Goal: Task Accomplishment & Management: Use online tool/utility

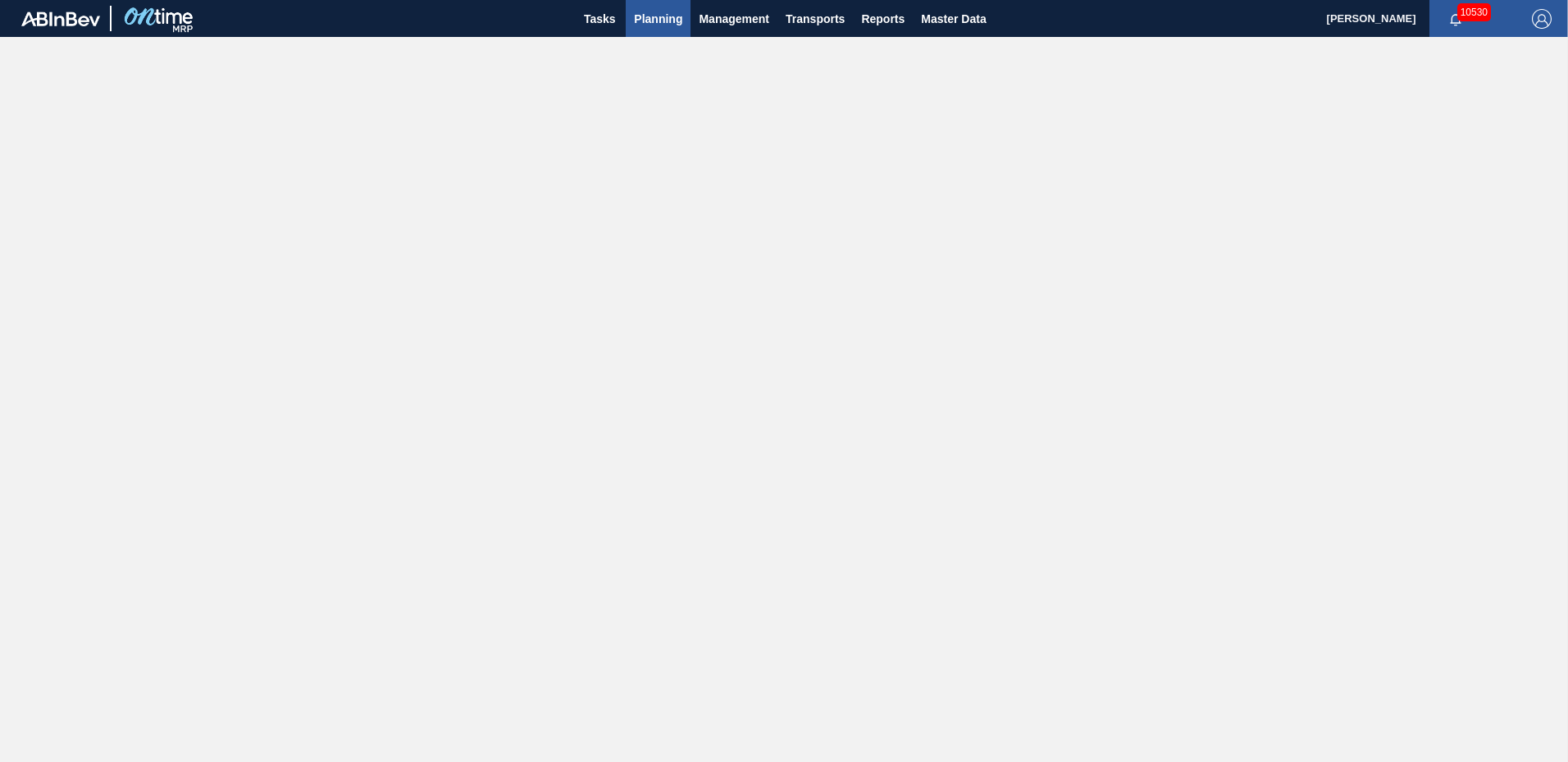
click at [665, 12] on span "Planning" at bounding box center [658, 19] width 49 height 20
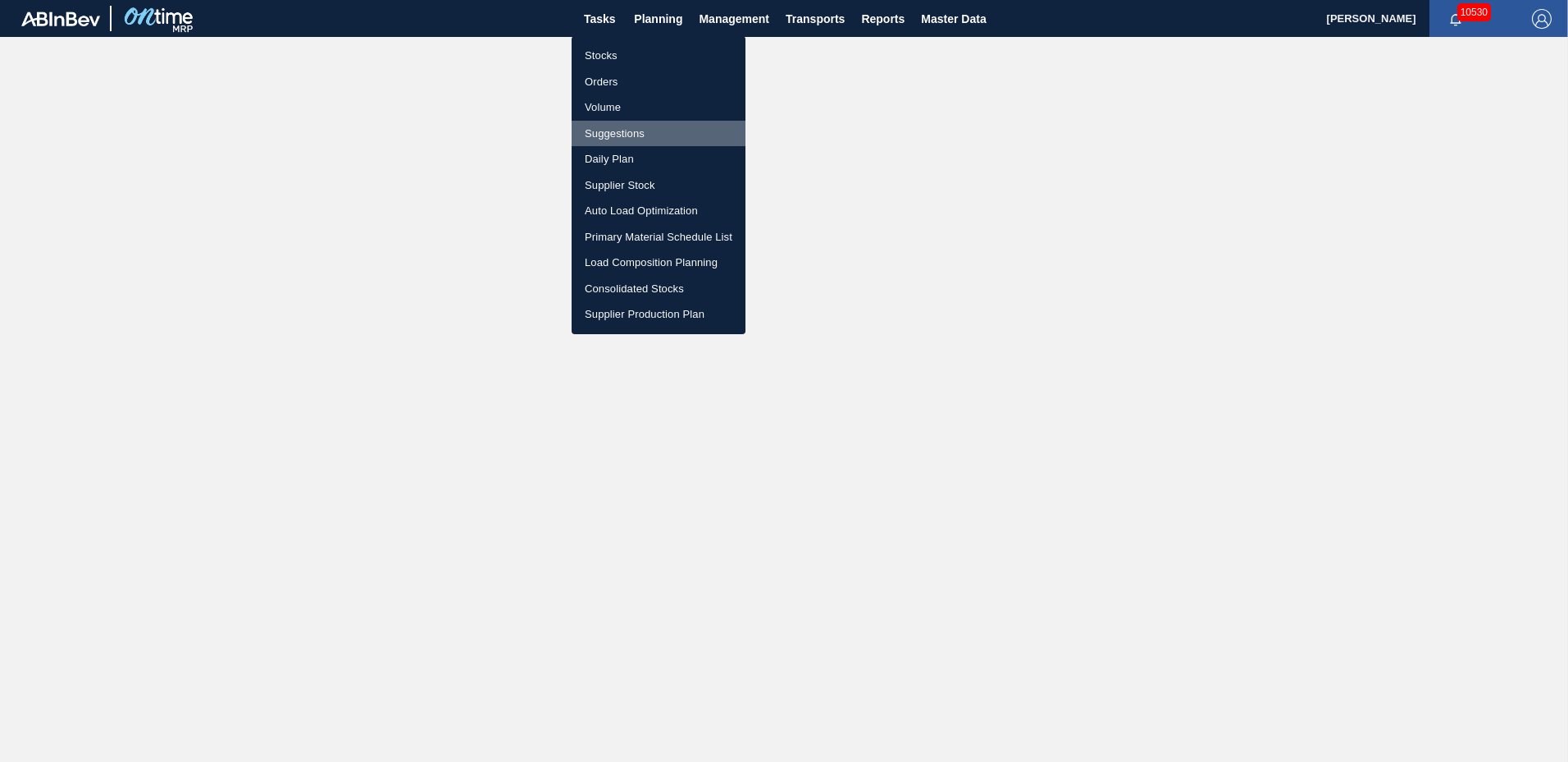
click at [623, 138] on li "Suggestions" at bounding box center [659, 134] width 173 height 26
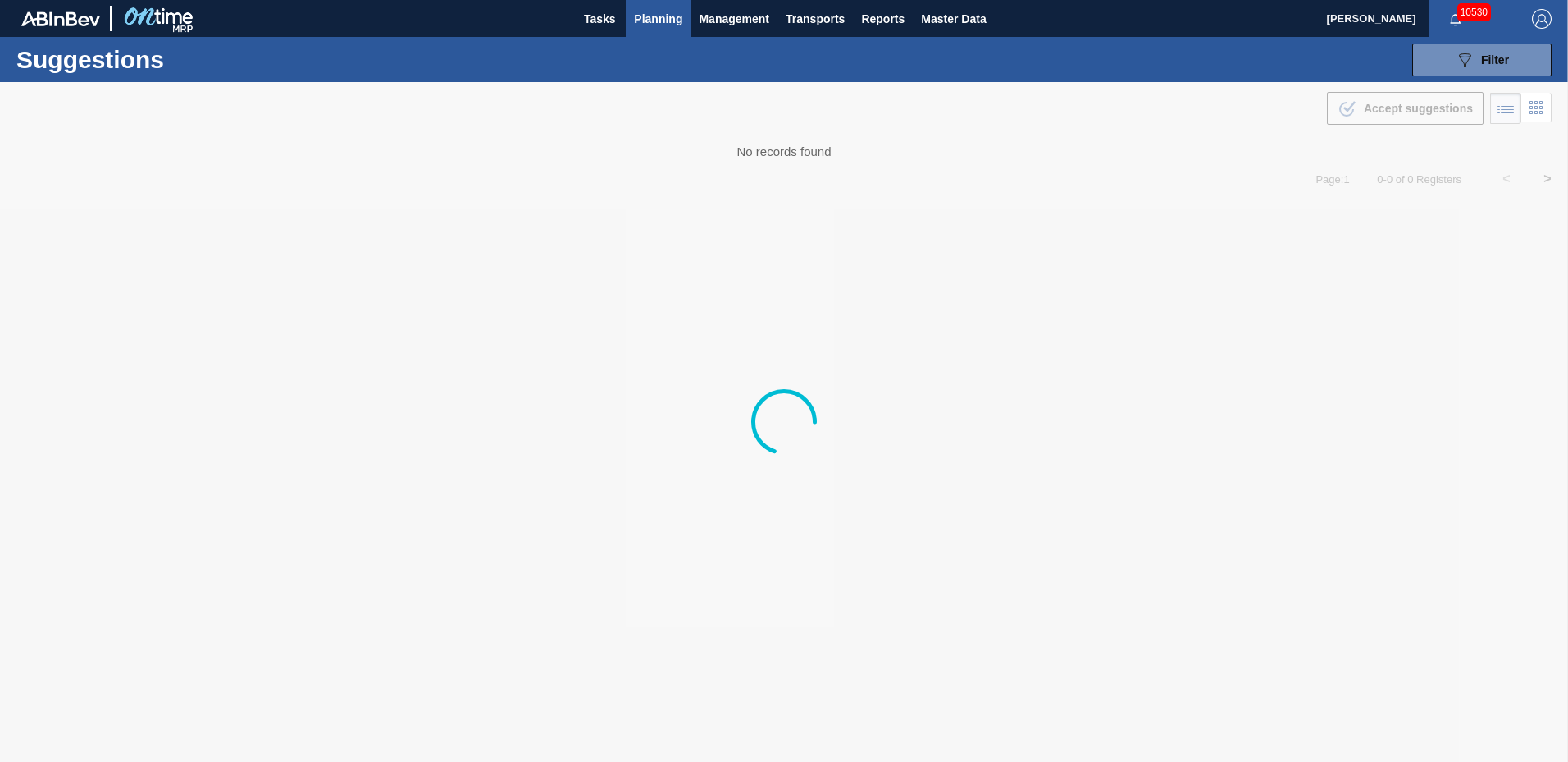
type to "[DATE]"
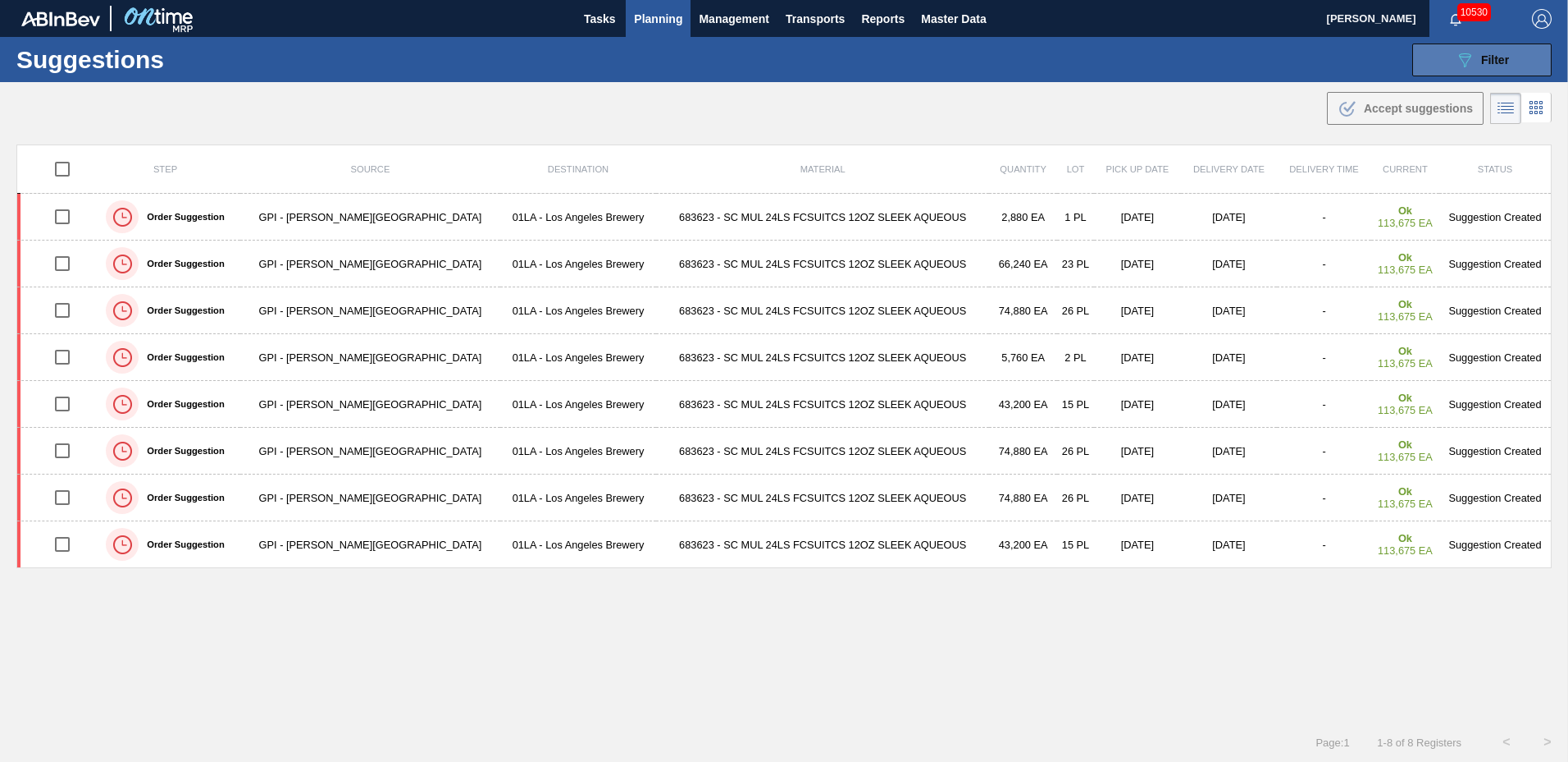
click at [1470, 50] on icon "089F7B8B-B2A5-4AFE-B5C0-19BA573D28AC" at bounding box center [1465, 60] width 20 height 20
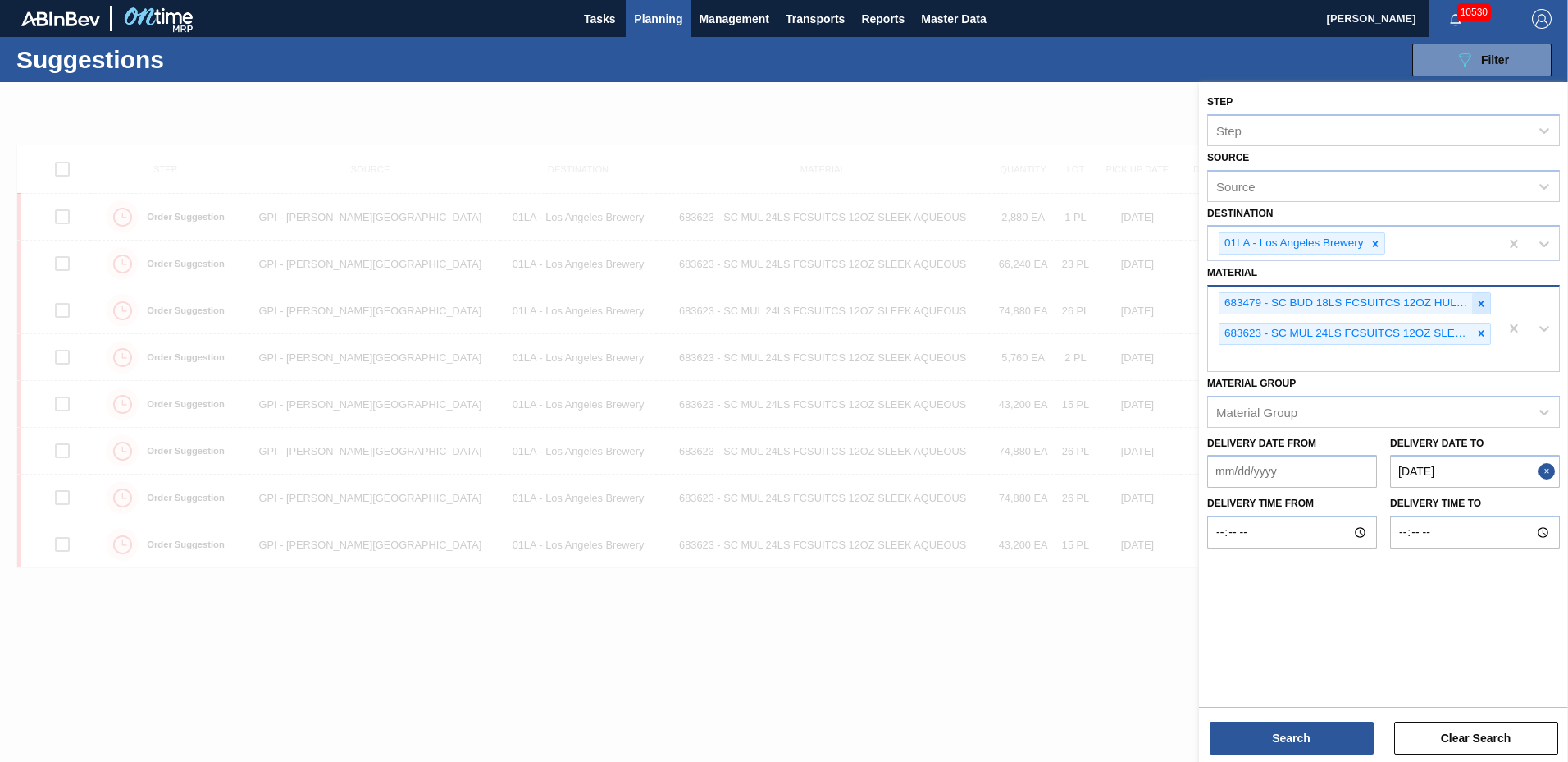
click at [1484, 303] on icon at bounding box center [1481, 304] width 12 height 12
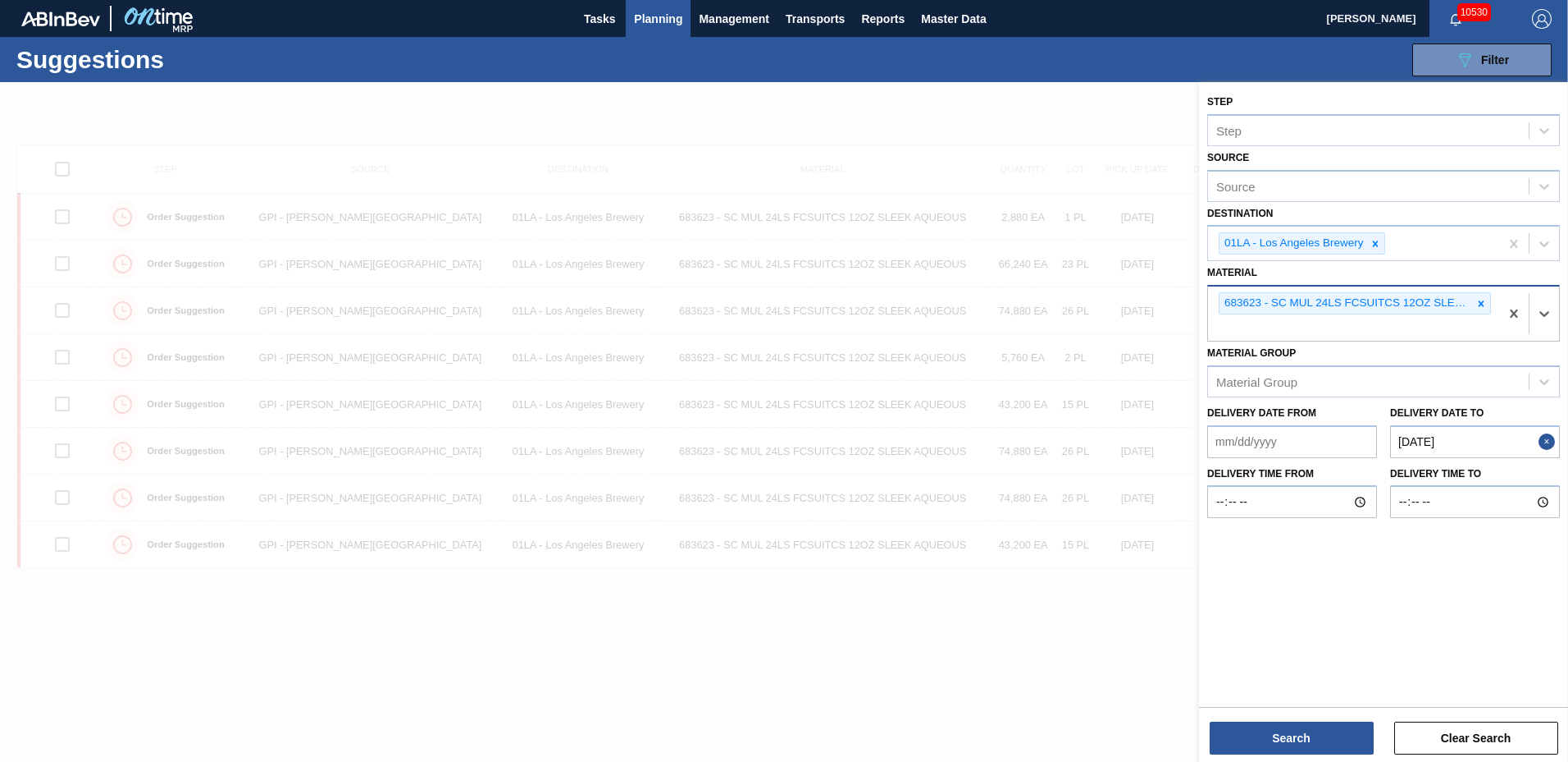
click at [1484, 303] on icon at bounding box center [1481, 304] width 12 height 12
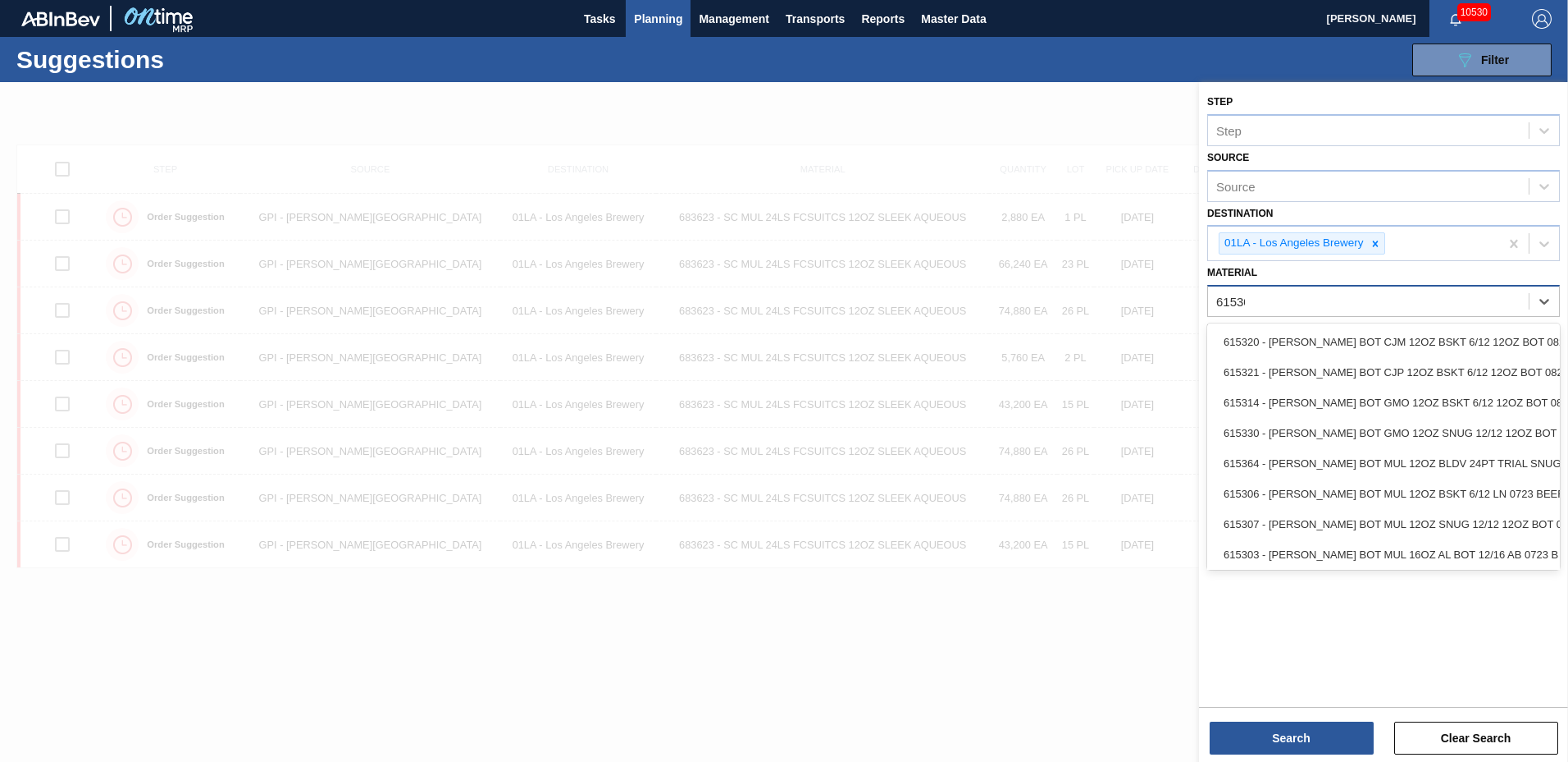
type input "615307"
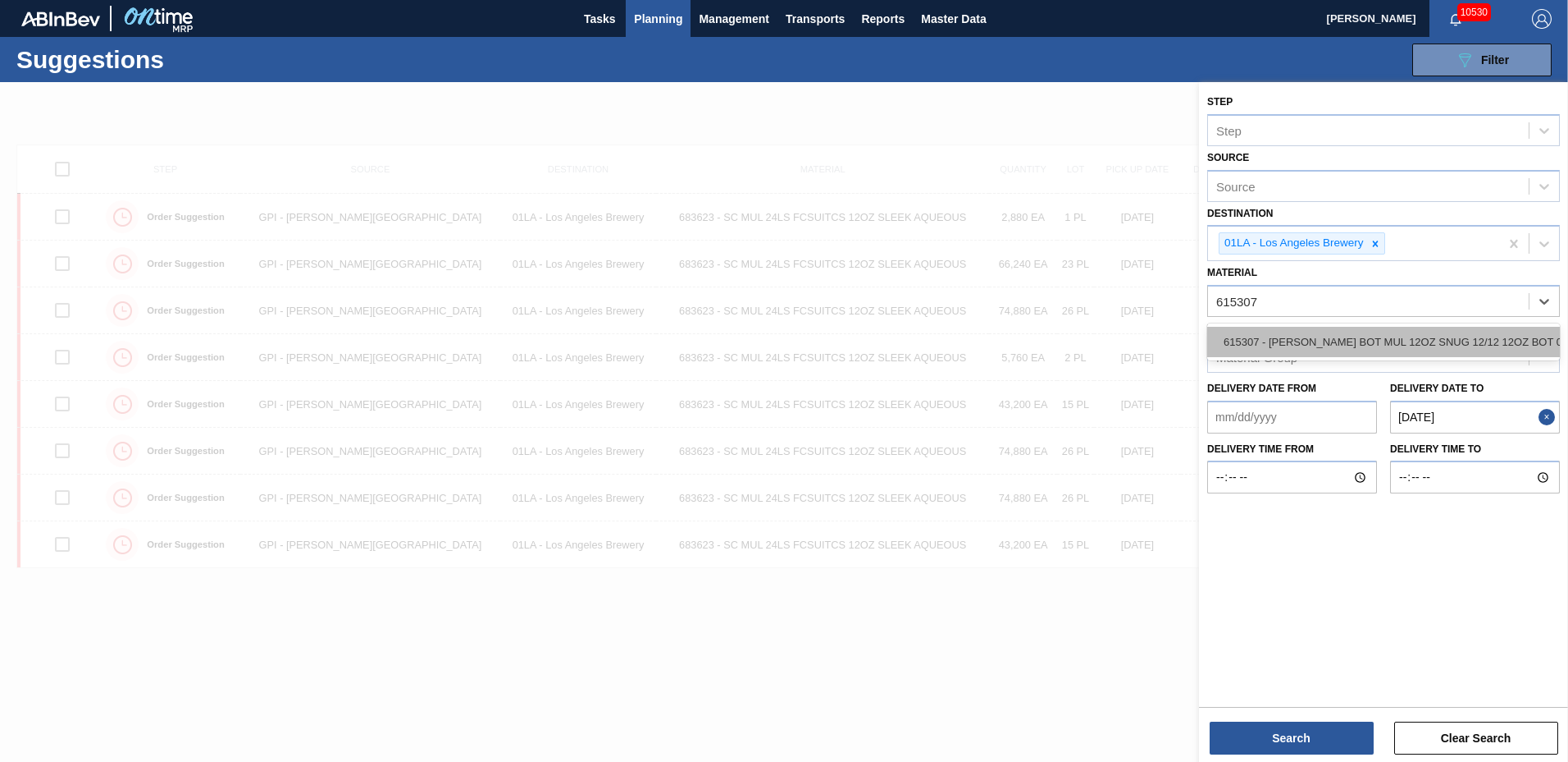
click at [1421, 346] on div "615307 - [PERSON_NAME] BOT MUL 12OZ SNUG 12/12 12OZ BOT 07" at bounding box center [1384, 342] width 353 height 30
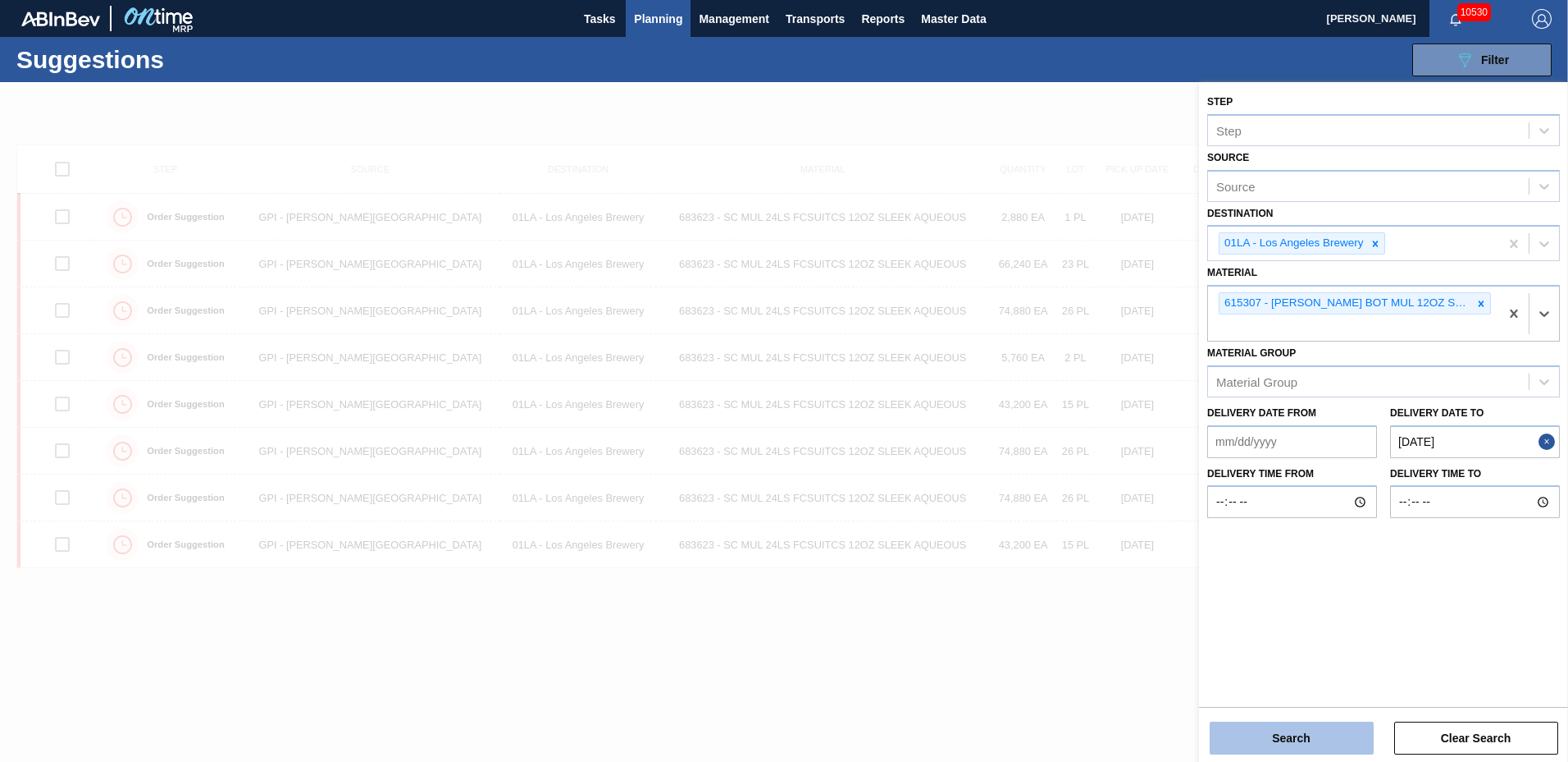
click at [1306, 735] on button "Search" at bounding box center [1292, 737] width 164 height 33
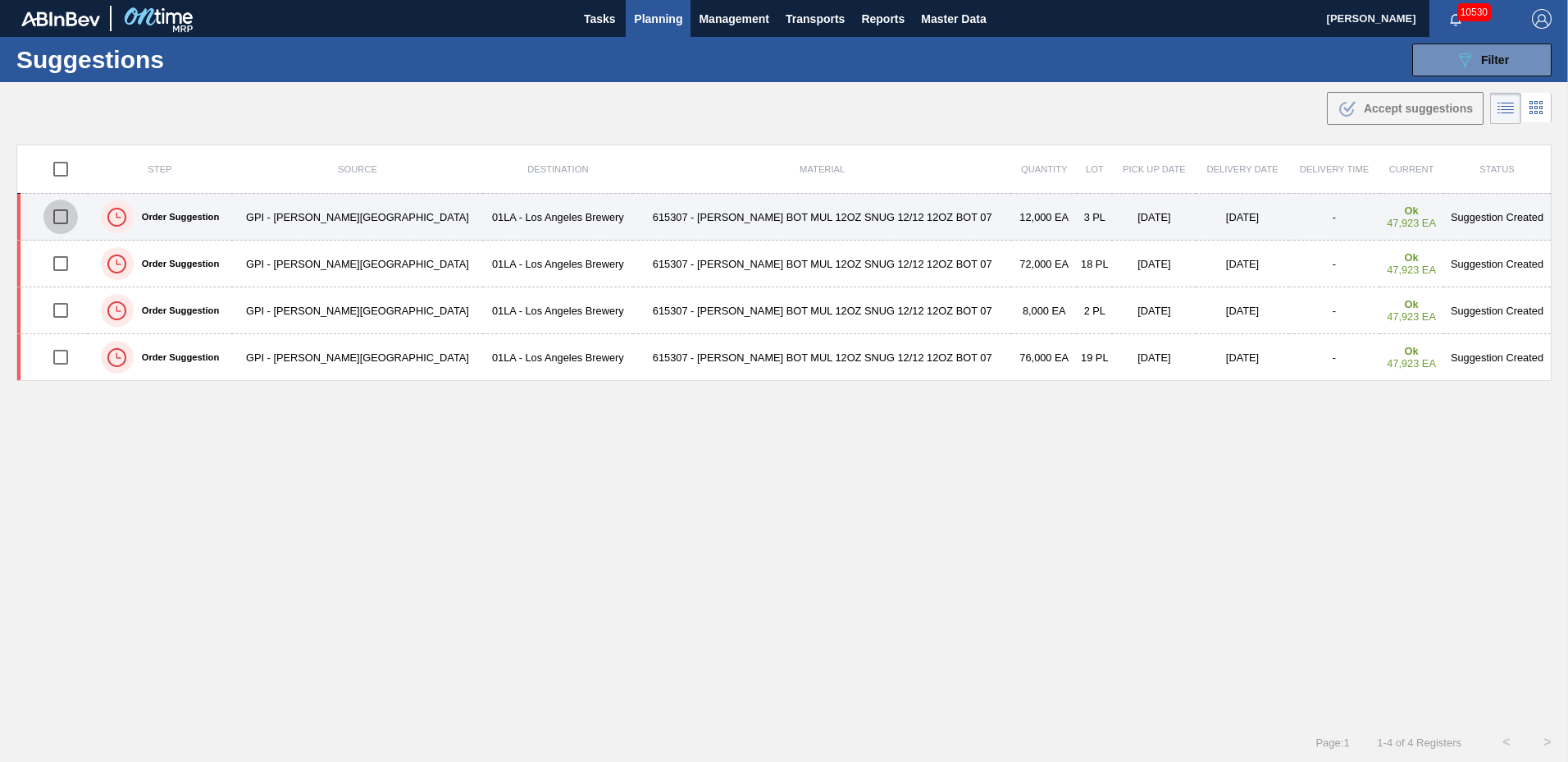
click at [67, 213] on input "checkbox" at bounding box center [61, 216] width 35 height 35
checkbox input "true"
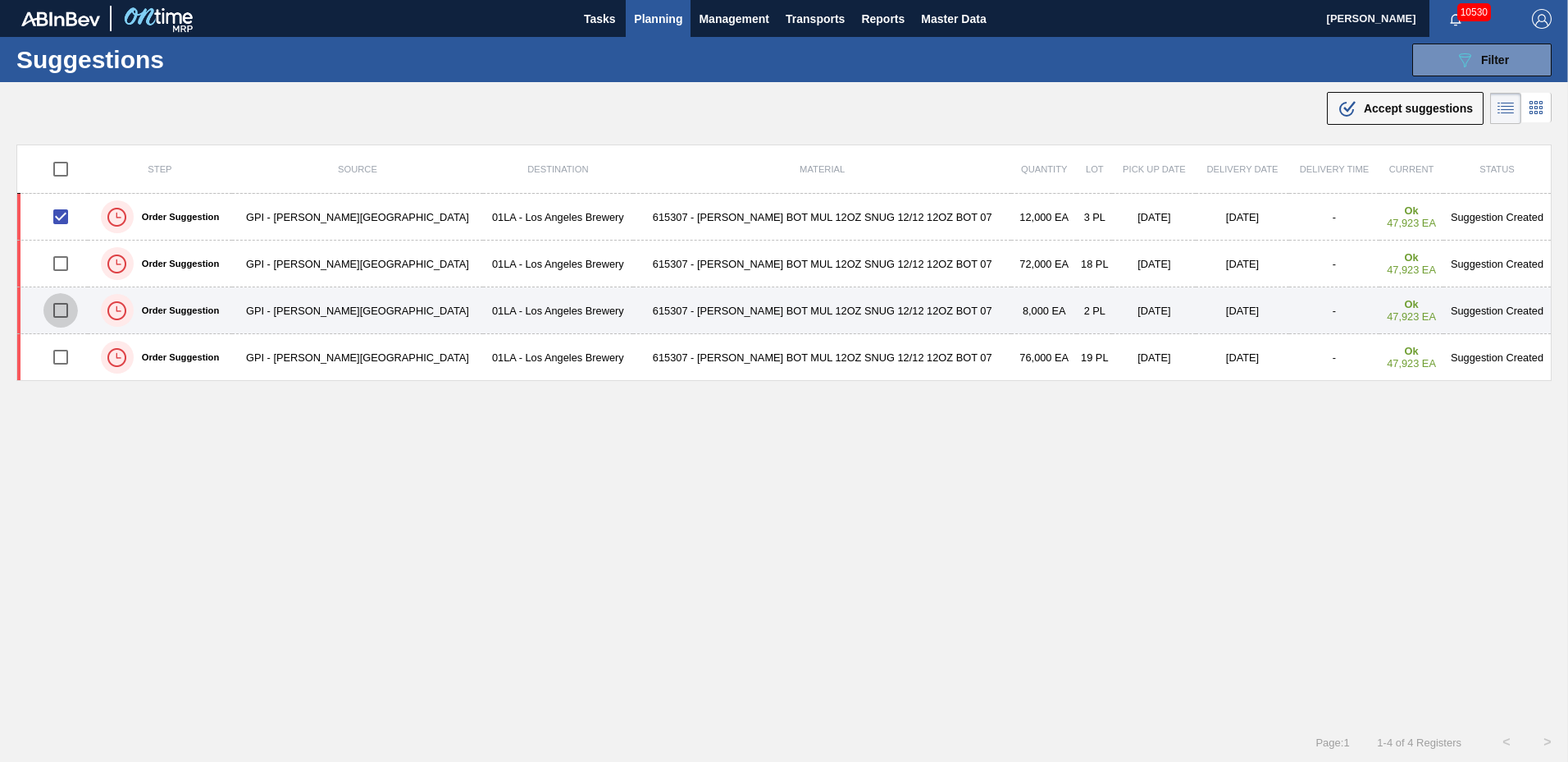
click at [59, 304] on input "checkbox" at bounding box center [61, 310] width 35 height 35
checkbox input "true"
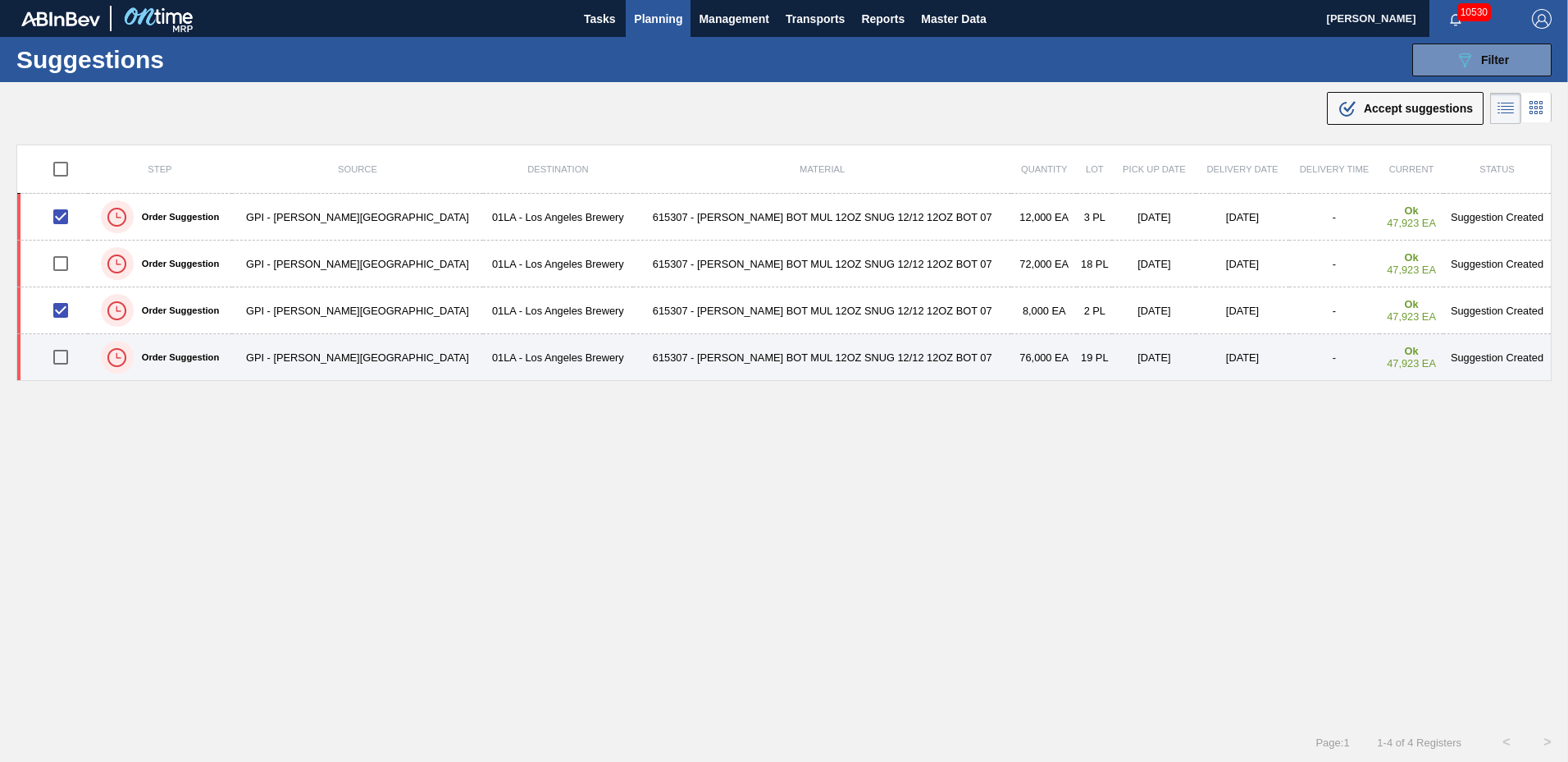
click at [67, 358] on input "checkbox" at bounding box center [61, 357] width 35 height 35
checkbox input "true"
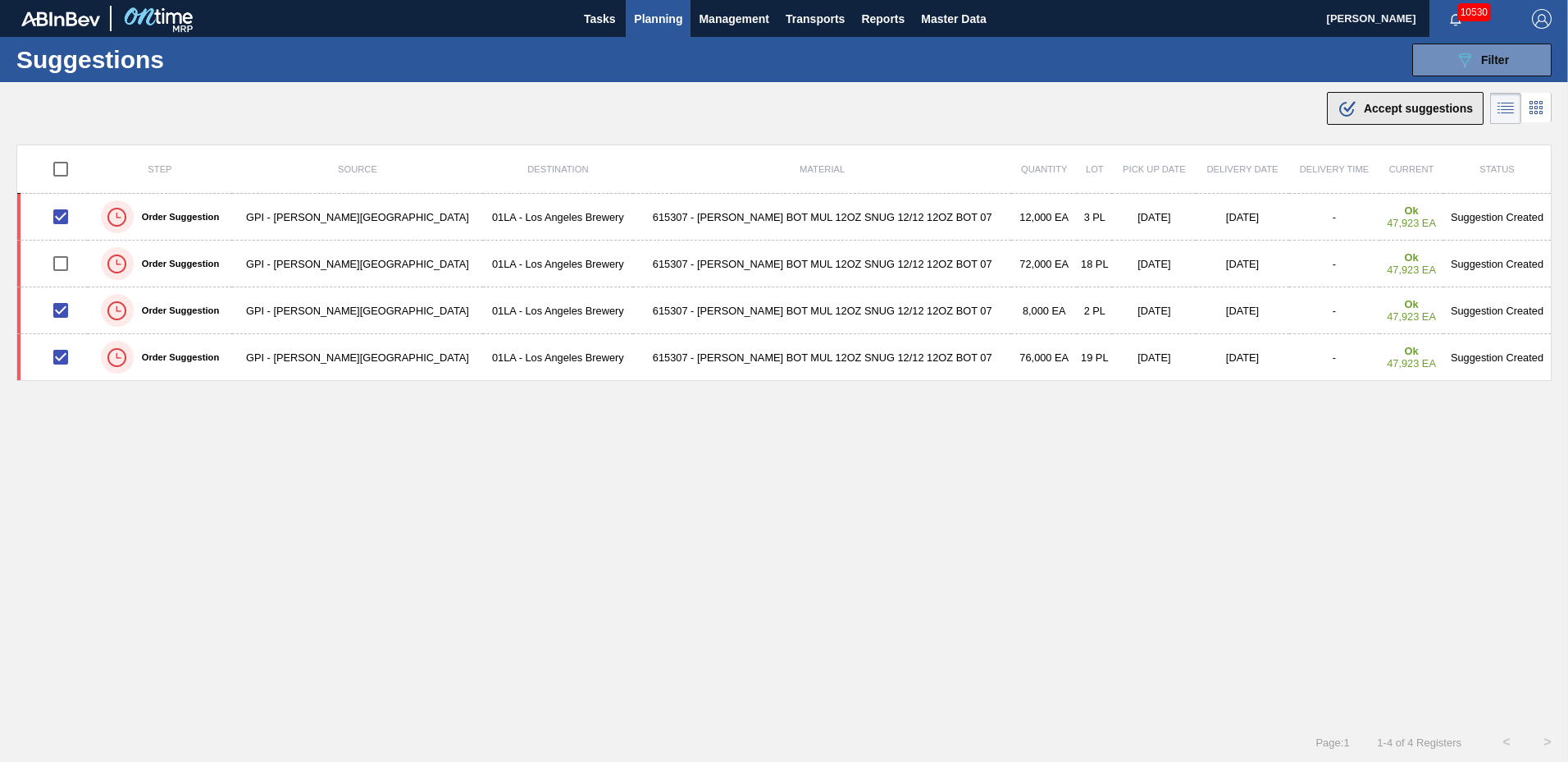
click at [1392, 103] on span "Accept suggestions" at bounding box center [1417, 108] width 109 height 13
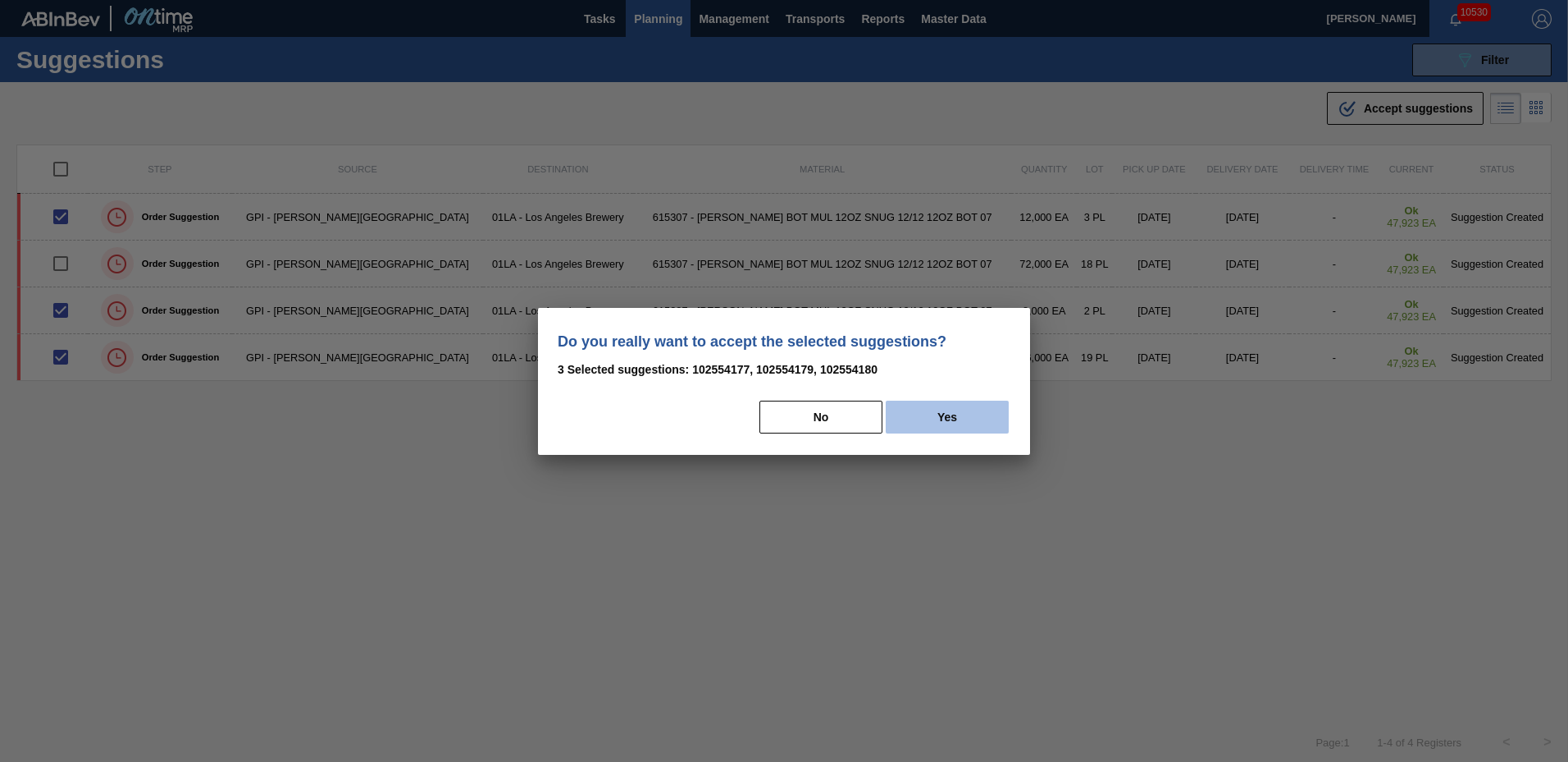
click at [980, 415] on button "Yes" at bounding box center [947, 417] width 123 height 33
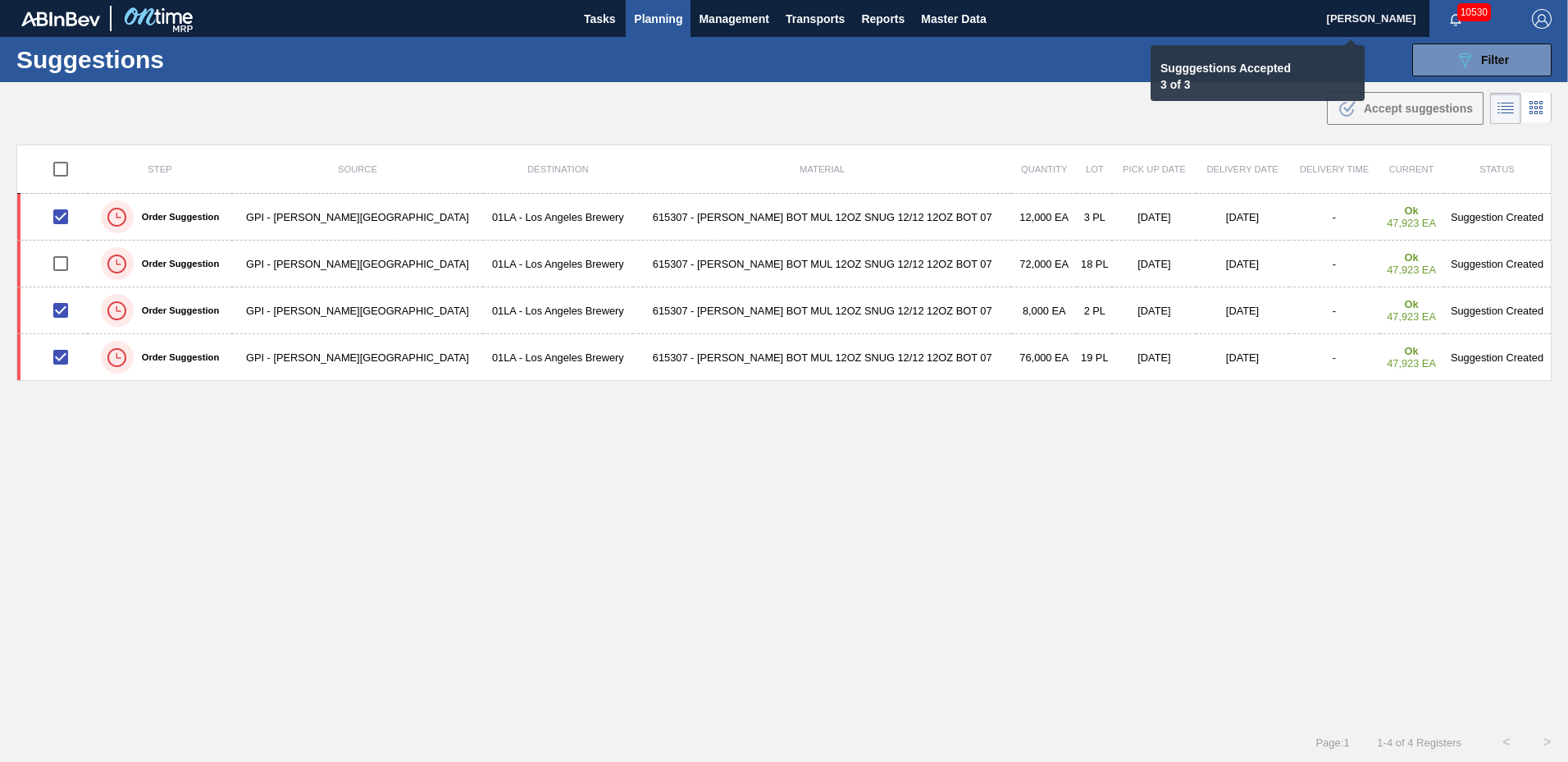
checkbox input "false"
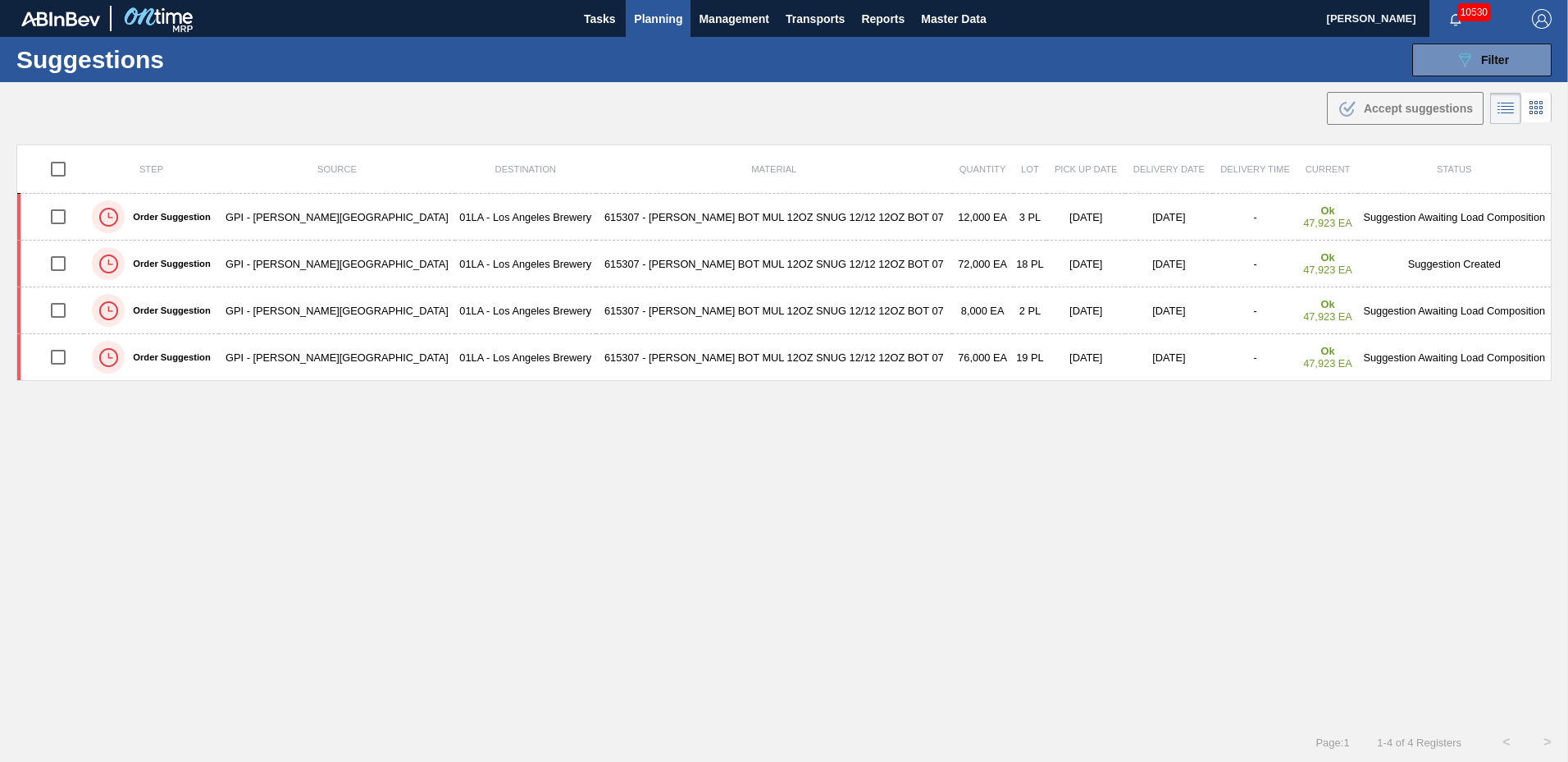
click at [656, 20] on span "Planning" at bounding box center [658, 19] width 49 height 20
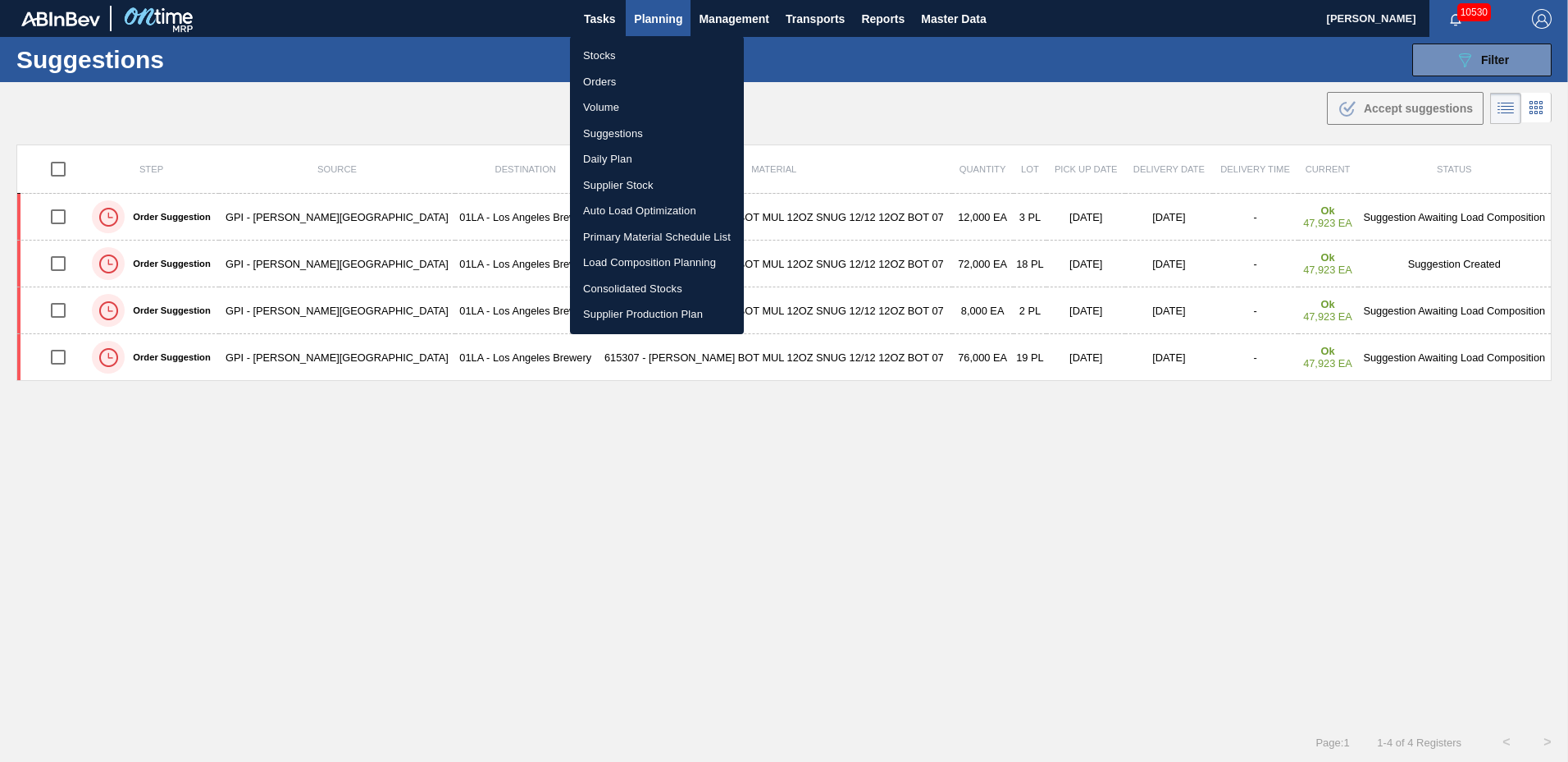
click at [622, 254] on li "Load Composition Planning" at bounding box center [657, 262] width 173 height 26
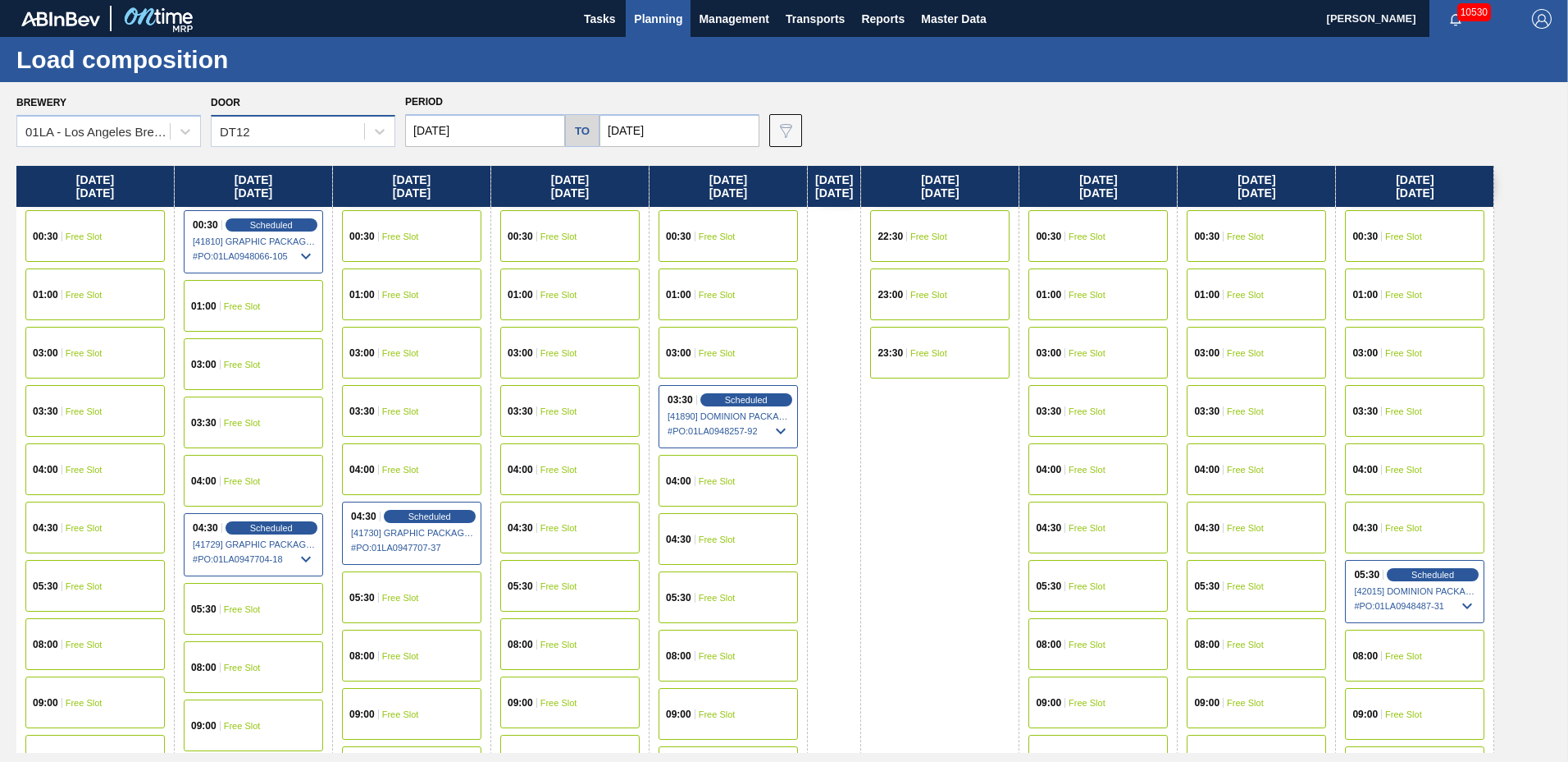
click at [307, 139] on div "DT12" at bounding box center [287, 132] width 153 height 24
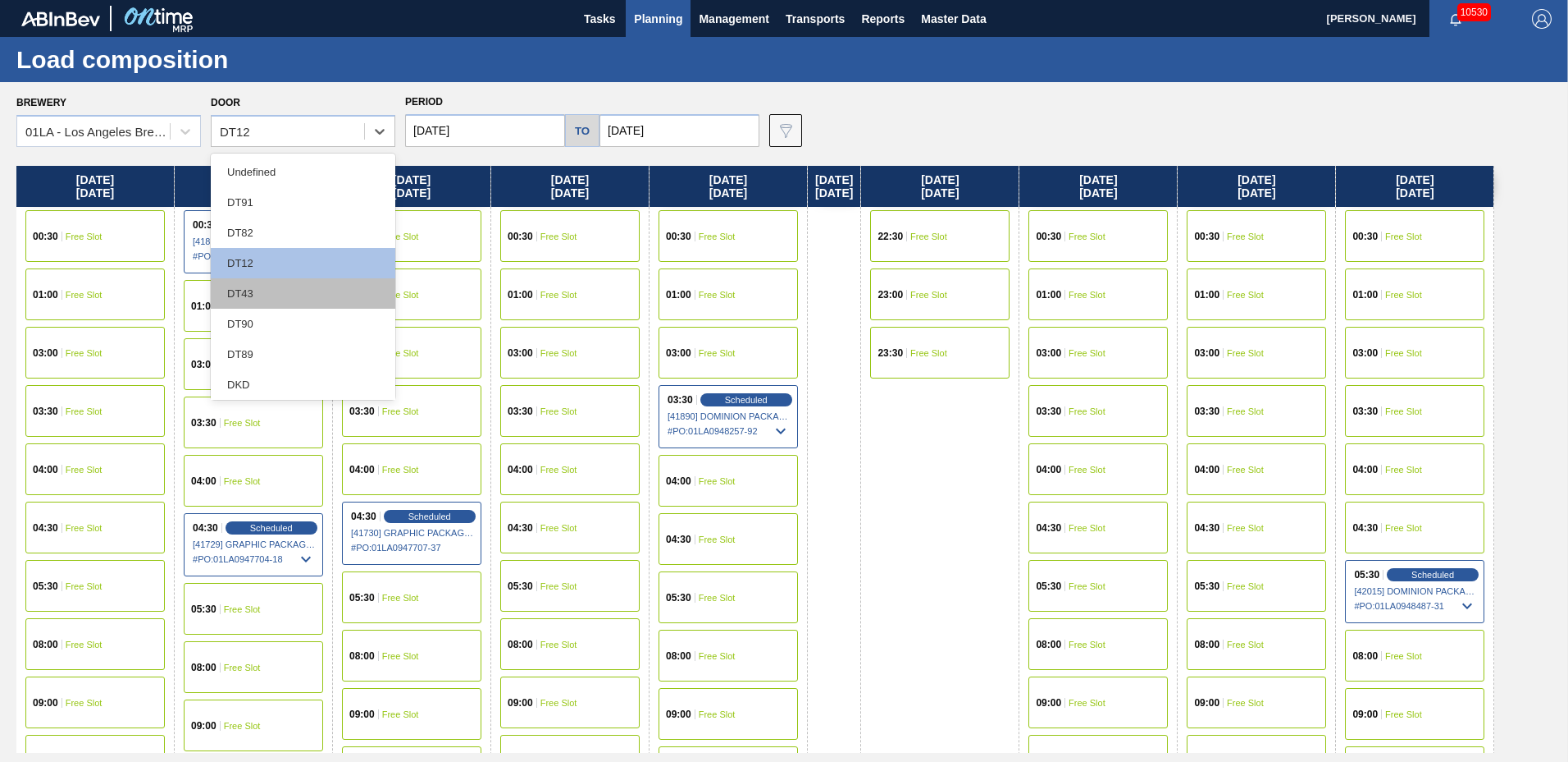
click at [248, 294] on div "DT43" at bounding box center [302, 293] width 184 height 30
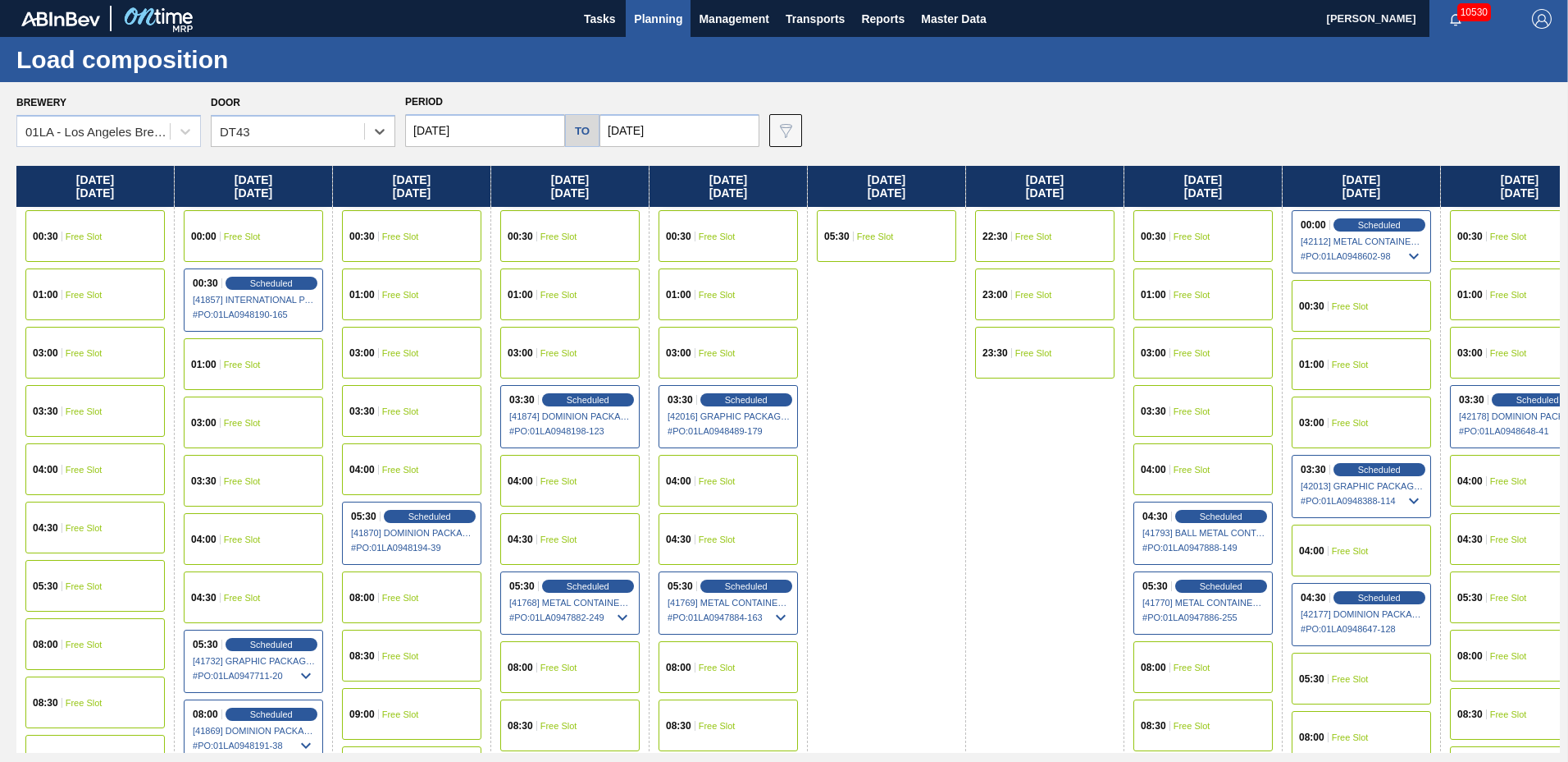
click at [502, 136] on input "[DATE]" at bounding box center [485, 130] width 159 height 33
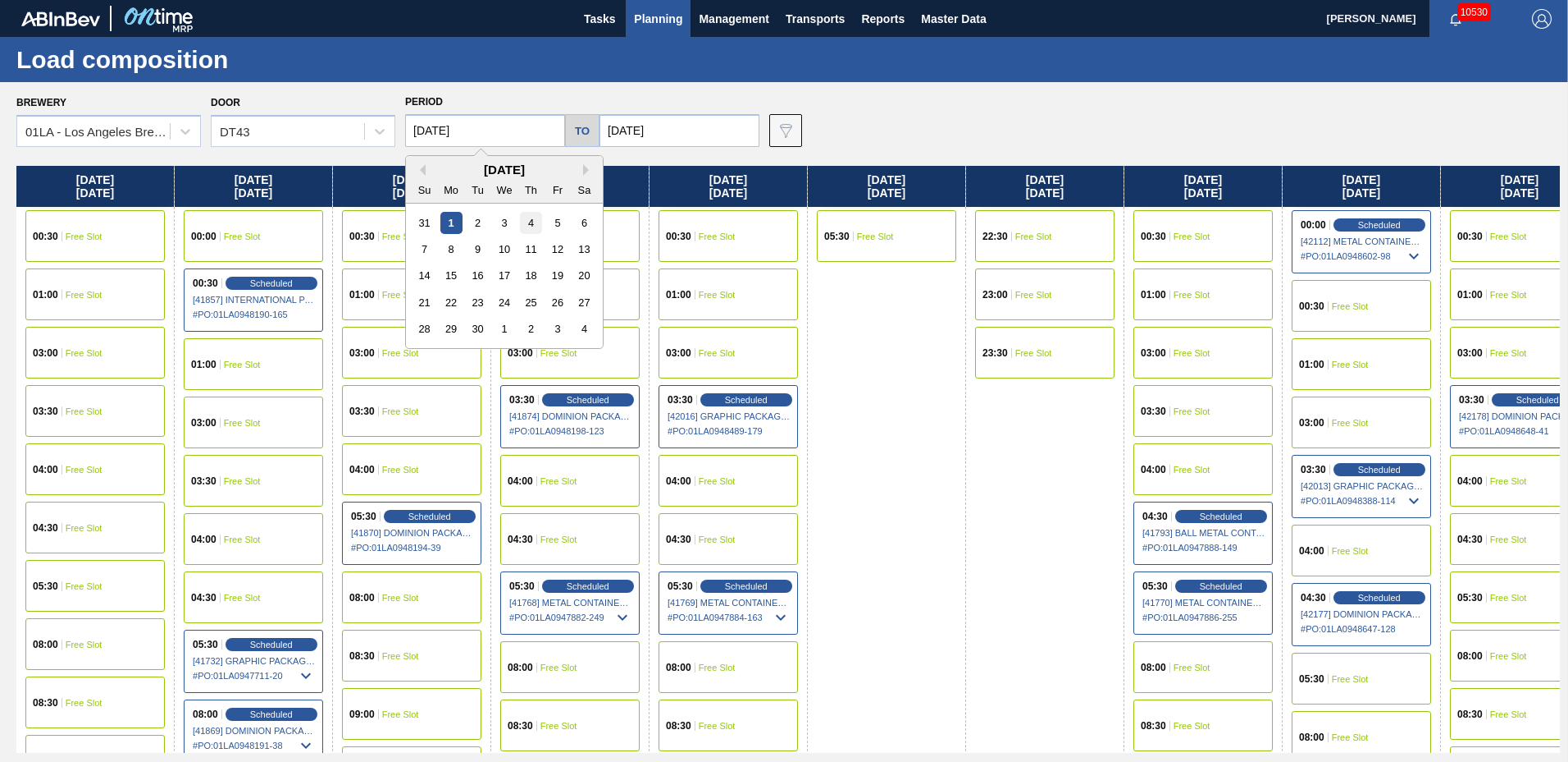
click at [523, 223] on div "4" at bounding box center [531, 222] width 22 height 22
type input "[DATE]"
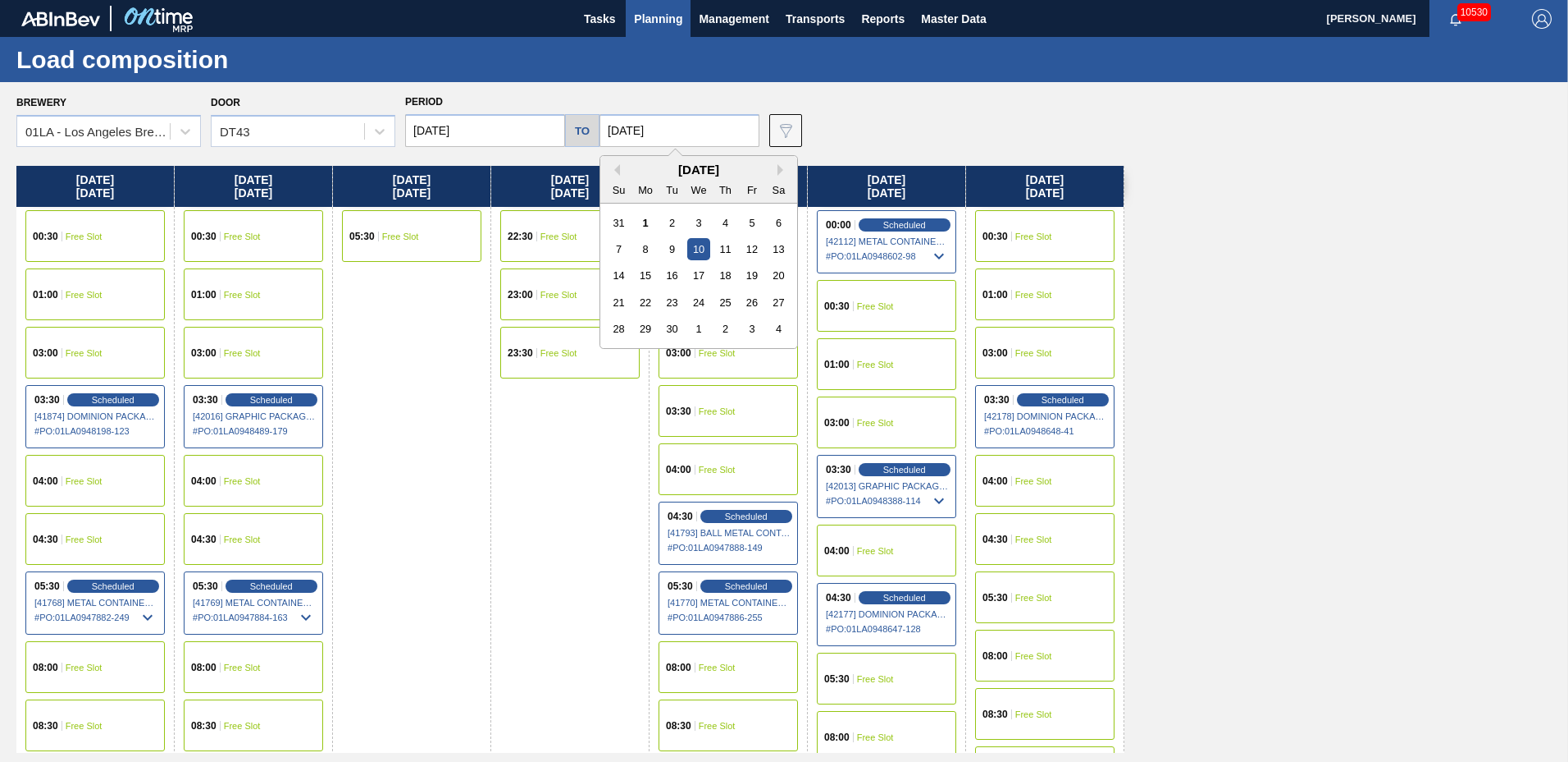
click at [658, 115] on input "[DATE]" at bounding box center [680, 130] width 159 height 33
click at [758, 245] on div "12" at bounding box center [752, 249] width 22 height 22
type input "[DATE]"
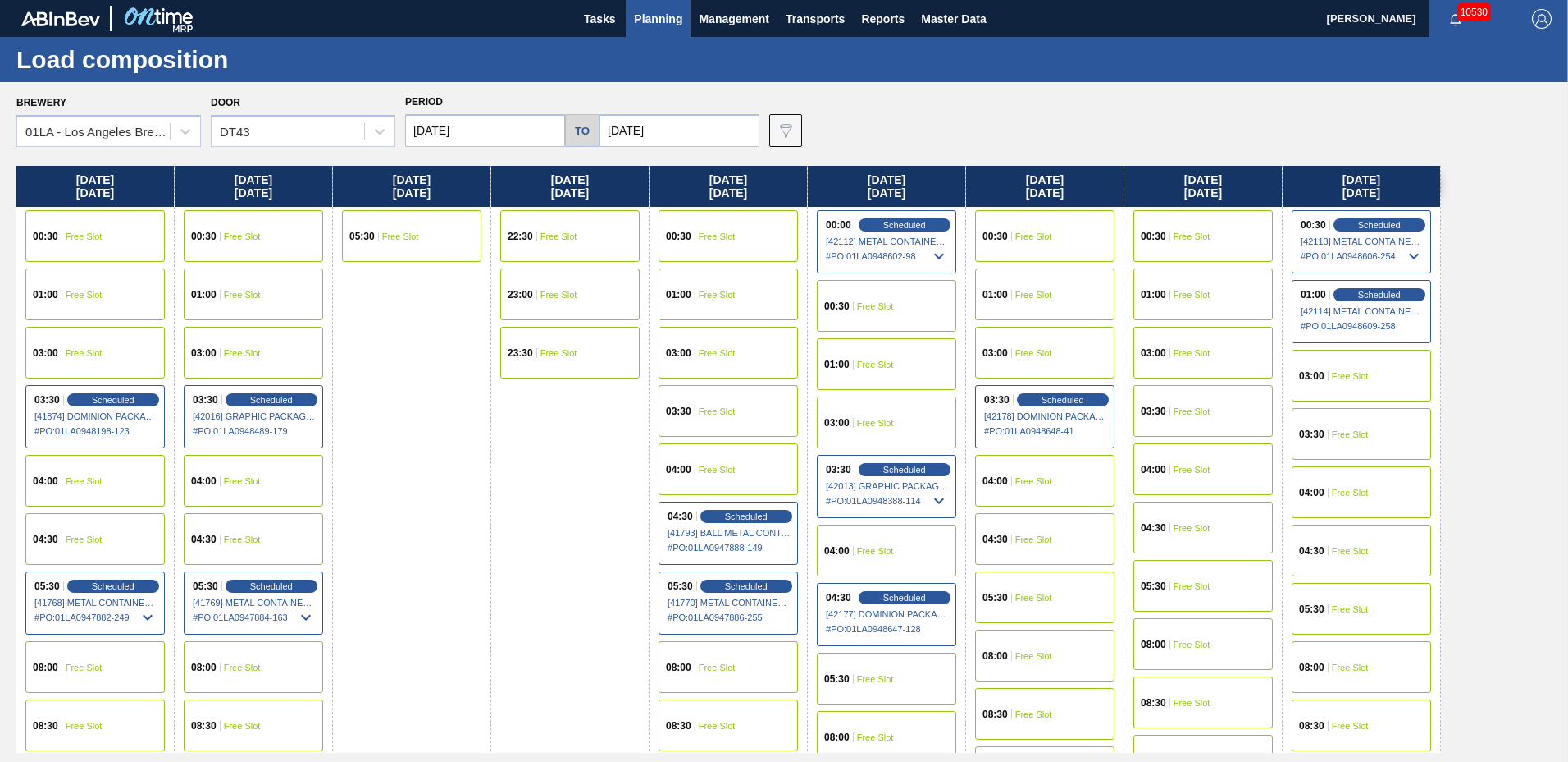
click at [1181, 586] on span "Free Slot" at bounding box center [1192, 586] width 37 height 10
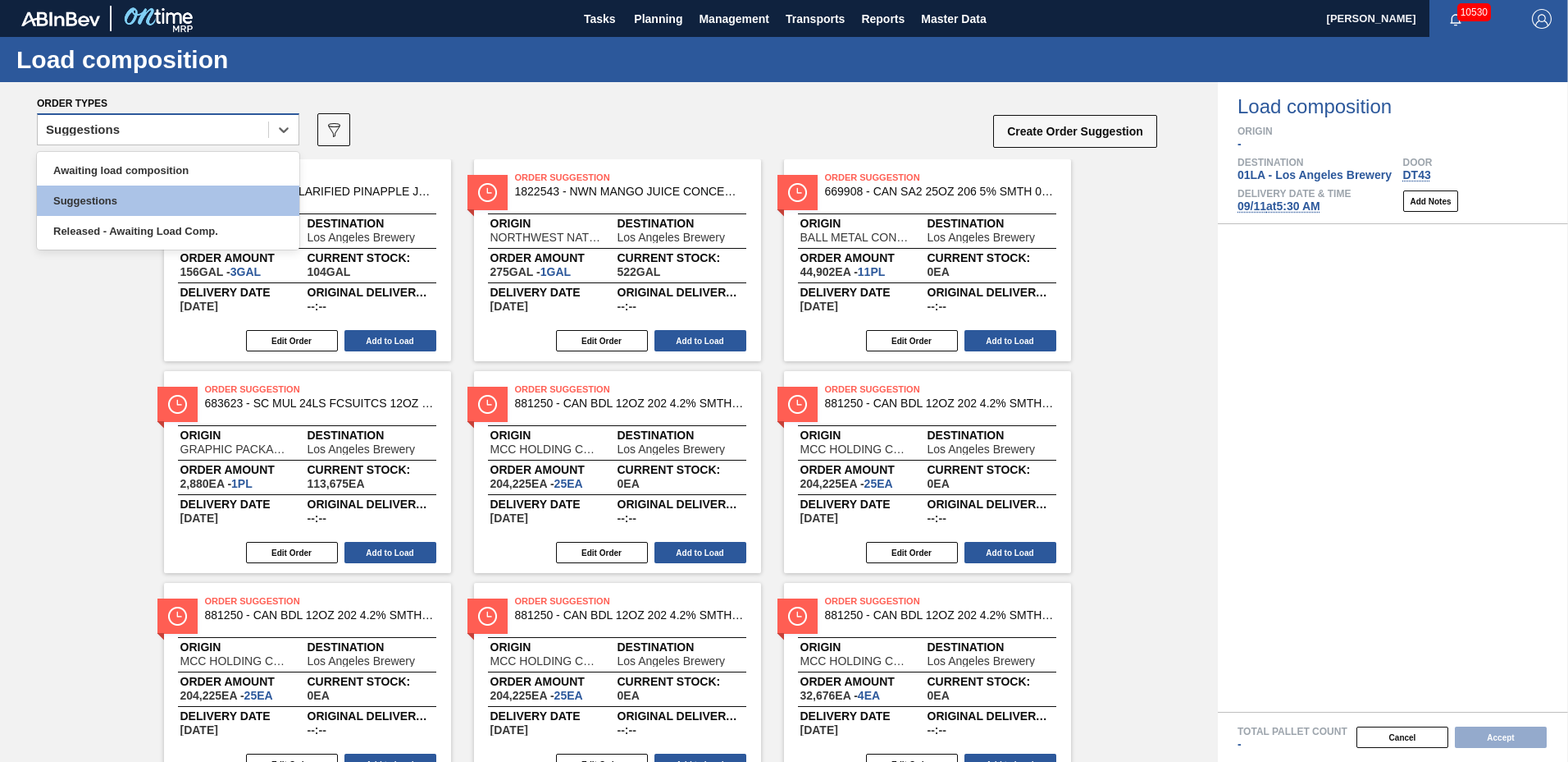
click at [147, 133] on div "Suggestions" at bounding box center [153, 130] width 230 height 24
click at [148, 171] on div "Awaiting load composition" at bounding box center [167, 171] width 262 height 30
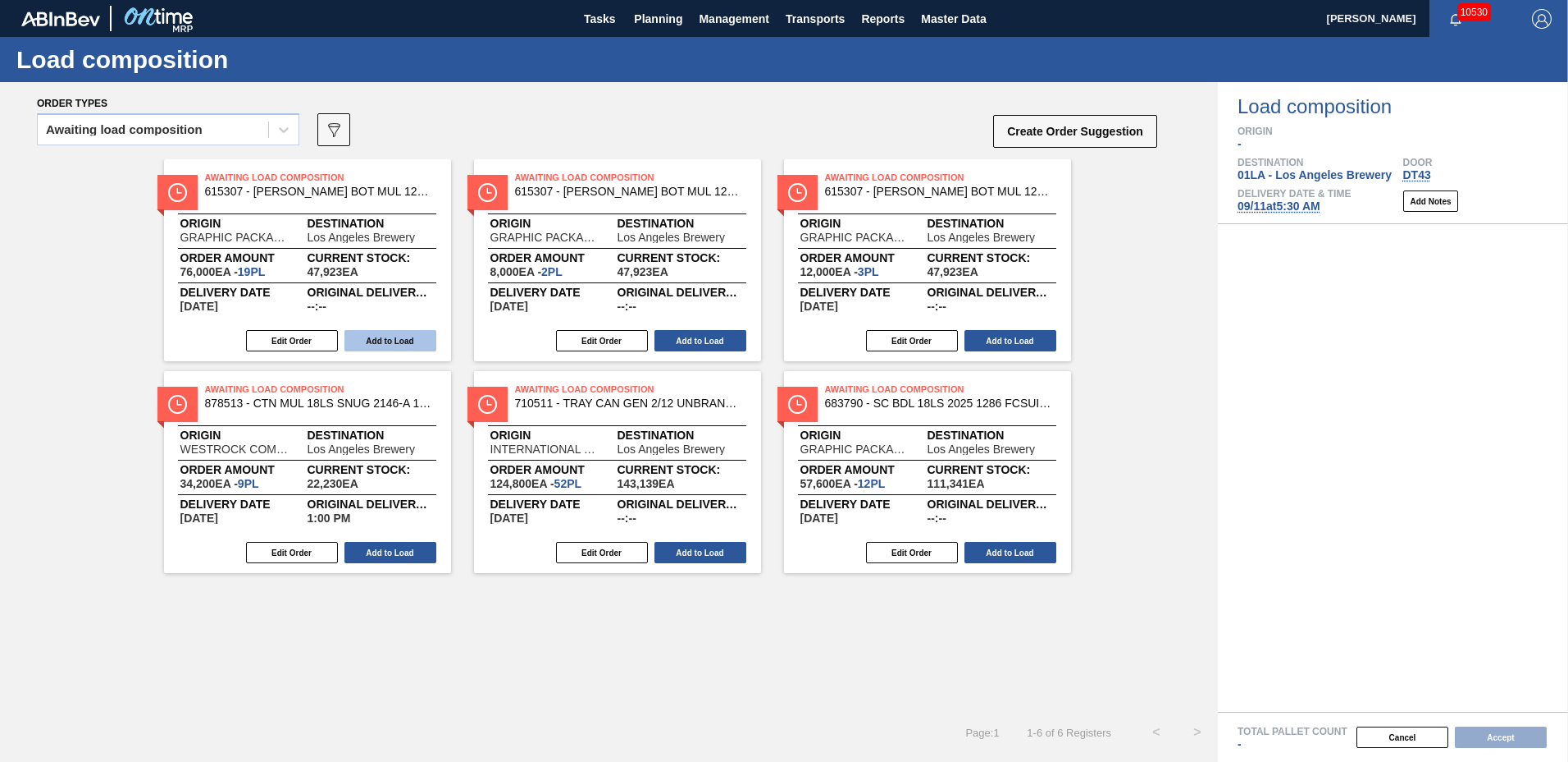
click at [382, 343] on button "Add to Load" at bounding box center [391, 340] width 92 height 21
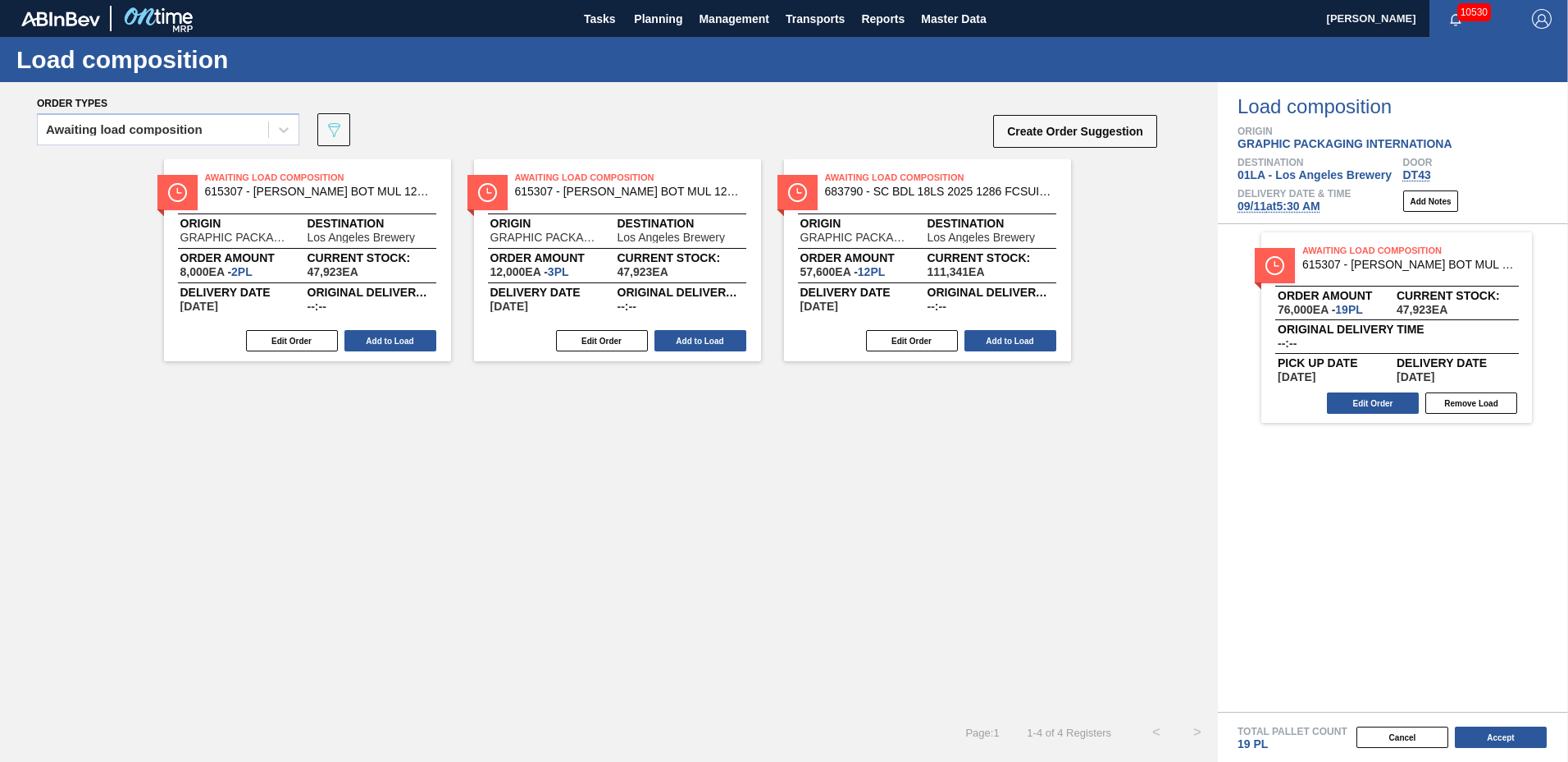
click at [382, 343] on button "Add to Load" at bounding box center [391, 340] width 92 height 21
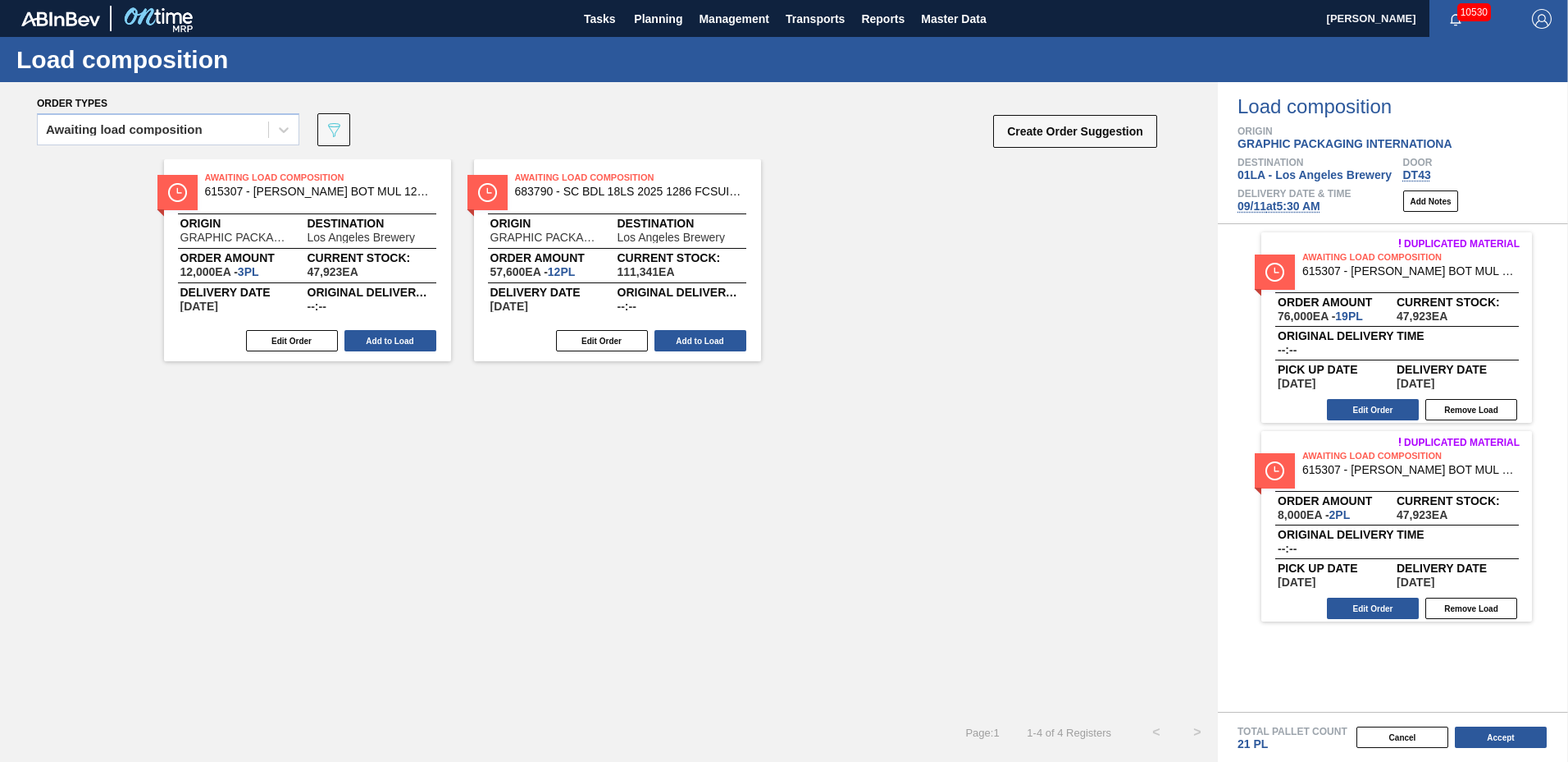
click at [382, 343] on button "Add to Load" at bounding box center [391, 340] width 92 height 21
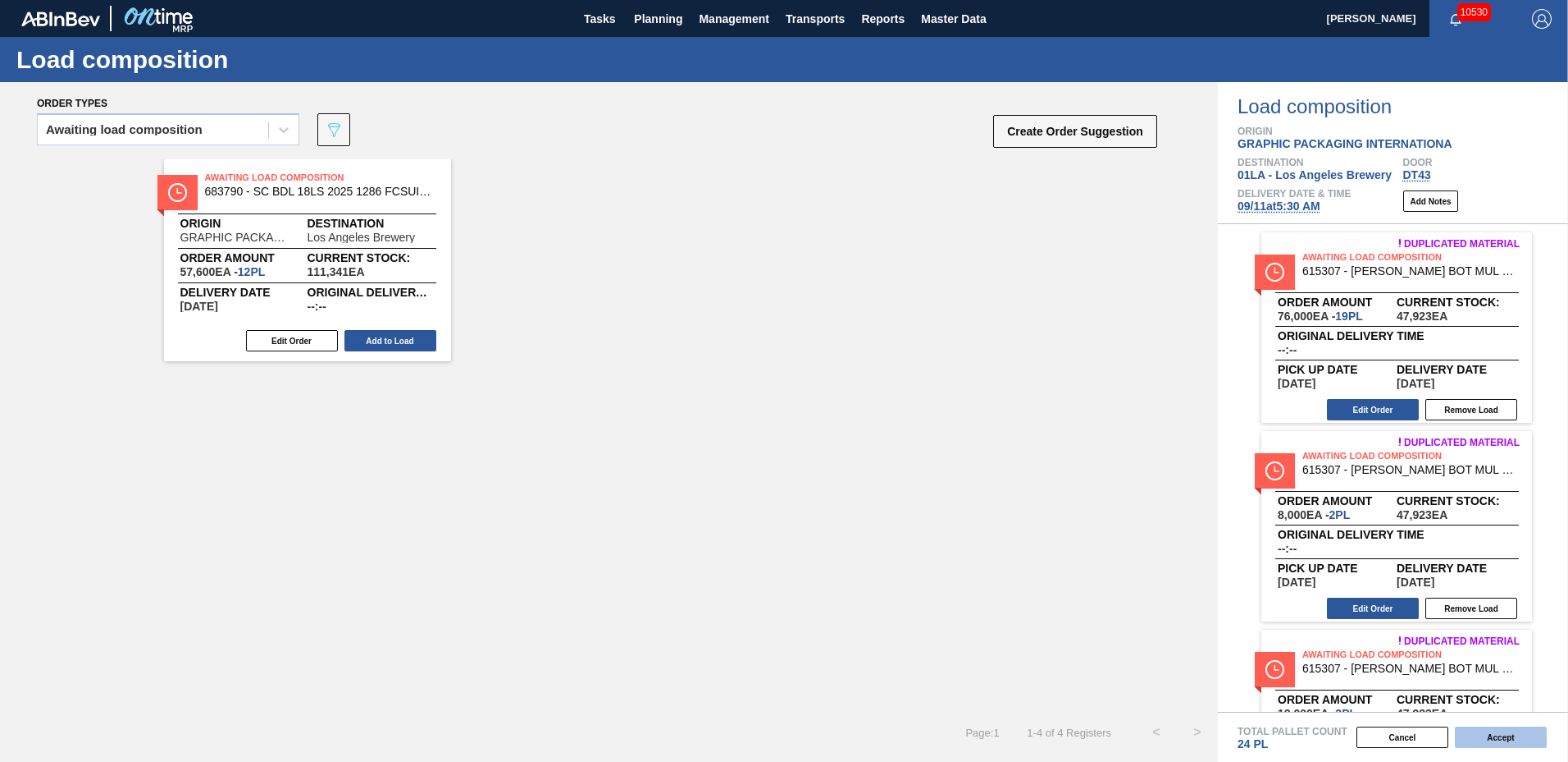
click at [1520, 739] on button "Accept" at bounding box center [1501, 736] width 92 height 21
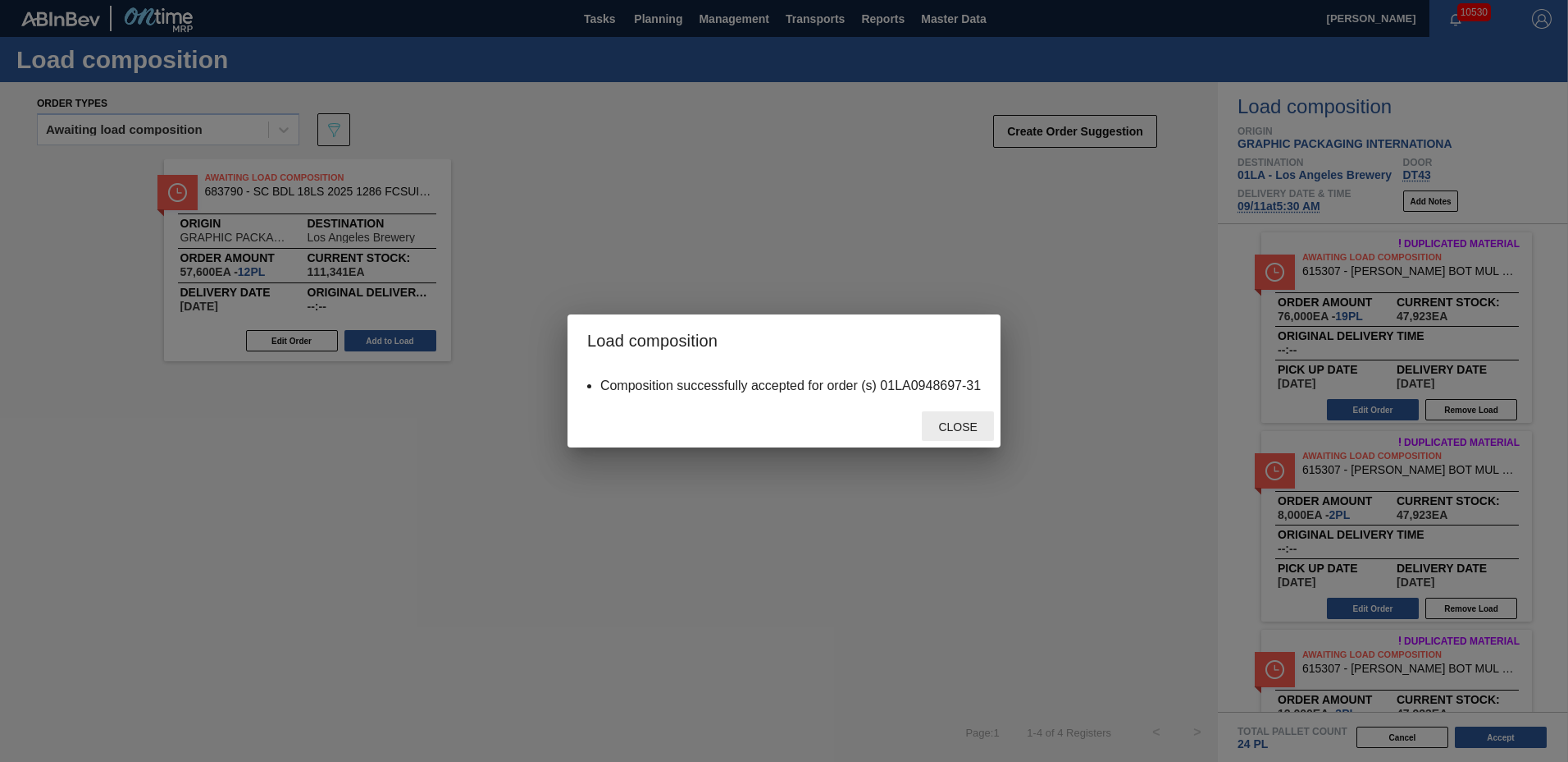
click at [952, 424] on span "Close" at bounding box center [957, 426] width 65 height 13
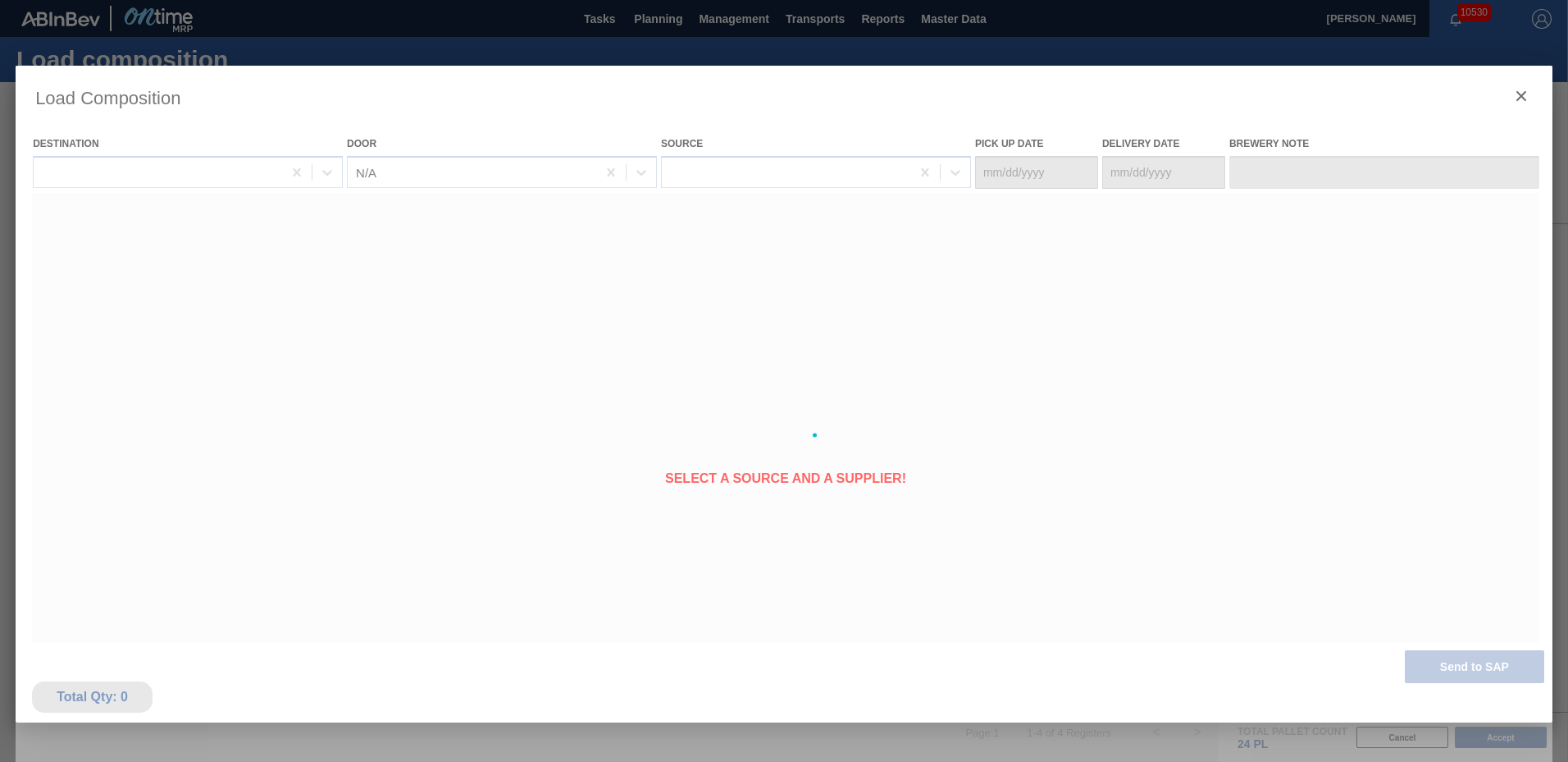
type Date "[DATE]"
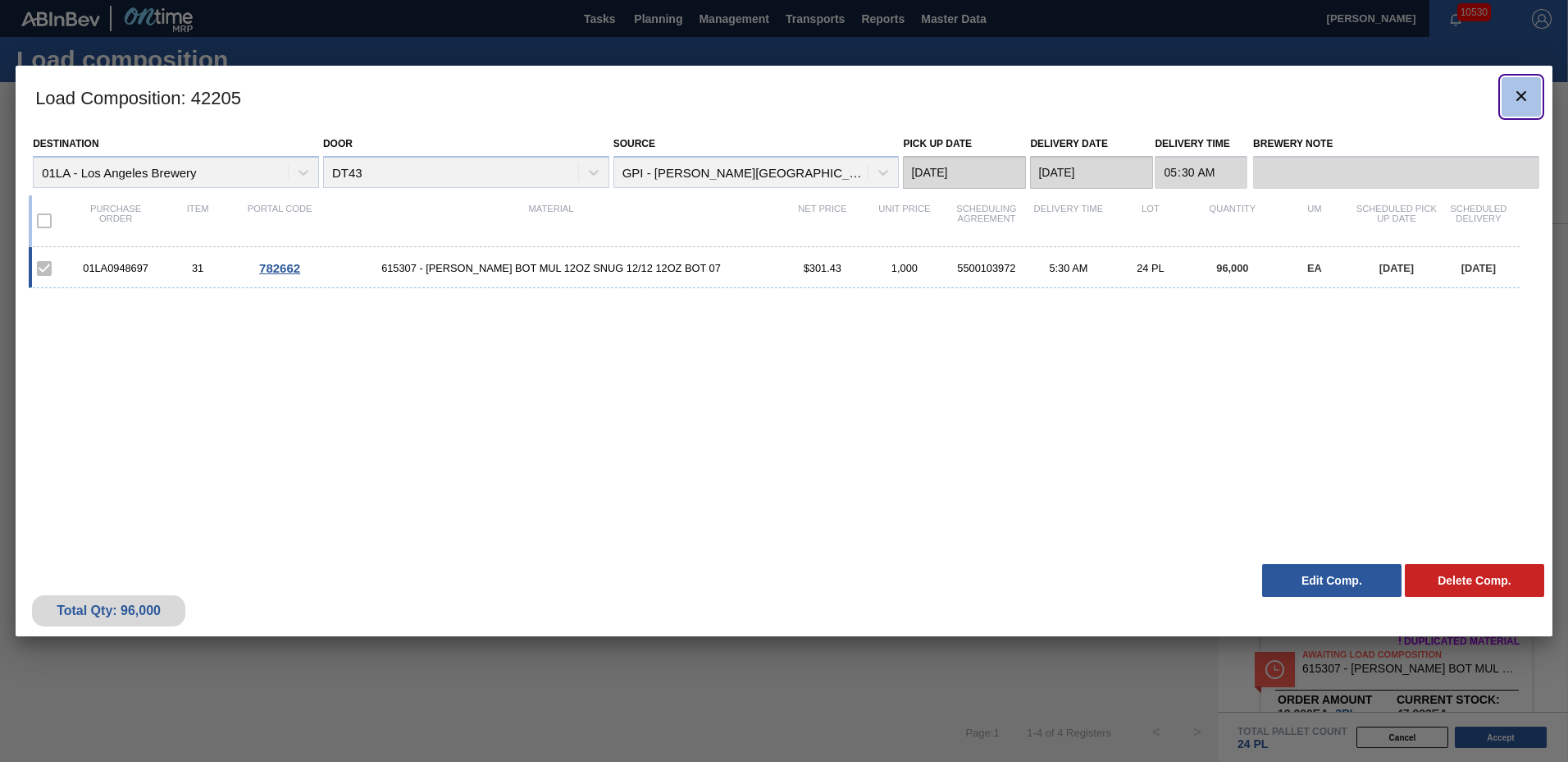
click at [1530, 101] on icon "botão de ícone" at bounding box center [1522, 96] width 20 height 20
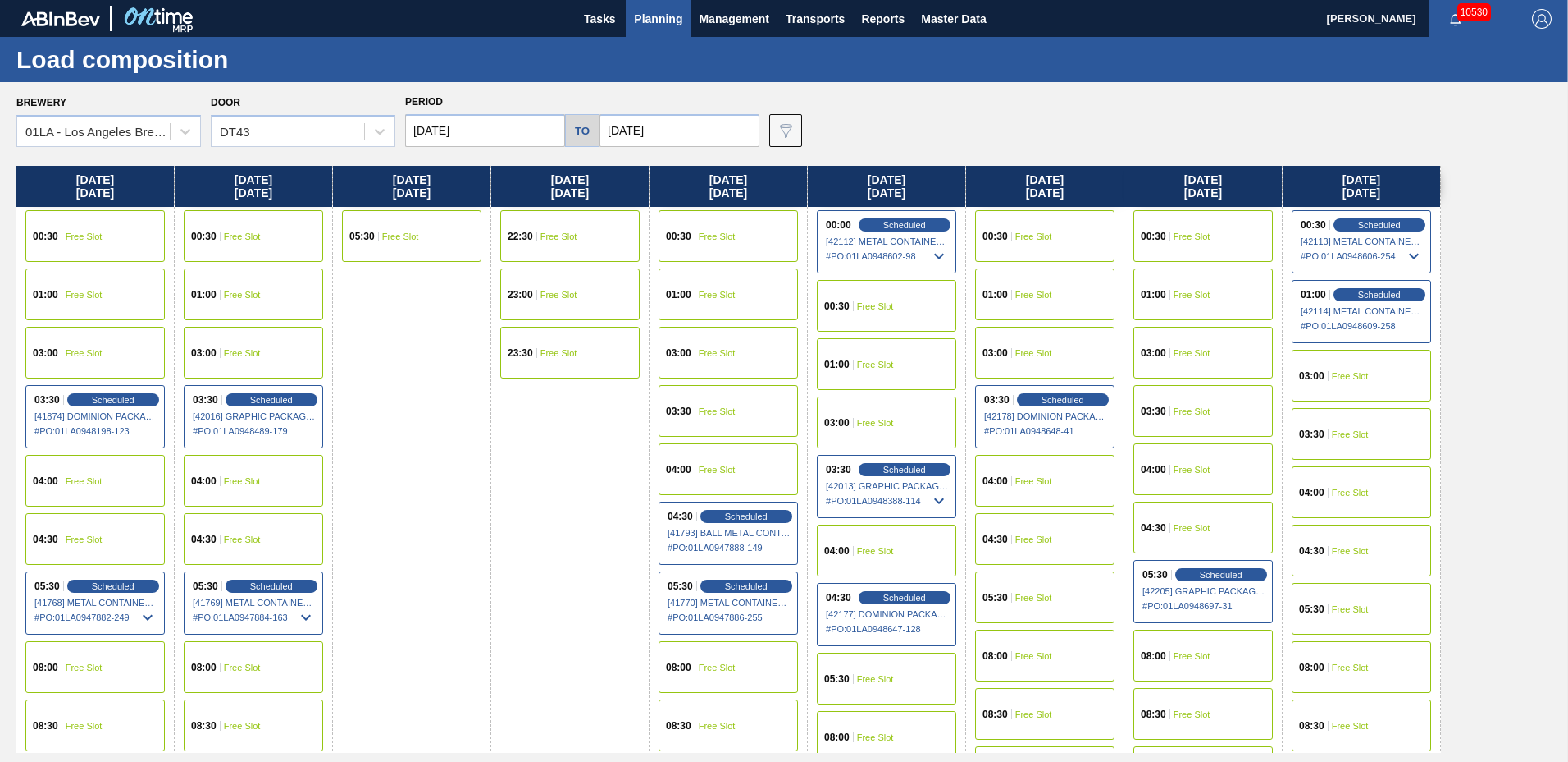
click at [648, 10] on span "Planning" at bounding box center [658, 19] width 49 height 20
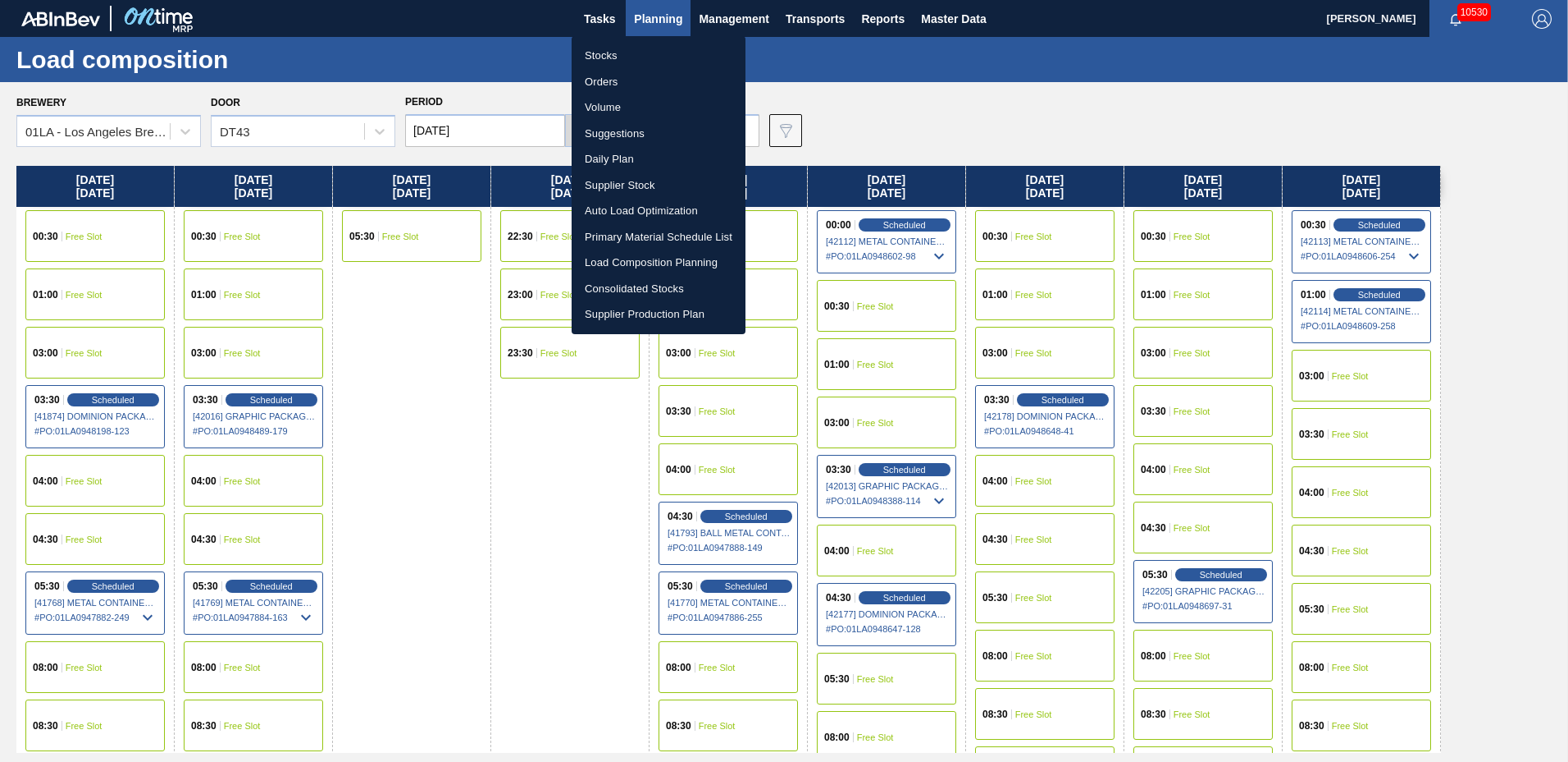
click at [638, 126] on li "Suggestions" at bounding box center [659, 134] width 173 height 26
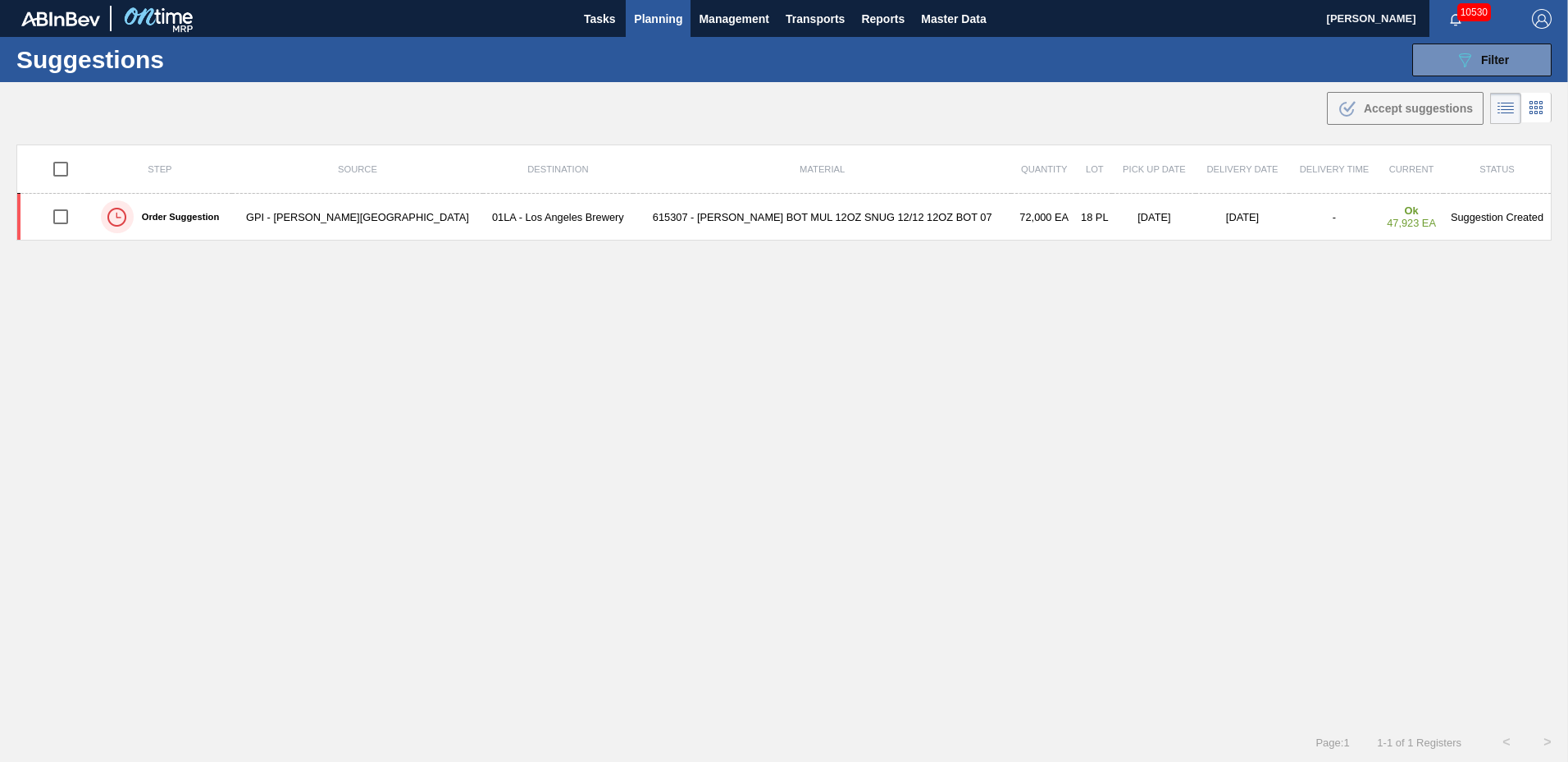
type to "[DATE]"
click at [1501, 57] on span "Filter" at bounding box center [1495, 59] width 28 height 13
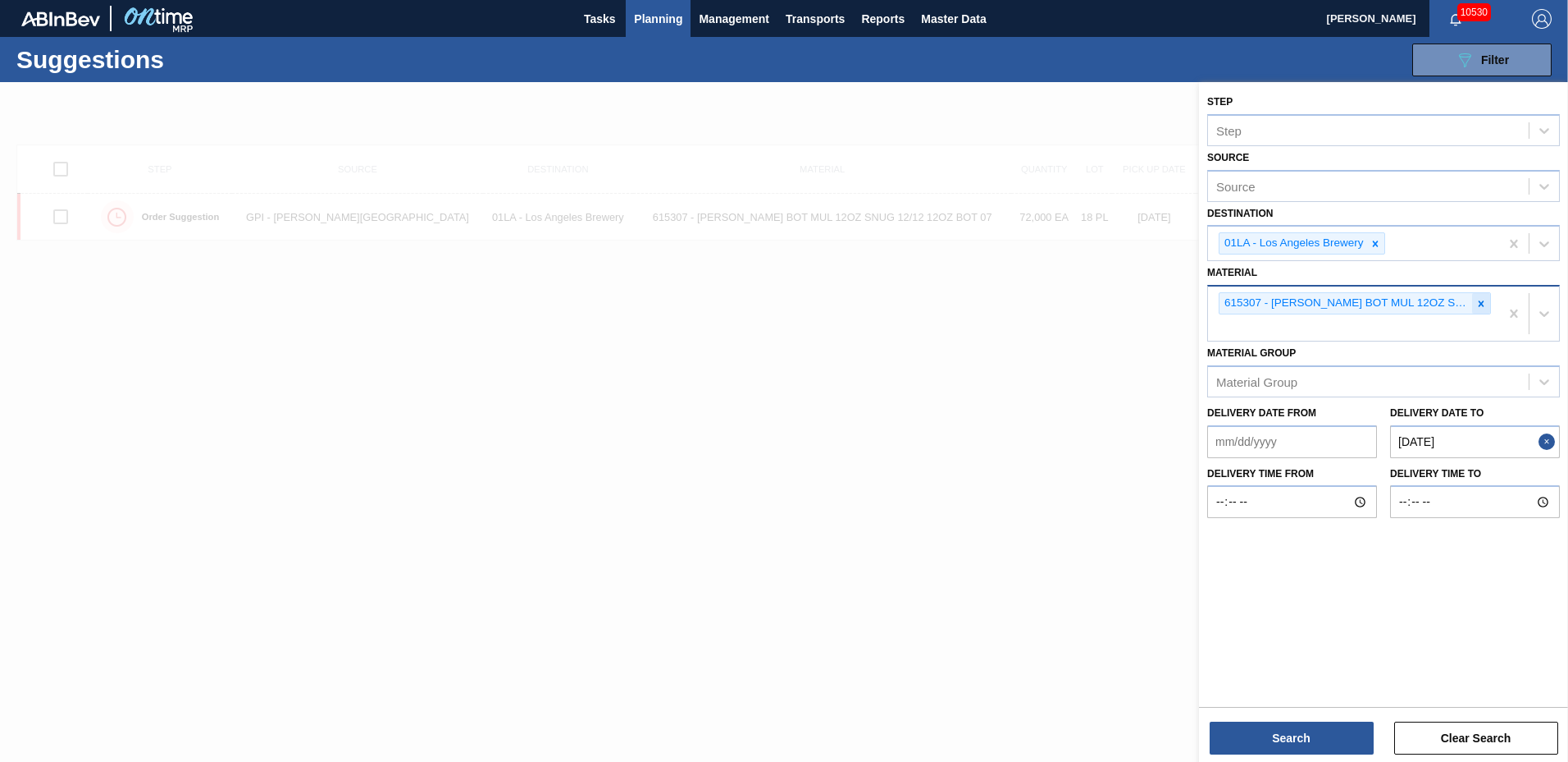
click at [1480, 299] on icon at bounding box center [1481, 304] width 12 height 12
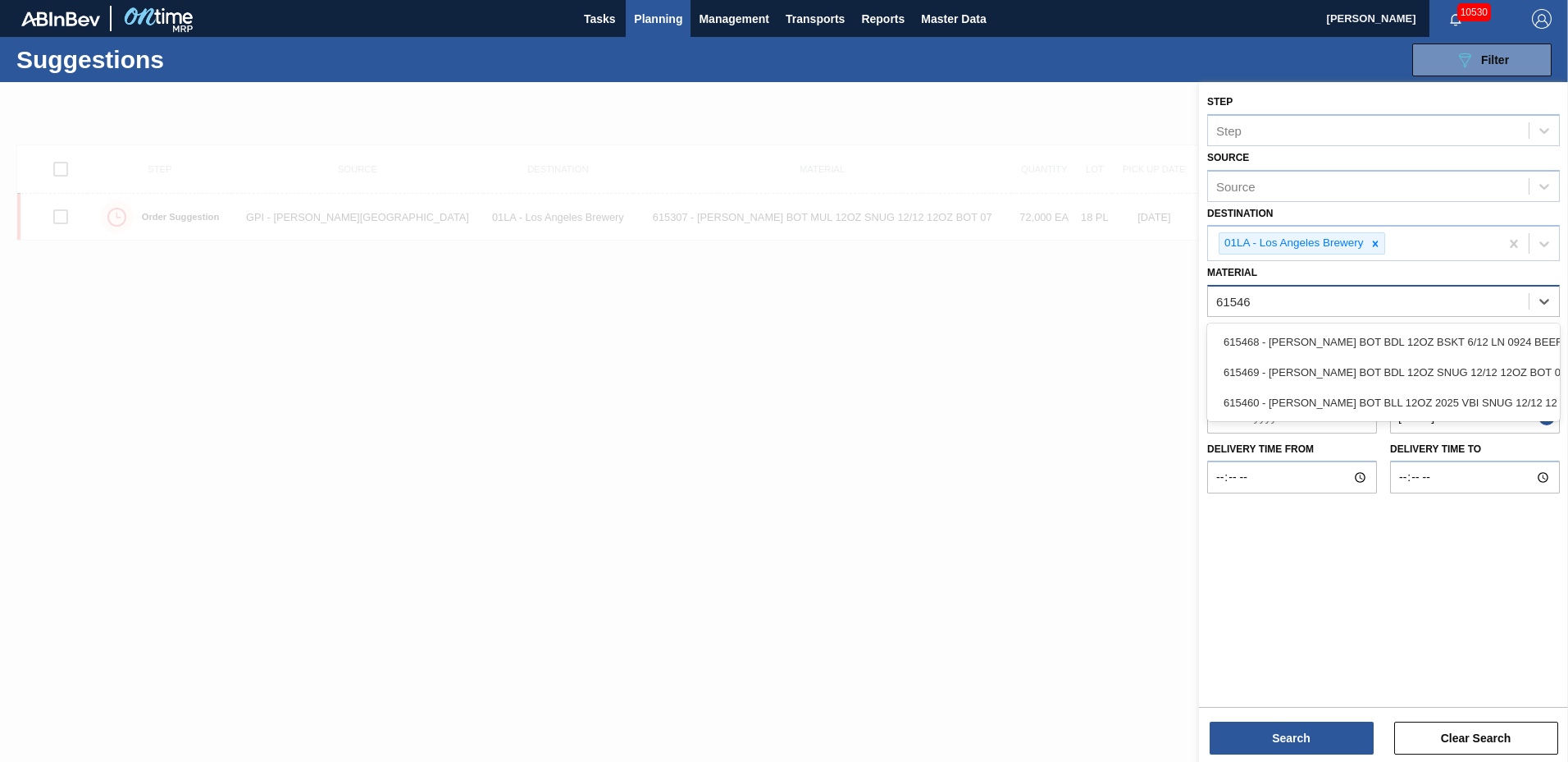
type input "615469"
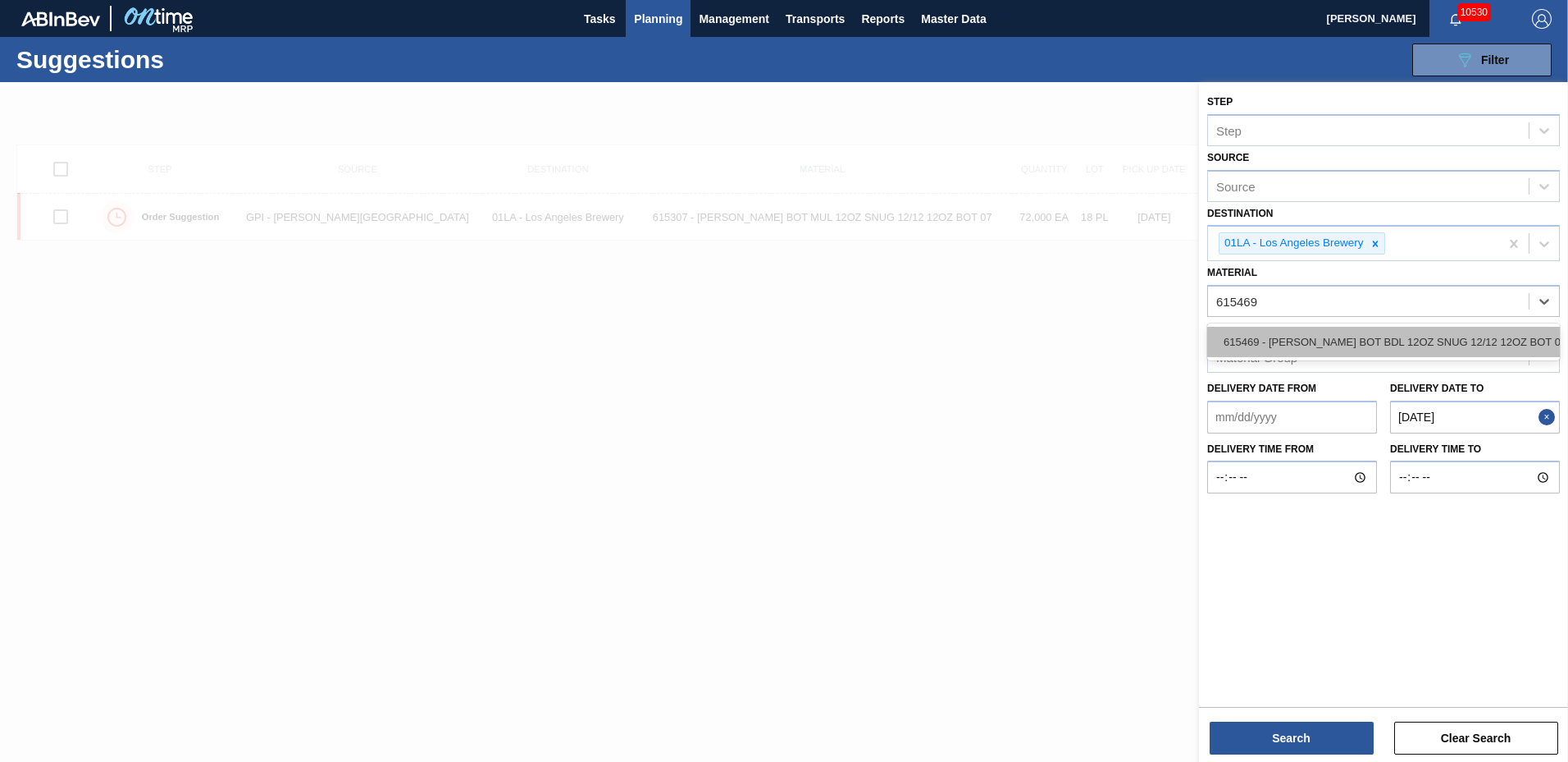
click at [1397, 344] on div "615469 - [PERSON_NAME] BOT BDL 12OZ SNUG 12/12 12OZ BOT 09" at bounding box center [1384, 342] width 353 height 30
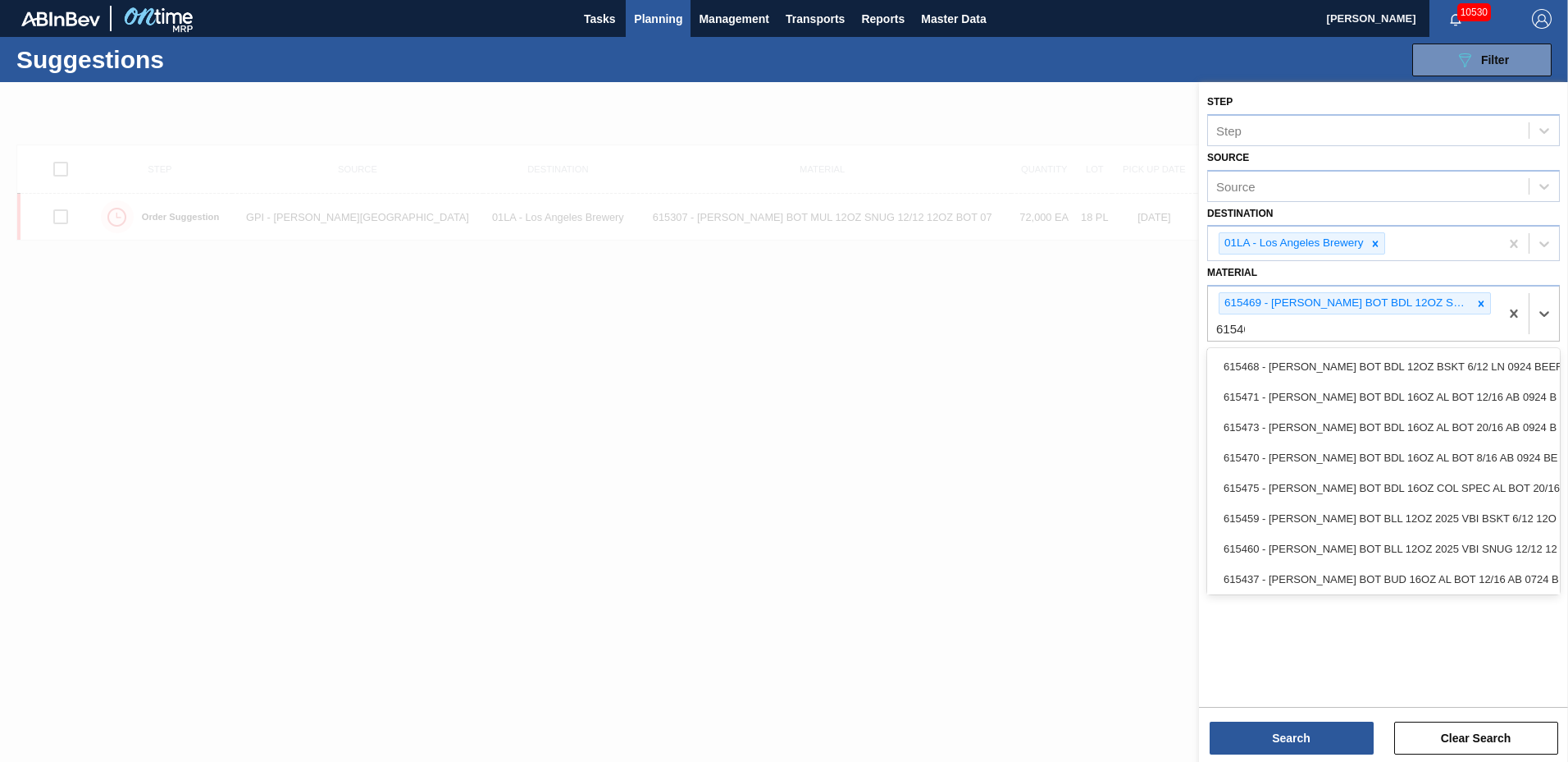
type input "615460"
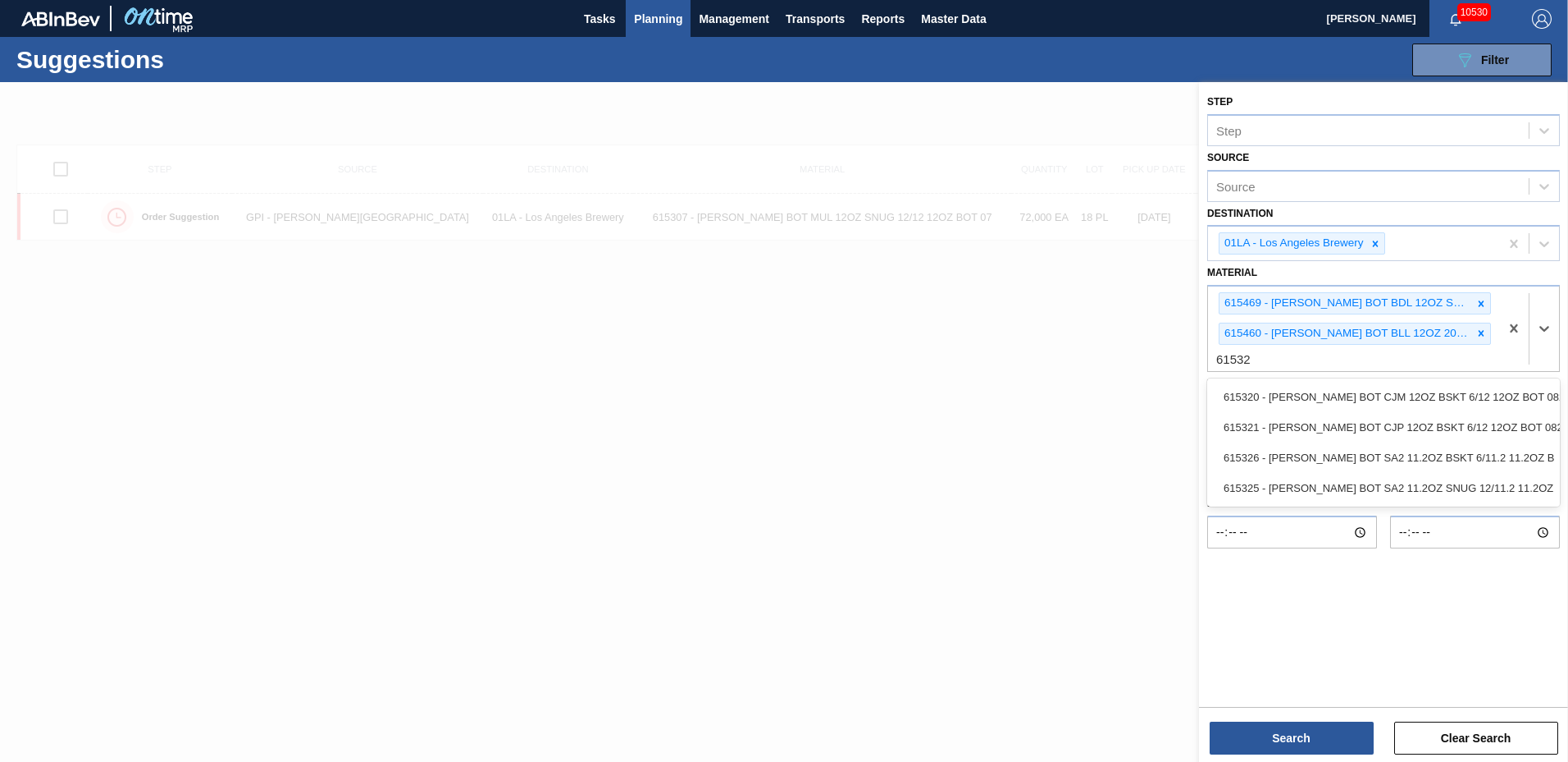
type input "615325"
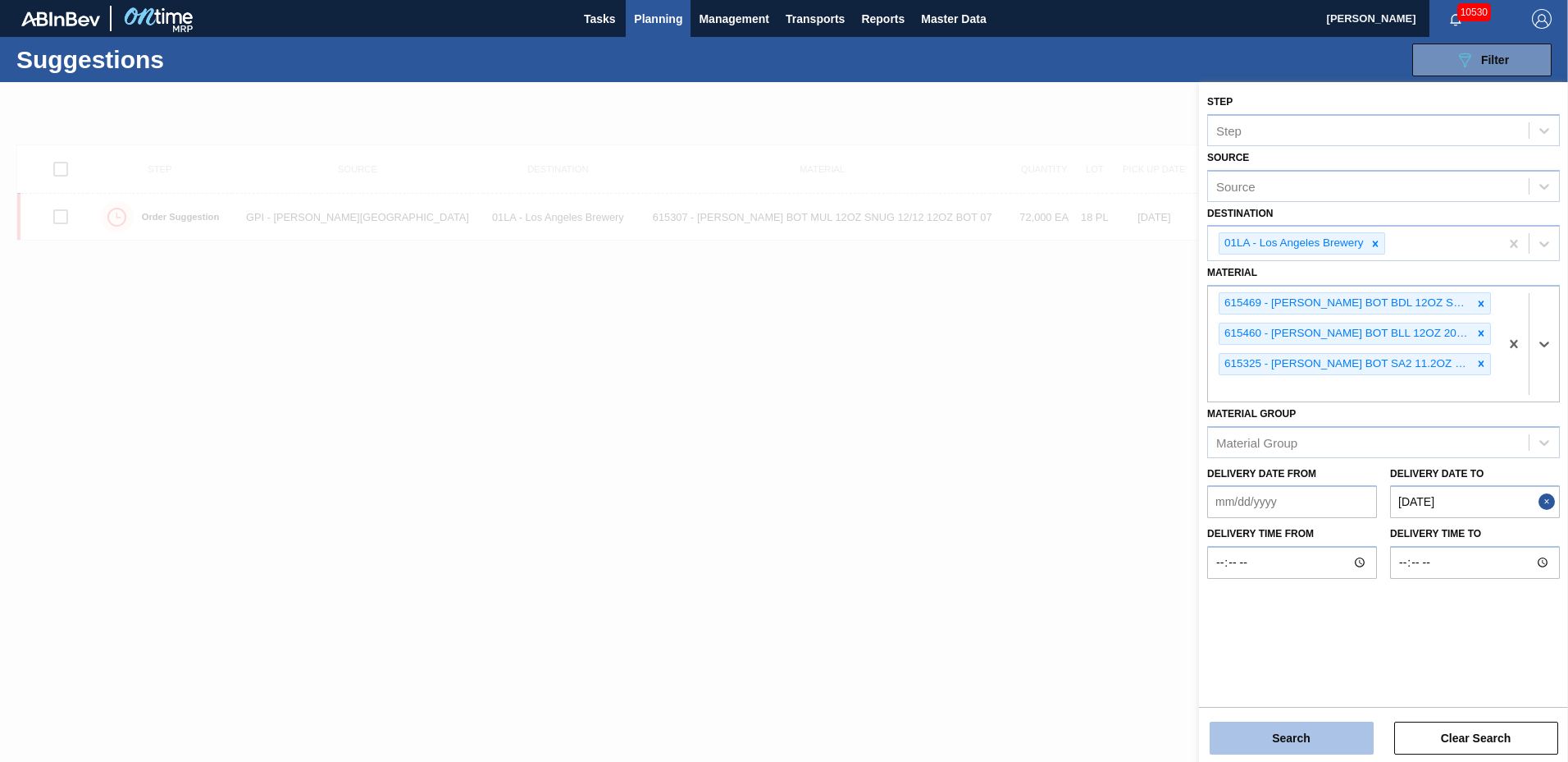
click at [1250, 739] on button "Search" at bounding box center [1292, 737] width 164 height 33
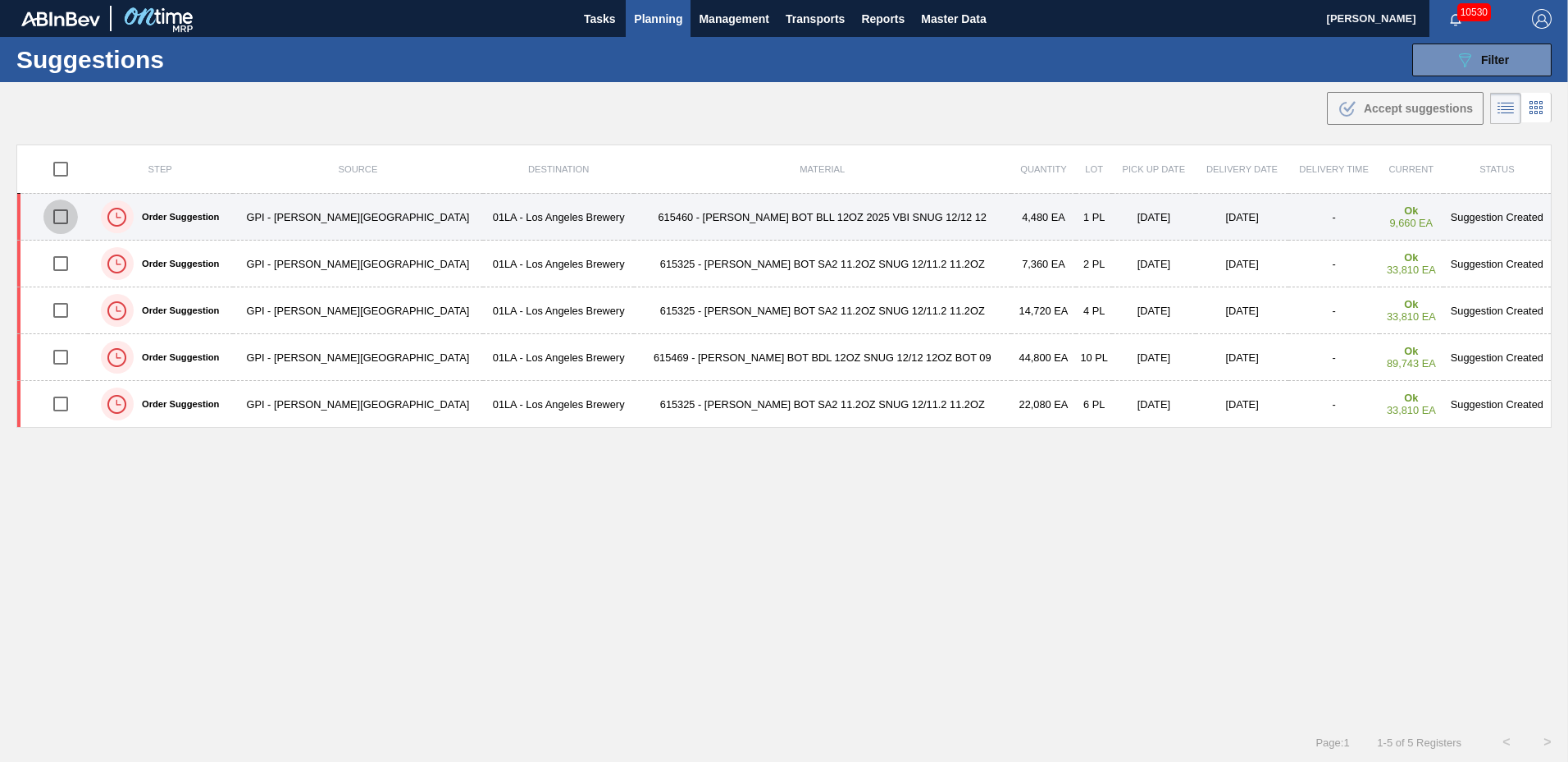
click at [66, 220] on input "checkbox" at bounding box center [61, 216] width 35 height 35
checkbox input "true"
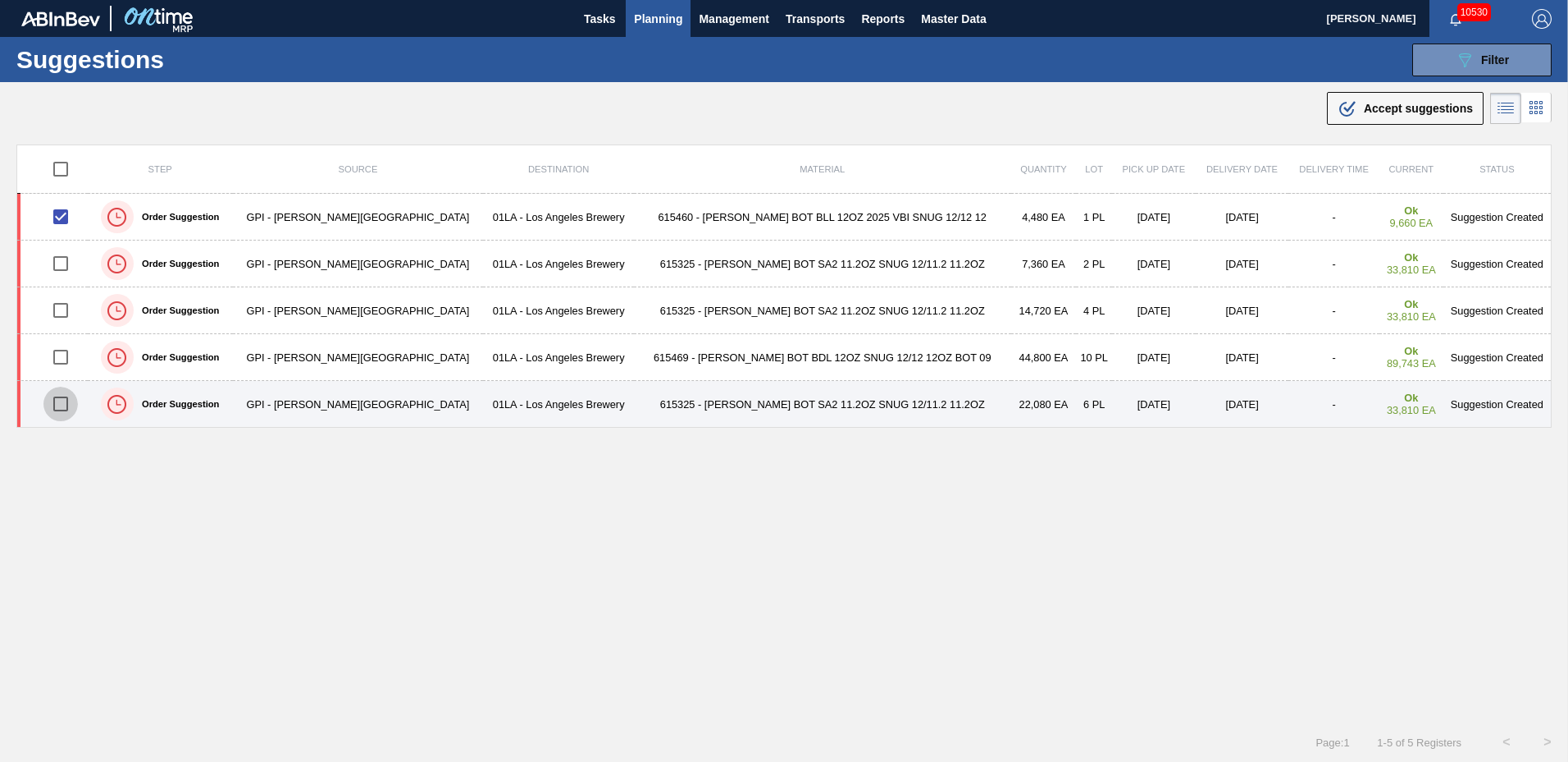
click at [61, 401] on input "checkbox" at bounding box center [61, 404] width 35 height 35
checkbox input "true"
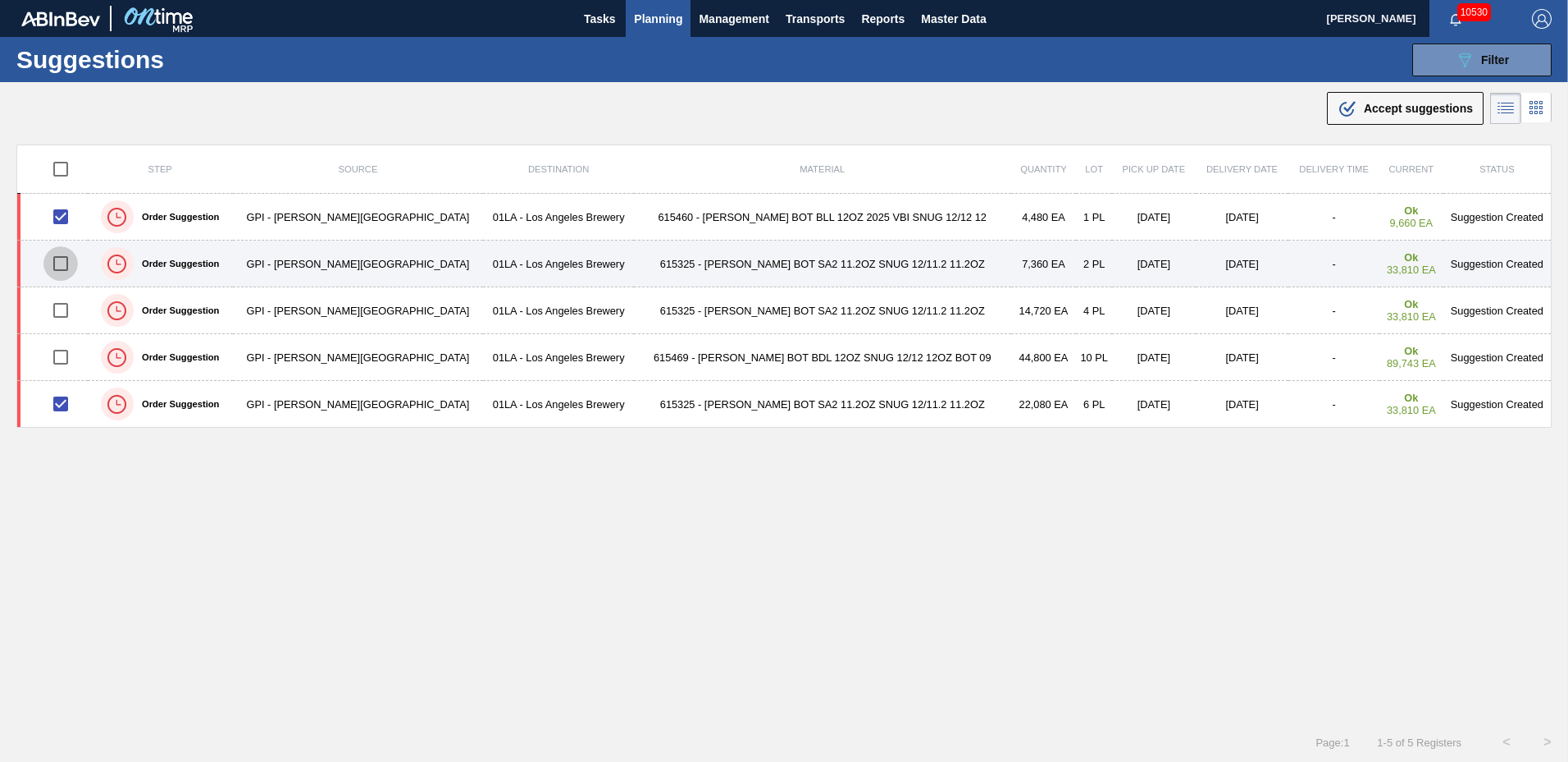
click at [72, 265] on input "checkbox" at bounding box center [61, 263] width 35 height 35
checkbox input "true"
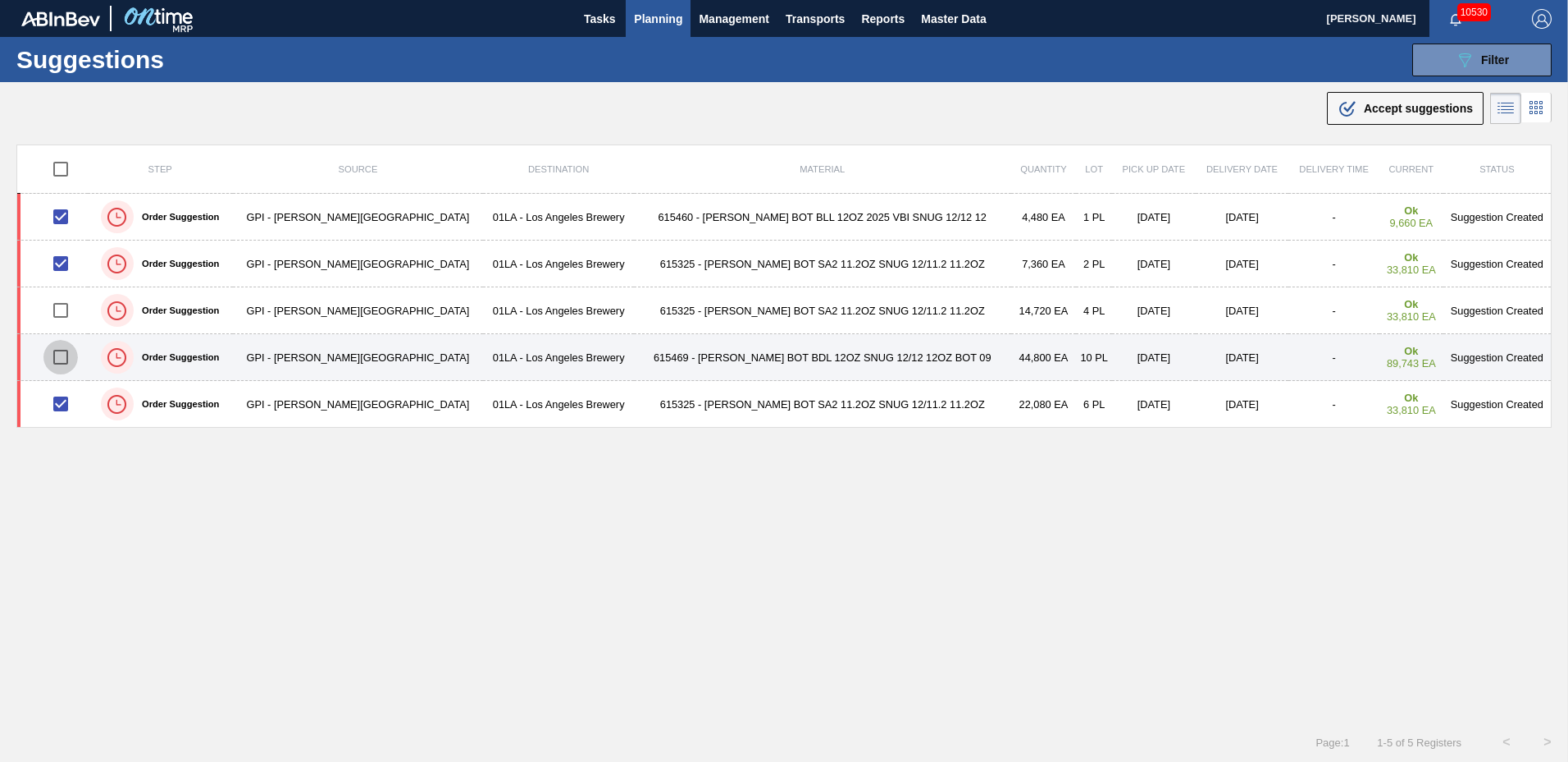
click at [60, 353] on input "checkbox" at bounding box center [61, 357] width 35 height 35
checkbox input "true"
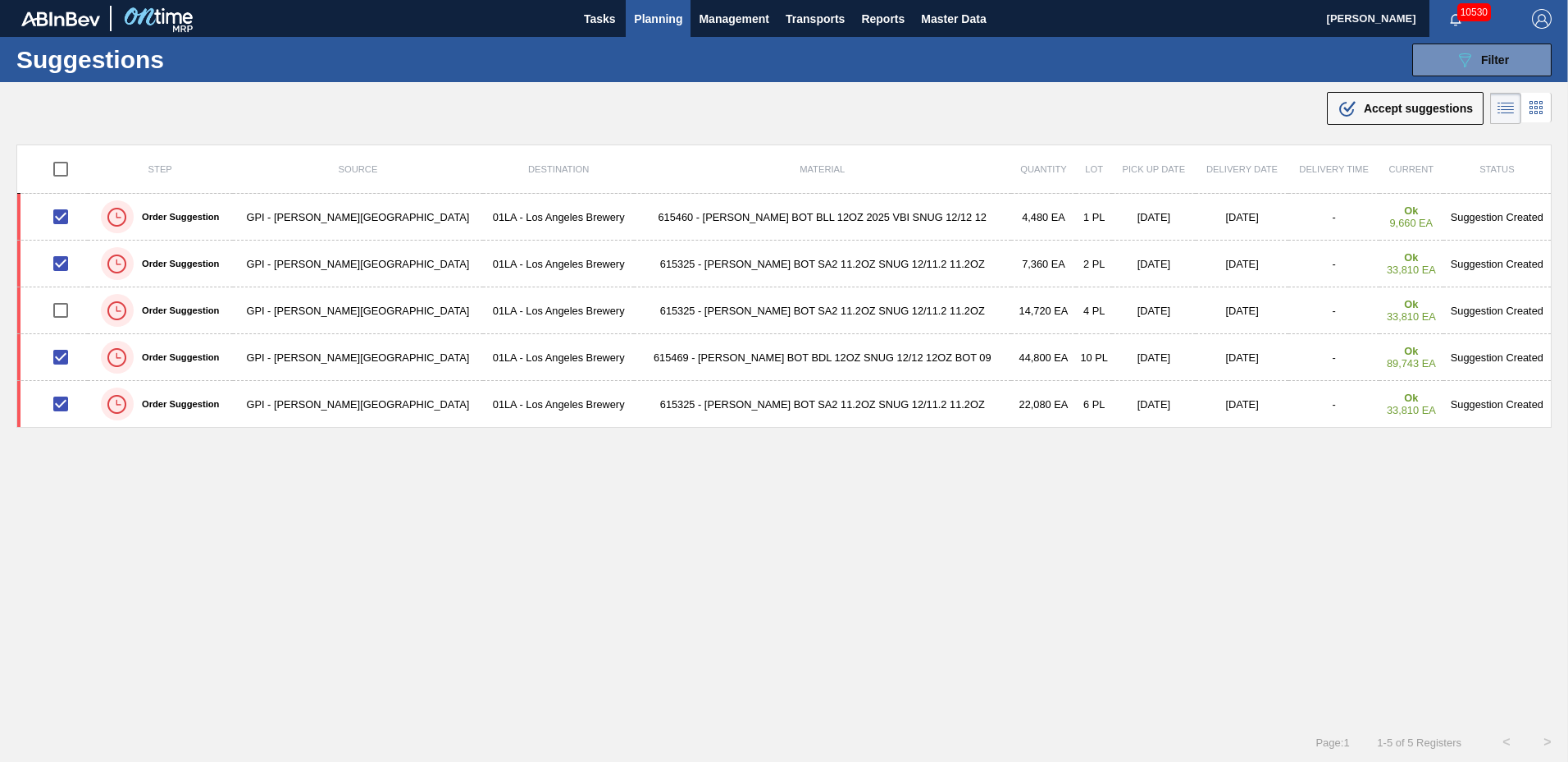
drag, startPoint x: 1382, startPoint y: 99, endPoint x: 1139, endPoint y: 206, distance: 265.5
click at [1379, 100] on div ".b{fill:var(--color-action-default)} Accept suggestions" at bounding box center [1406, 109] width 136 height 20
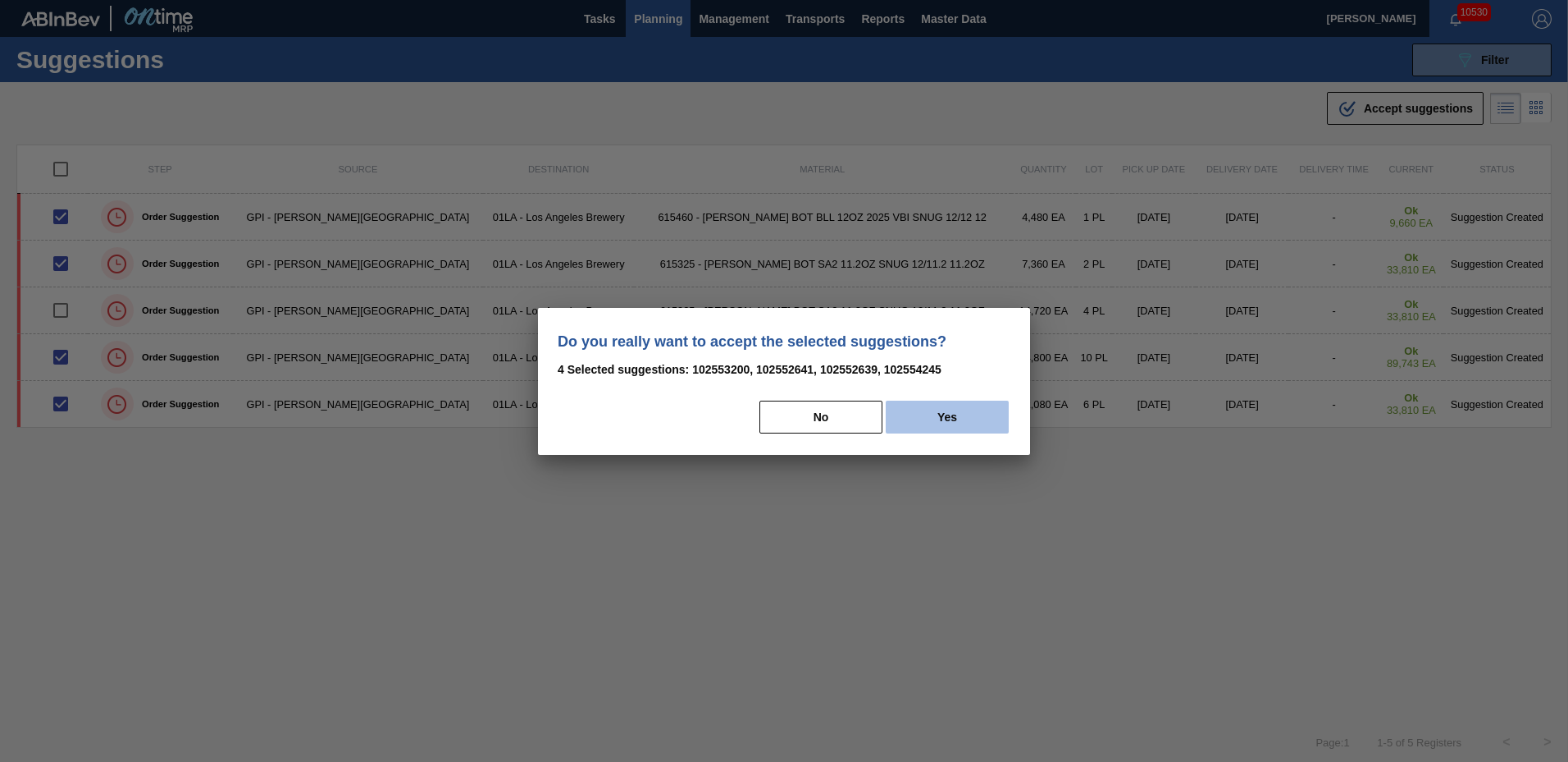
click at [955, 417] on button "Yes" at bounding box center [947, 417] width 123 height 33
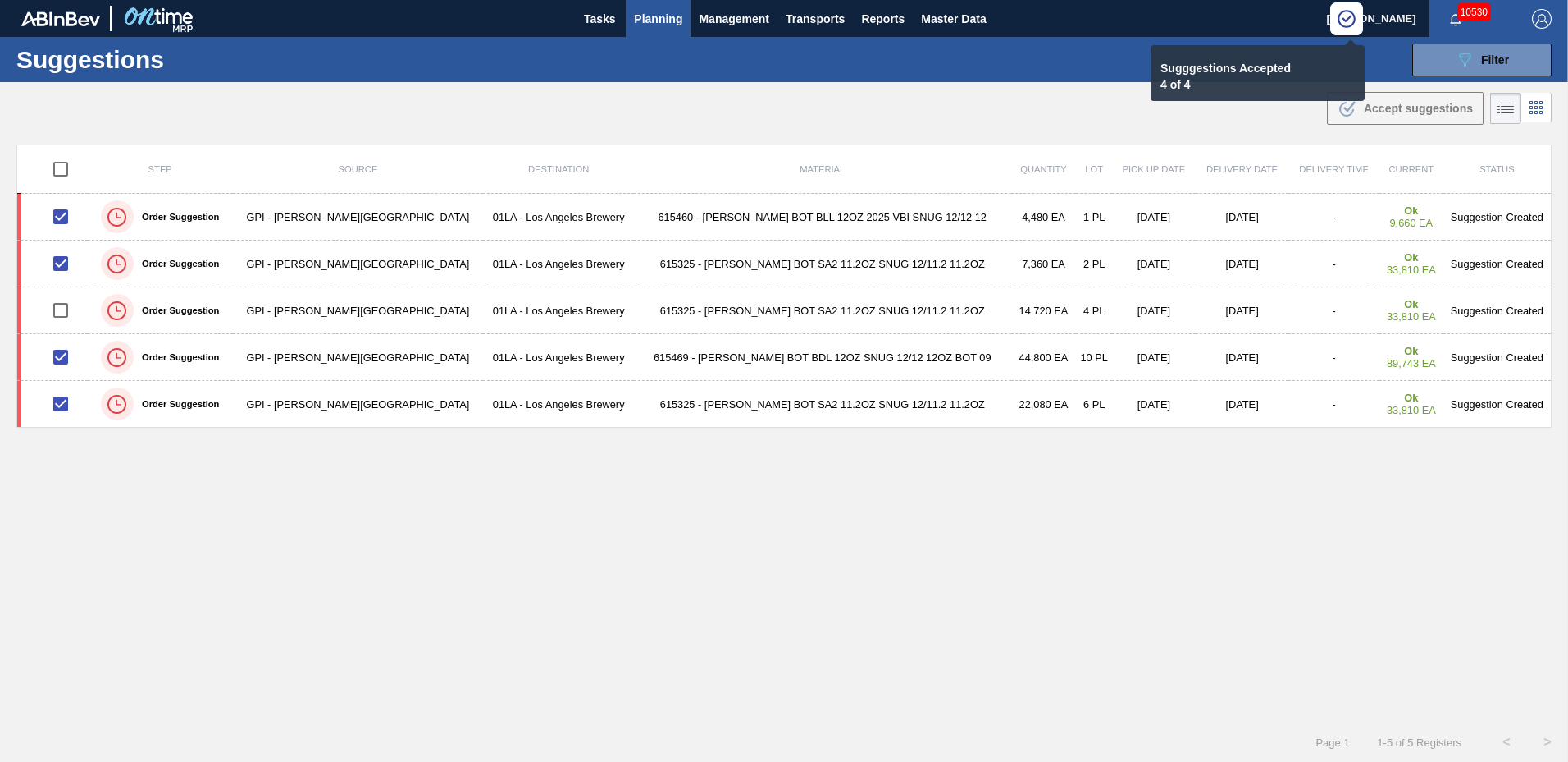
click at [661, 20] on span "Planning" at bounding box center [658, 19] width 49 height 20
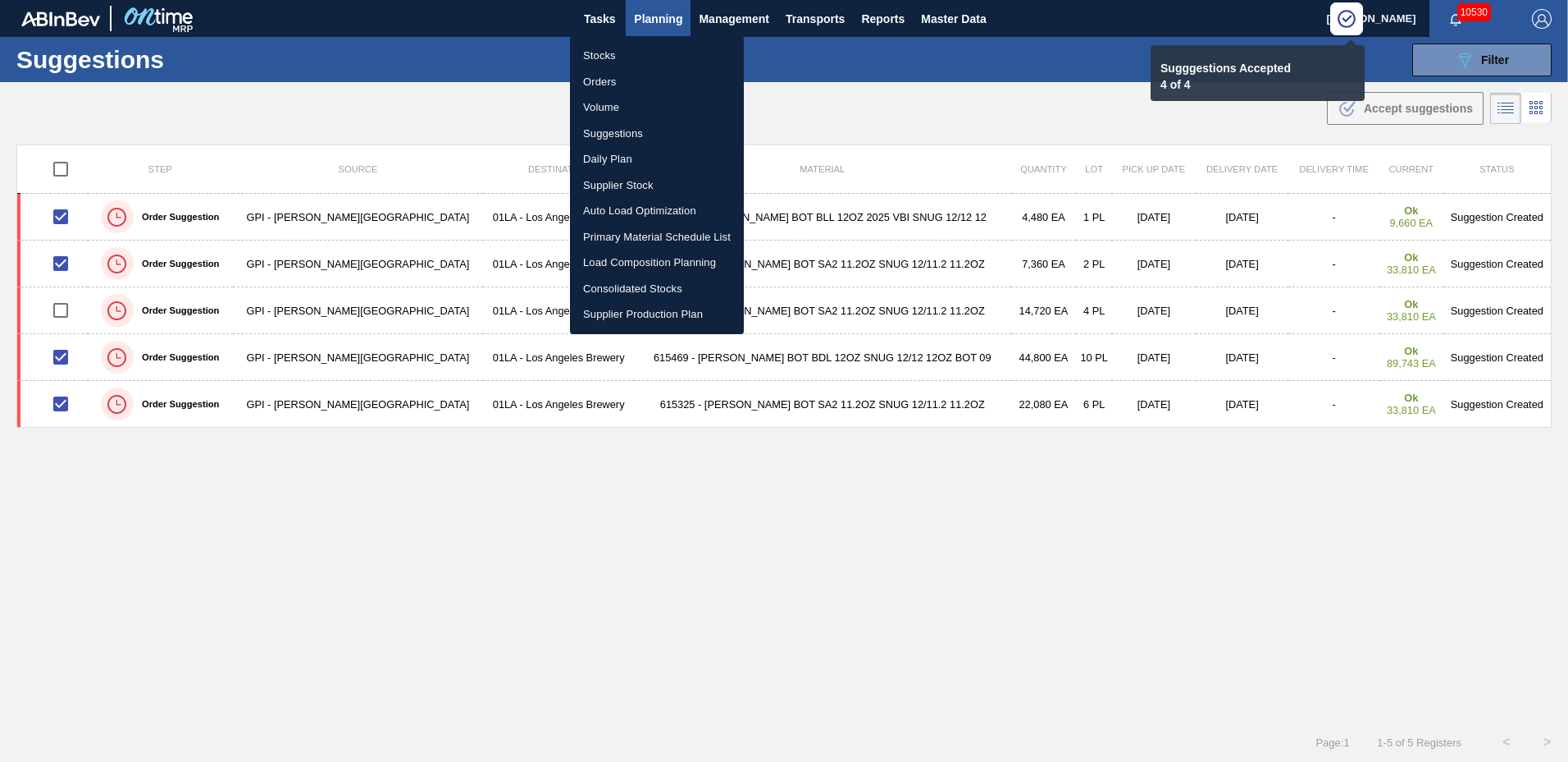
click at [639, 260] on li "Load Composition Planning" at bounding box center [657, 262] width 173 height 26
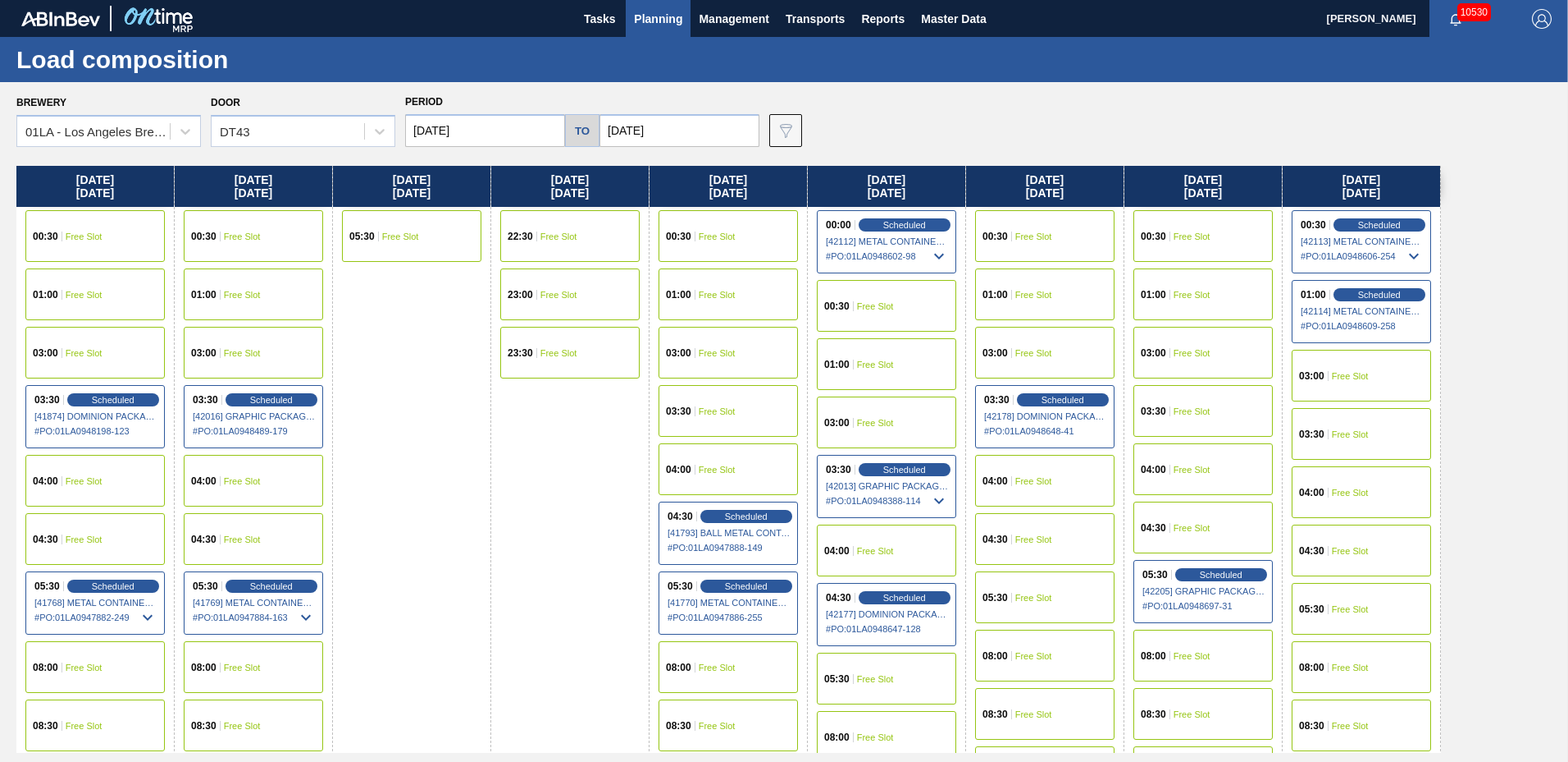
click at [1374, 556] on div "04:30 Free Slot" at bounding box center [1362, 551] width 140 height 52
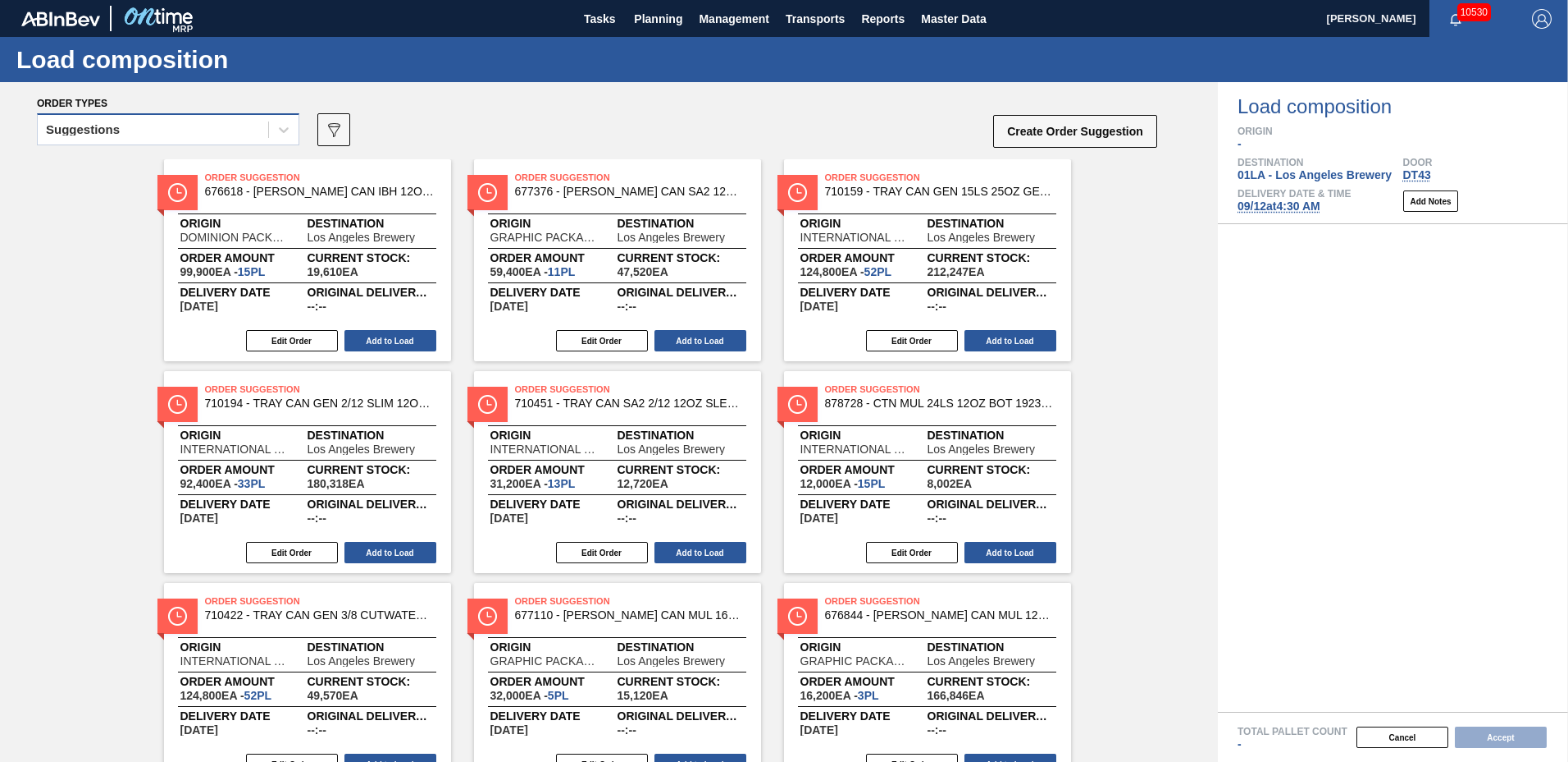
click at [171, 133] on div "Suggestions" at bounding box center [153, 130] width 230 height 24
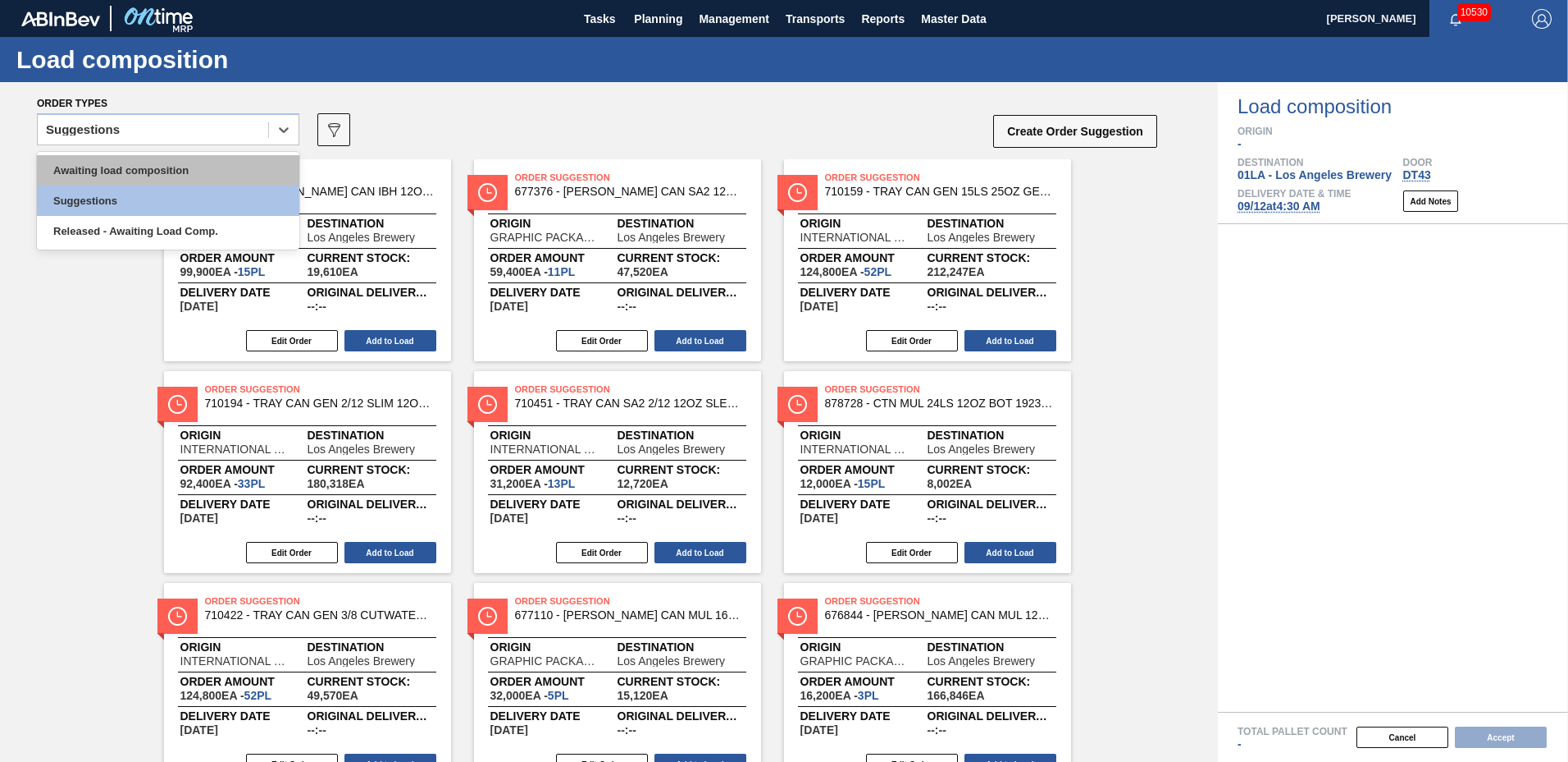
click at [156, 174] on div "Awaiting load composition" at bounding box center [167, 171] width 262 height 30
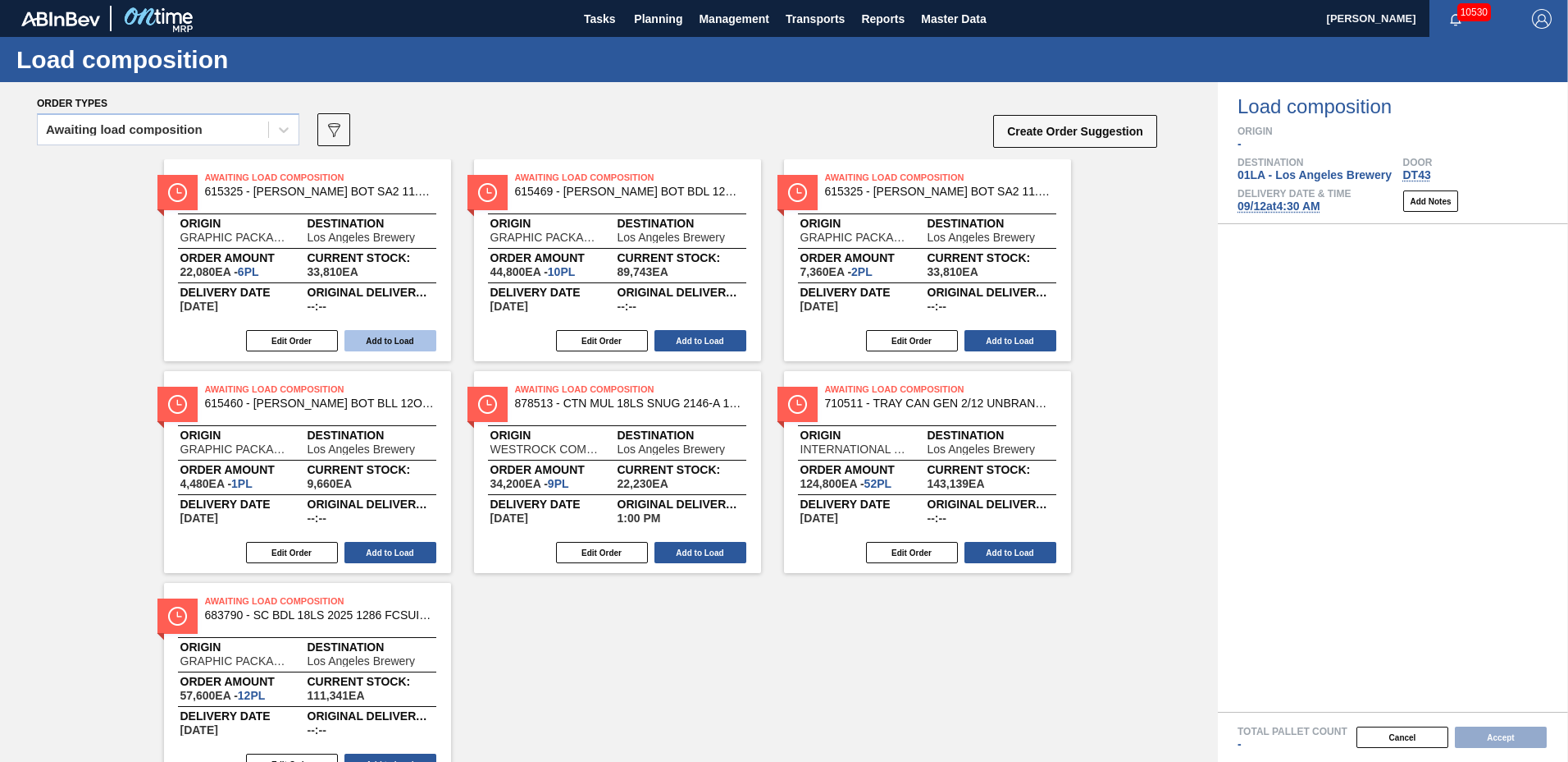
click at [415, 347] on button "Add to Load" at bounding box center [391, 340] width 92 height 21
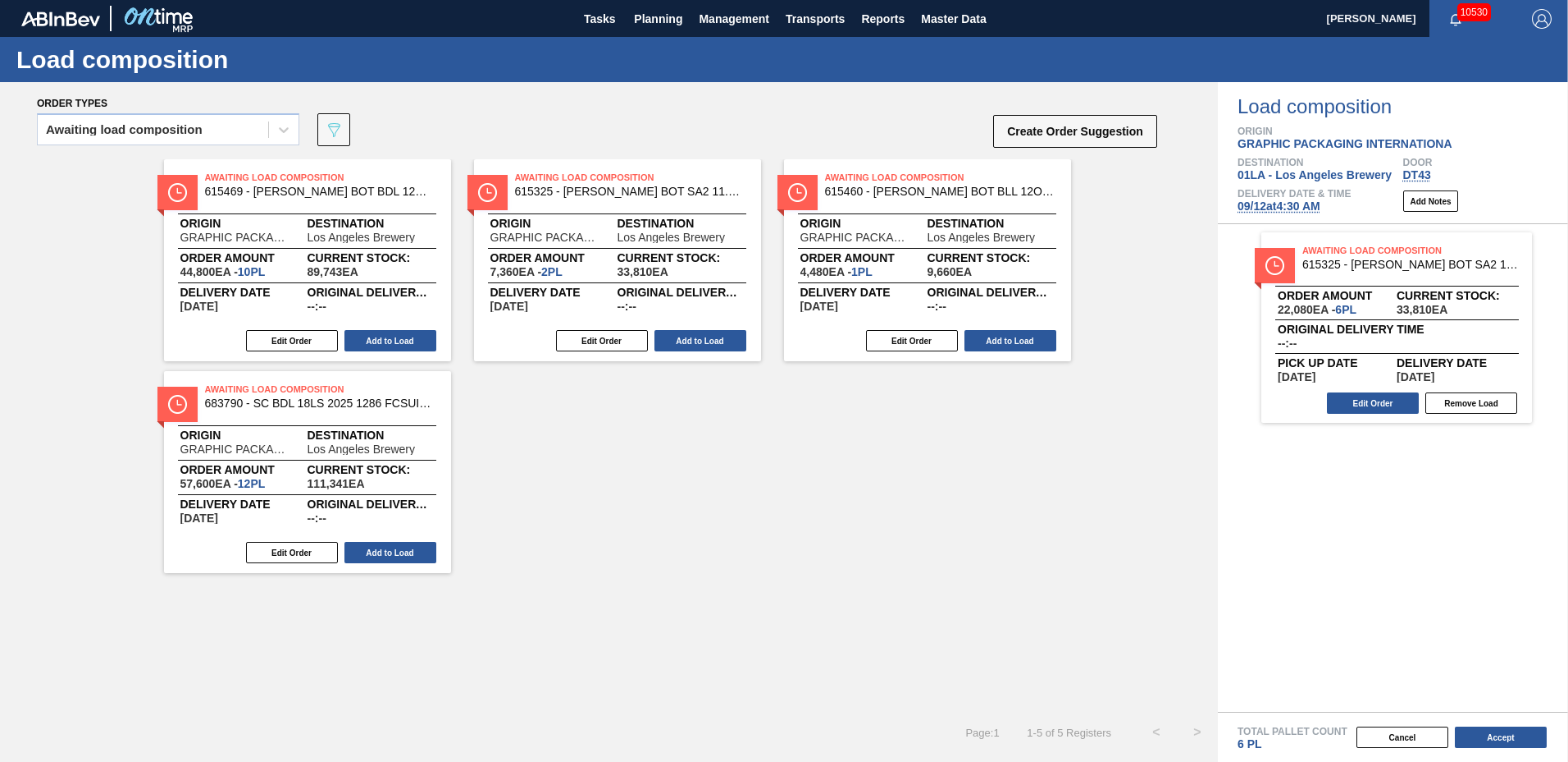
click at [415, 347] on button "Add to Load" at bounding box center [391, 340] width 92 height 21
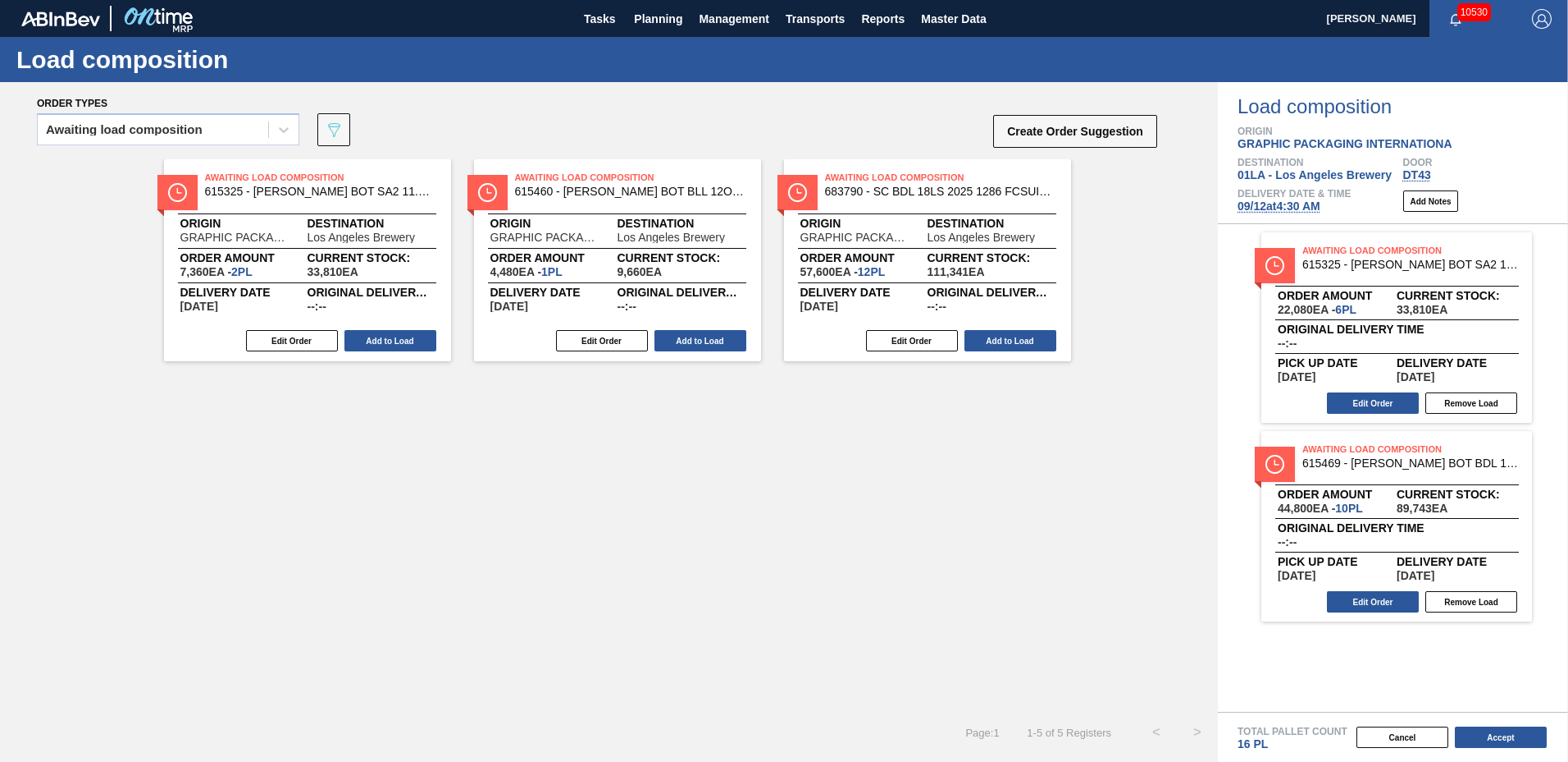
click at [415, 347] on button "Add to Load" at bounding box center [391, 340] width 92 height 21
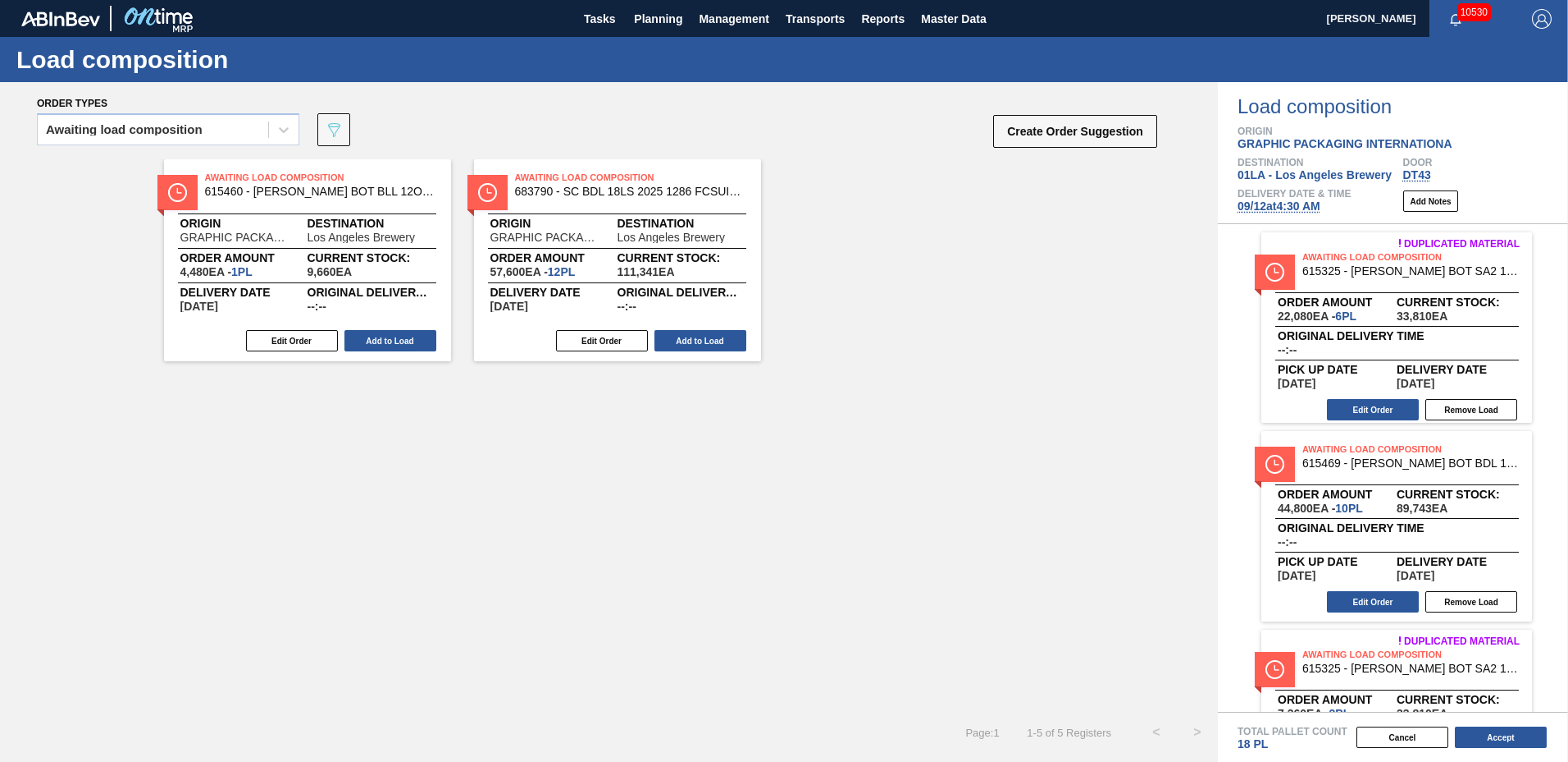
click at [415, 347] on button "Add to Load" at bounding box center [391, 340] width 92 height 21
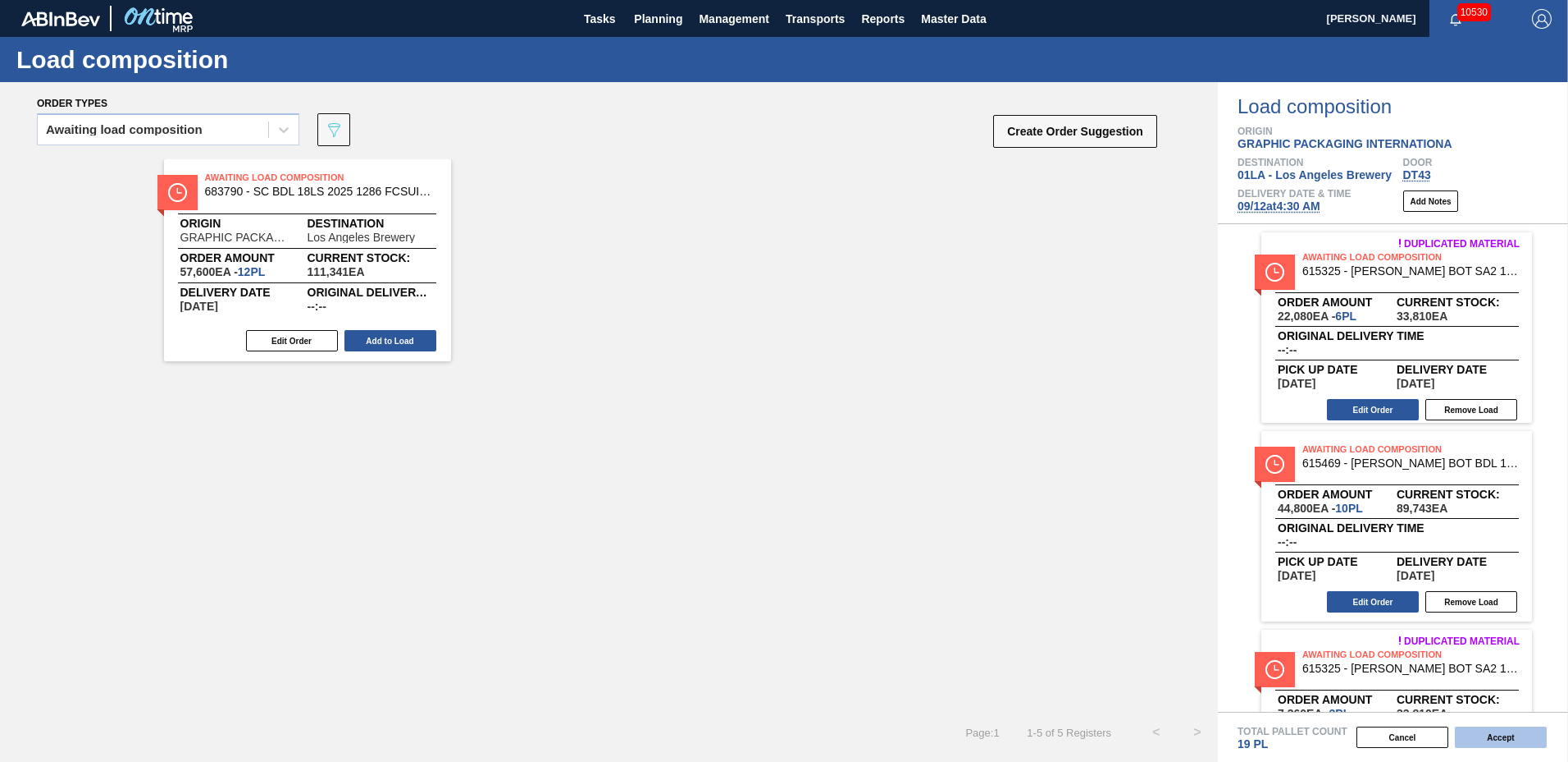
click at [1471, 733] on button "Accept" at bounding box center [1501, 736] width 92 height 21
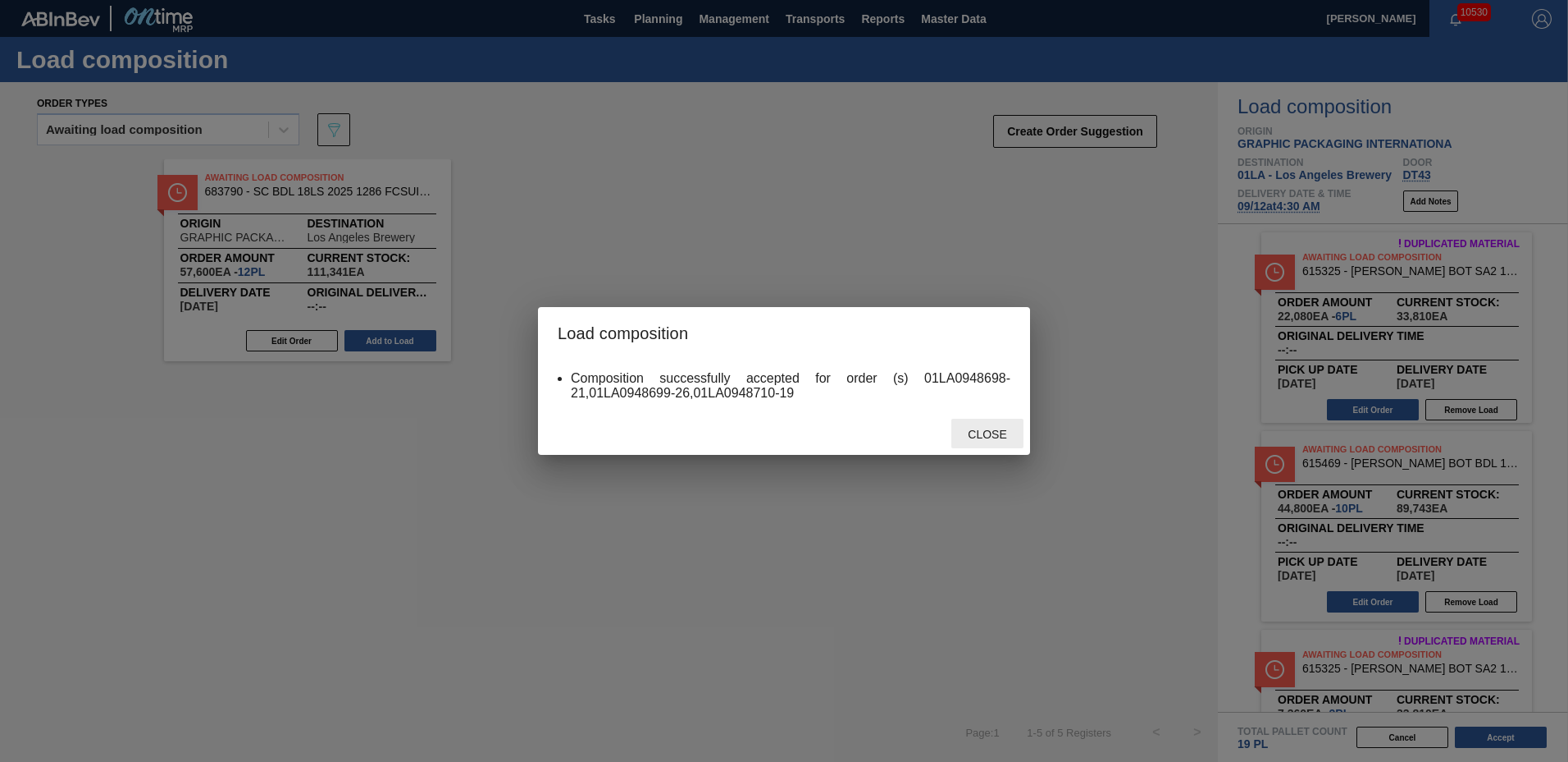
click at [984, 432] on span "Close" at bounding box center [987, 434] width 65 height 13
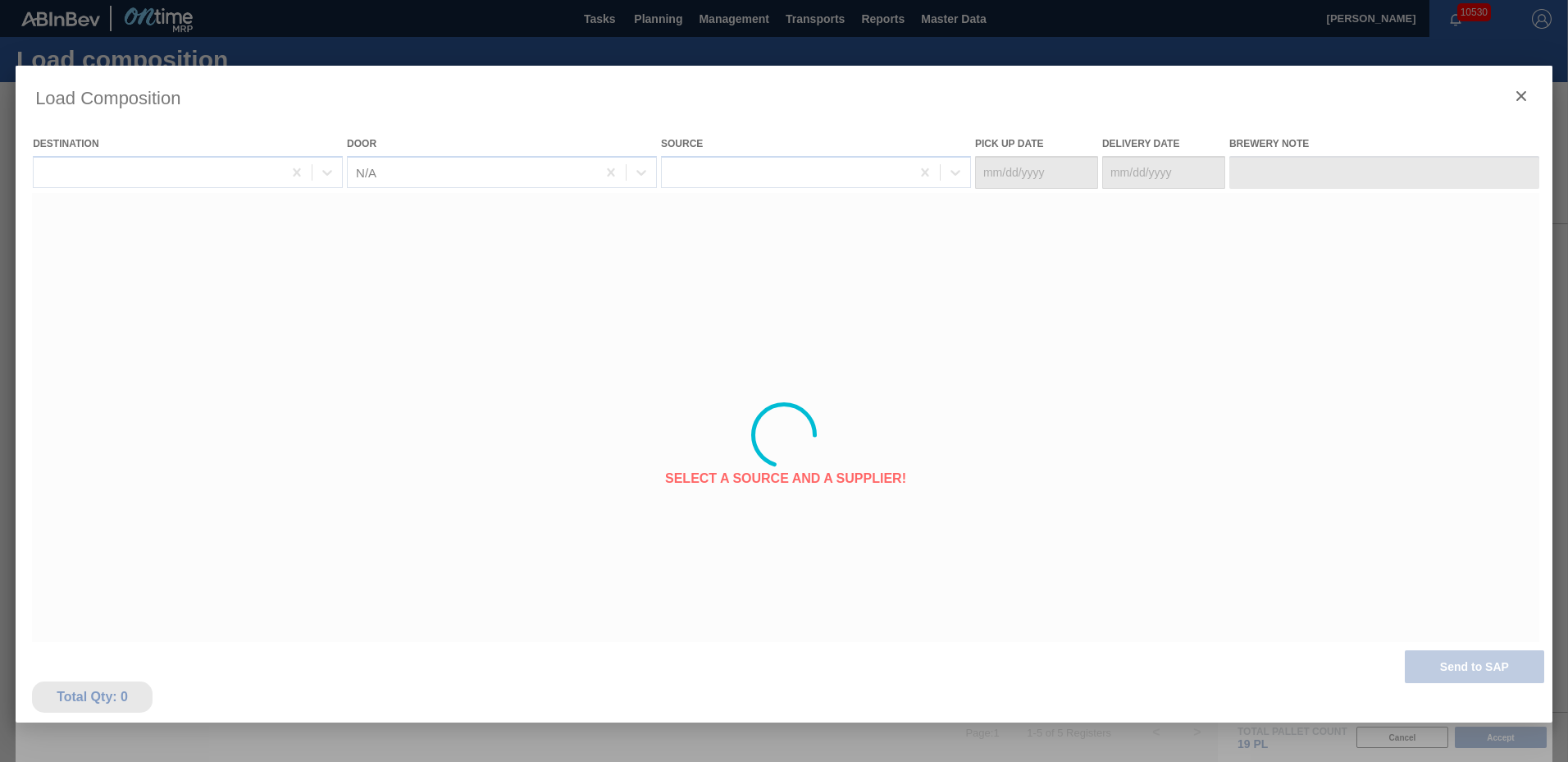
type Date "[DATE]"
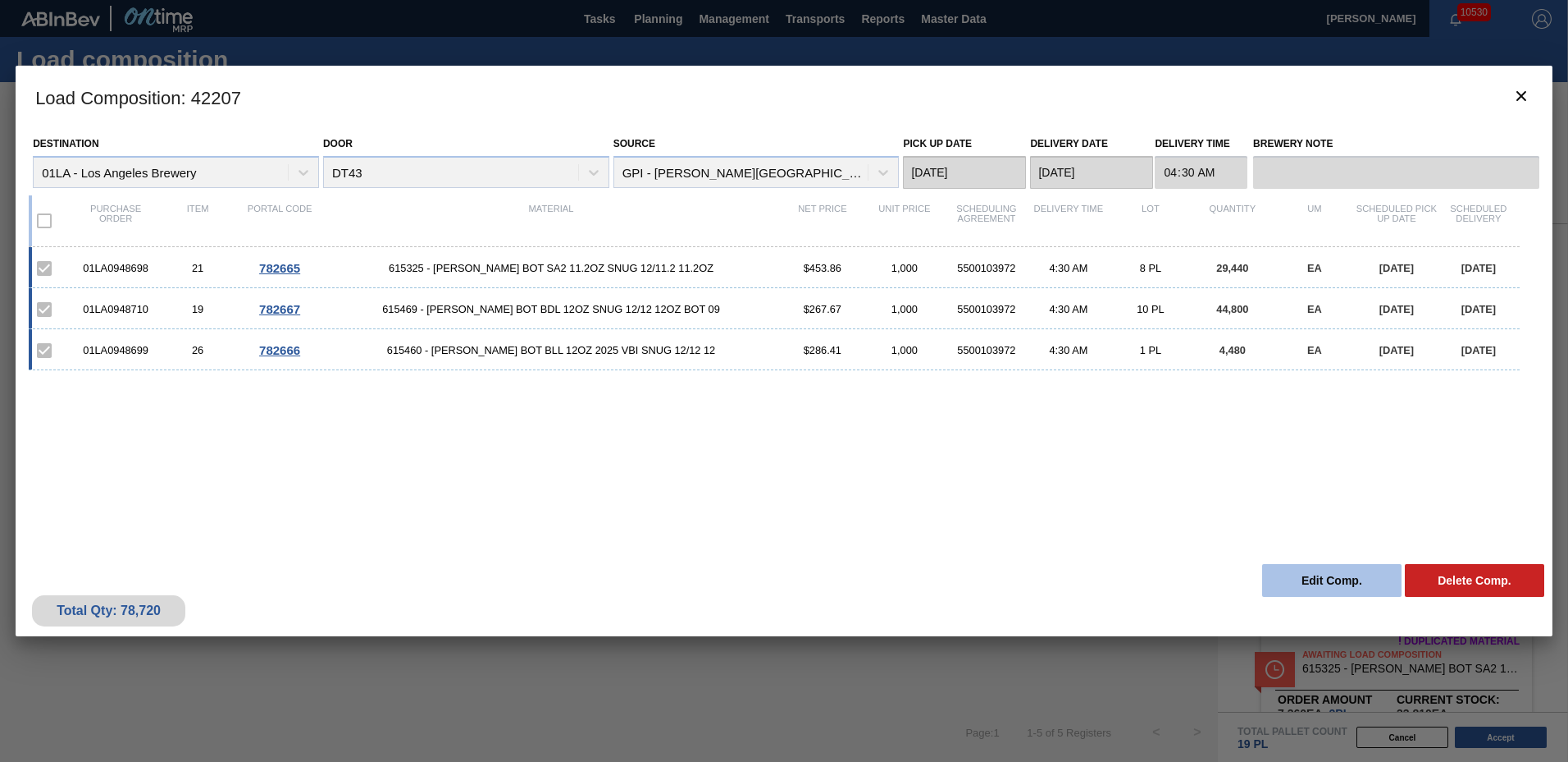
click at [1318, 581] on button "Edit Comp." at bounding box center [1332, 579] width 140 height 33
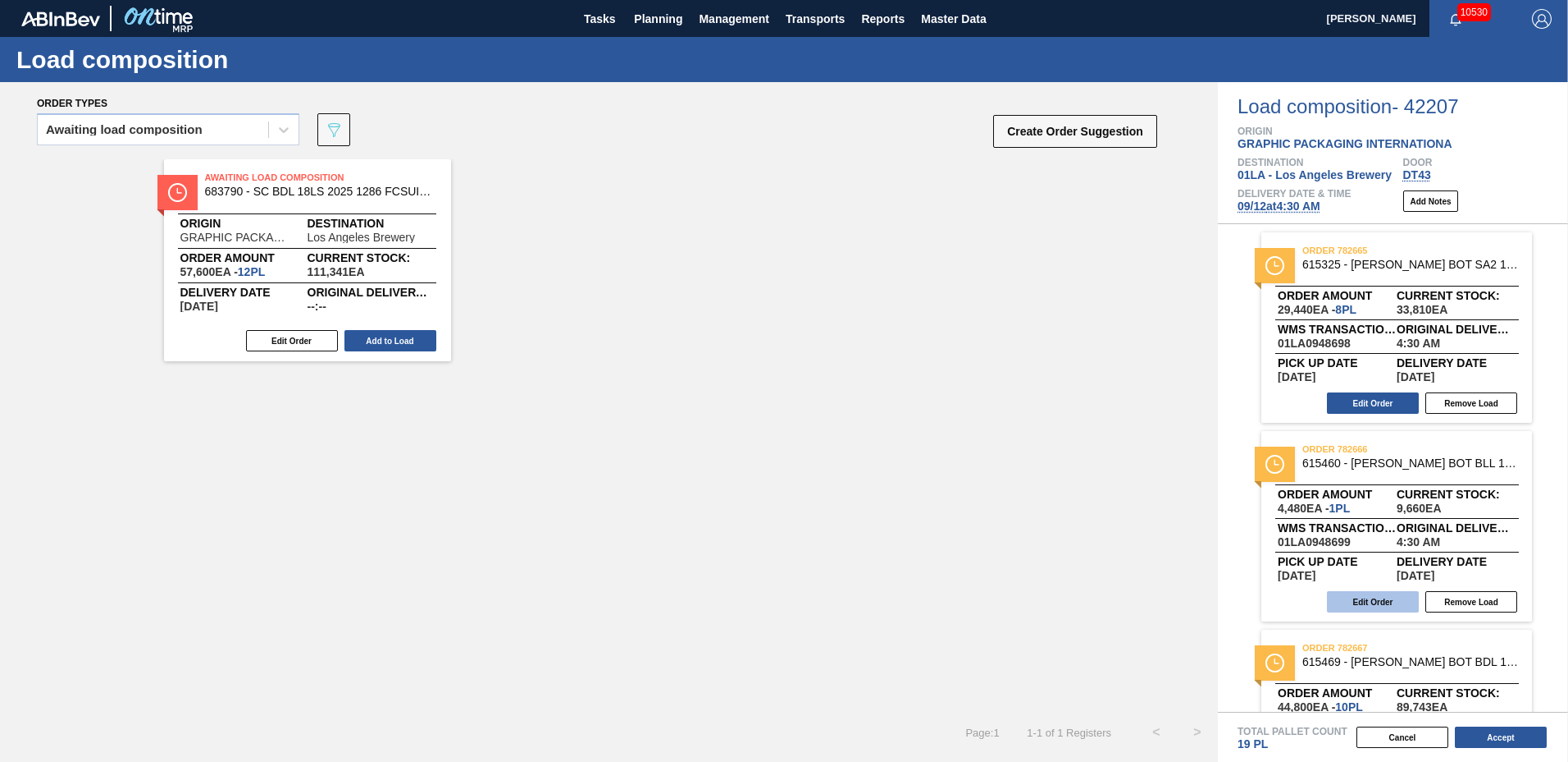
click at [1387, 602] on button "Edit Order" at bounding box center [1373, 600] width 92 height 21
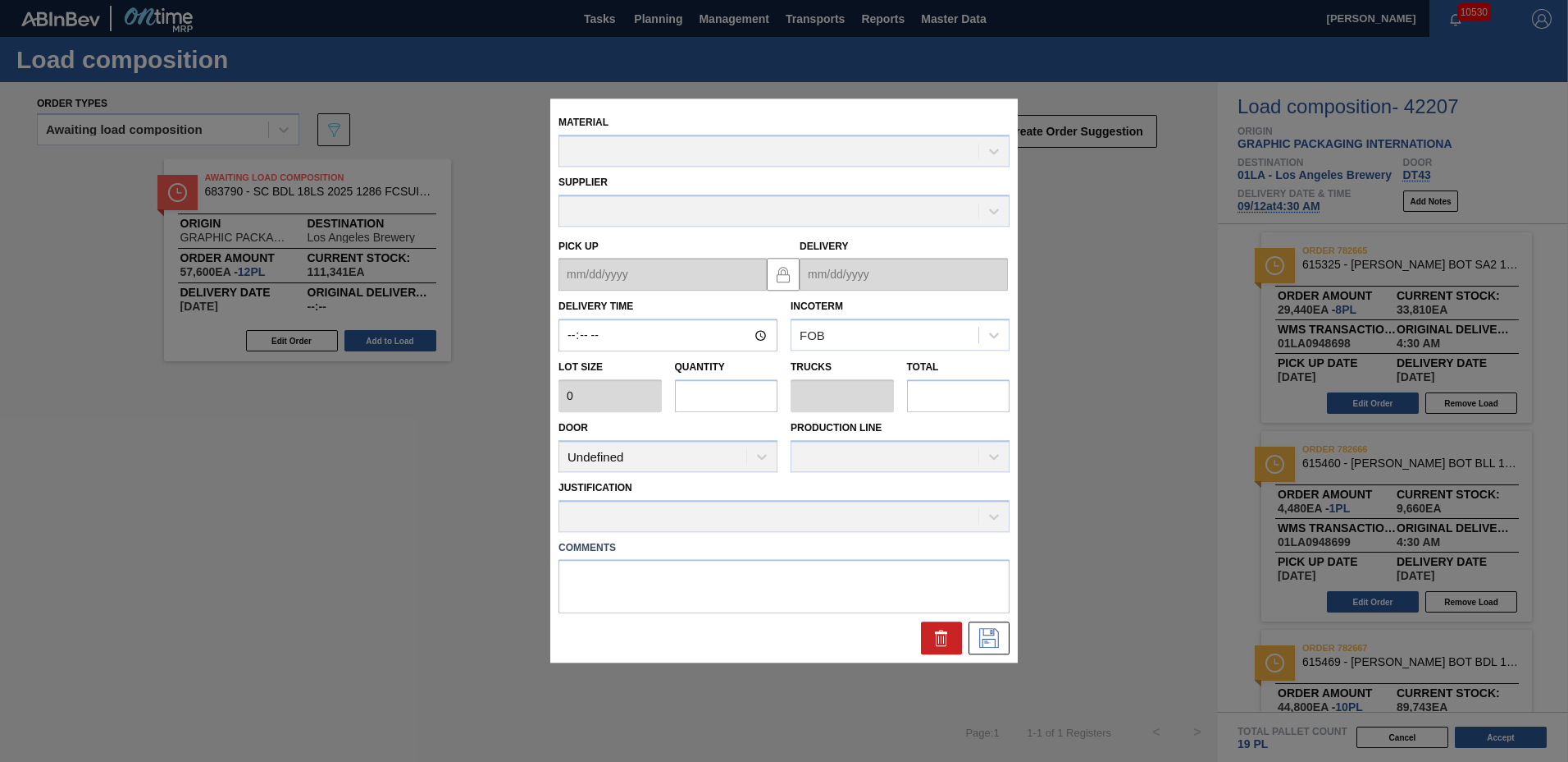
type input "04:30:00"
type input "4,480"
type input "1"
type input "0.042"
type input "4,480"
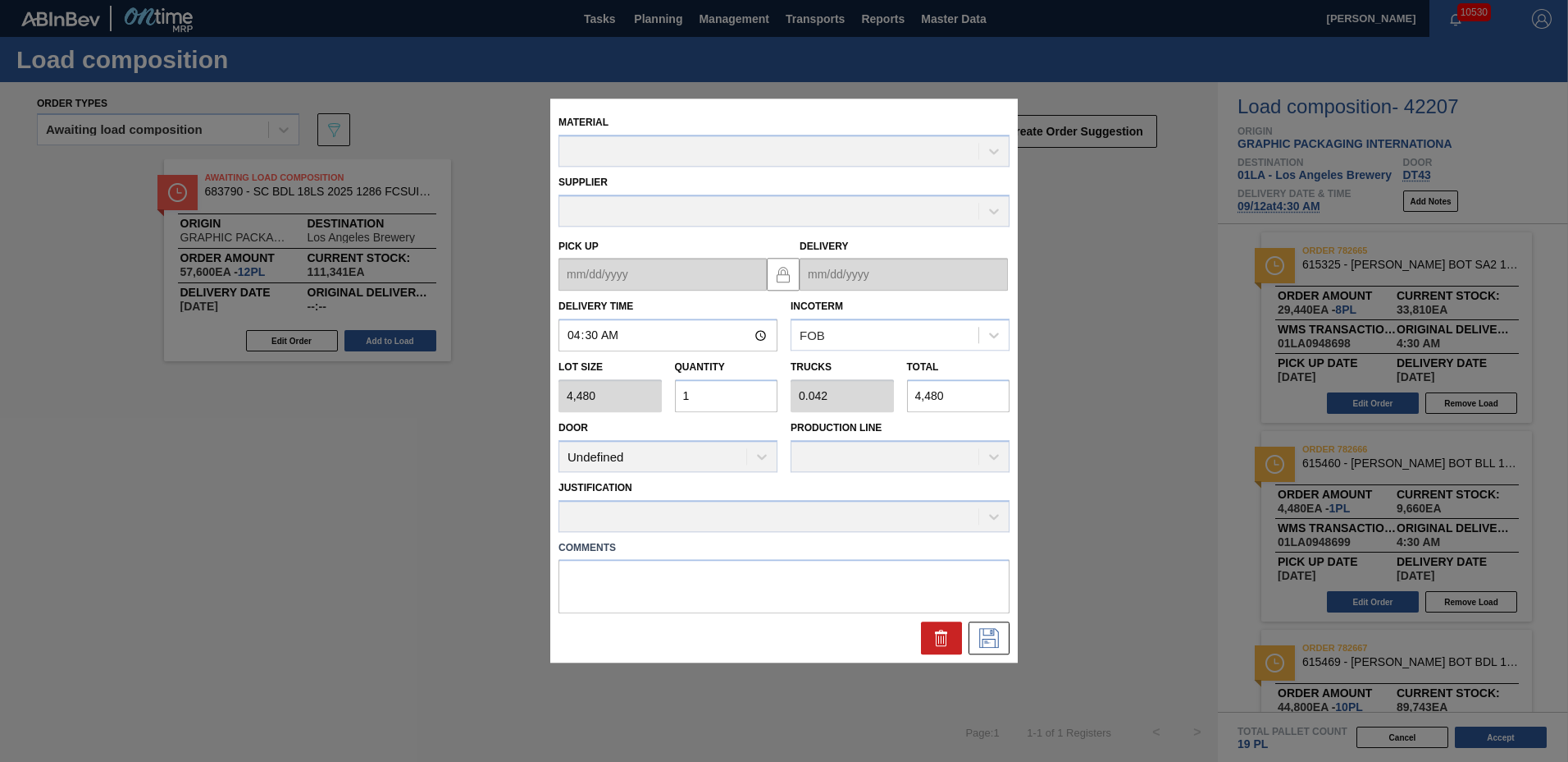
type up "[DATE]"
type input "[DATE]"
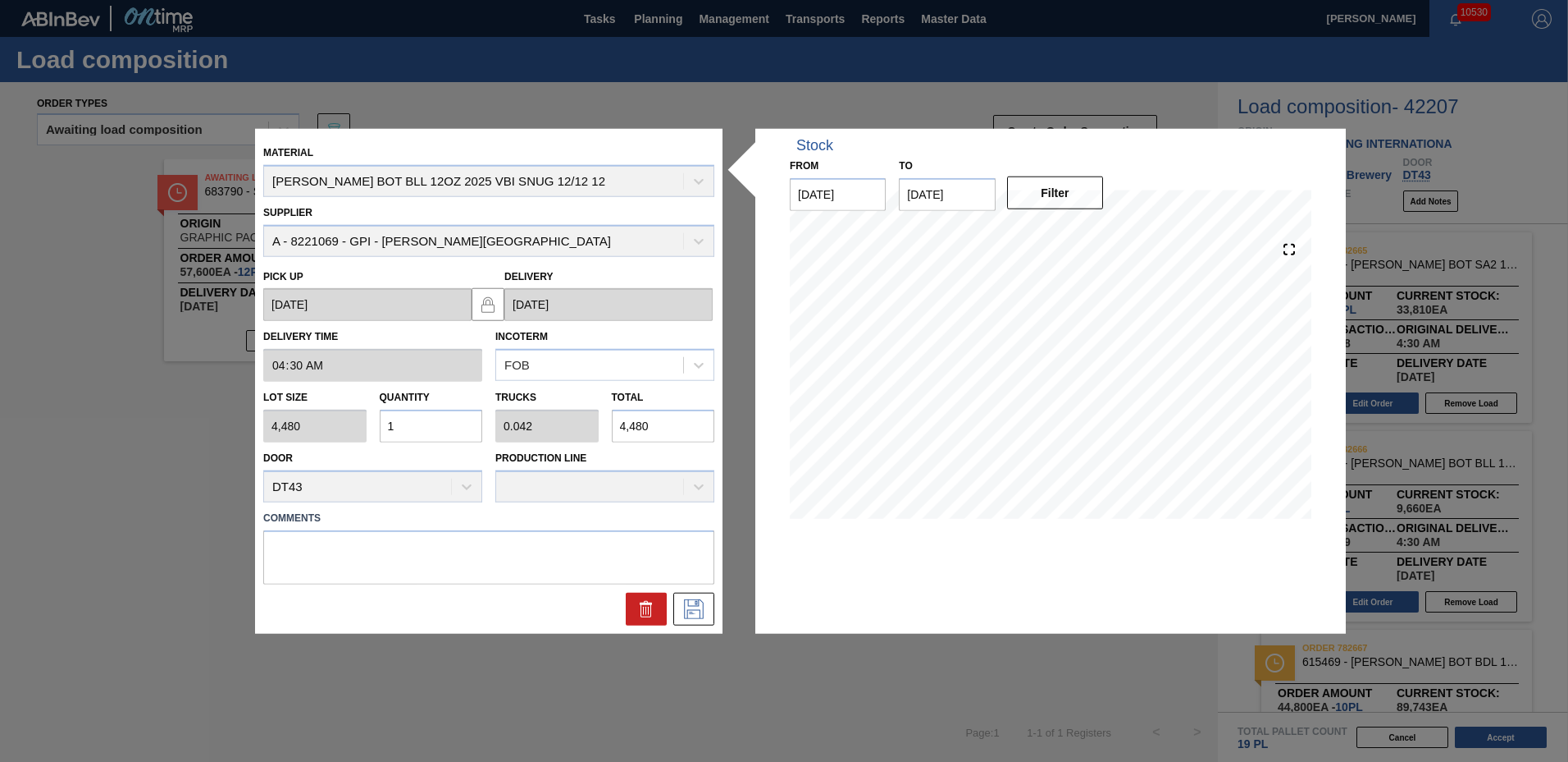
click at [419, 435] on input "1" at bounding box center [432, 426] width 104 height 33
type input "0"
type input "2"
type input "0.083"
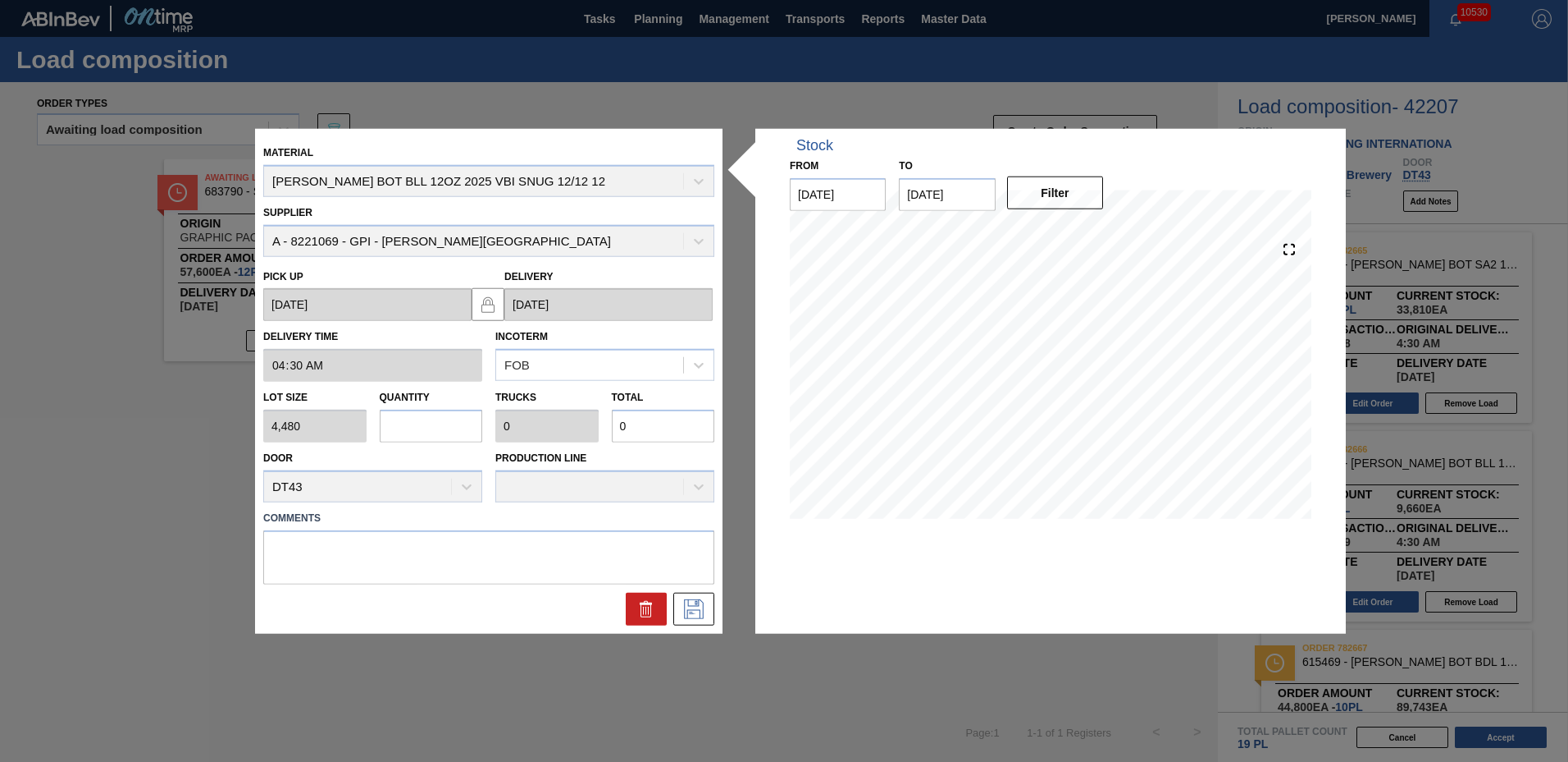
type input "8,960"
type input "2"
click at [693, 617] on icon at bounding box center [694, 608] width 26 height 20
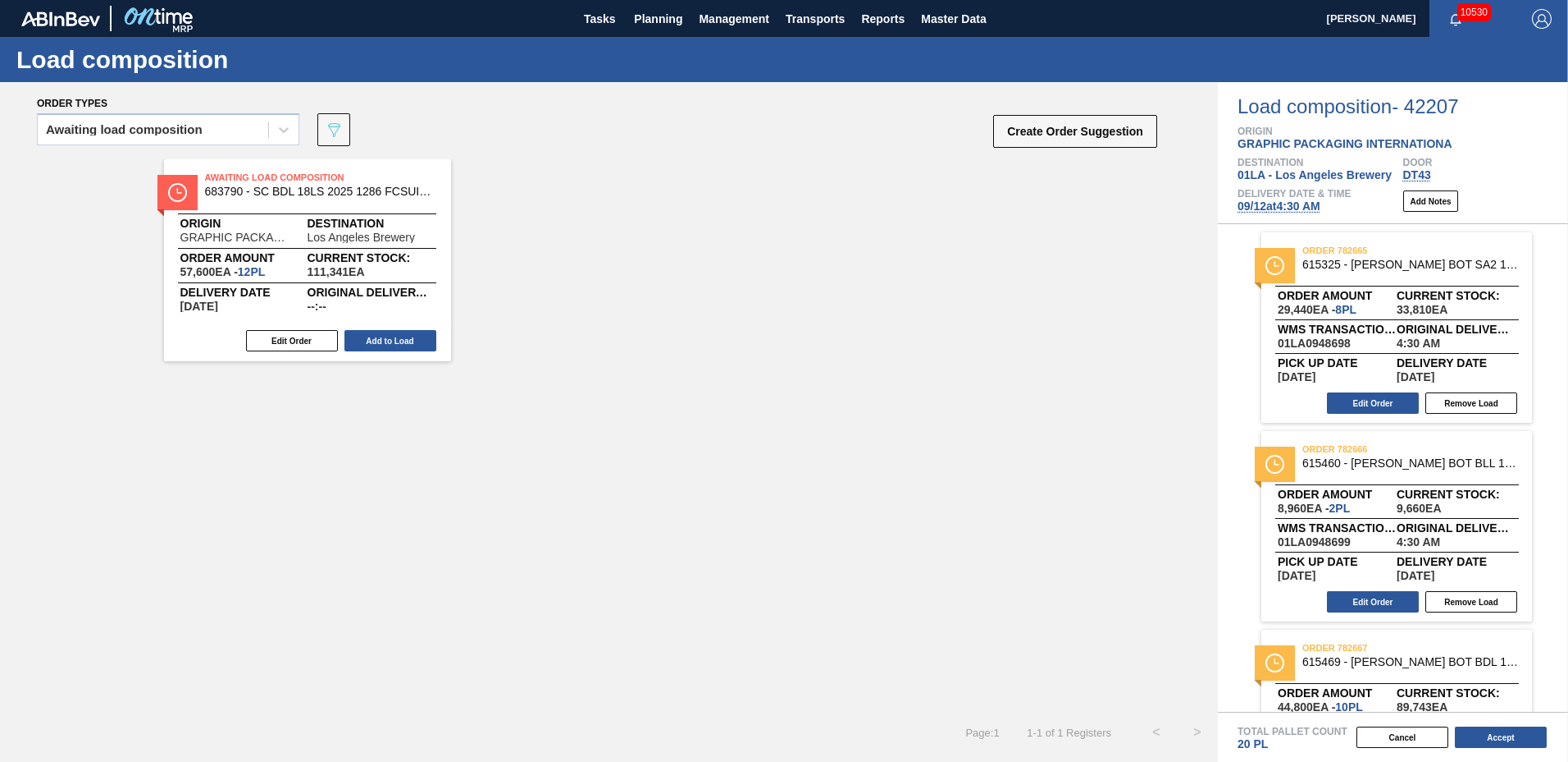
scroll to position [117, 0]
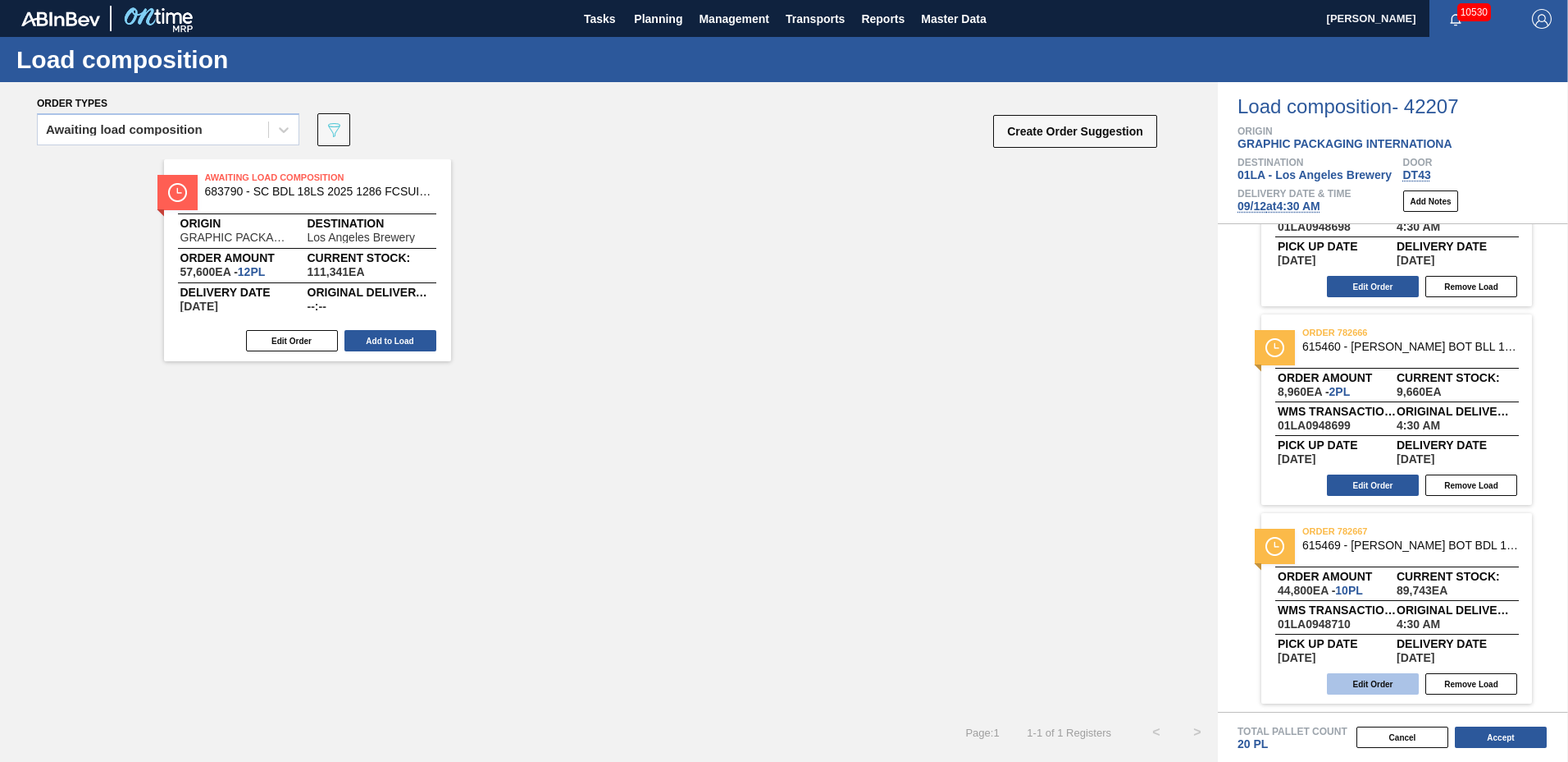
click at [1382, 685] on button "Edit Order" at bounding box center [1373, 683] width 92 height 21
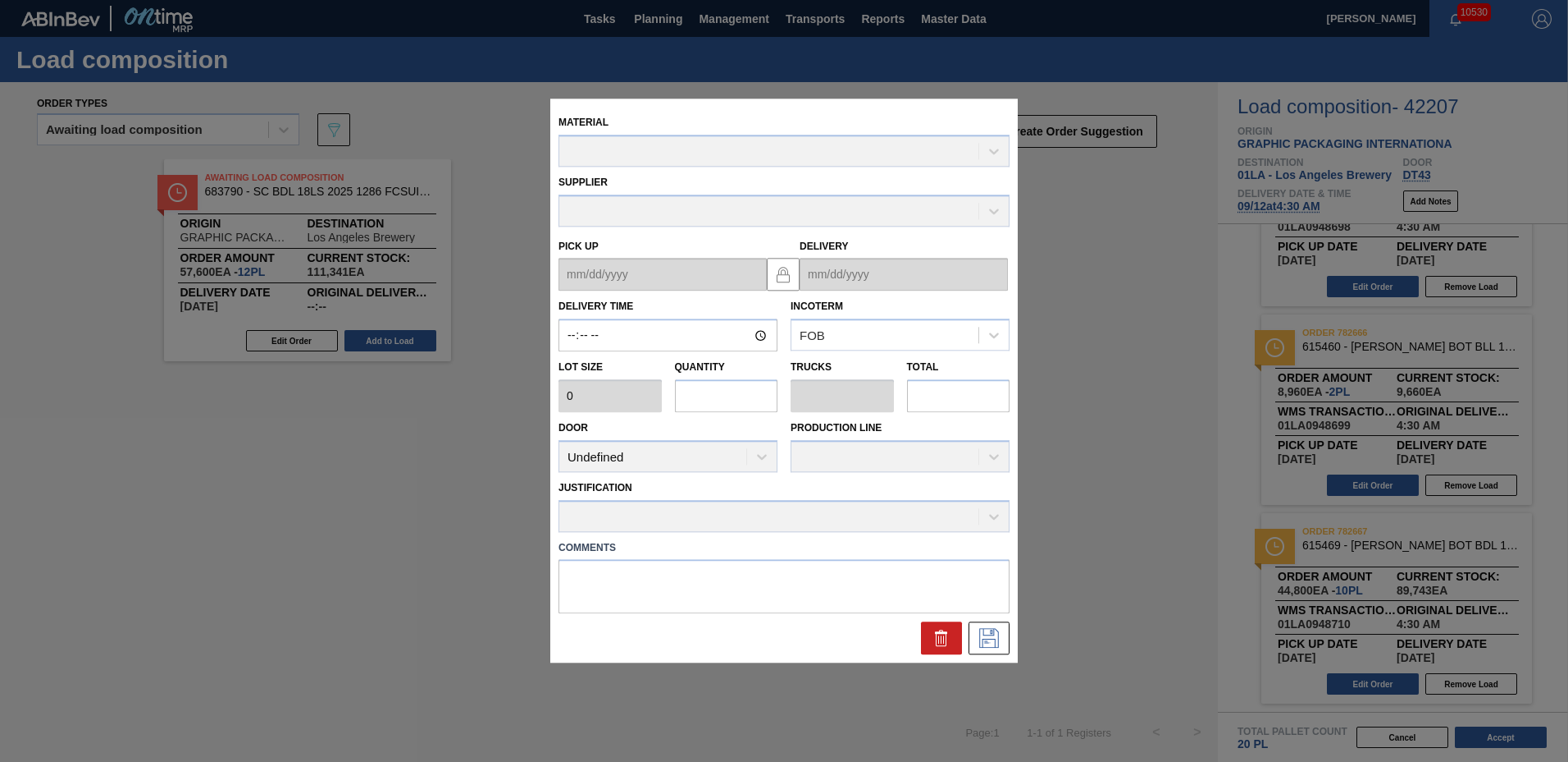
type input "04:30:00"
type input "4,480"
type input "10"
type input "0.417"
type input "44,800"
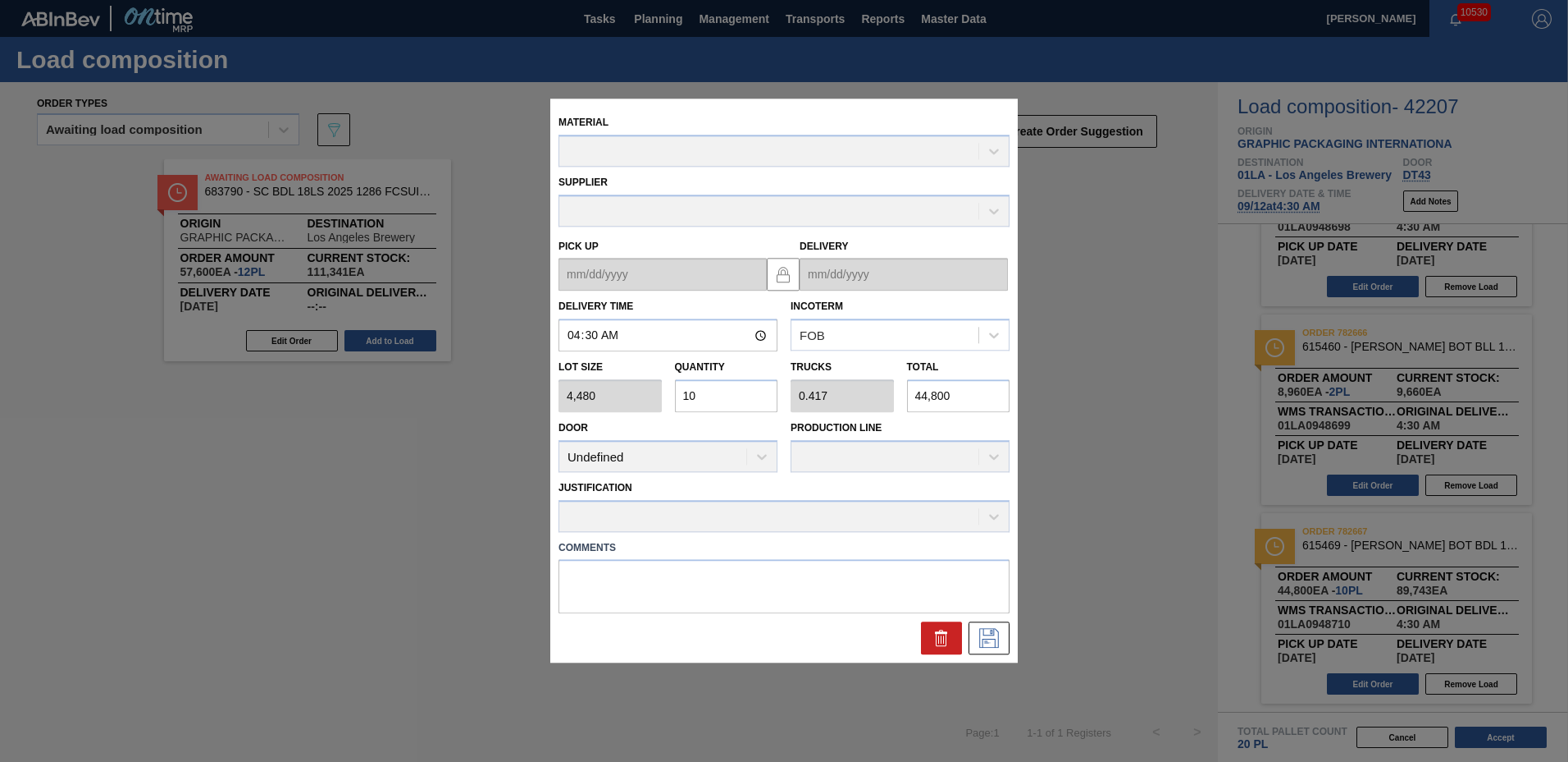
type up "[DATE]"
type input "[DATE]"
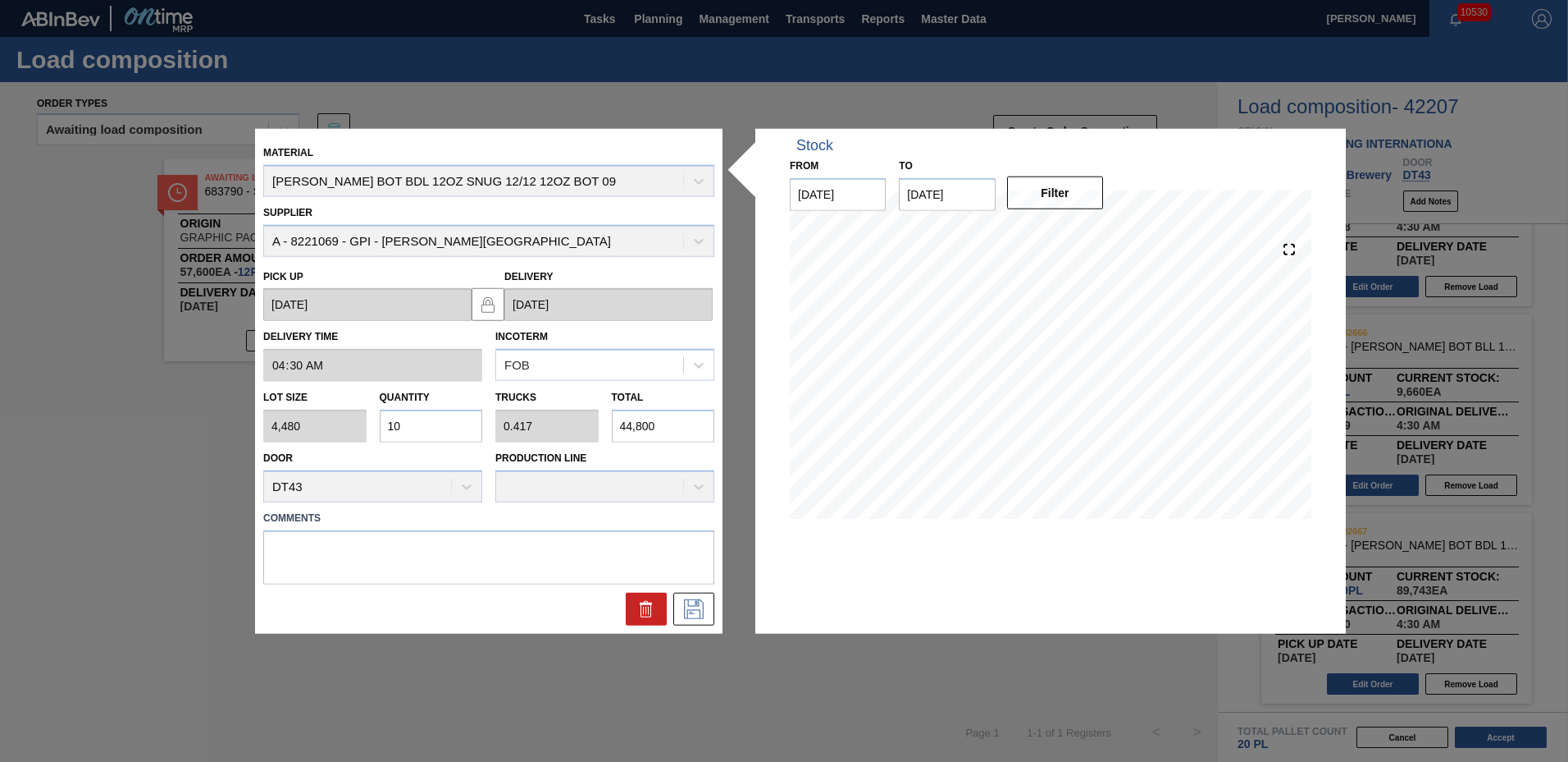
click at [441, 429] on input "10" at bounding box center [432, 426] width 104 height 33
type input "1"
type input "0.042"
type input "4,480"
type input "14"
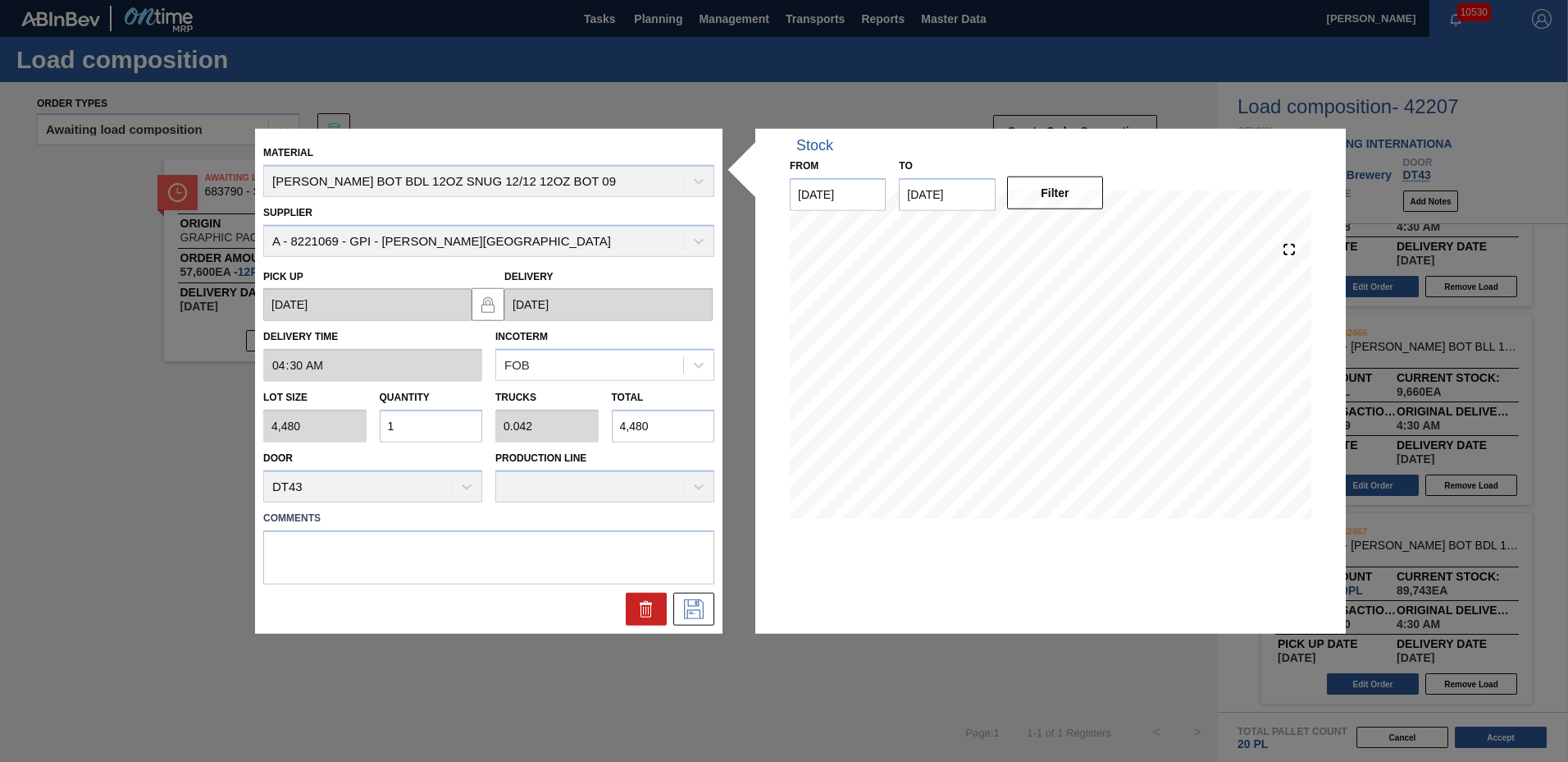
type input "0.583"
type input "62,720"
type input "14"
click at [705, 605] on icon at bounding box center [694, 608] width 26 height 20
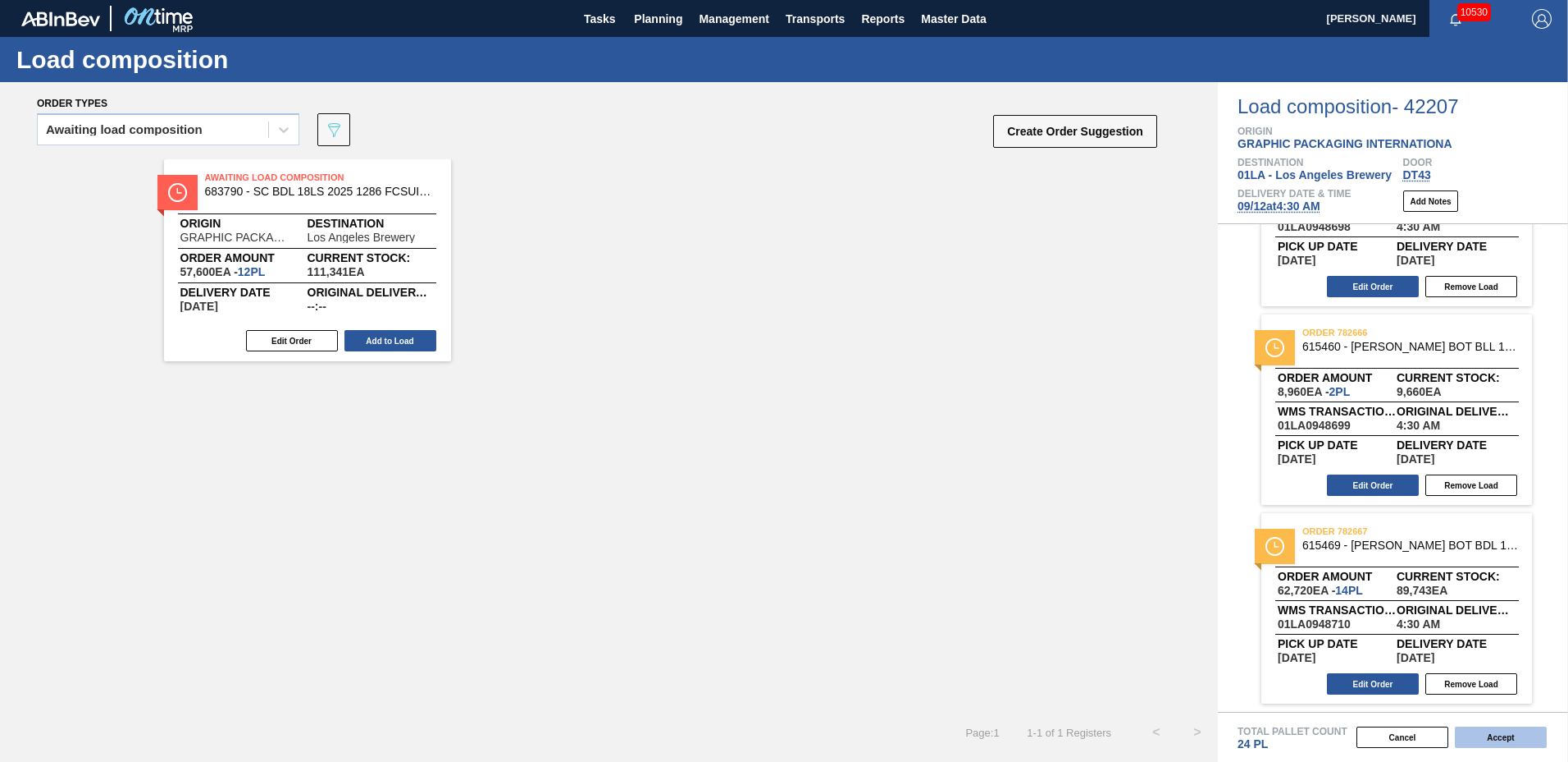
click at [1493, 739] on button "Accept" at bounding box center [1501, 736] width 92 height 21
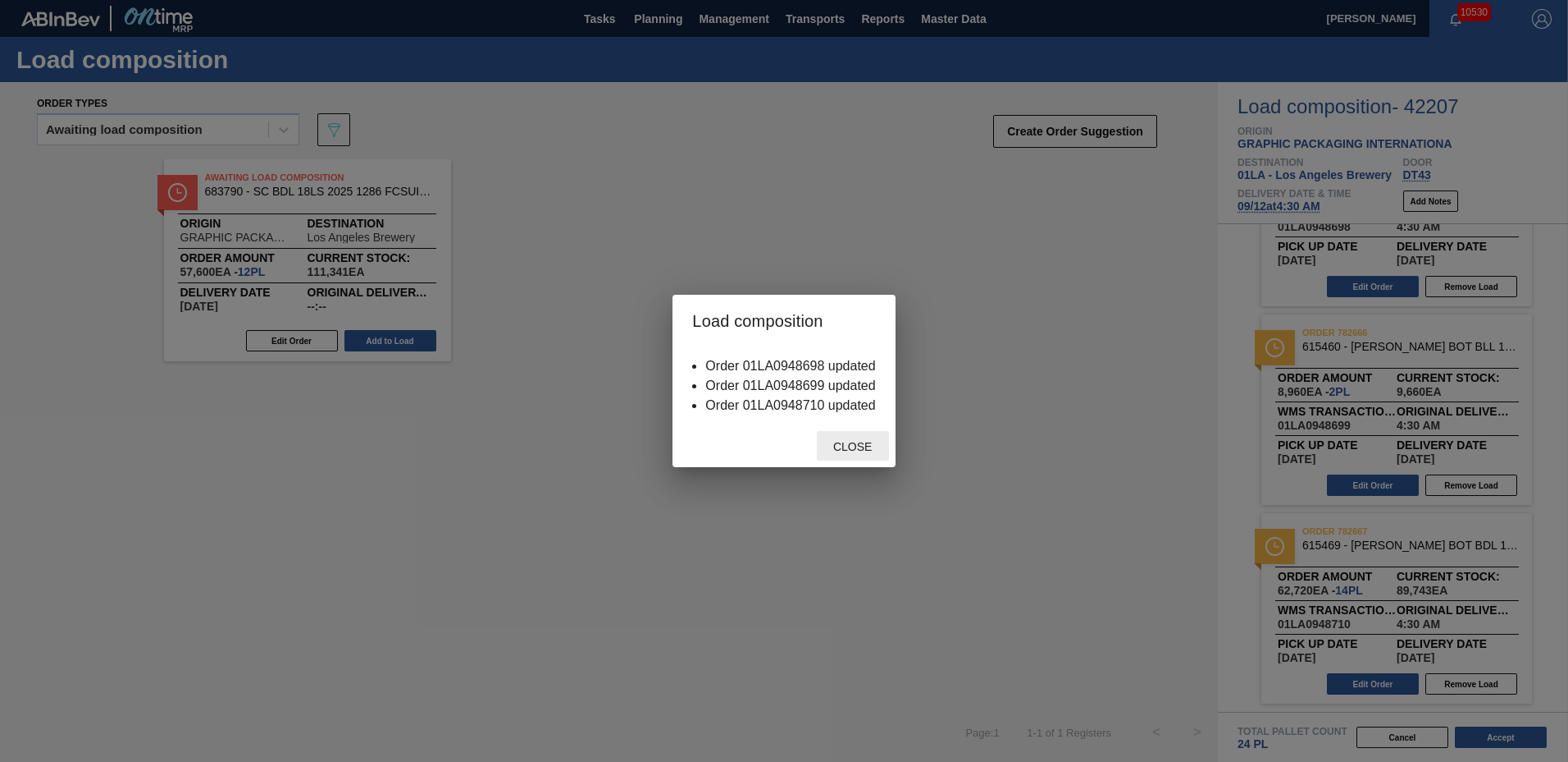
click at [863, 447] on span "Close" at bounding box center [852, 446] width 65 height 13
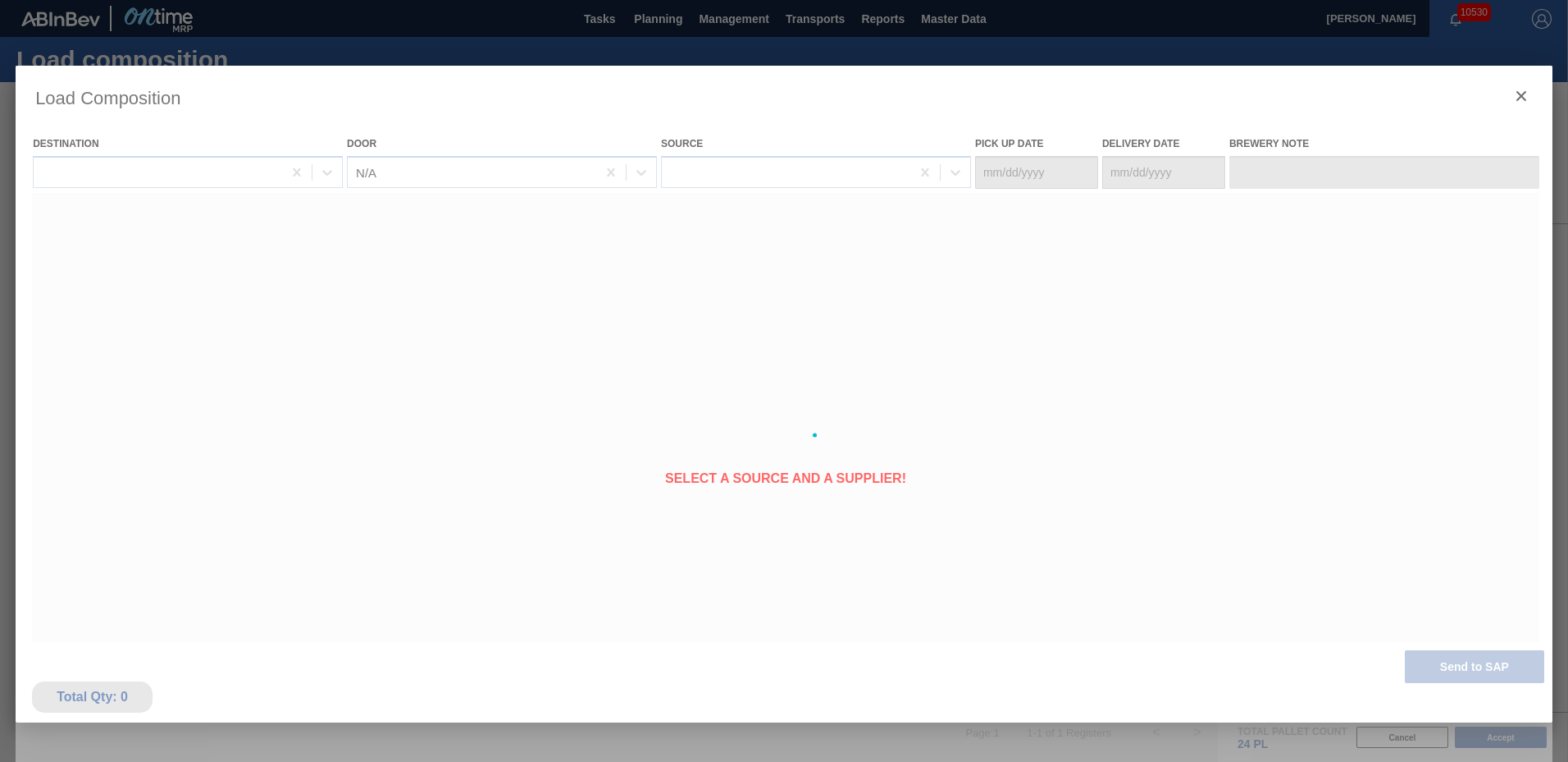
type Date "[DATE]"
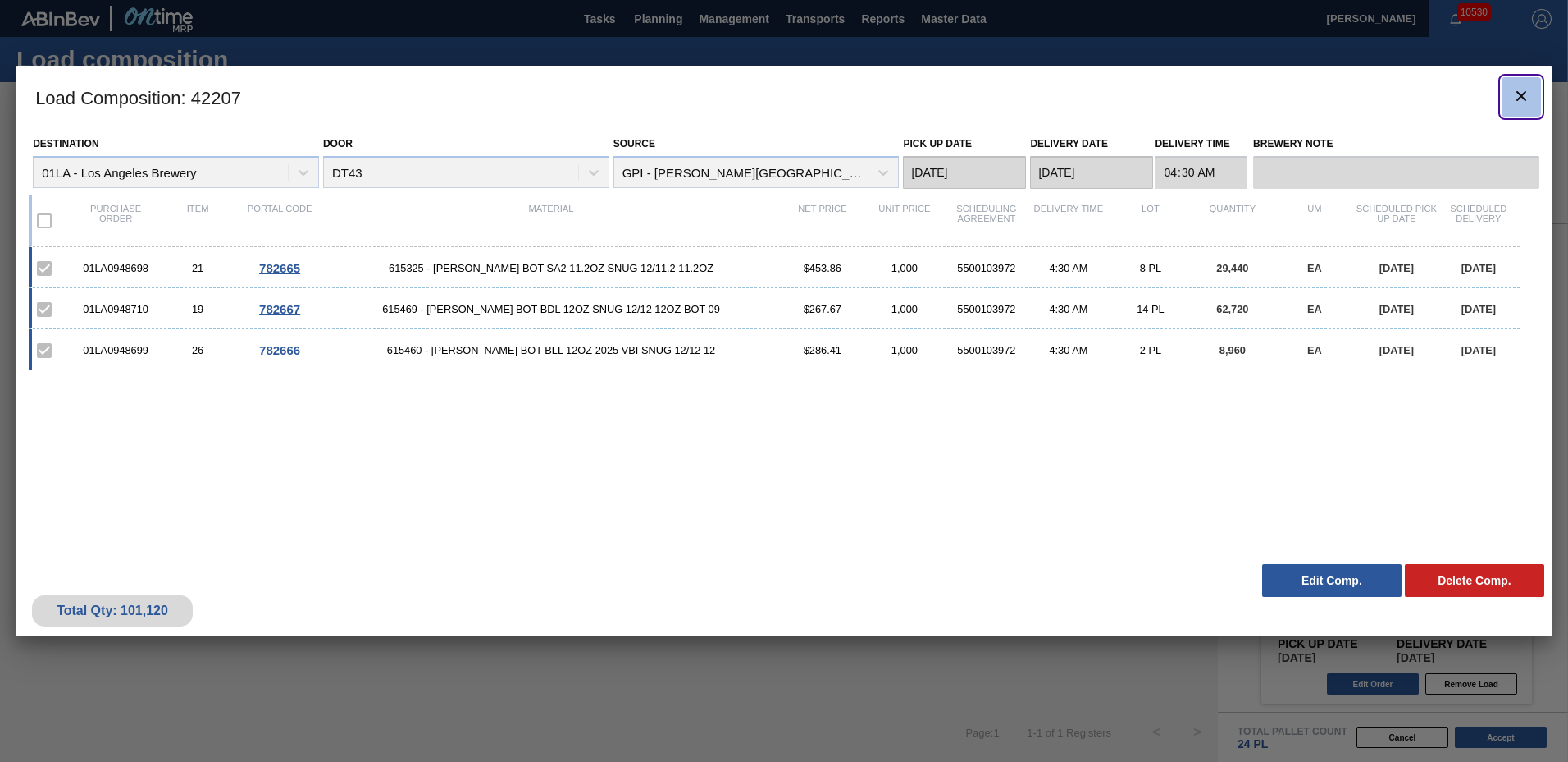
click at [1531, 95] on icon "botão de ícone" at bounding box center [1522, 96] width 20 height 20
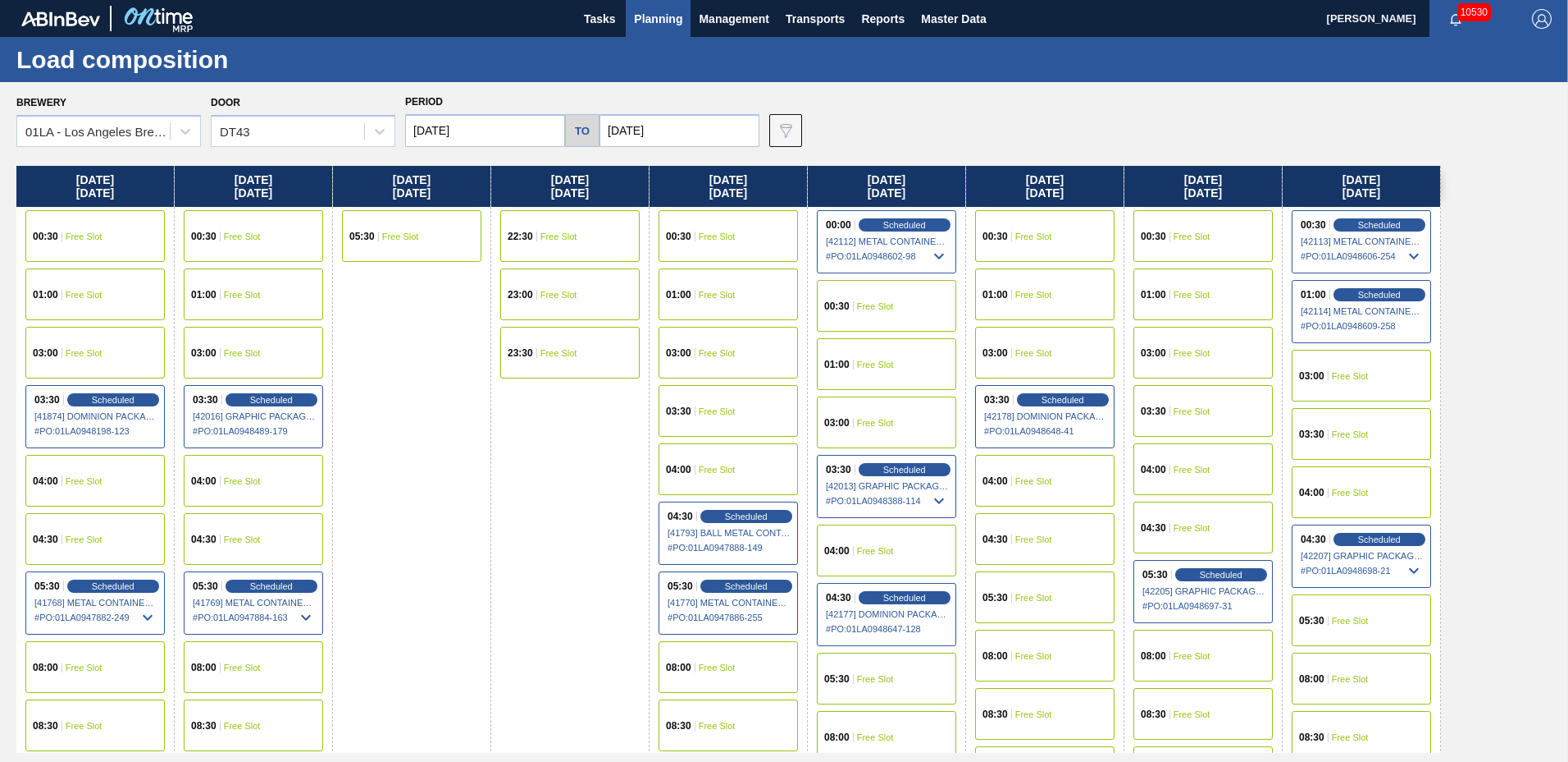
click at [651, 30] on button "Planning" at bounding box center [658, 18] width 65 height 37
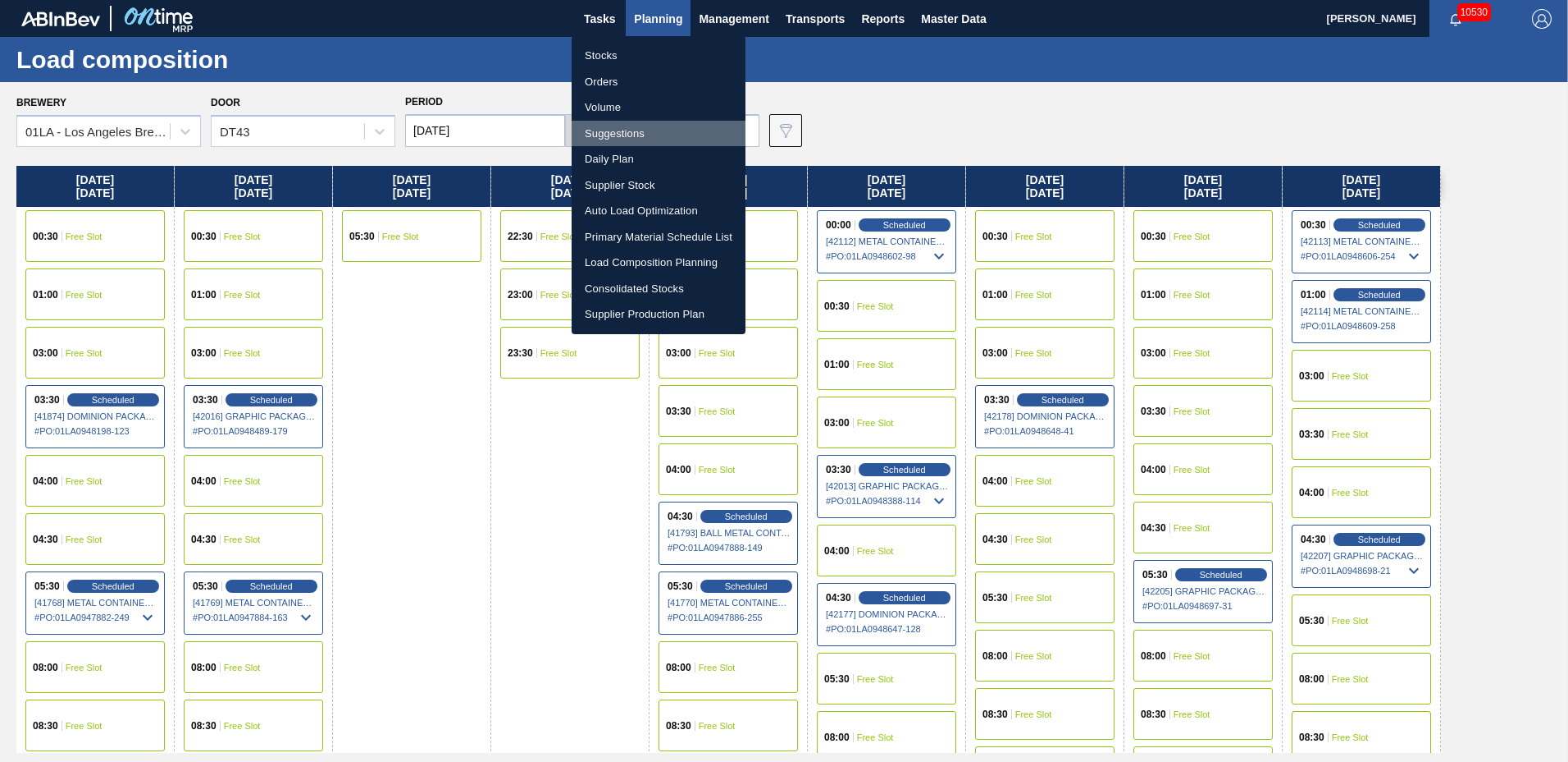
click at [650, 135] on li "Suggestions" at bounding box center [659, 134] width 173 height 26
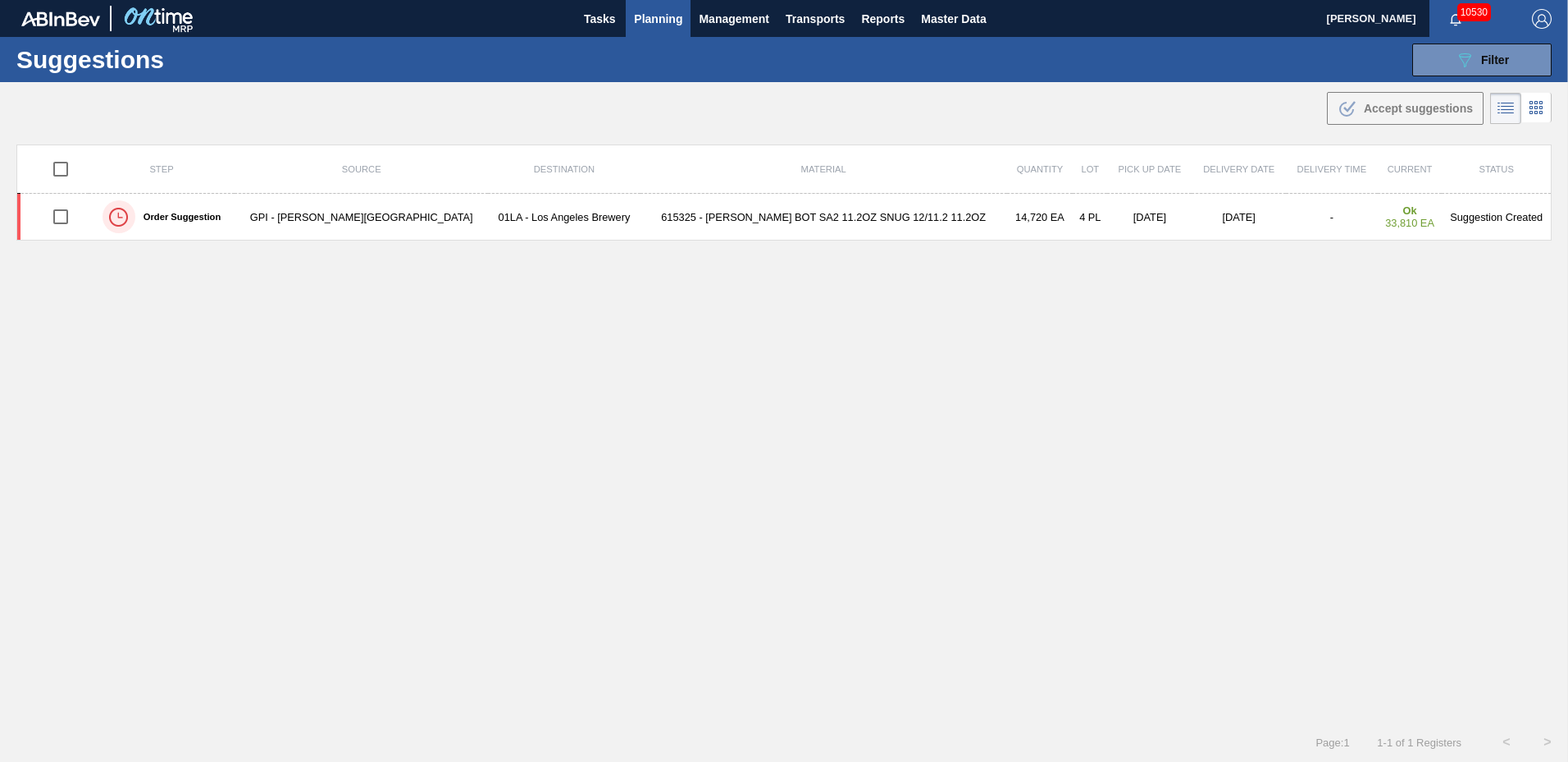
type to "[DATE]"
click at [1477, 60] on div "089F7B8B-B2A5-4AFE-B5C0-19BA573D28AC Filter" at bounding box center [1482, 60] width 54 height 20
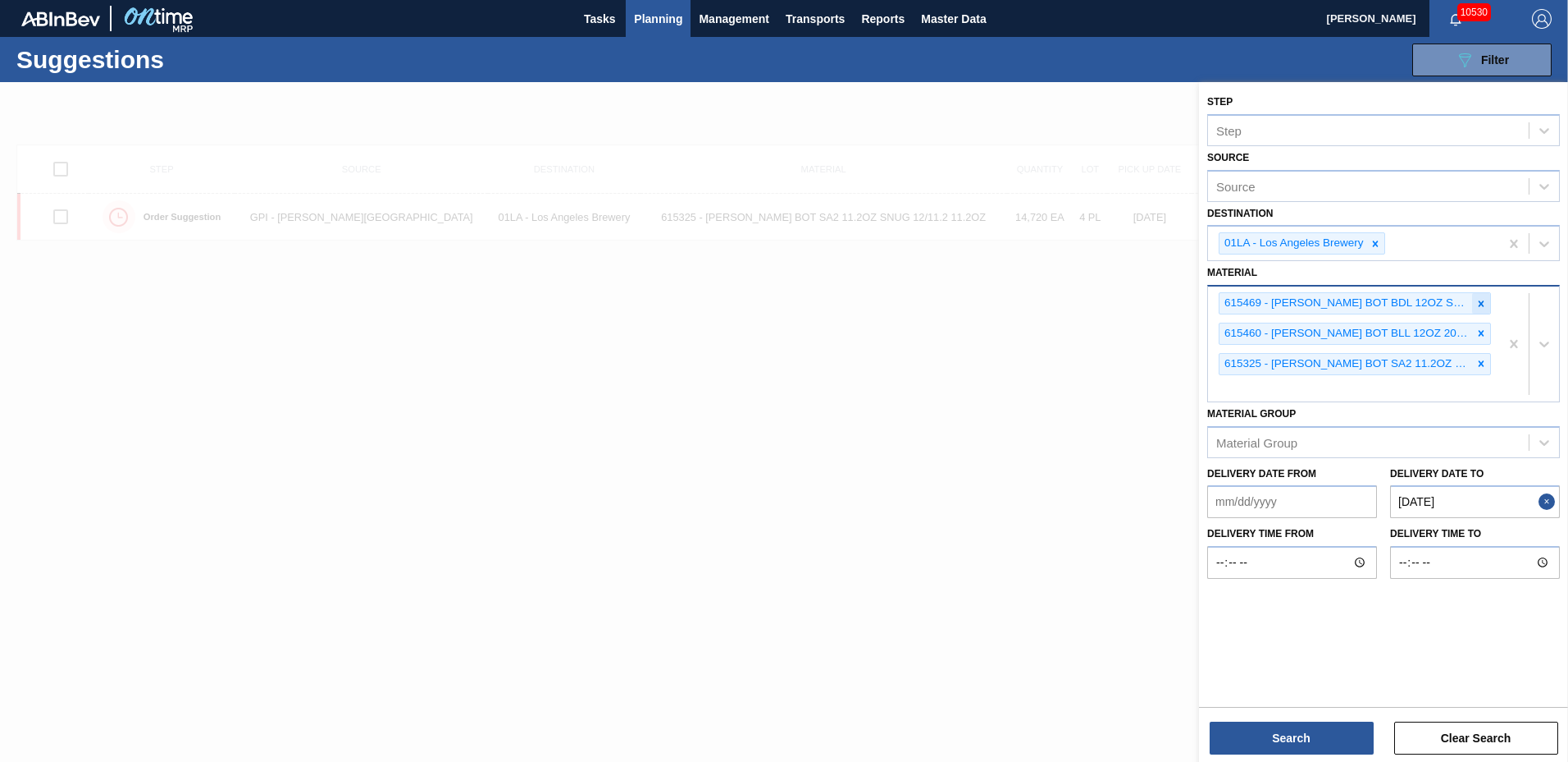
click at [1485, 303] on icon at bounding box center [1481, 304] width 12 height 12
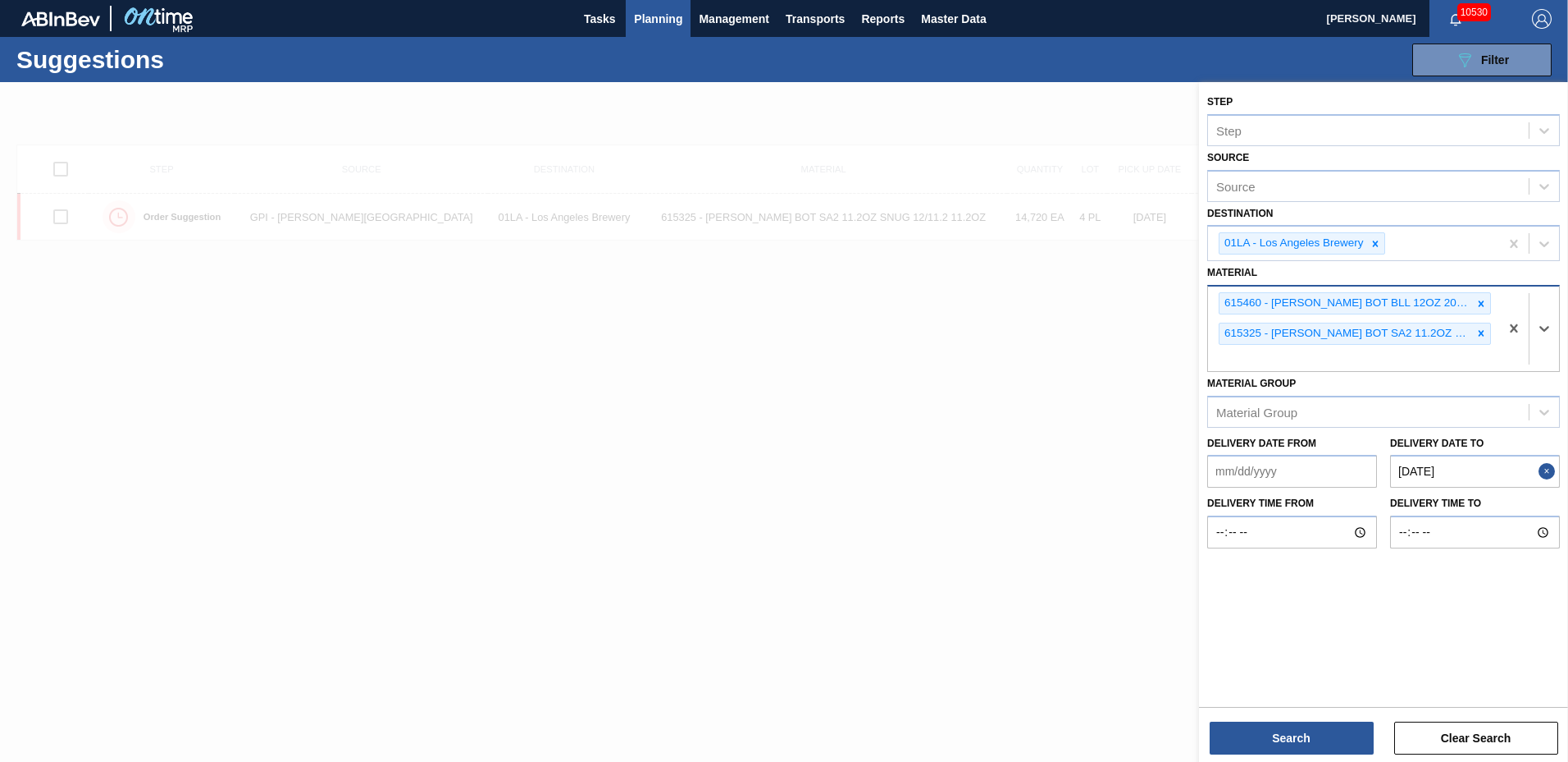
click at [1485, 303] on icon at bounding box center [1481, 304] width 12 height 12
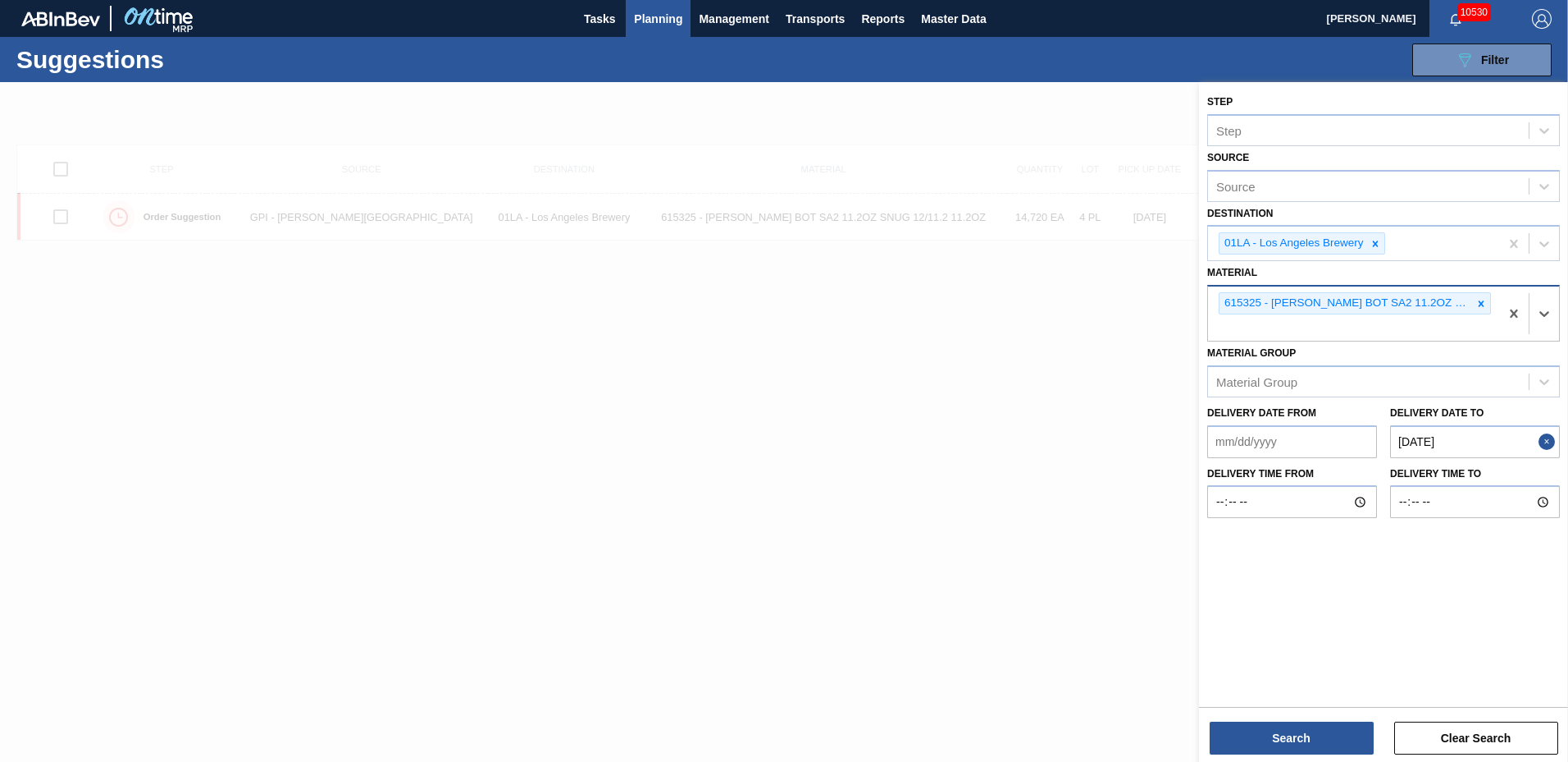
click at [1485, 303] on icon at bounding box center [1481, 304] width 12 height 12
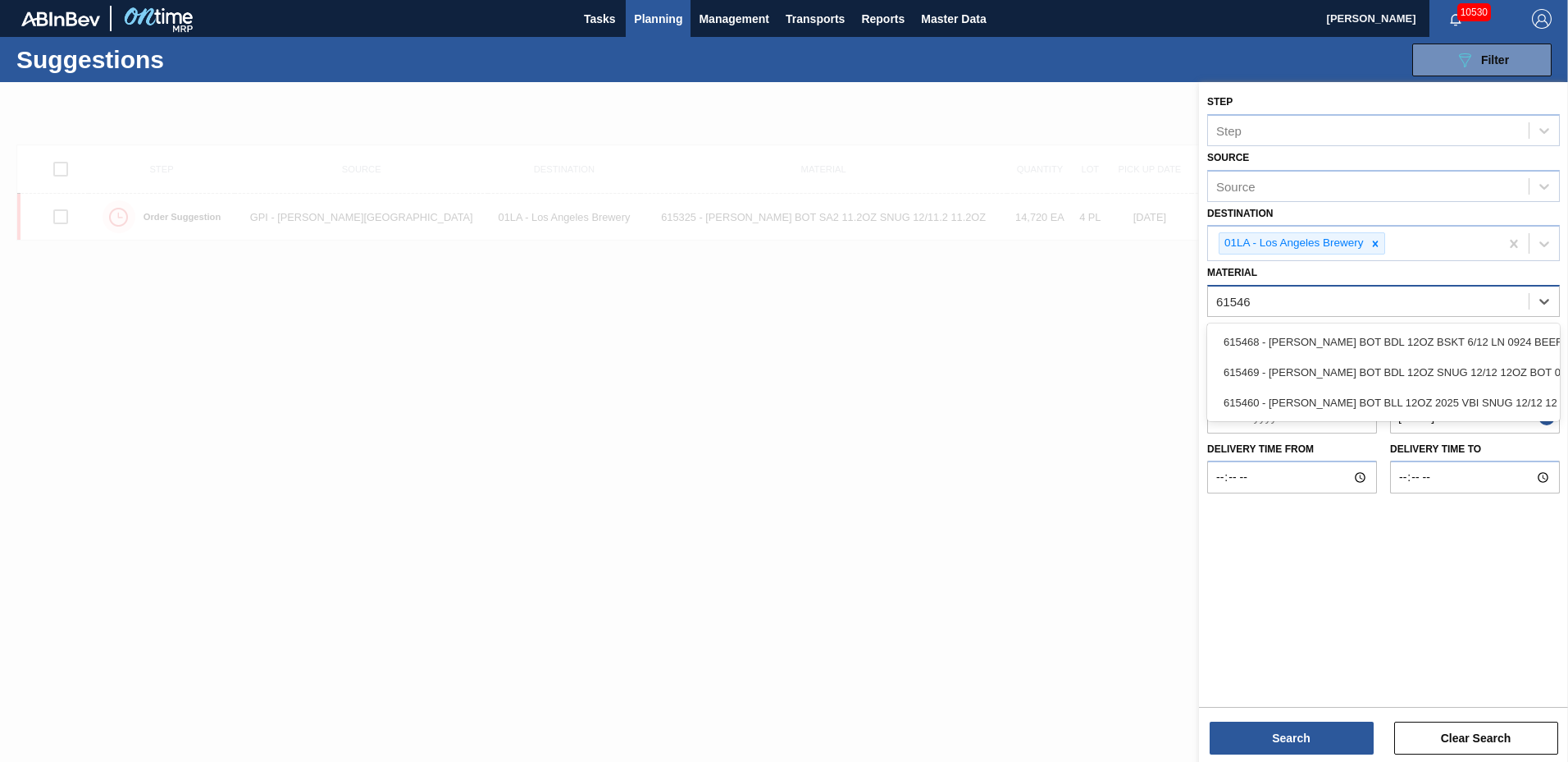
type input "615468"
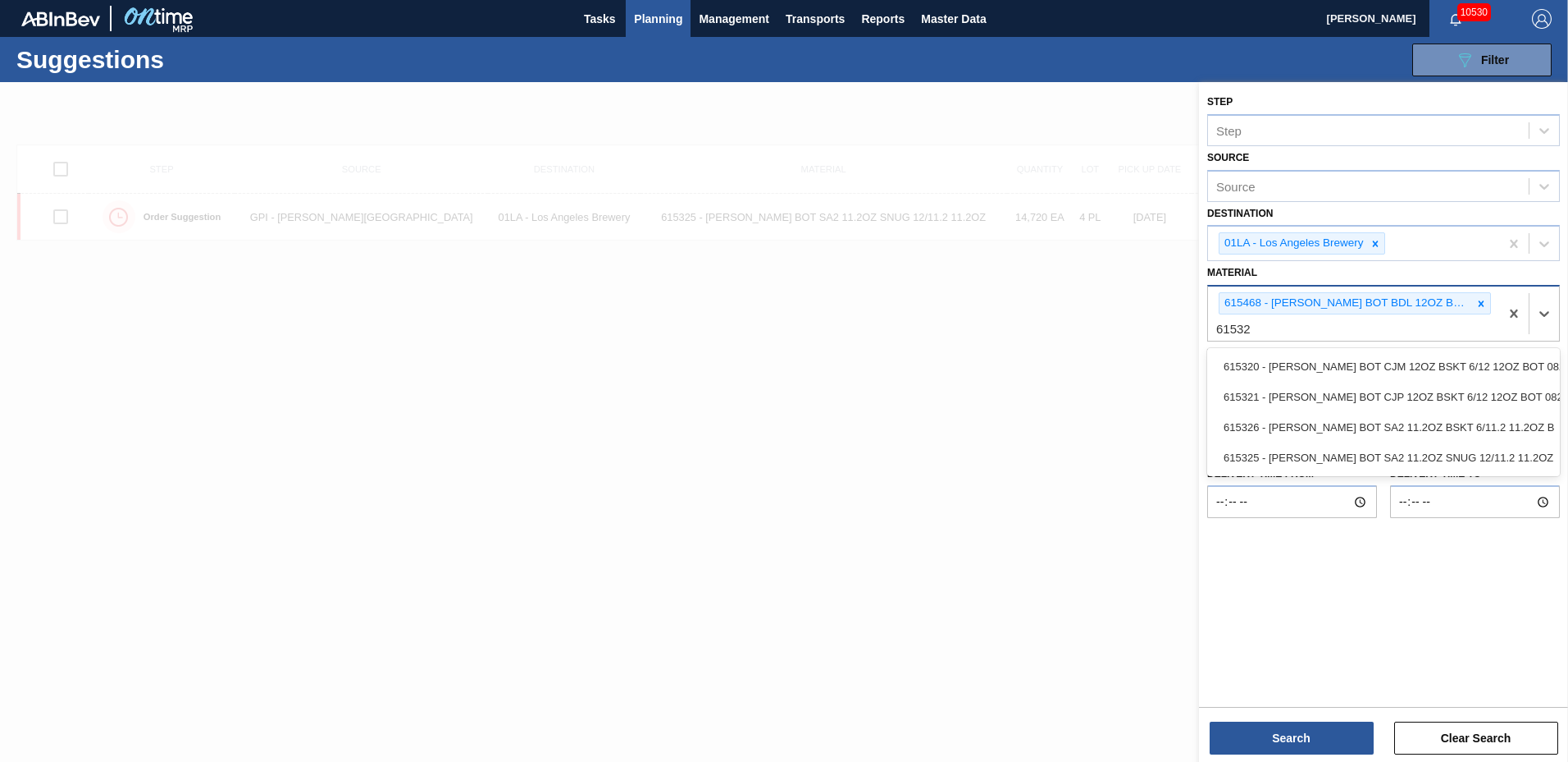
type input "615326"
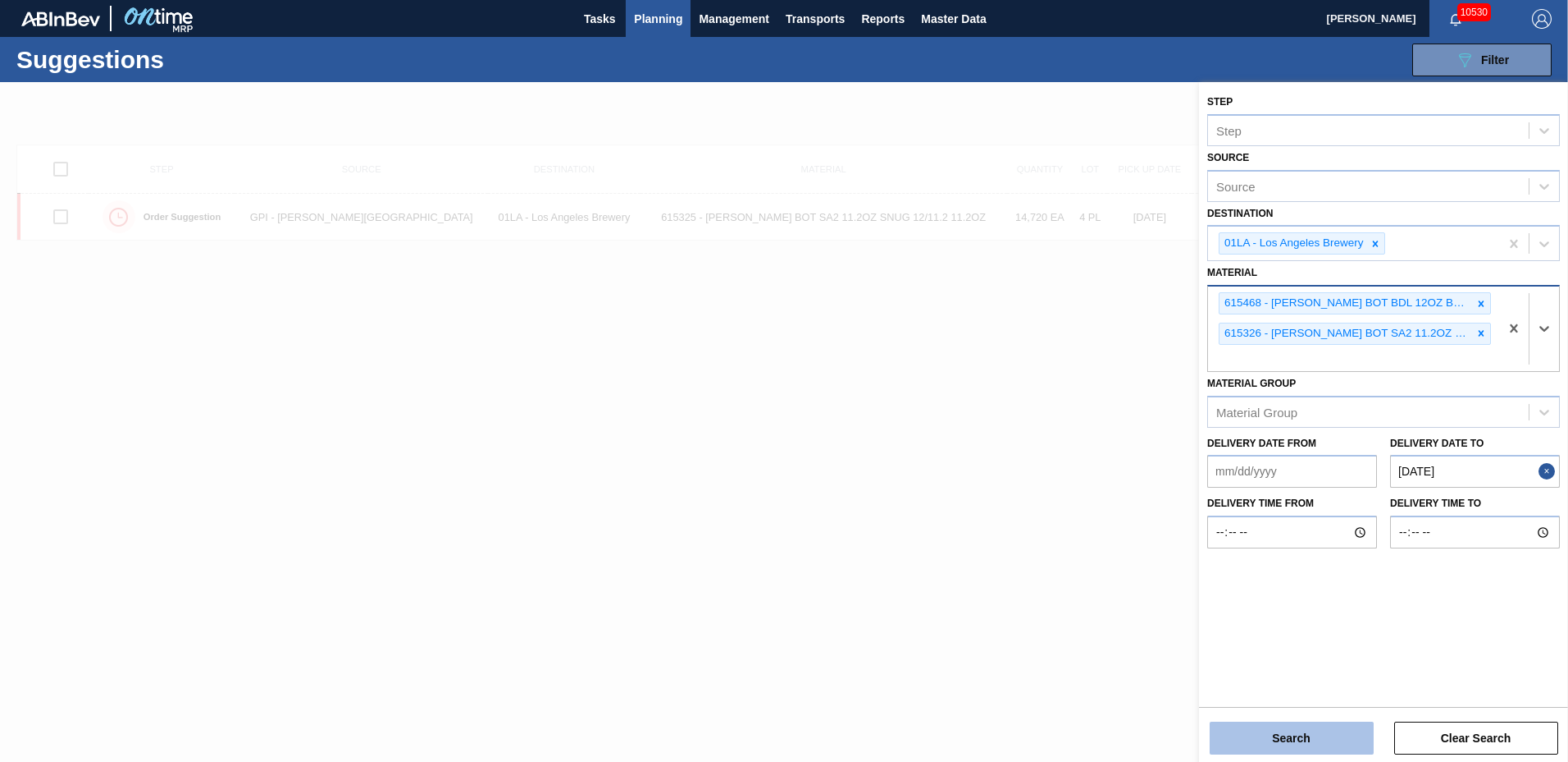
click at [1322, 747] on button "Search" at bounding box center [1292, 737] width 164 height 33
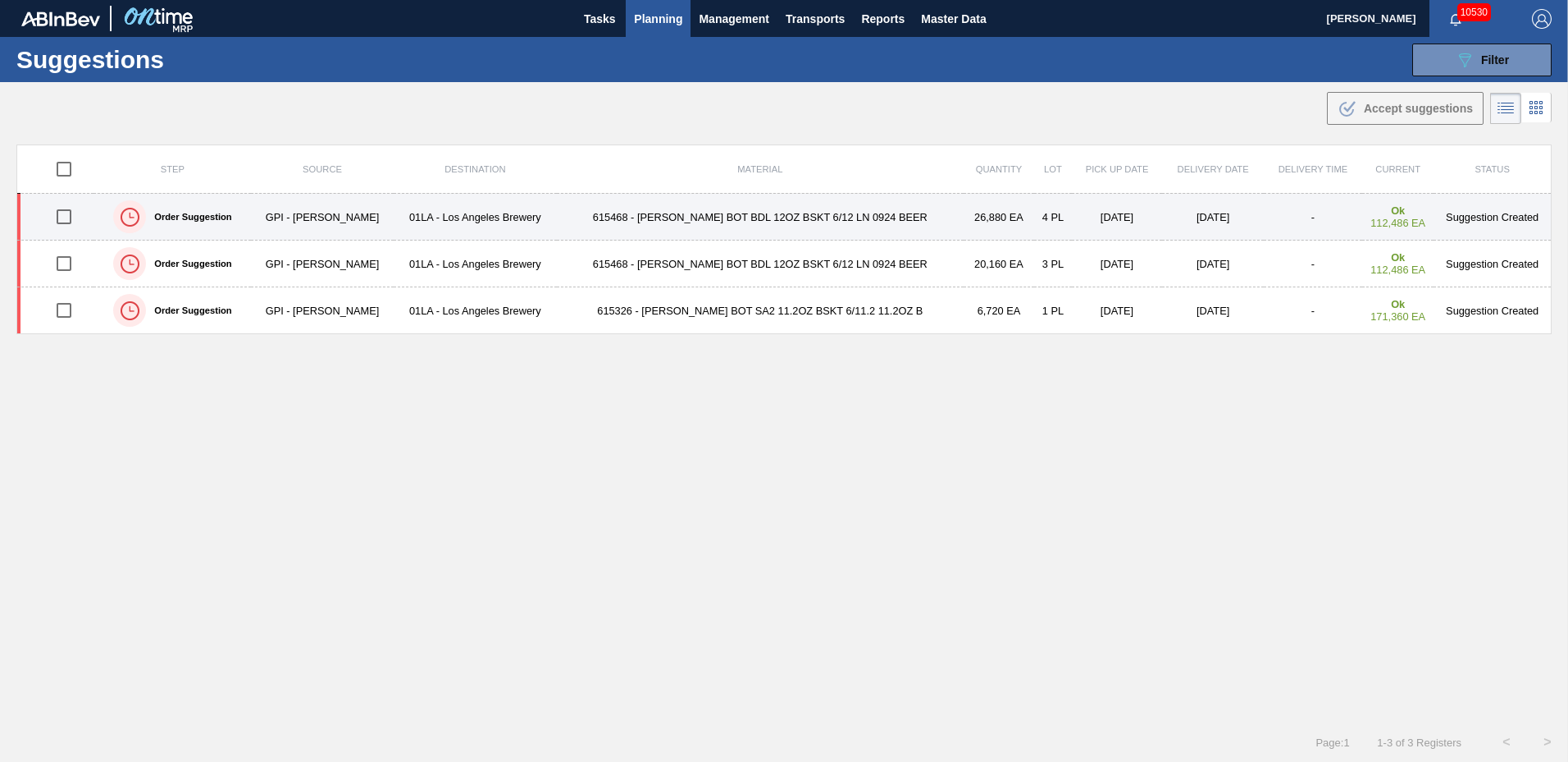
click at [65, 210] on input "checkbox" at bounding box center [64, 216] width 35 height 35
checkbox input "true"
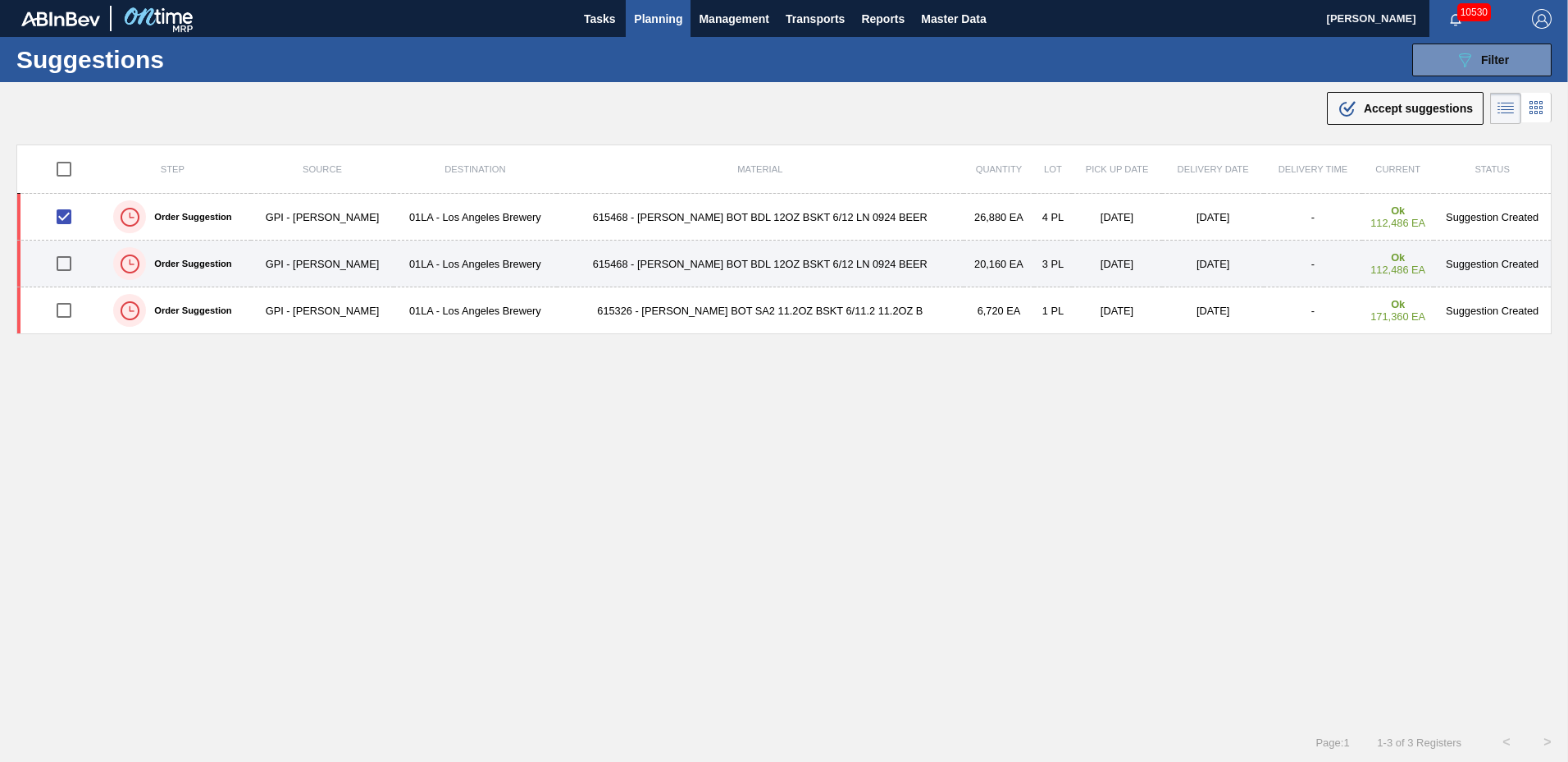
click at [65, 259] on input "checkbox" at bounding box center [64, 263] width 35 height 35
checkbox input "true"
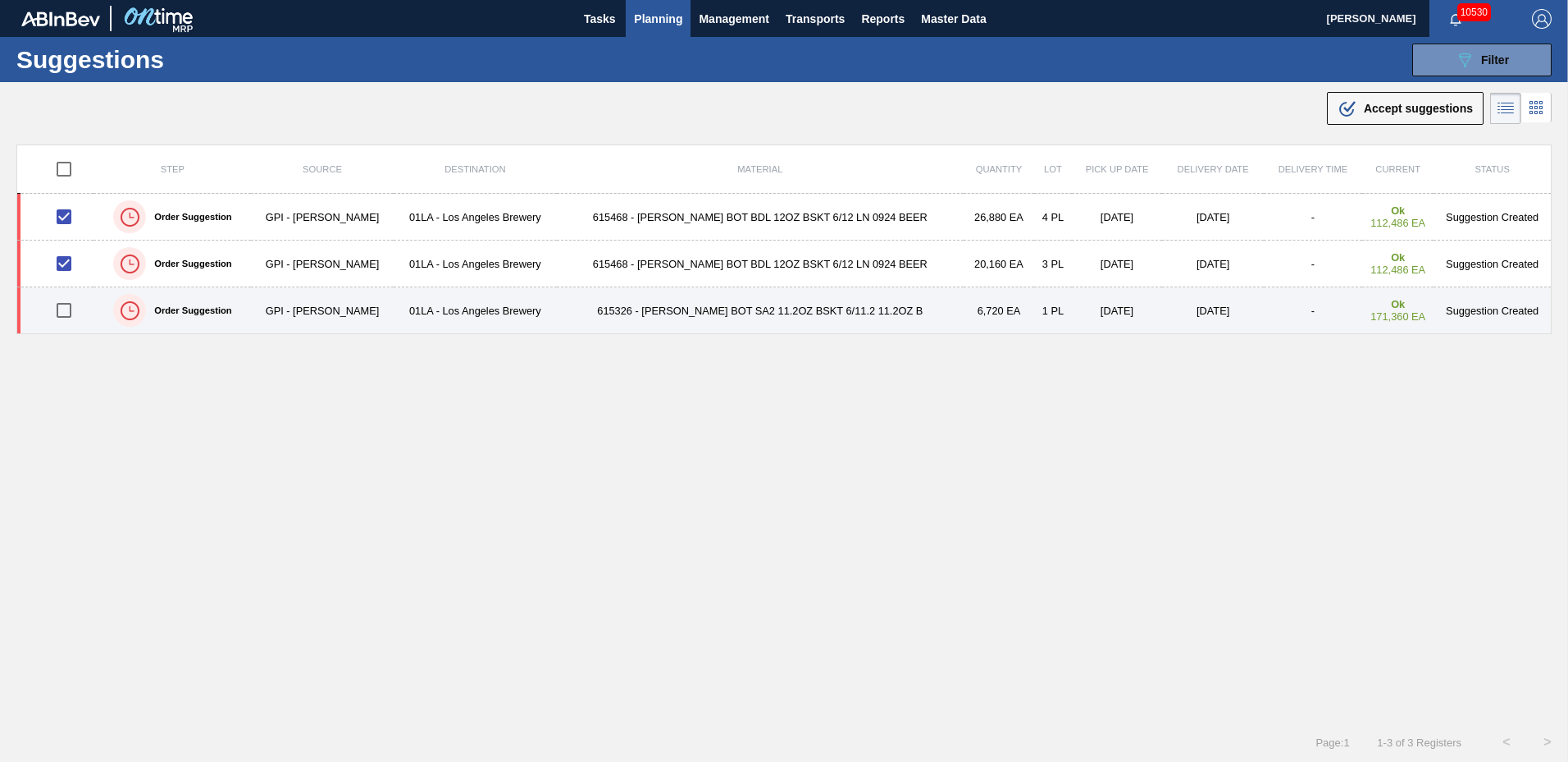
click at [69, 310] on input "checkbox" at bounding box center [64, 310] width 35 height 35
checkbox input "true"
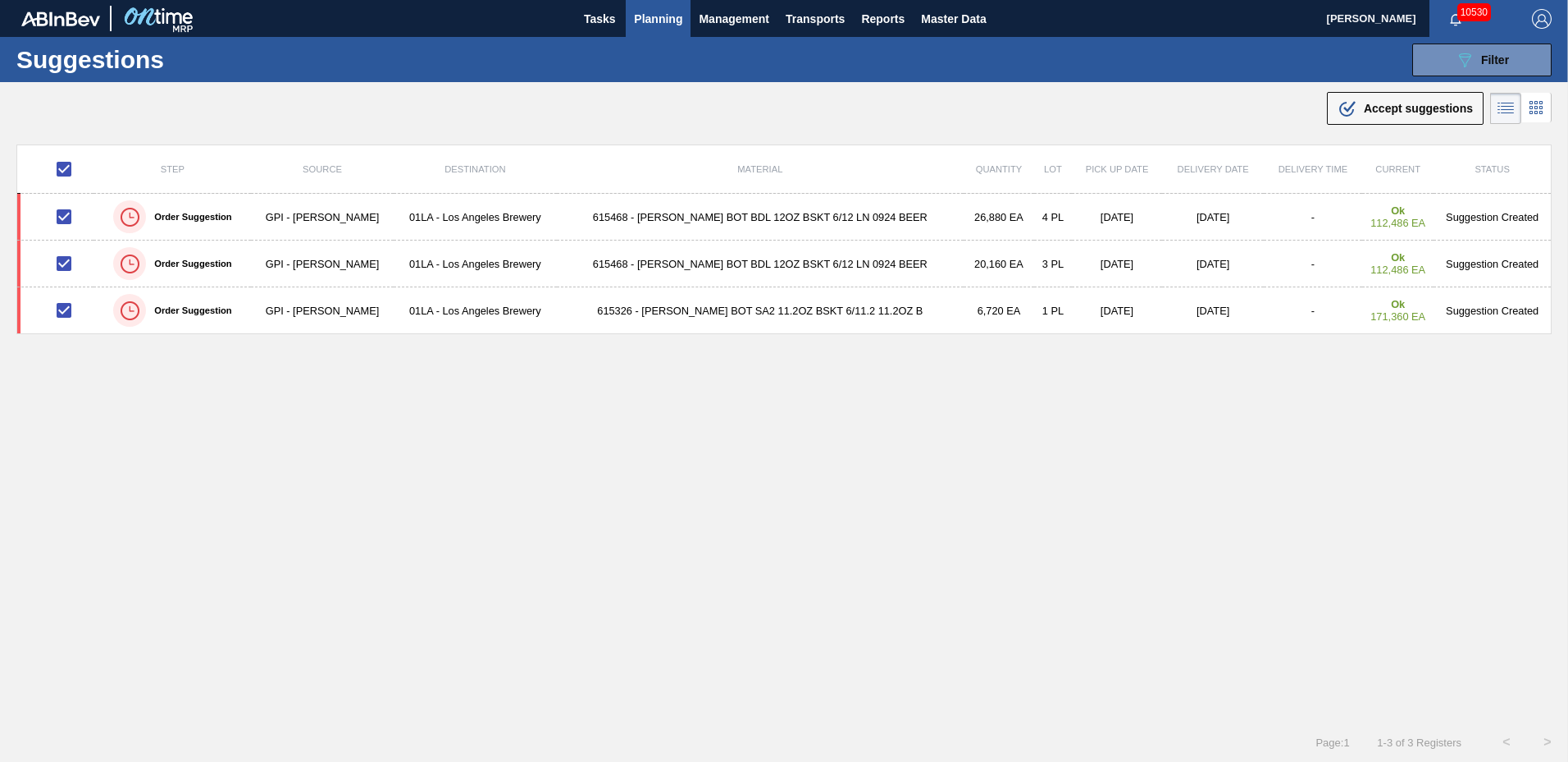
drag, startPoint x: 1397, startPoint y: 102, endPoint x: 1350, endPoint y: 122, distance: 51.1
click at [1395, 104] on span "Accept suggestions" at bounding box center [1417, 108] width 109 height 13
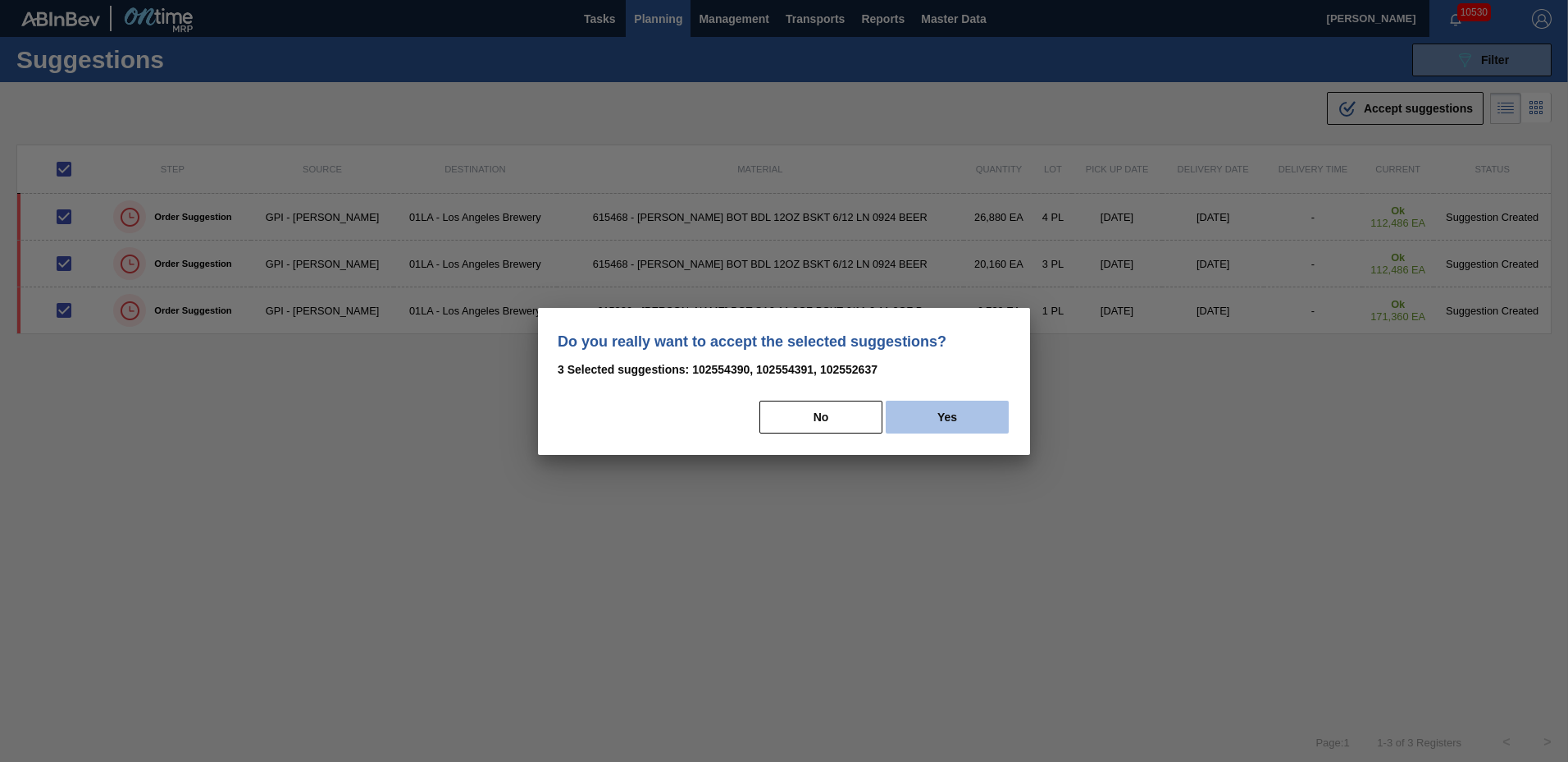
click at [922, 416] on button "Yes" at bounding box center [947, 417] width 123 height 33
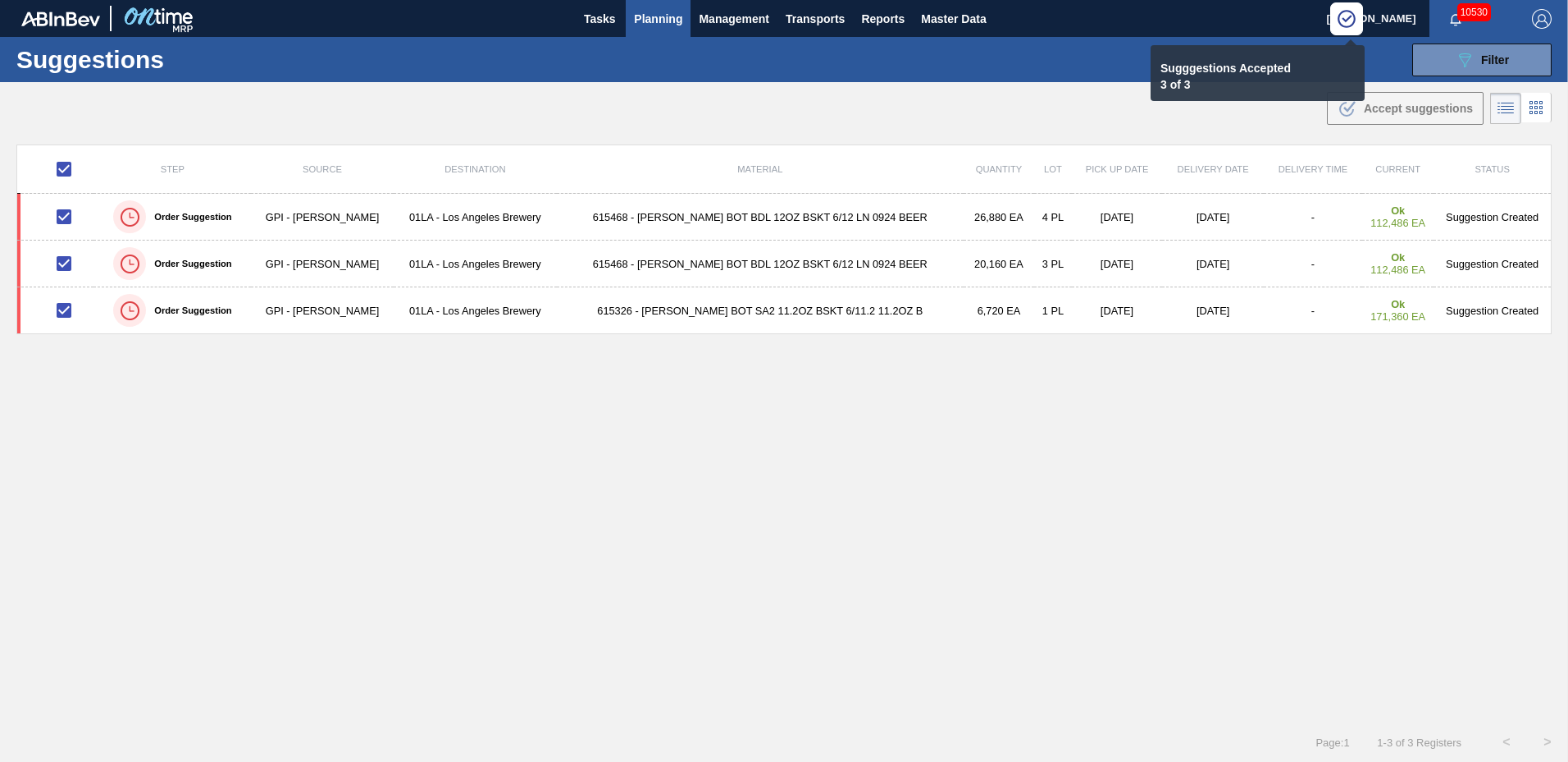
click at [648, 16] on span "Planning" at bounding box center [658, 19] width 49 height 20
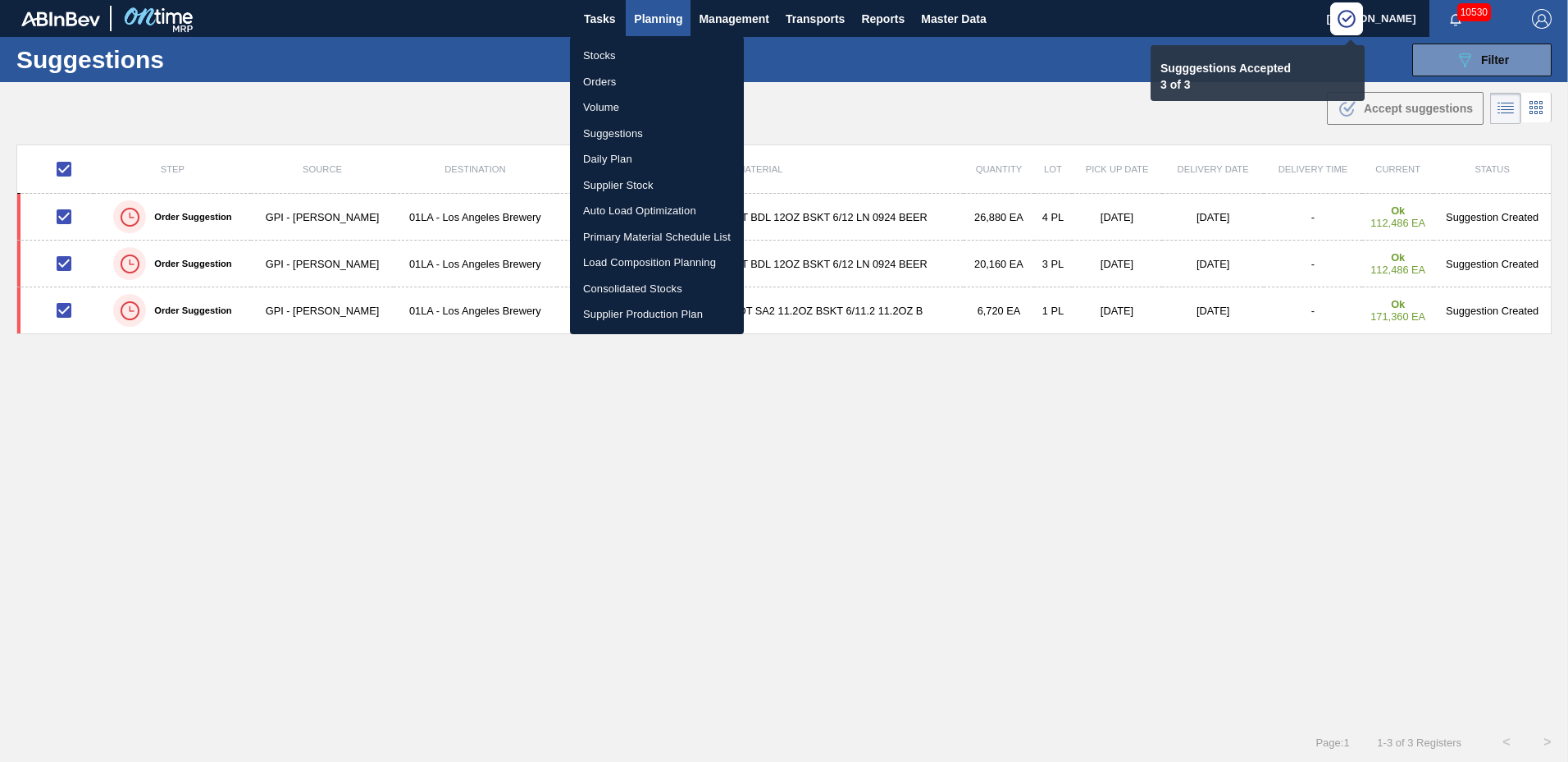
click at [598, 256] on li "Load Composition Planning" at bounding box center [657, 262] width 173 height 26
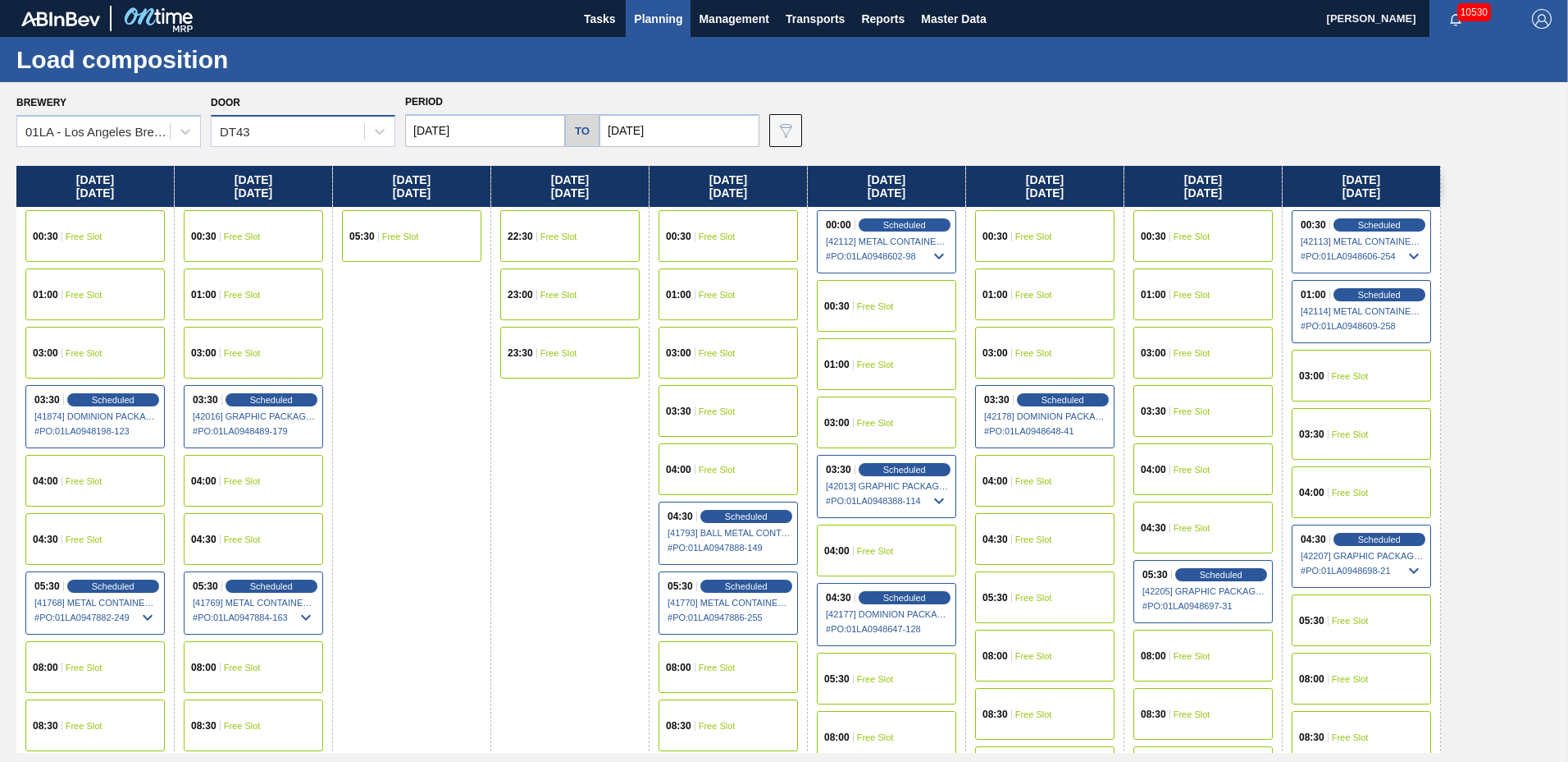
click at [266, 132] on div "DT43" at bounding box center [287, 132] width 153 height 24
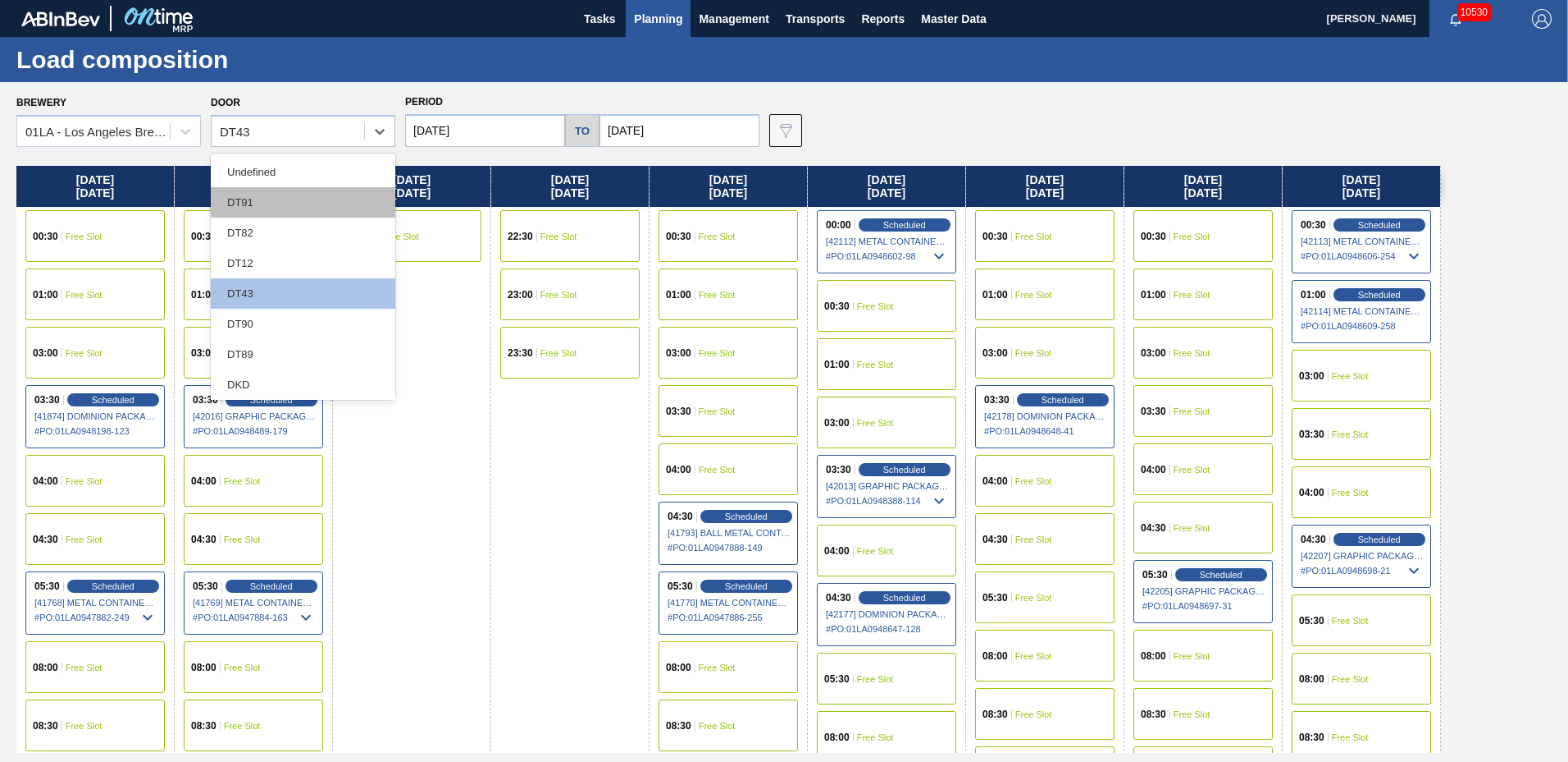
click at [279, 200] on div "DT91" at bounding box center [302, 202] width 184 height 30
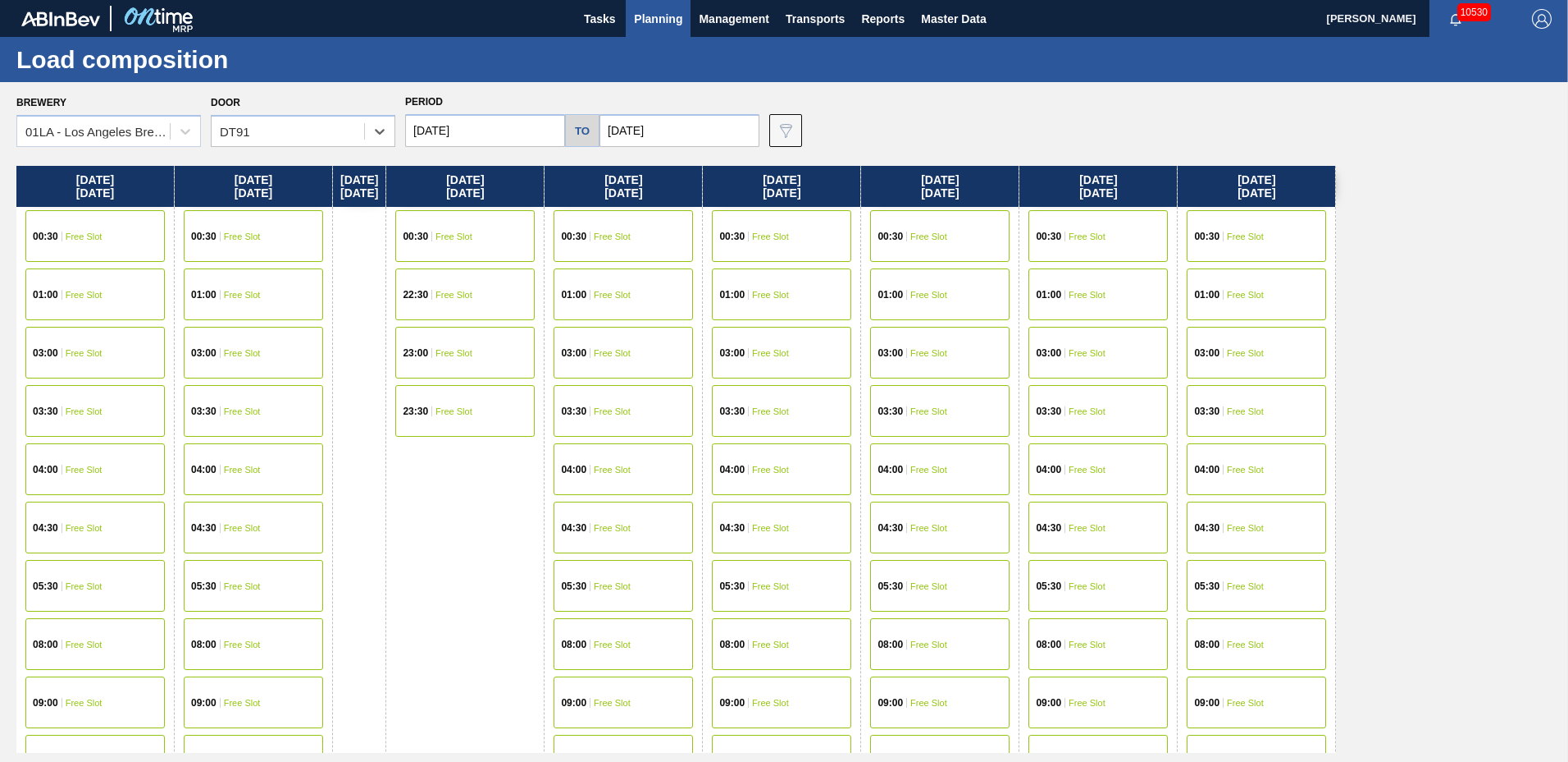
scroll to position [853, 0]
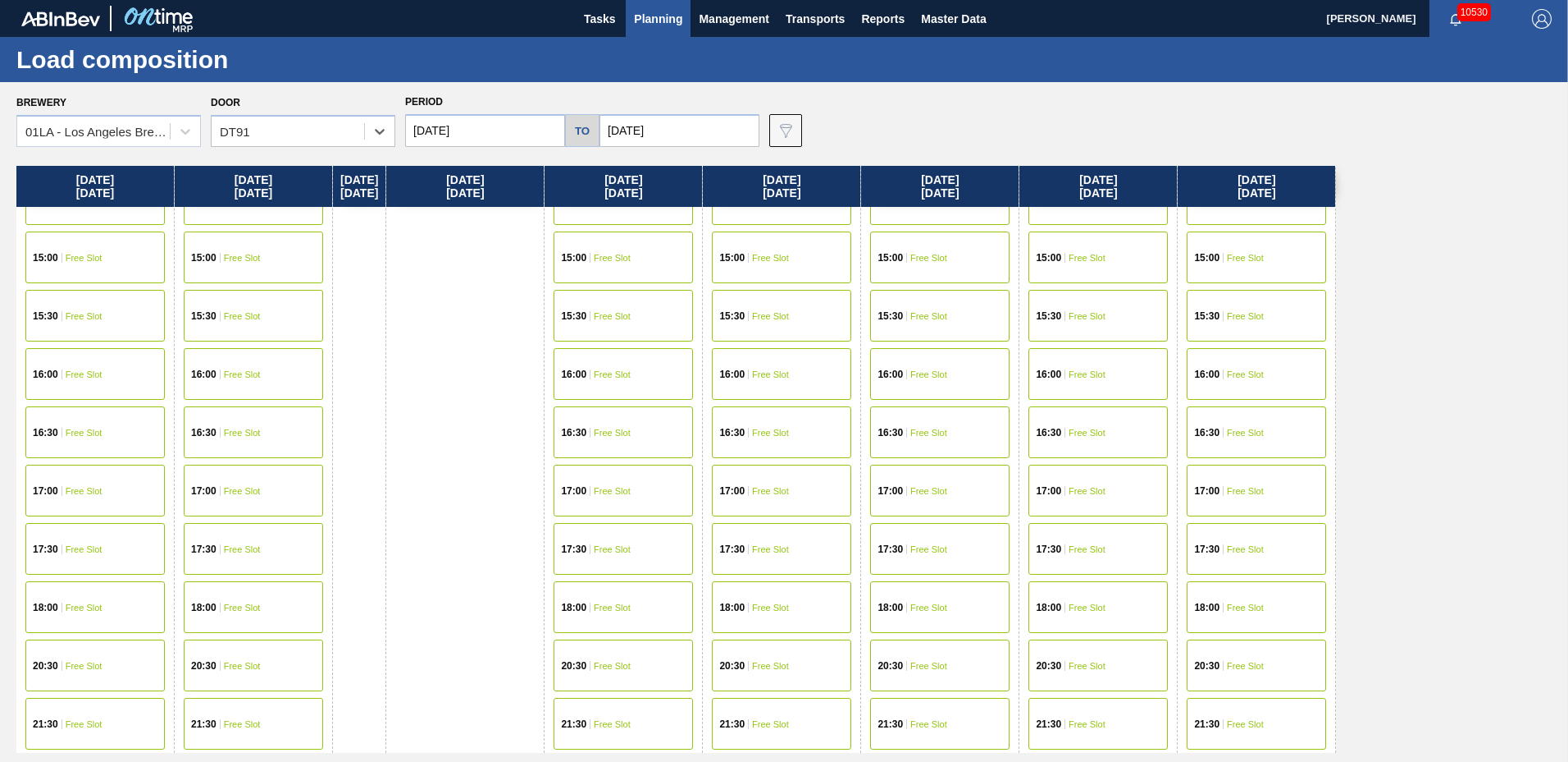
click at [1264, 317] on span "Free Slot" at bounding box center [1245, 316] width 37 height 10
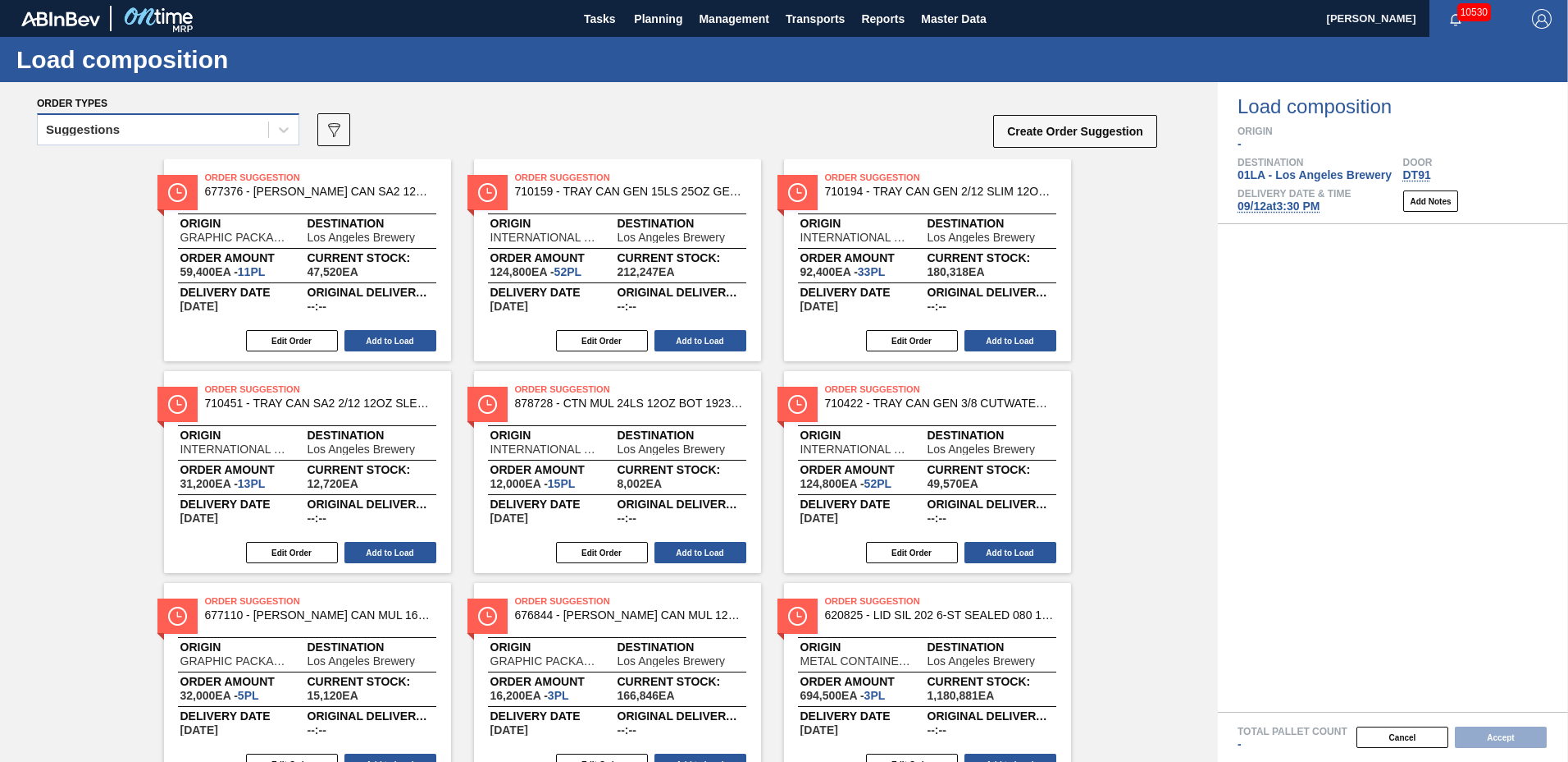
click at [151, 126] on div "Suggestions" at bounding box center [153, 130] width 230 height 24
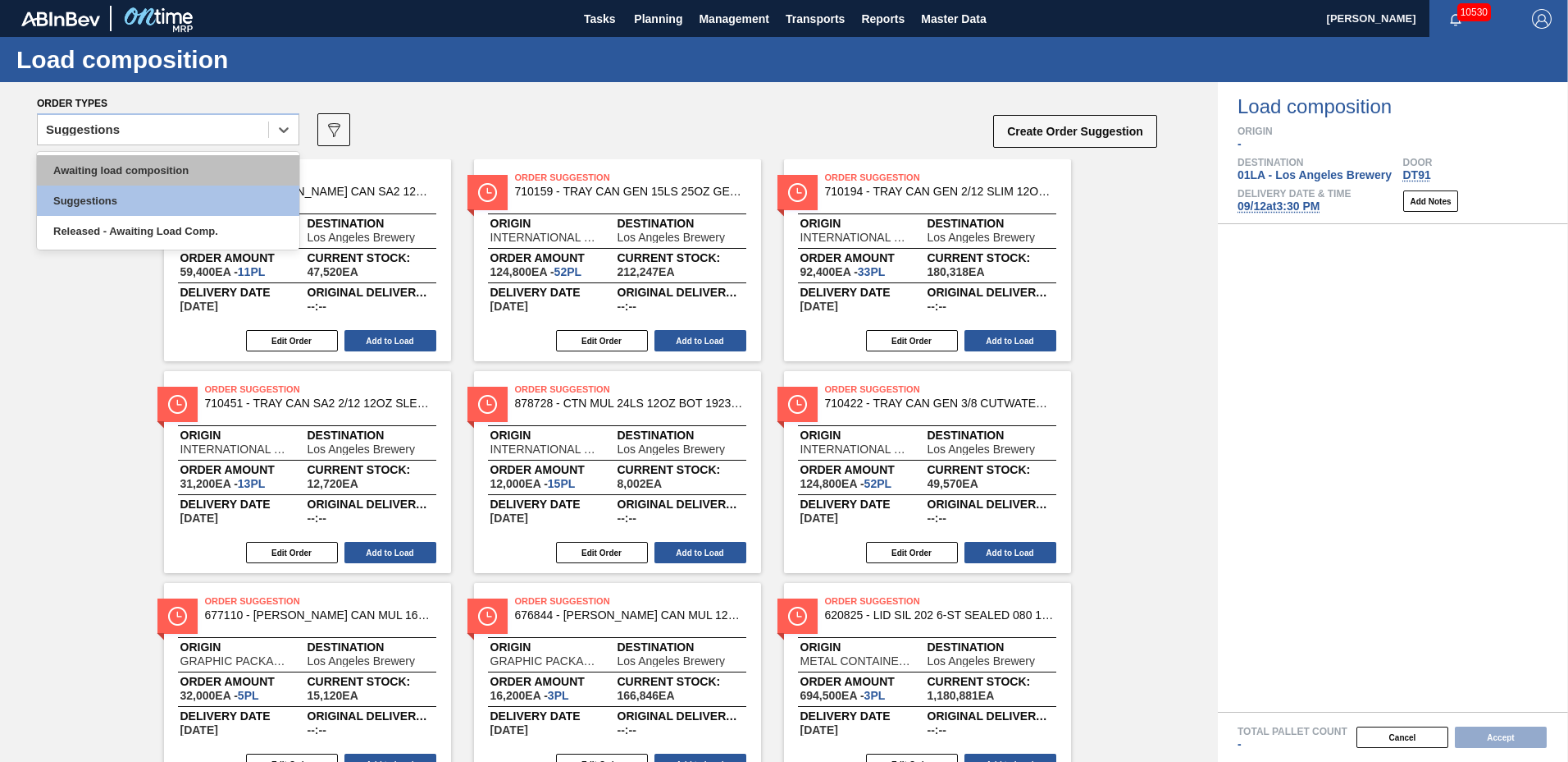
click at [128, 166] on div "Awaiting load composition" at bounding box center [167, 171] width 262 height 30
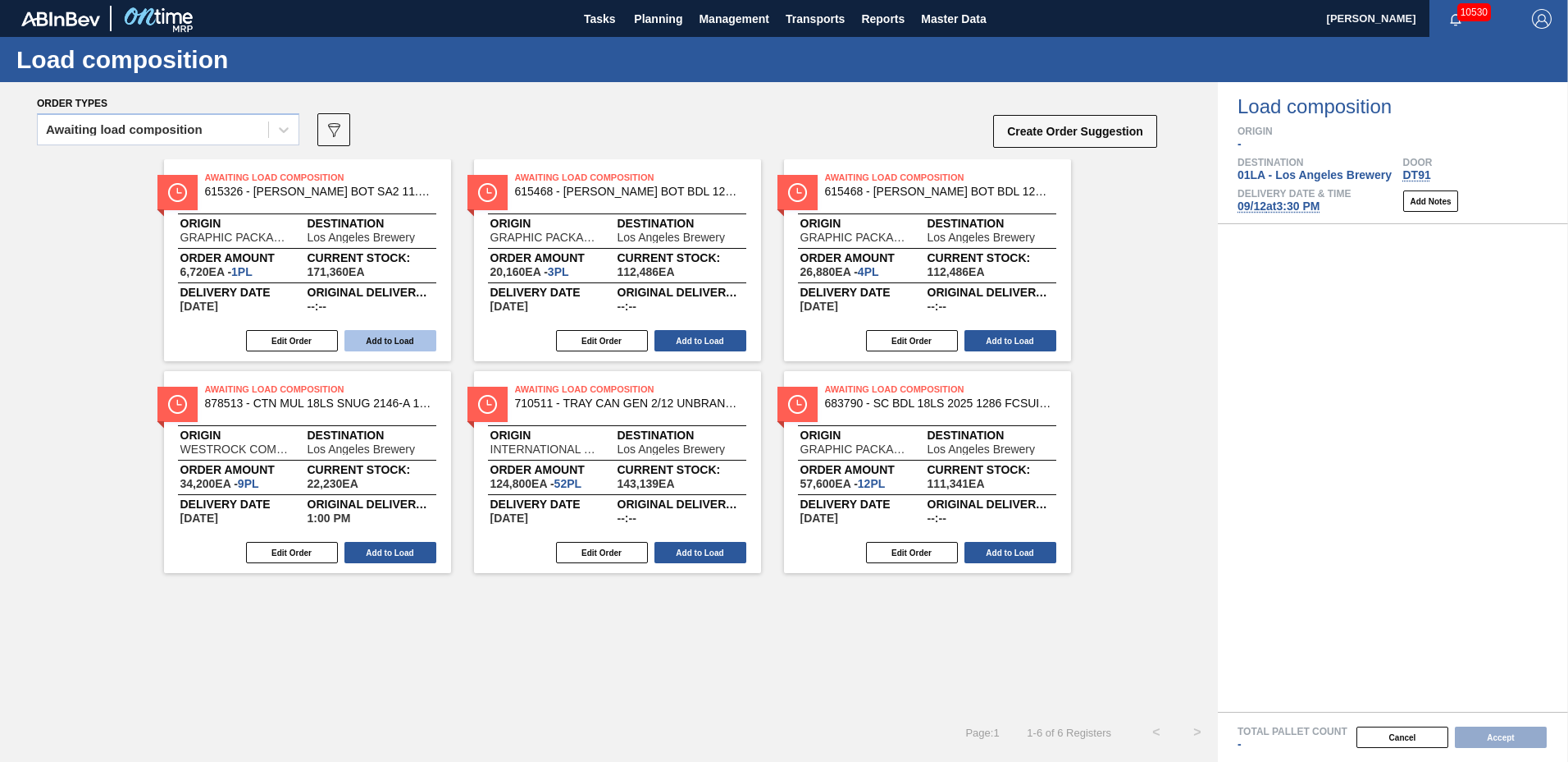
click at [403, 332] on button "Add to Load" at bounding box center [391, 340] width 92 height 21
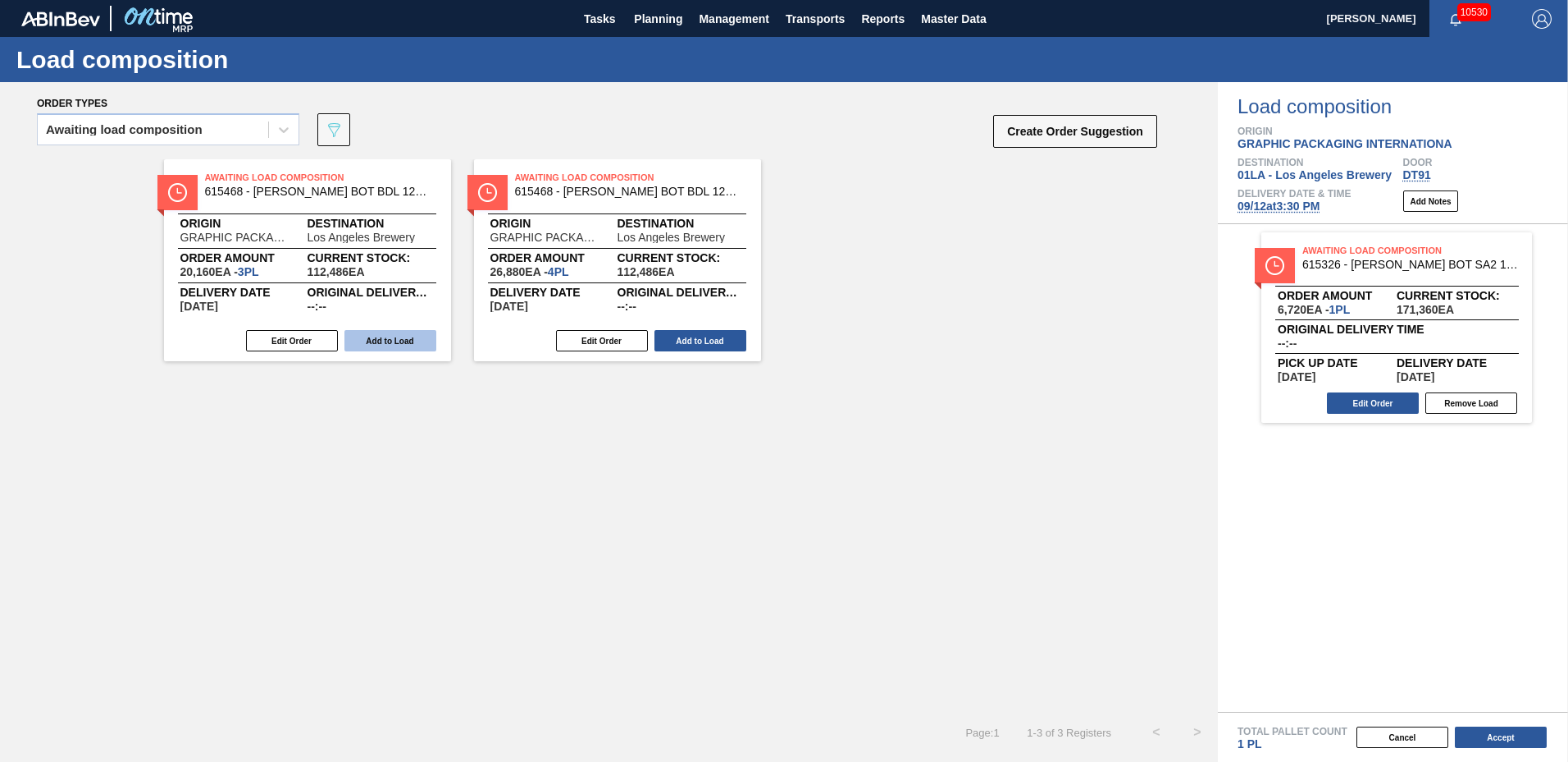
click at [373, 331] on button "Add to Load" at bounding box center [391, 340] width 92 height 21
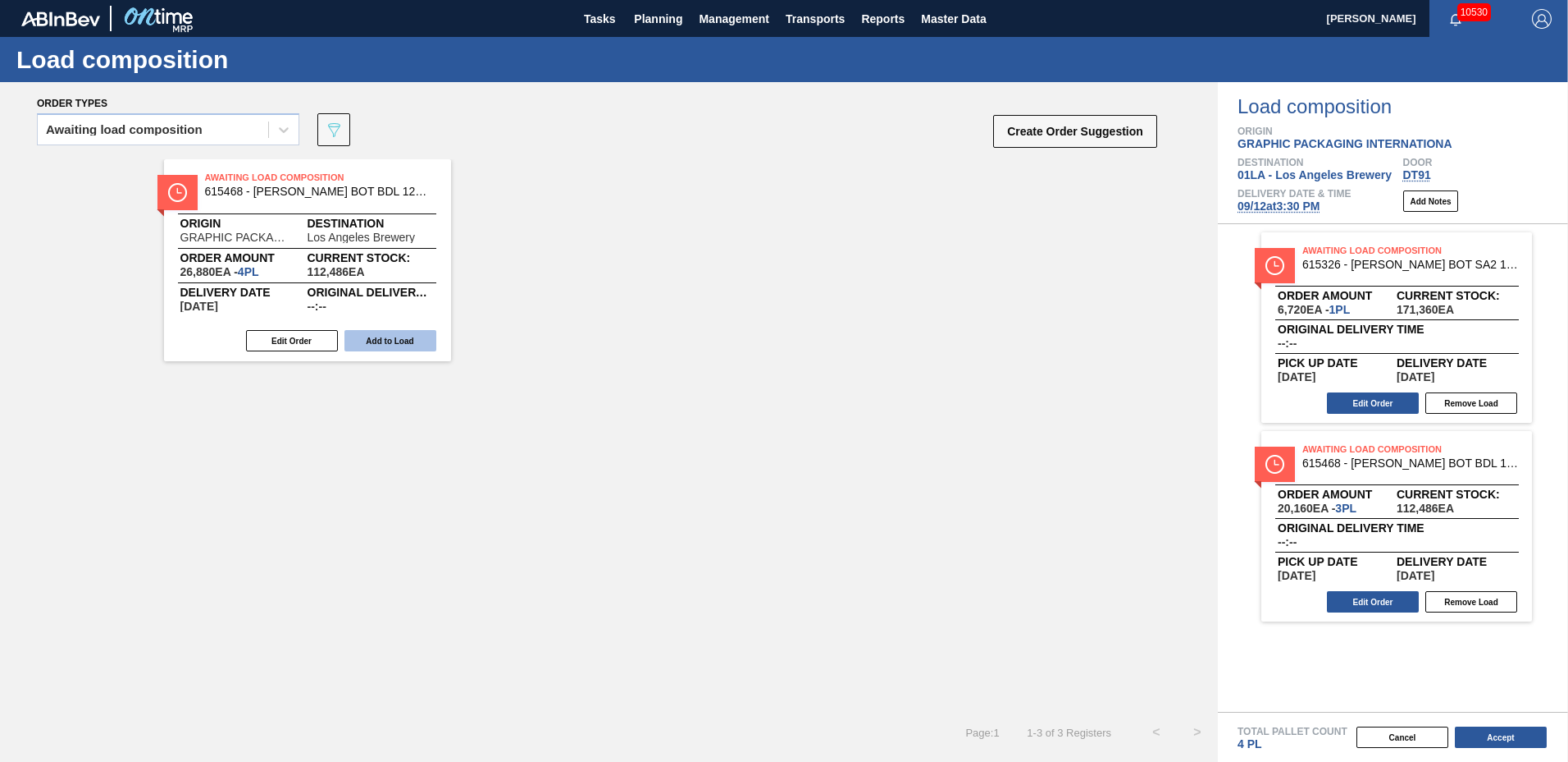
click at [380, 348] on button "Add to Load" at bounding box center [391, 340] width 92 height 21
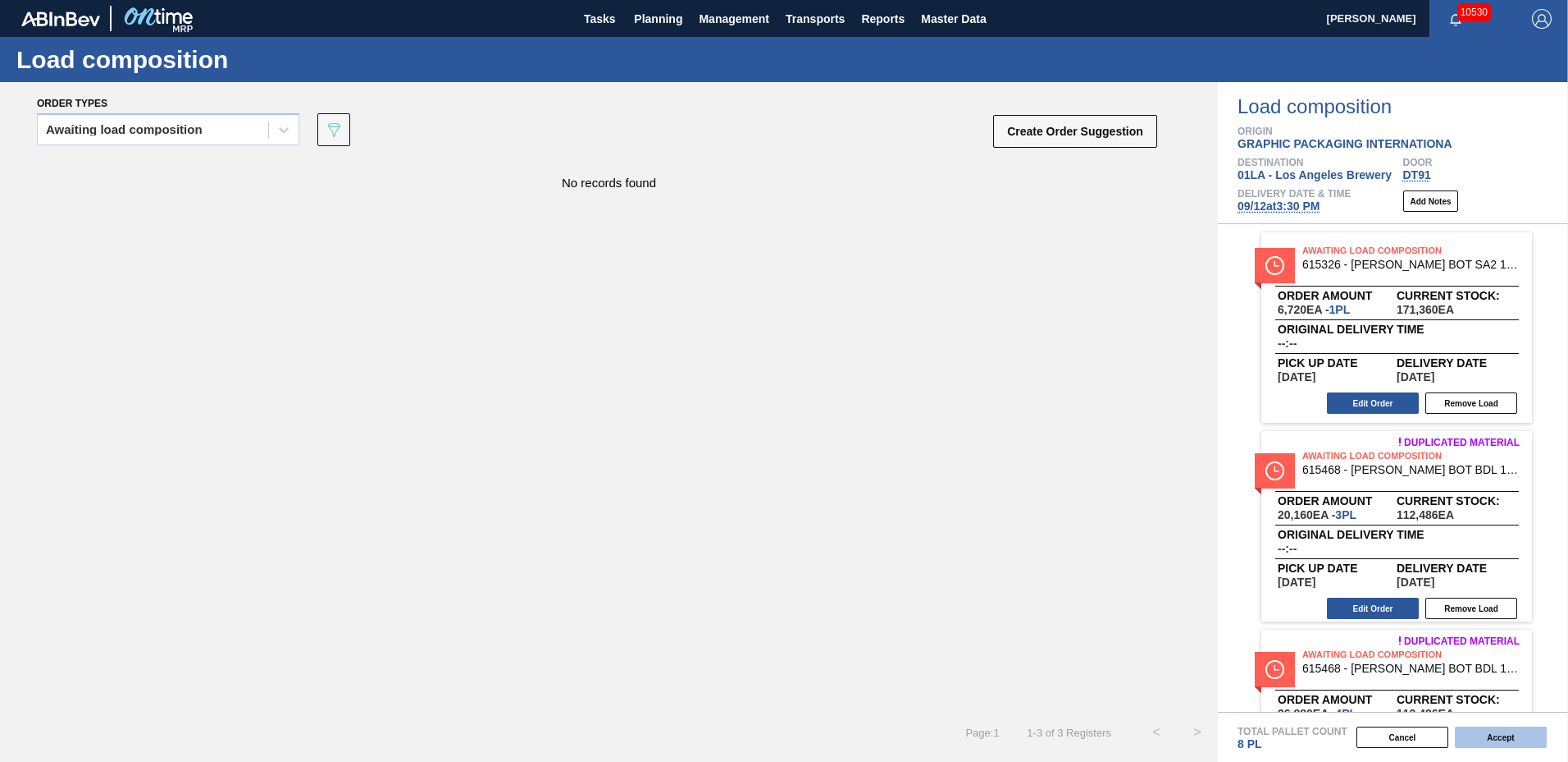
click at [1488, 730] on button "Accept" at bounding box center [1501, 736] width 92 height 21
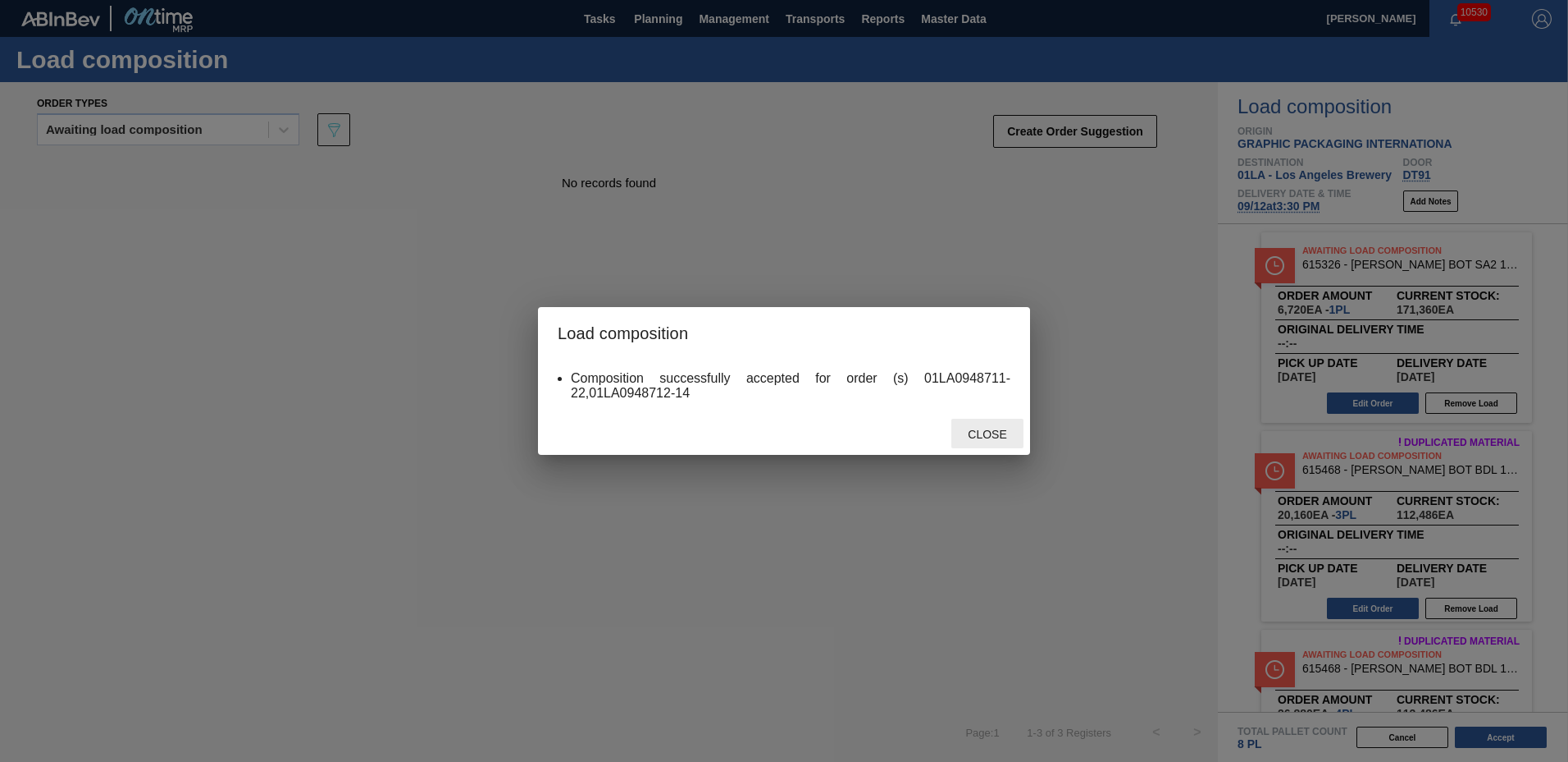
click at [1001, 438] on span "Close" at bounding box center [987, 434] width 65 height 13
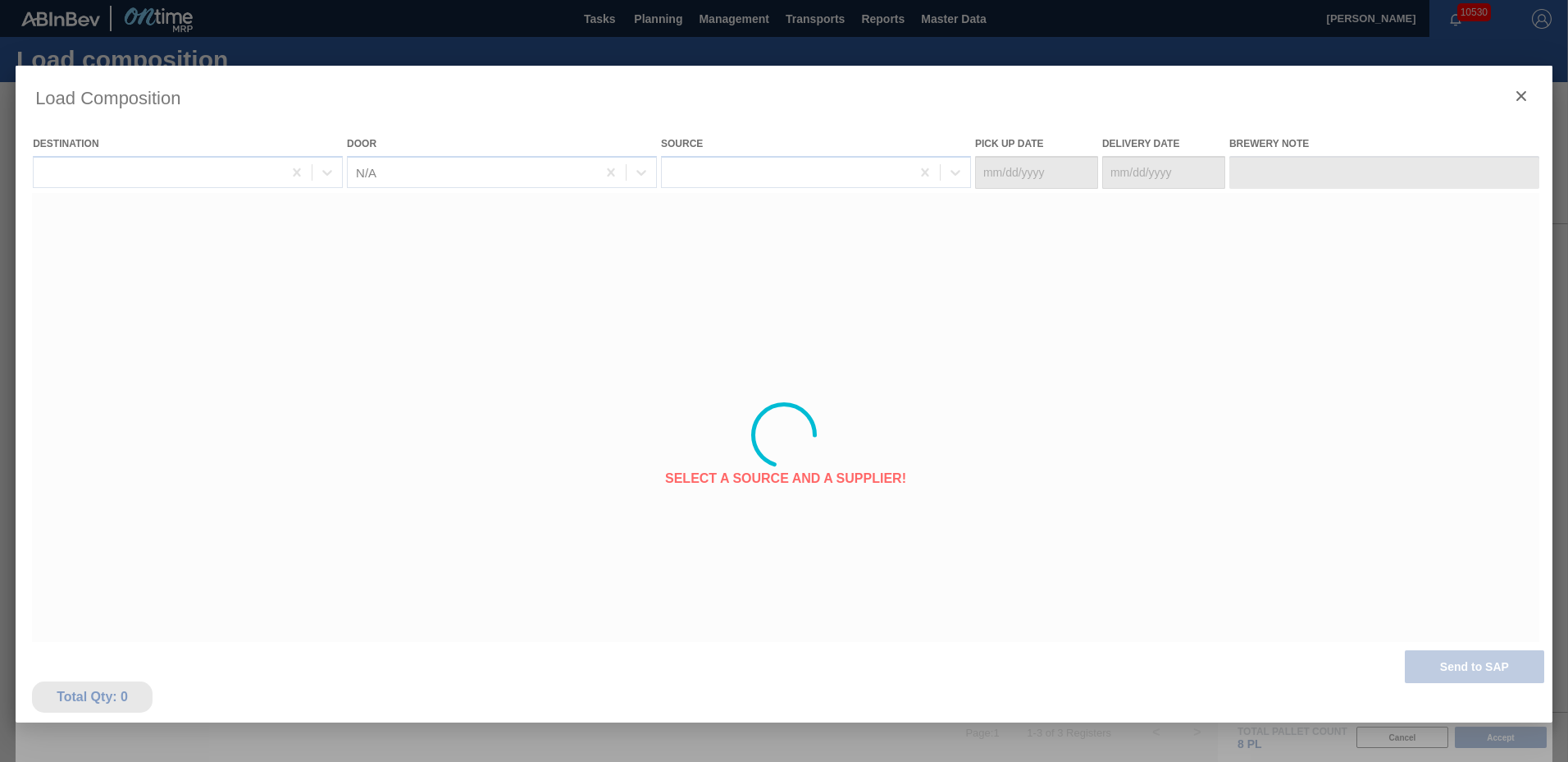
type Date "[DATE]"
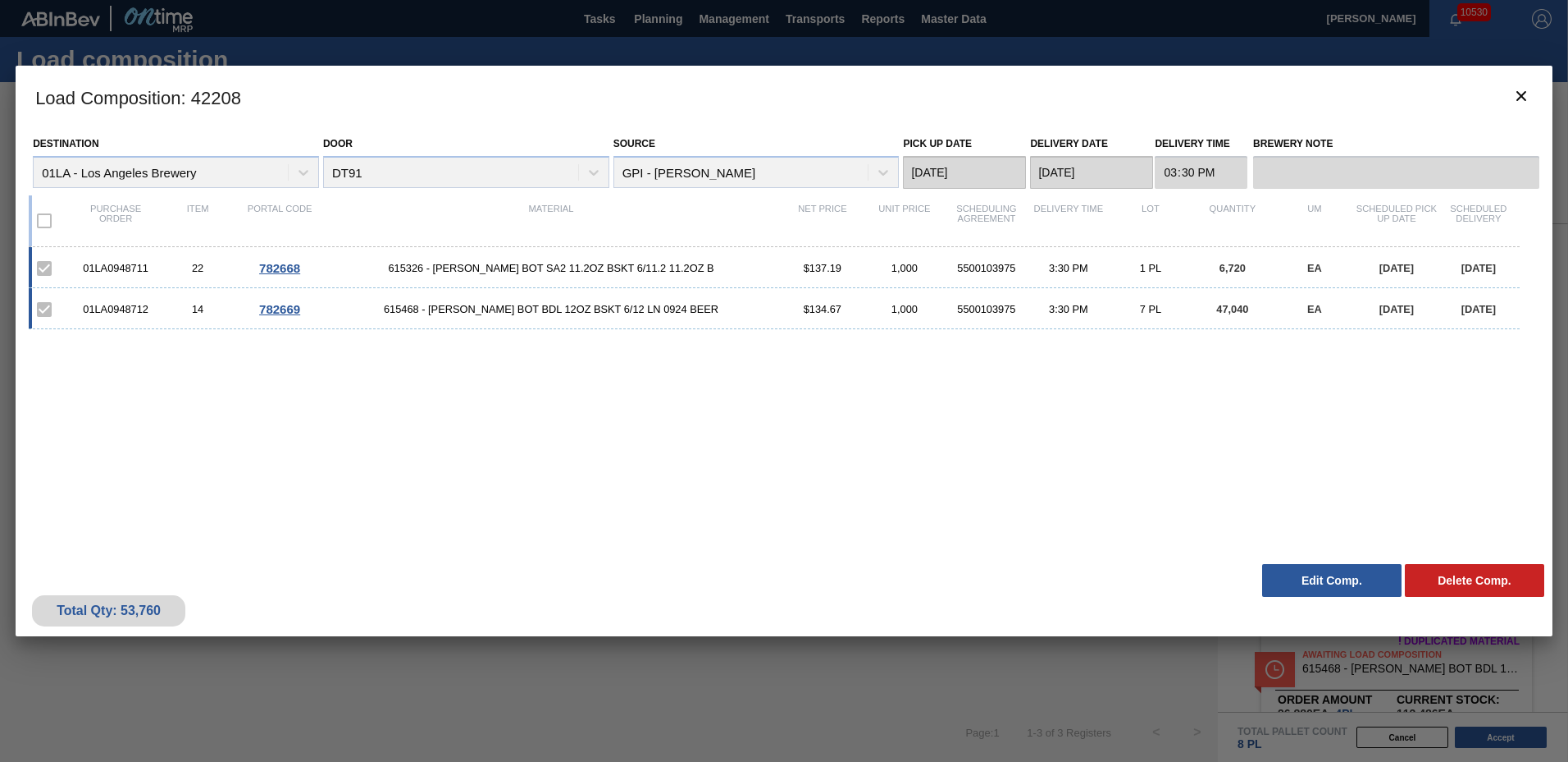
click at [1330, 568] on button "Edit Comp." at bounding box center [1332, 579] width 140 height 33
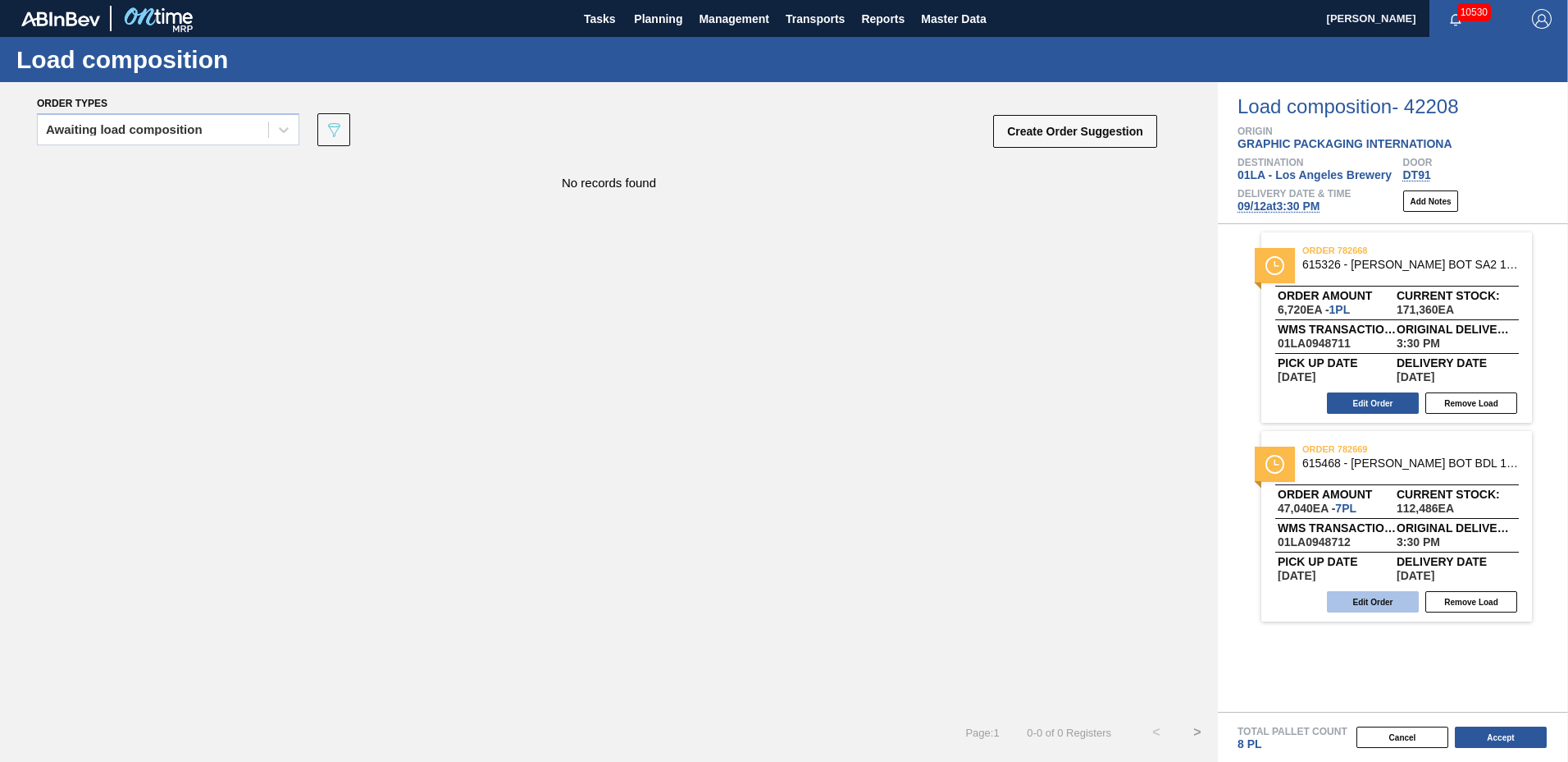
click at [1402, 597] on button "Edit Order" at bounding box center [1373, 600] width 92 height 21
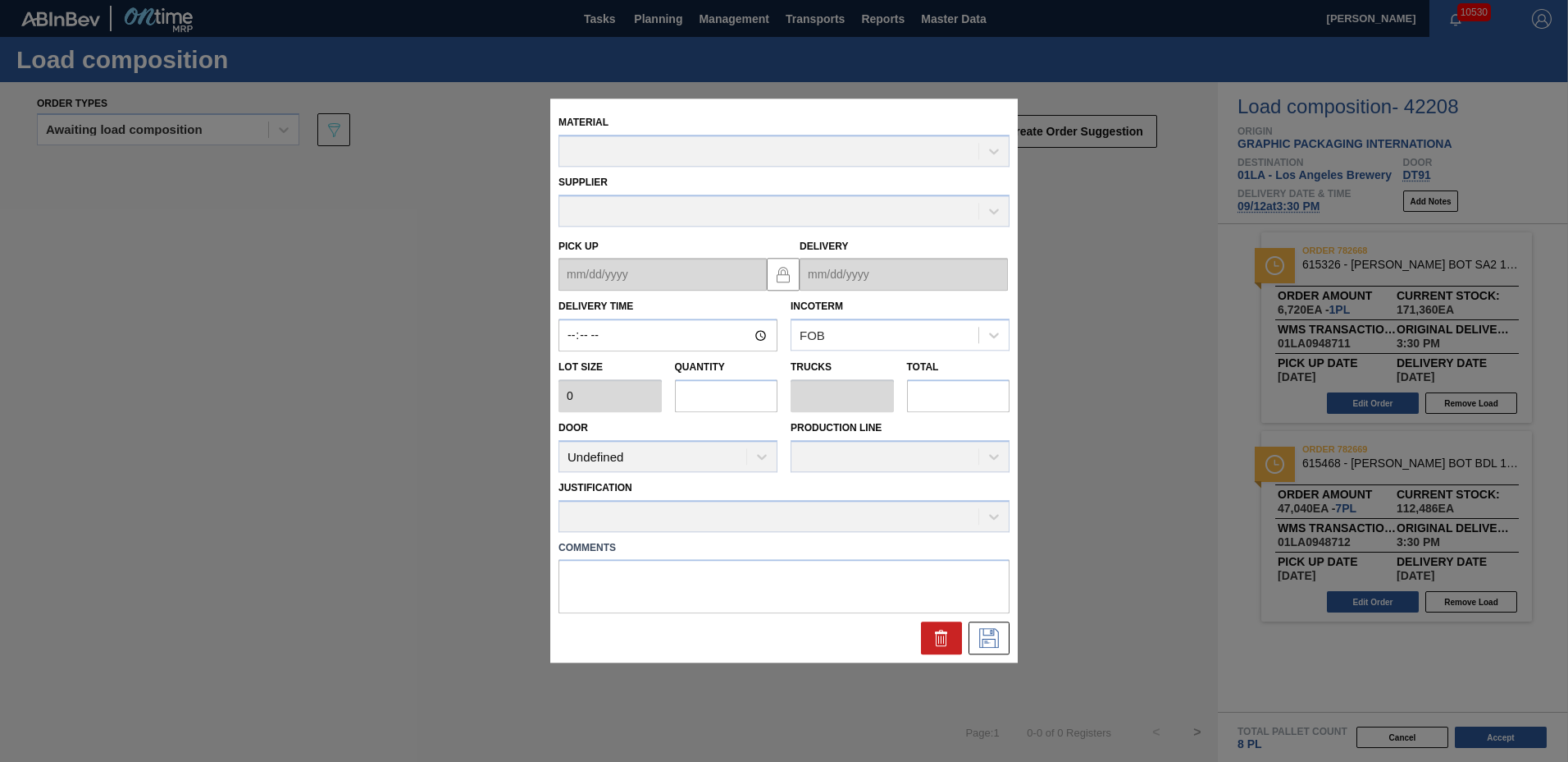
type input "15:30:00"
type input "6,720"
type input "7"
type input "0.2"
type input "47,040"
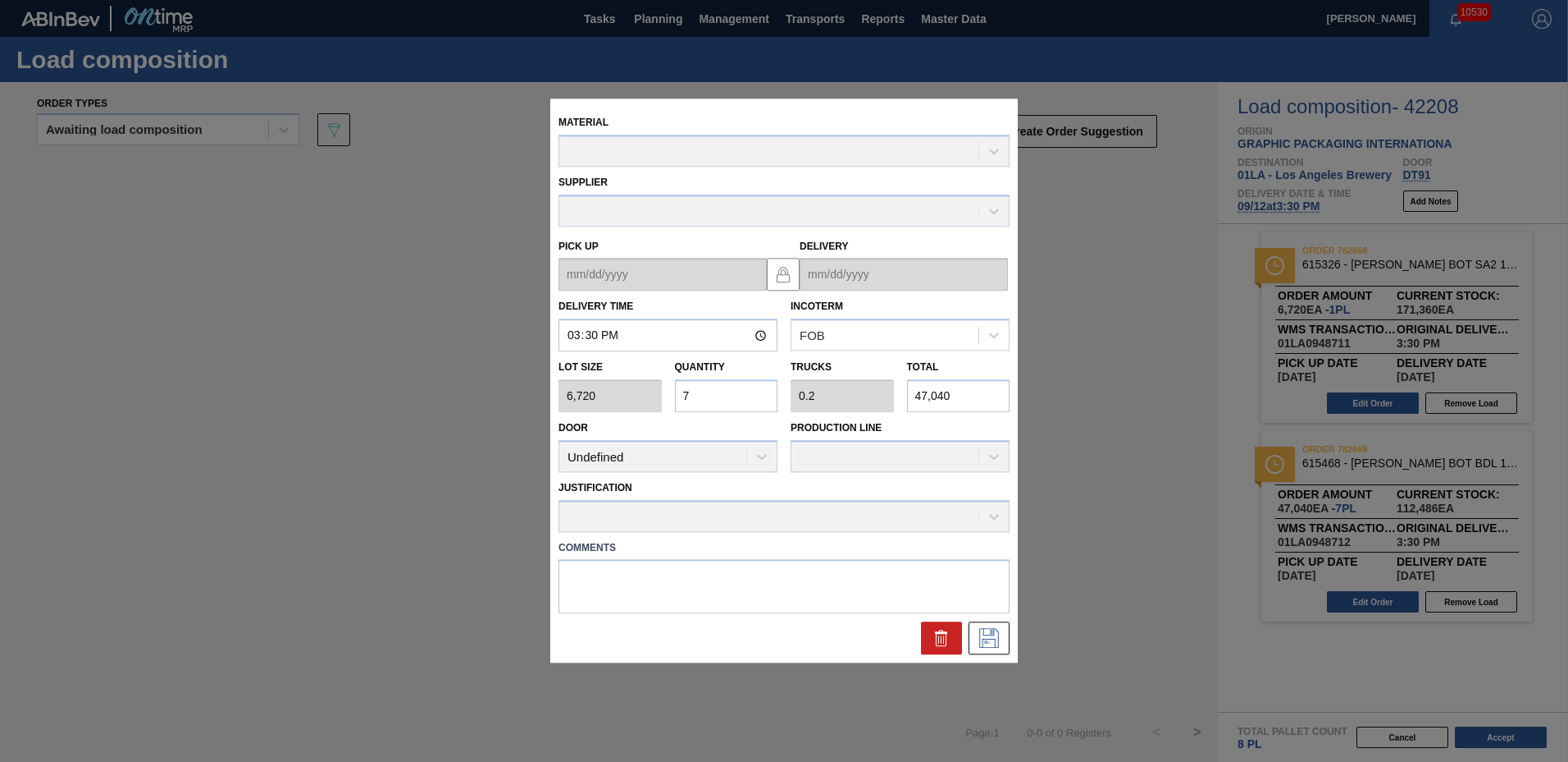
type up "[DATE]"
type input "[DATE]"
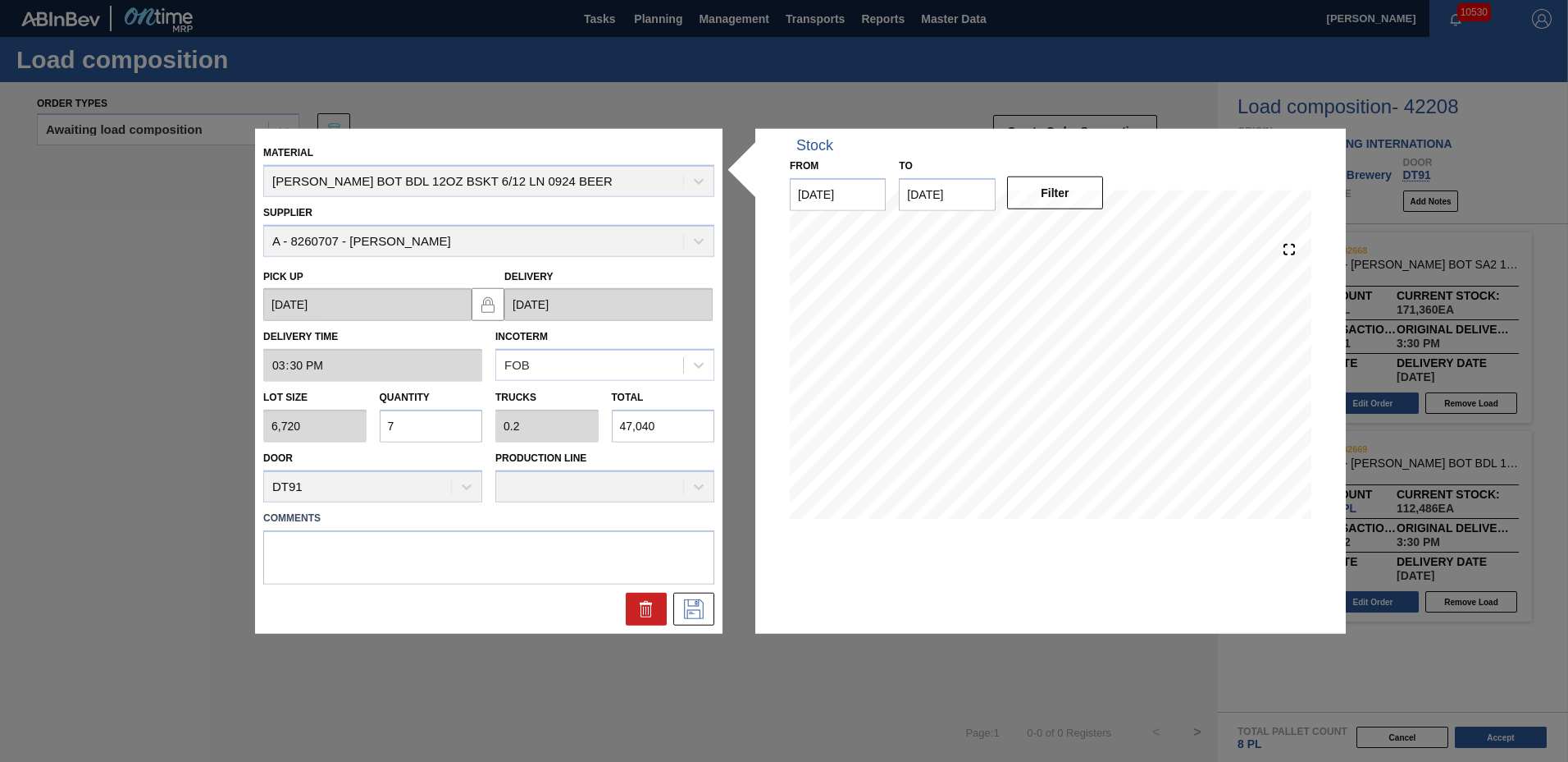
click at [455, 433] on input "7" at bounding box center [432, 426] width 104 height 33
type input "0"
type input "1"
type input "0.029"
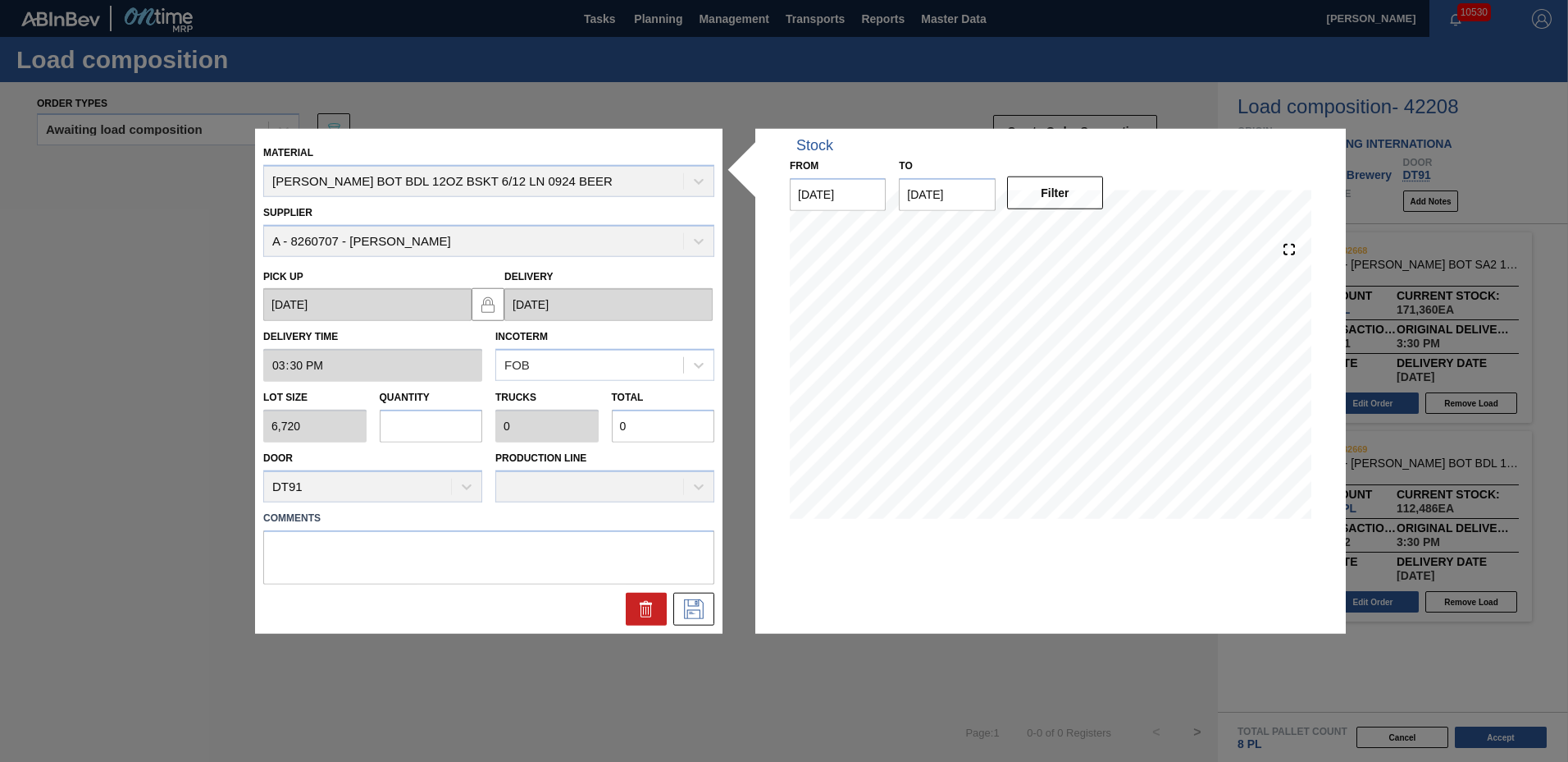
type input "6,720"
type input "18"
type input "0.514"
type input "120,960"
type input "18"
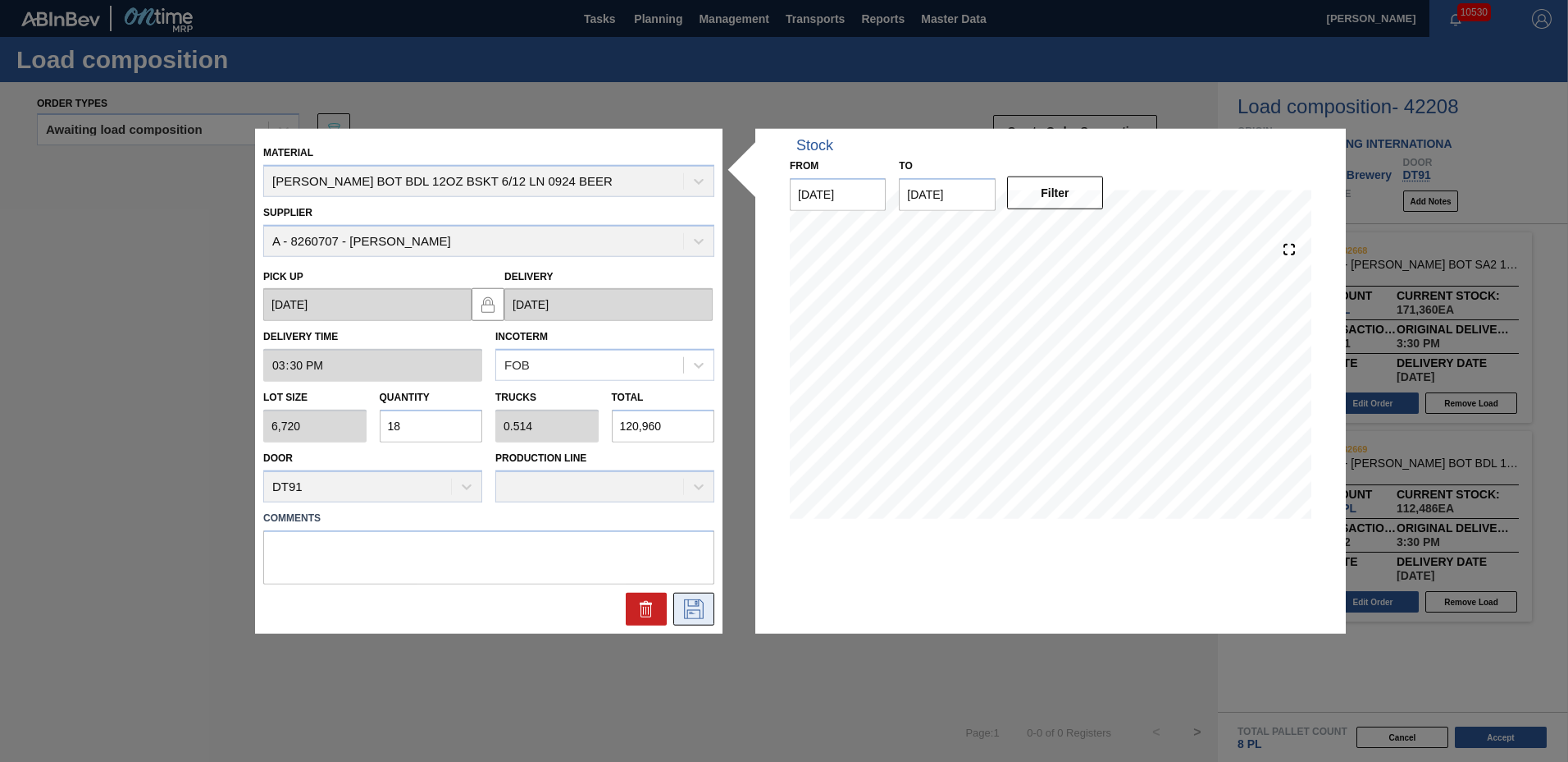
click at [687, 607] on icon at bounding box center [694, 608] width 26 height 20
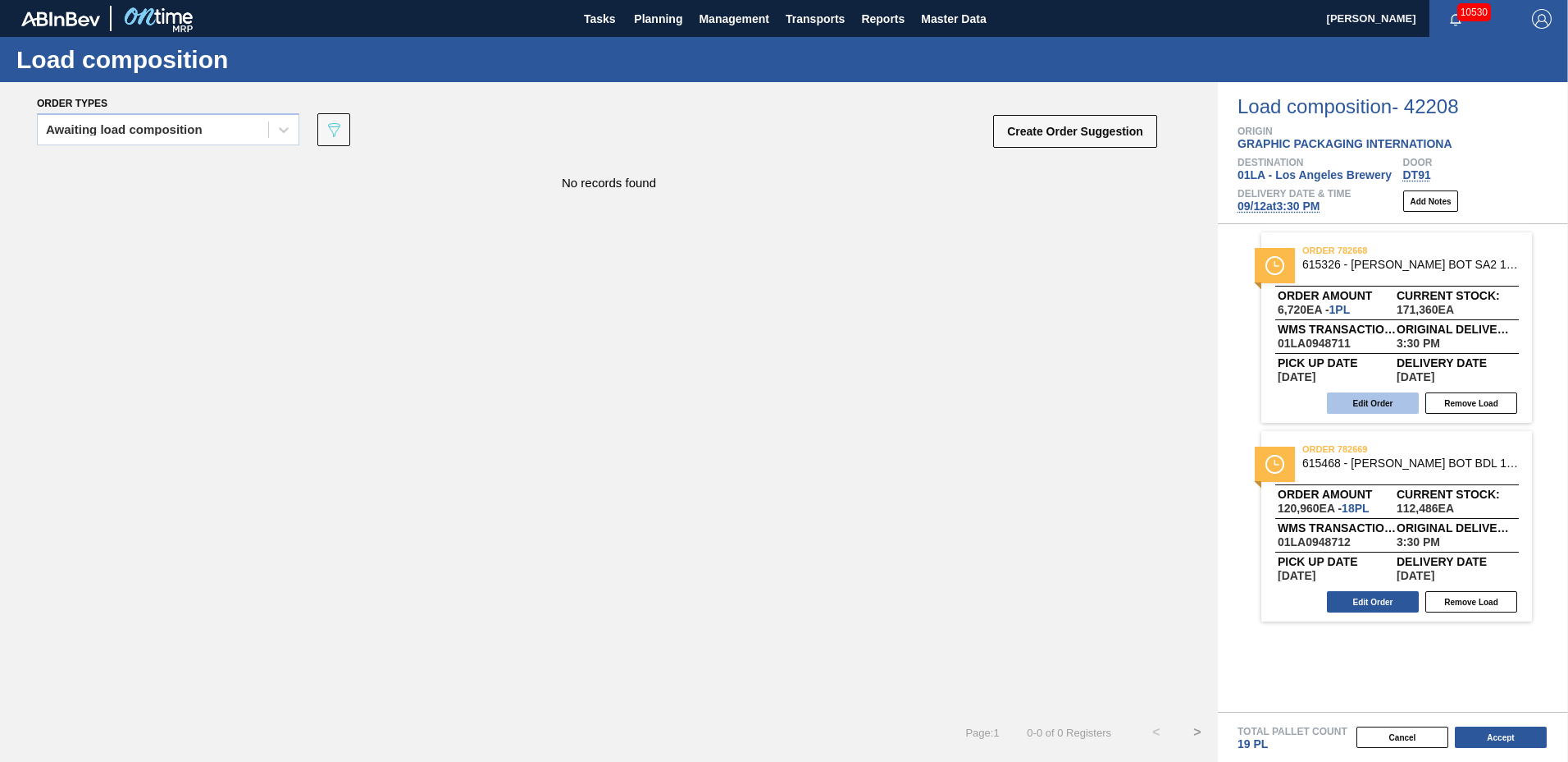
click at [1365, 400] on button "Edit Order" at bounding box center [1373, 402] width 92 height 21
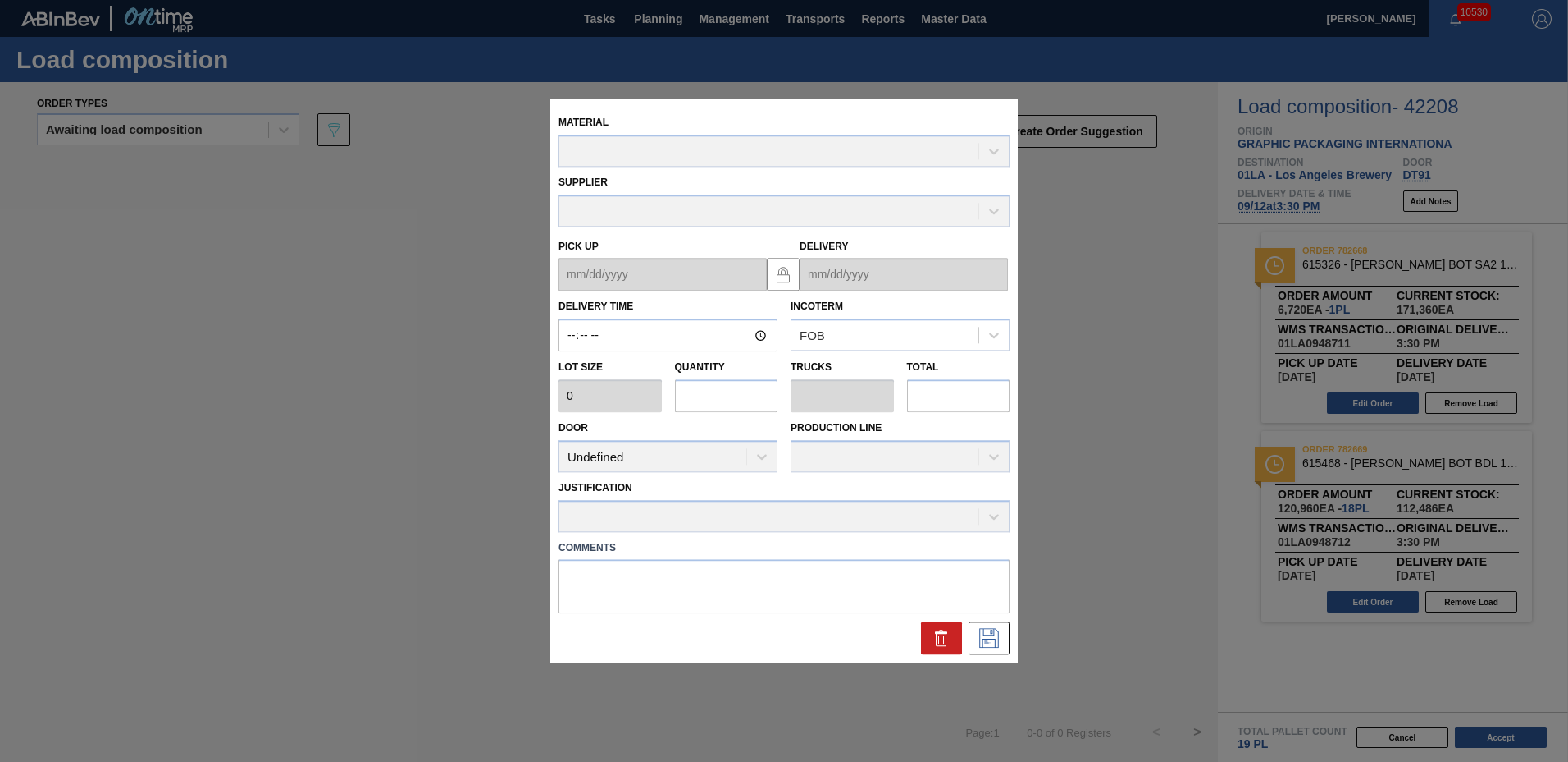
type input "15:30:00"
type input "6,720"
type input "1"
type input "0.031"
type input "6,720"
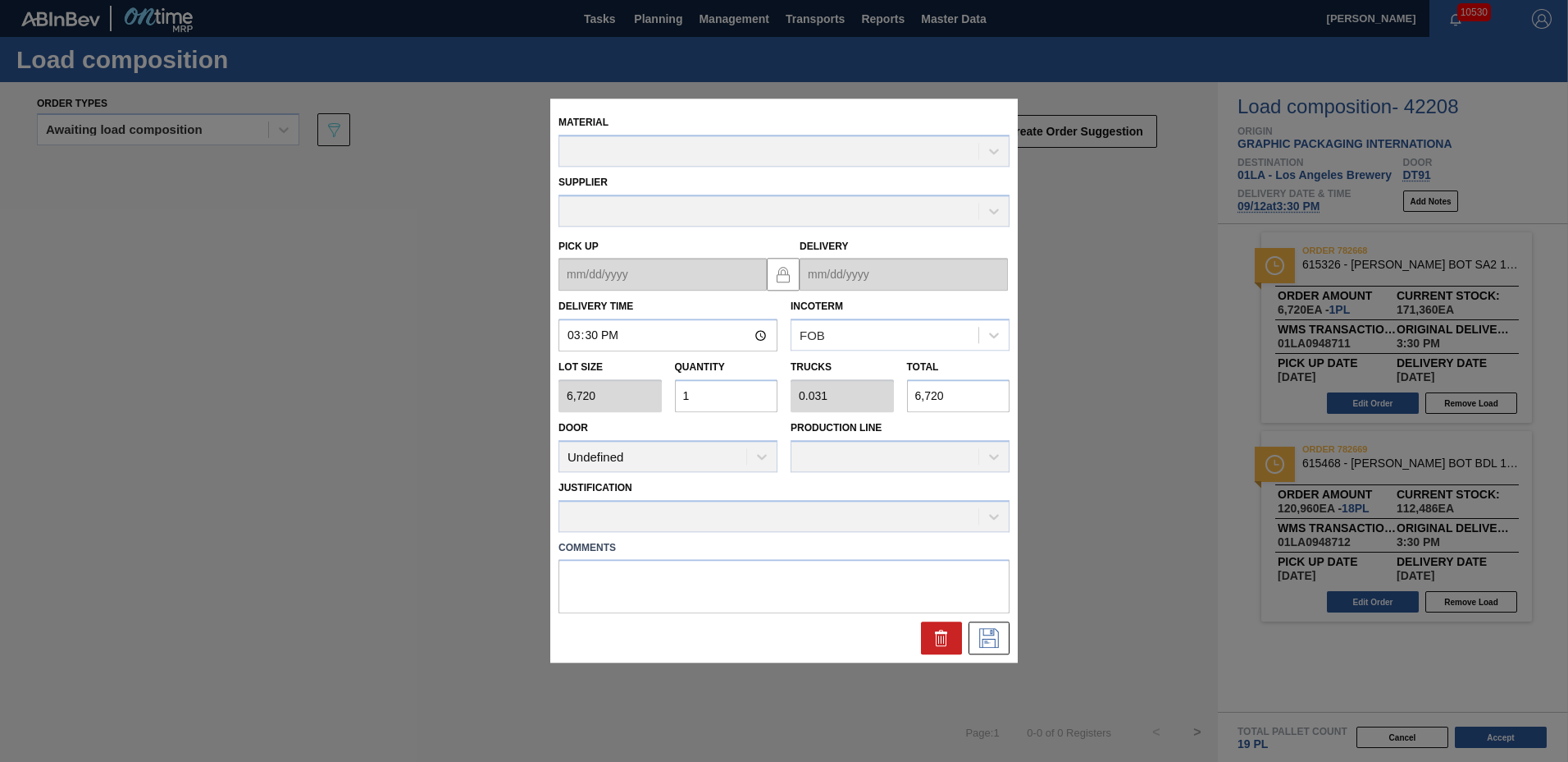
type up "[DATE]"
type input "[DATE]"
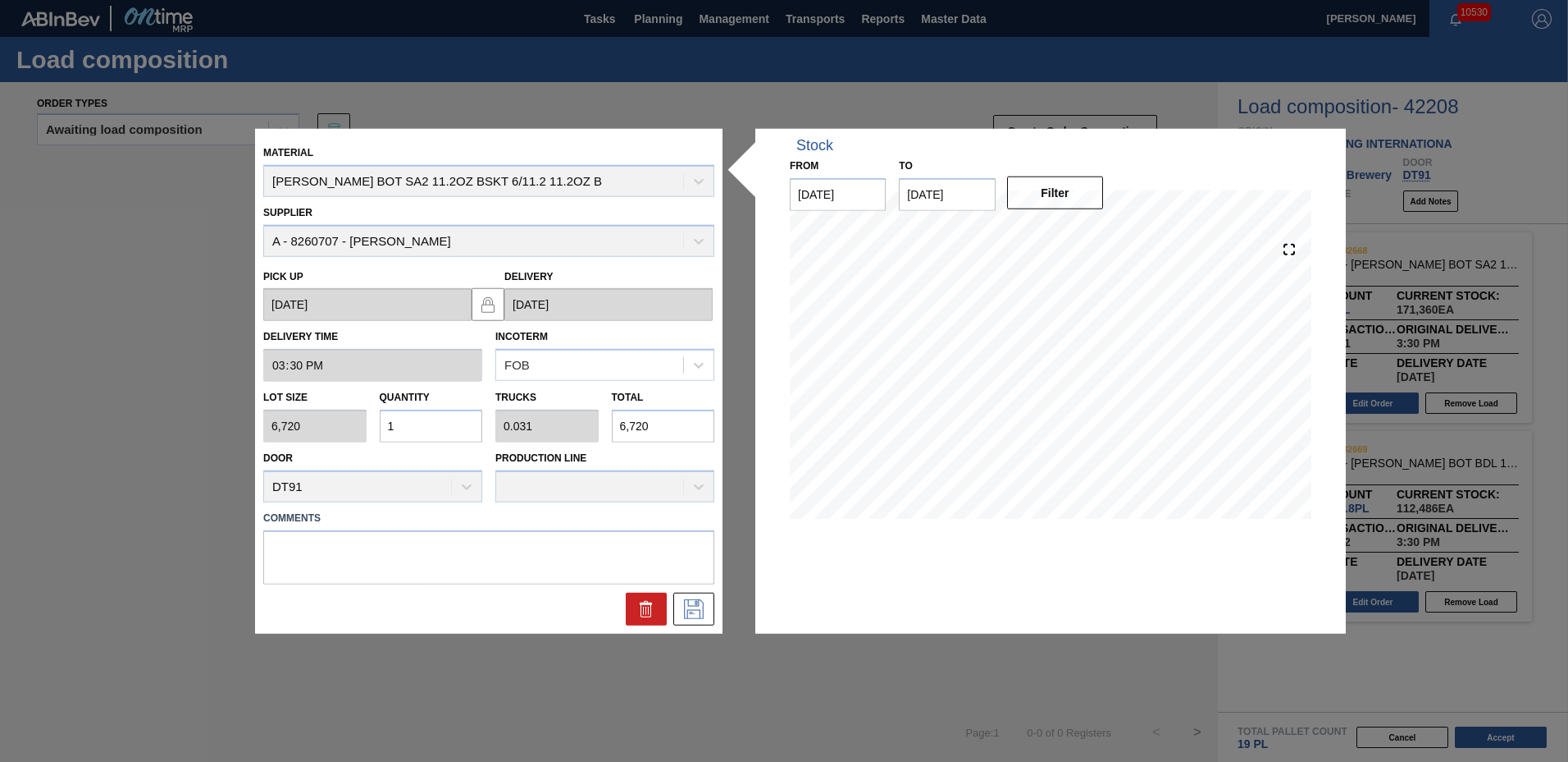
click at [401, 429] on input "1" at bounding box center [432, 426] width 104 height 33
type input "0"
type input "1"
type input "0.031"
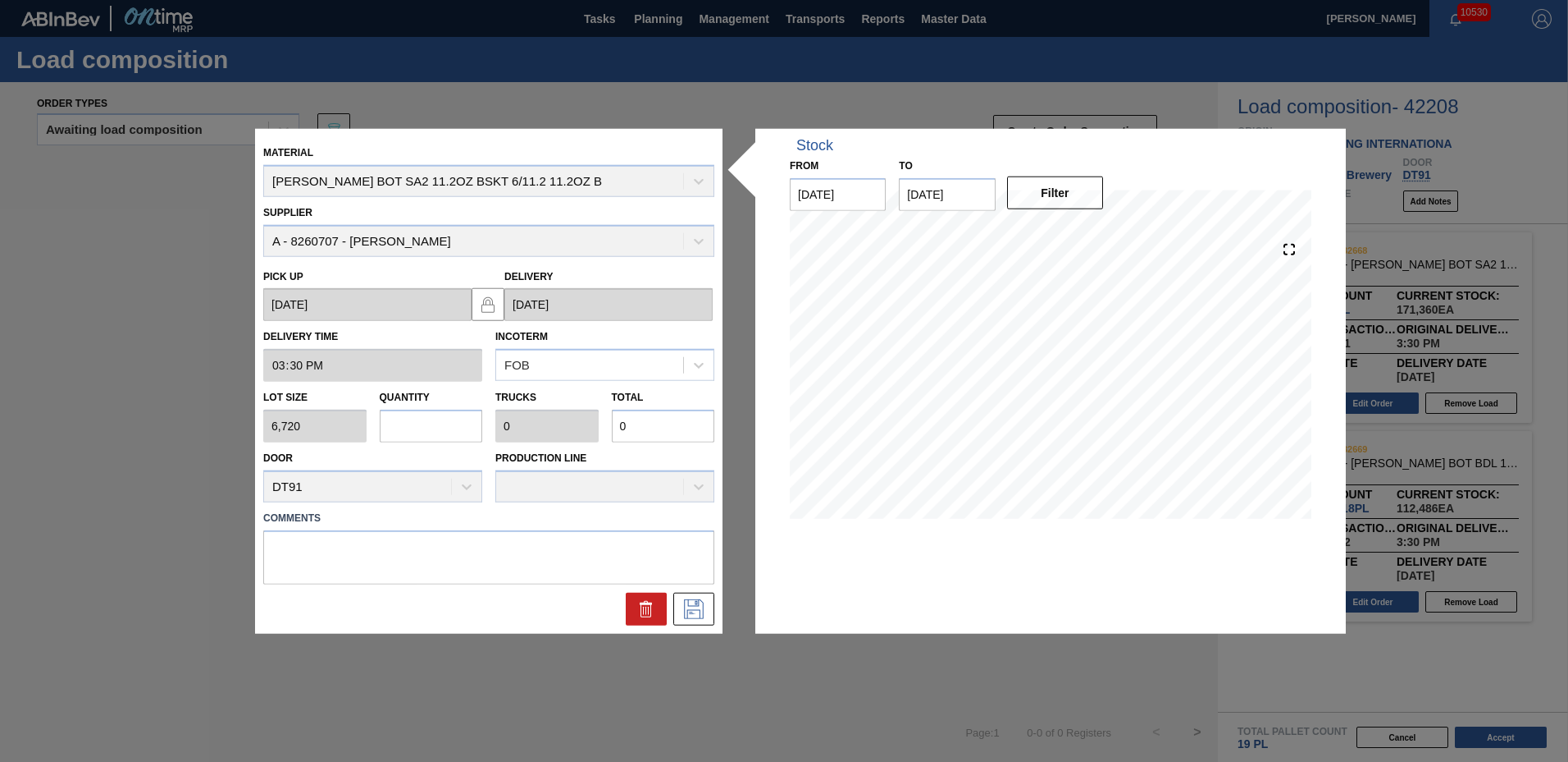
type input "6,720"
type input "14"
type input "0.438"
type input "94,080"
type input "14"
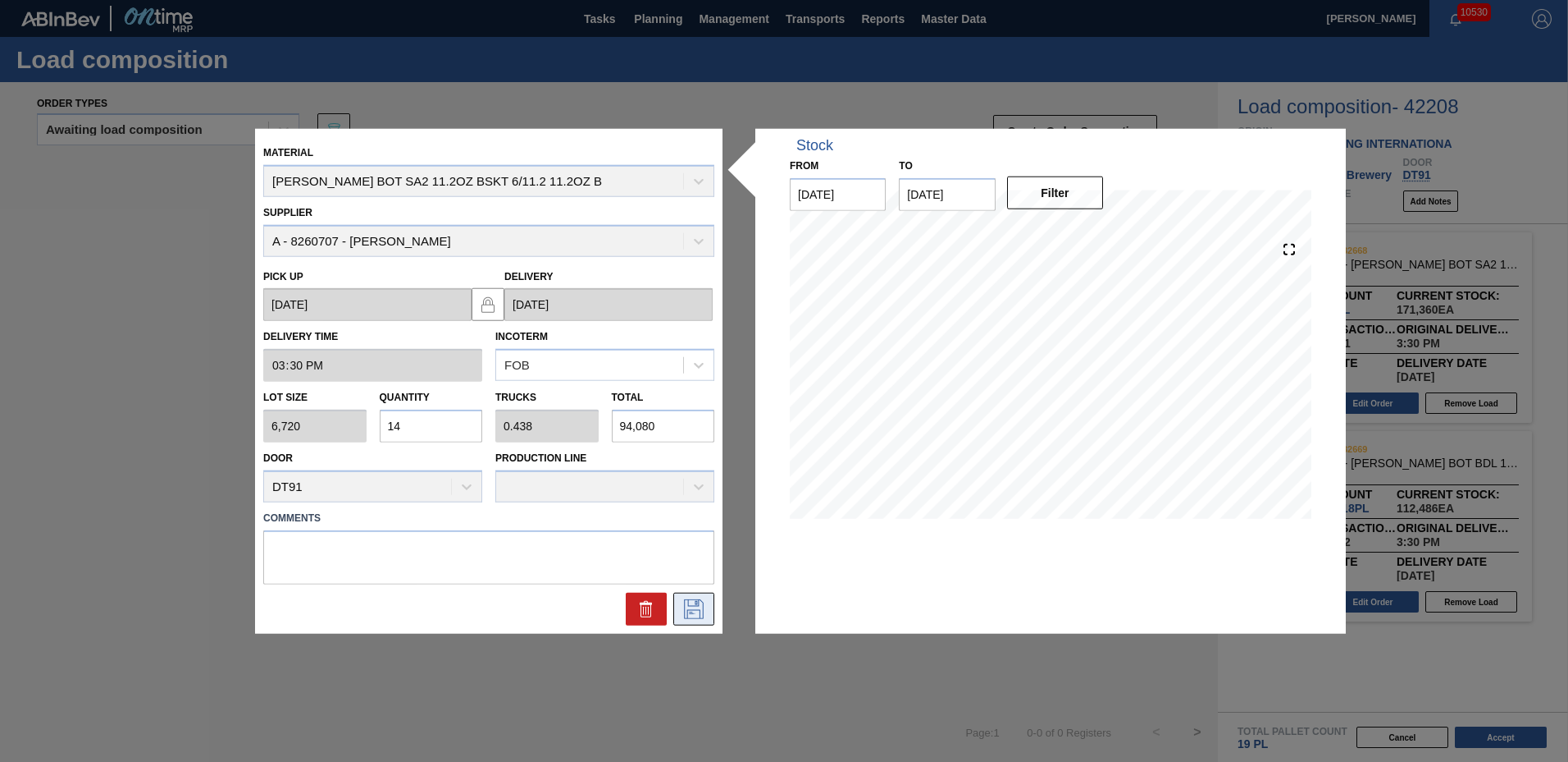
click at [693, 604] on icon at bounding box center [694, 608] width 26 height 20
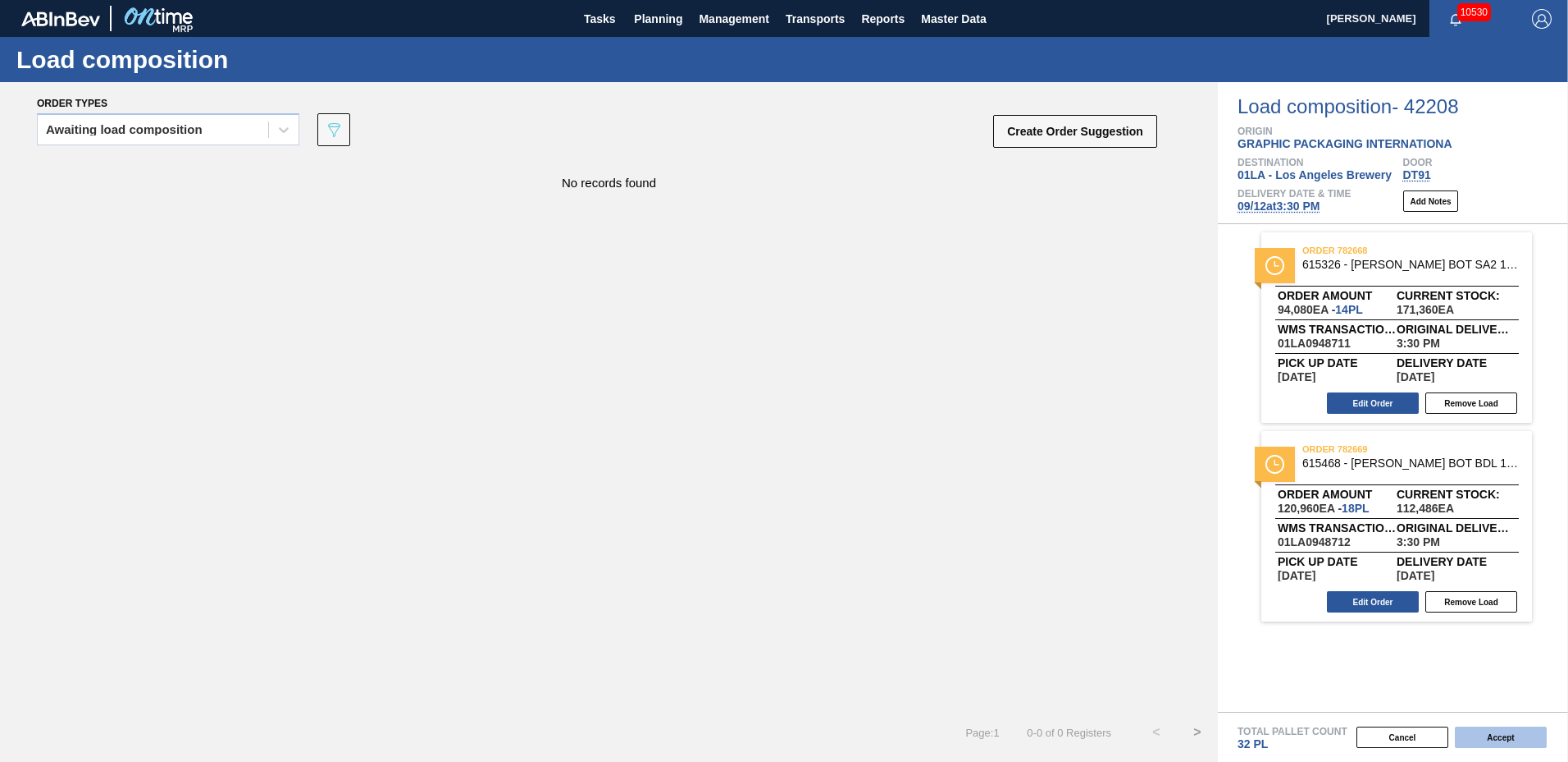
click at [1497, 731] on button "Accept" at bounding box center [1501, 736] width 92 height 21
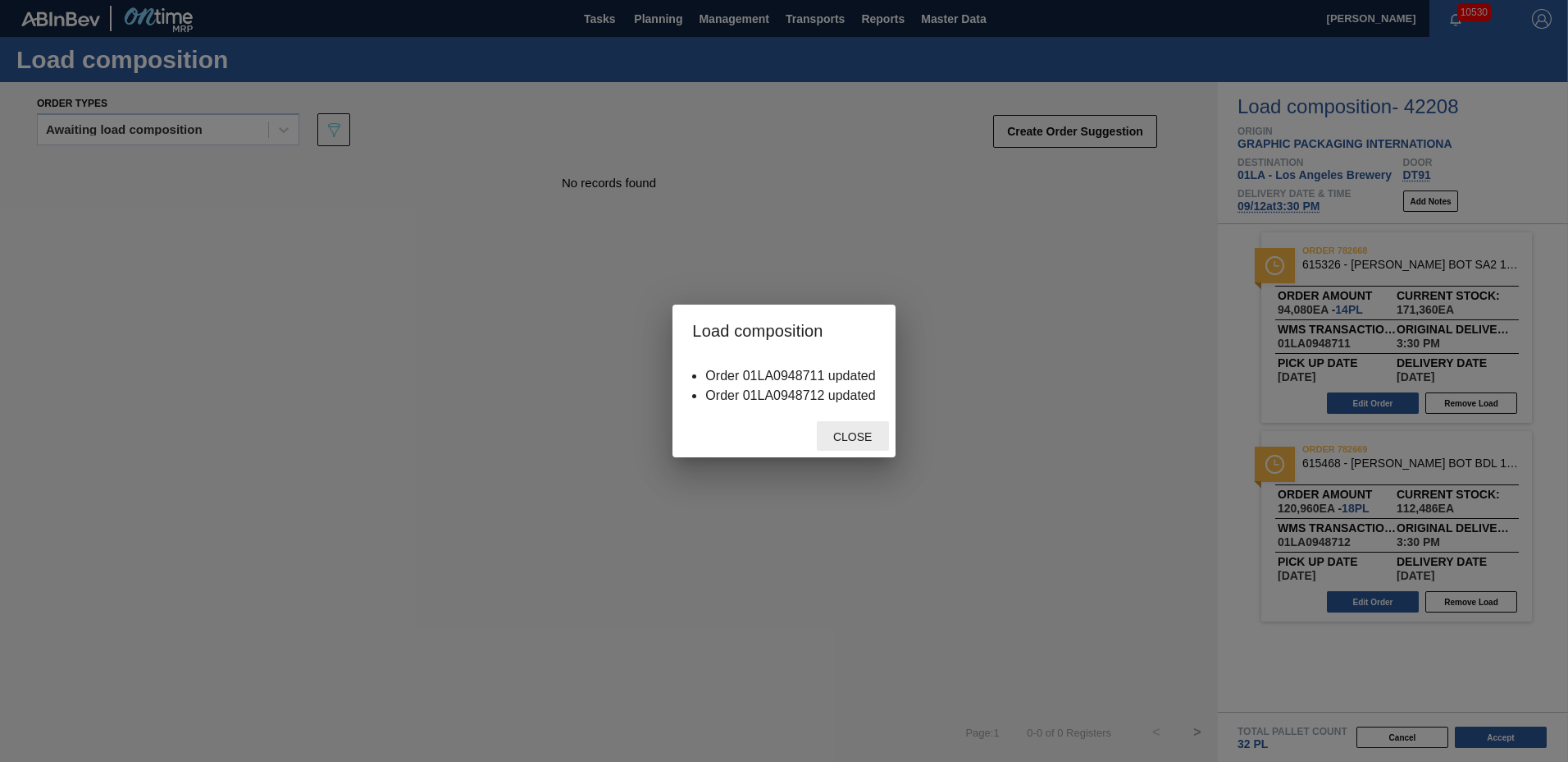
click at [852, 435] on span "Close" at bounding box center [852, 436] width 65 height 13
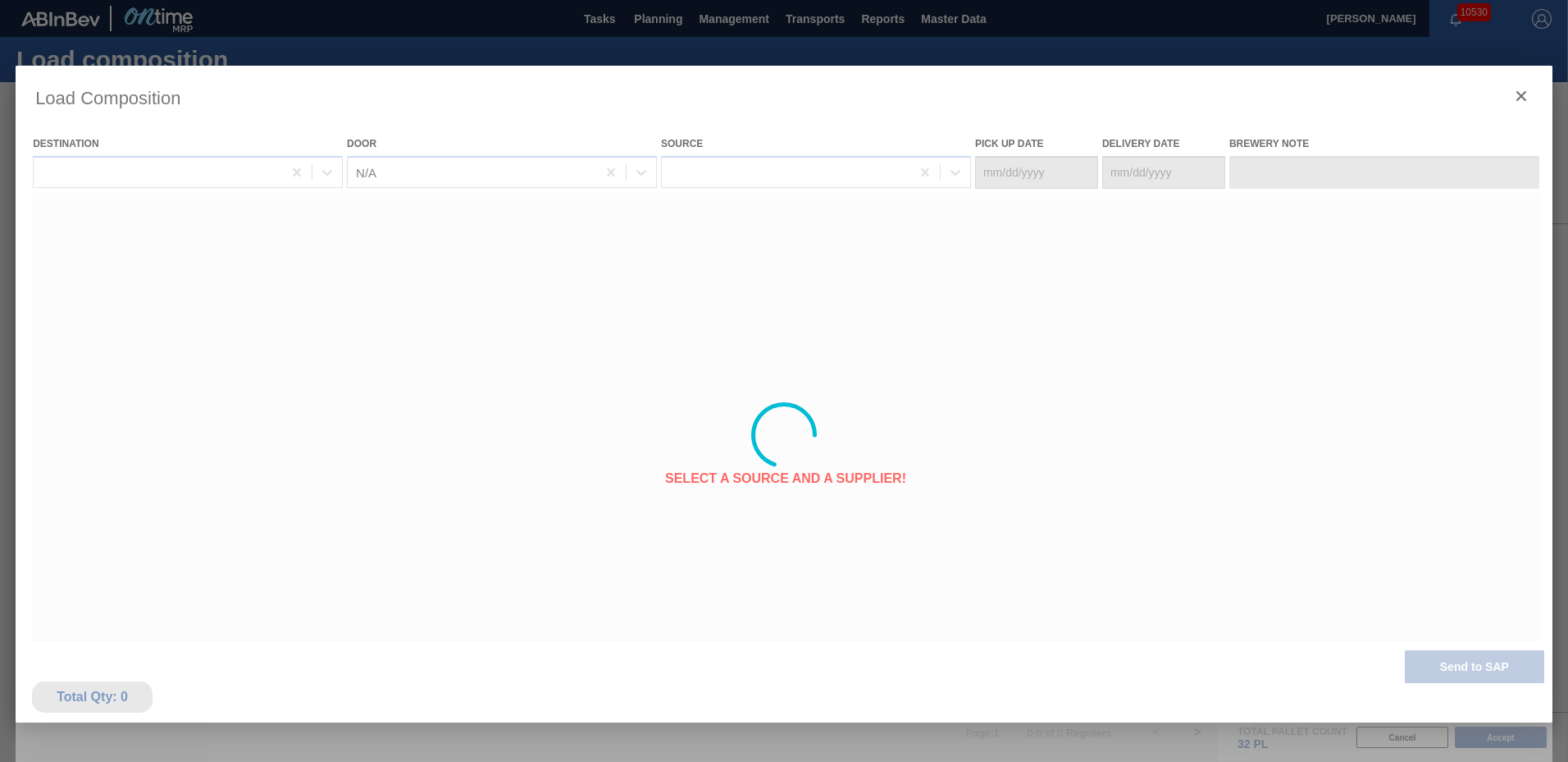
type Date "[DATE]"
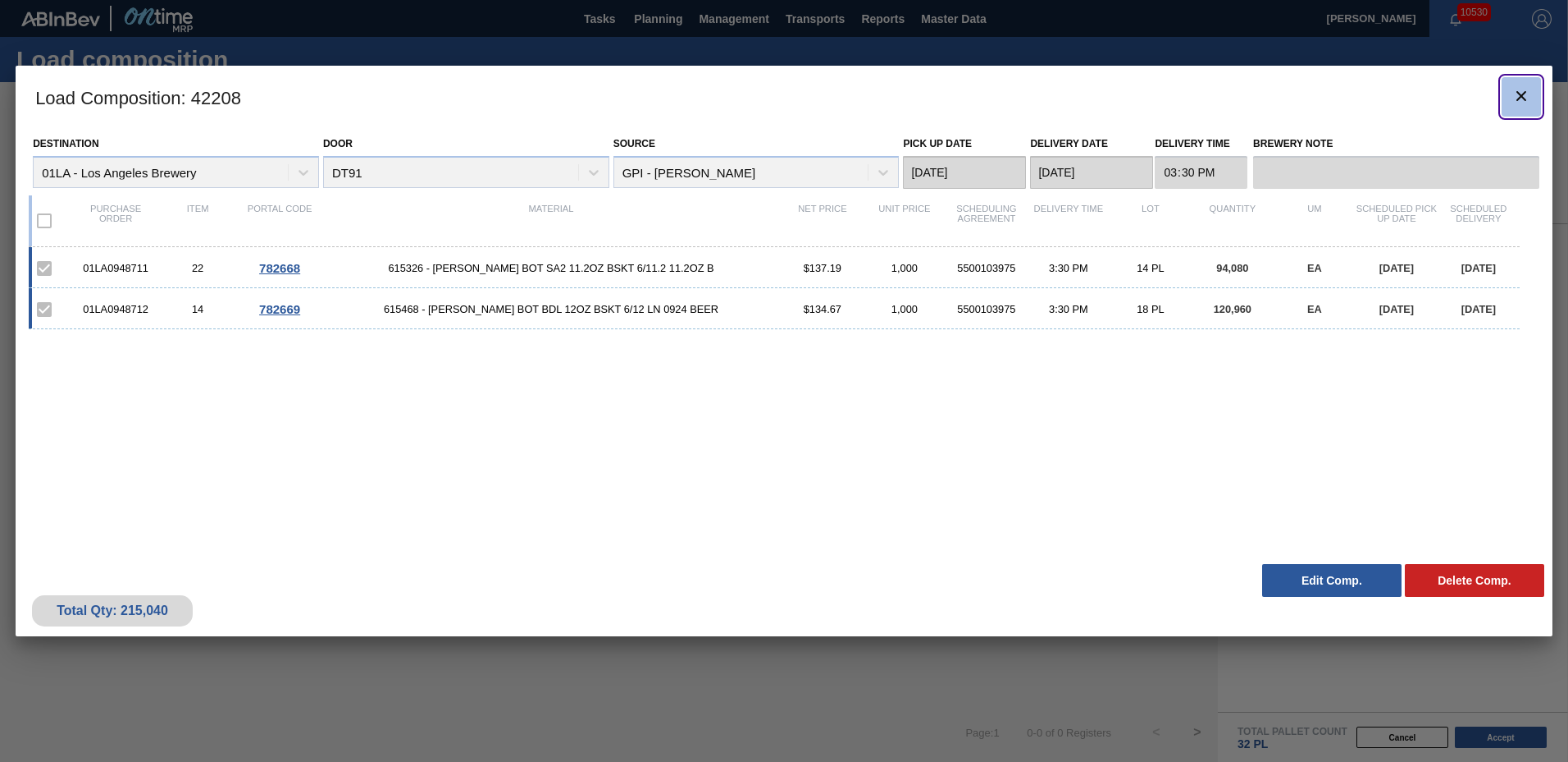
click at [1525, 91] on icon "botão de ícone" at bounding box center [1522, 96] width 10 height 10
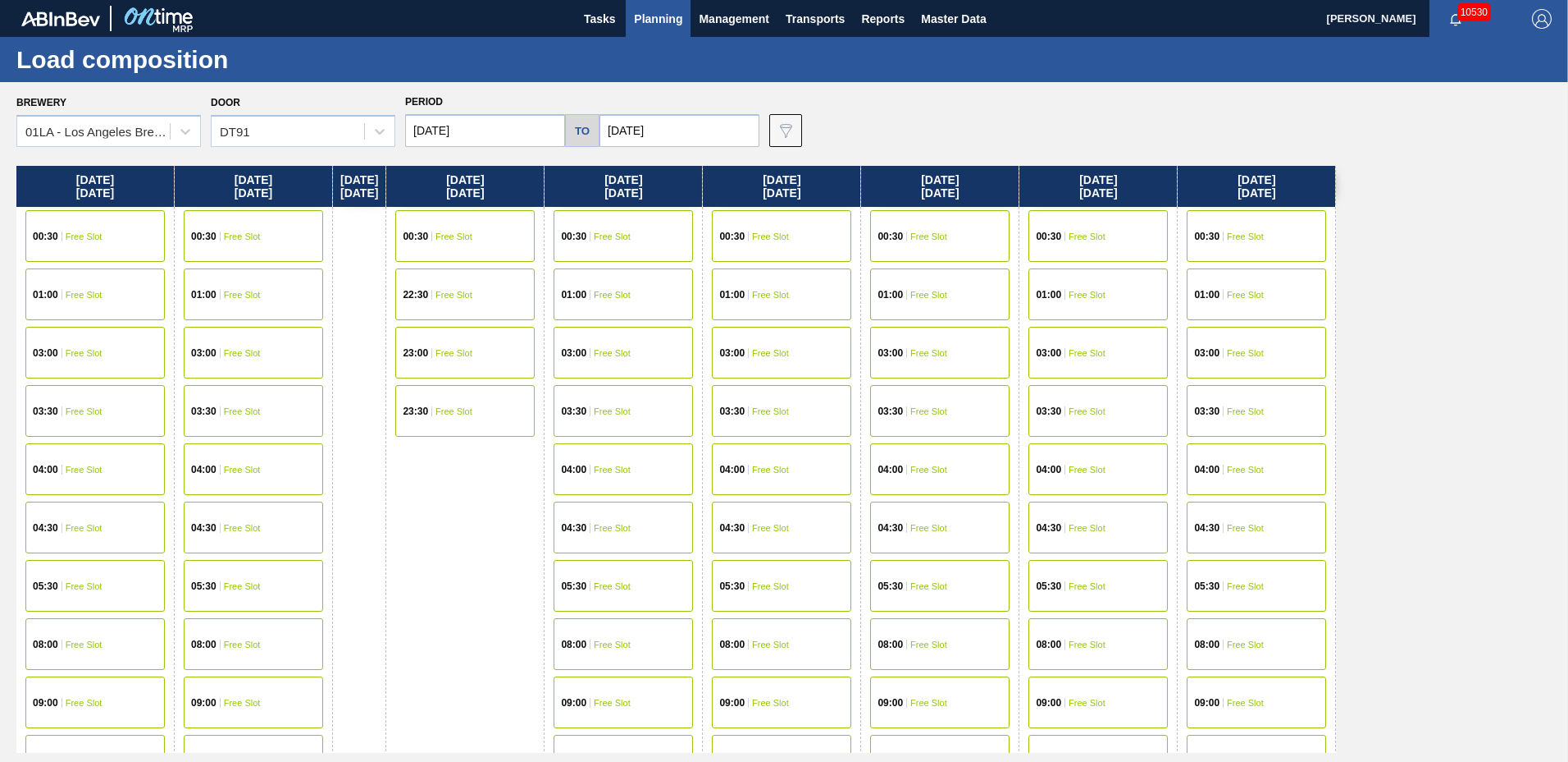
click at [657, 11] on span "Planning" at bounding box center [658, 19] width 49 height 20
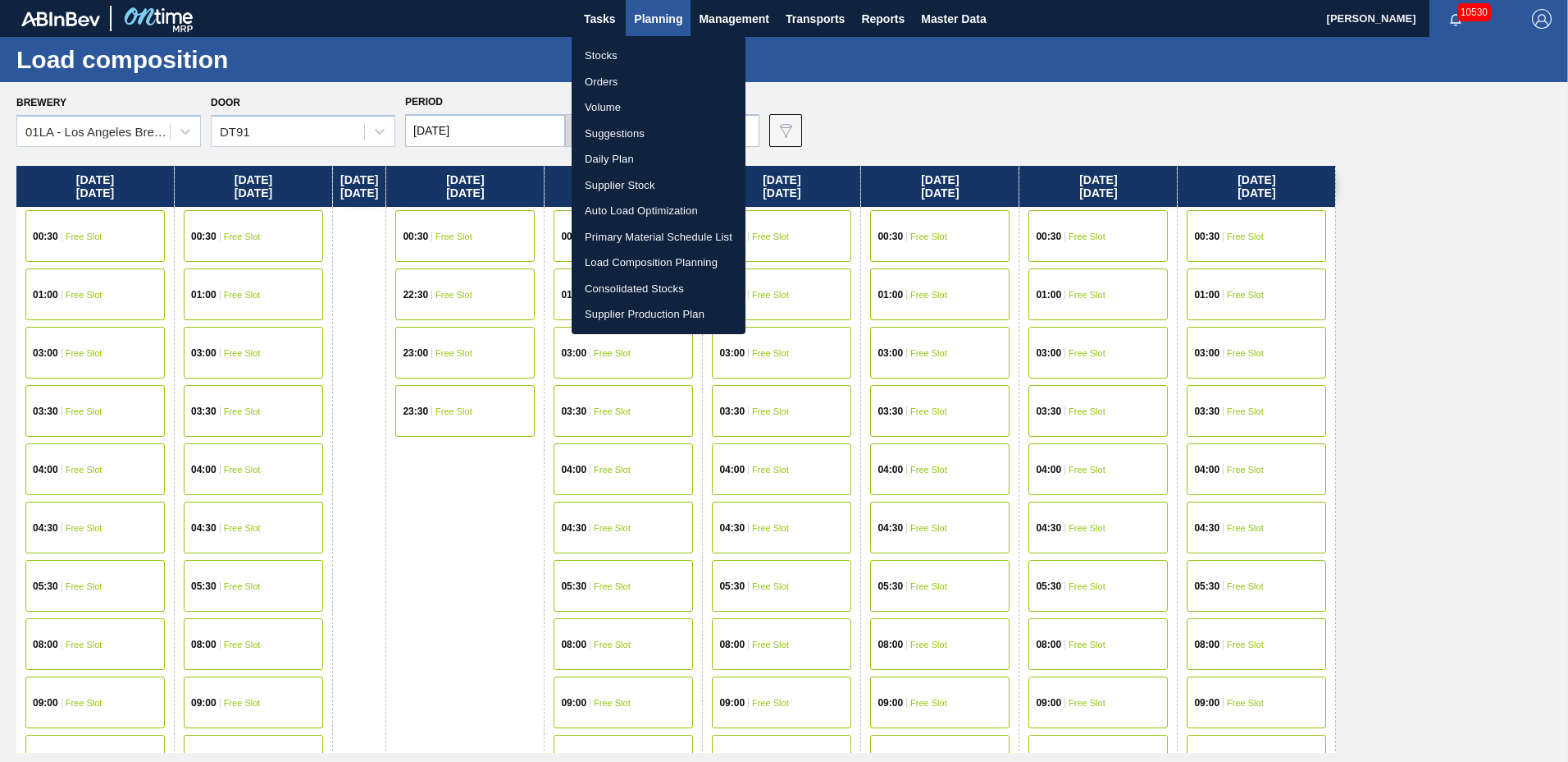
click at [632, 124] on li "Suggestions" at bounding box center [659, 134] width 173 height 26
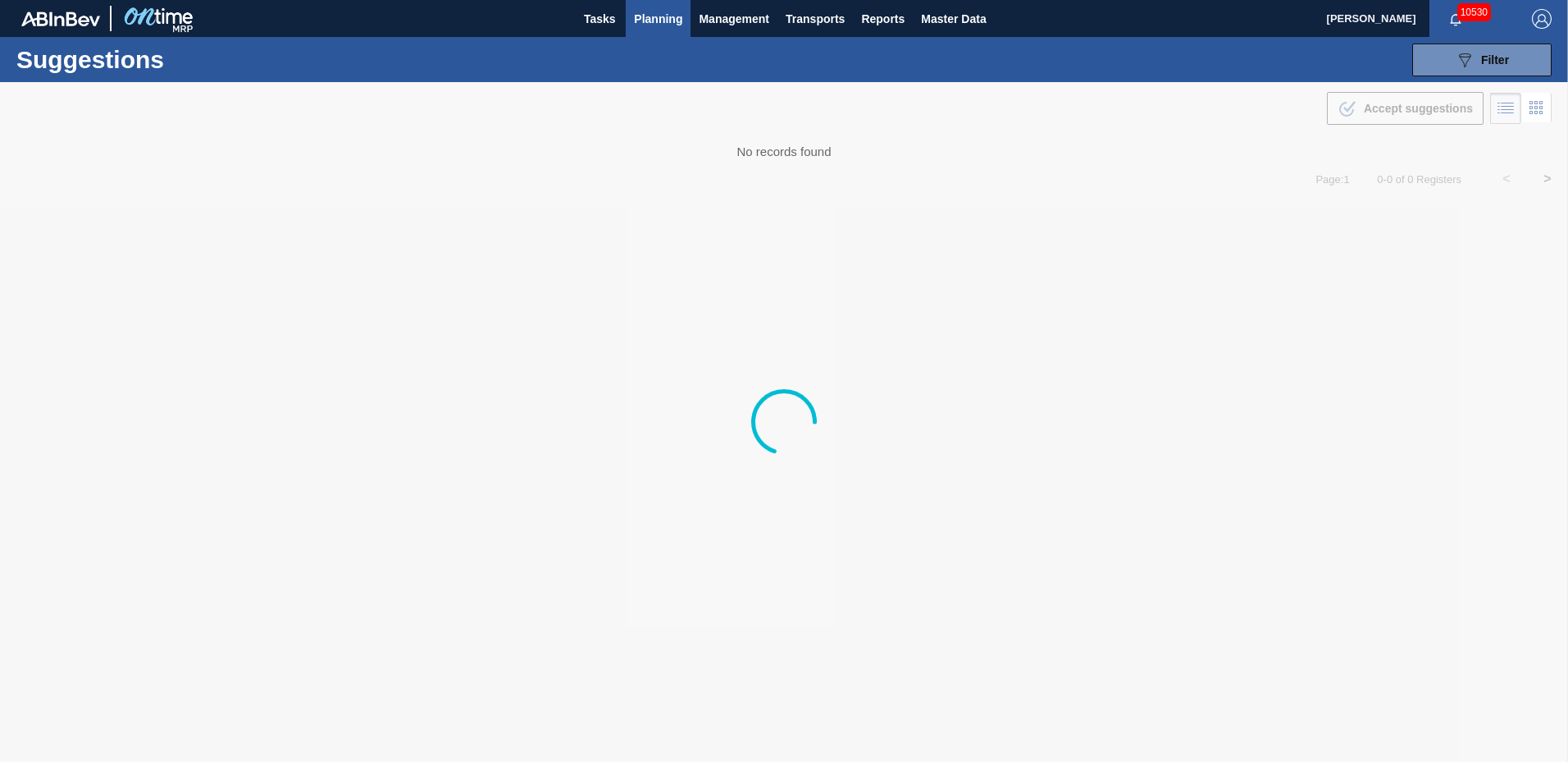
type to "[DATE]"
click at [1470, 51] on icon "089F7B8B-B2A5-4AFE-B5C0-19BA573D28AC" at bounding box center [1465, 60] width 20 height 20
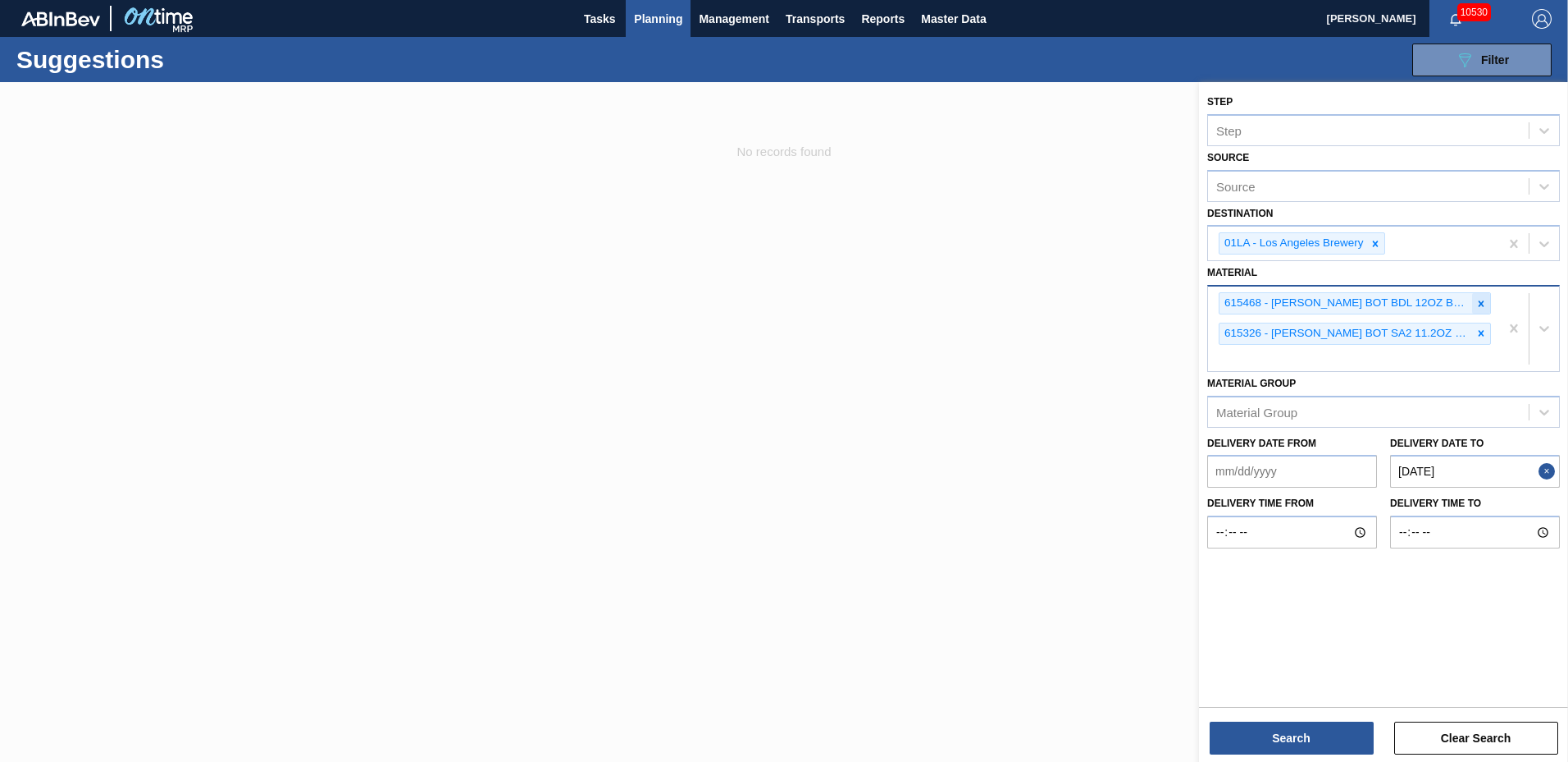
click at [1478, 300] on icon at bounding box center [1481, 304] width 12 height 12
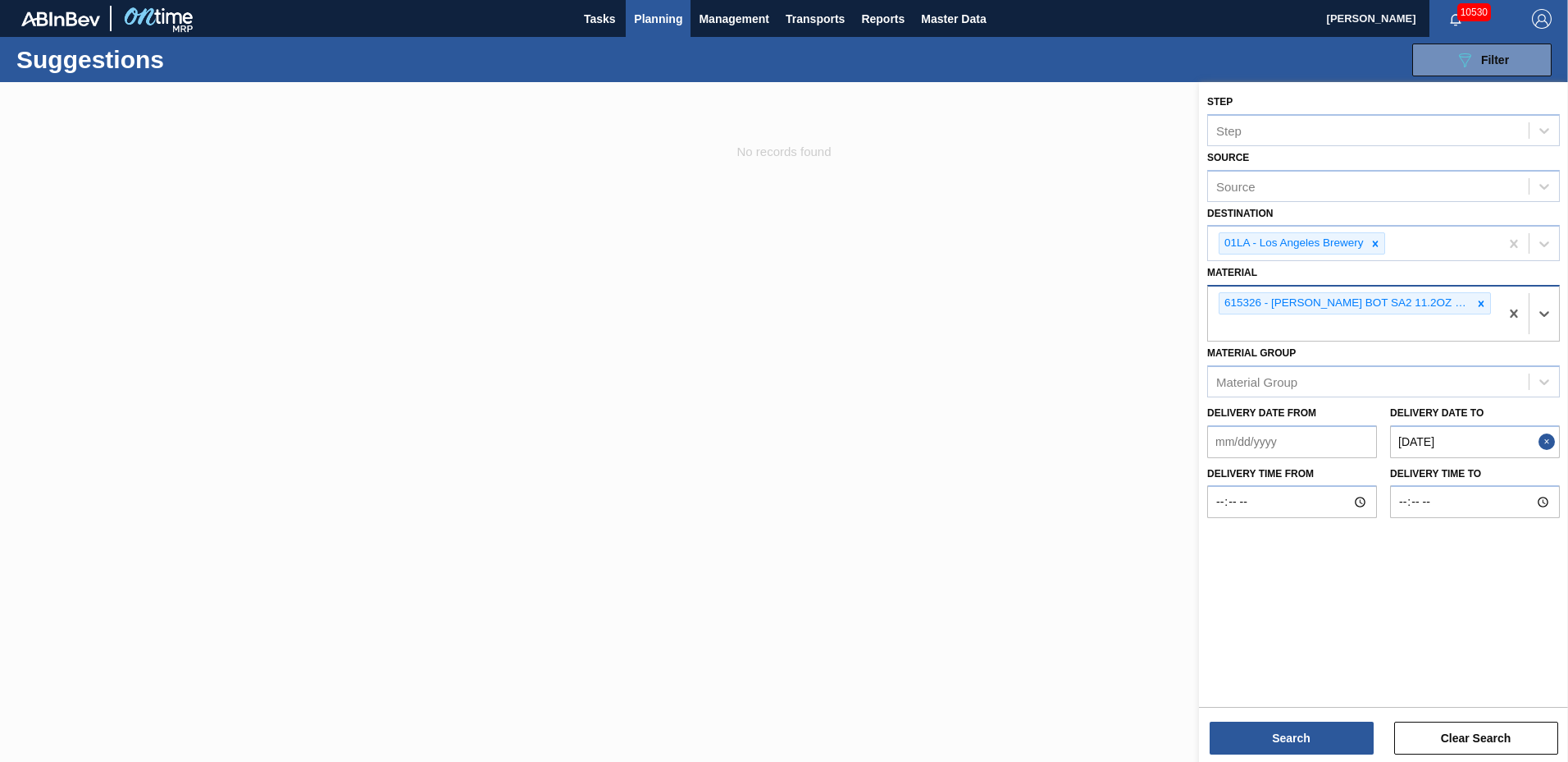
click at [1478, 300] on icon at bounding box center [1481, 304] width 12 height 12
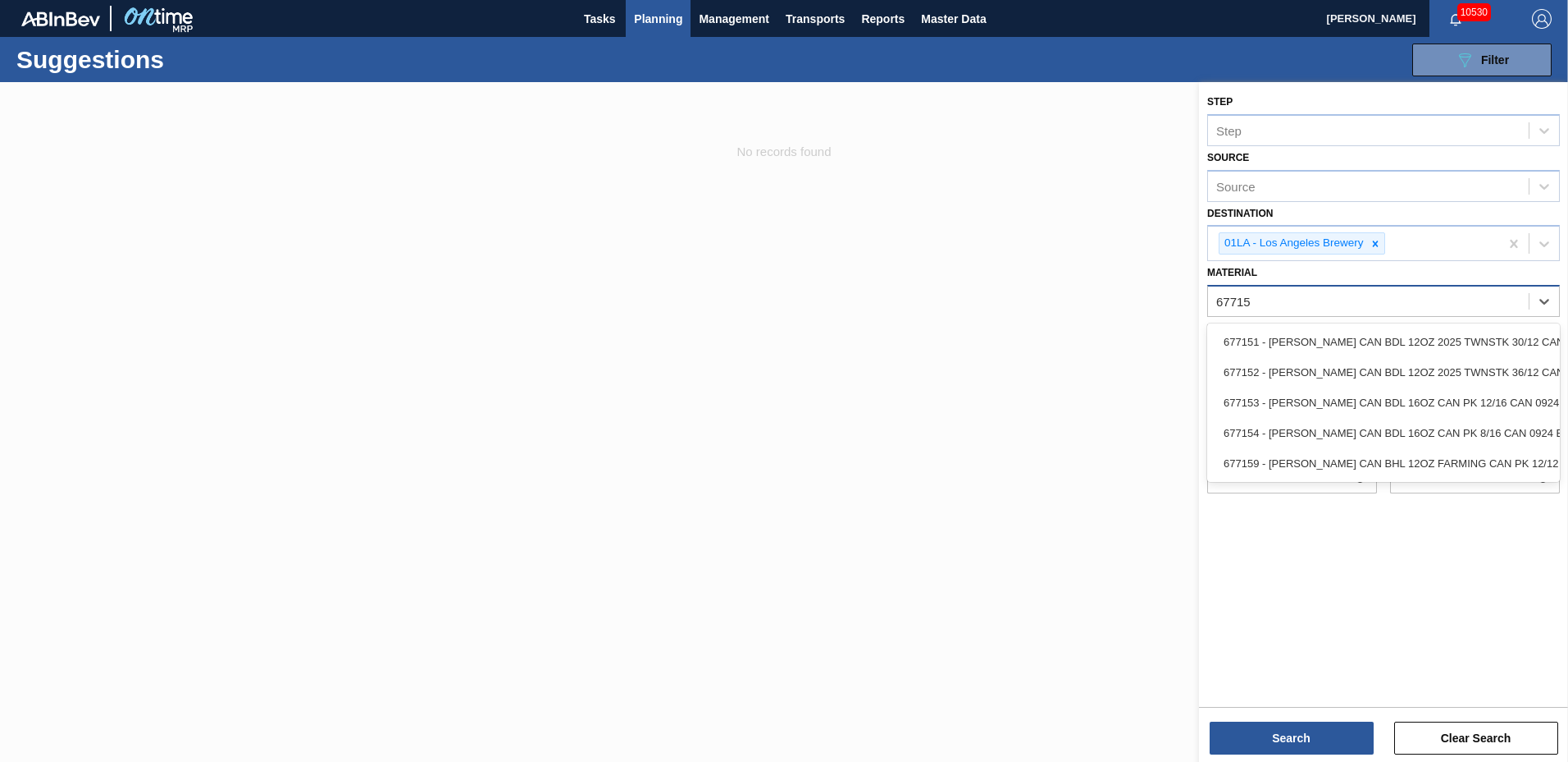
type input "677154"
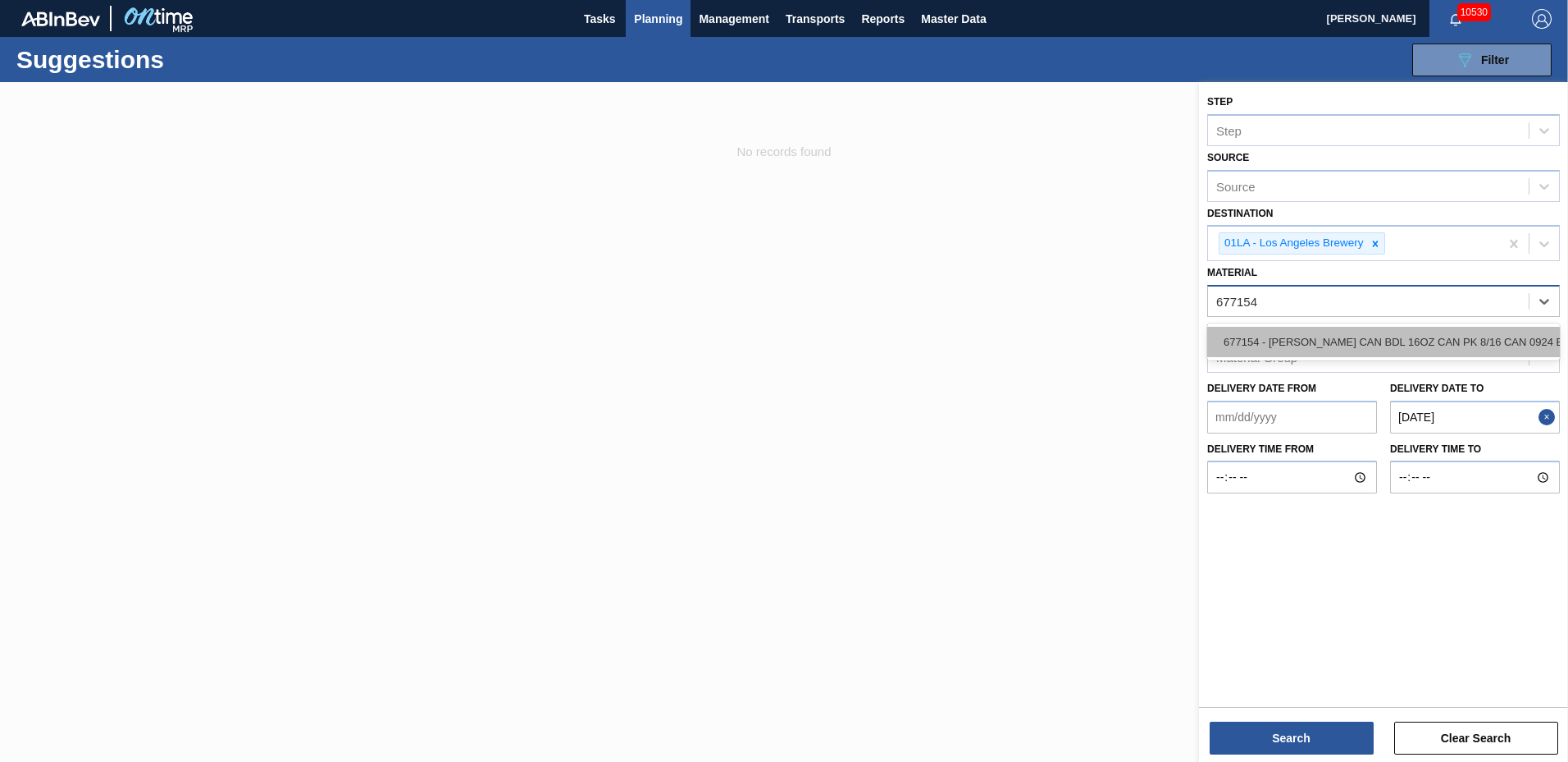
click at [1467, 337] on div "677154 - [PERSON_NAME] CAN BDL 16OZ CAN PK 8/16 CAN 0924 B" at bounding box center [1384, 342] width 353 height 30
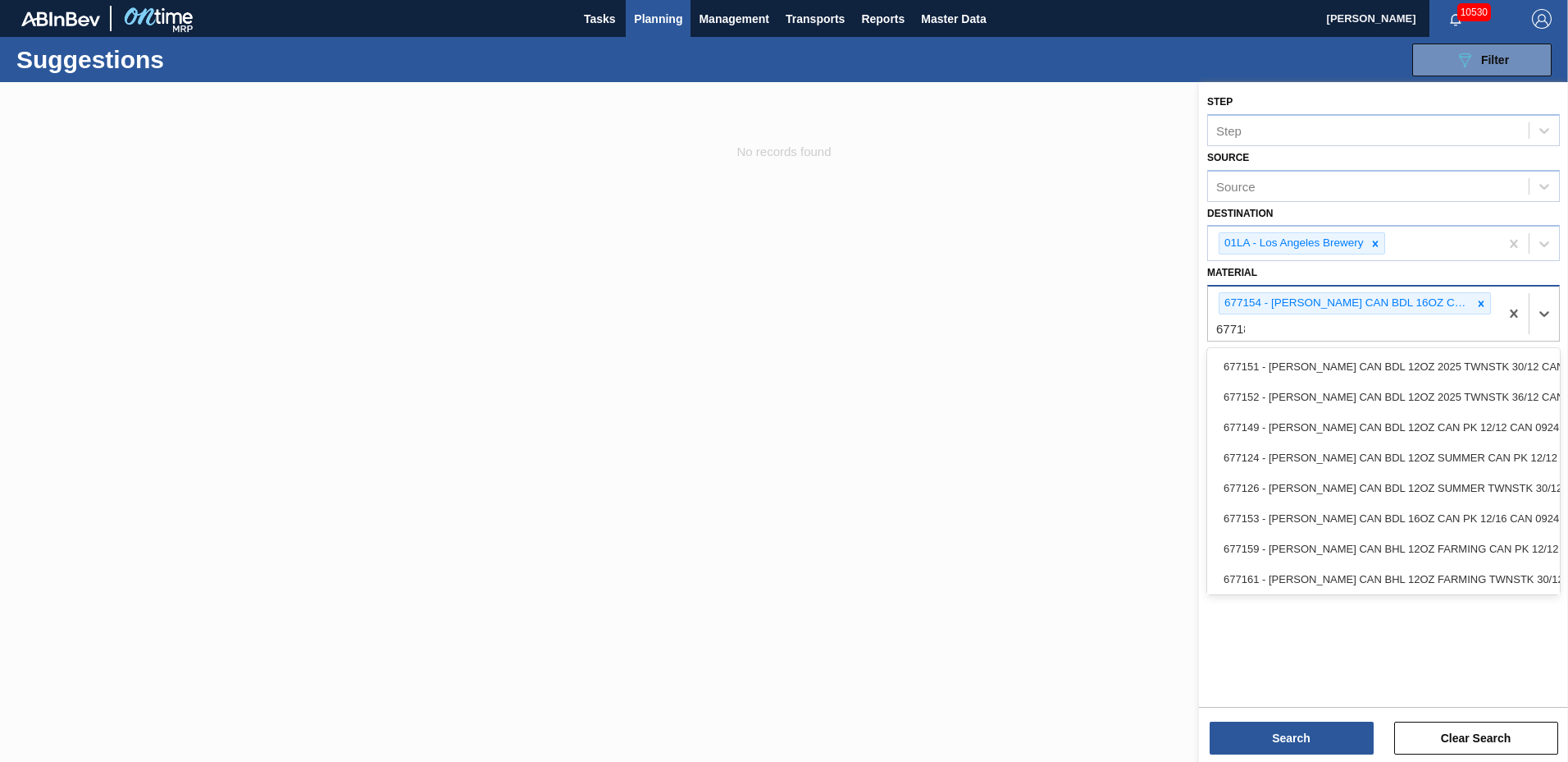
type input "677181"
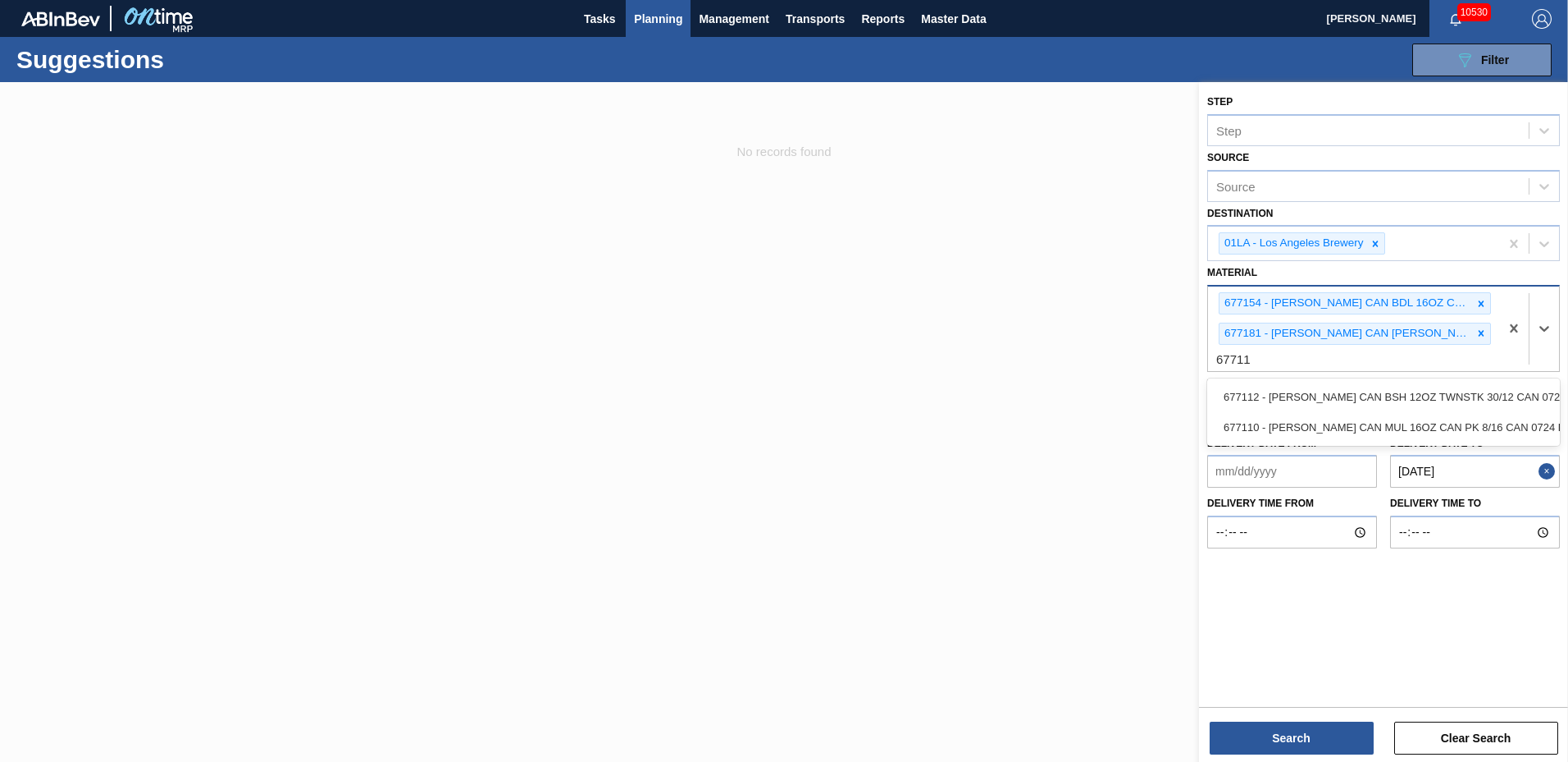
type input "677110"
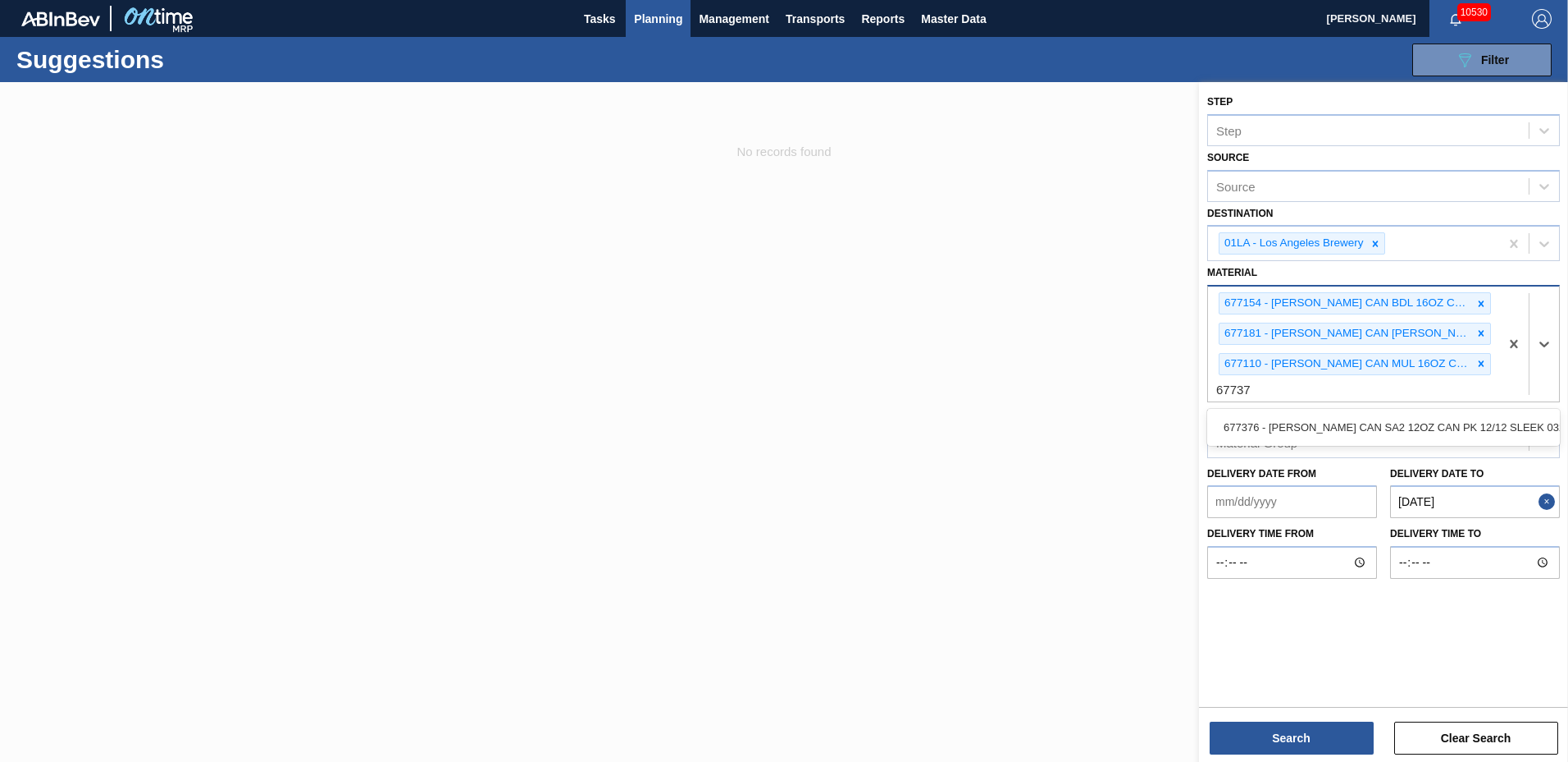
type input "677376"
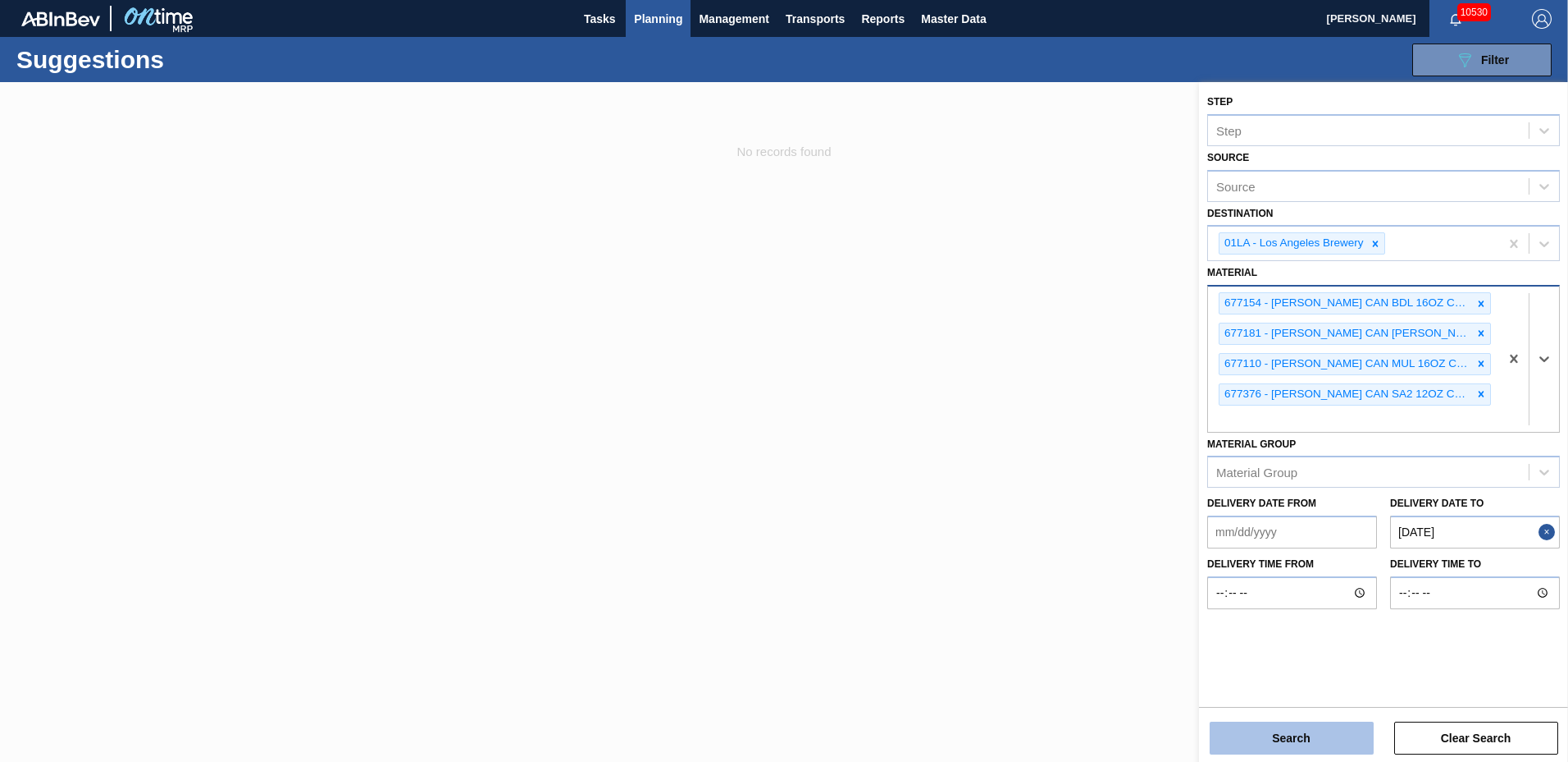
click at [1329, 740] on button "Search" at bounding box center [1292, 737] width 164 height 33
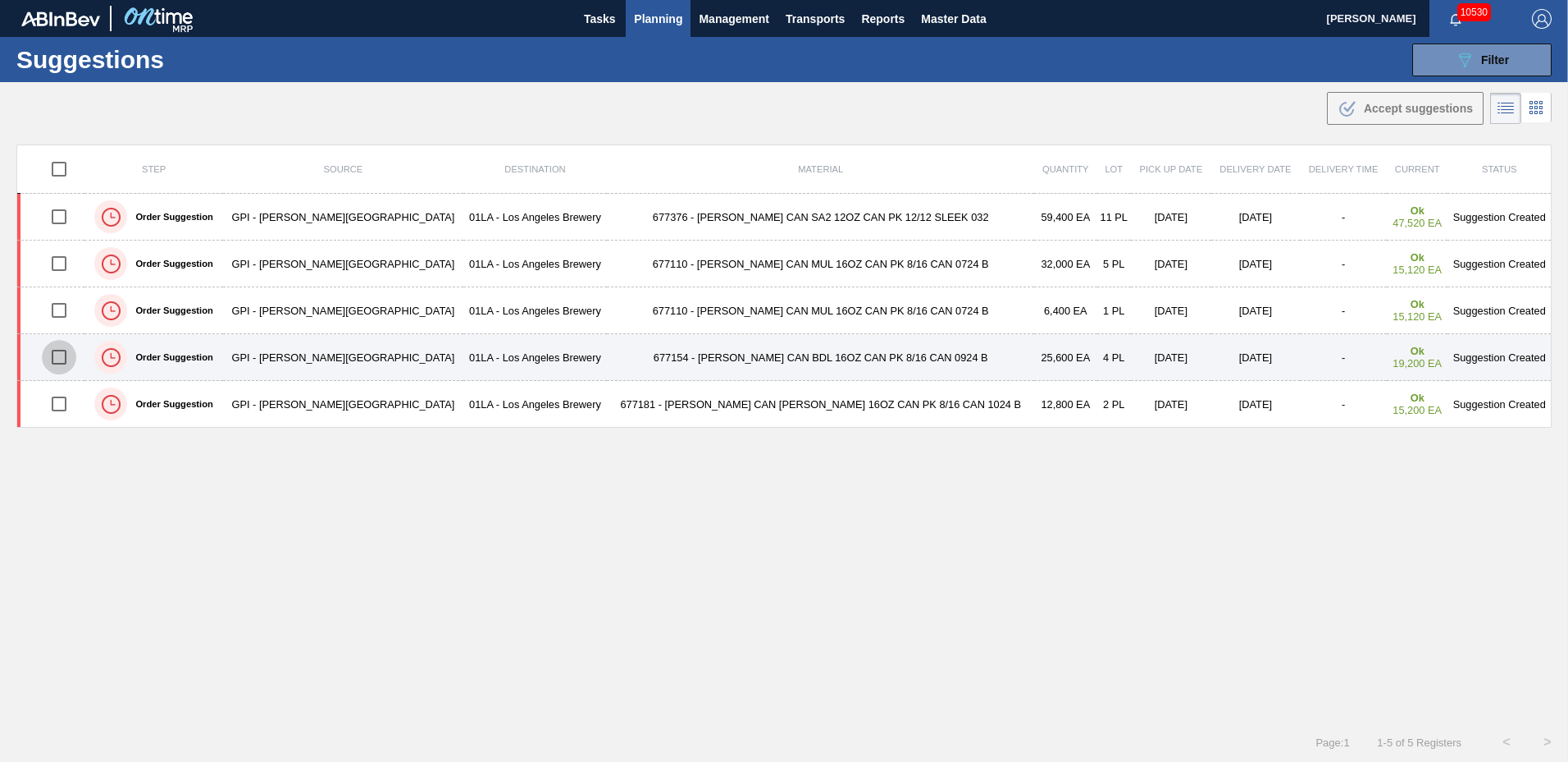
click at [63, 356] on input "checkbox" at bounding box center [59, 357] width 35 height 35
checkbox input "true"
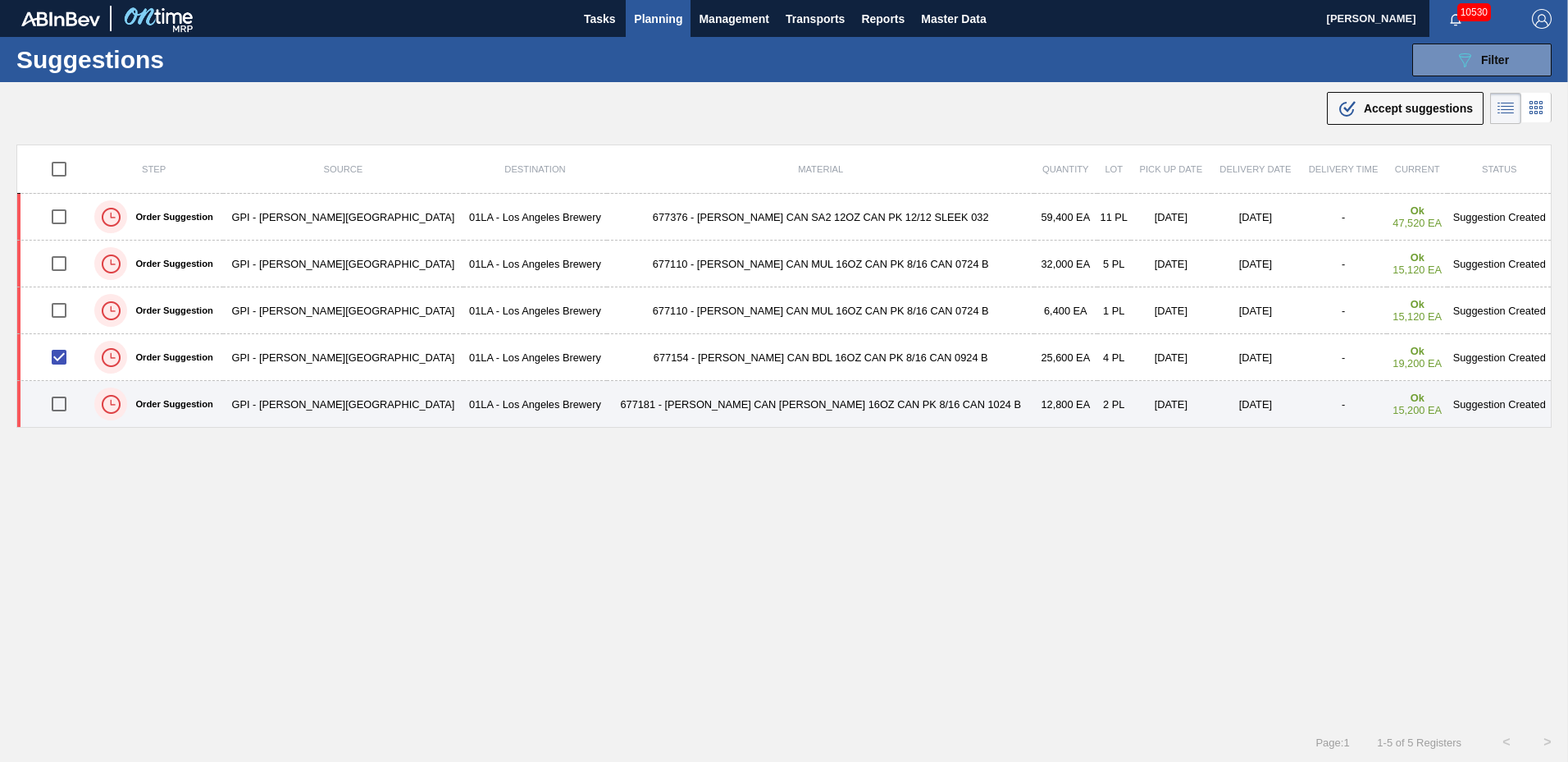
click at [65, 403] on input "checkbox" at bounding box center [59, 404] width 35 height 35
checkbox input "true"
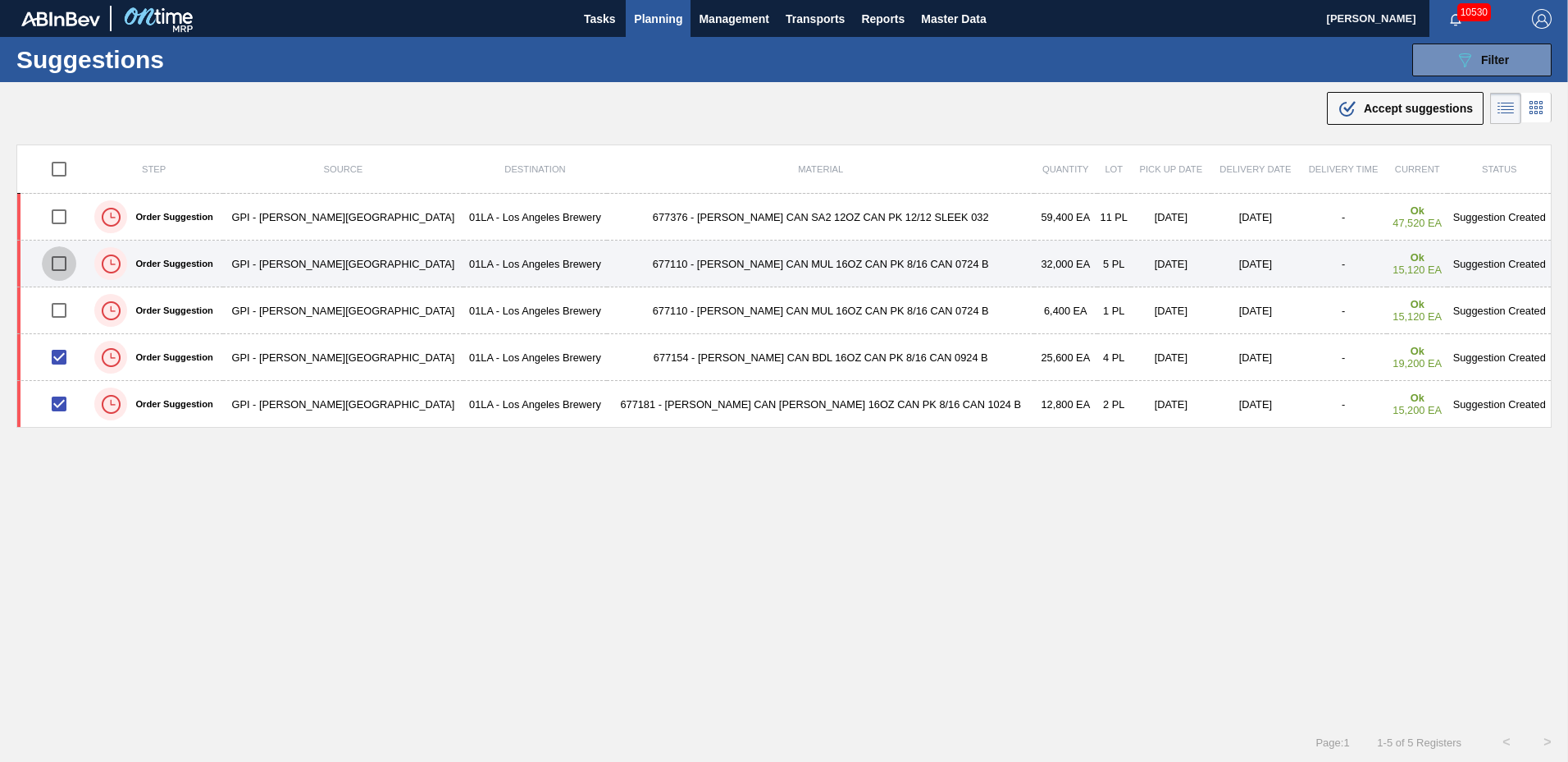
click at [72, 262] on input "checkbox" at bounding box center [59, 263] width 35 height 35
checkbox input "true"
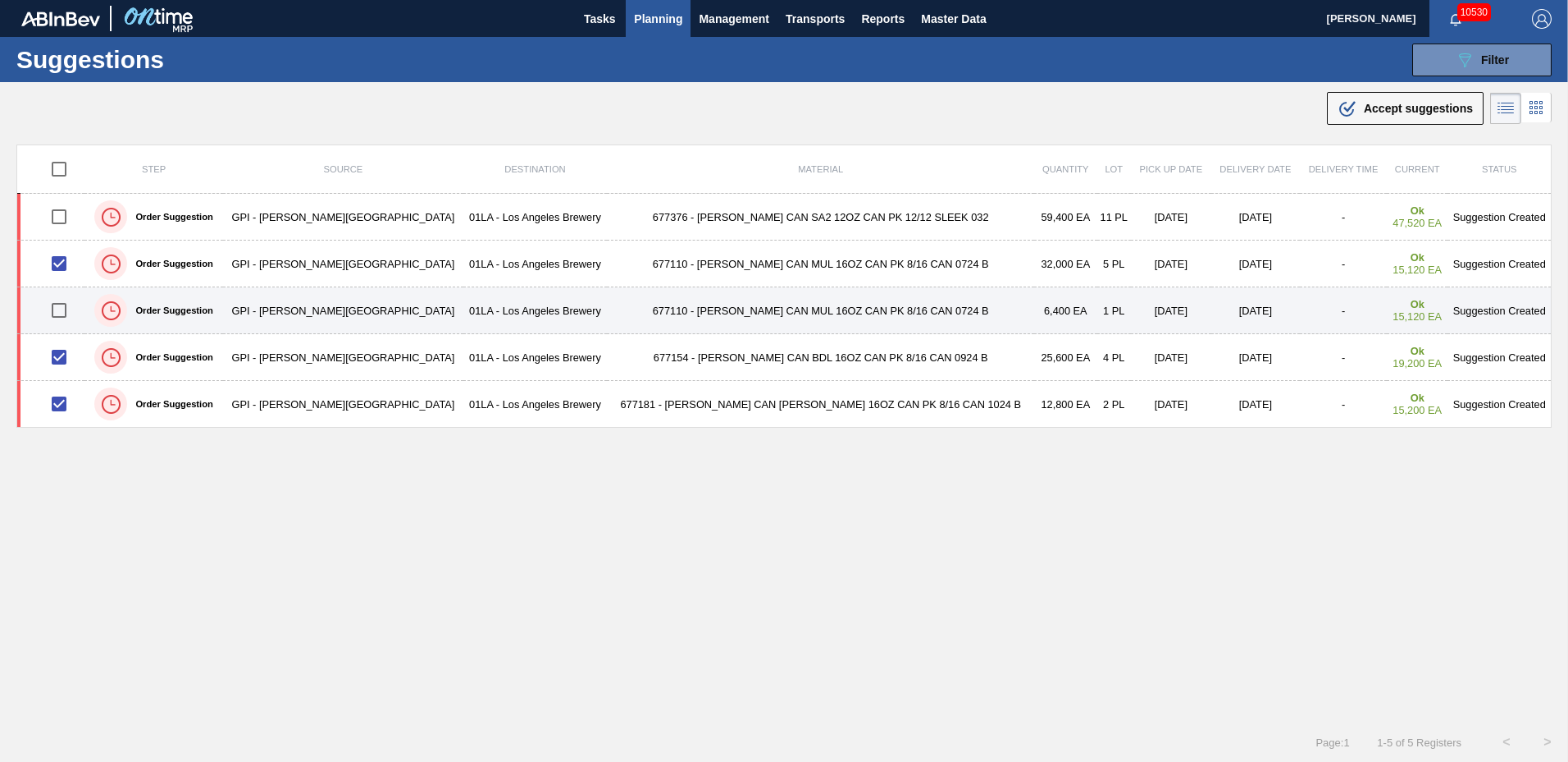
click at [64, 308] on input "checkbox" at bounding box center [59, 310] width 35 height 35
checkbox input "true"
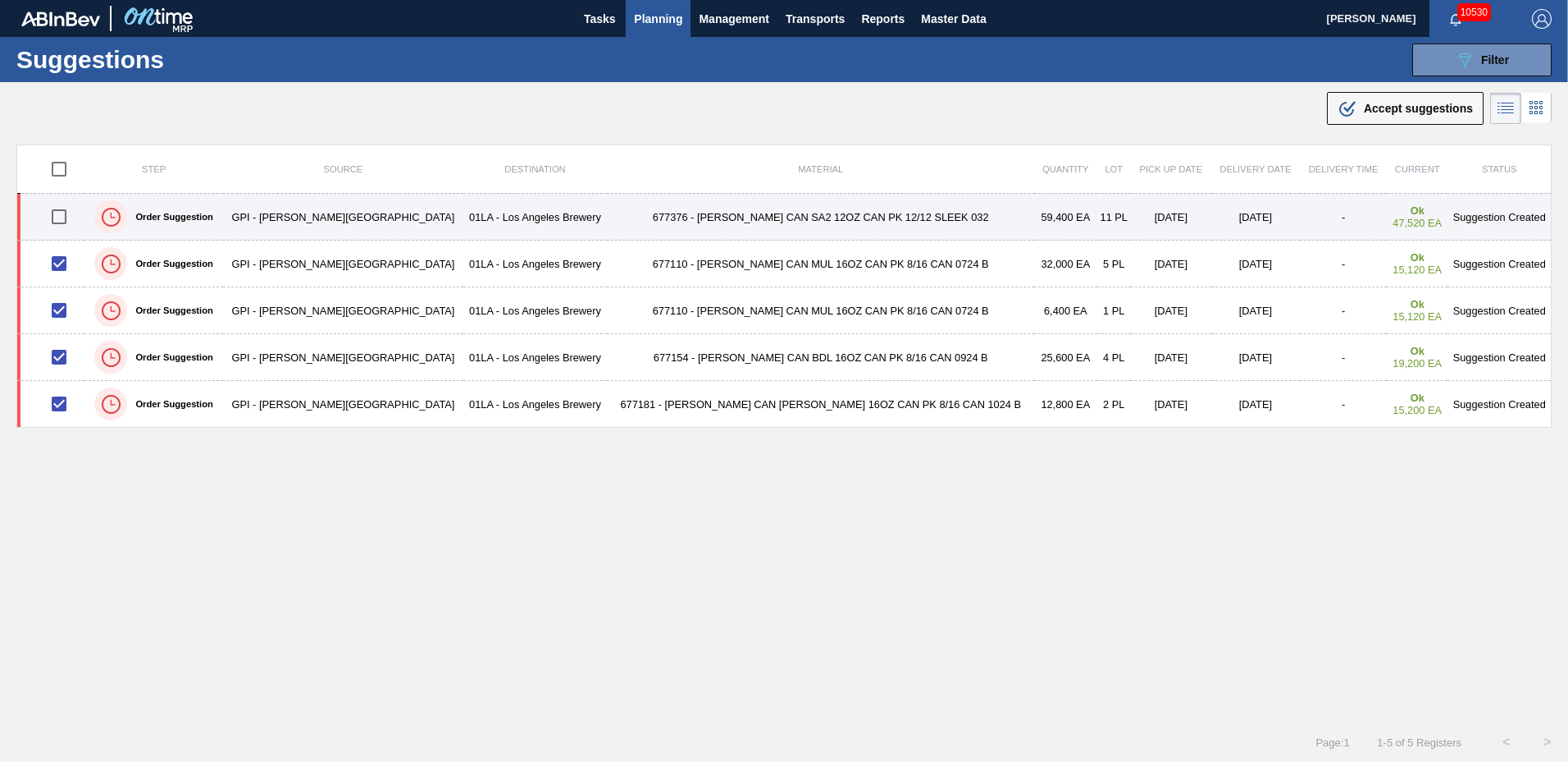
click at [70, 215] on input "checkbox" at bounding box center [59, 216] width 35 height 35
checkbox input "true"
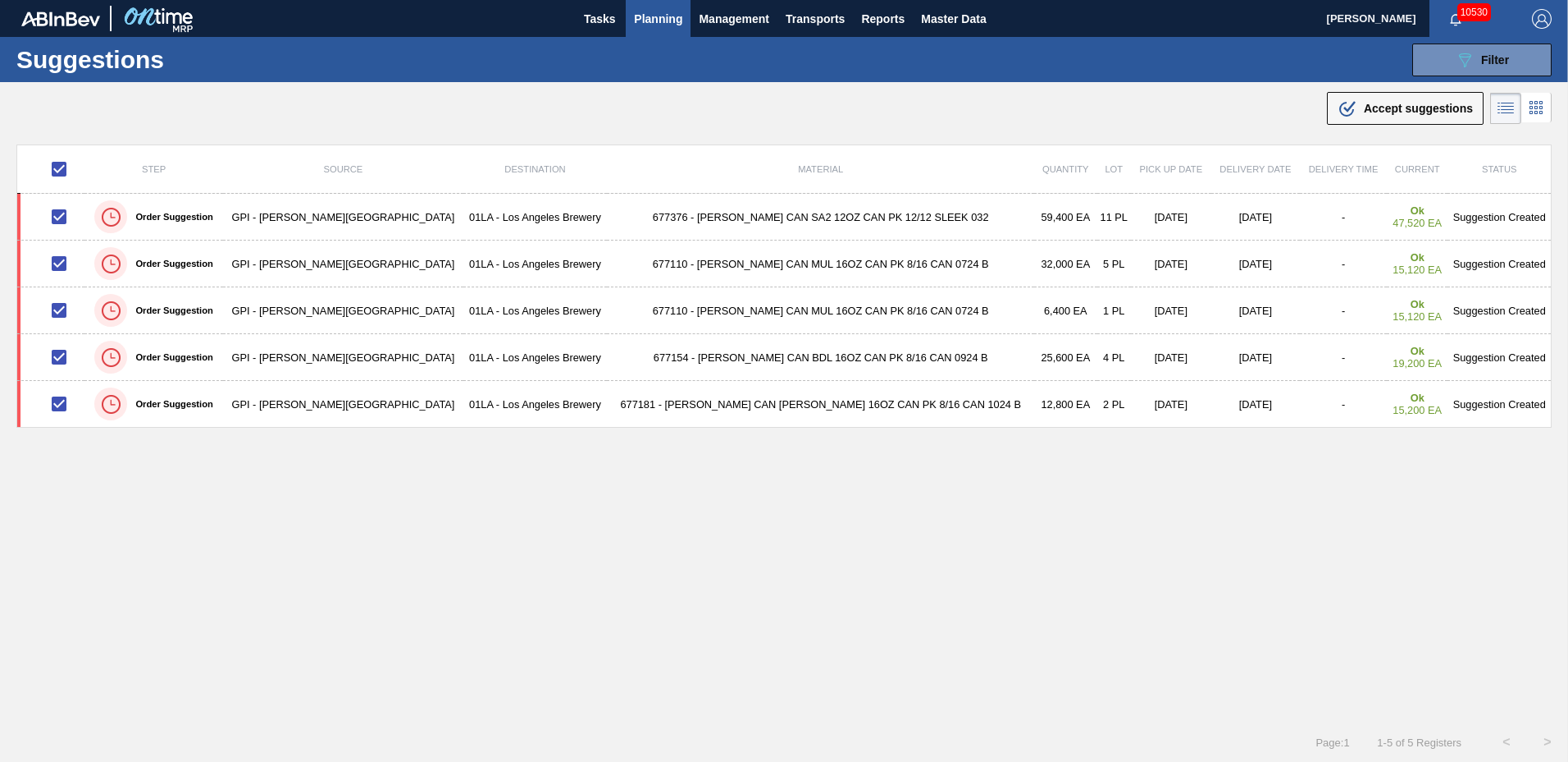
click at [1449, 109] on span "Accept suggestions" at bounding box center [1417, 108] width 109 height 13
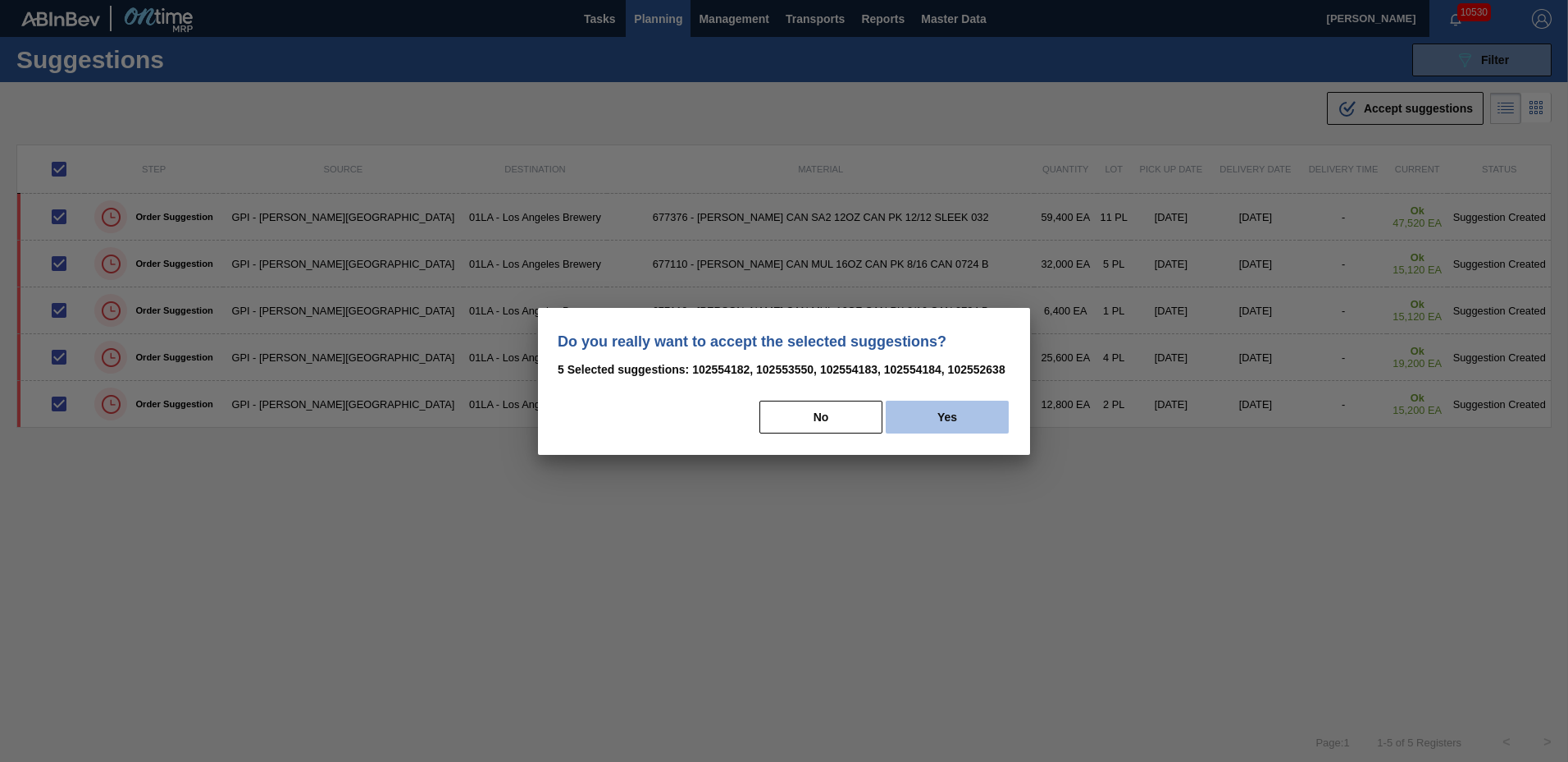
click at [936, 410] on button "Yes" at bounding box center [947, 417] width 123 height 33
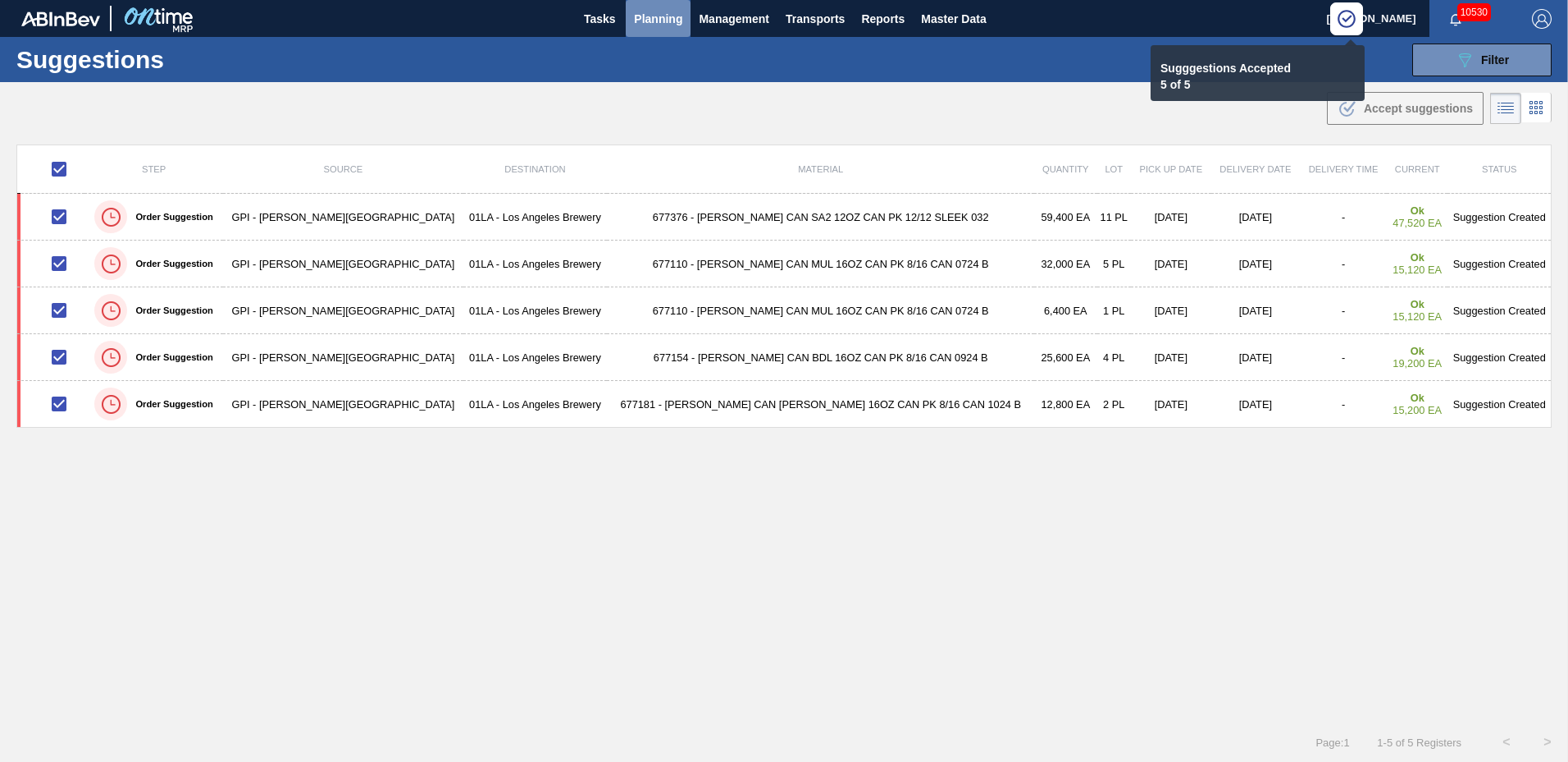
click at [661, 13] on span "Planning" at bounding box center [658, 19] width 49 height 20
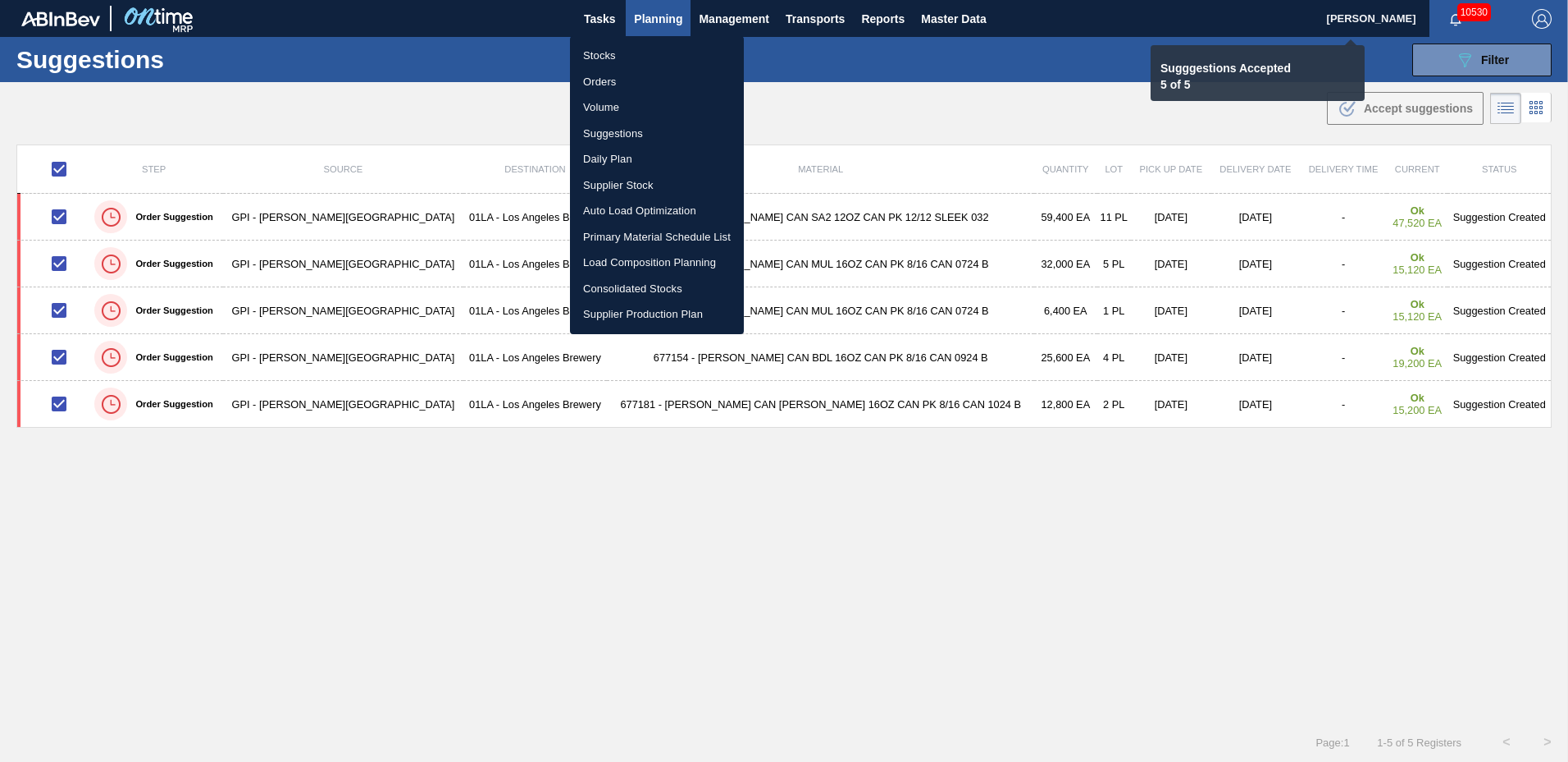
checkbox input "false"
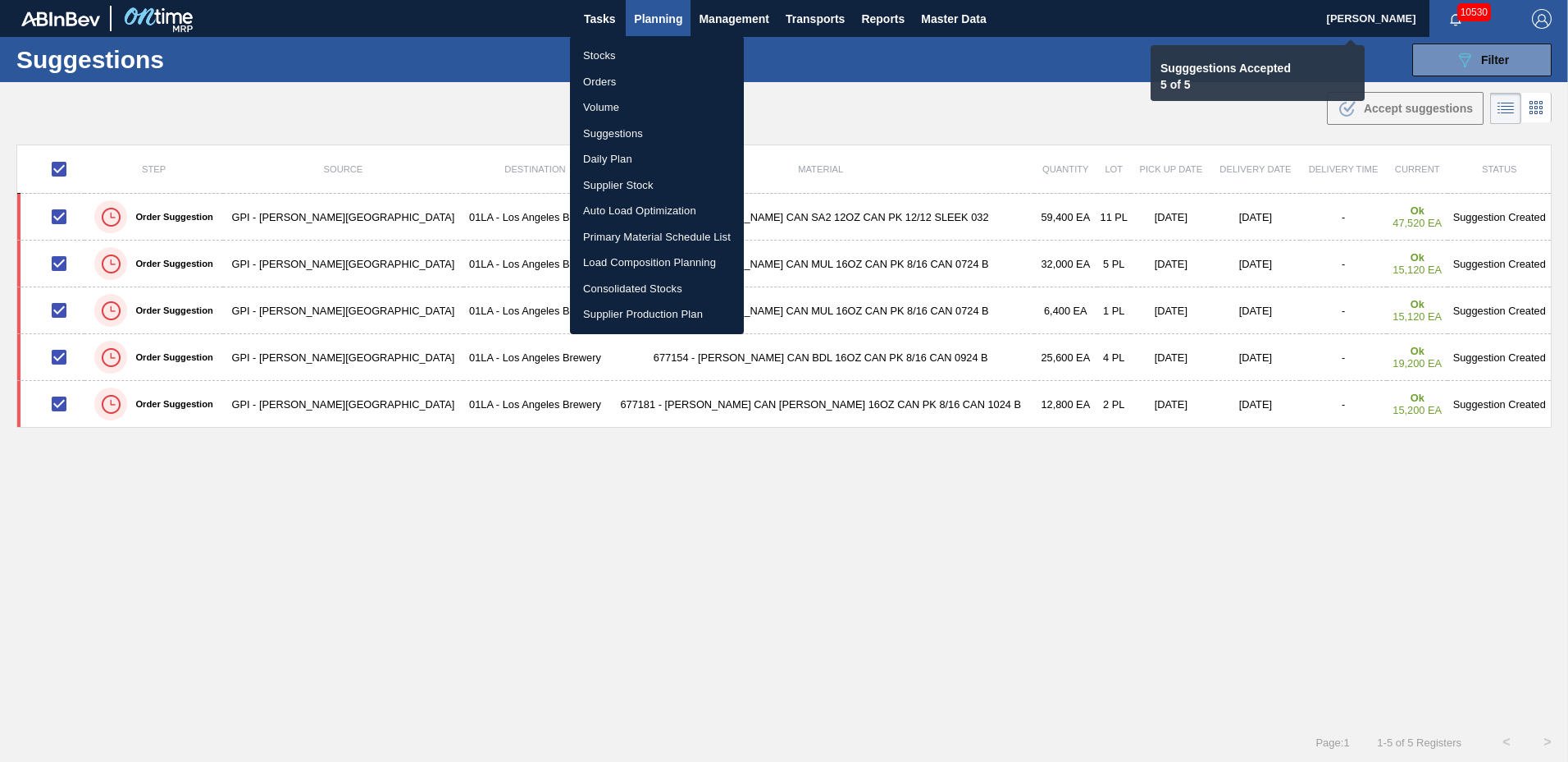
checkbox input "false"
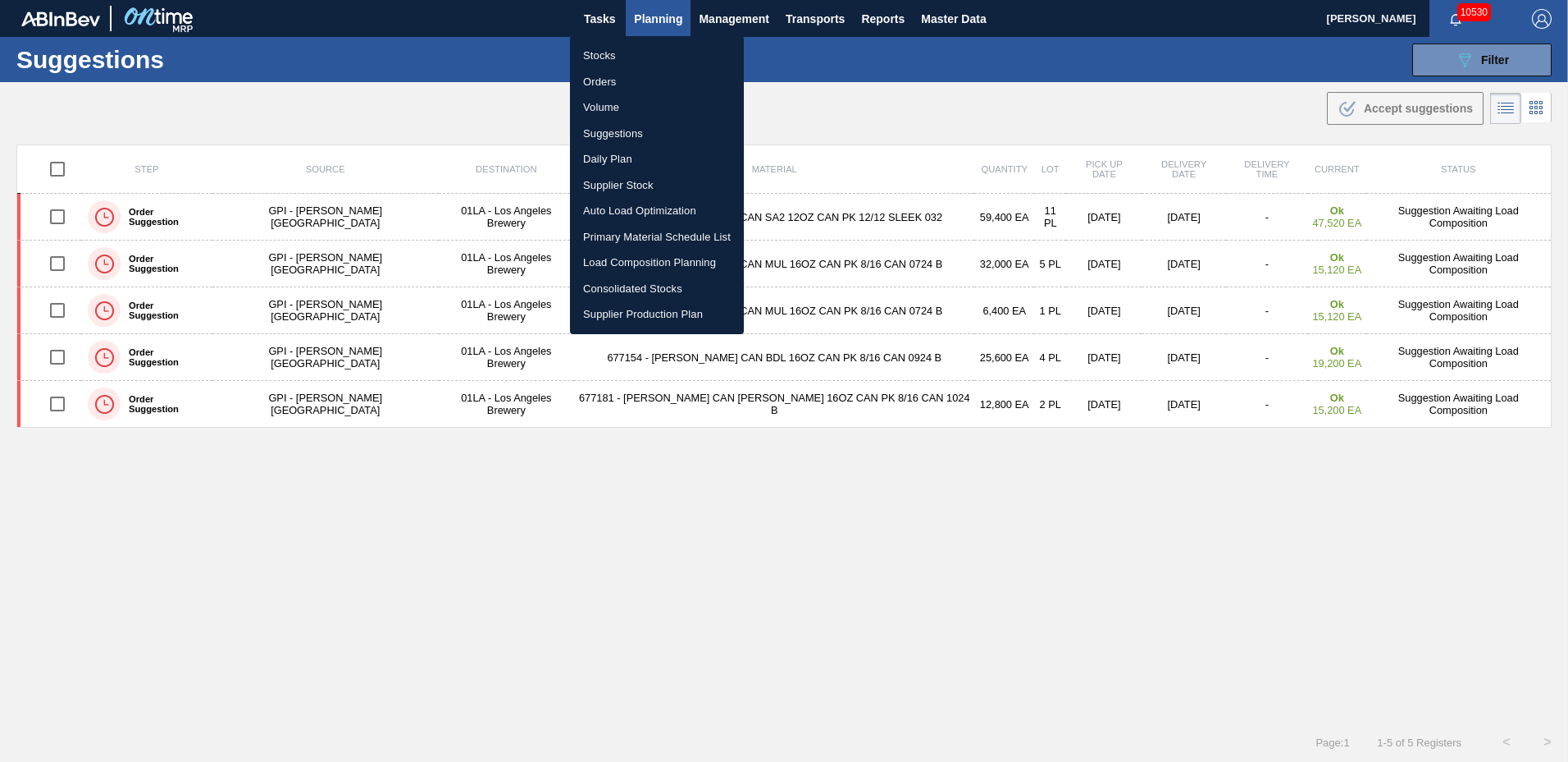
click at [637, 262] on li "Load Composition Planning" at bounding box center [657, 262] width 173 height 26
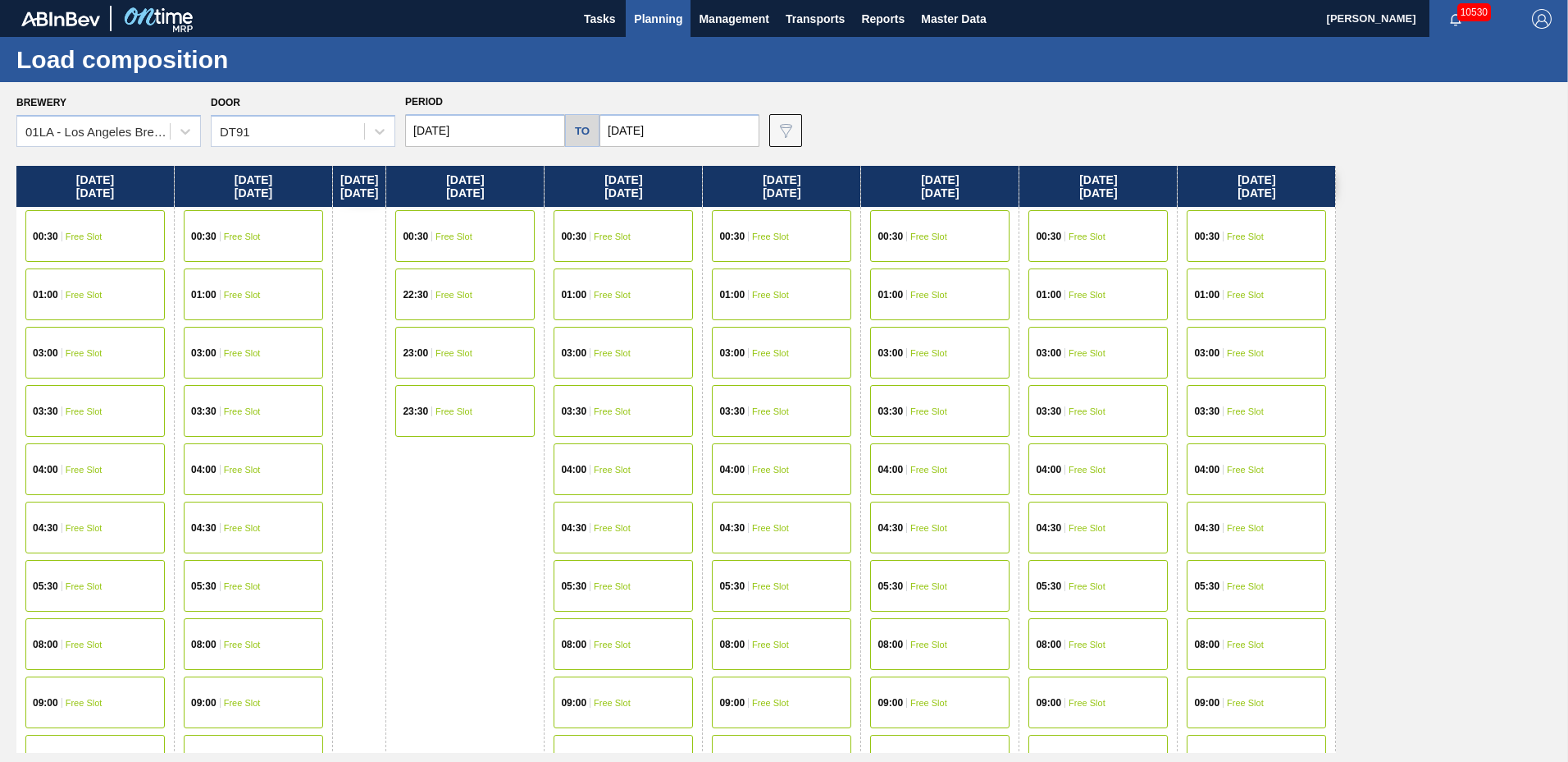
click at [301, 111] on div "Door DT91" at bounding box center [302, 119] width 184 height 56
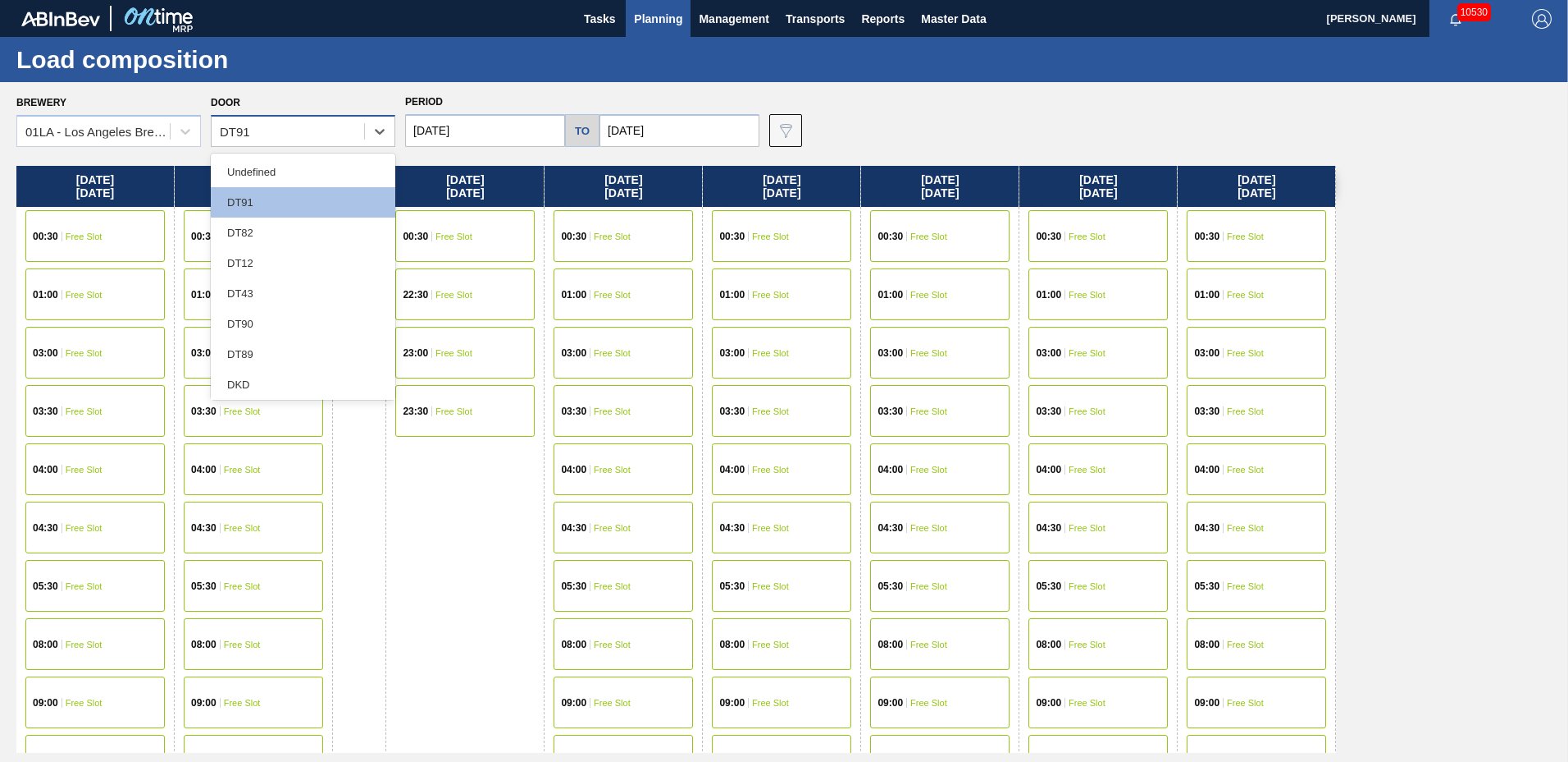
click at [293, 123] on div "DT91" at bounding box center [287, 132] width 153 height 24
click at [262, 256] on div "DT12" at bounding box center [302, 263] width 184 height 30
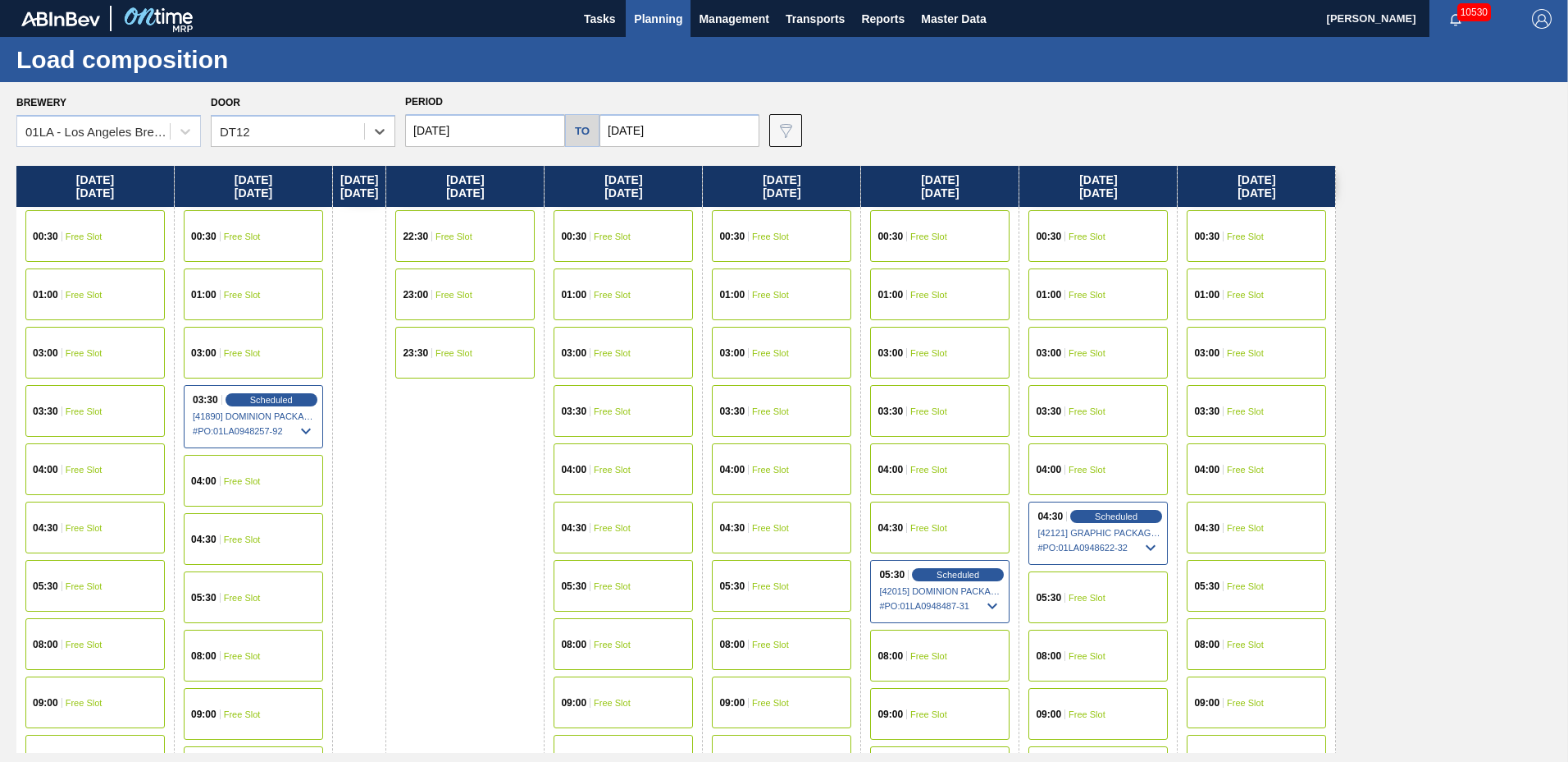
scroll to position [629, 0]
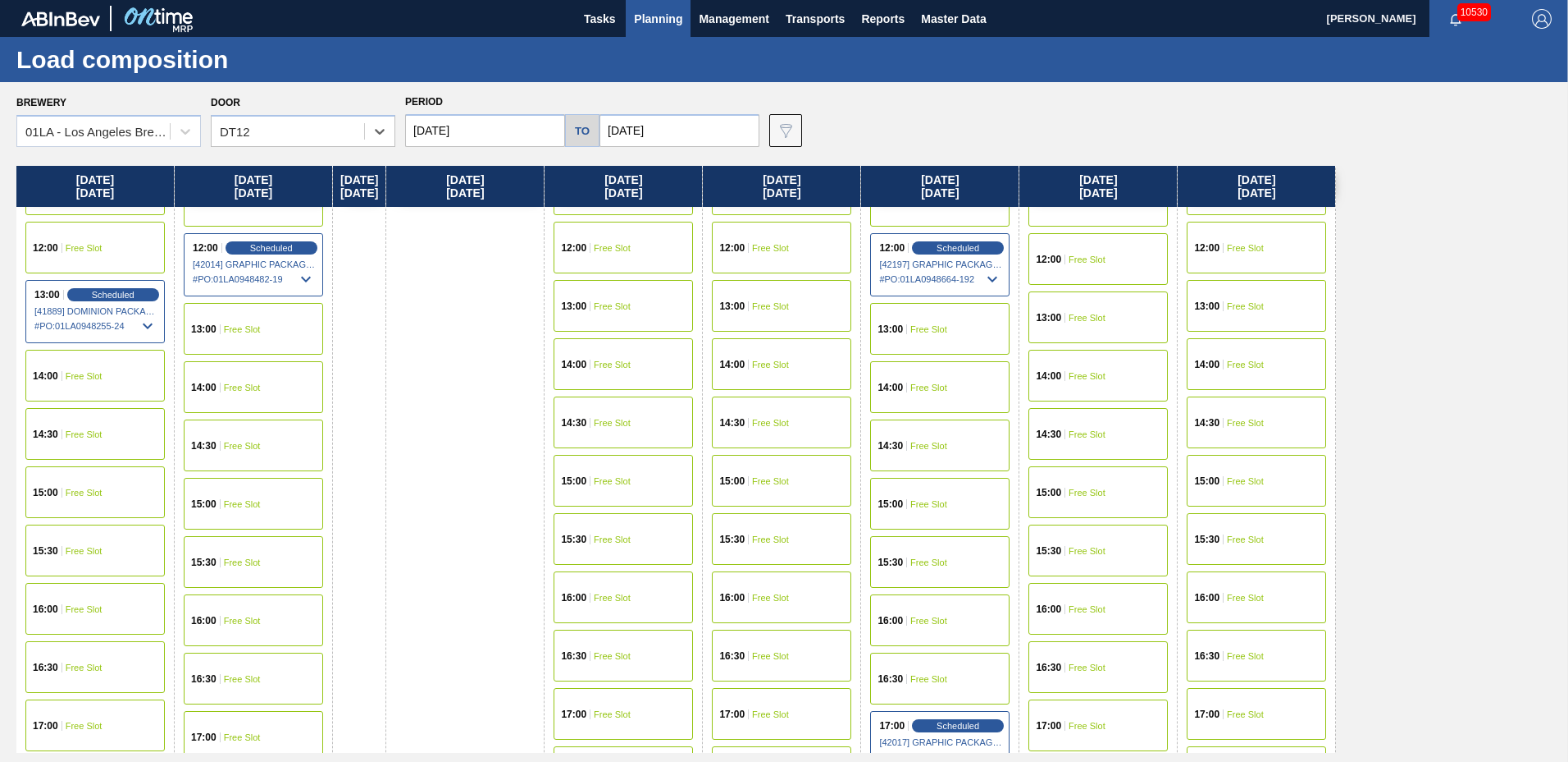
click at [1264, 243] on span "Free Slot" at bounding box center [1245, 248] width 37 height 10
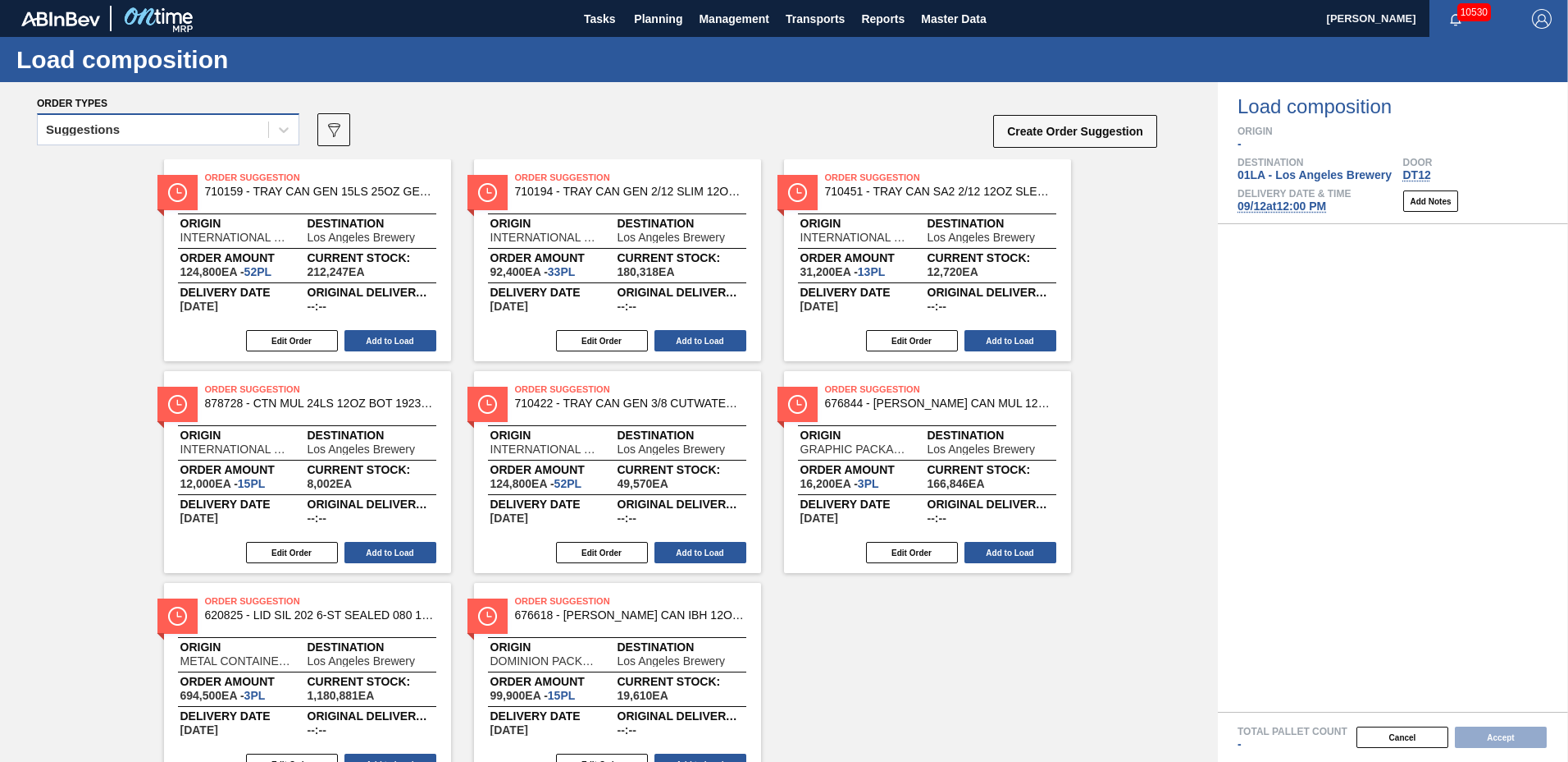
drag, startPoint x: 82, startPoint y: 123, endPoint x: 94, endPoint y: 122, distance: 12.0
click at [86, 122] on div "Suggestions" at bounding box center [153, 130] width 230 height 24
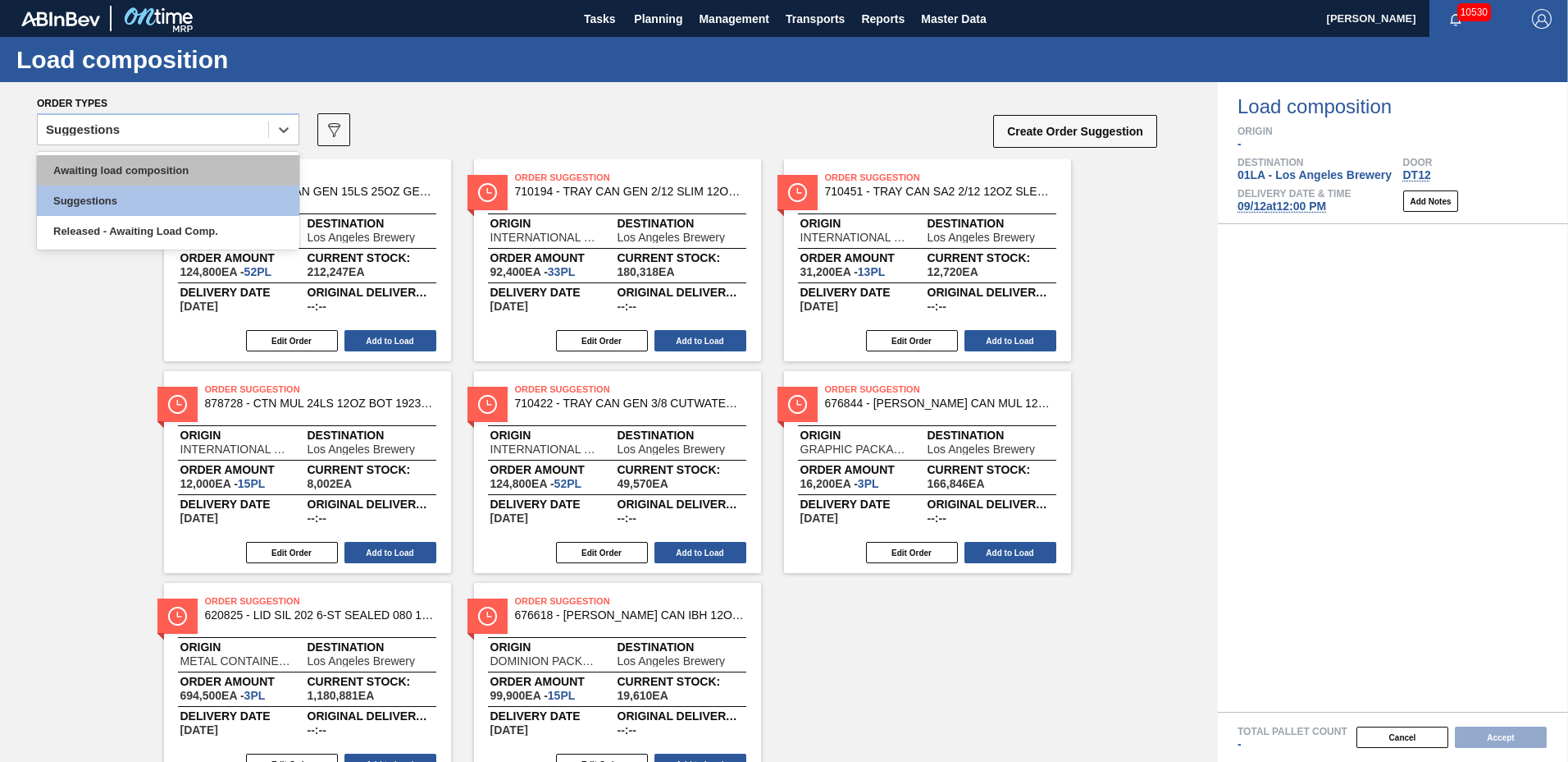
click at [95, 165] on div "Awaiting load composition" at bounding box center [167, 171] width 262 height 30
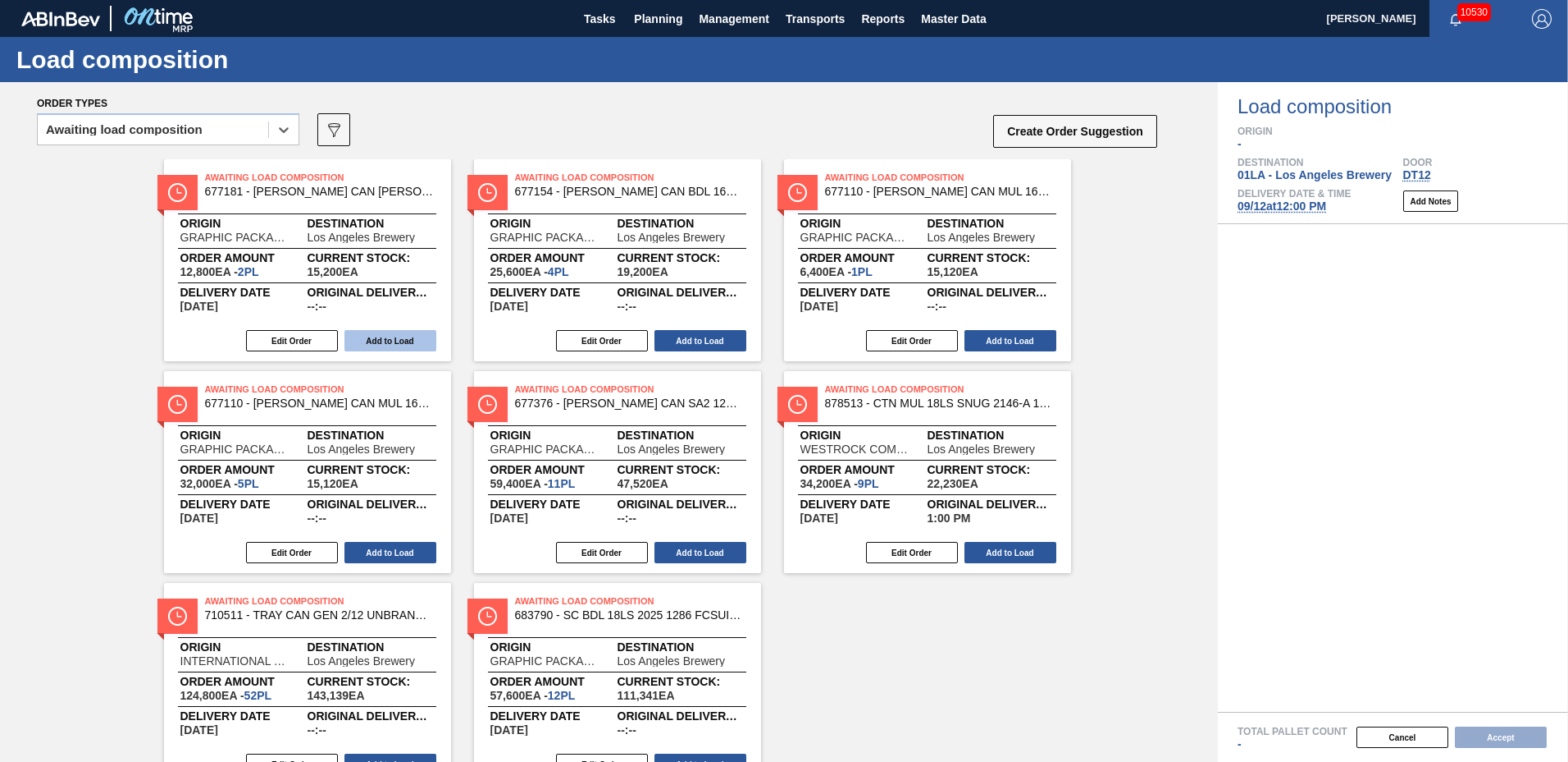
click at [388, 335] on button "Add to Load" at bounding box center [391, 340] width 92 height 21
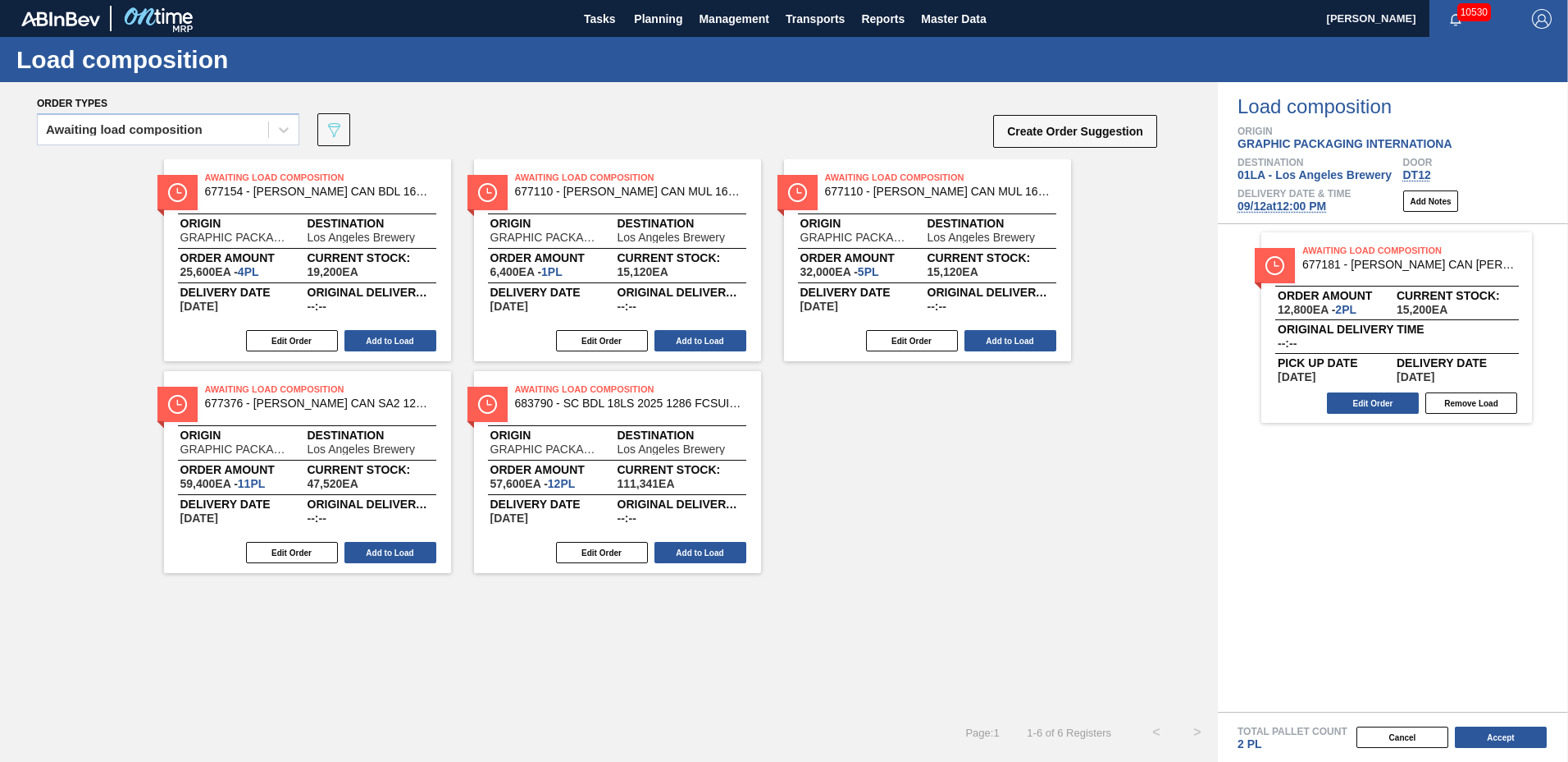
click at [388, 335] on button "Add to Load" at bounding box center [391, 340] width 92 height 21
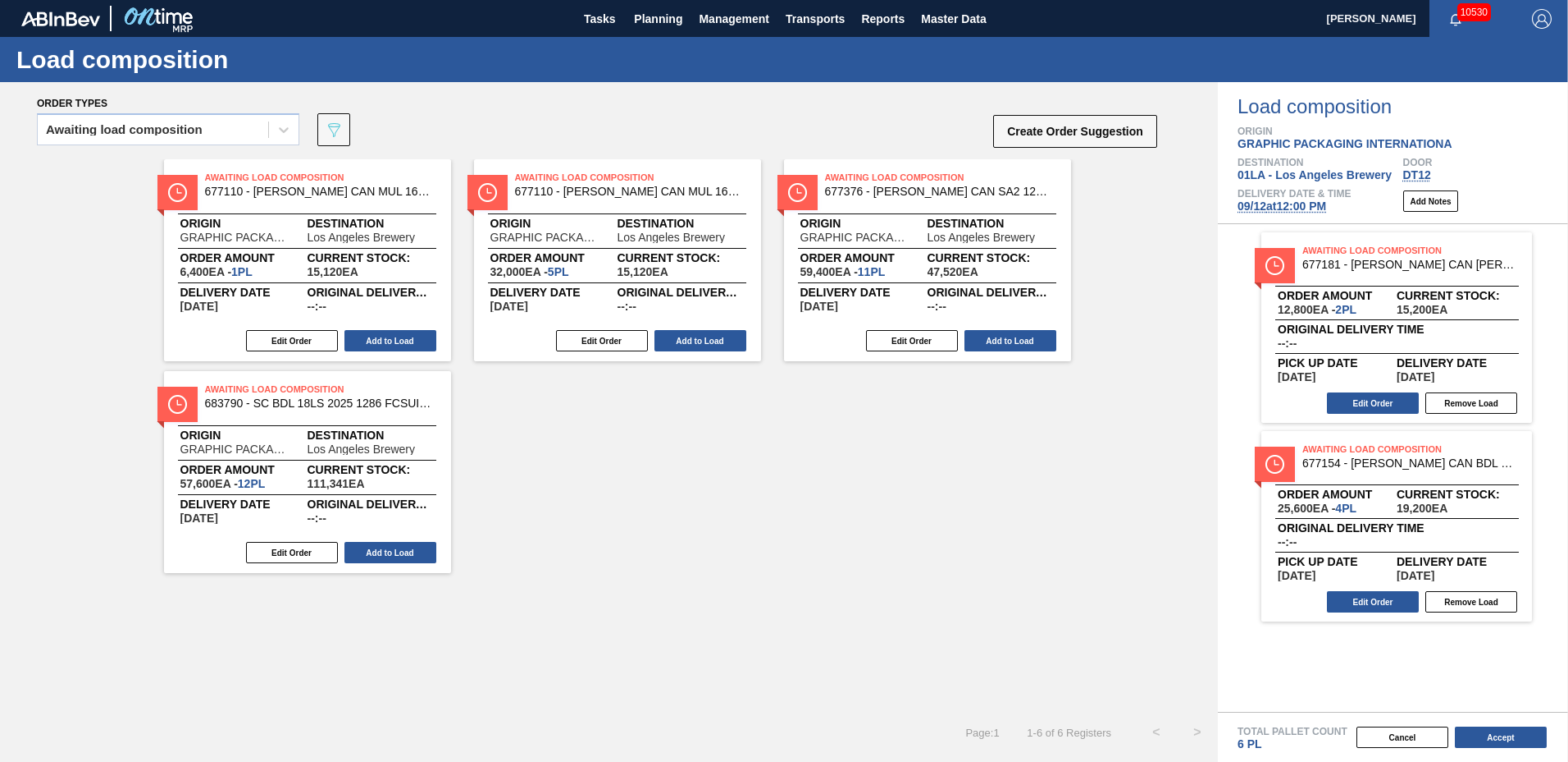
click at [388, 335] on button "Add to Load" at bounding box center [391, 340] width 92 height 21
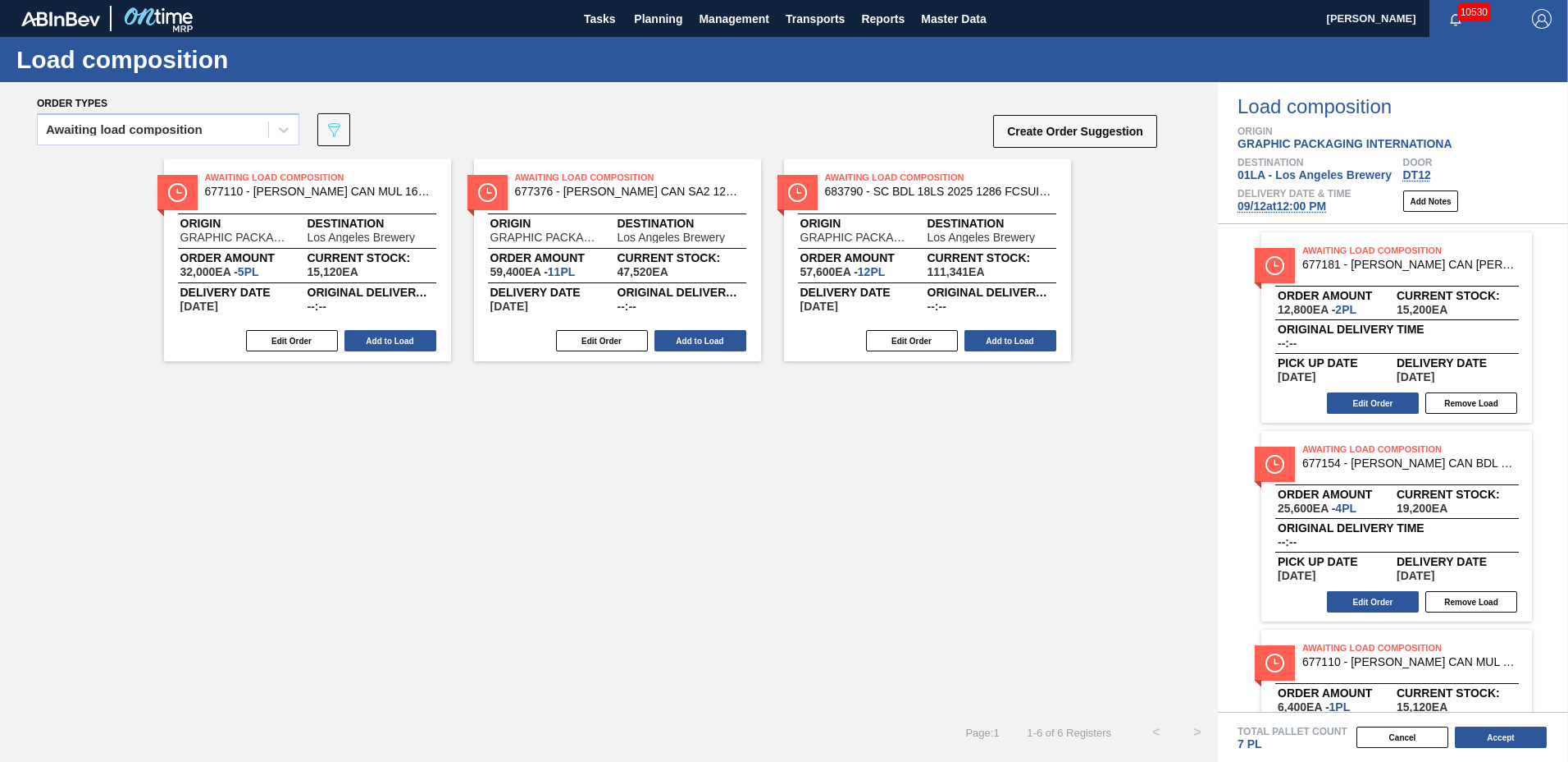
click at [388, 335] on button "Add to Load" at bounding box center [391, 340] width 92 height 21
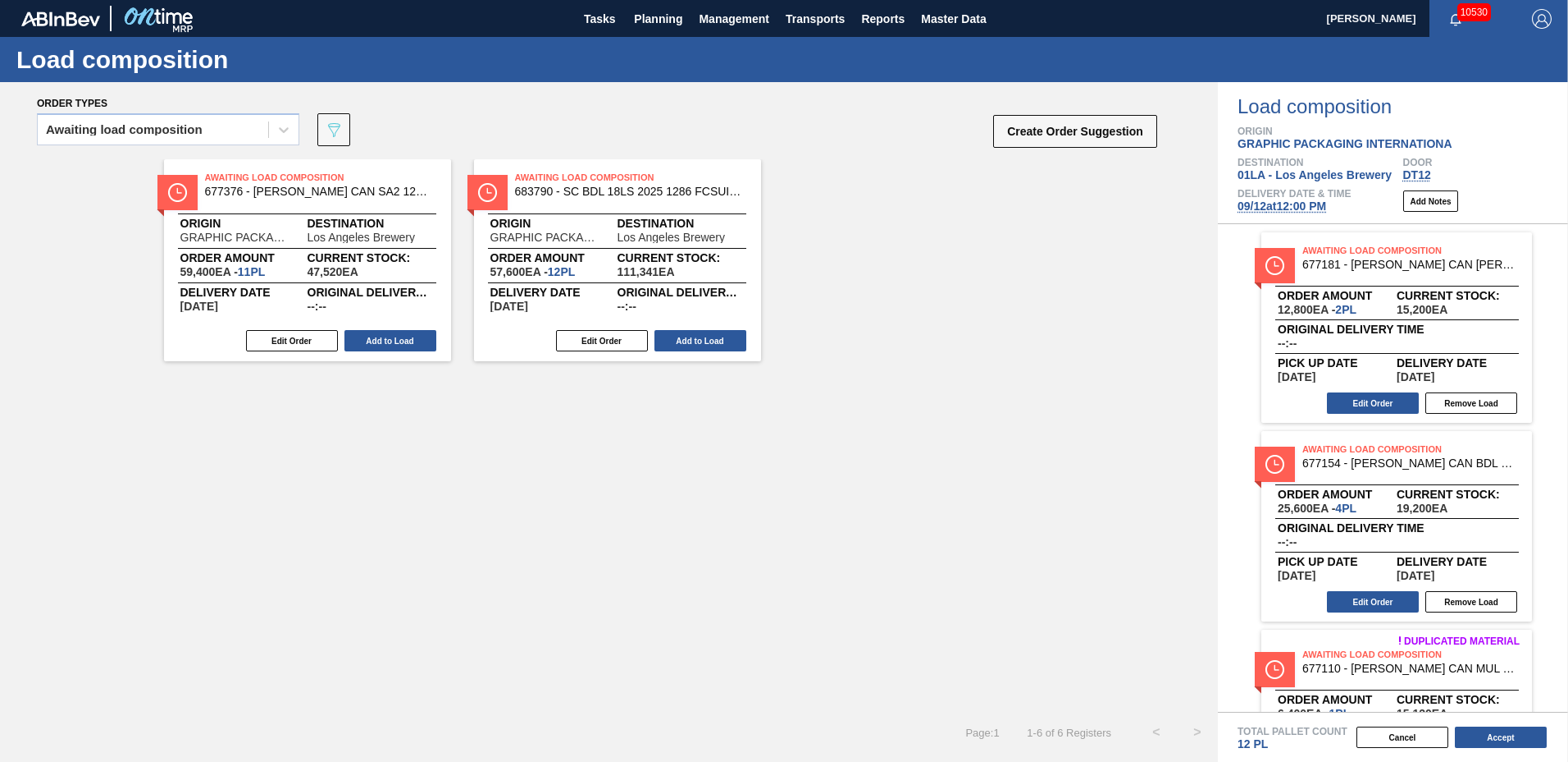
click at [388, 335] on button "Add to Load" at bounding box center [391, 340] width 92 height 21
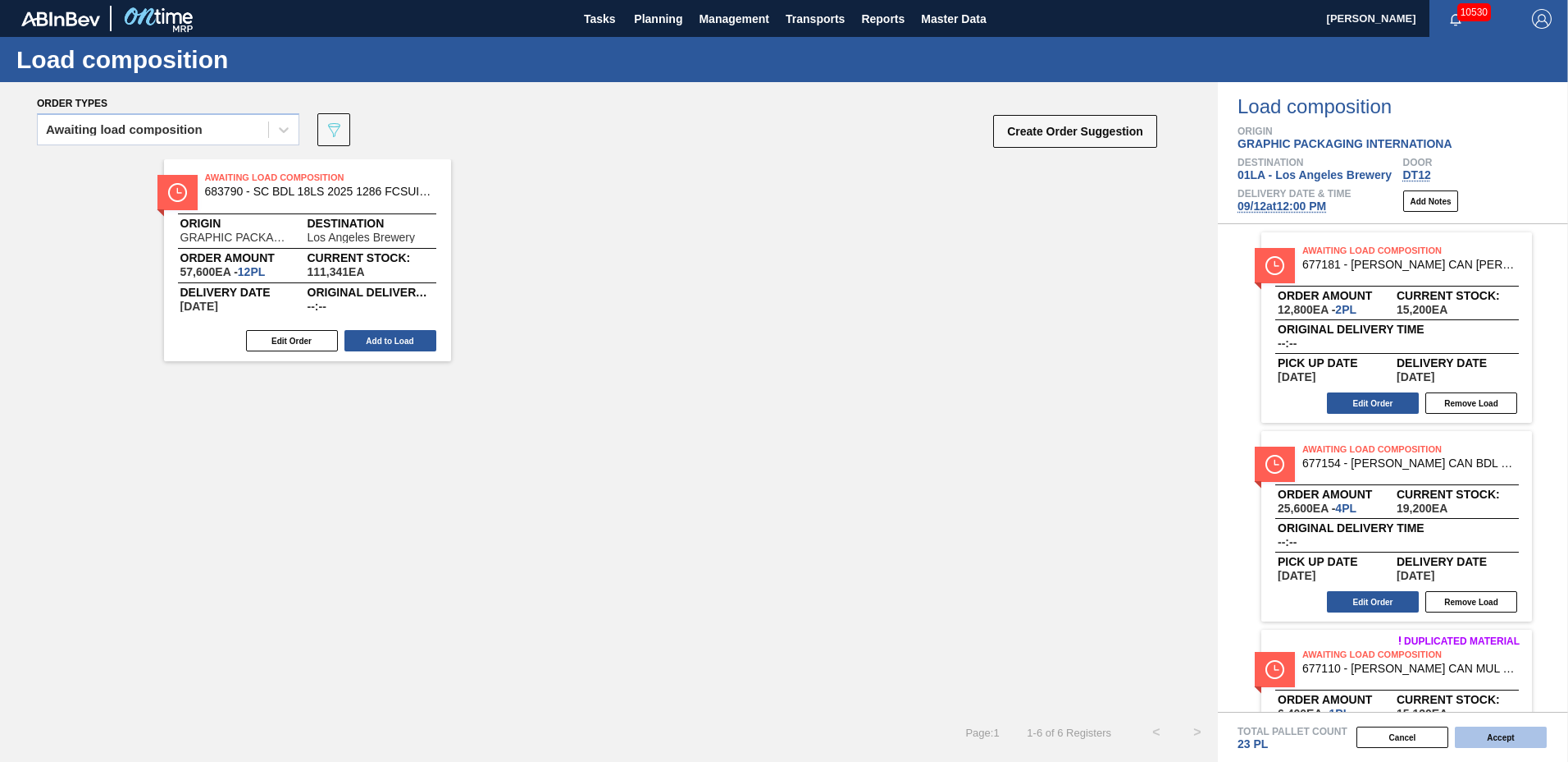
click at [1512, 730] on button "Accept" at bounding box center [1501, 736] width 92 height 21
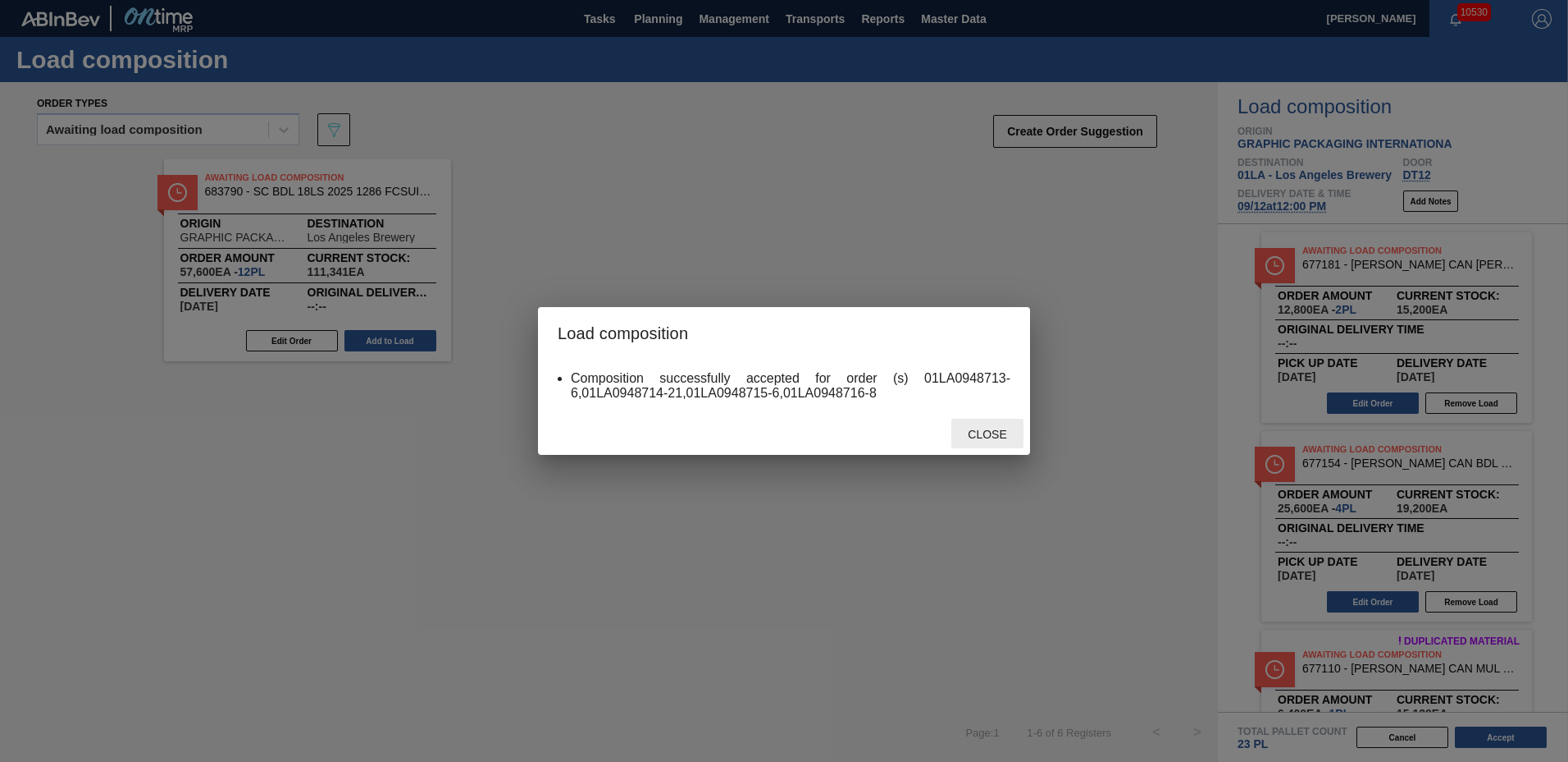
click at [972, 434] on span "Close" at bounding box center [987, 434] width 65 height 13
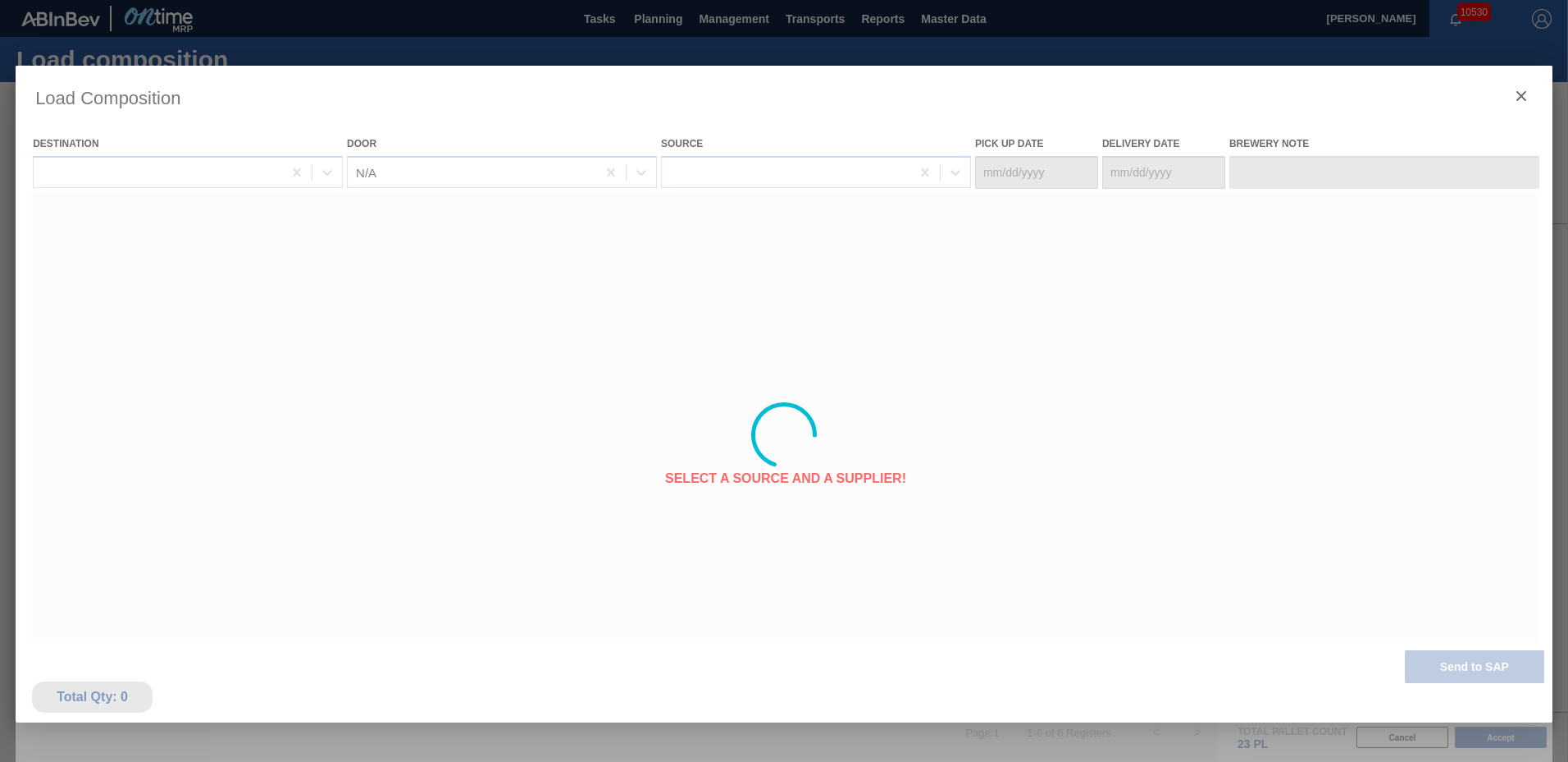
type Date "[DATE]"
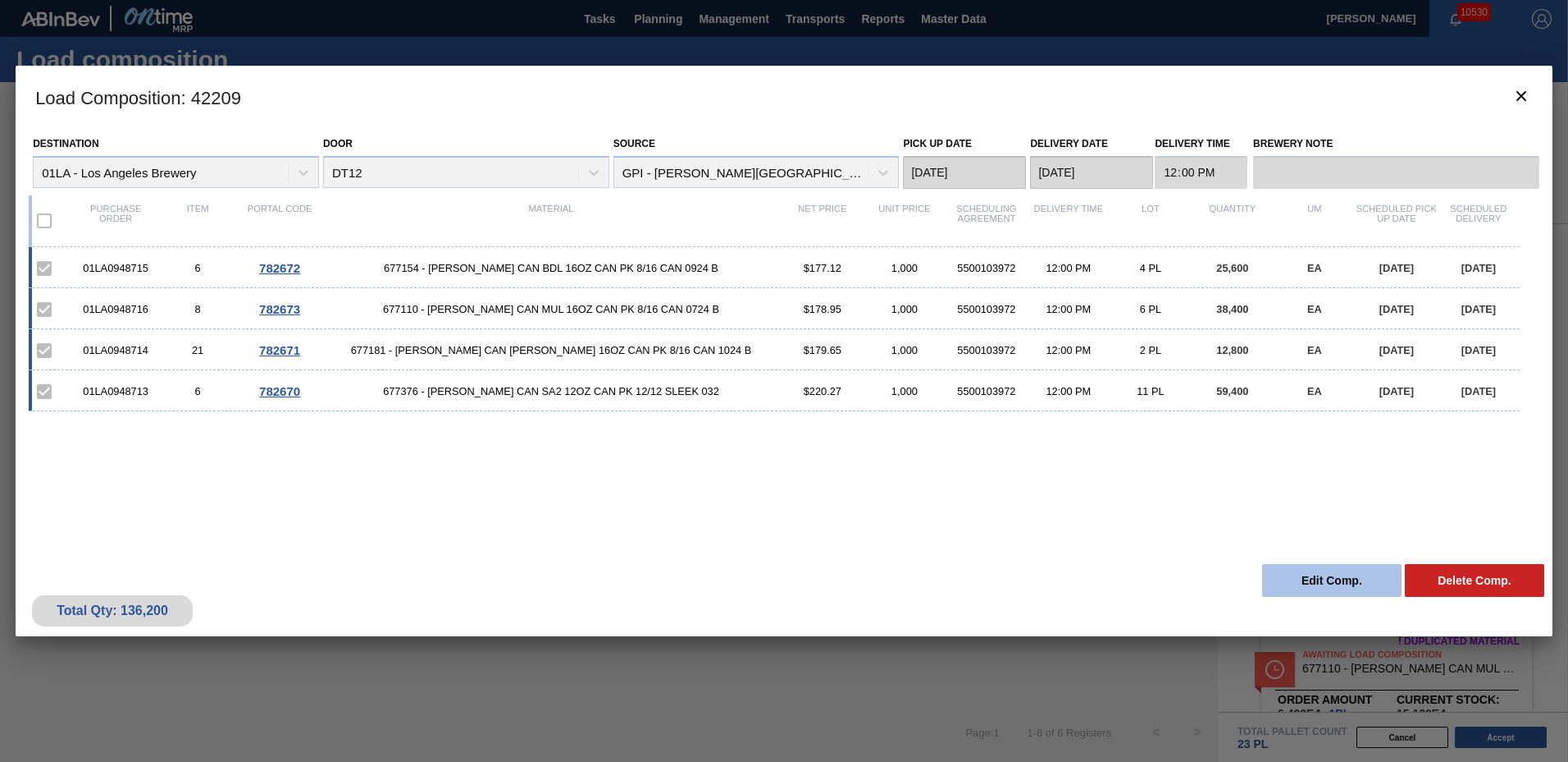
click at [1348, 586] on button "Edit Comp." at bounding box center [1332, 579] width 140 height 33
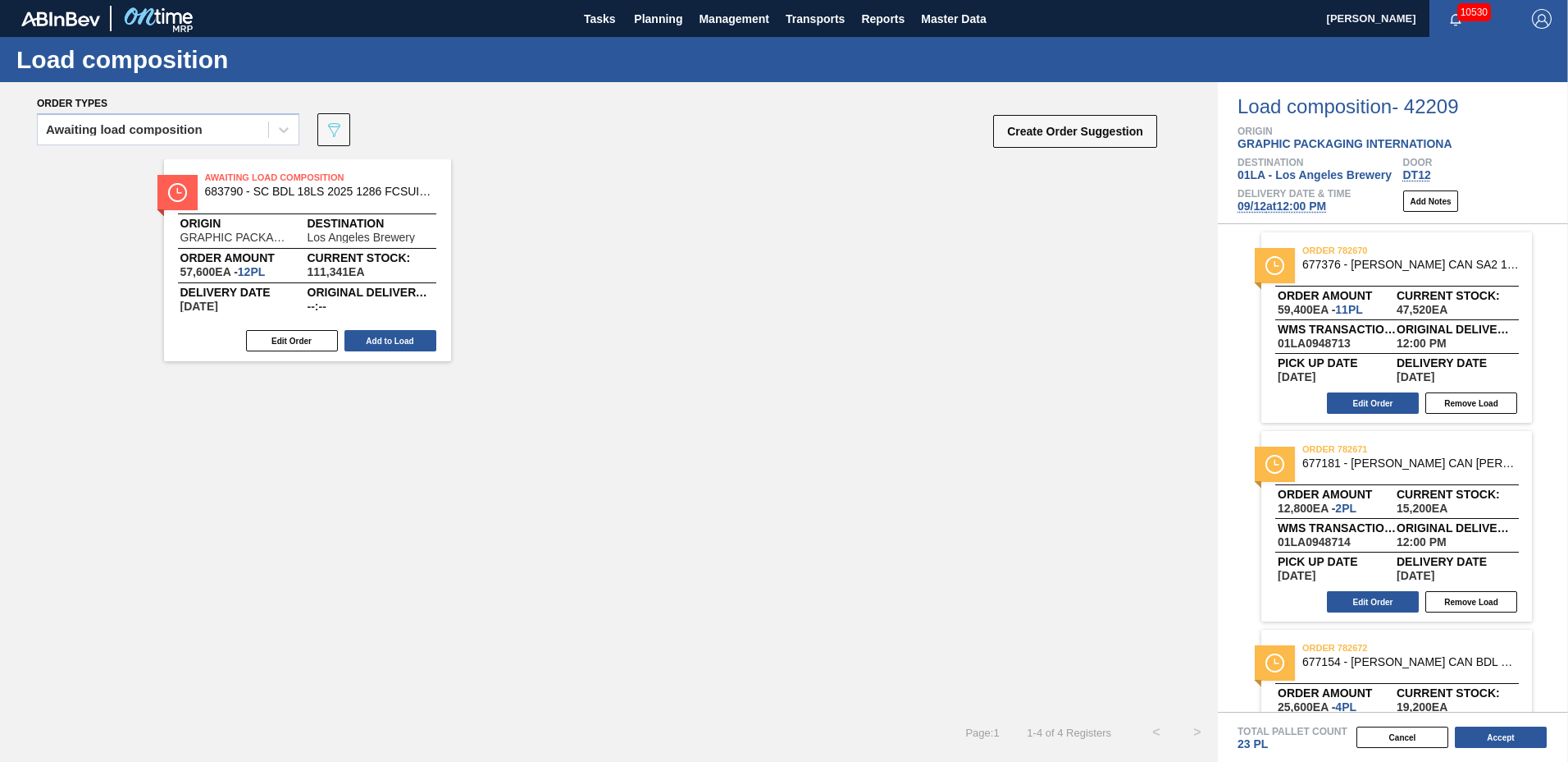
click at [1392, 403] on button "Edit Order" at bounding box center [1373, 402] width 92 height 21
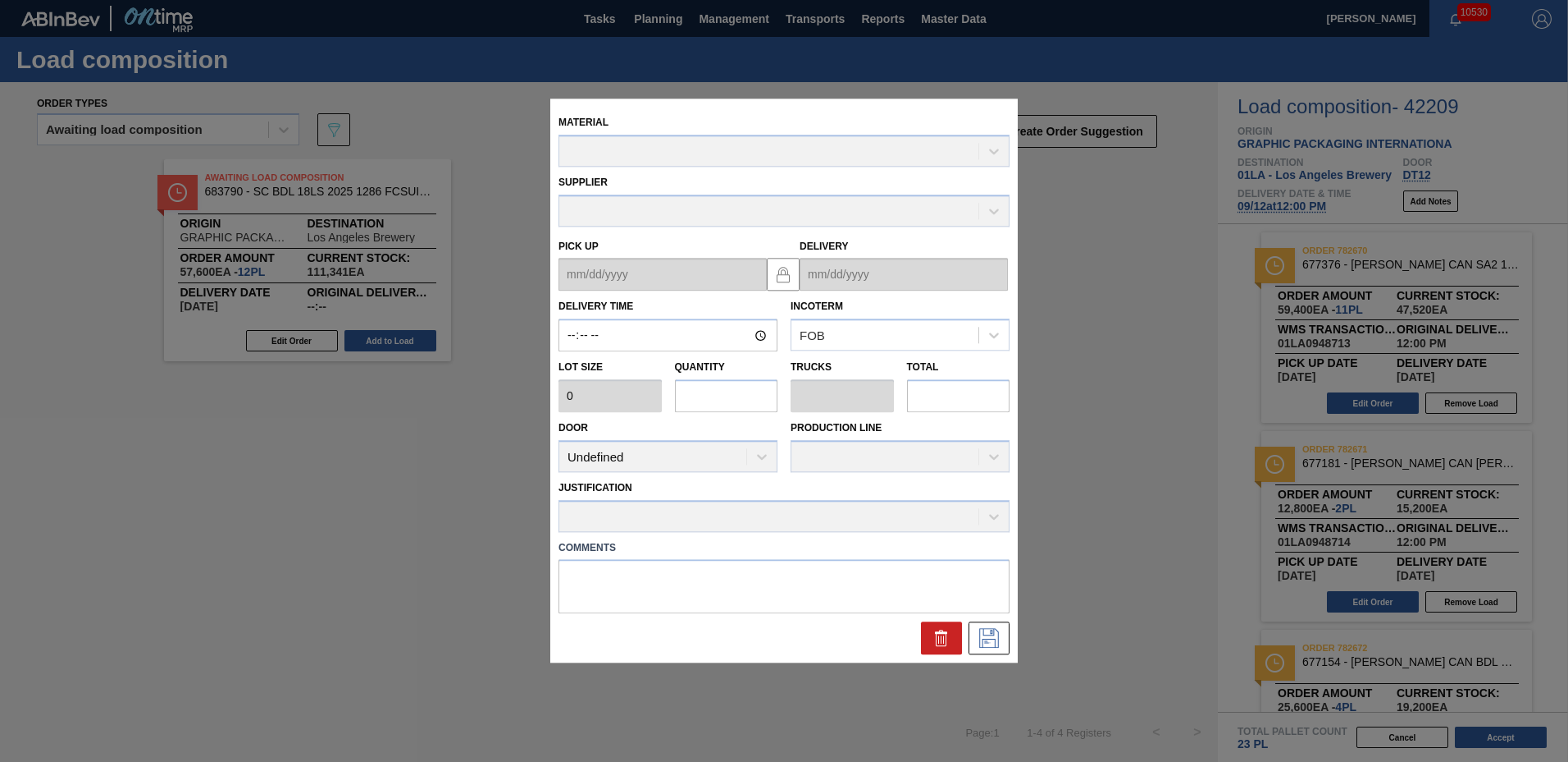
type input "12:00:00"
type input "5,400"
type input "11"
type input "0.423"
type input "59,400"
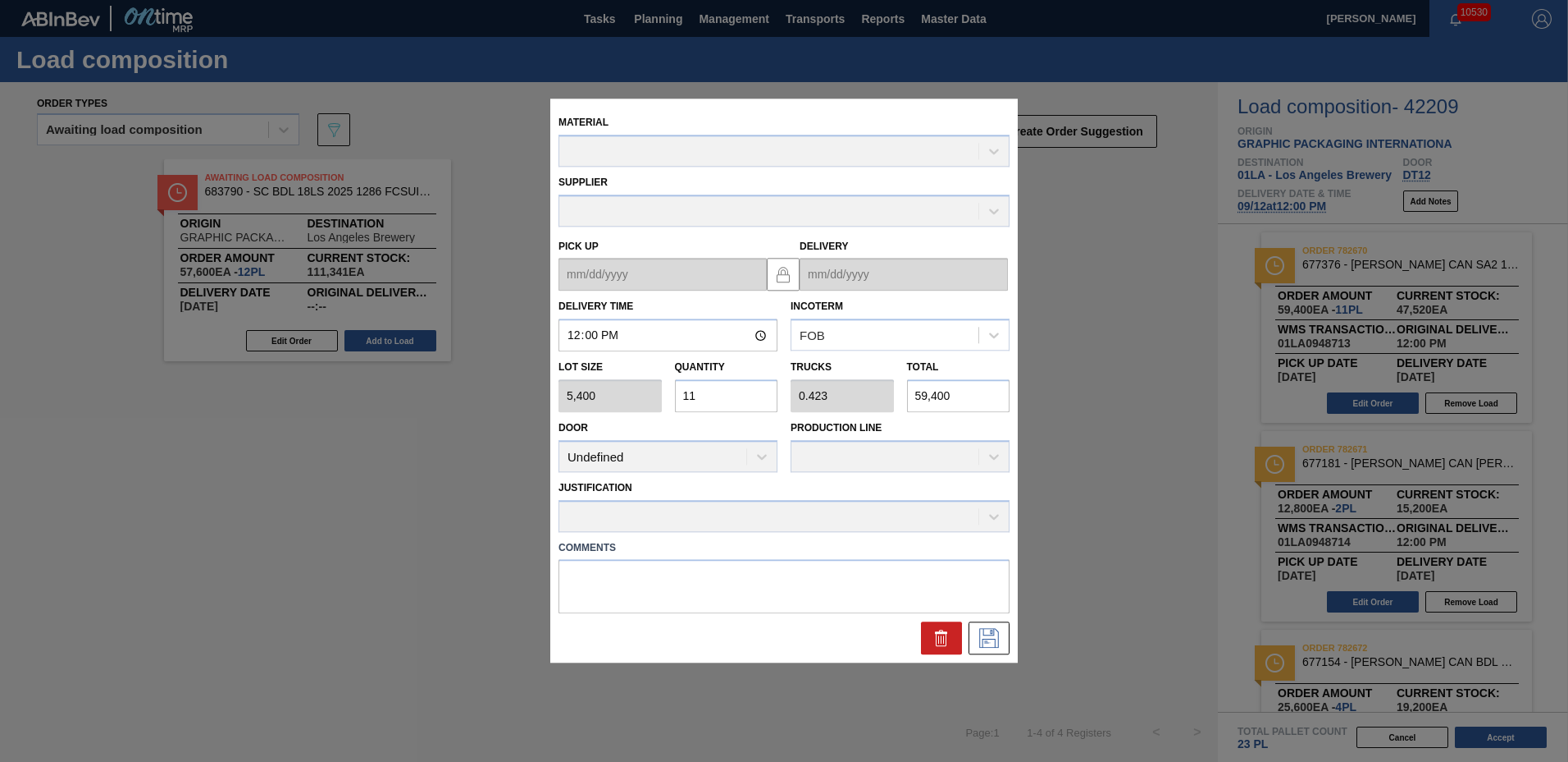
type up "[DATE]"
type input "[DATE]"
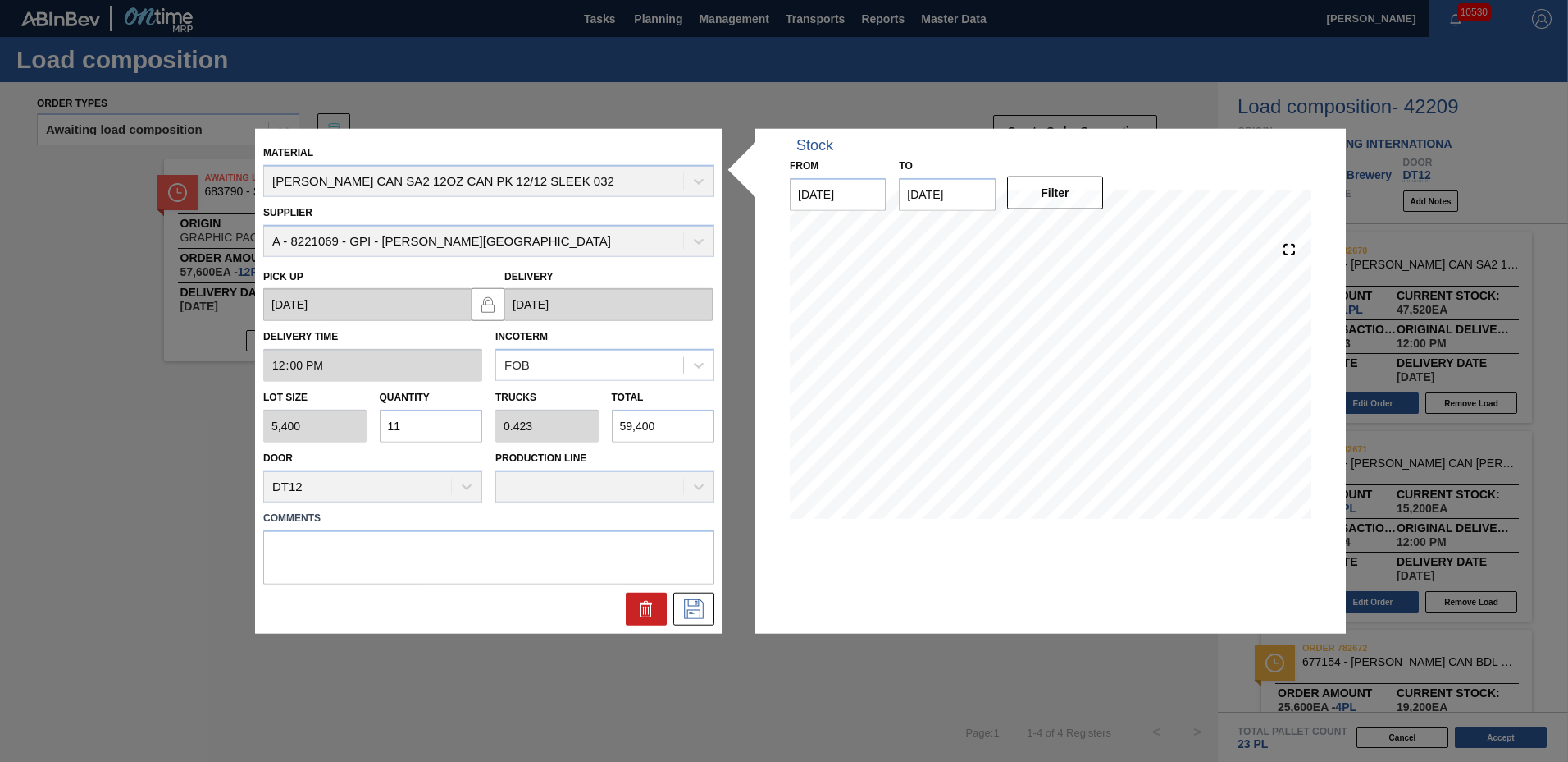
click at [464, 419] on input "11" at bounding box center [432, 426] width 104 height 33
type input "1"
type input "0.038"
type input "5,400"
type input "10"
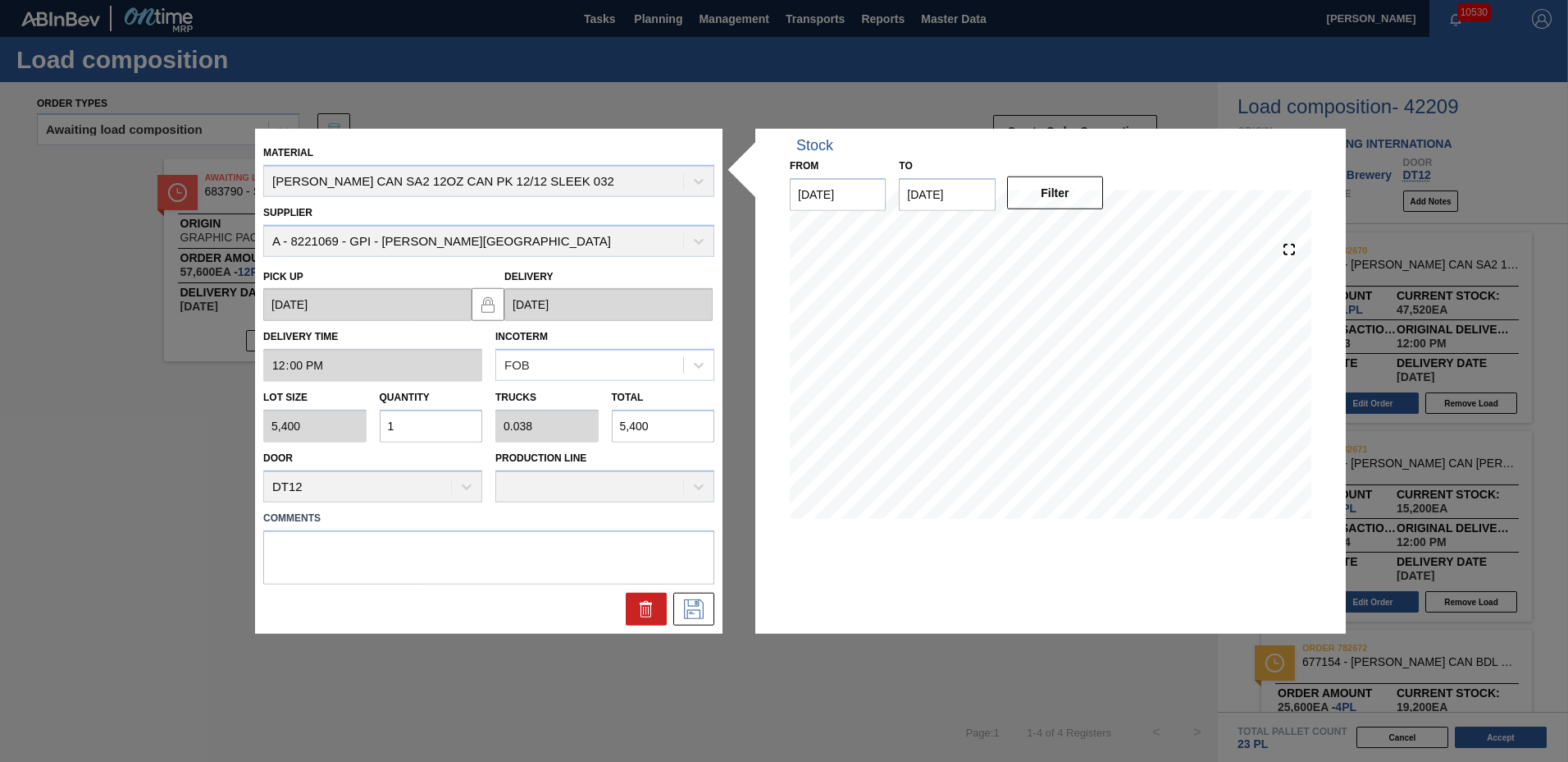
type input "0.385"
type input "54,000"
type input "10"
click at [688, 606] on icon at bounding box center [694, 608] width 26 height 20
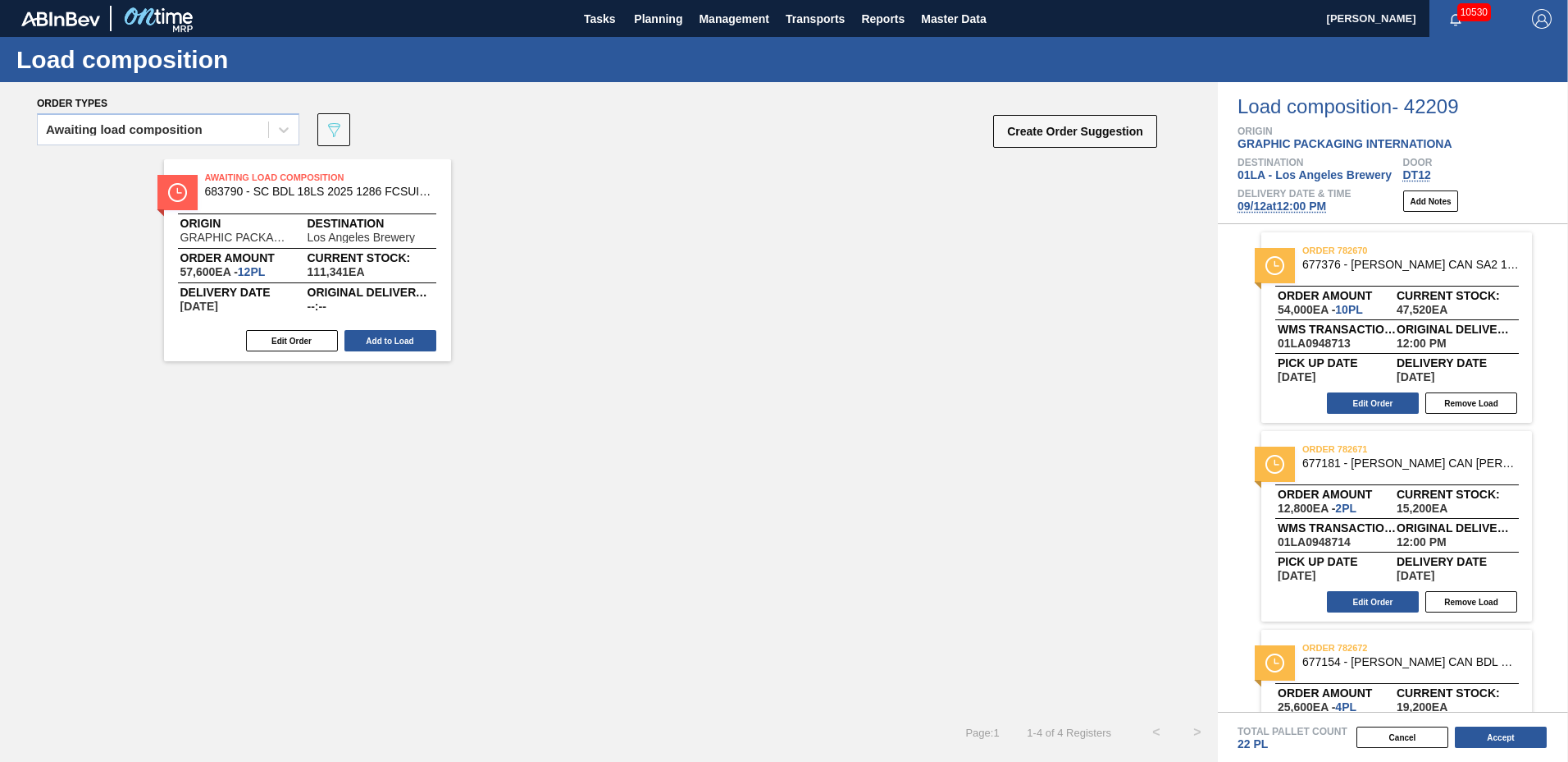
scroll to position [315, 0]
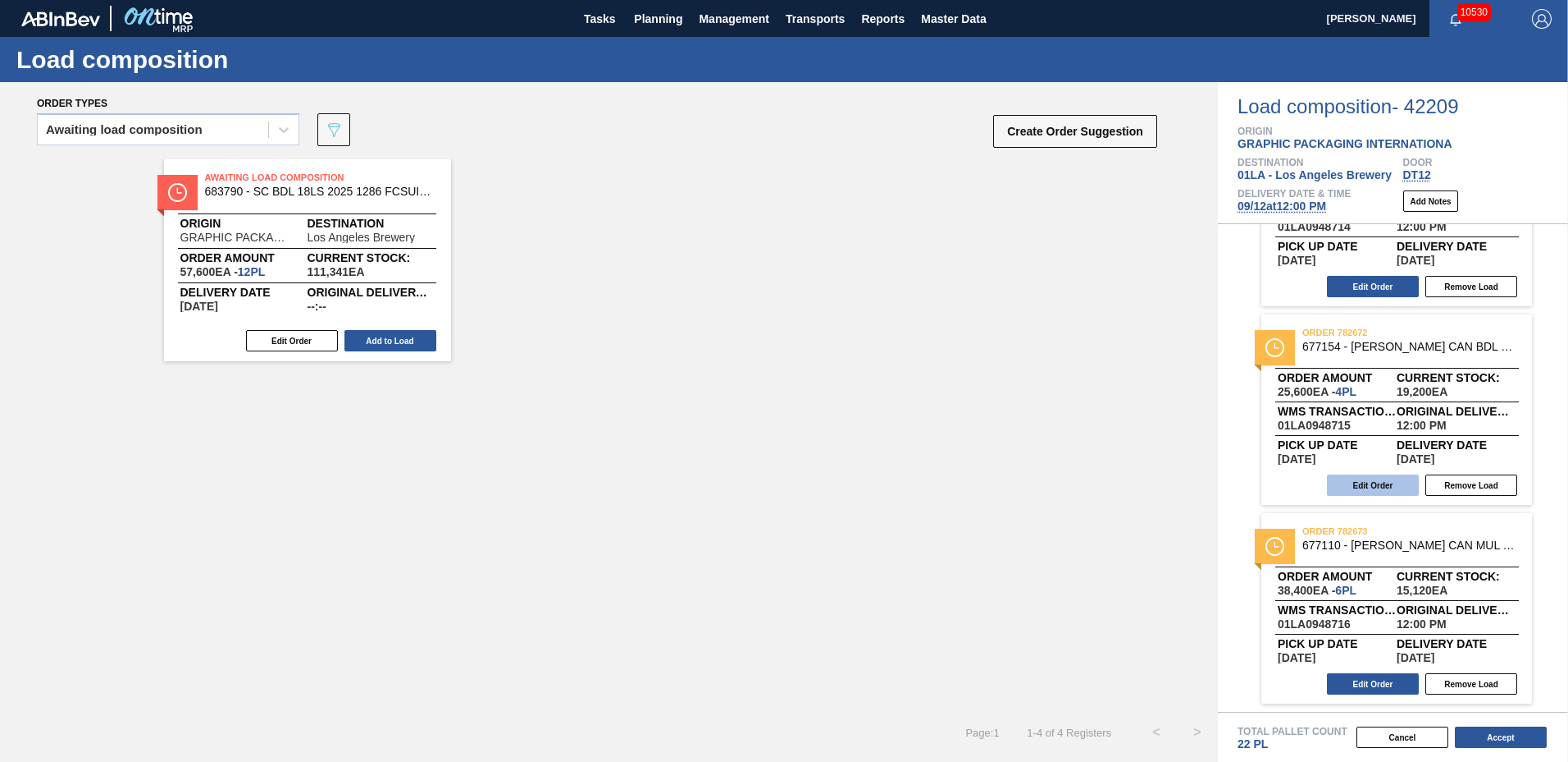
click at [1387, 489] on button "Edit Order" at bounding box center [1373, 485] width 92 height 21
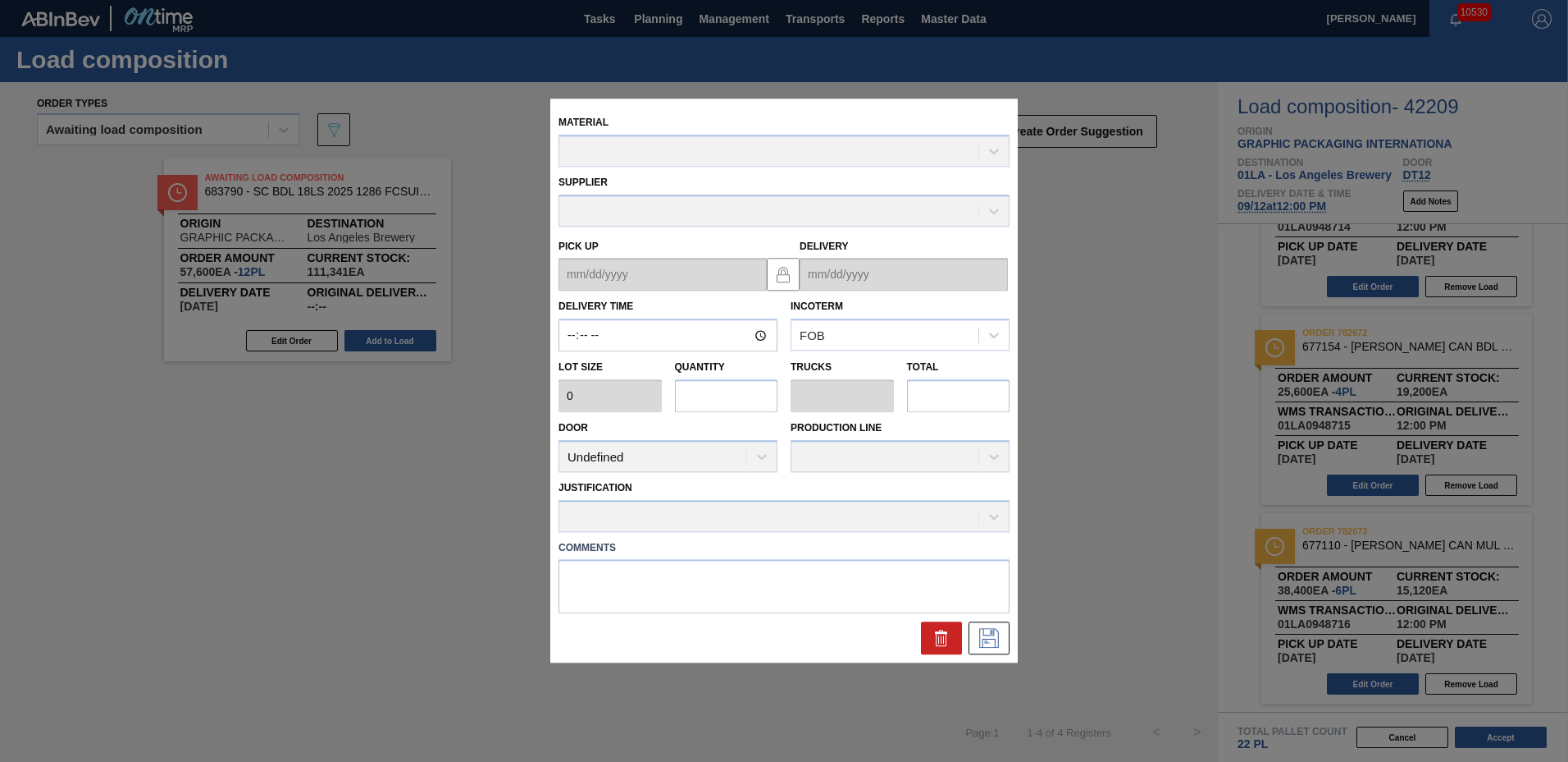
type input "12:00:00"
type input "6,400"
type input "4"
type input "0.154"
type input "25,600"
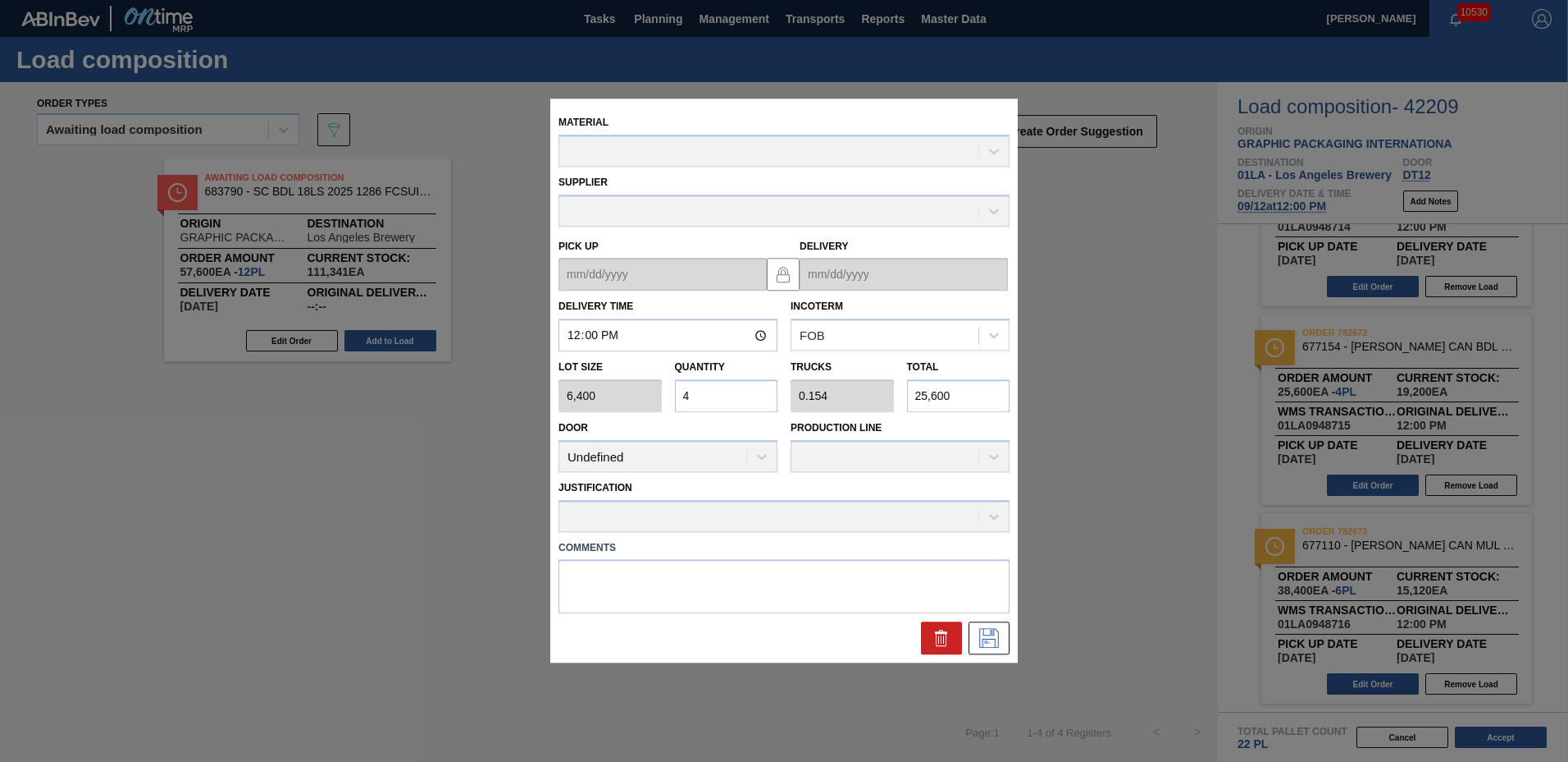
type up "[DATE]"
type input "[DATE]"
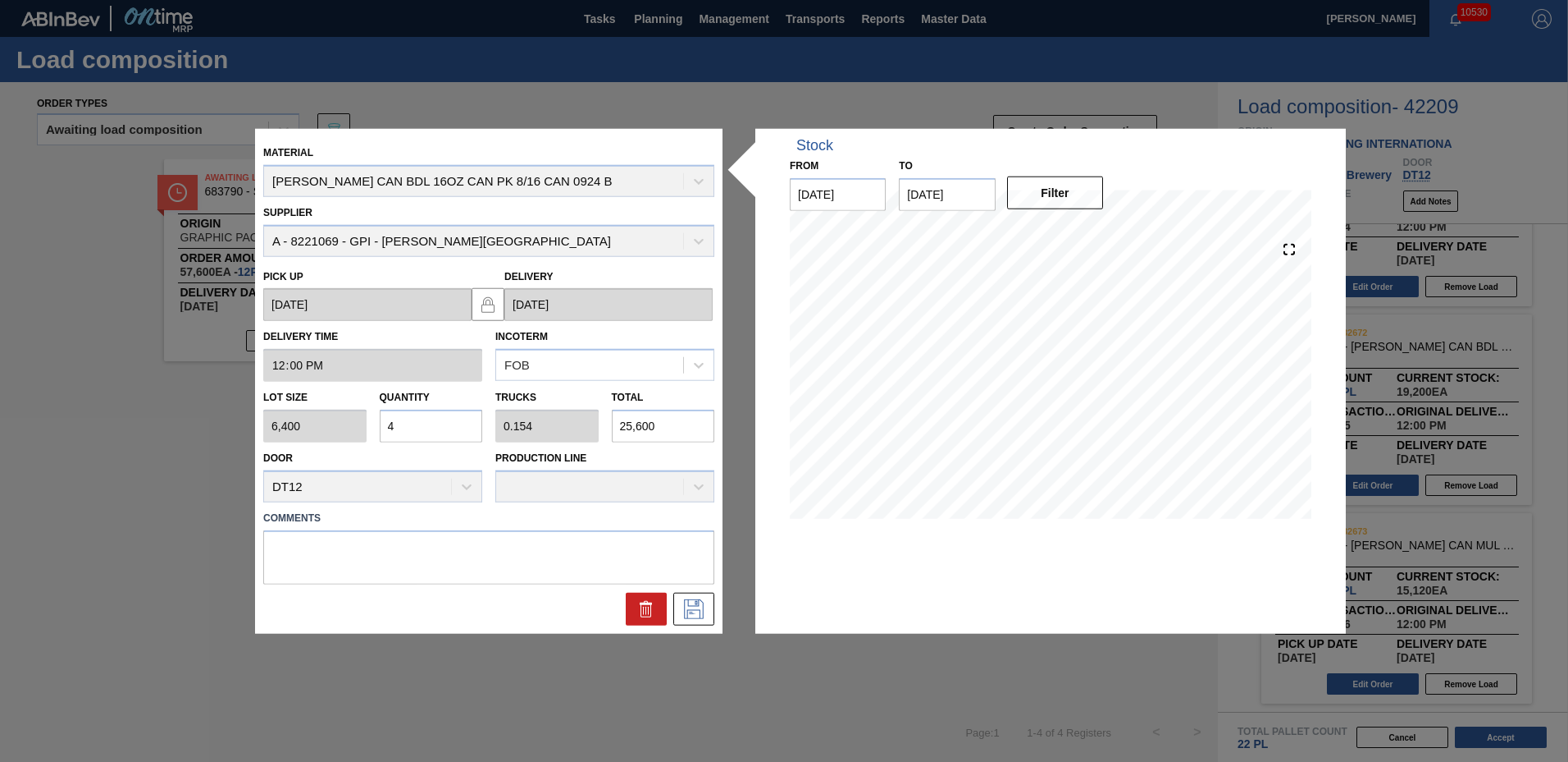
click at [457, 430] on input "4" at bounding box center [432, 426] width 104 height 33
type input "0"
type input "6"
type input "0.231"
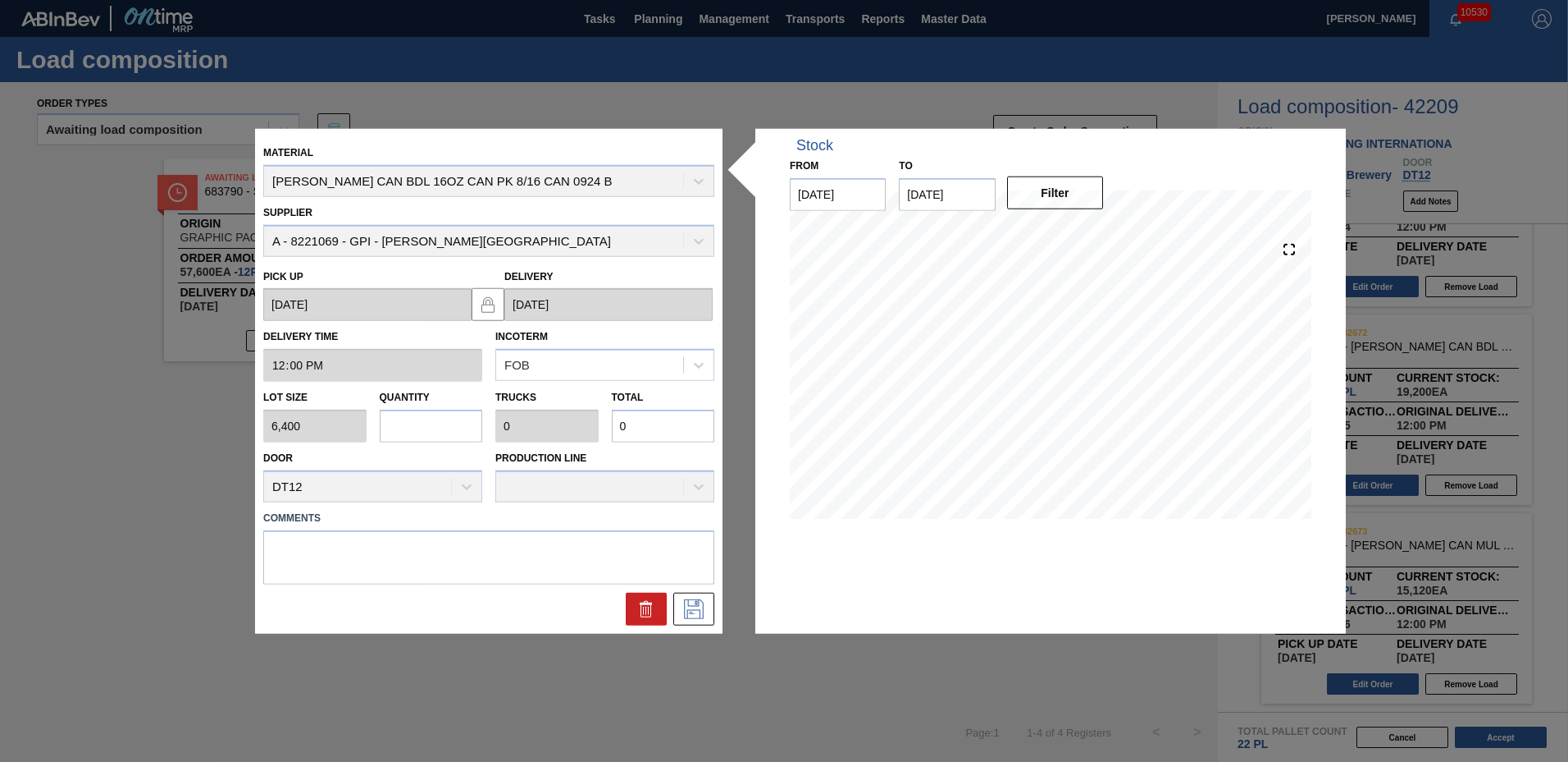
type input "38,400"
type input "6"
click at [686, 602] on icon at bounding box center [694, 608] width 26 height 20
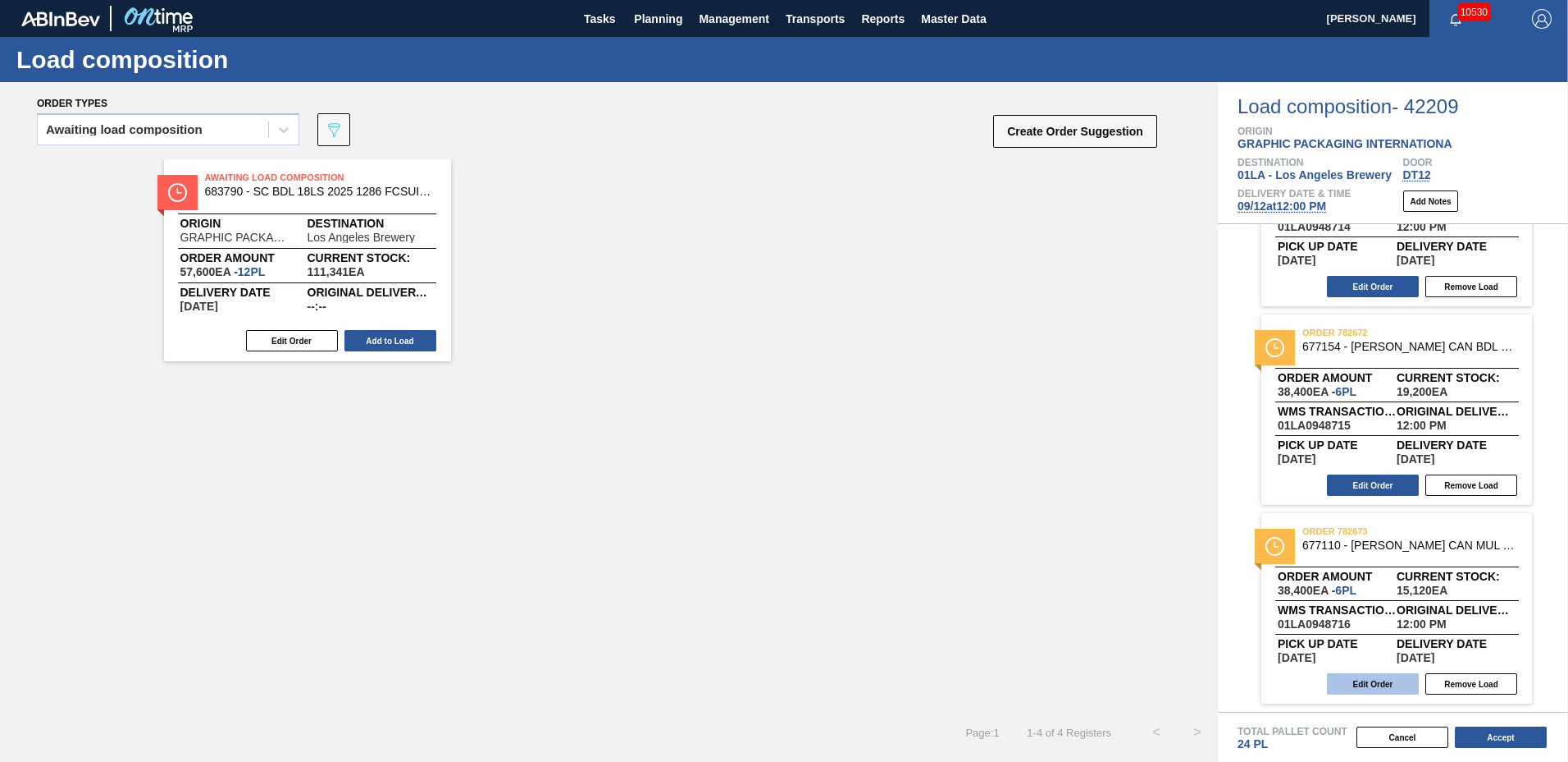
click at [1374, 689] on button "Edit Order" at bounding box center [1373, 683] width 92 height 21
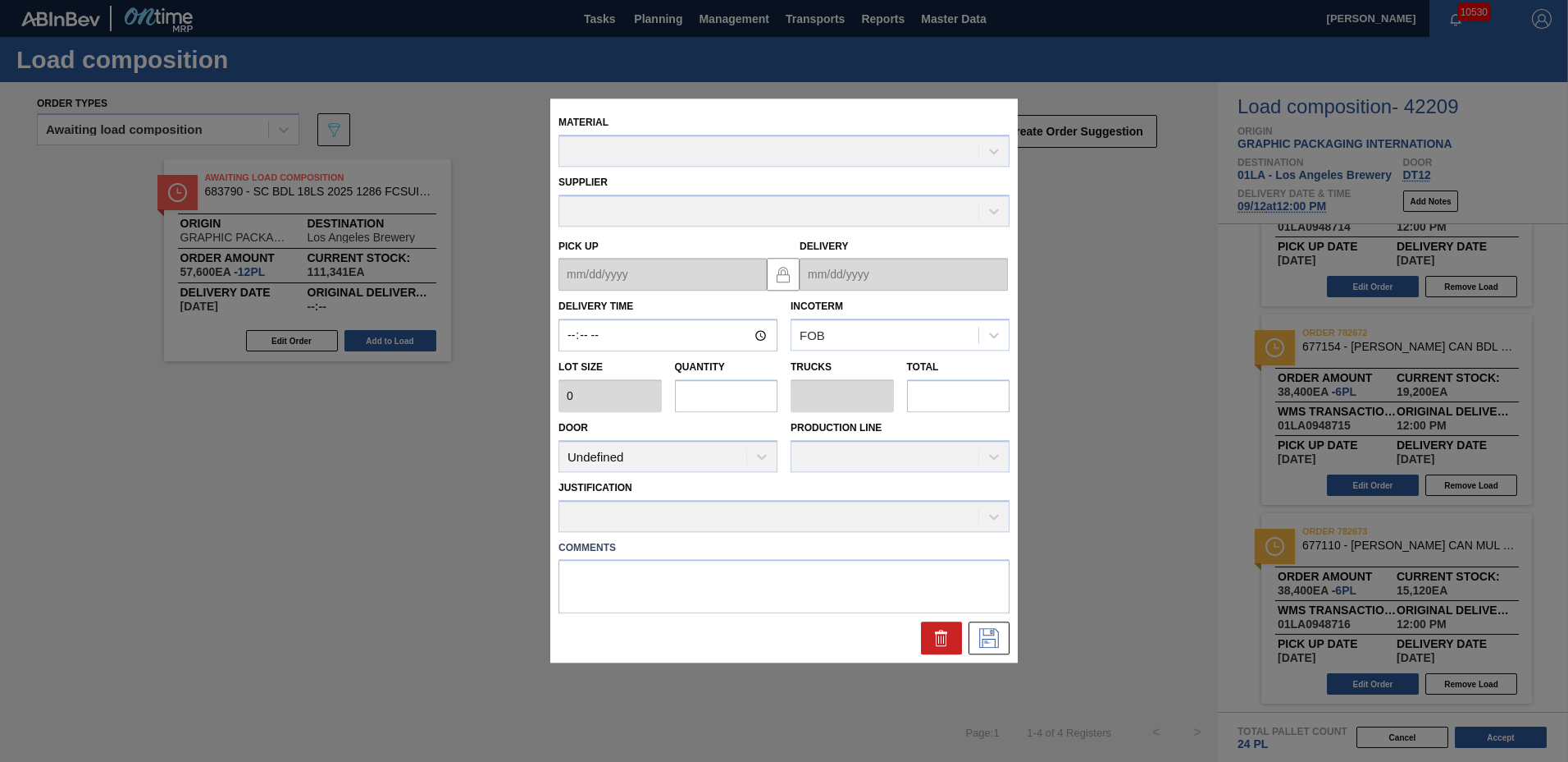
type input "12:00:00"
type input "6,400"
type input "6"
type input "0.264"
type input "38,400"
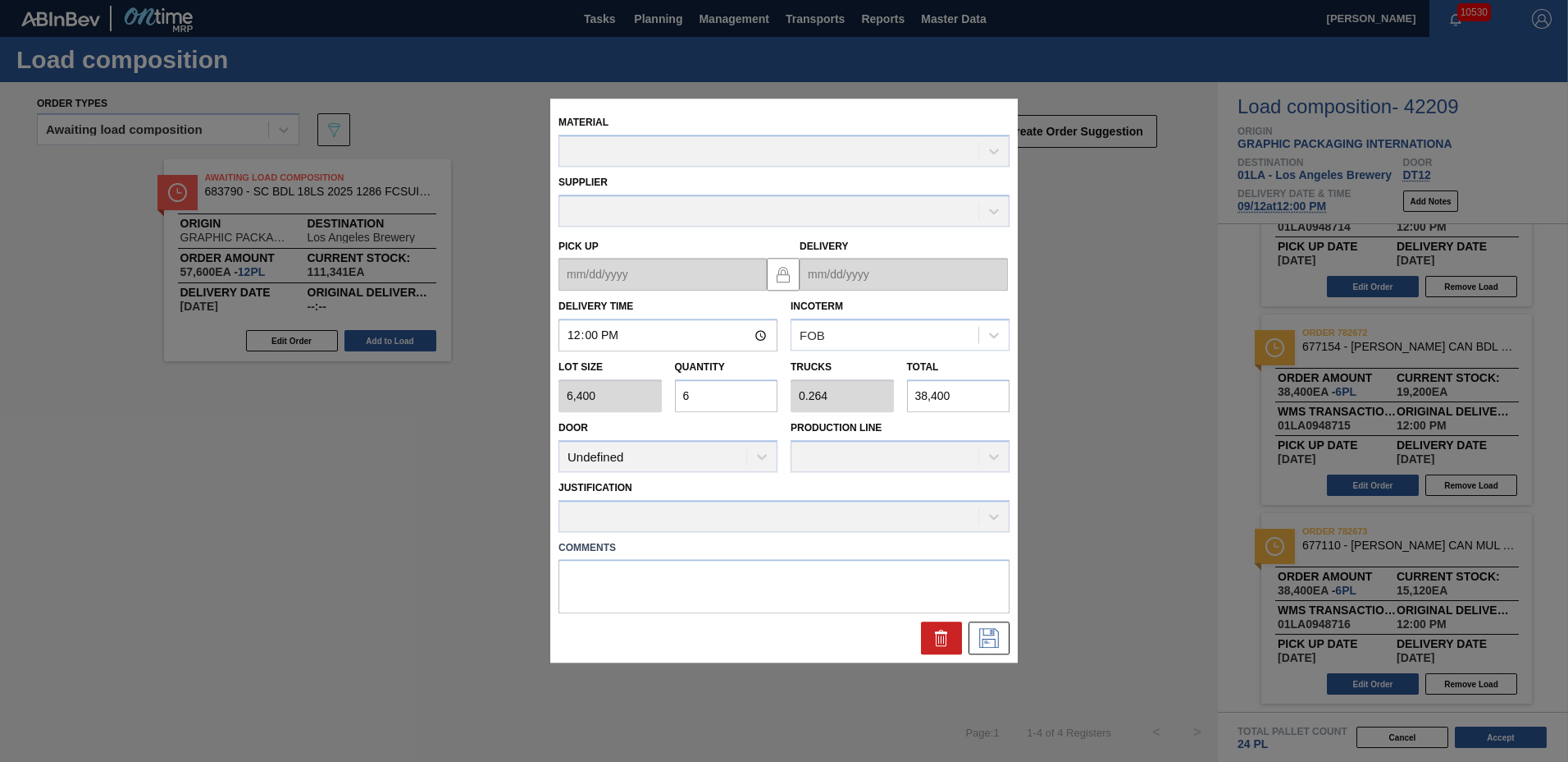
type up "[DATE]"
type input "[DATE]"
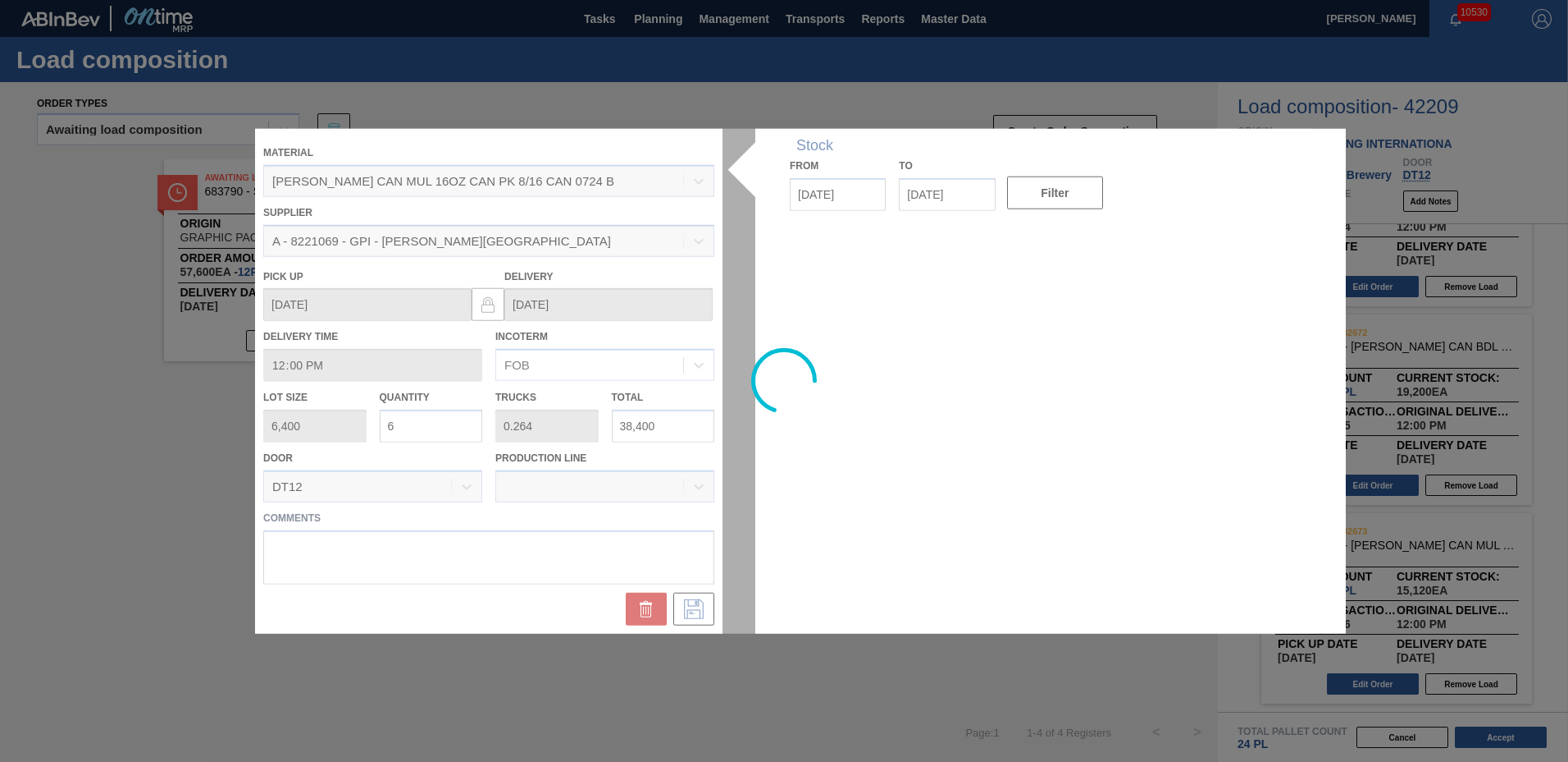
click at [460, 425] on div at bounding box center [784, 381] width 1059 height 505
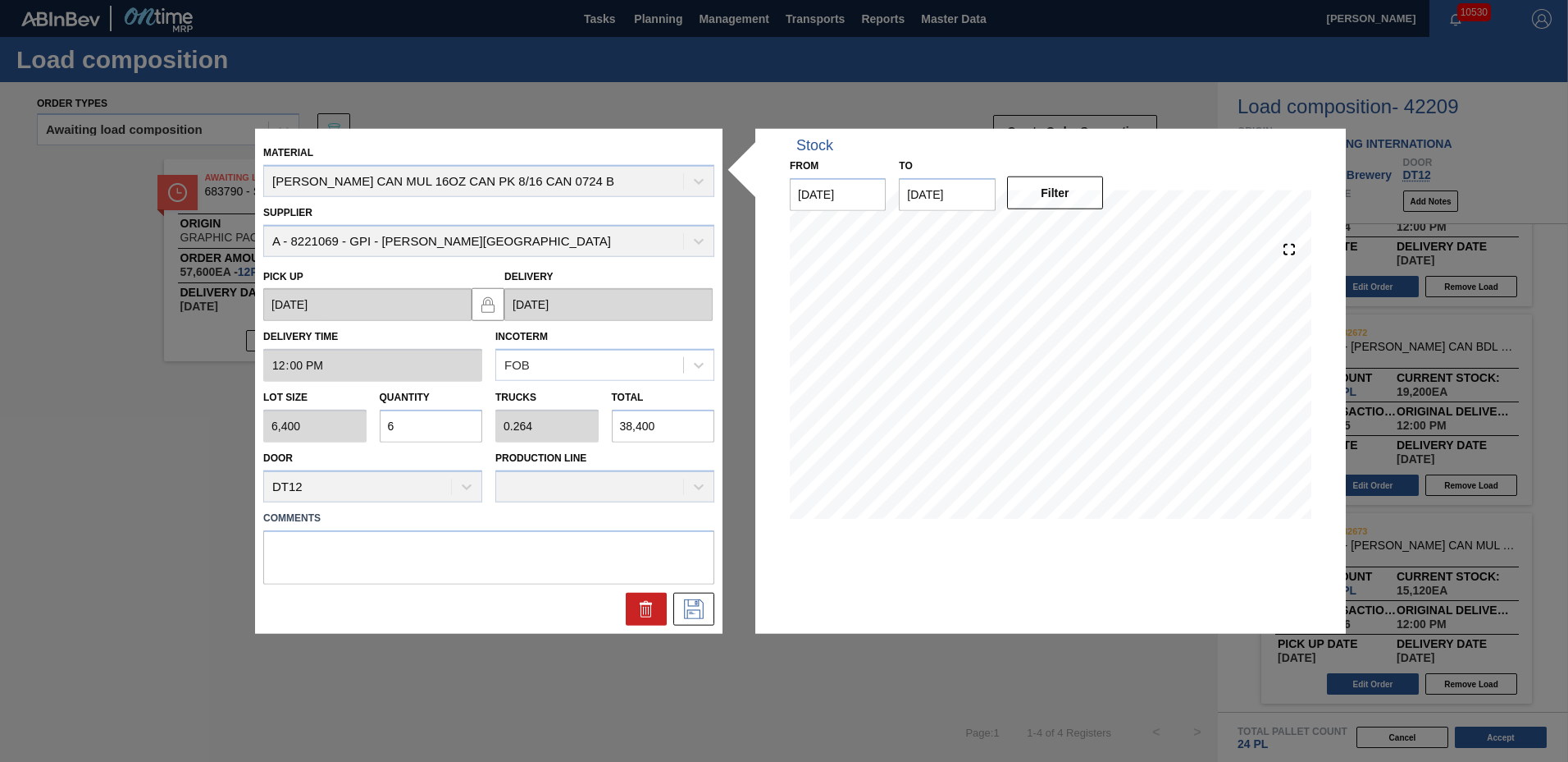
click at [458, 425] on input "6" at bounding box center [432, 426] width 104 height 33
type input "0"
type input "8"
type input "0.352"
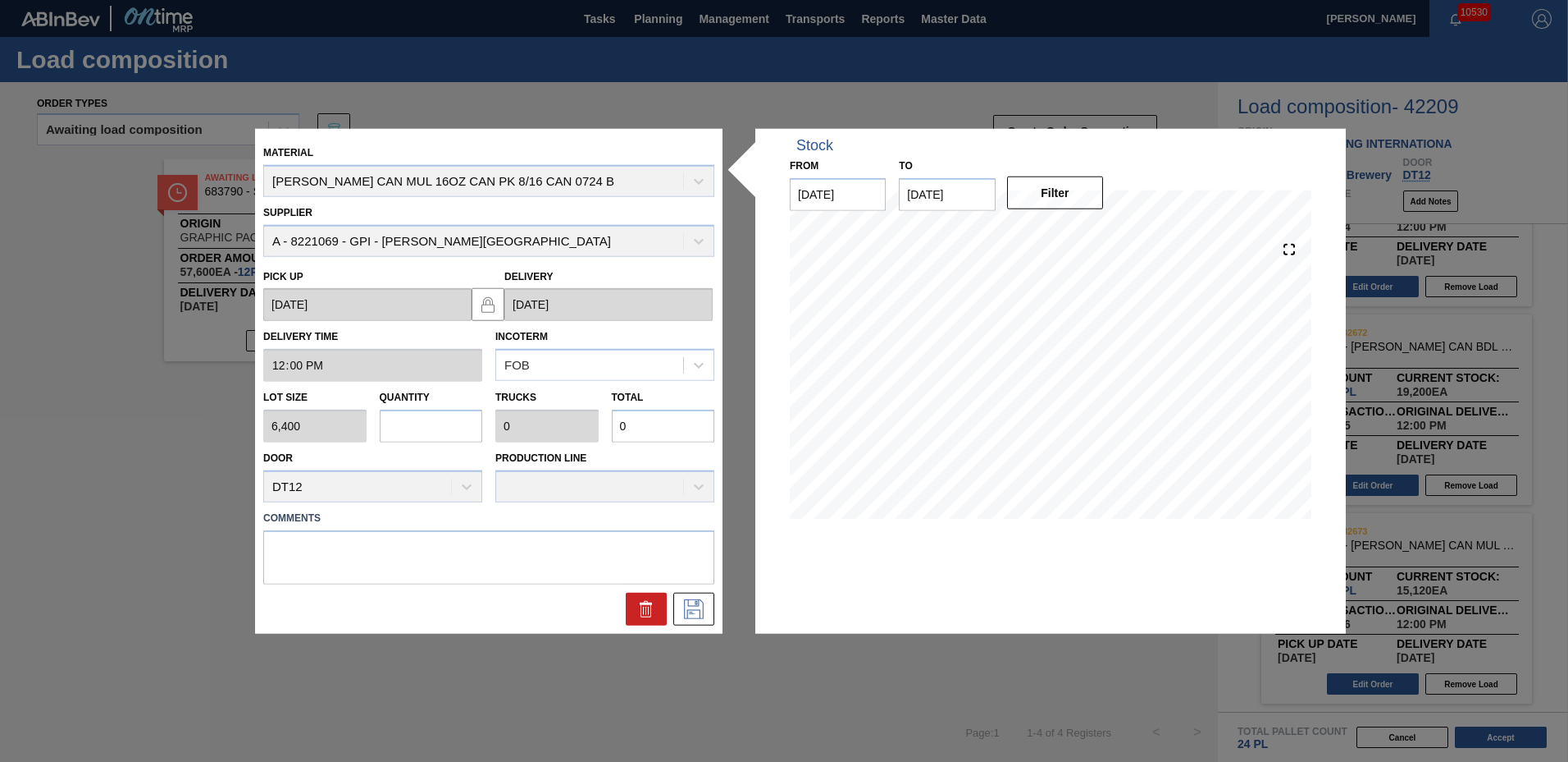
type input "51,200"
type input "8"
click at [705, 598] on icon at bounding box center [694, 608] width 26 height 20
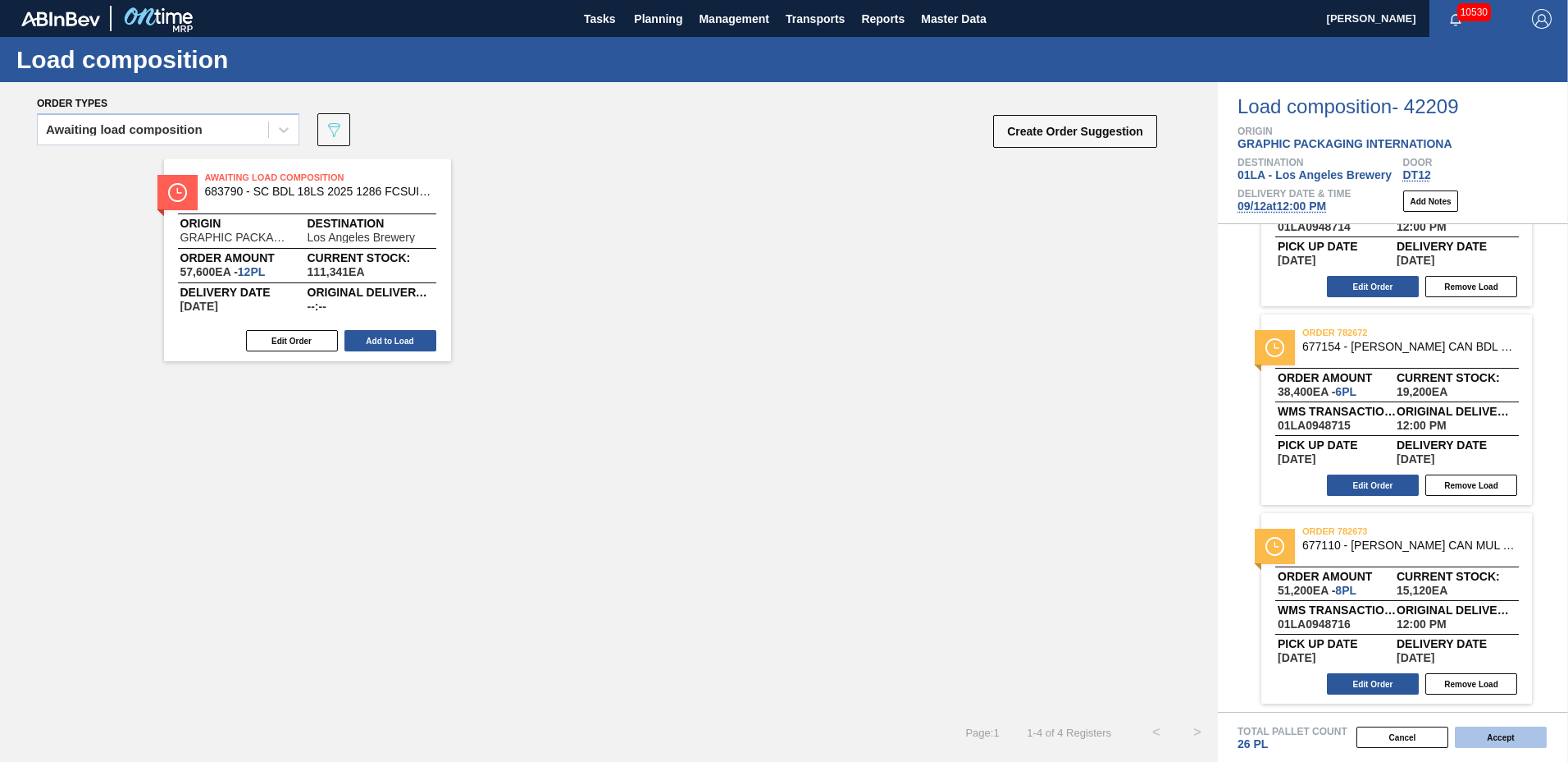
click at [1485, 741] on button "Accept" at bounding box center [1501, 736] width 92 height 21
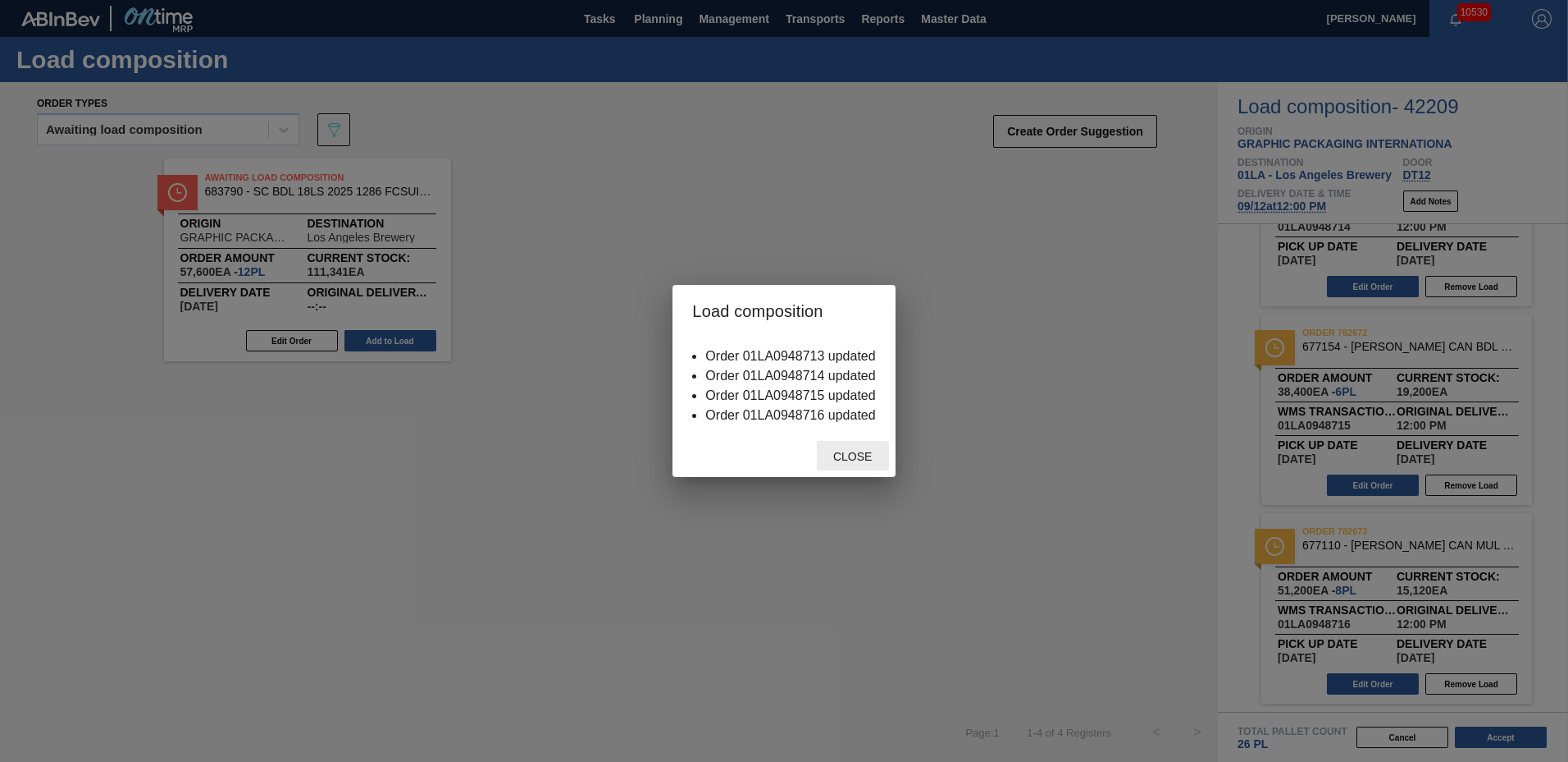
click at [853, 447] on div "Close" at bounding box center [853, 456] width 72 height 30
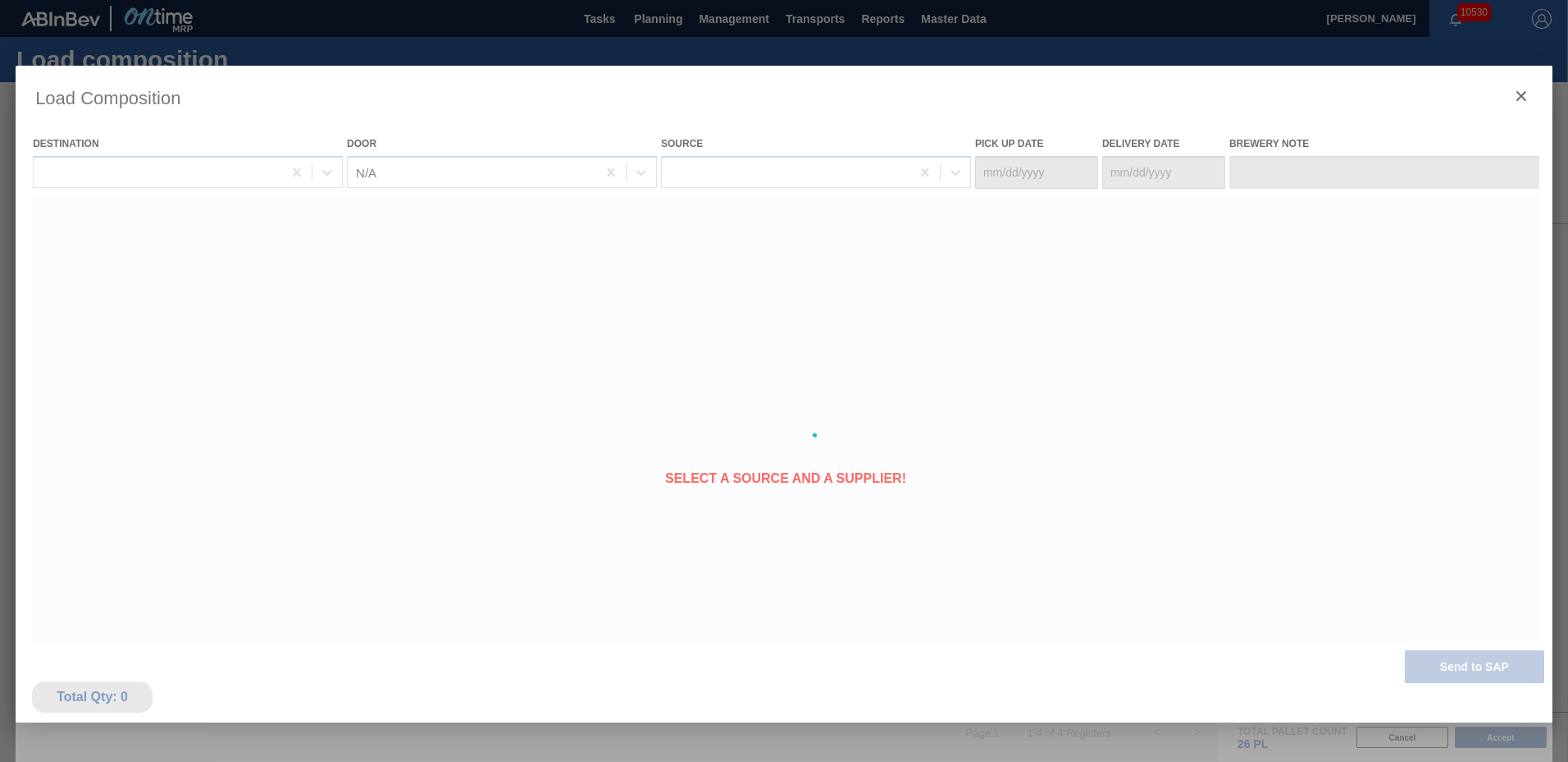
type Date "[DATE]"
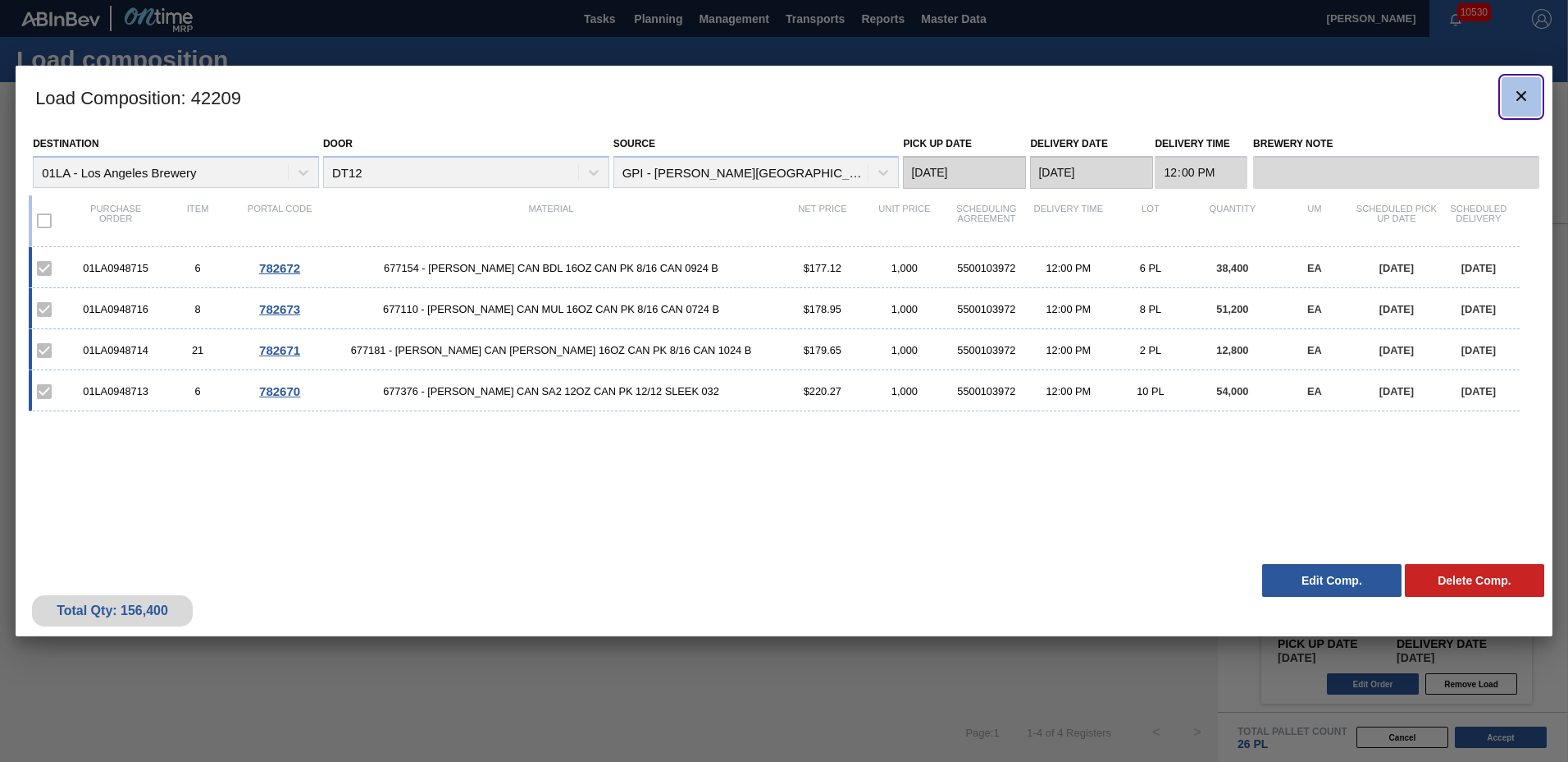
click at [1527, 90] on icon "botão de ícone" at bounding box center [1522, 96] width 20 height 20
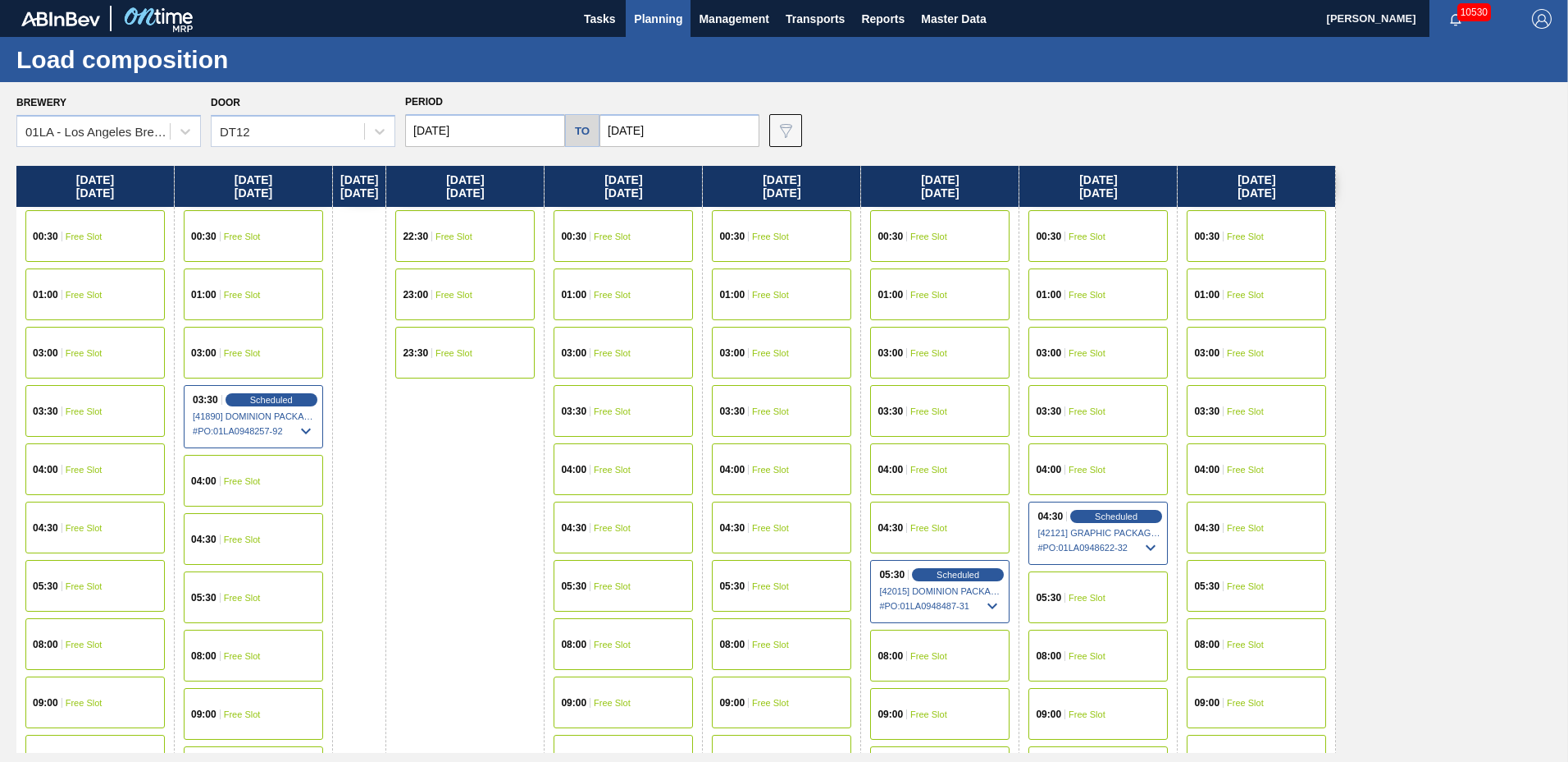
click at [660, 13] on span "Planning" at bounding box center [658, 19] width 49 height 20
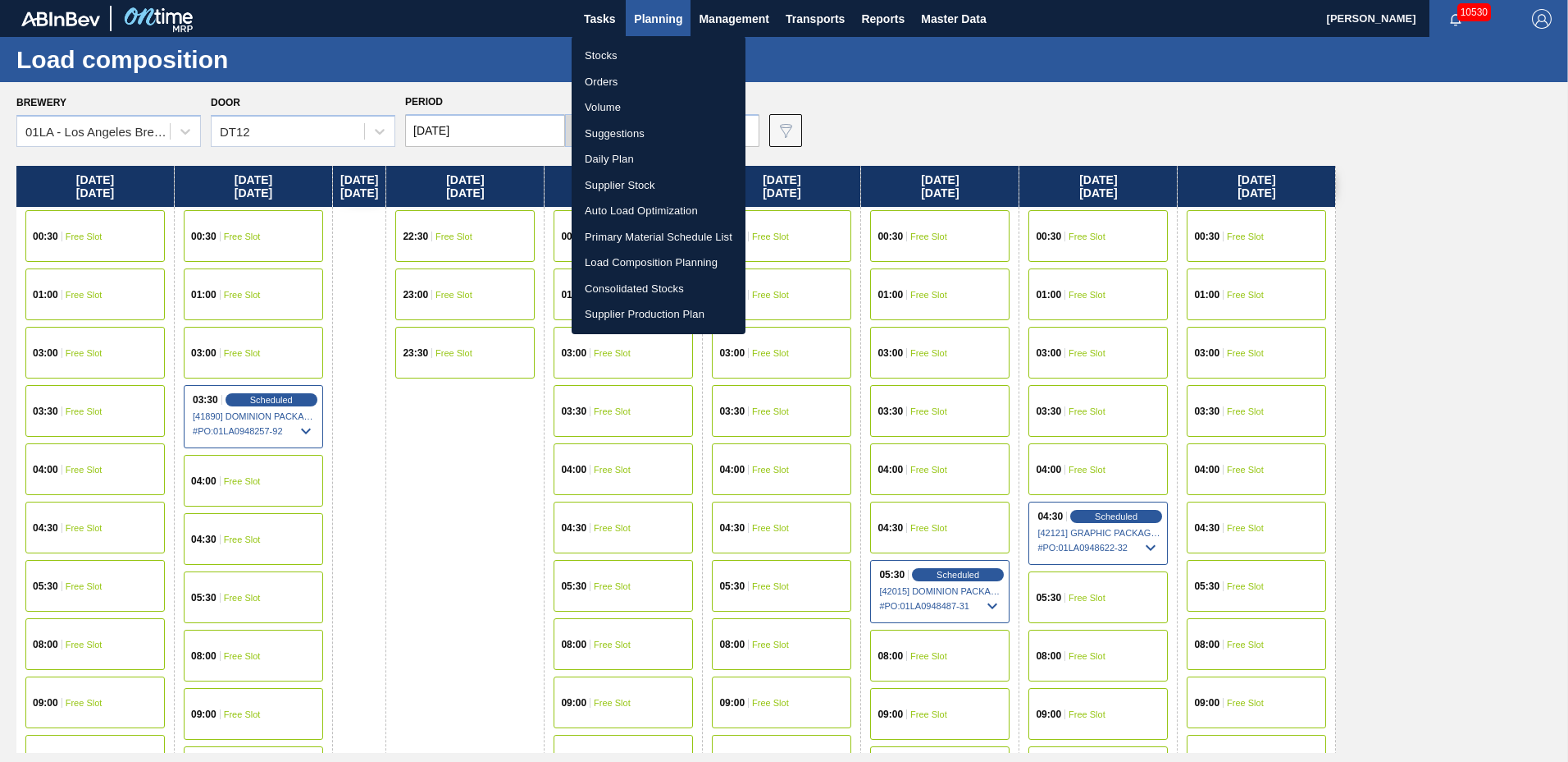
click at [623, 141] on li "Suggestions" at bounding box center [659, 134] width 173 height 26
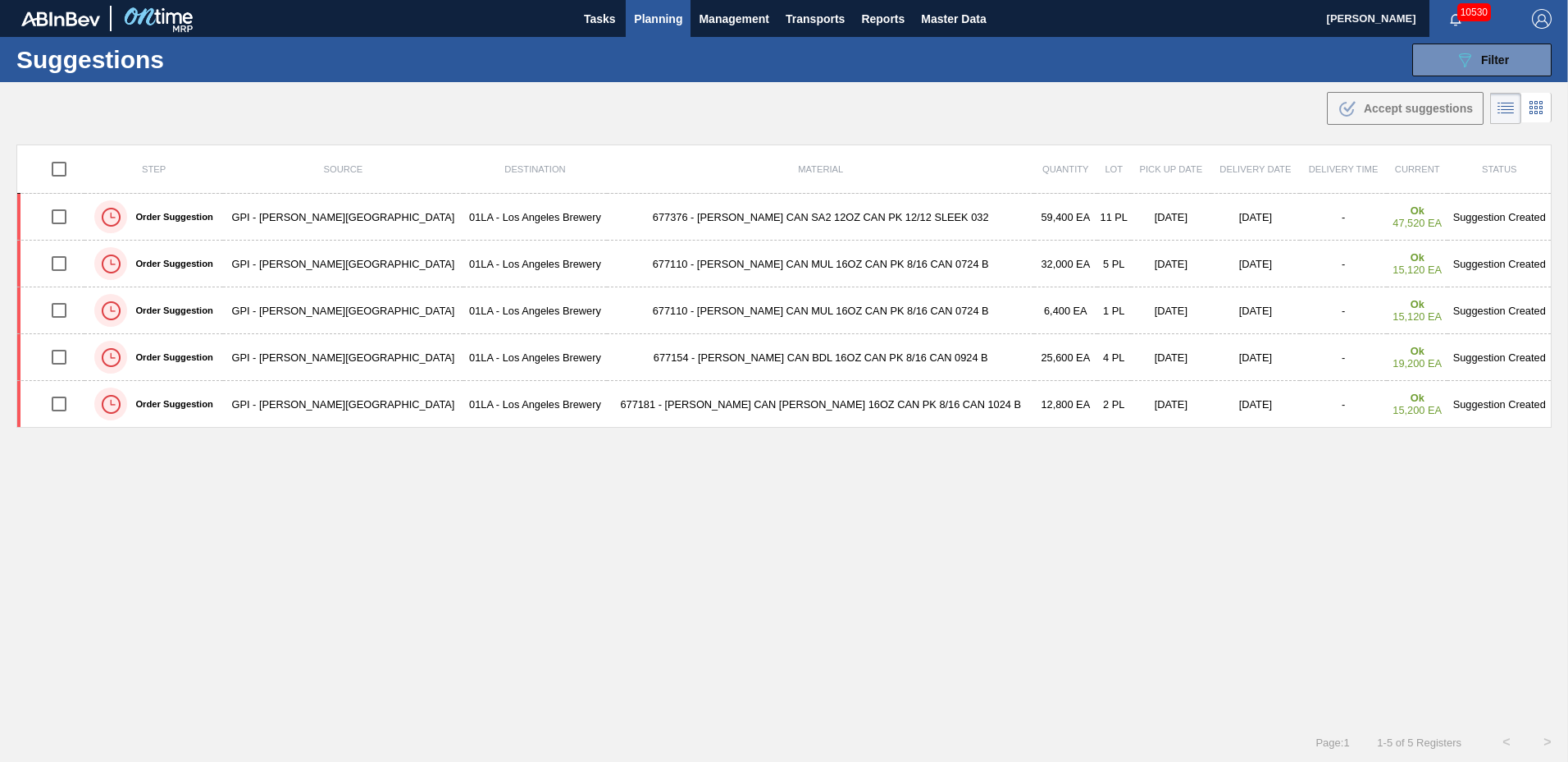
type to "[DATE]"
click at [1459, 63] on icon "089F7B8B-B2A5-4AFE-B5C0-19BA573D28AC" at bounding box center [1465, 60] width 20 height 20
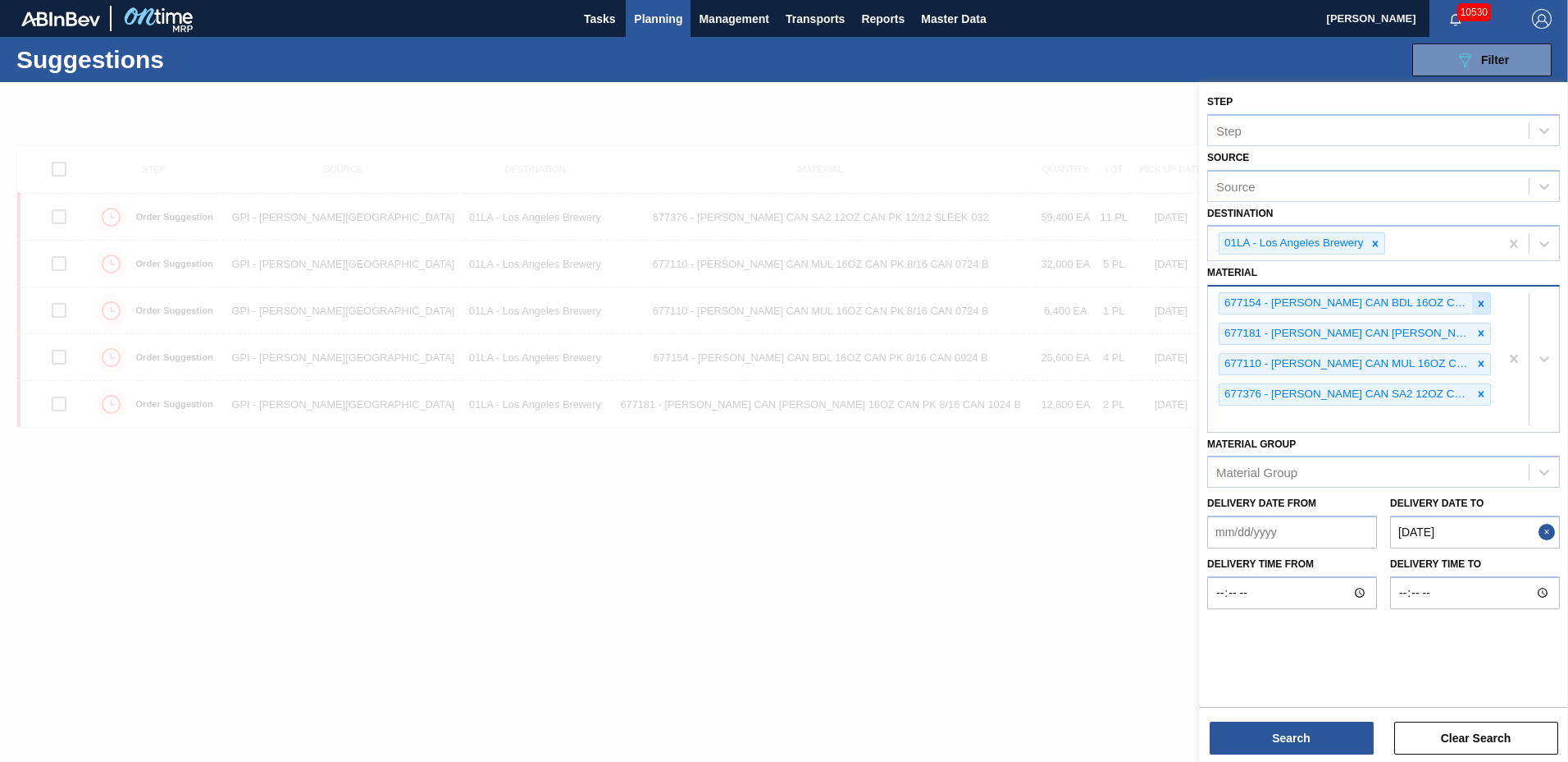
click at [1484, 306] on icon at bounding box center [1481, 304] width 12 height 12
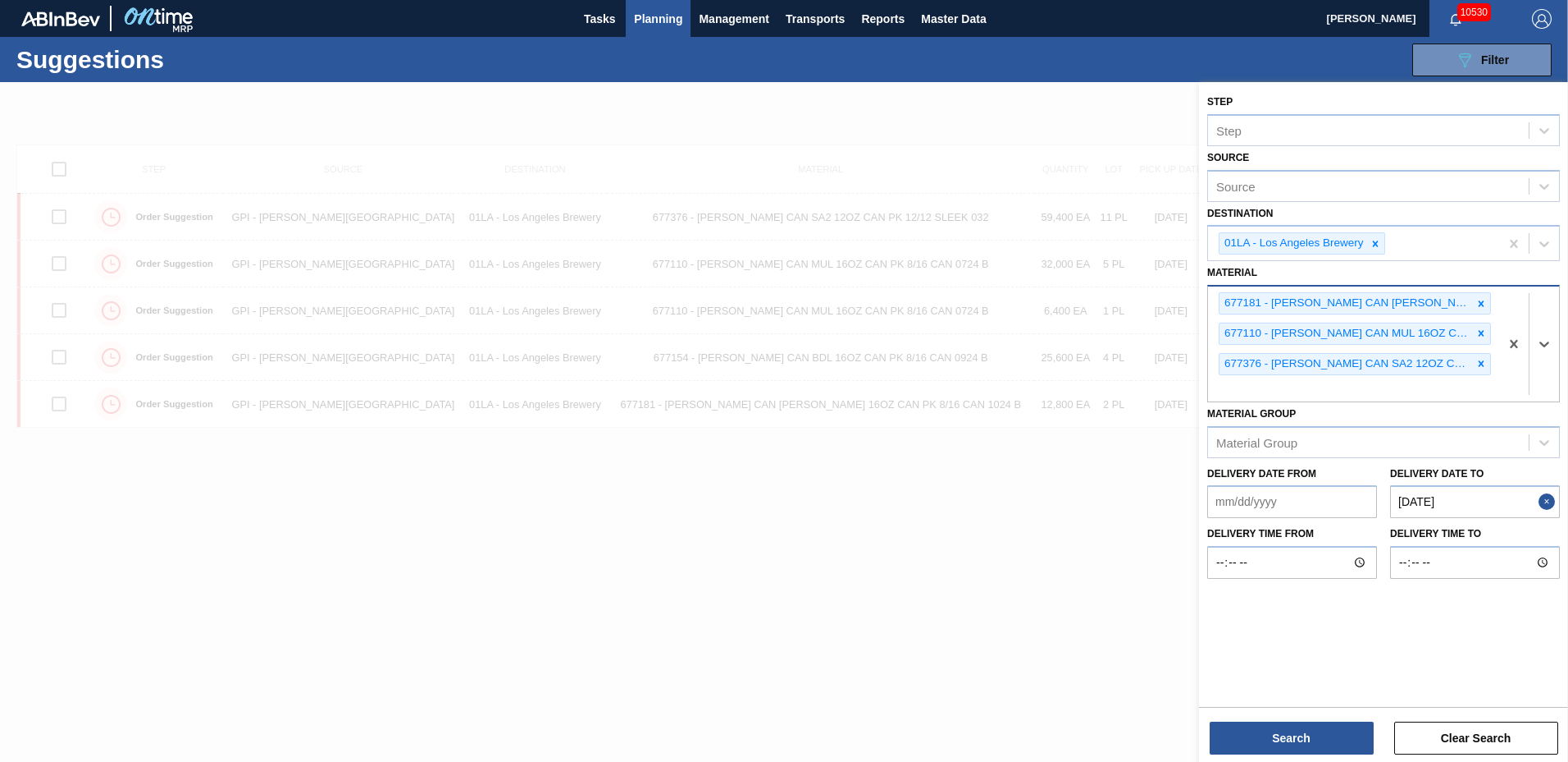
click at [1484, 306] on icon at bounding box center [1481, 304] width 12 height 12
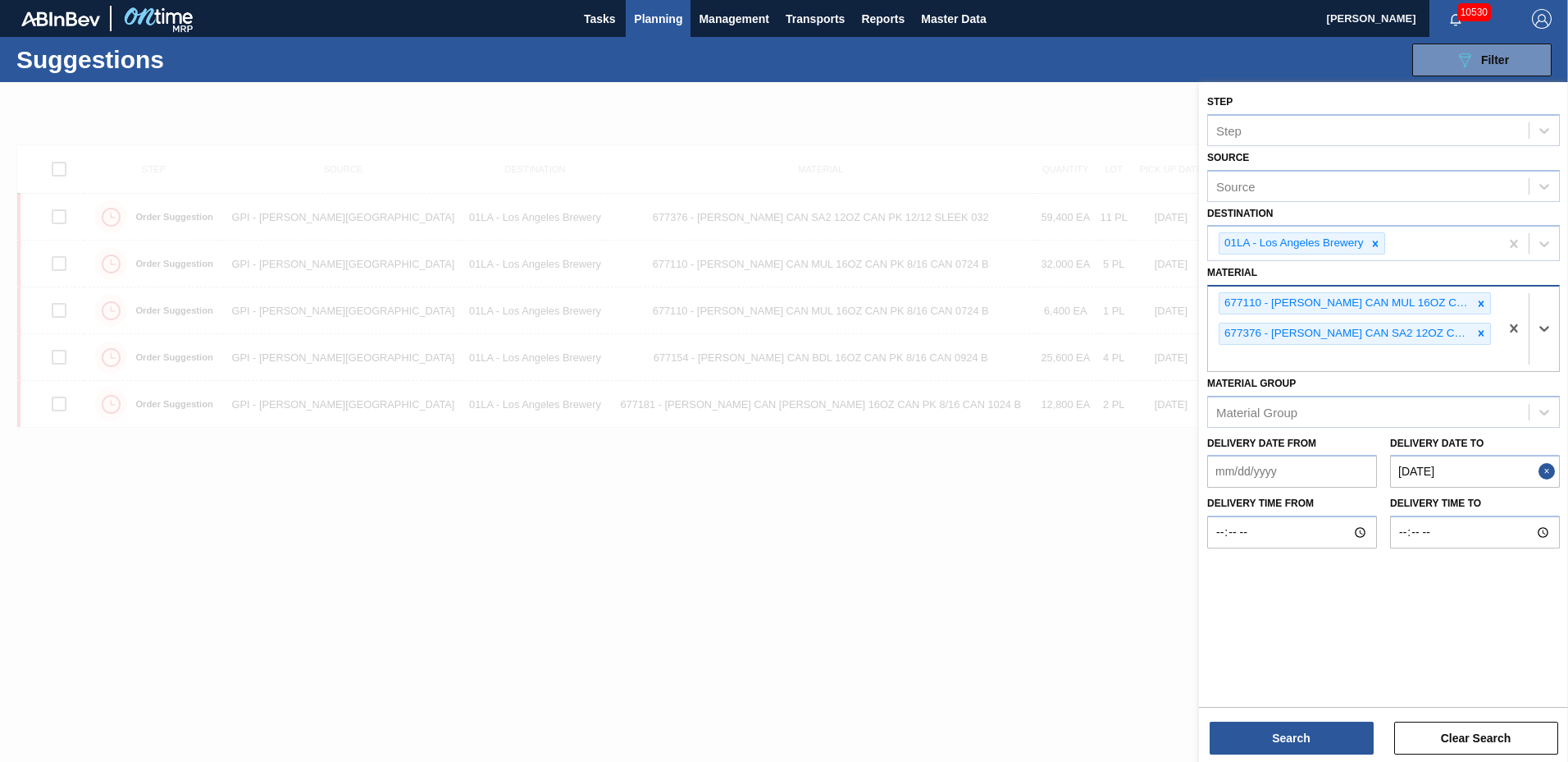
click at [1484, 306] on icon at bounding box center [1481, 304] width 12 height 12
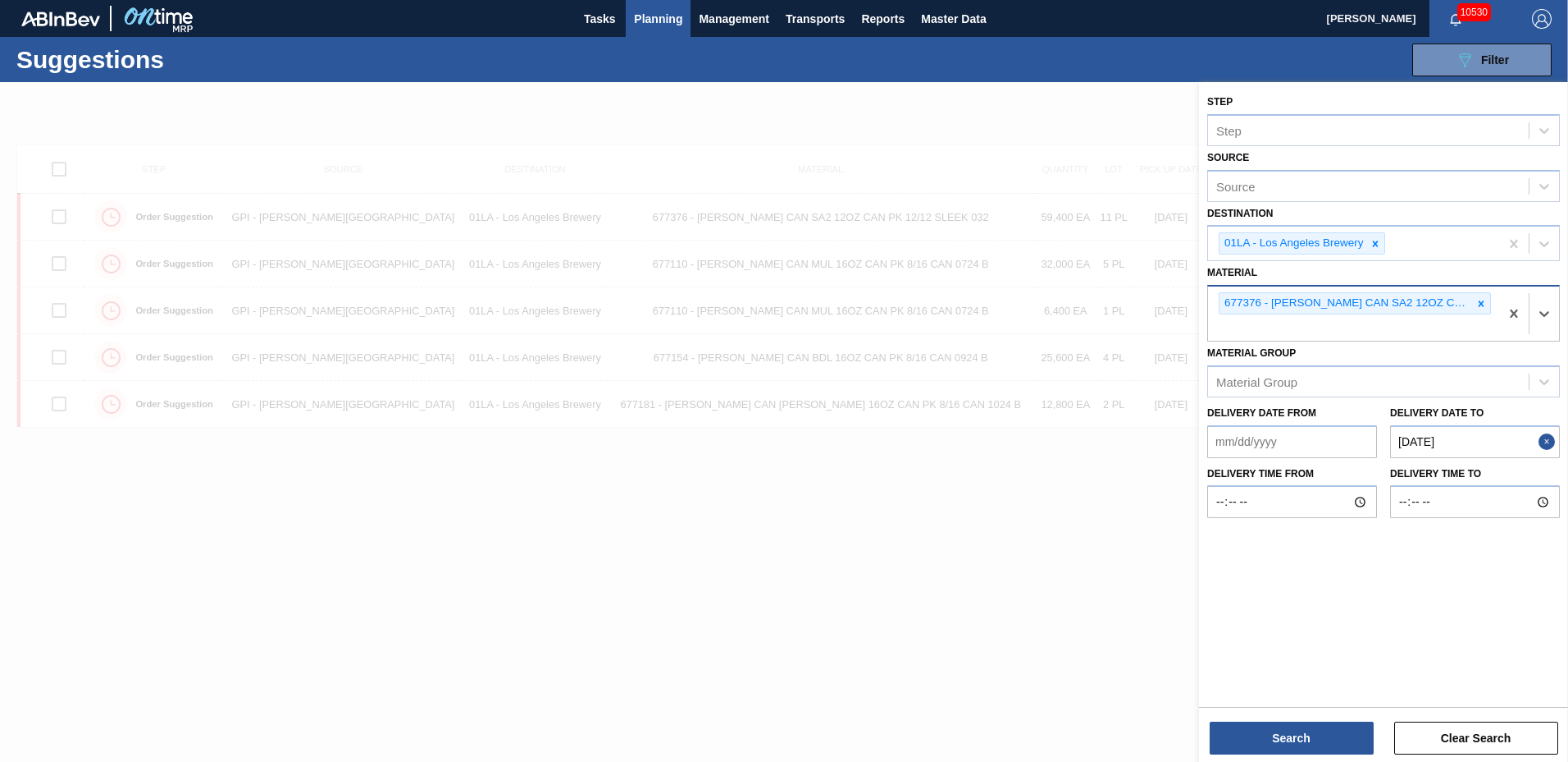
click at [1484, 306] on icon at bounding box center [1481, 304] width 12 height 12
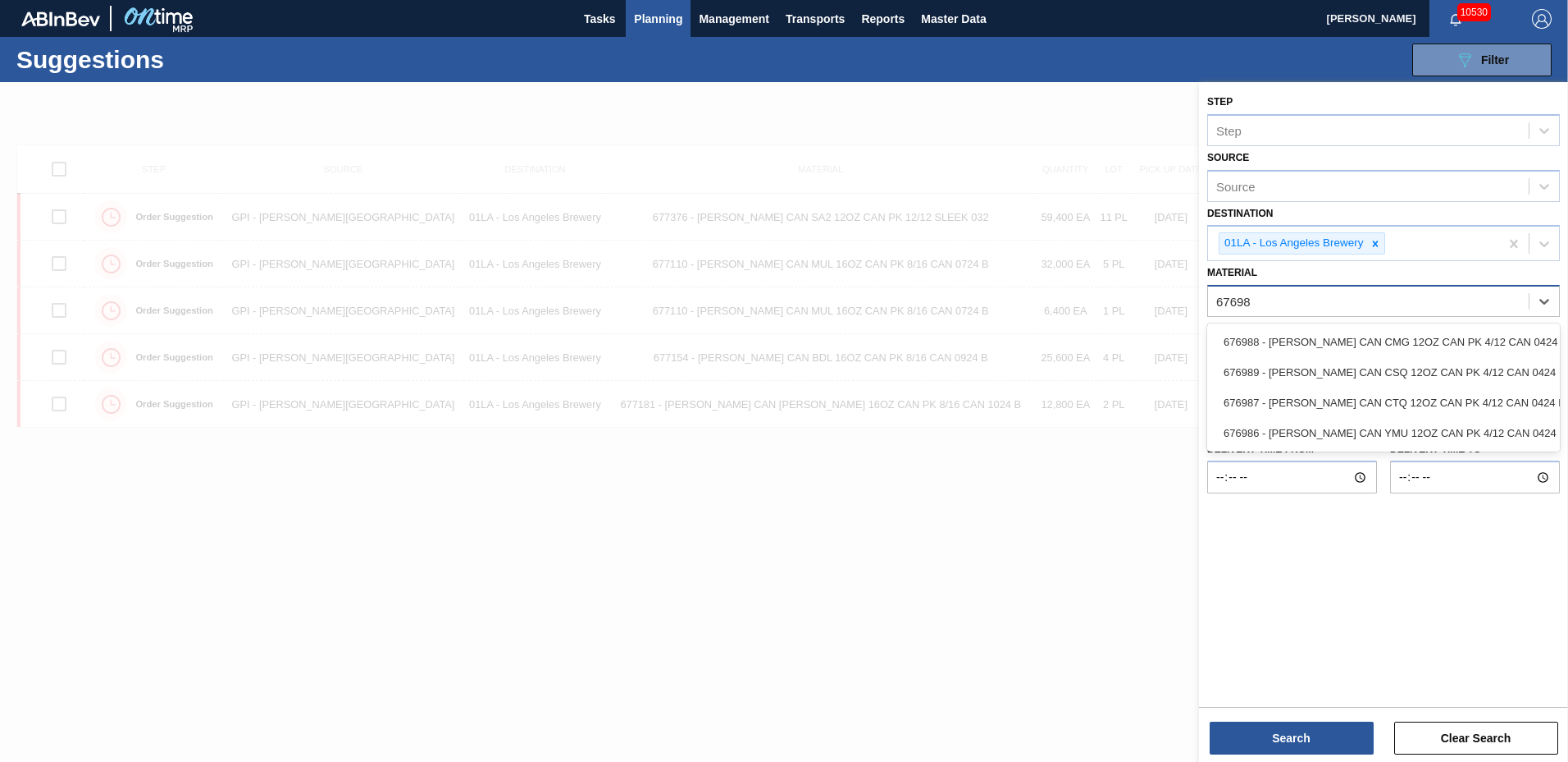
type input "676987"
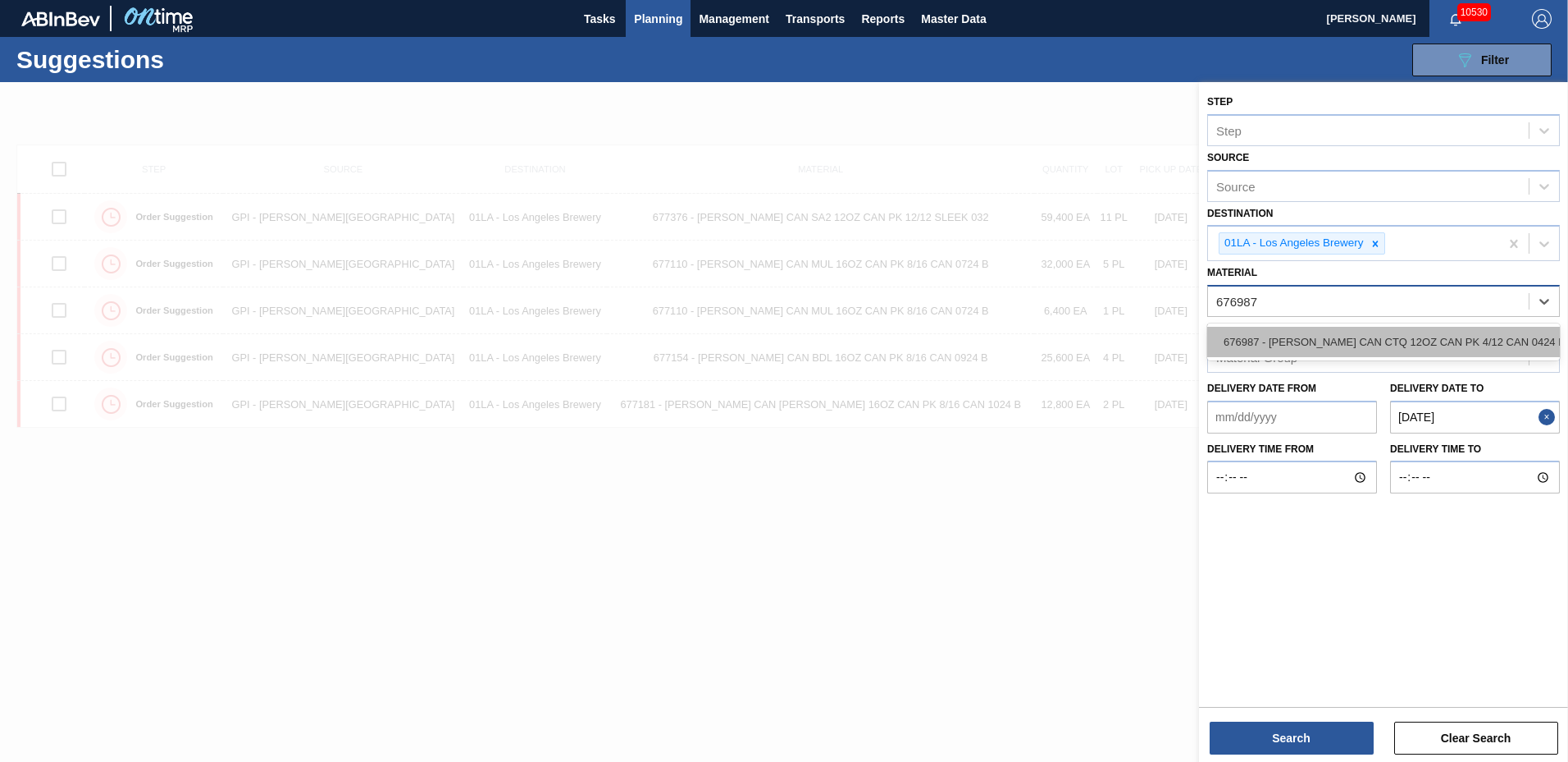
click at [1433, 338] on div "676987 - [PERSON_NAME] CAN CTQ 12OZ CAN PK 4/12 CAN 0424 B" at bounding box center [1384, 342] width 353 height 30
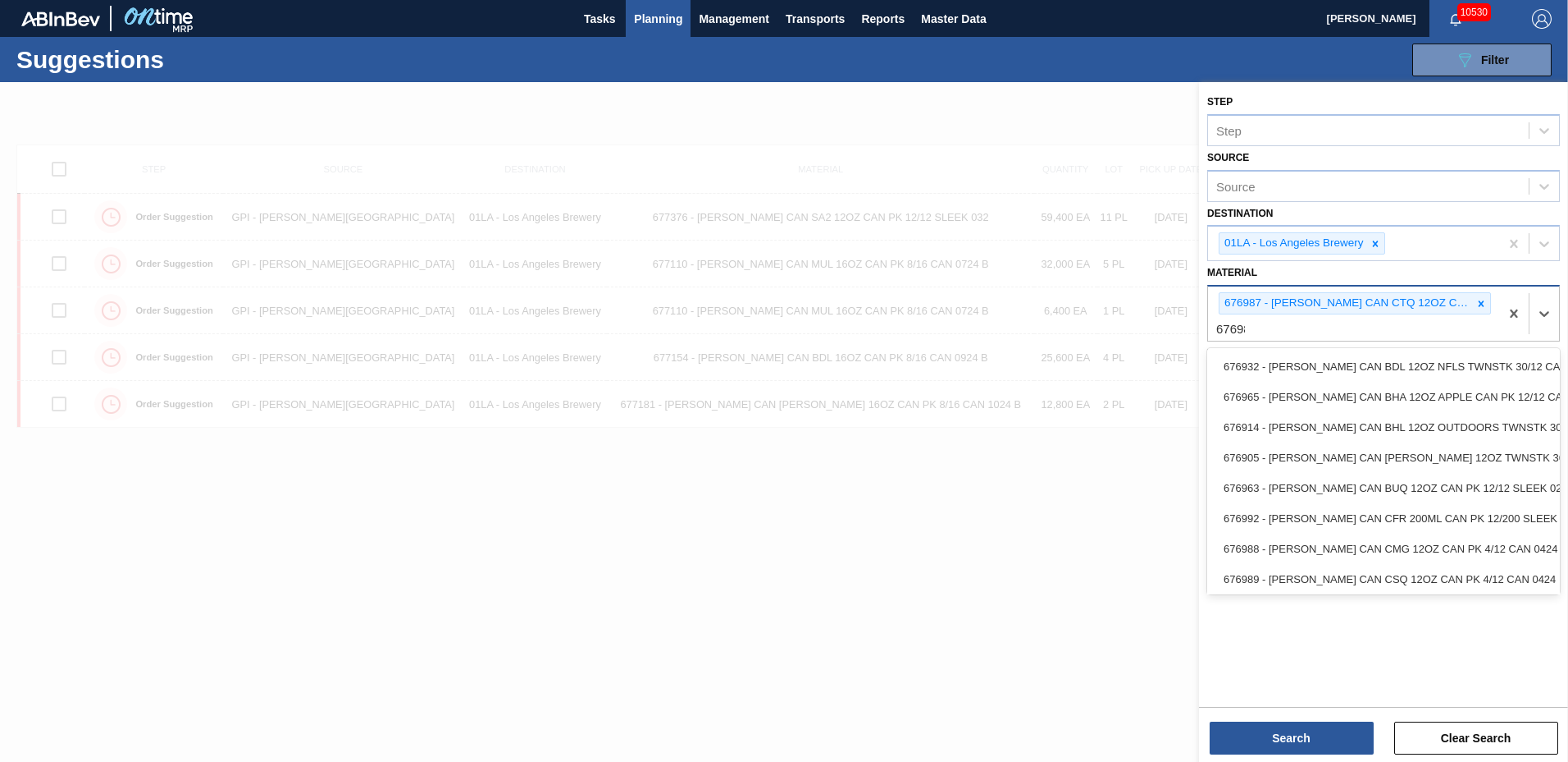
type input "676988"
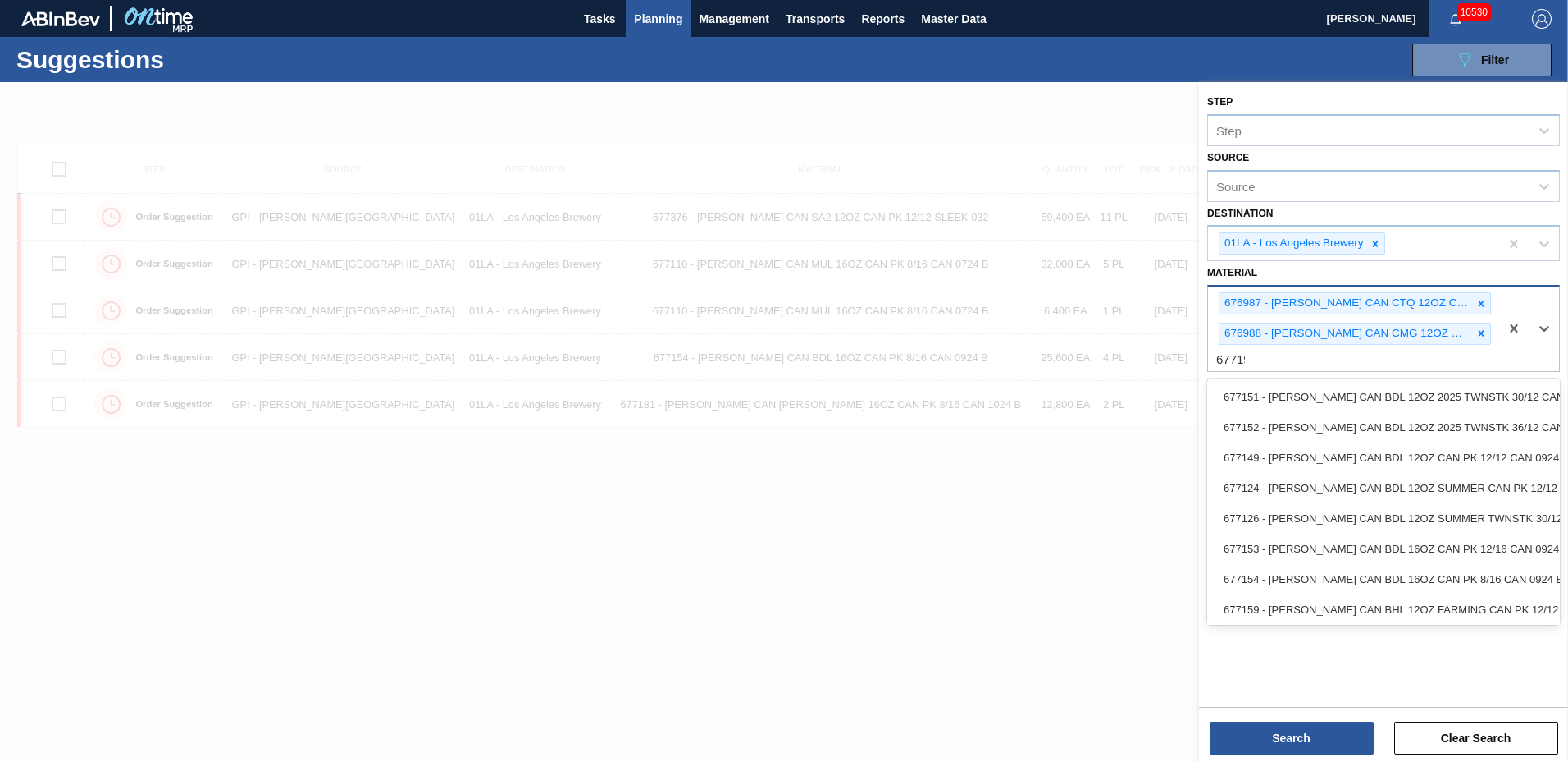
type input "677190"
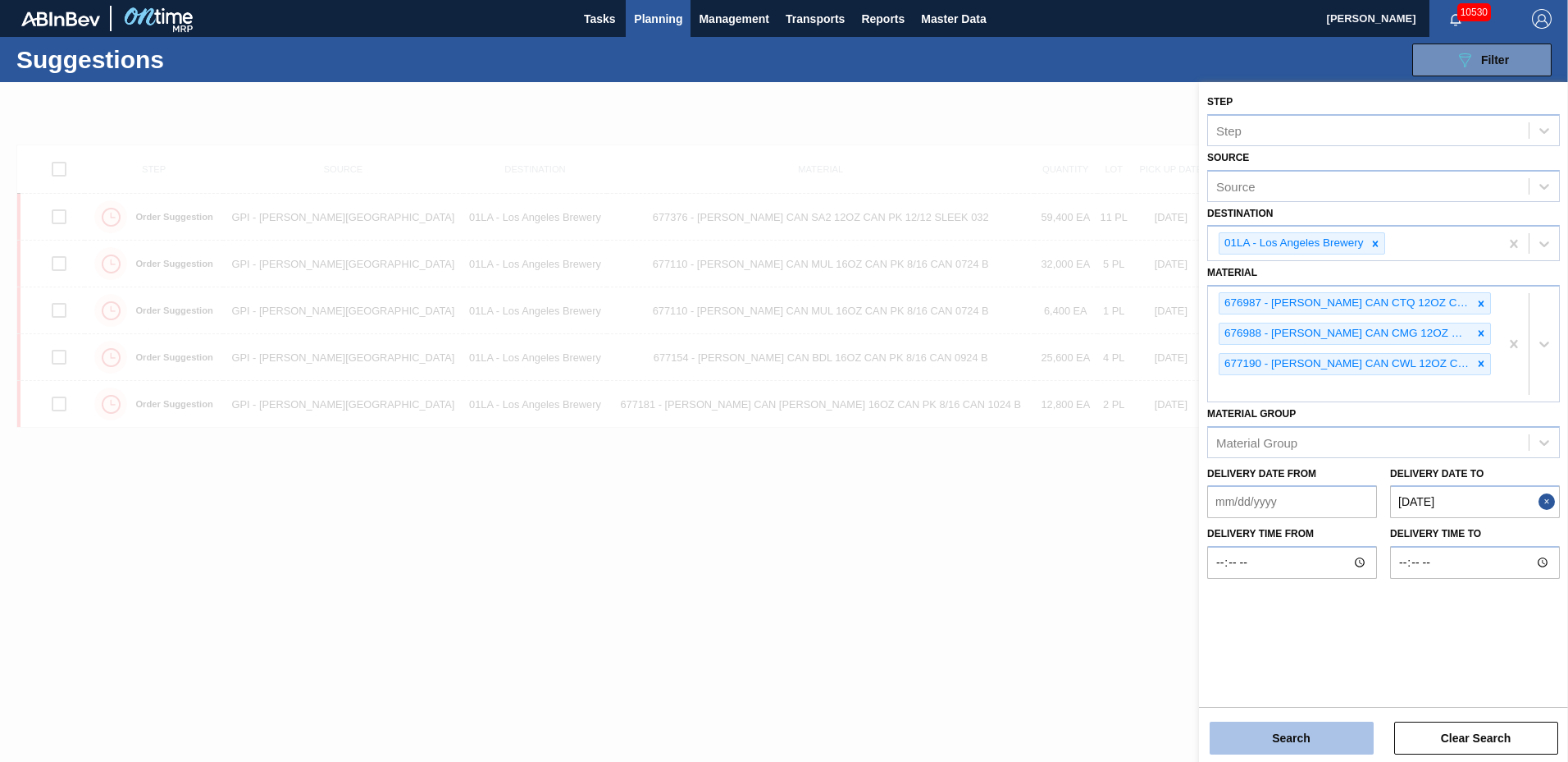
click at [1295, 739] on button "Search" at bounding box center [1292, 737] width 164 height 33
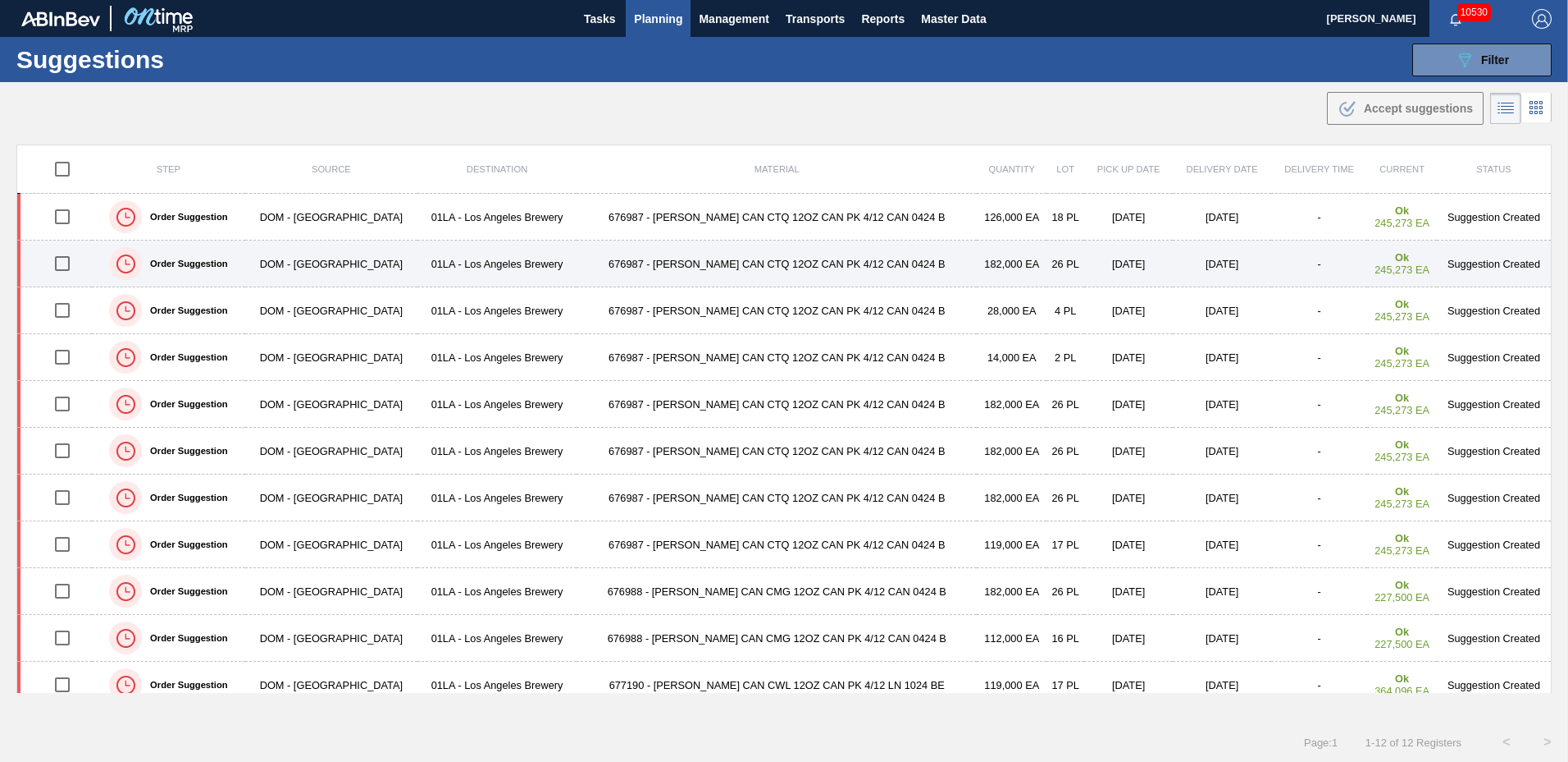
click at [69, 255] on input "checkbox" at bounding box center [62, 263] width 35 height 35
checkbox input "true"
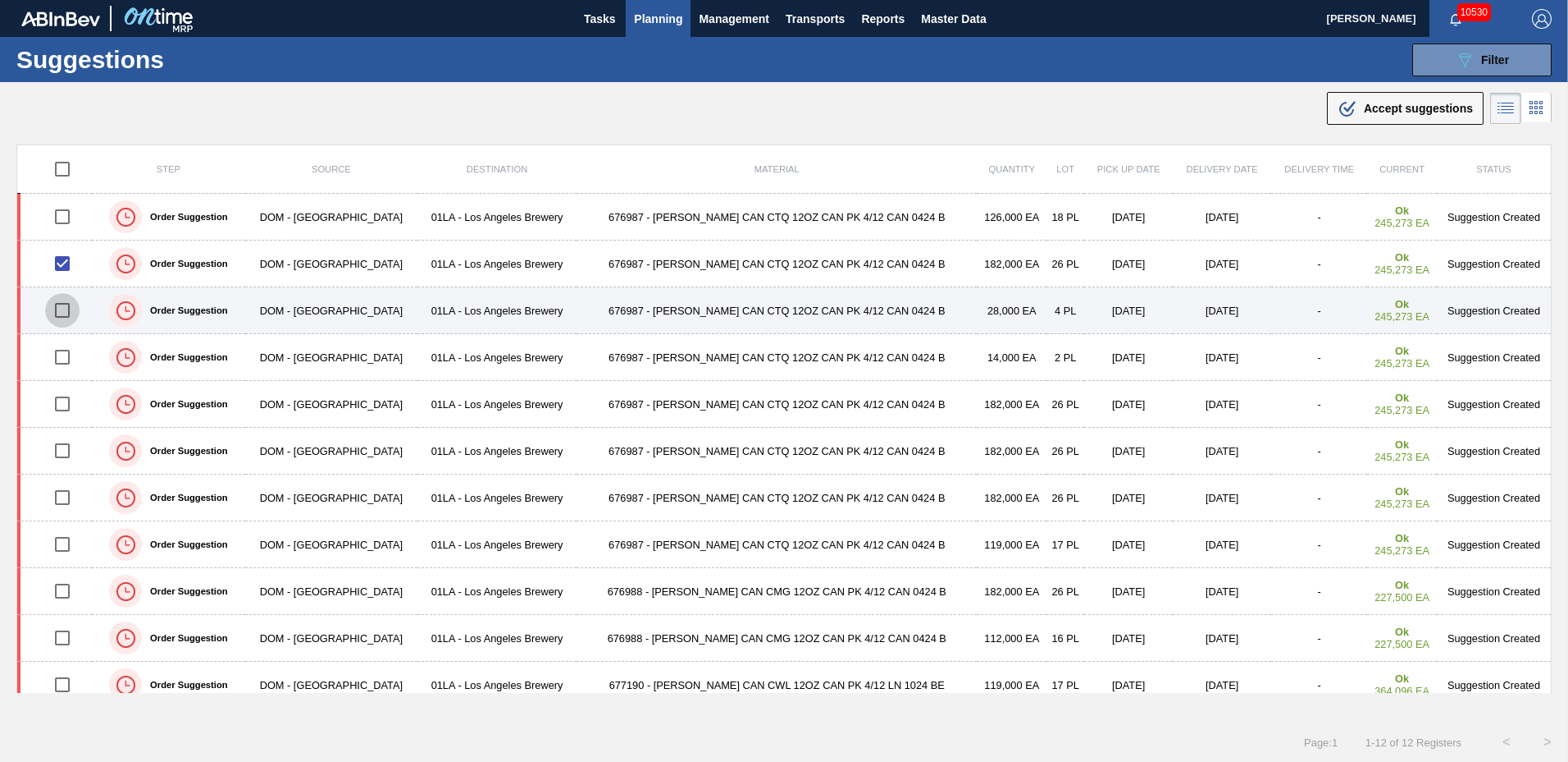
click at [68, 303] on input "checkbox" at bounding box center [62, 310] width 35 height 35
checkbox input "true"
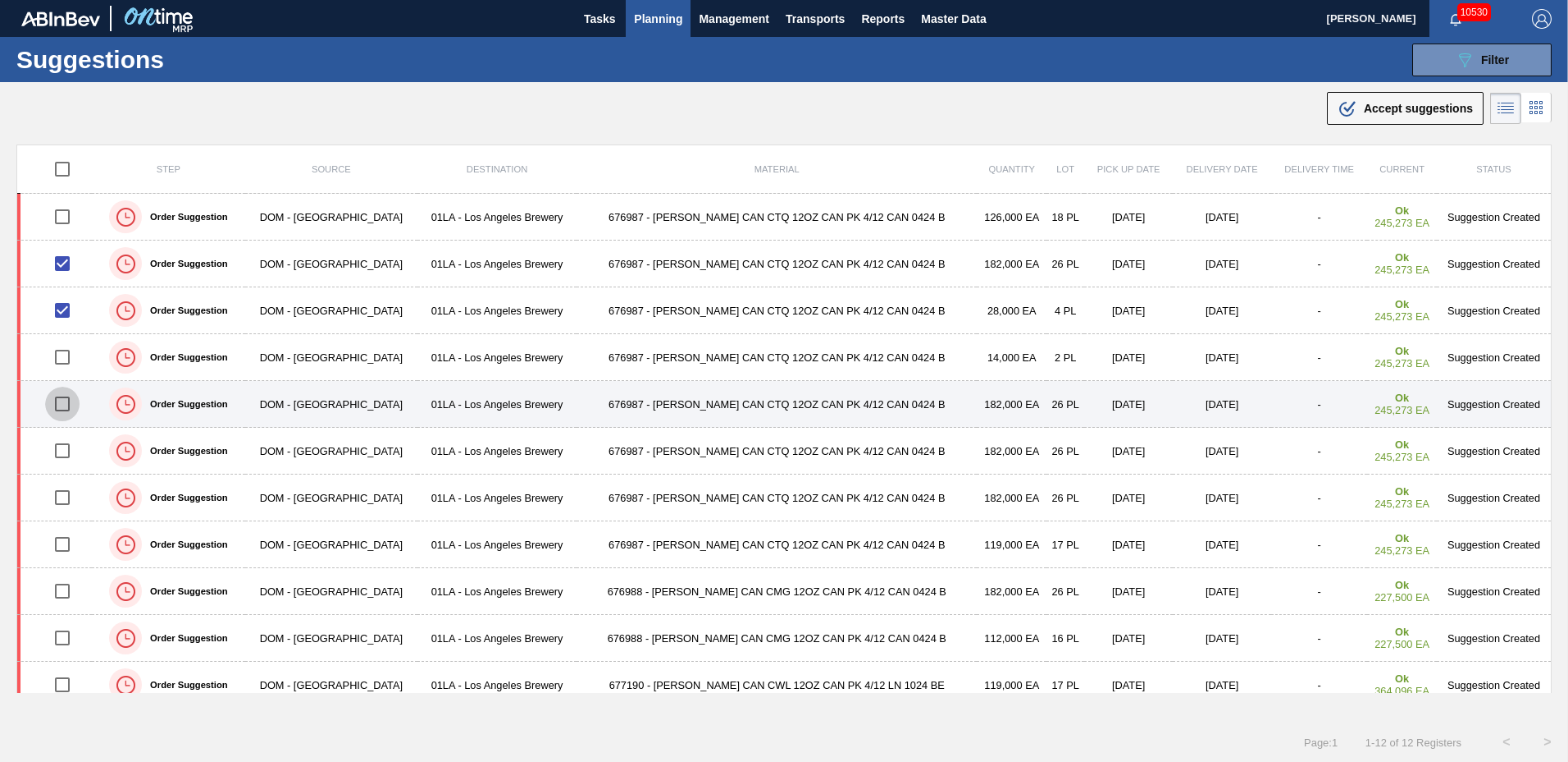
click at [68, 404] on input "checkbox" at bounding box center [62, 404] width 35 height 35
checkbox input "true"
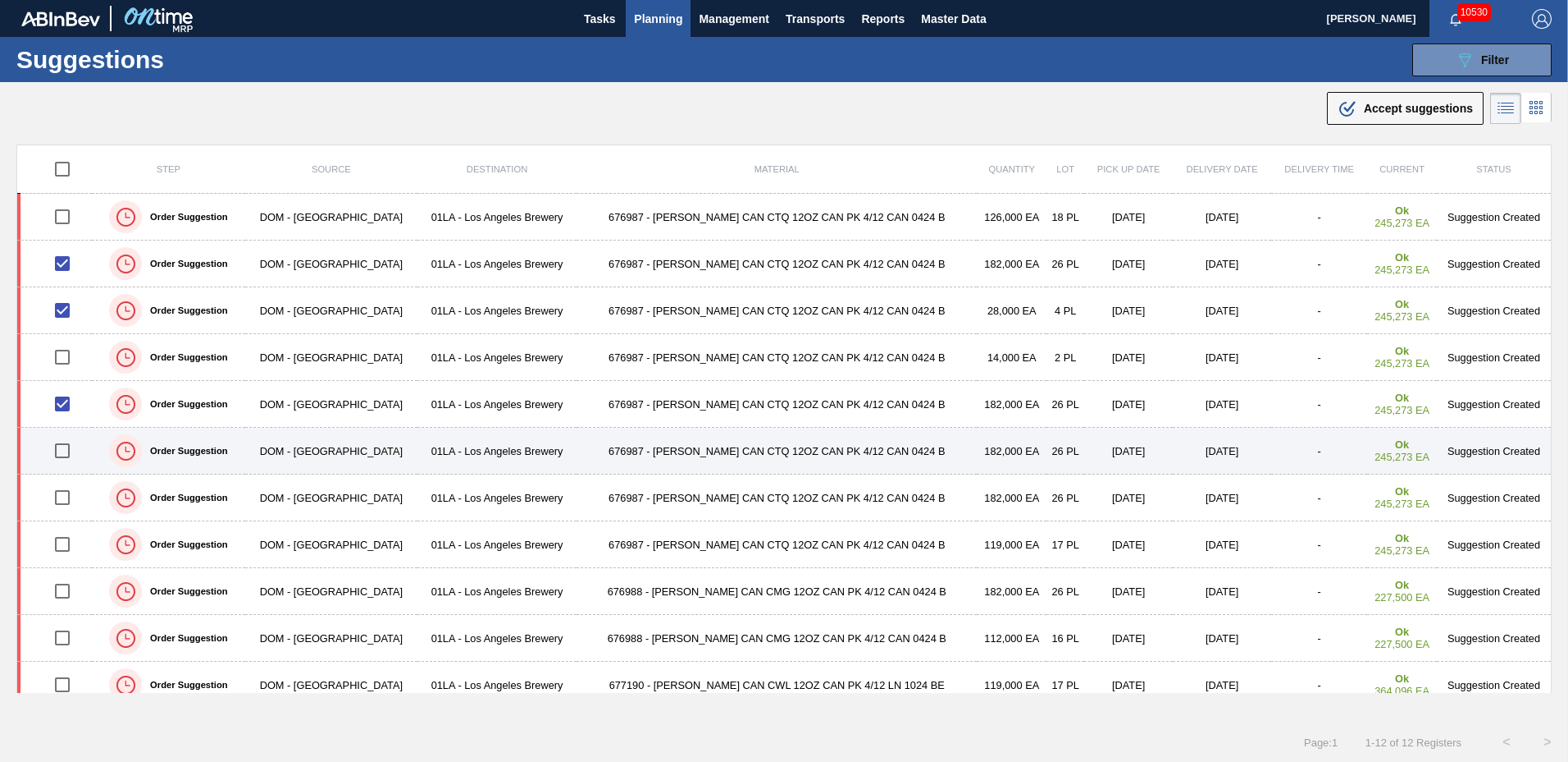
click at [64, 447] on input "checkbox" at bounding box center [62, 450] width 35 height 35
checkbox input "true"
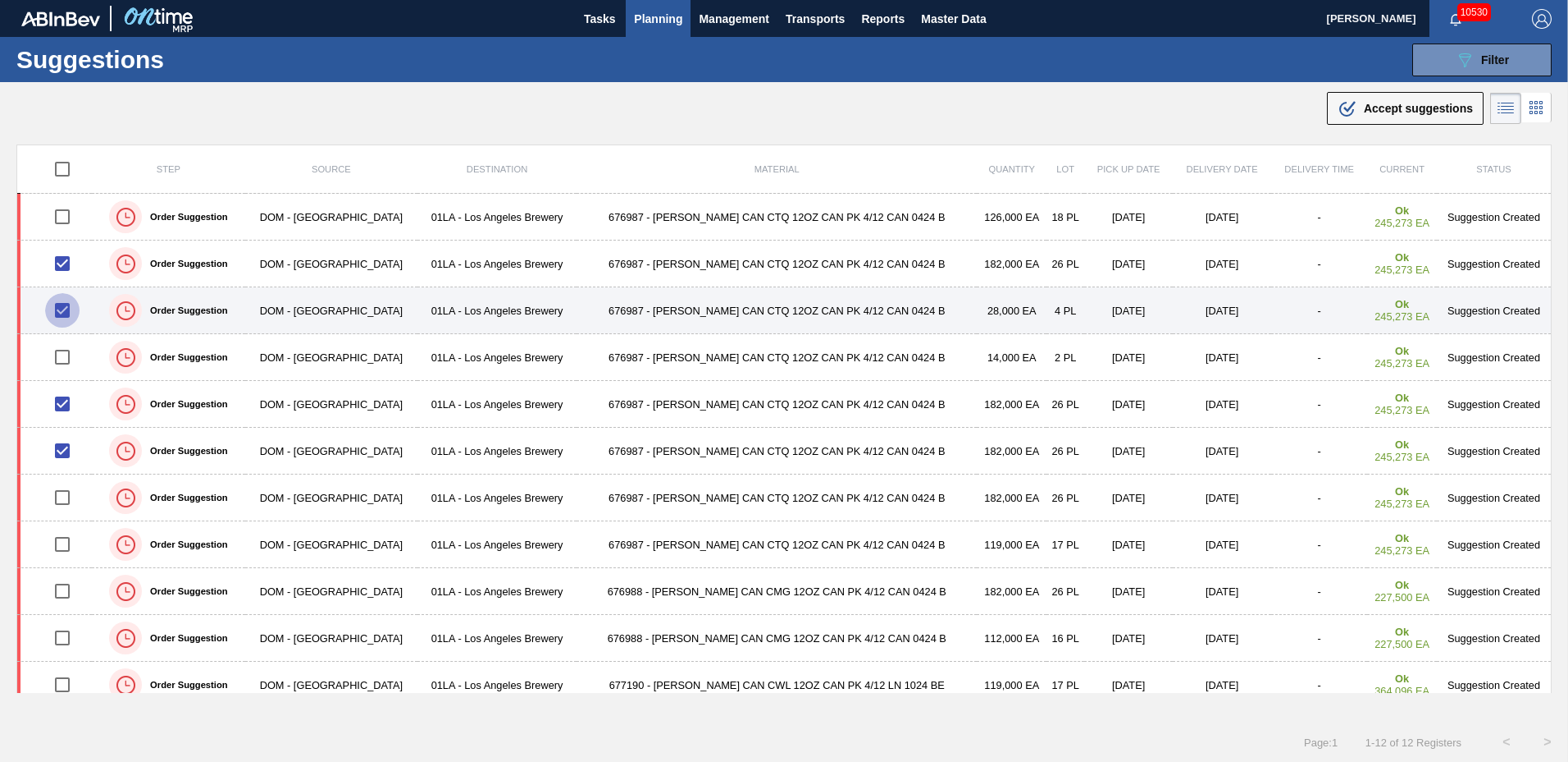
click at [72, 308] on input "checkbox" at bounding box center [62, 310] width 35 height 35
checkbox input "false"
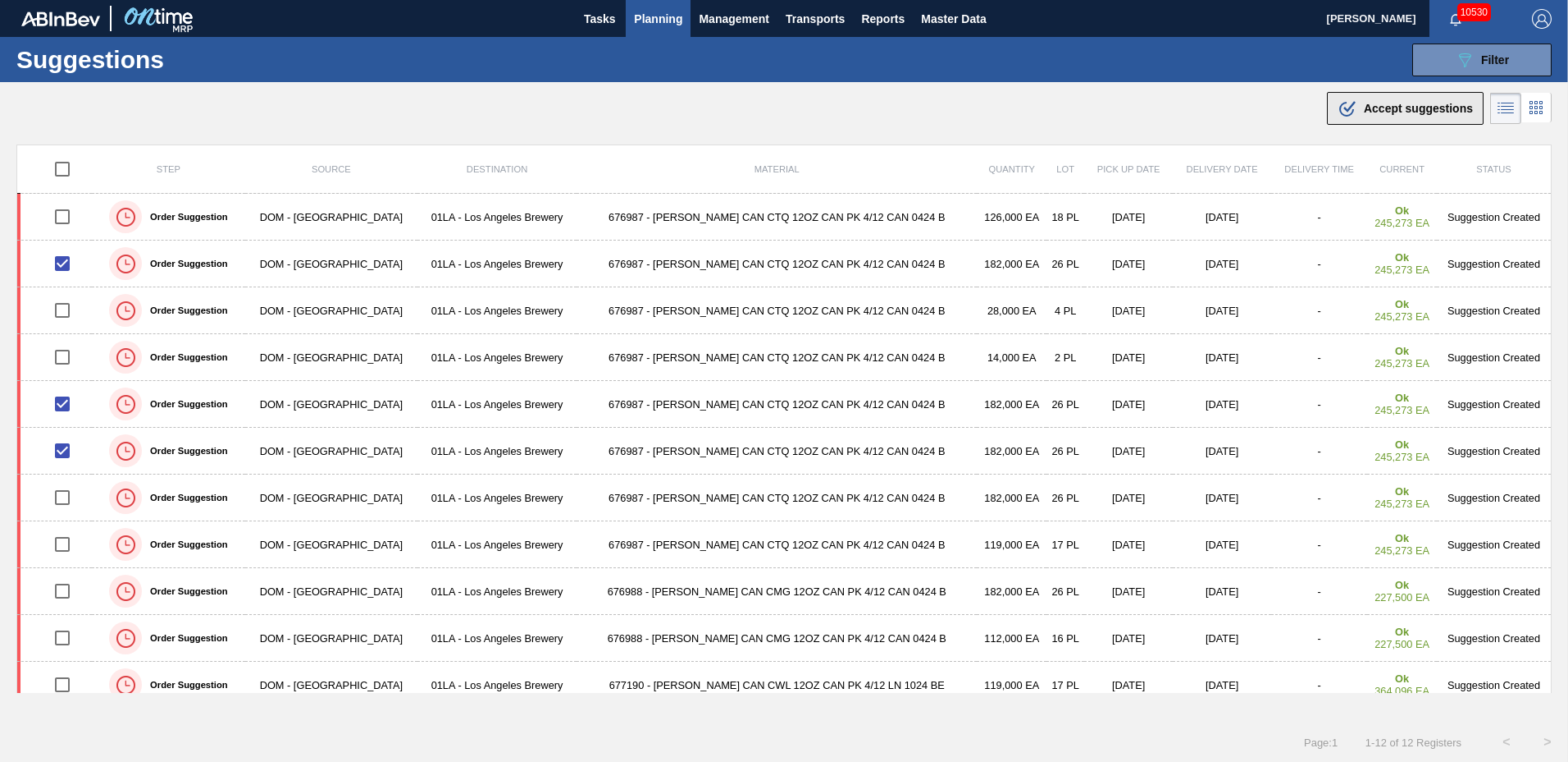
click at [1389, 105] on span "Accept suggestions" at bounding box center [1417, 108] width 109 height 13
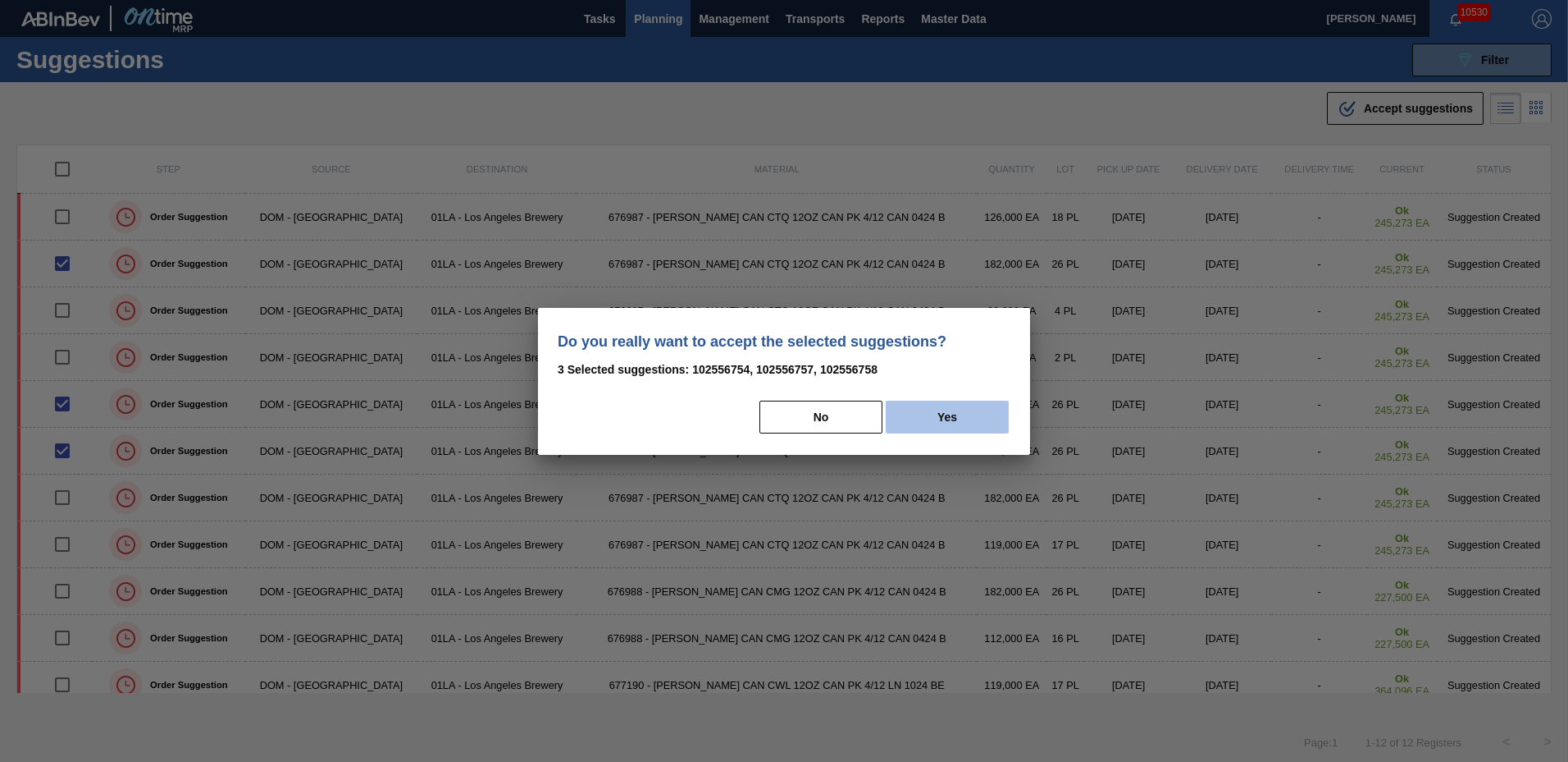
click at [979, 429] on button "Yes" at bounding box center [947, 417] width 123 height 33
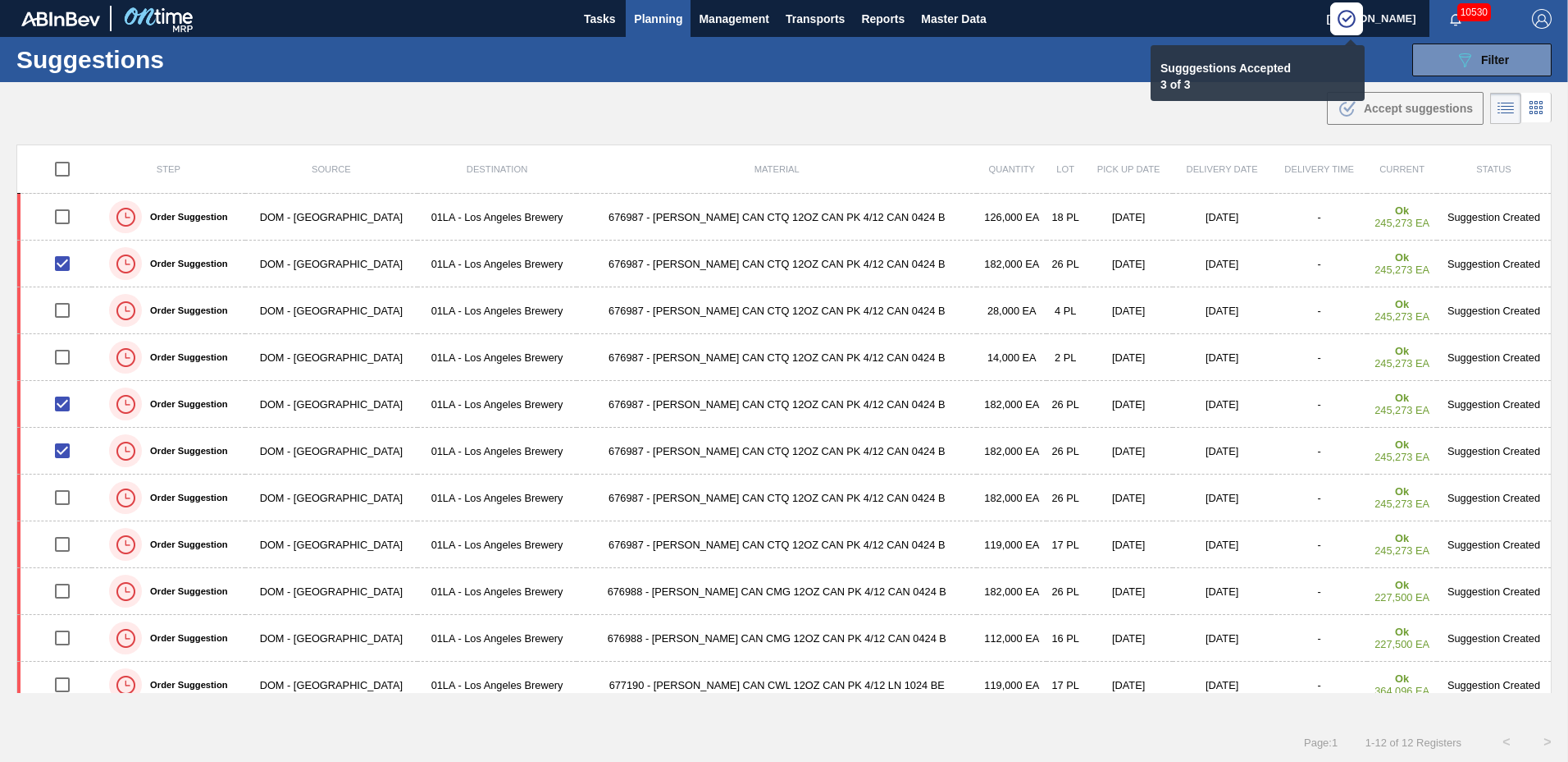
click at [672, 22] on span "Planning" at bounding box center [658, 19] width 49 height 20
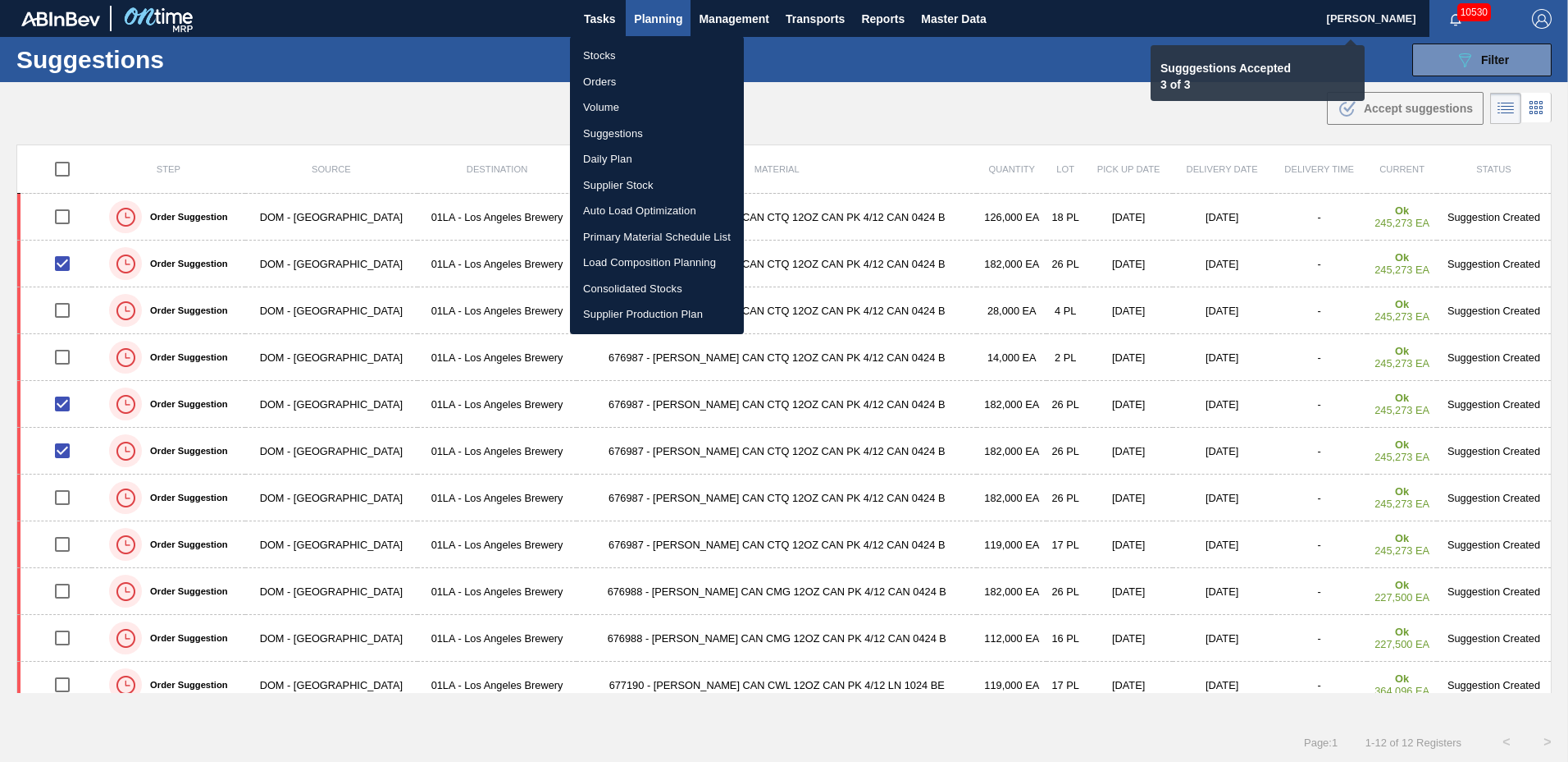
checkbox input "false"
click at [632, 254] on li "Load Composition Planning" at bounding box center [657, 262] width 173 height 26
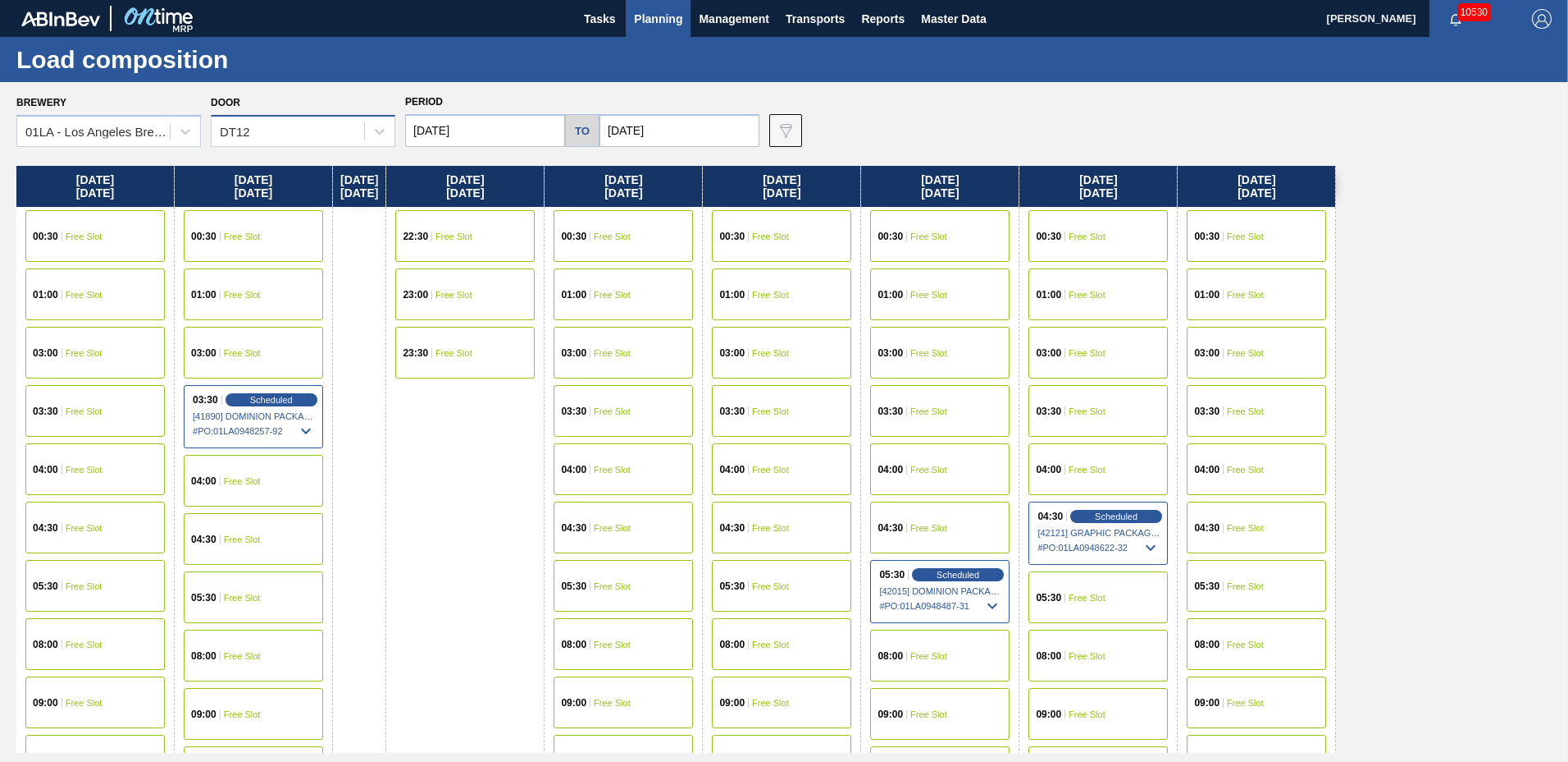
click at [270, 133] on div "DT12" at bounding box center [287, 132] width 153 height 24
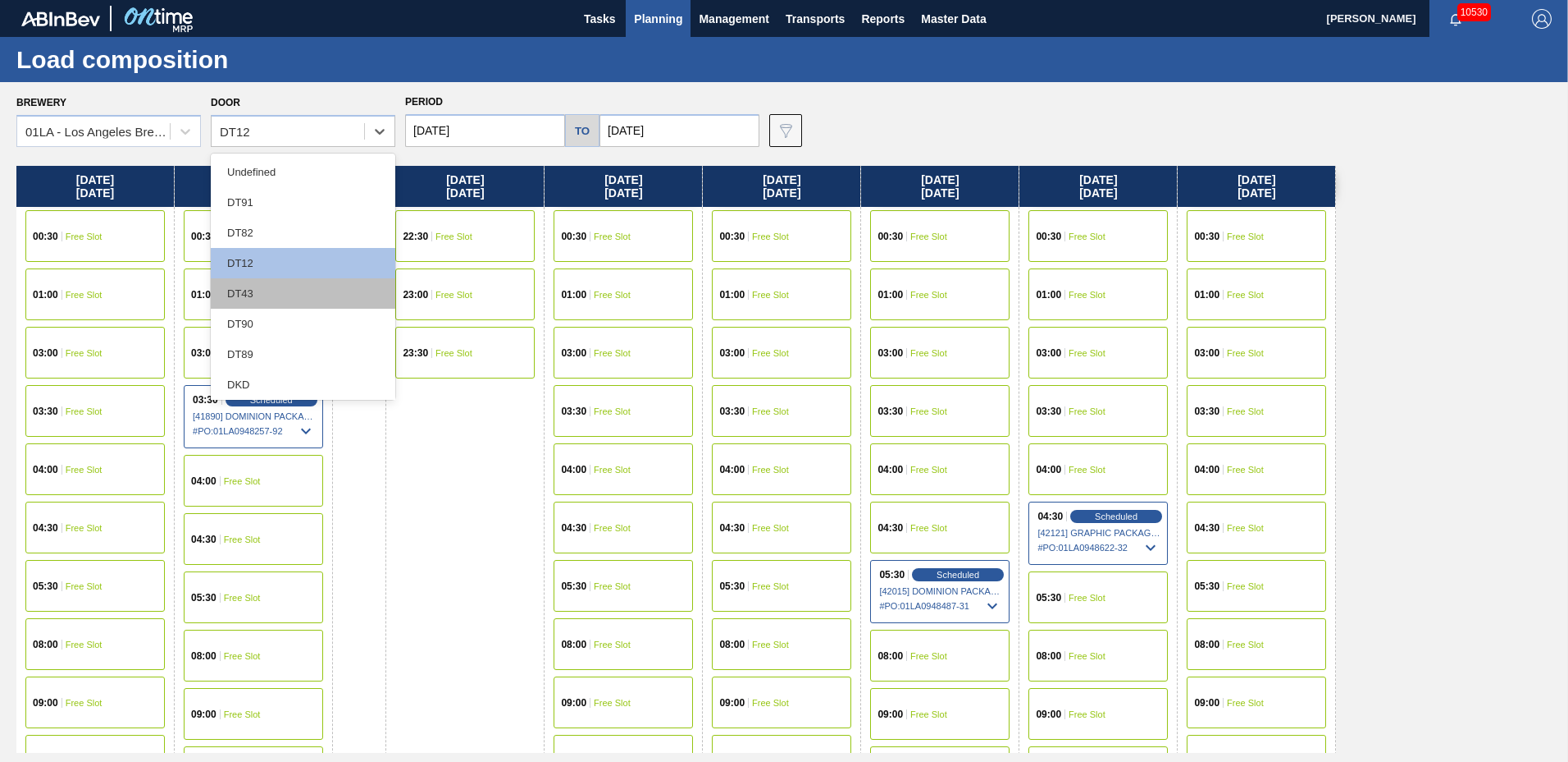
click at [278, 299] on div "DT43" at bounding box center [302, 293] width 184 height 30
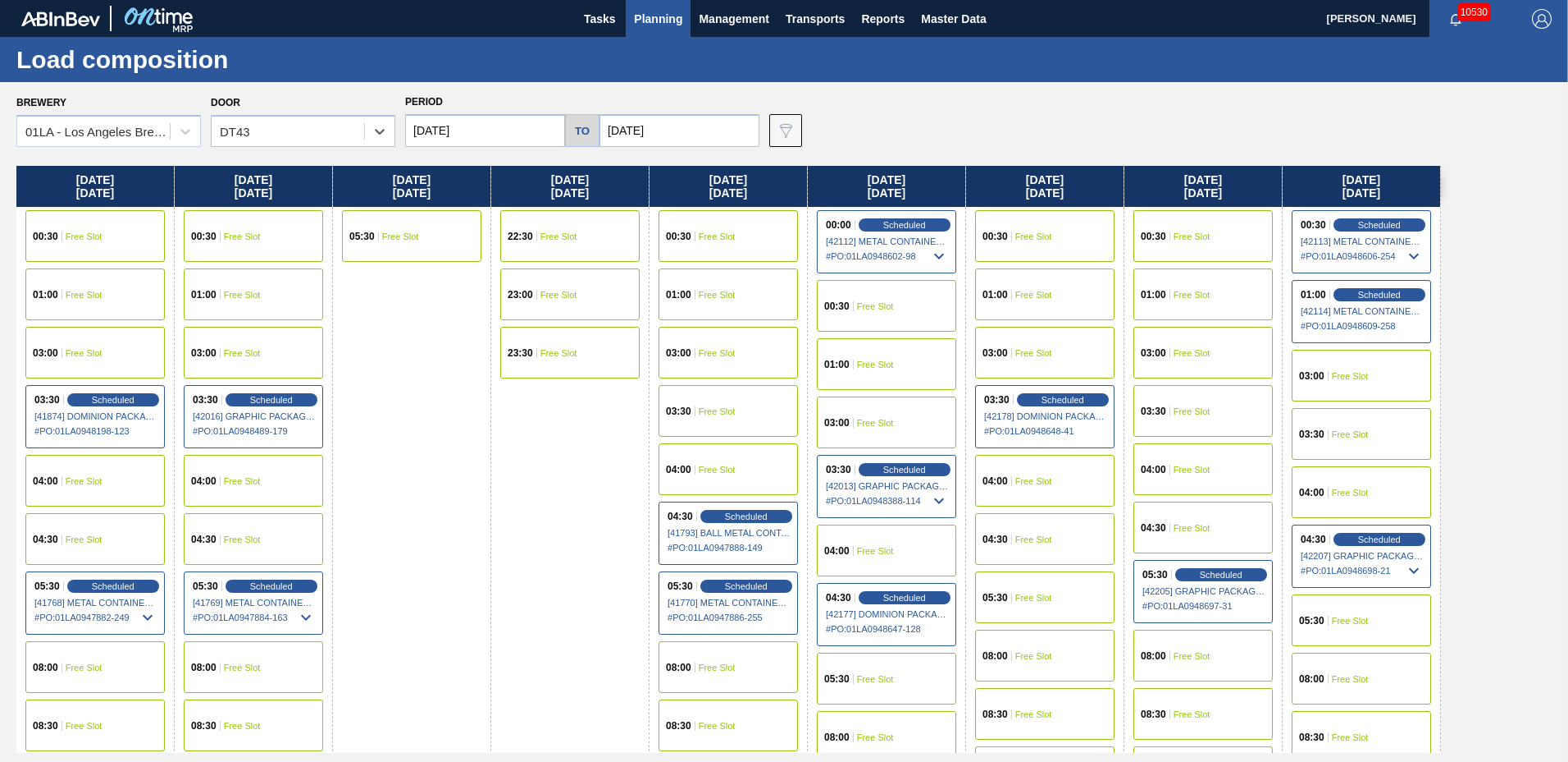
click at [482, 135] on input "[DATE]" at bounding box center [485, 130] width 159 height 33
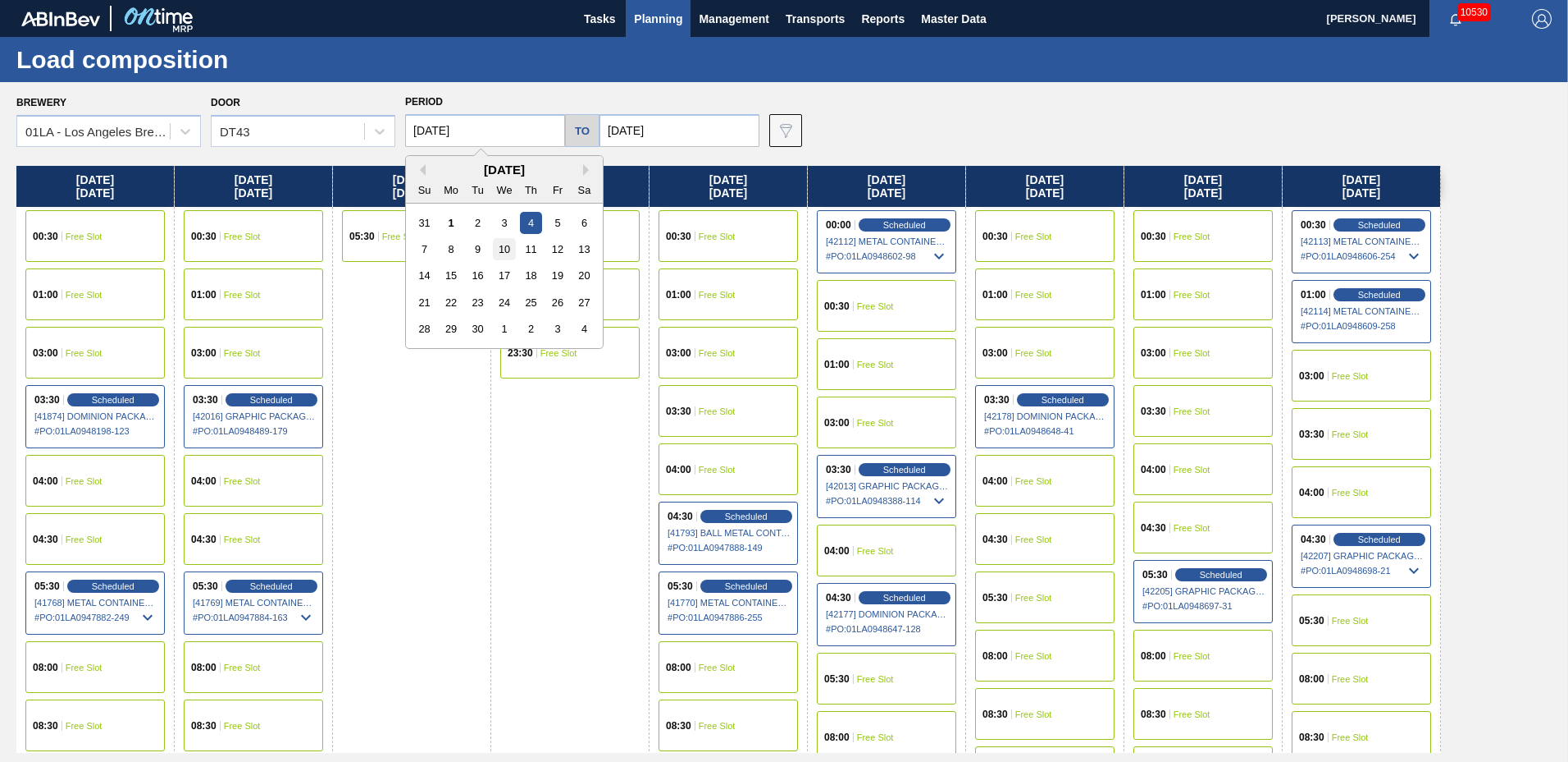
click at [502, 248] on div "10" at bounding box center [504, 249] width 22 height 22
type input "[DATE]"
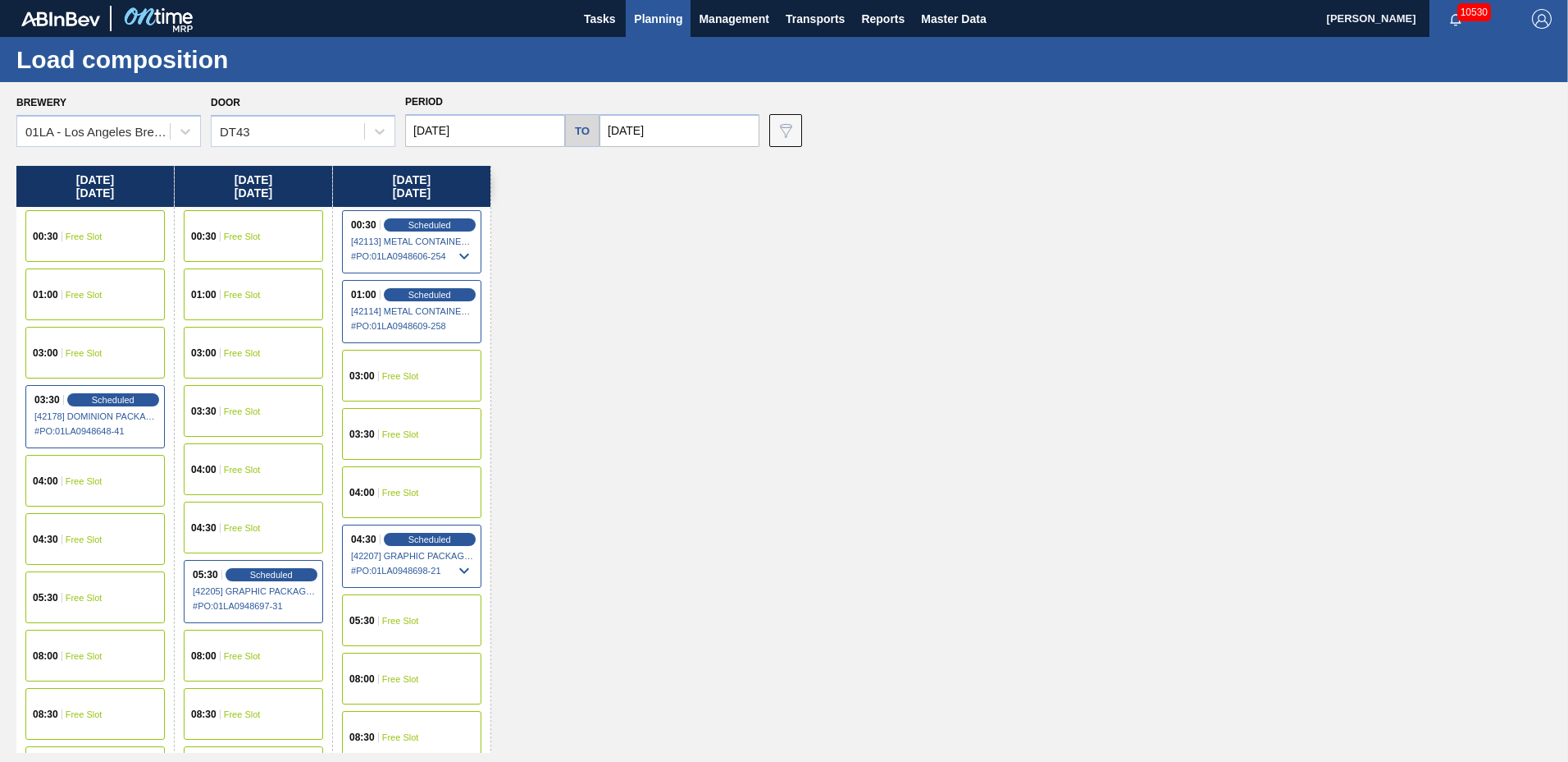
click at [679, 124] on input "[DATE]" at bounding box center [680, 130] width 159 height 33
click at [726, 270] on div "18" at bounding box center [726, 275] width 22 height 22
type input "[DATE]"
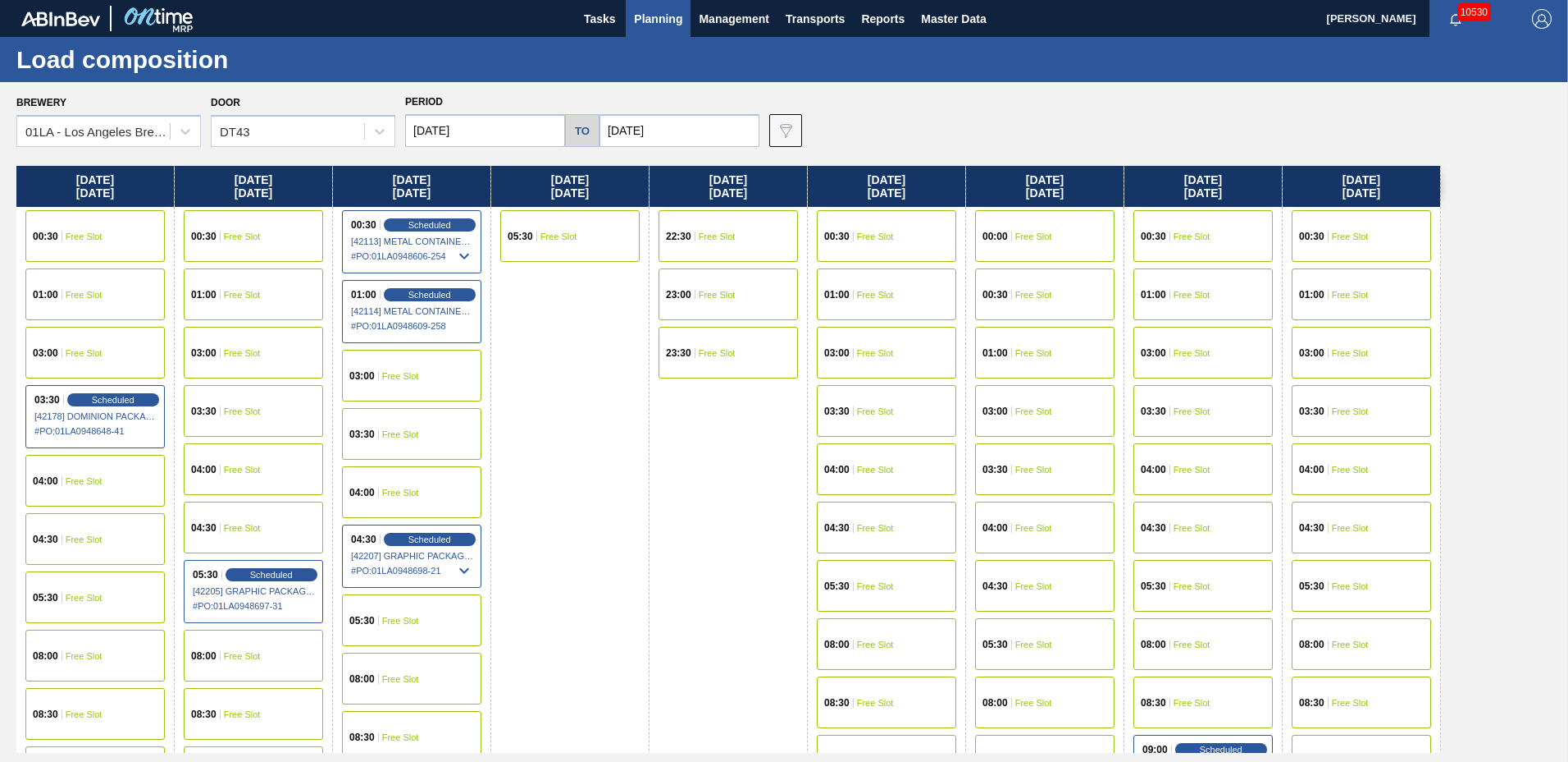
click at [876, 526] on span "Free Slot" at bounding box center [875, 528] width 37 height 10
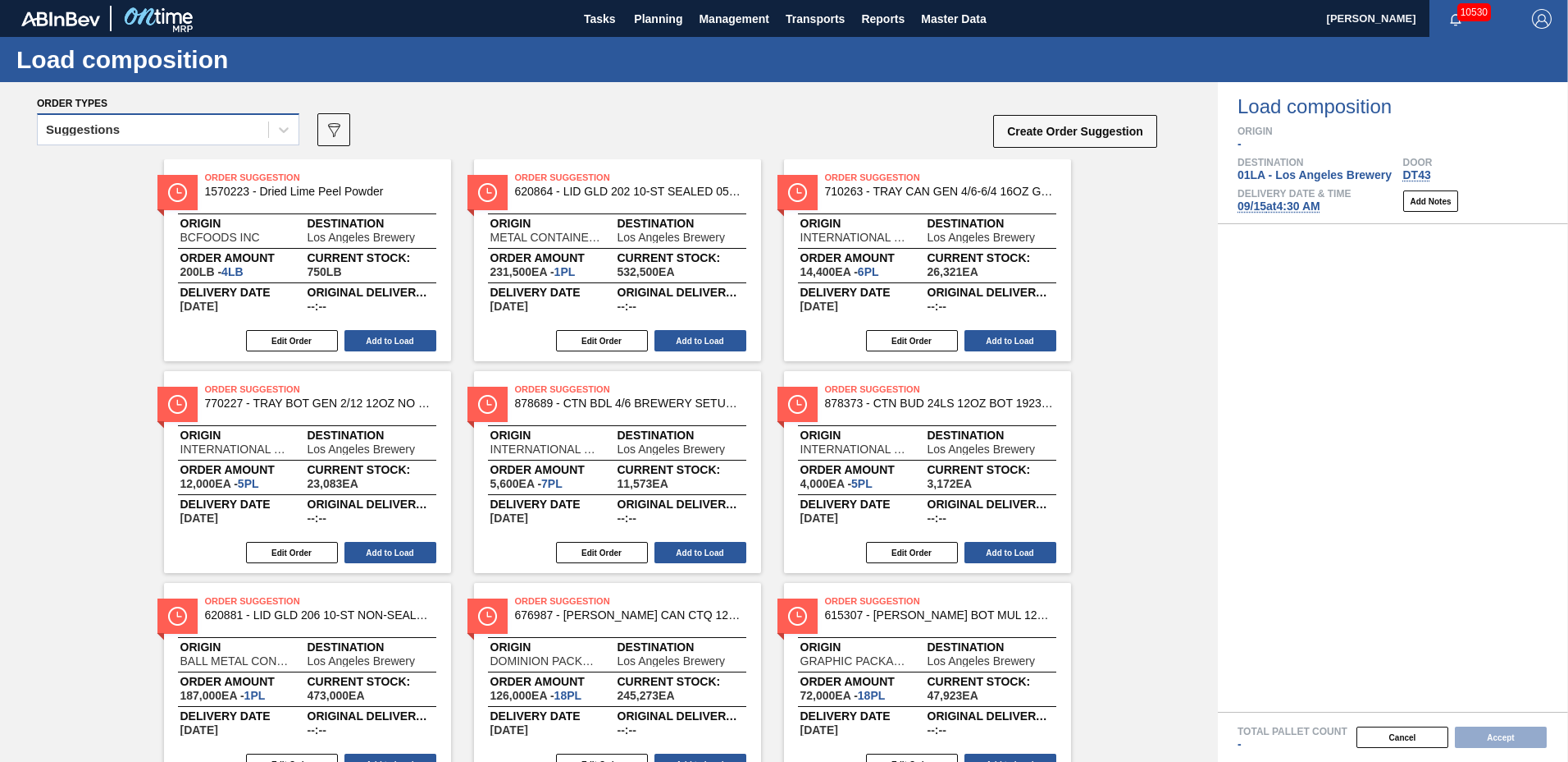
click at [142, 136] on div "Suggestions" at bounding box center [153, 130] width 230 height 24
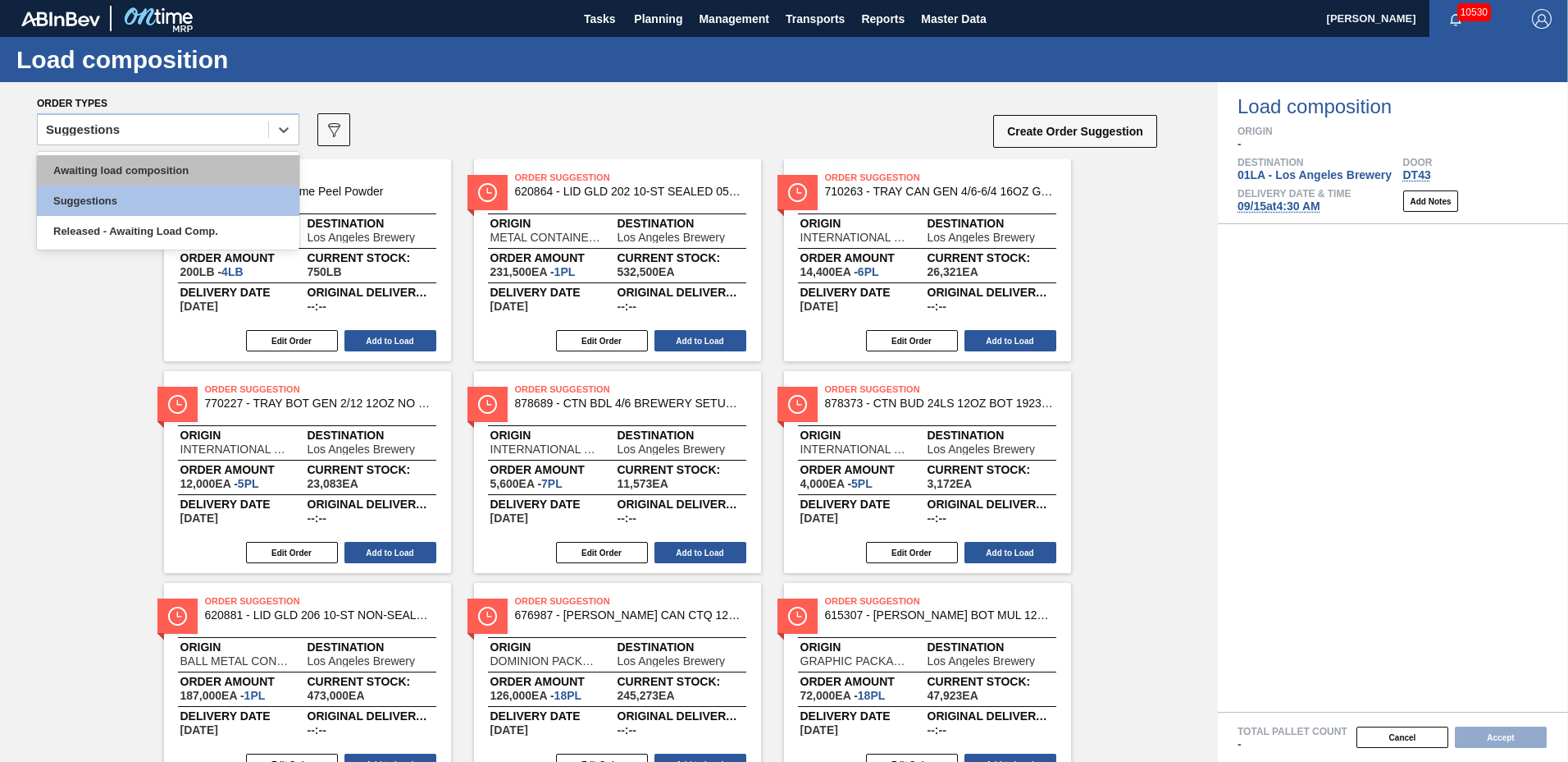
click at [137, 162] on div "Awaiting load composition" at bounding box center [167, 171] width 262 height 30
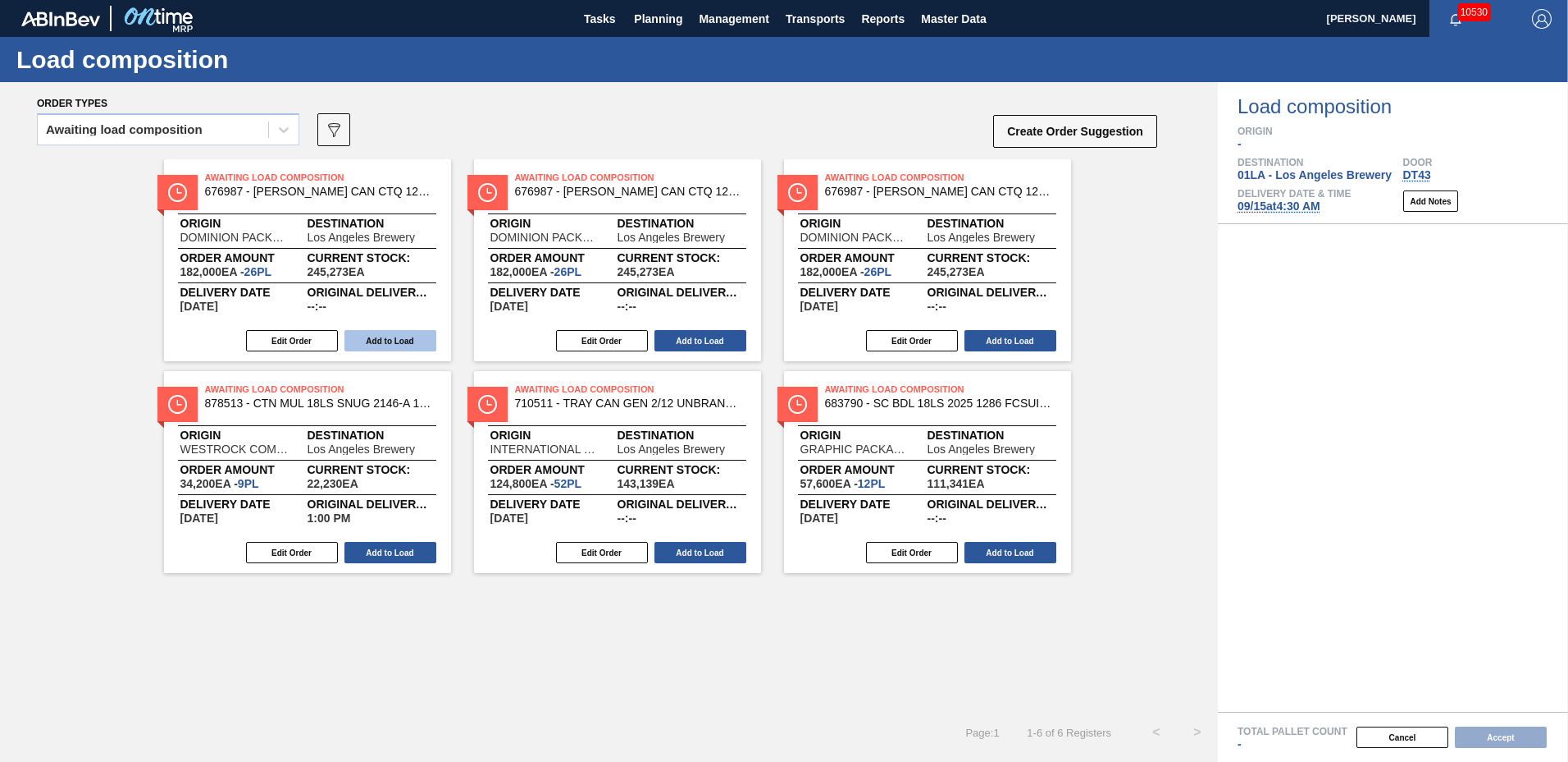
click at [410, 343] on button "Add to Load" at bounding box center [391, 340] width 92 height 21
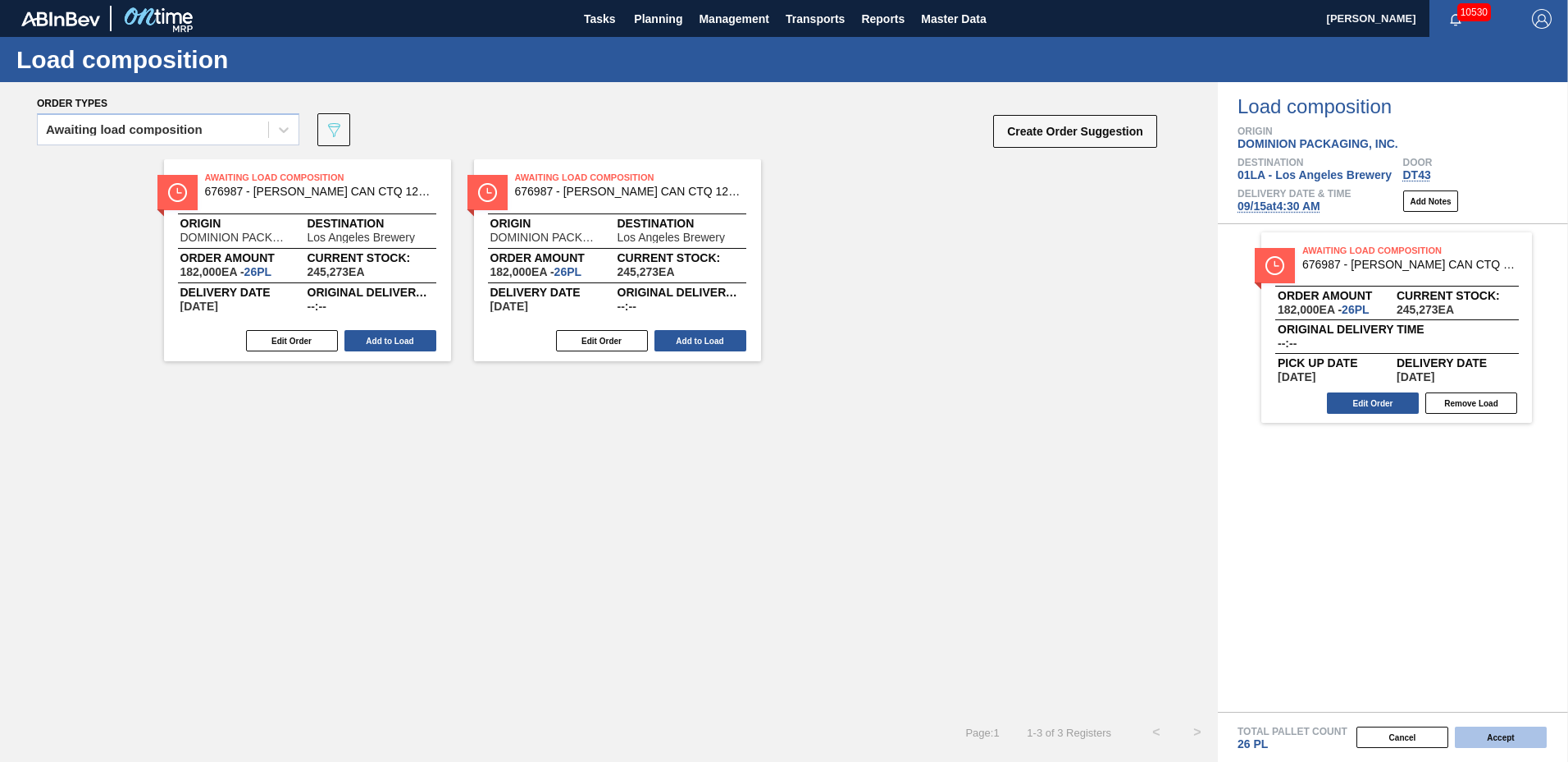
click at [1484, 735] on button "Accept" at bounding box center [1501, 736] width 92 height 21
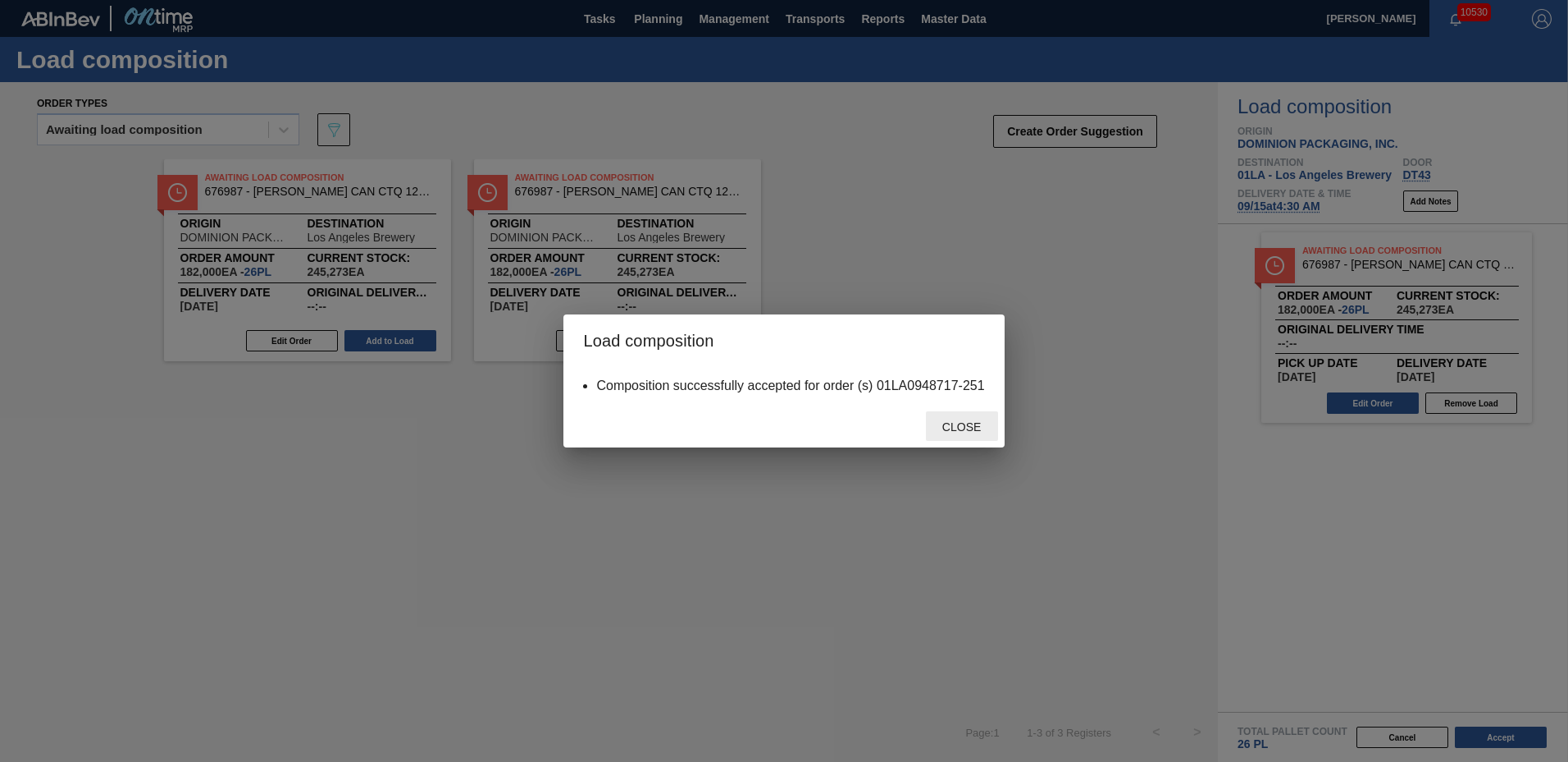
click at [978, 433] on div "Close" at bounding box center [962, 426] width 72 height 30
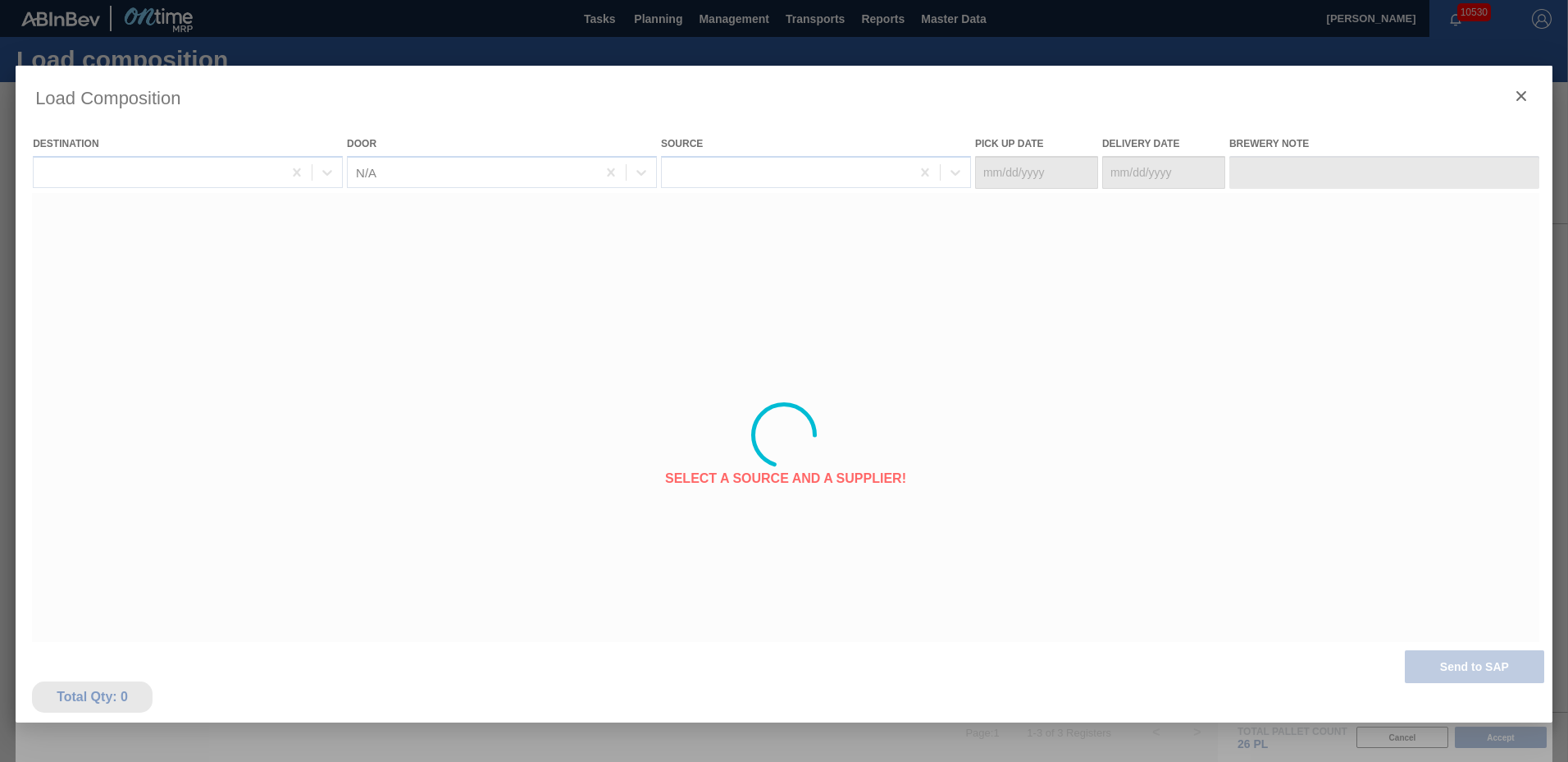
type Date "[DATE]"
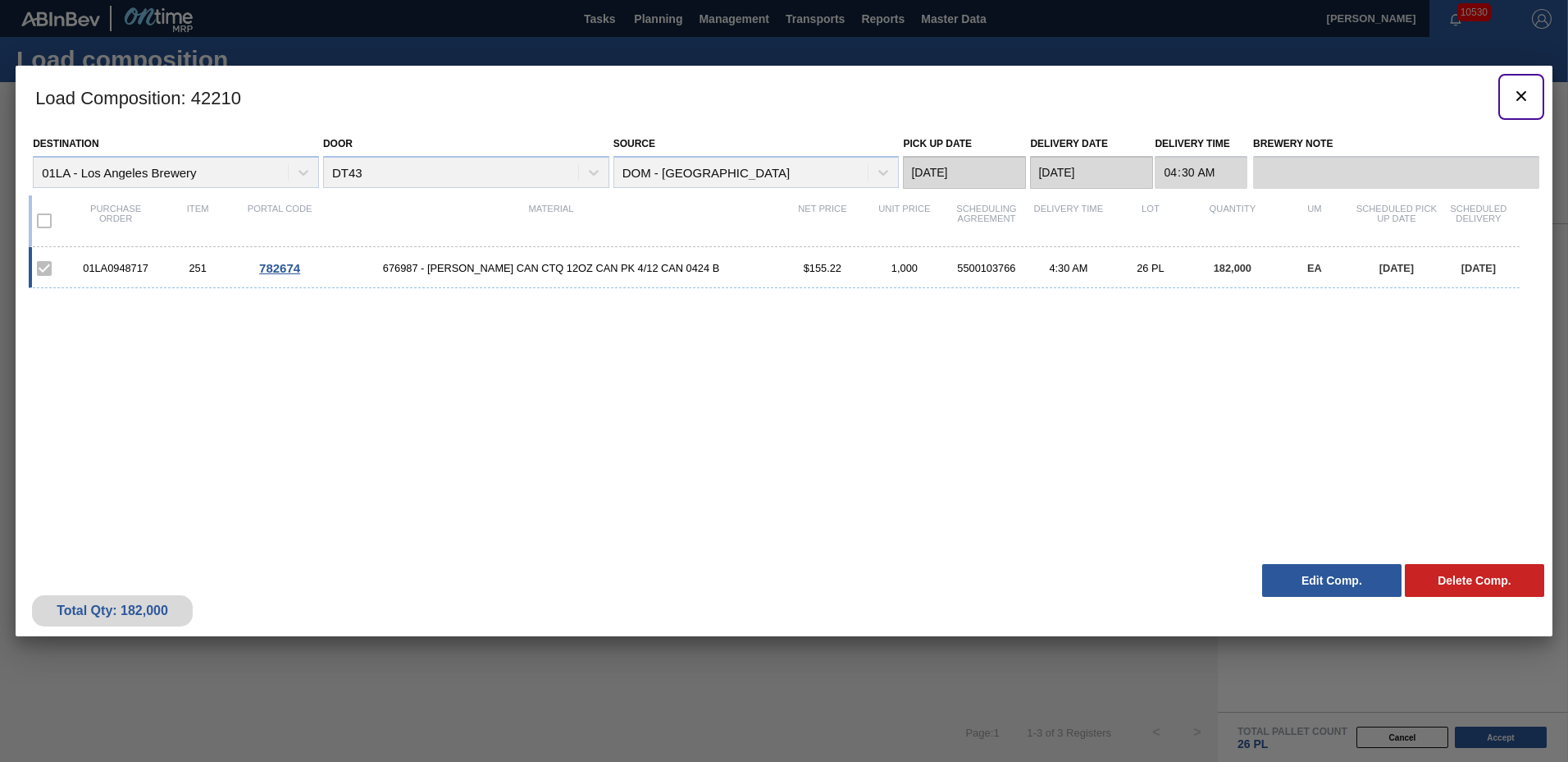
click at [1519, 97] on icon "botão de ícone" at bounding box center [1522, 96] width 10 height 10
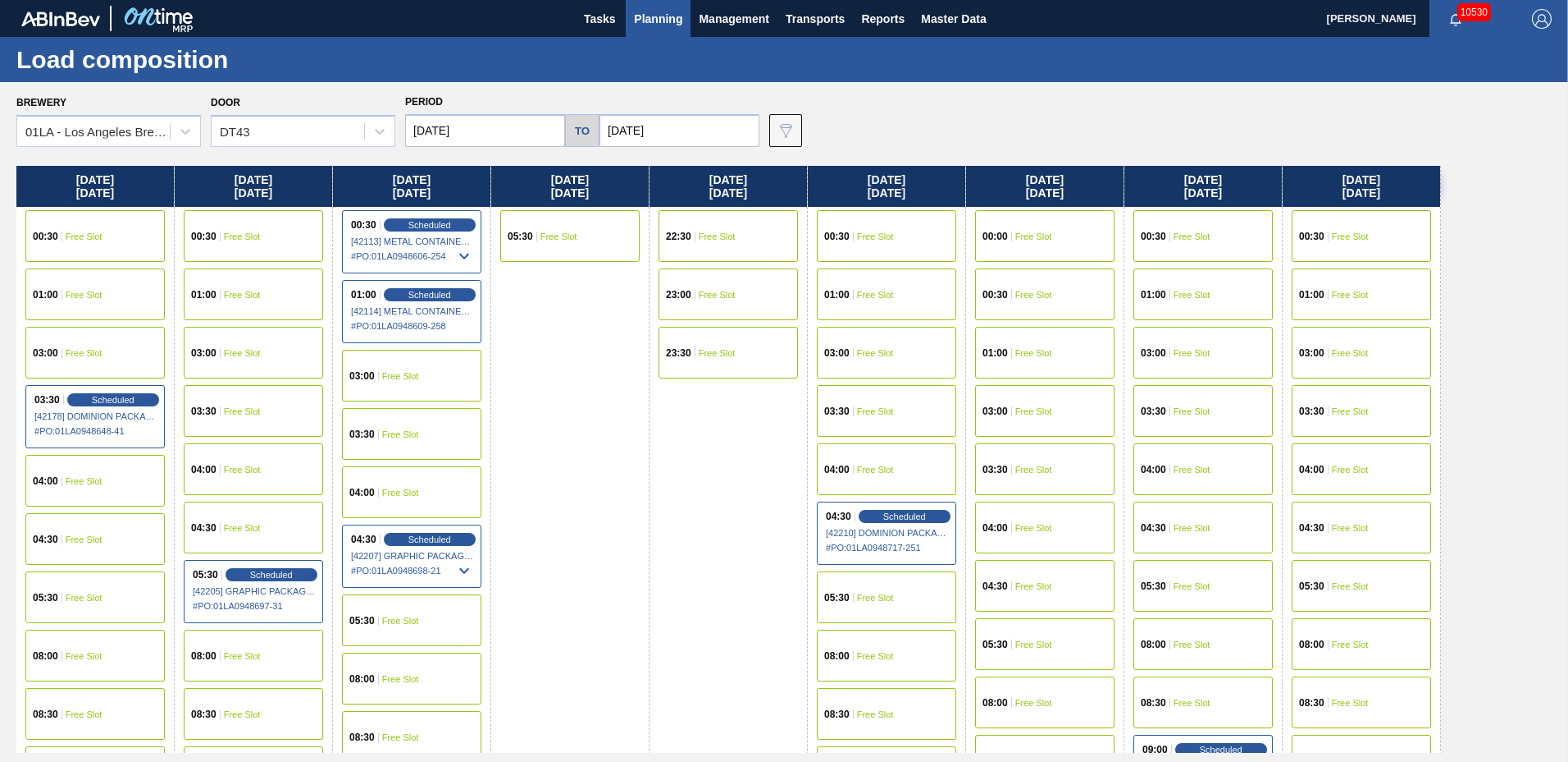
click at [1057, 590] on div "04:30 Free Slot" at bounding box center [1045, 585] width 140 height 52
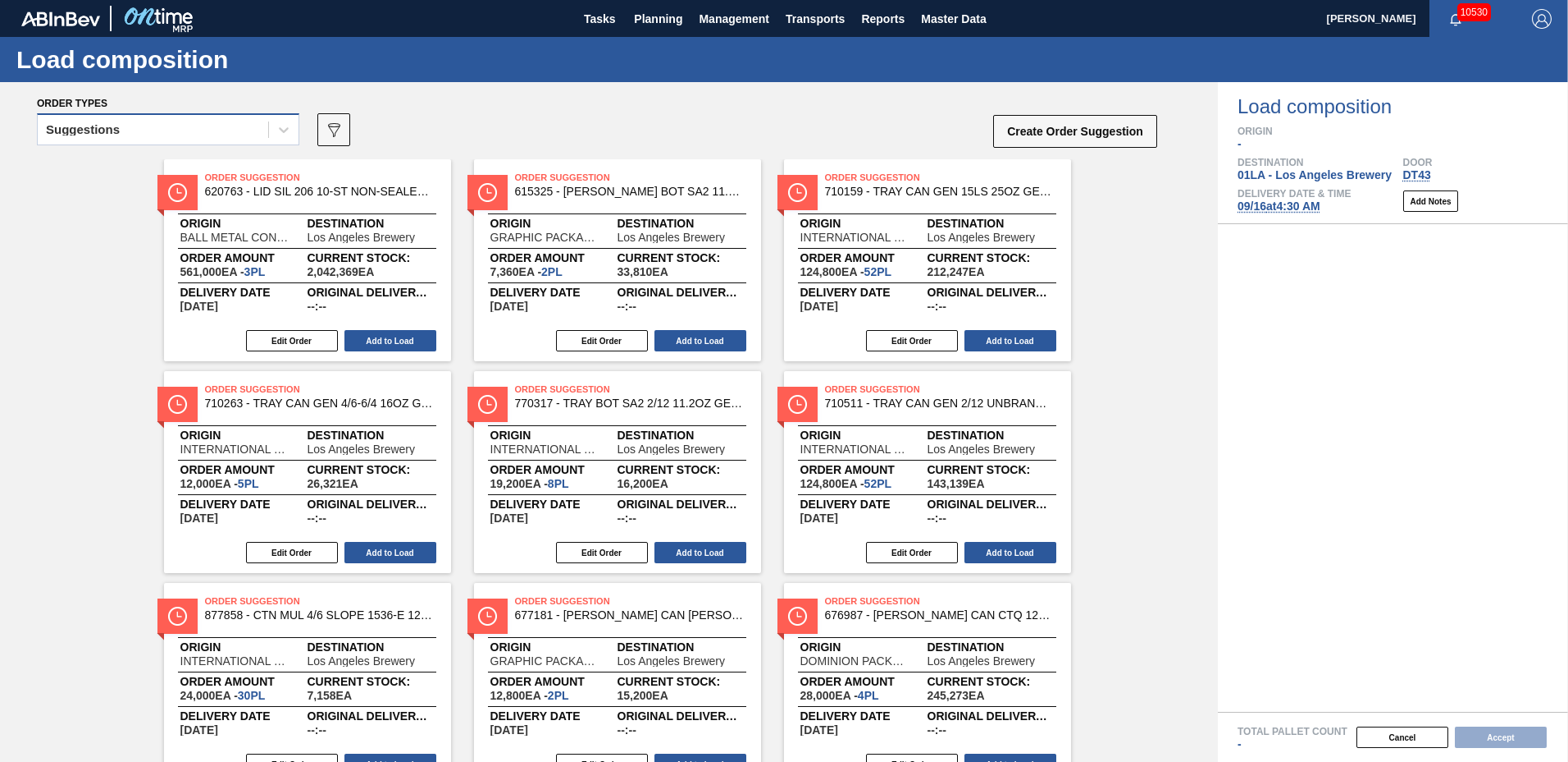
click at [153, 129] on div "Suggestions" at bounding box center [153, 130] width 230 height 24
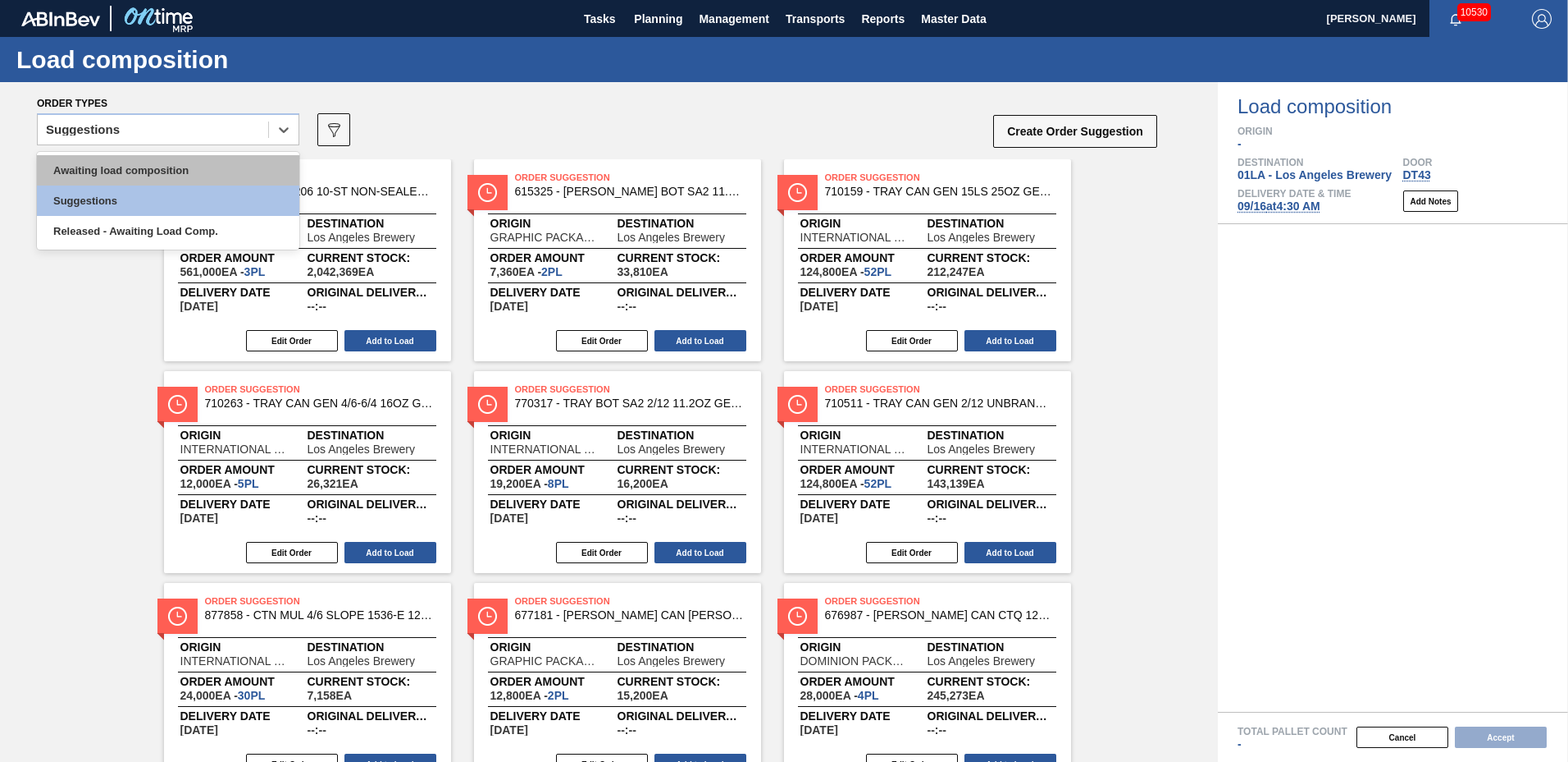
click at [146, 161] on div "Awaiting load composition" at bounding box center [167, 171] width 262 height 30
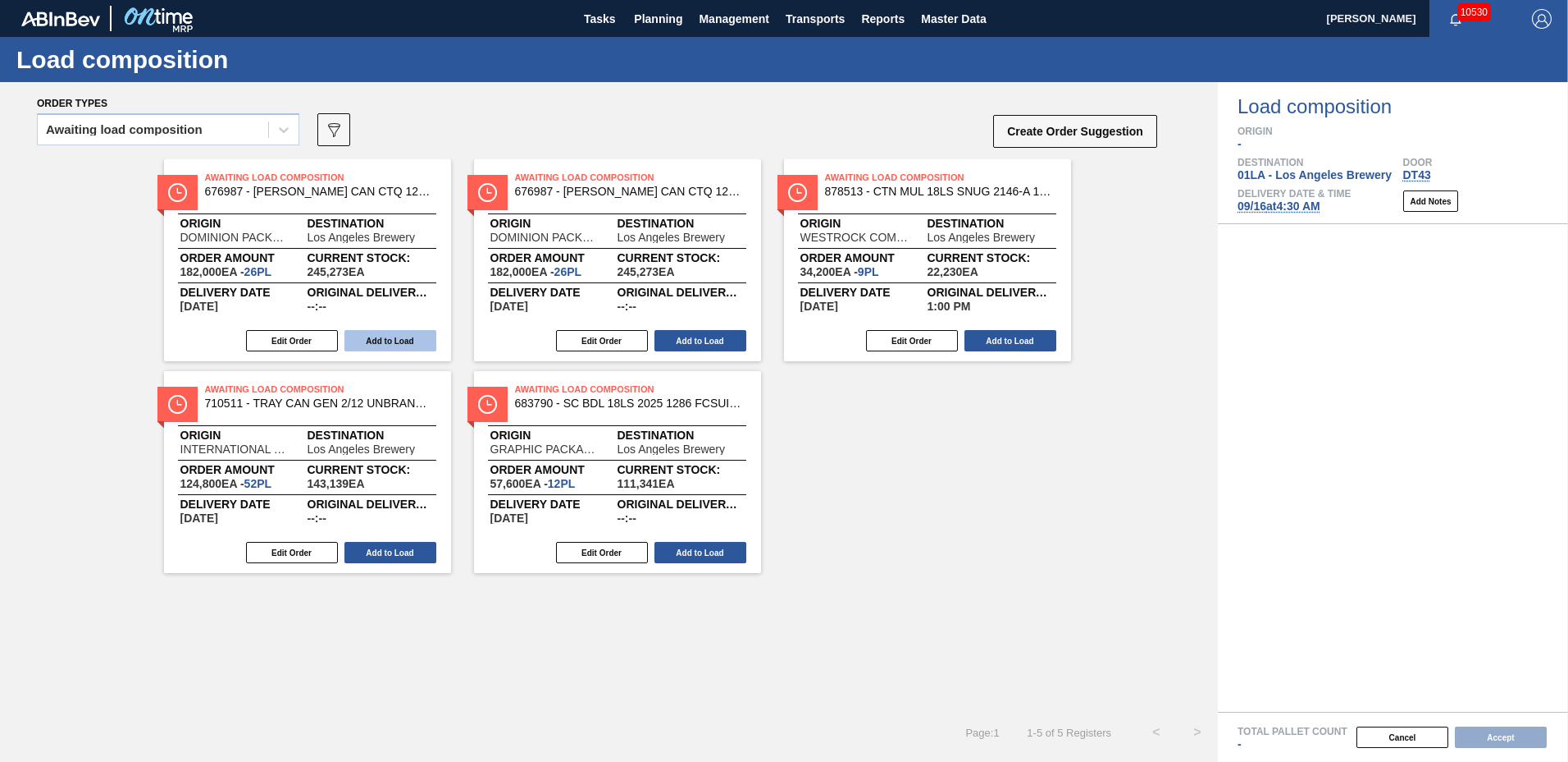
click at [406, 336] on button "Add to Load" at bounding box center [391, 340] width 92 height 21
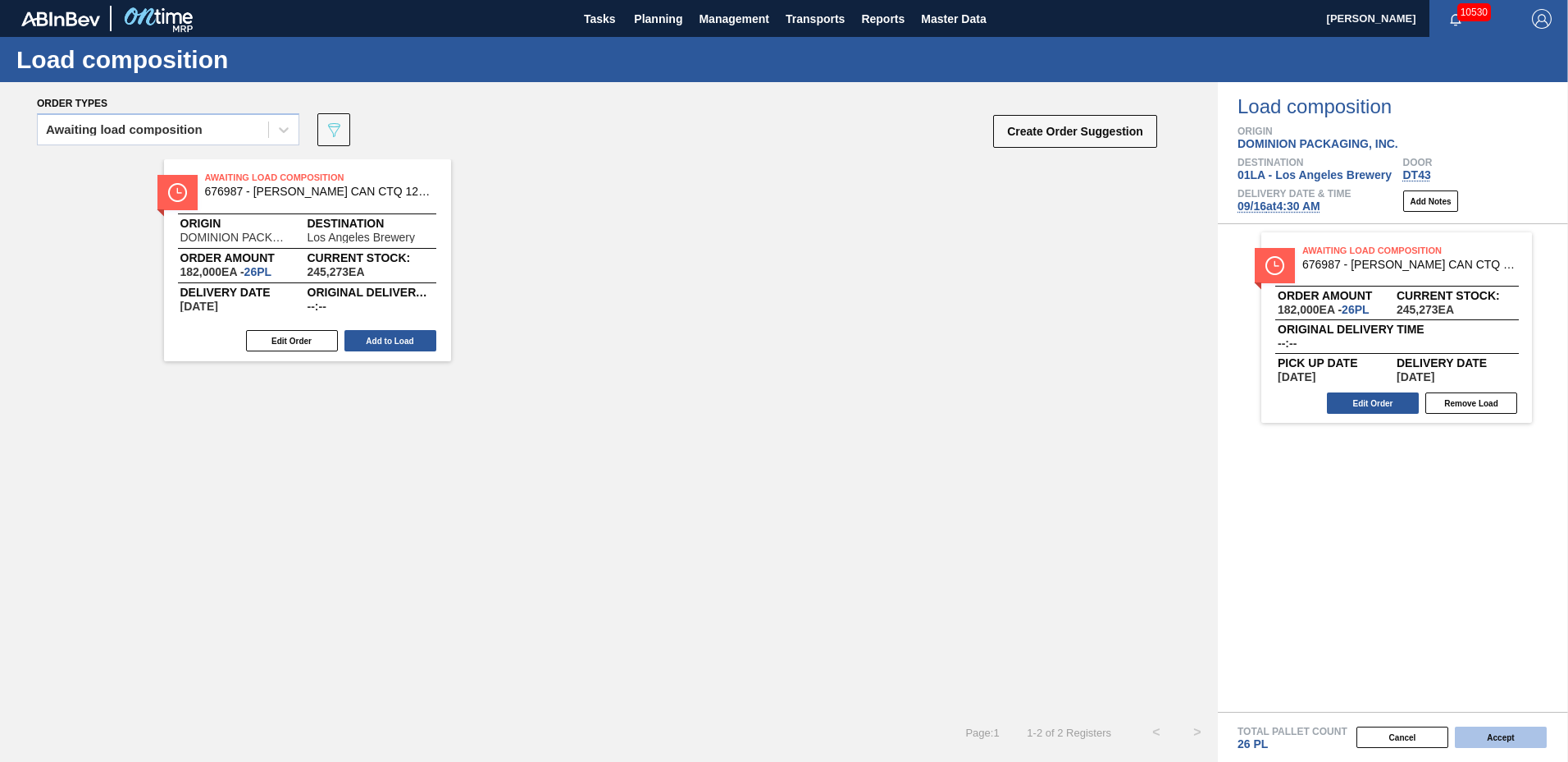
click at [1486, 729] on button "Accept" at bounding box center [1501, 736] width 92 height 21
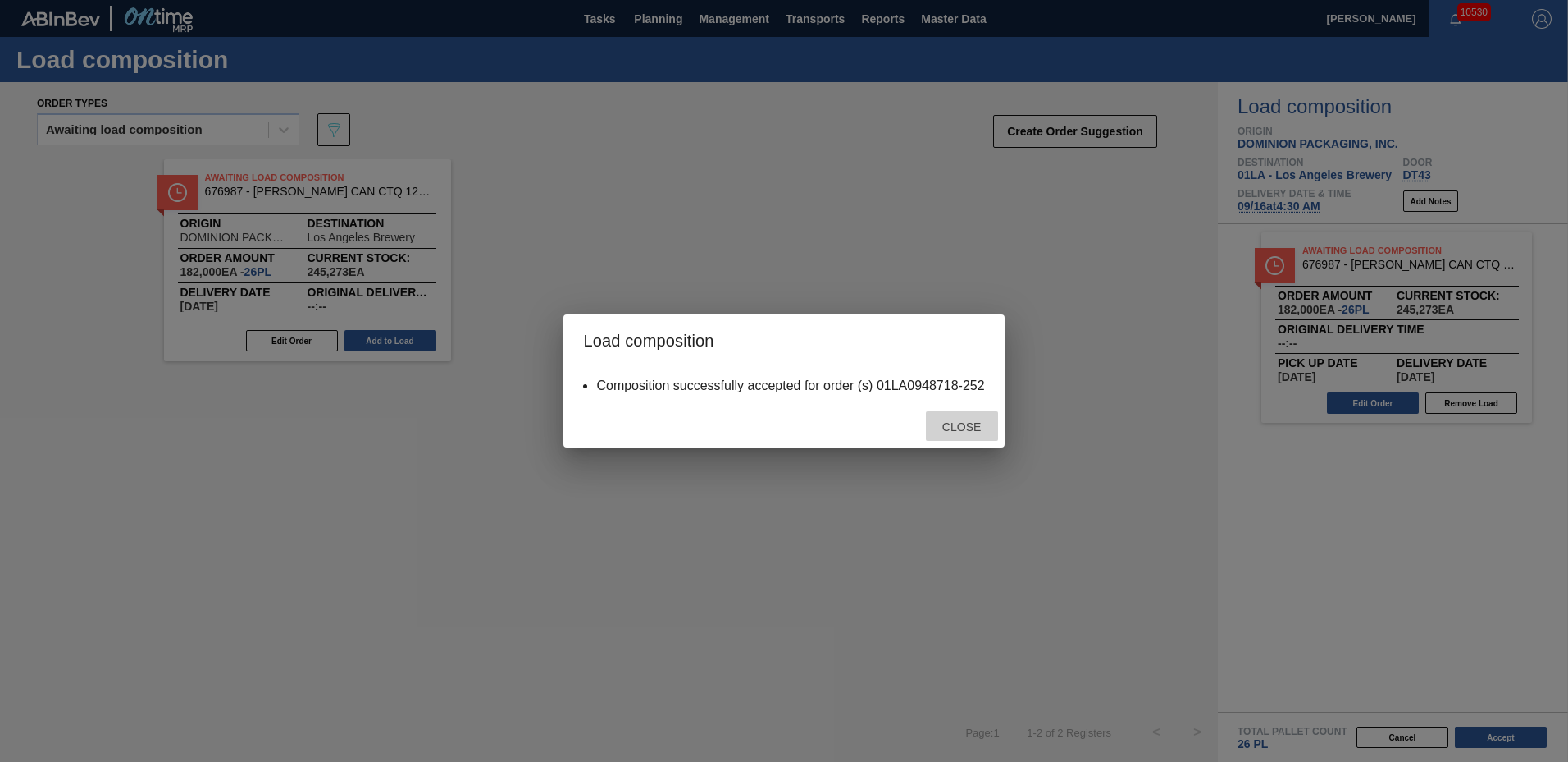
click at [954, 429] on span "Close" at bounding box center [961, 426] width 65 height 13
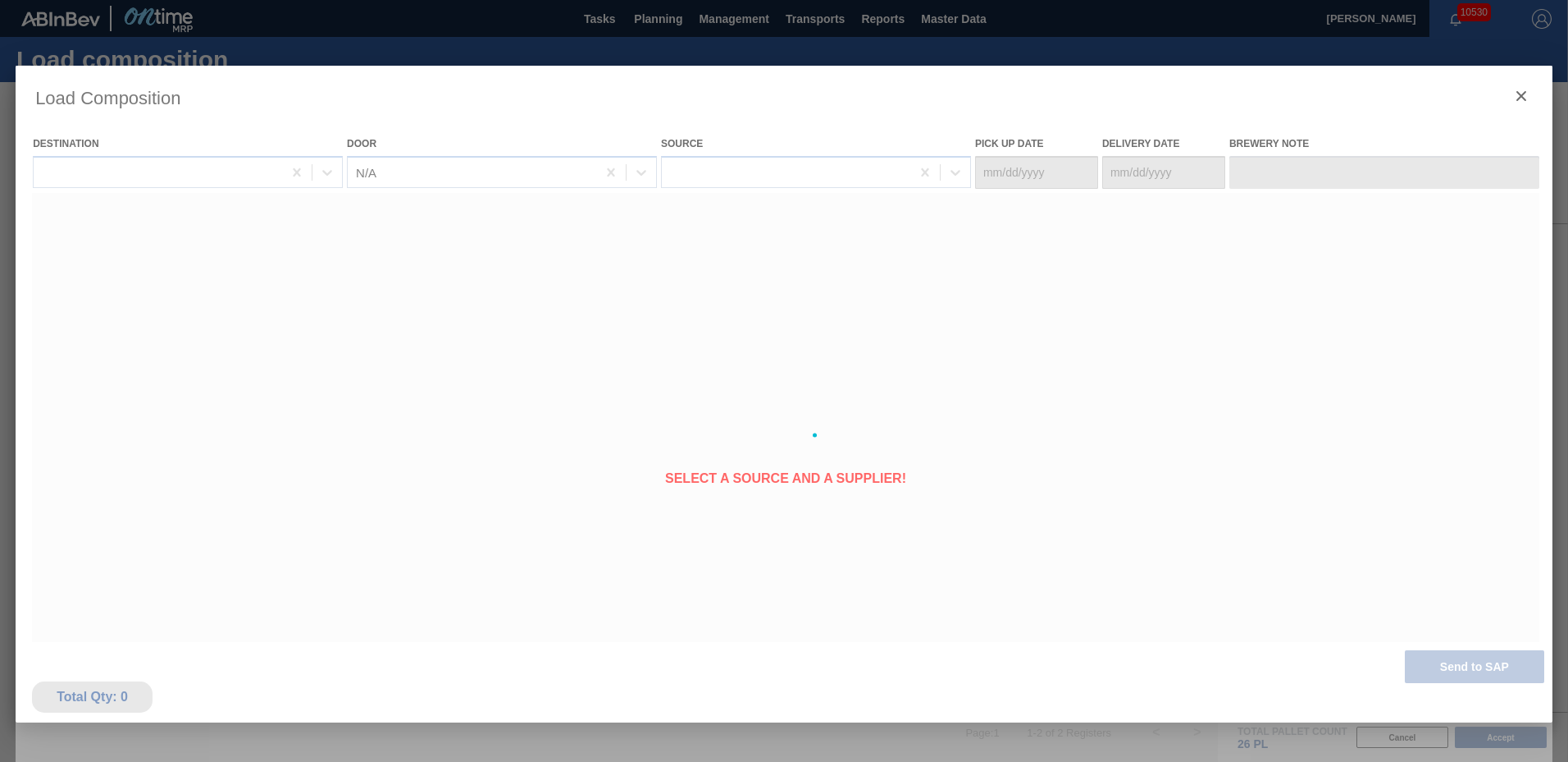
type Date "[DATE]"
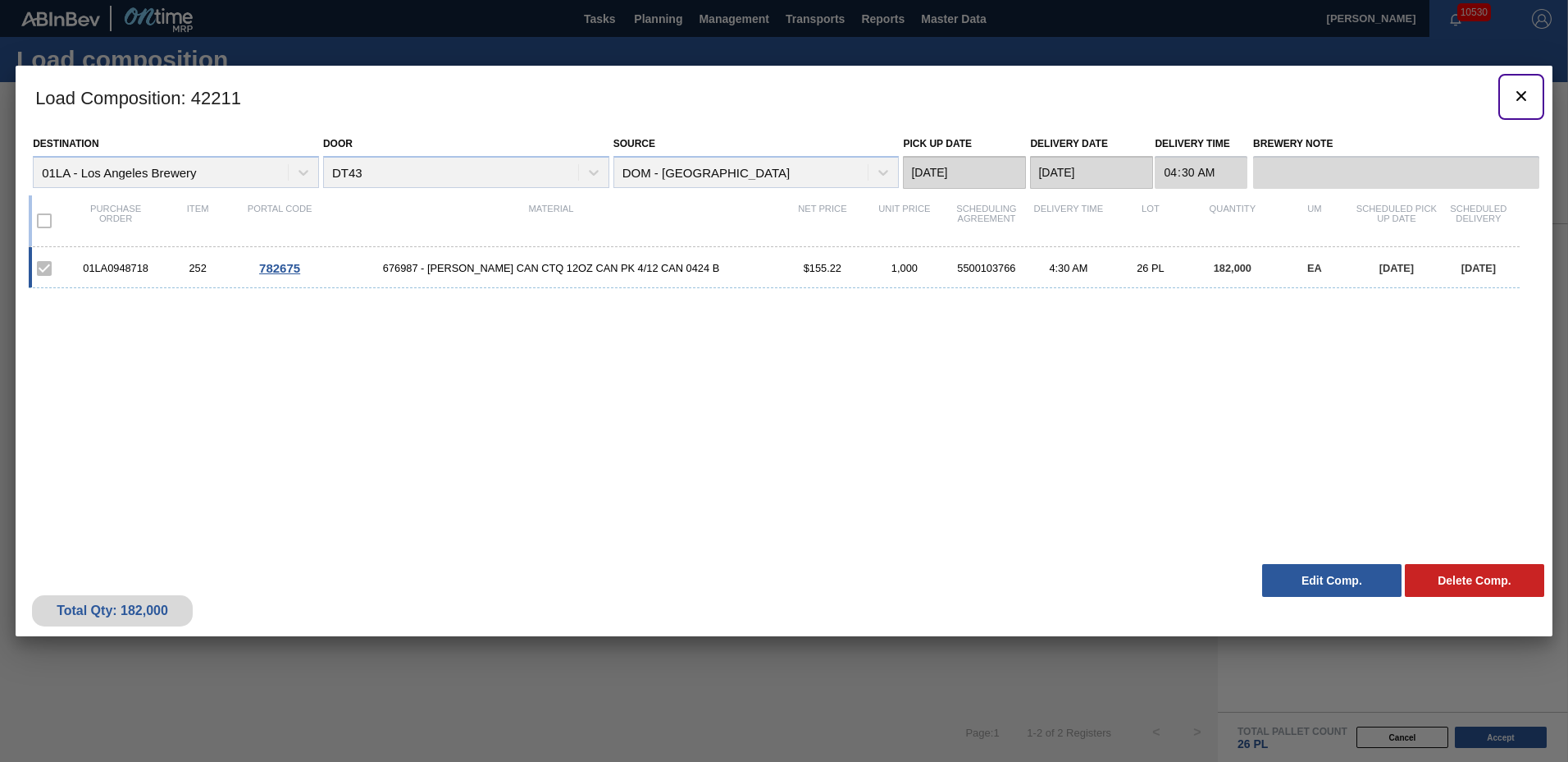
click at [1521, 102] on icon "botão de ícone" at bounding box center [1522, 96] width 20 height 20
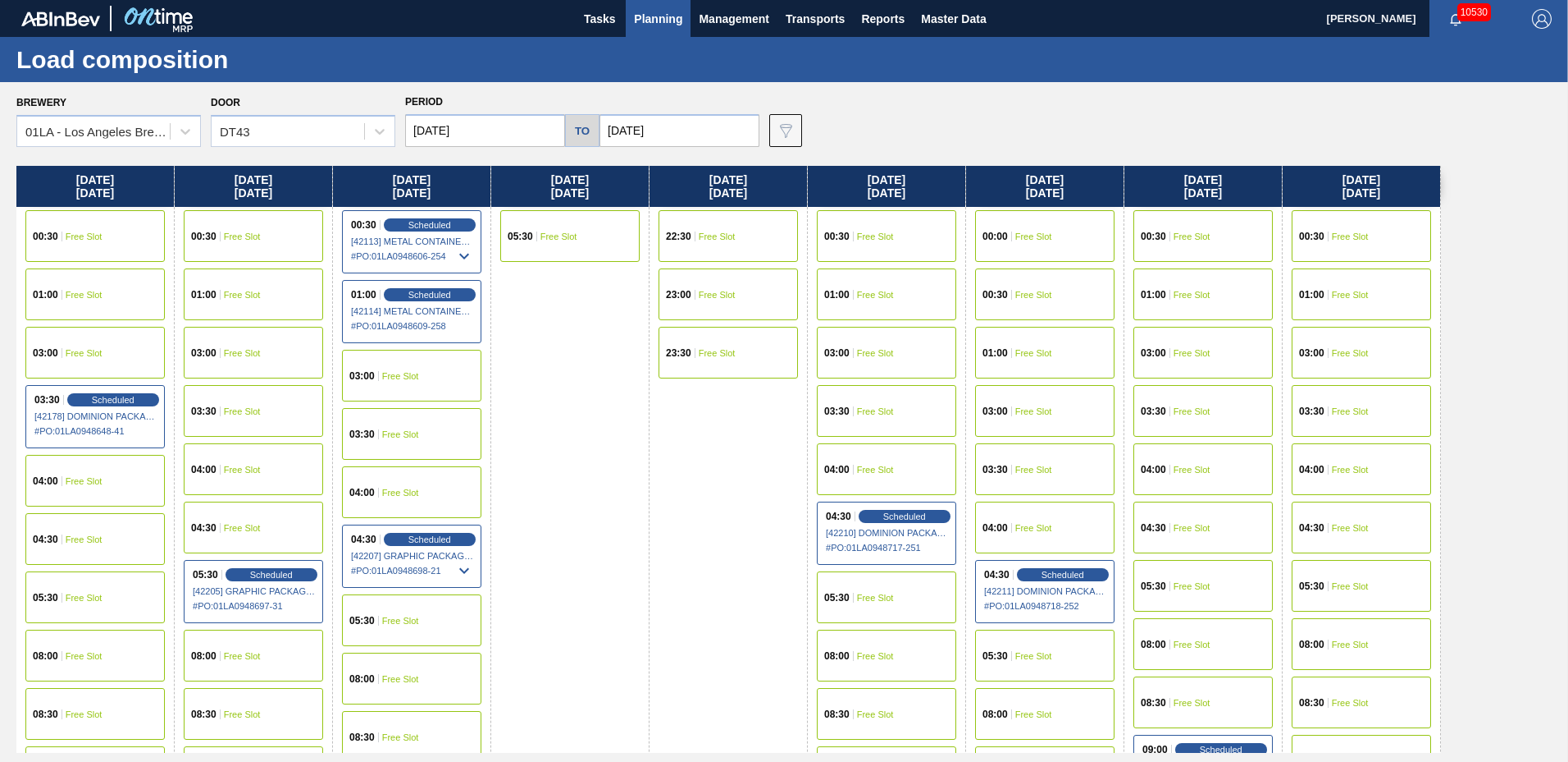
click at [1189, 523] on span "Free Slot" at bounding box center [1192, 528] width 37 height 10
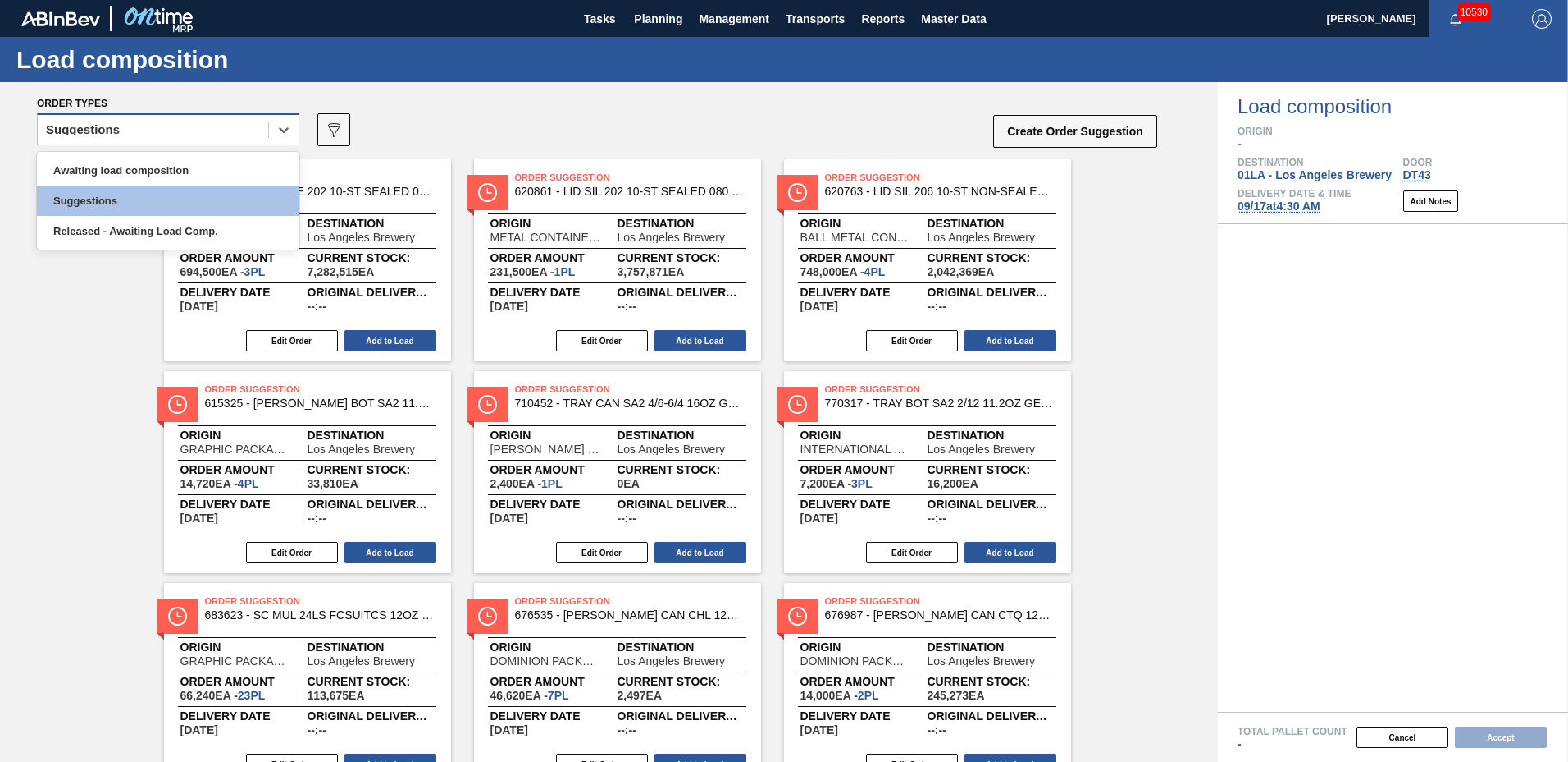
click at [210, 121] on div "Suggestions" at bounding box center [153, 130] width 230 height 24
click at [191, 174] on div "Awaiting load composition" at bounding box center [167, 171] width 262 height 30
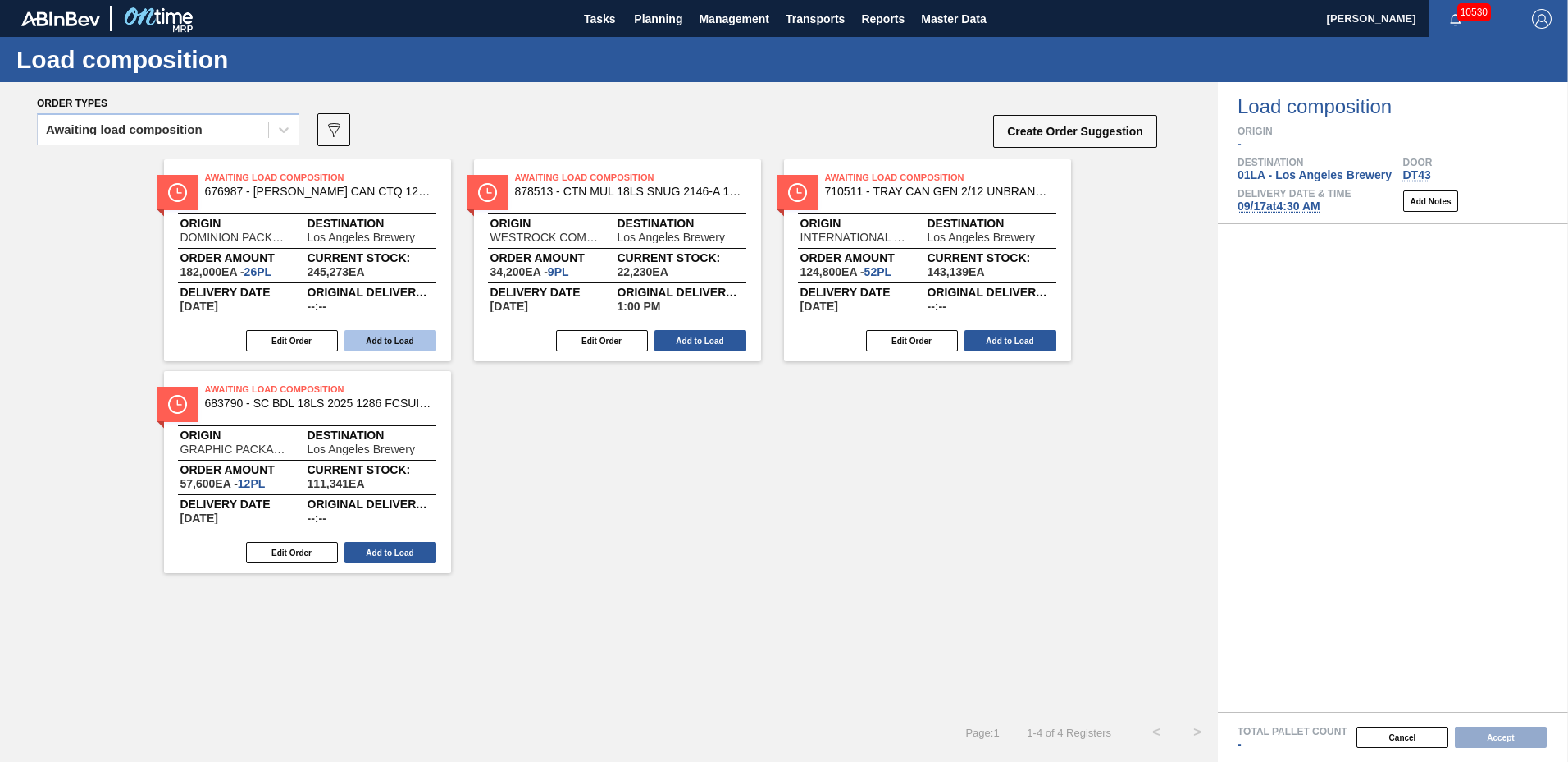
click at [386, 333] on button "Add to Load" at bounding box center [391, 340] width 92 height 21
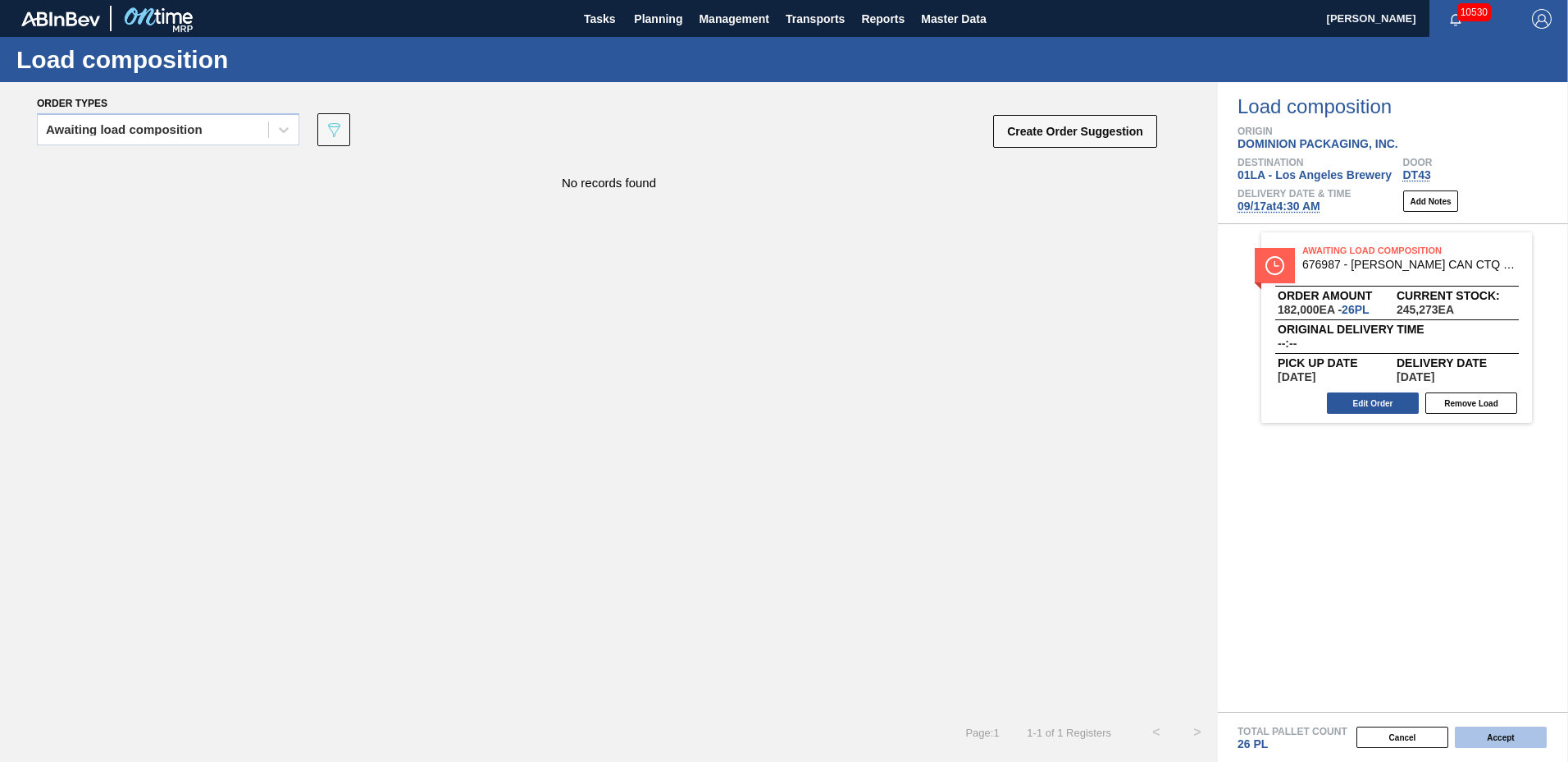
click at [1501, 734] on button "Accept" at bounding box center [1501, 736] width 92 height 21
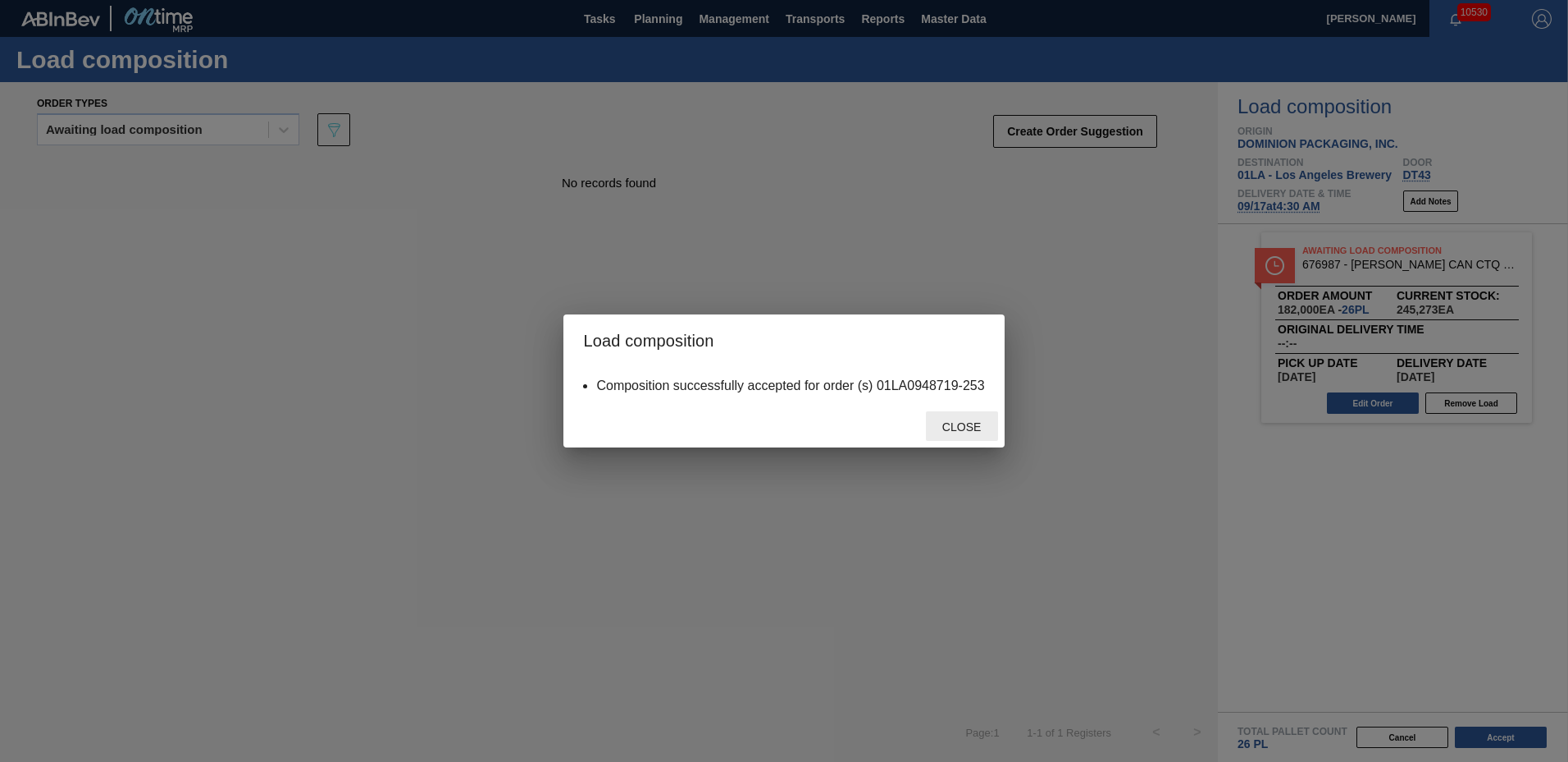
click at [967, 416] on div "Close" at bounding box center [962, 426] width 72 height 30
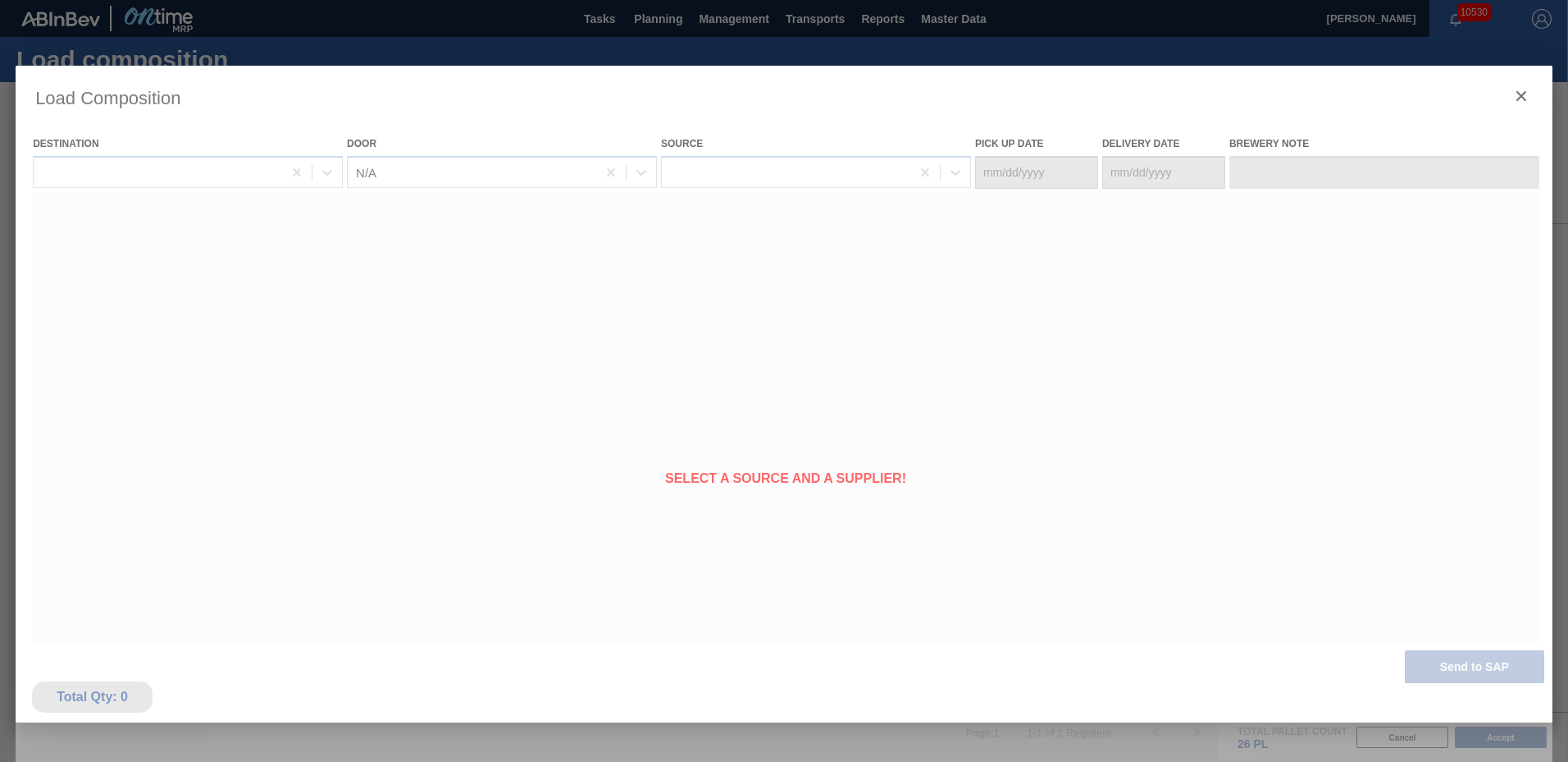
type Date "[DATE]"
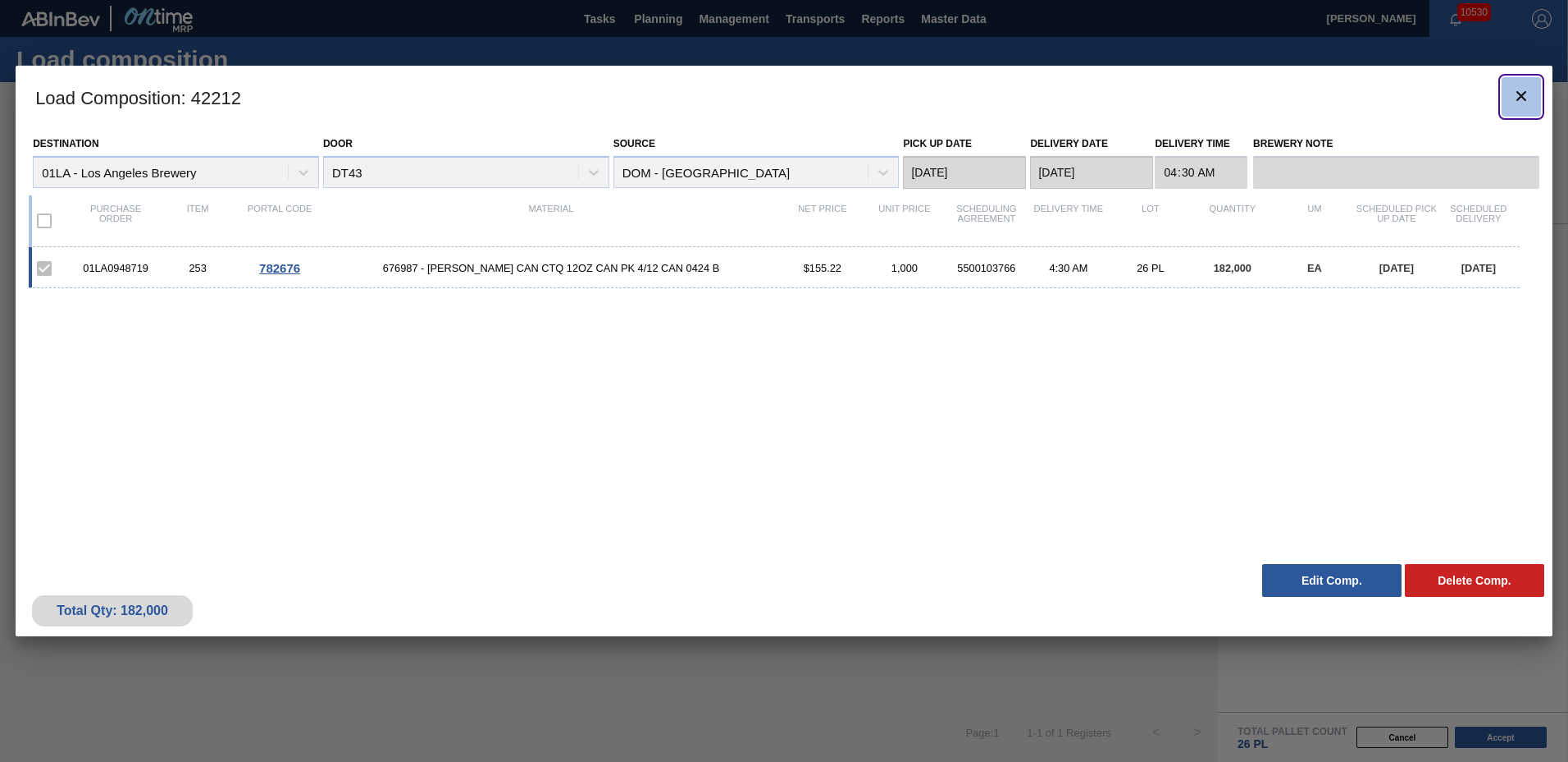
click at [1529, 91] on icon "botão de ícone" at bounding box center [1522, 96] width 20 height 20
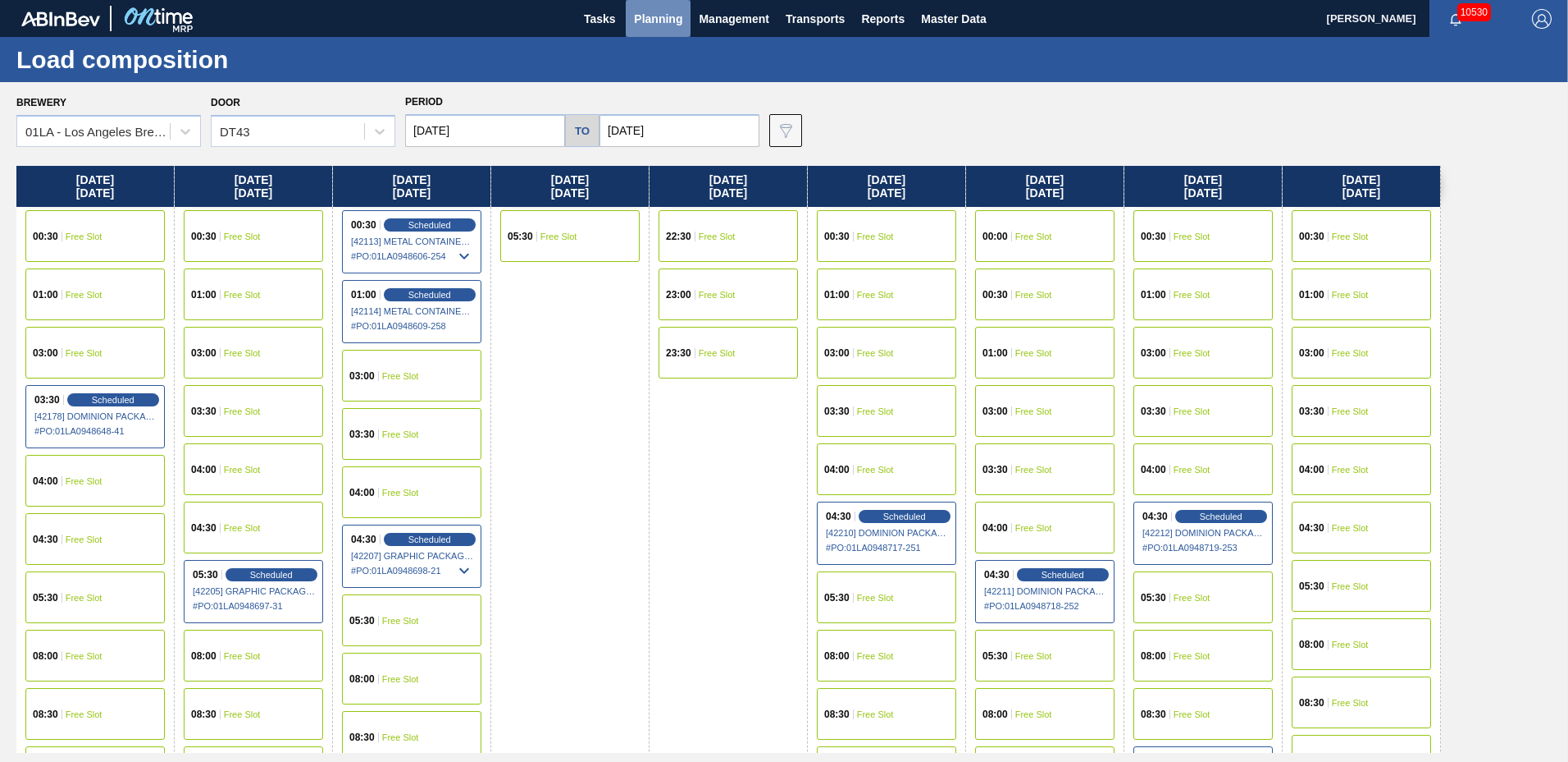
click at [653, 20] on span "Planning" at bounding box center [658, 19] width 49 height 20
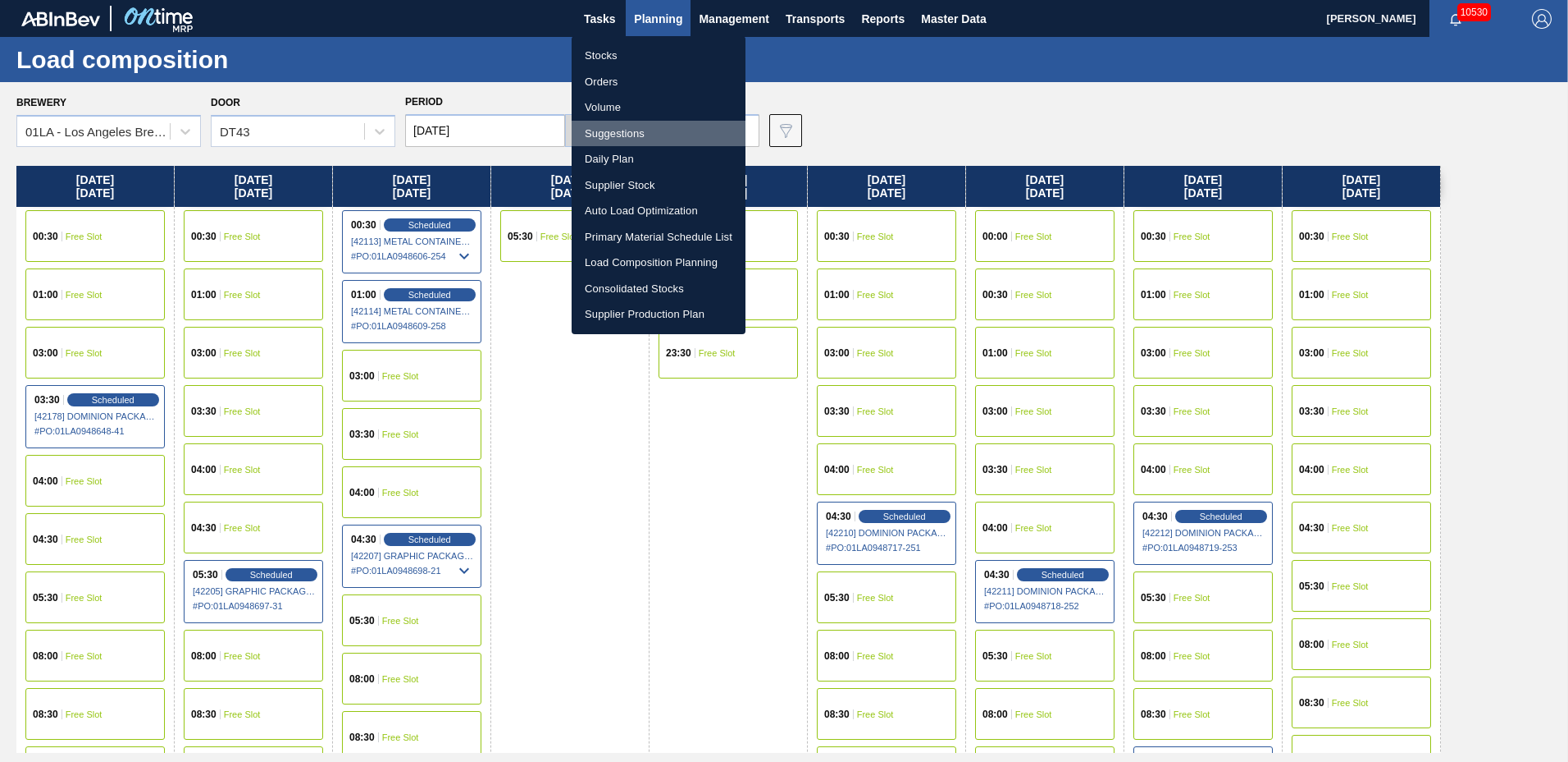
click at [632, 140] on li "Suggestions" at bounding box center [659, 134] width 173 height 26
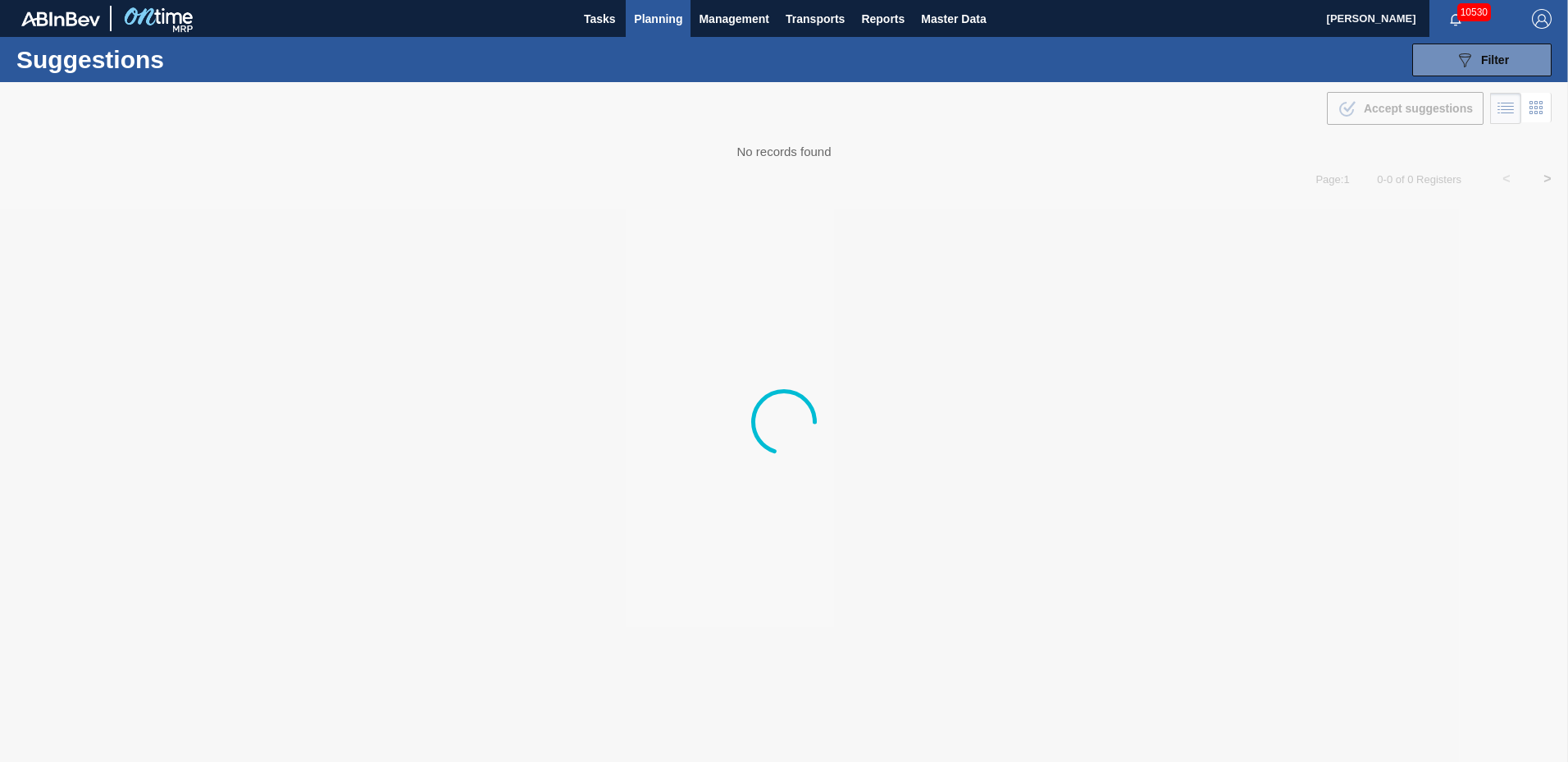
type to "[DATE]"
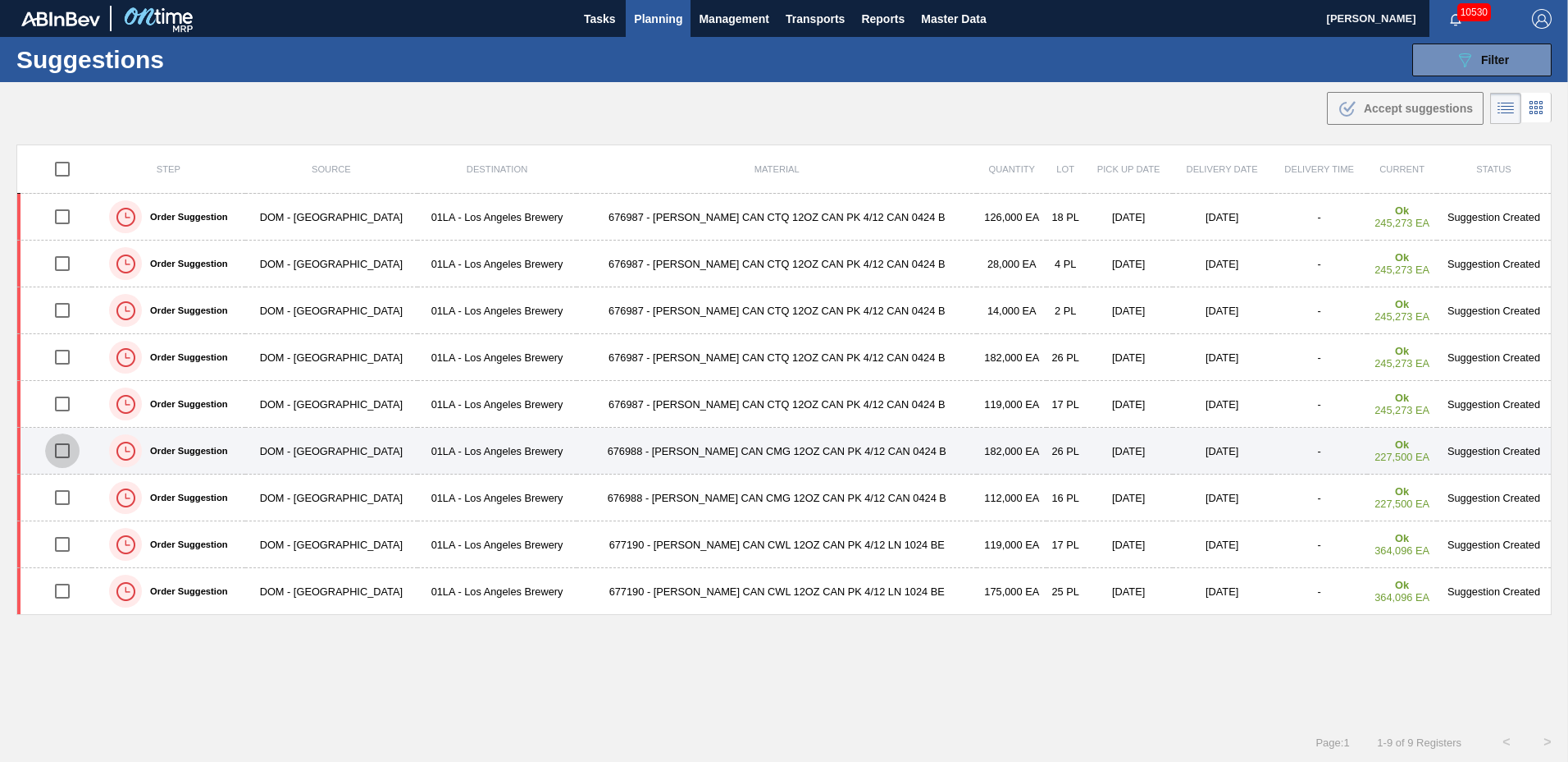
click at [63, 446] on input "checkbox" at bounding box center [62, 450] width 35 height 35
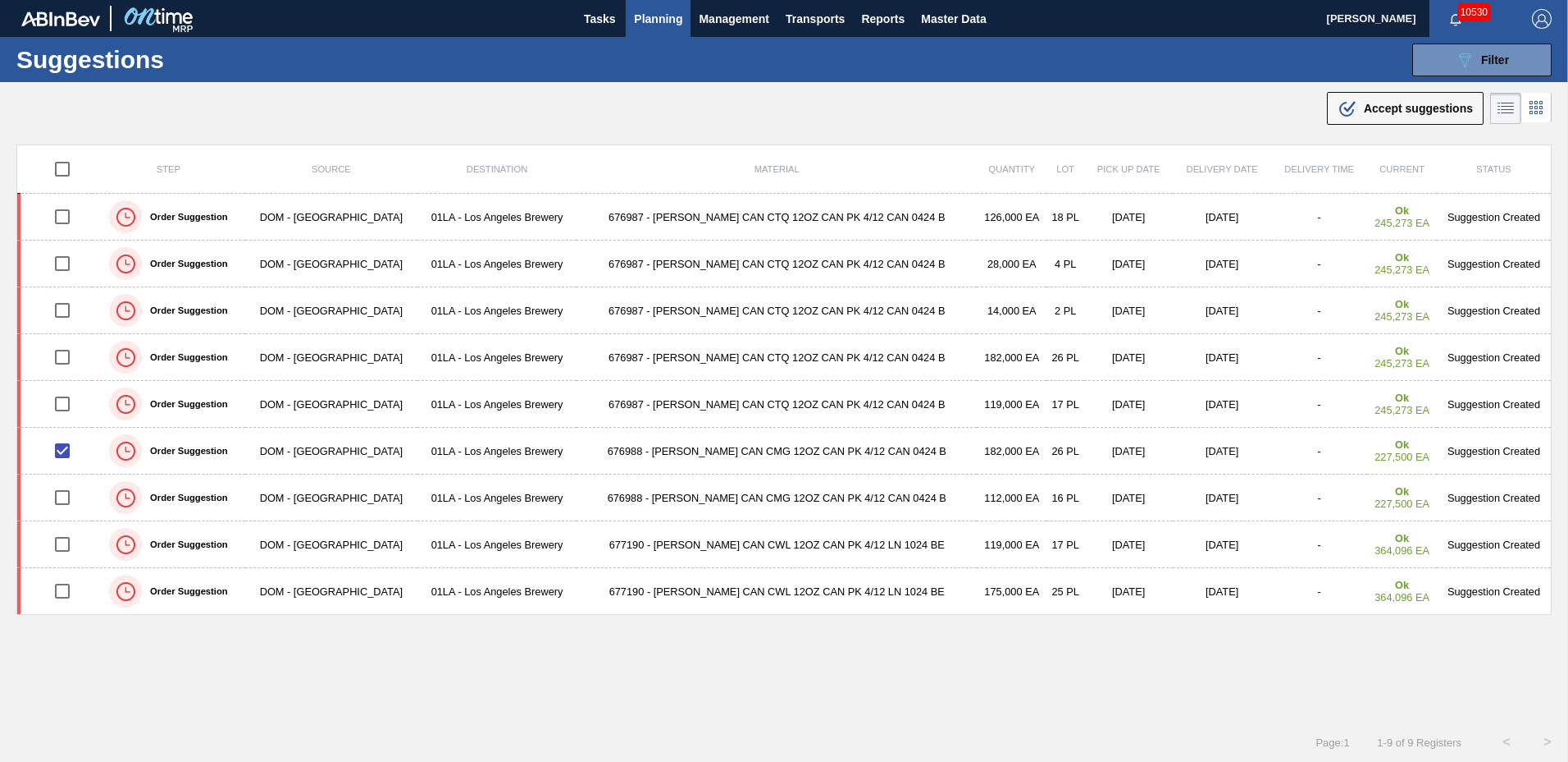
drag, startPoint x: 1387, startPoint y: 105, endPoint x: 1360, endPoint y: 113, distance: 28.2
click at [1378, 110] on span "Accept suggestions" at bounding box center [1417, 108] width 109 height 13
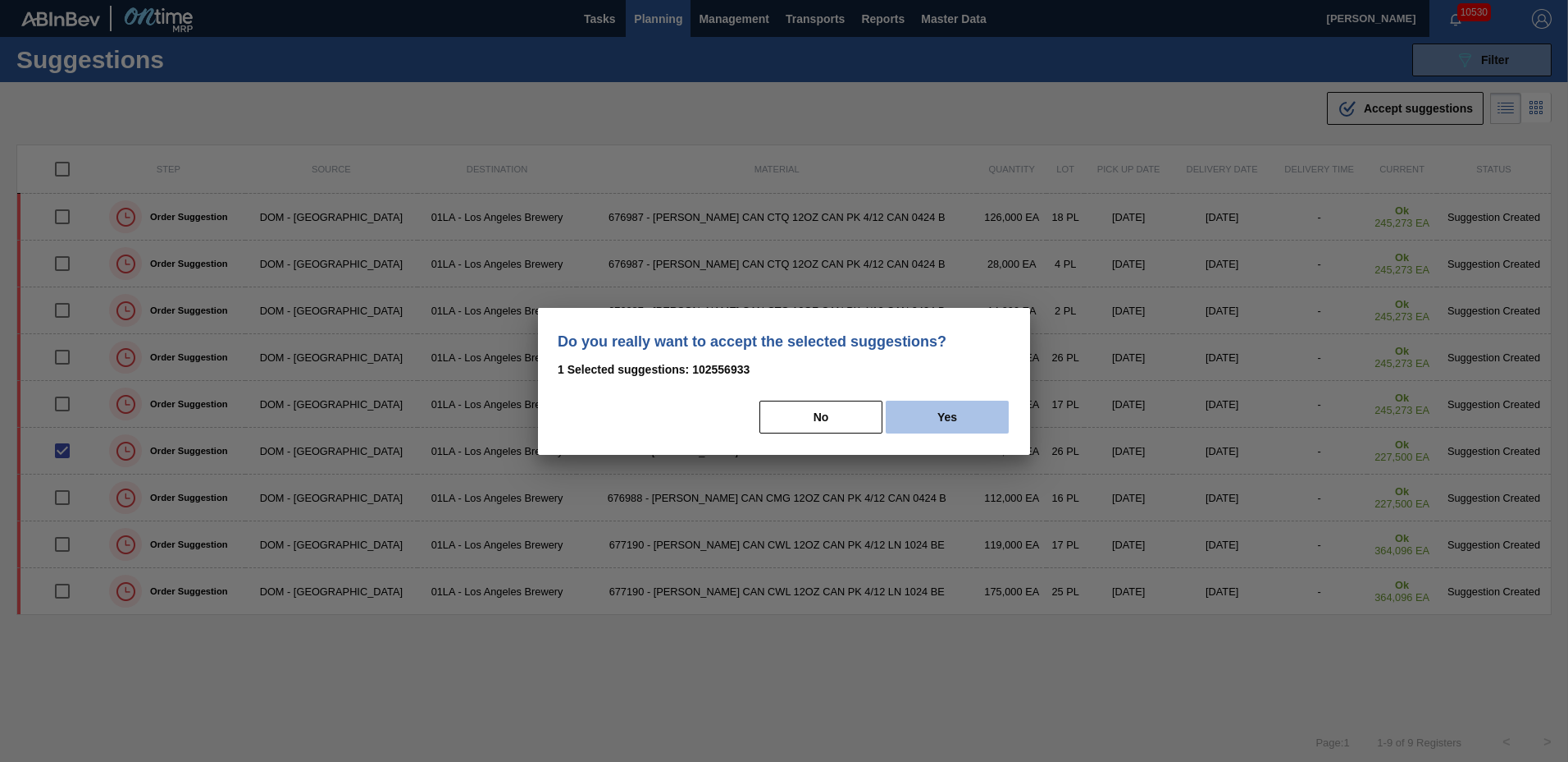
click at [927, 417] on button "Yes" at bounding box center [947, 417] width 123 height 33
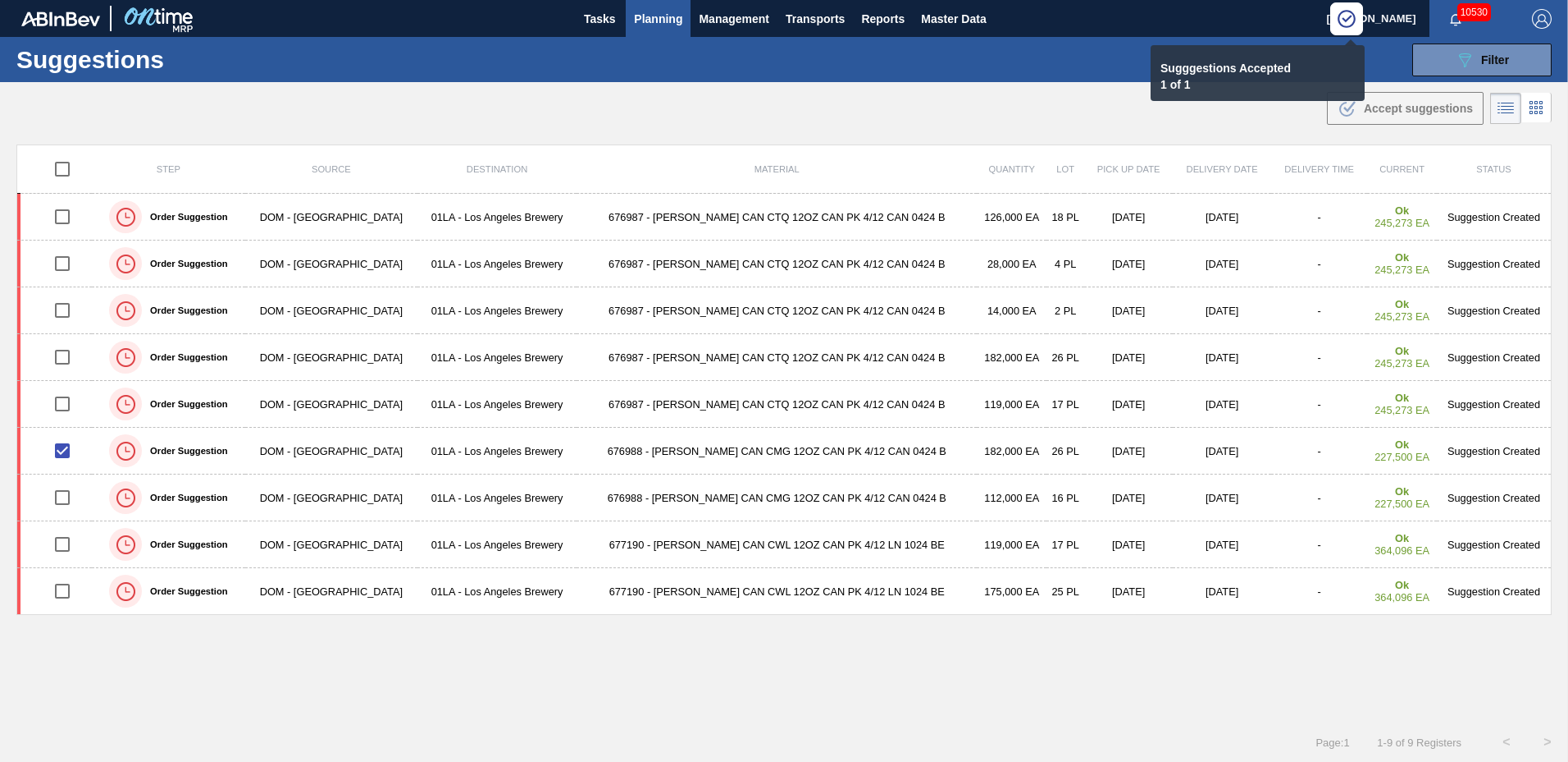
click at [663, 23] on span "Planning" at bounding box center [658, 19] width 49 height 20
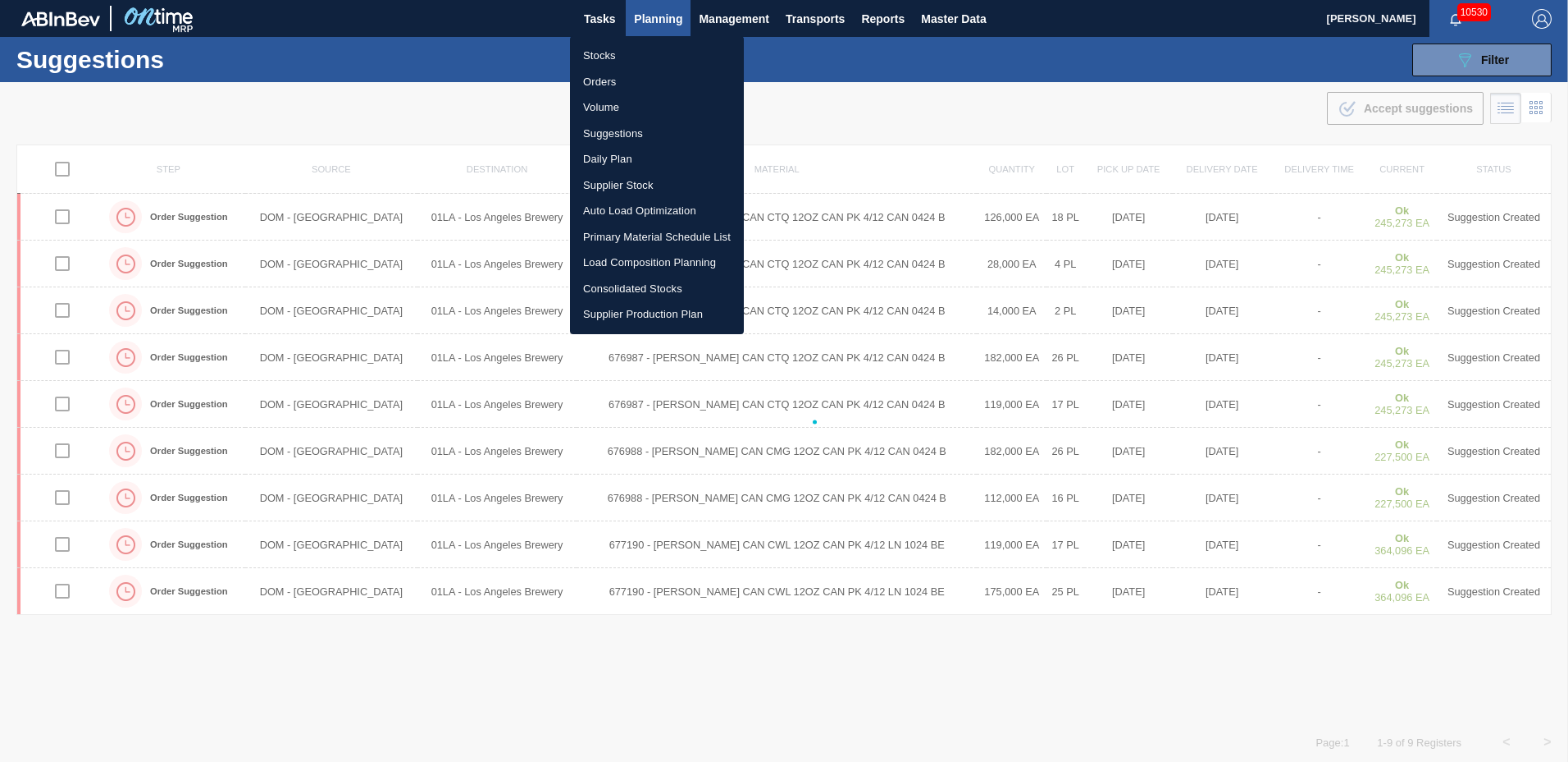
checkbox input "false"
click at [632, 252] on li "Load Composition Planning" at bounding box center [657, 262] width 173 height 26
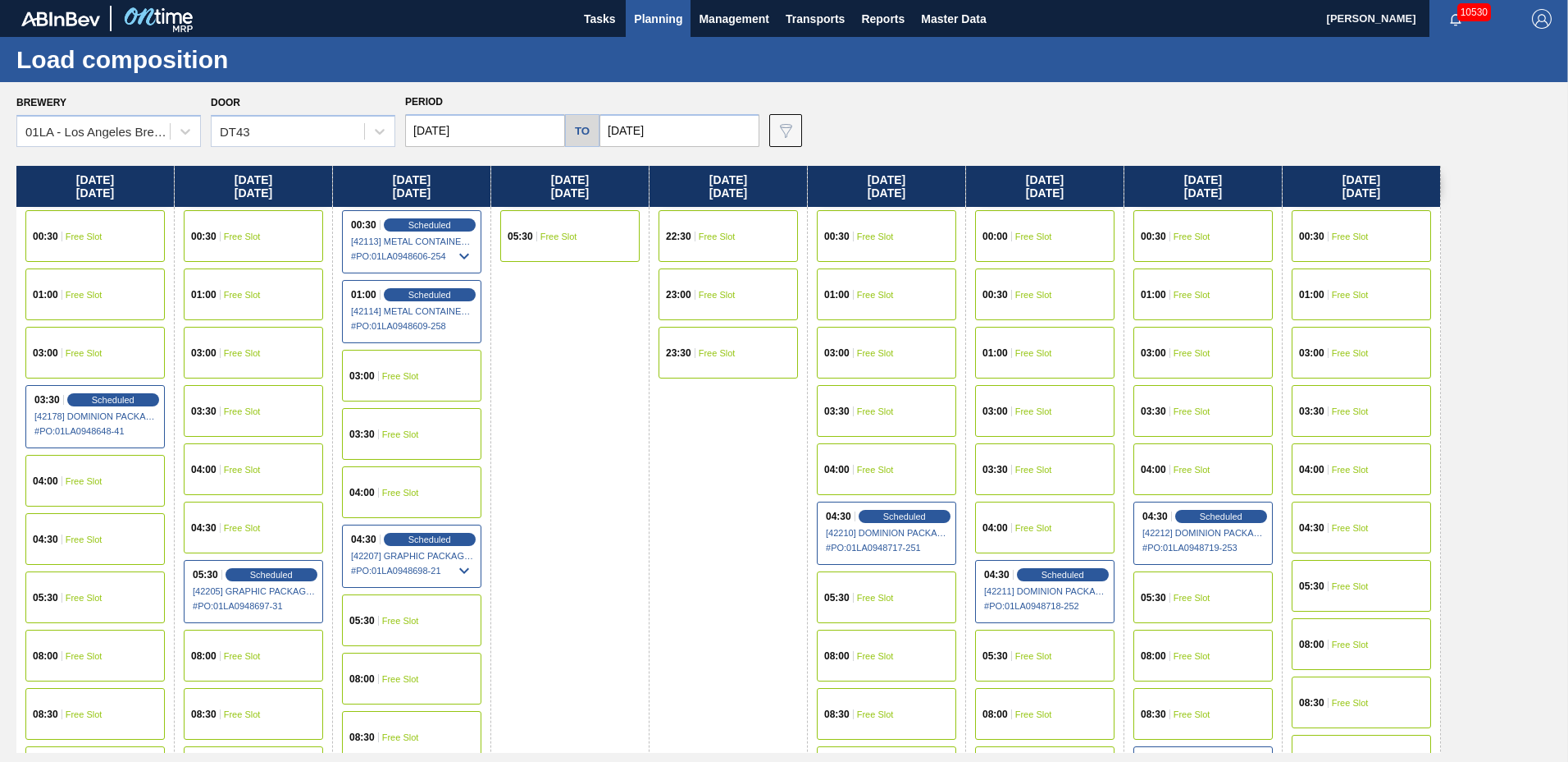
click at [1387, 535] on div "04:30 Free Slot" at bounding box center [1362, 528] width 140 height 52
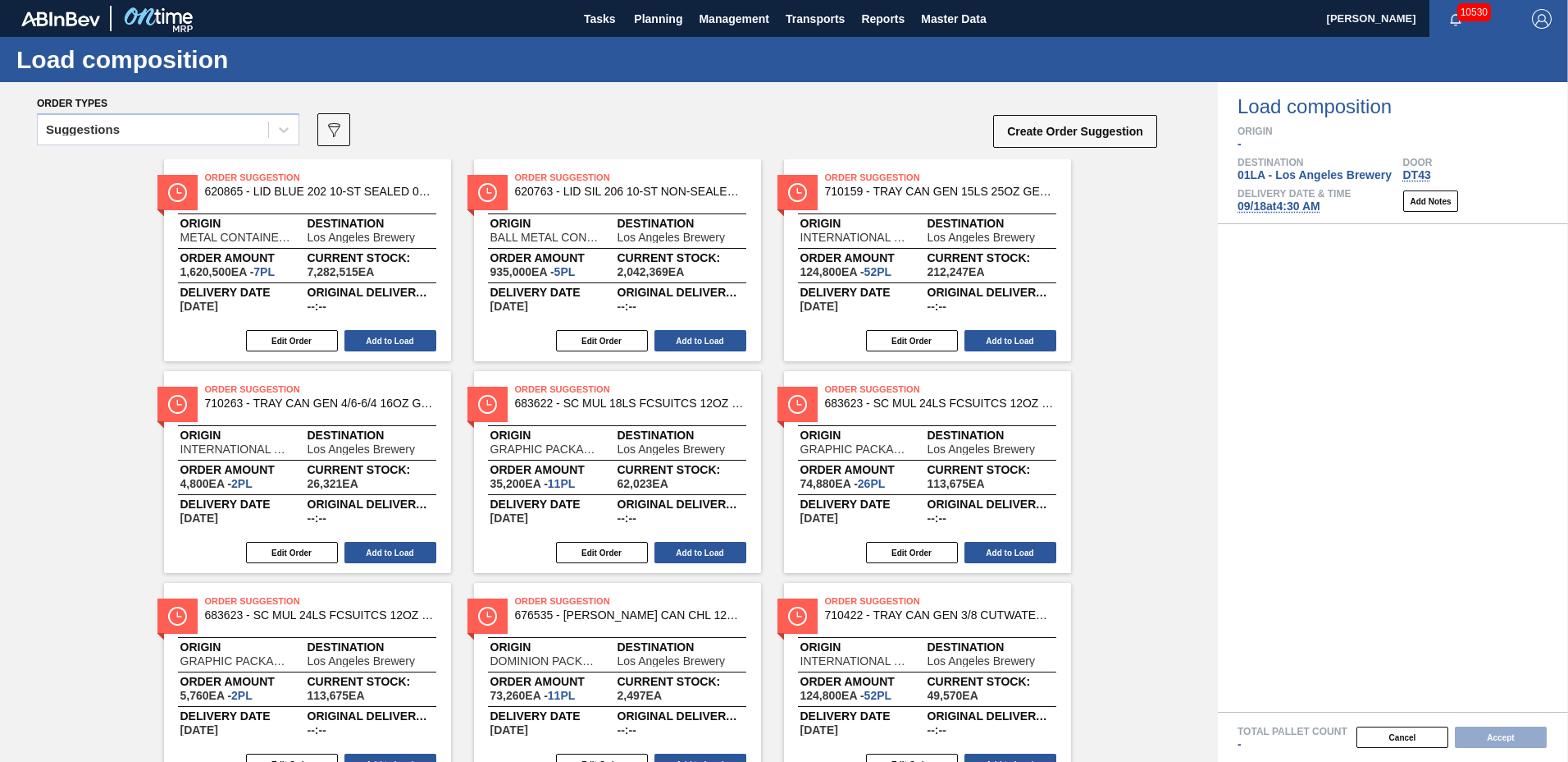
click at [156, 134] on div "Suggestions" at bounding box center [153, 130] width 230 height 24
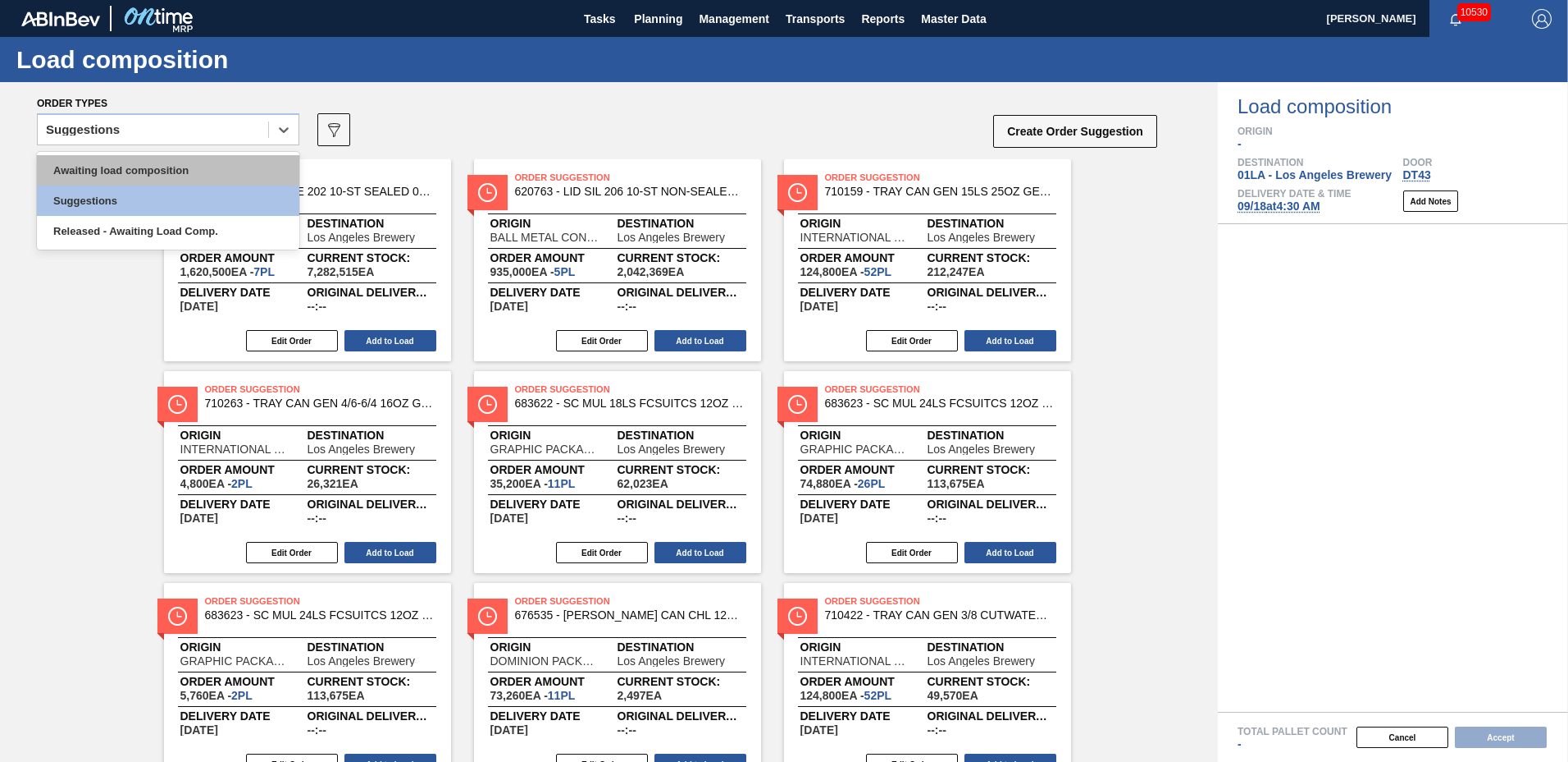
click at [138, 166] on div "Awaiting load composition" at bounding box center [167, 171] width 262 height 30
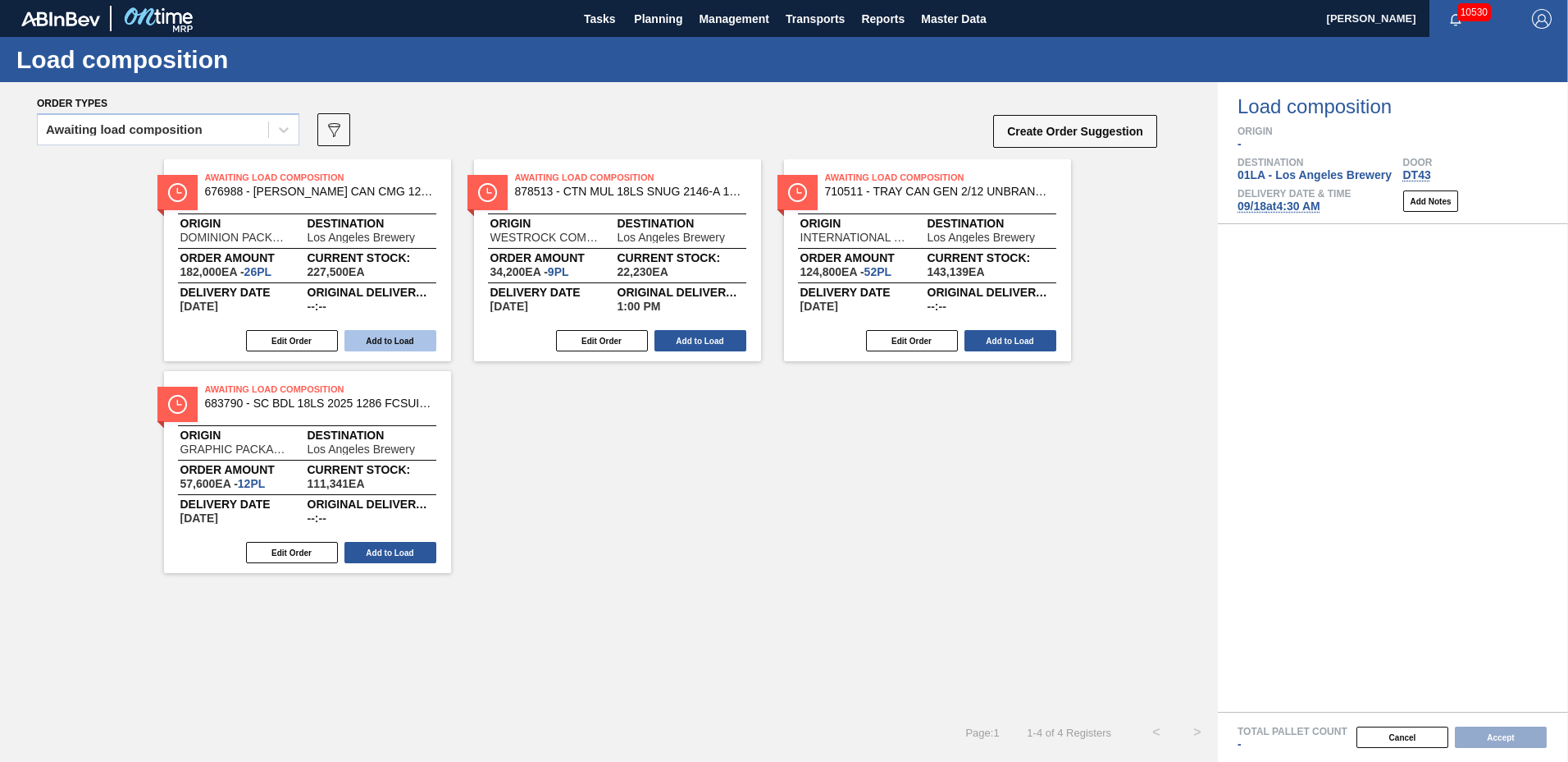
click at [372, 336] on button "Add to Load" at bounding box center [391, 340] width 92 height 21
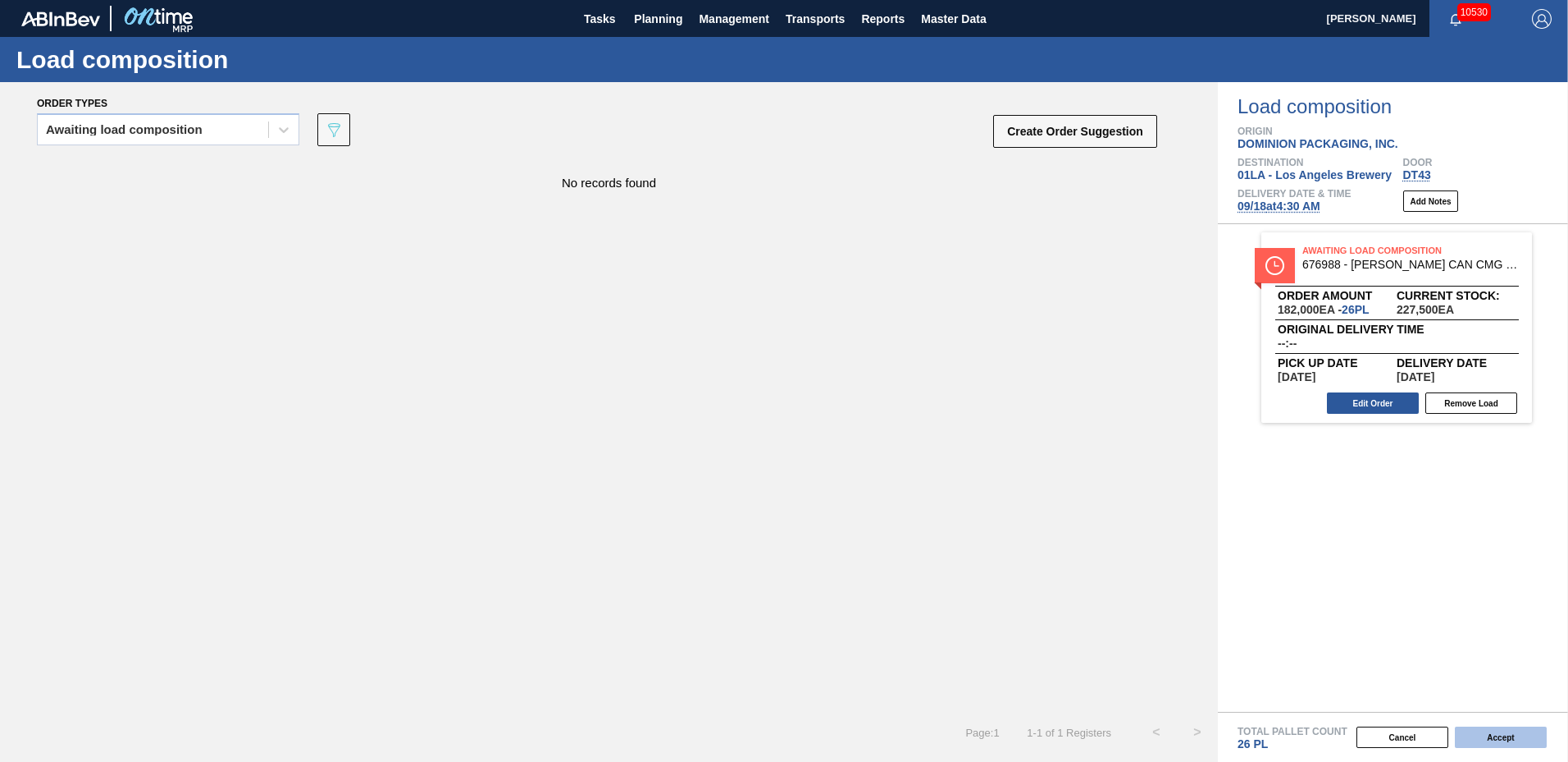
click at [1500, 736] on button "Accept" at bounding box center [1501, 736] width 92 height 21
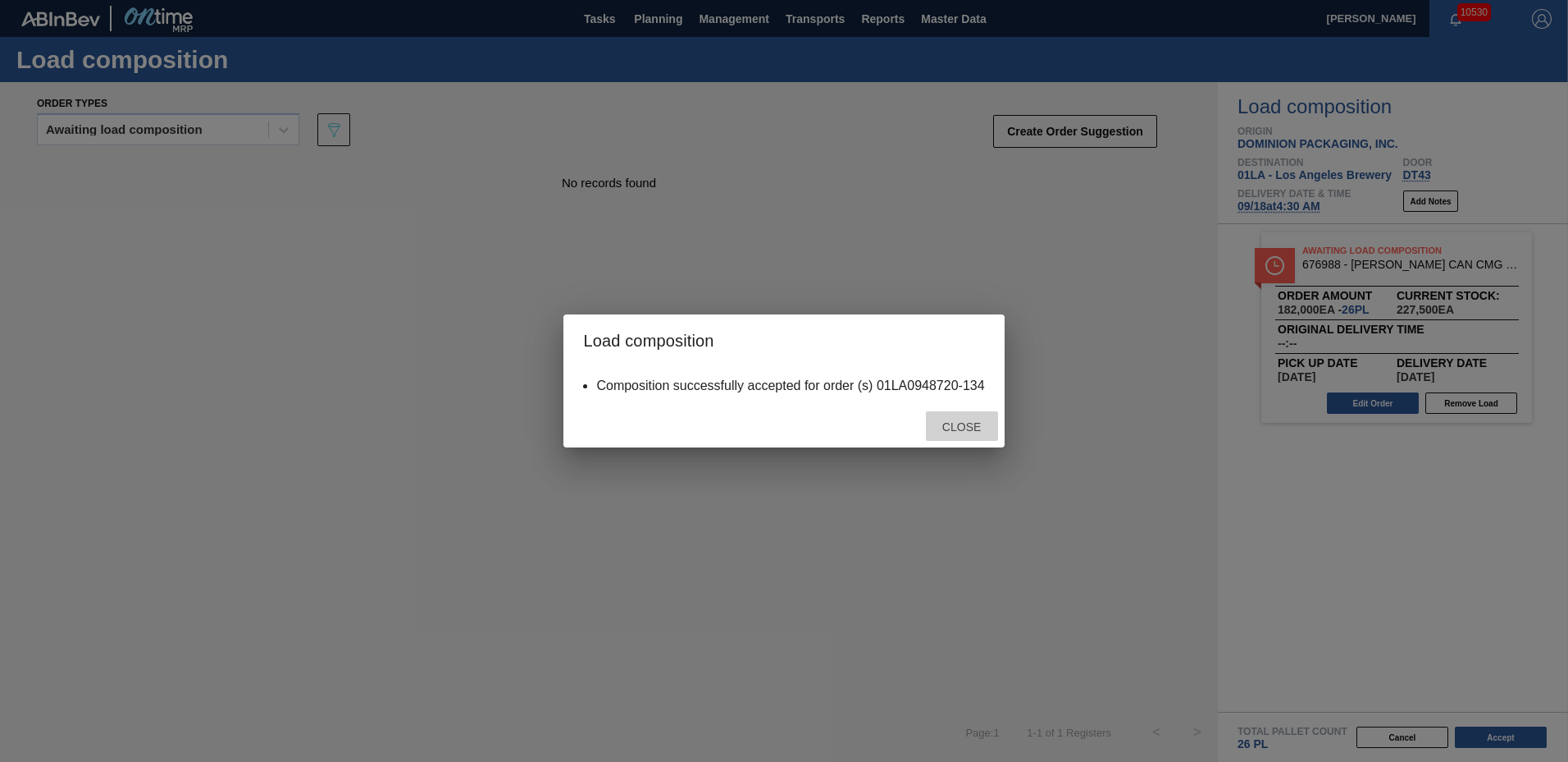
click at [961, 437] on div "Close" at bounding box center [962, 426] width 72 height 30
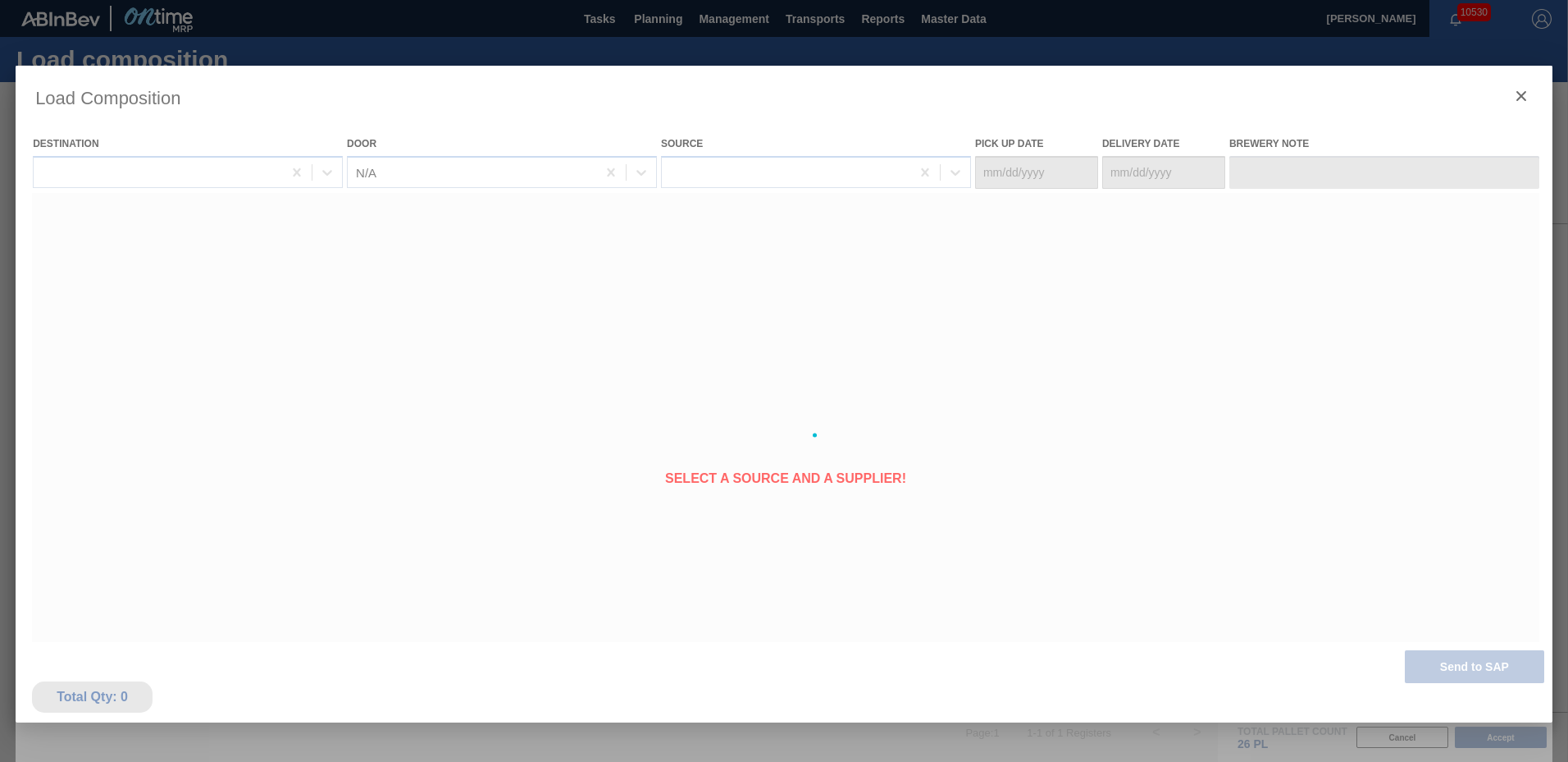
type Date "[DATE]"
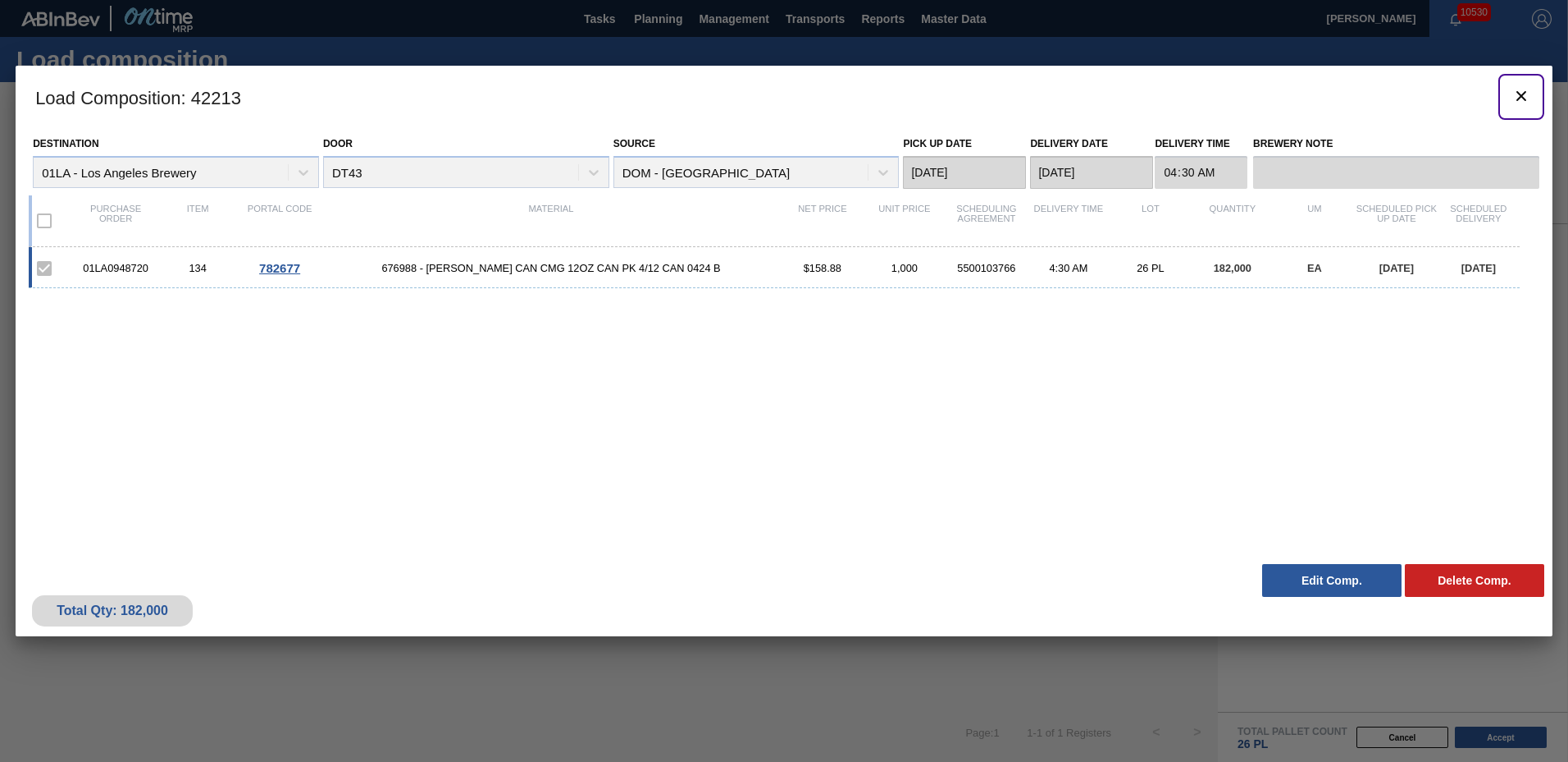
click at [1517, 94] on icon "botão de ícone" at bounding box center [1522, 96] width 20 height 20
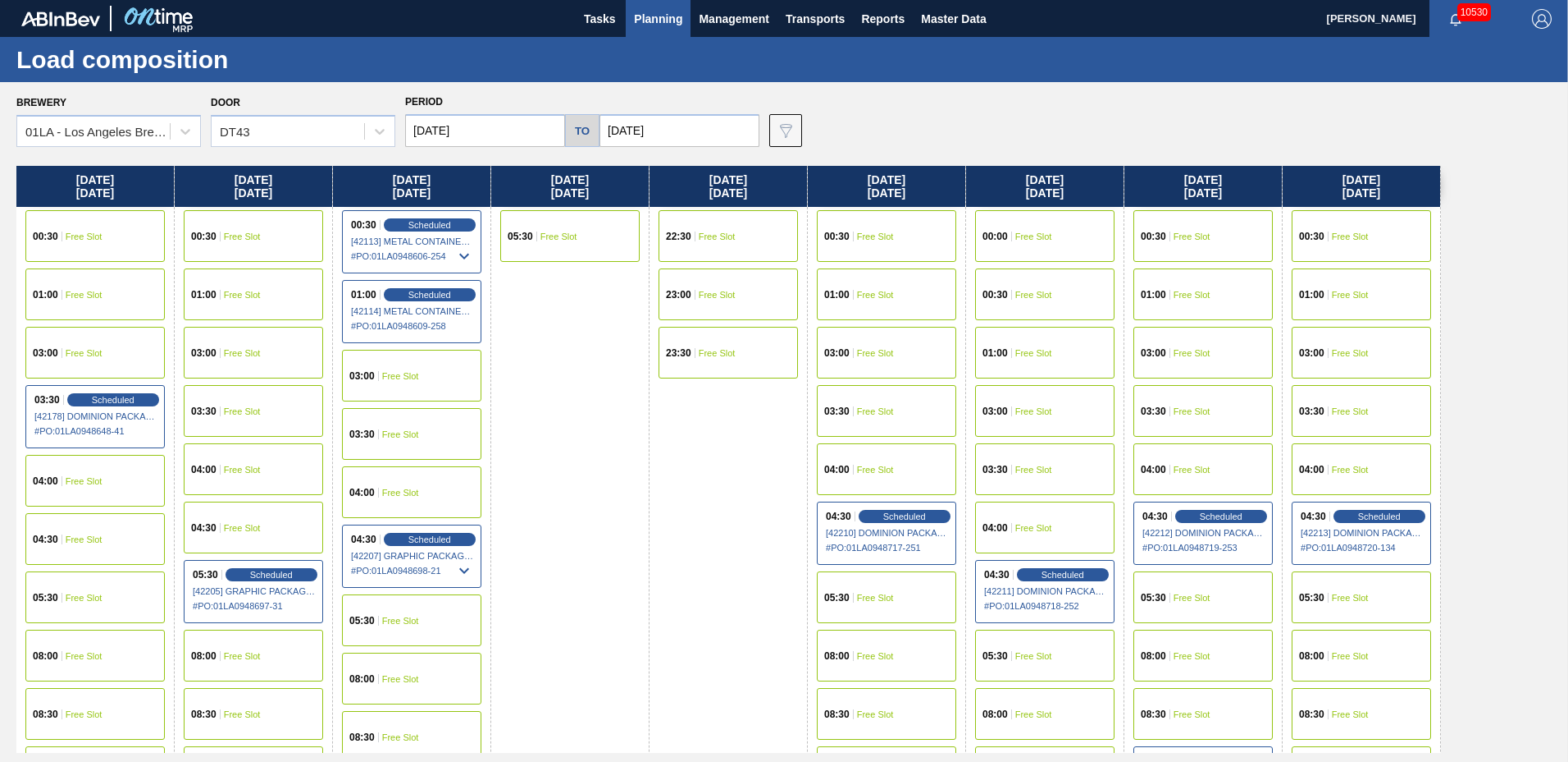
click at [652, 12] on span "Planning" at bounding box center [658, 19] width 49 height 20
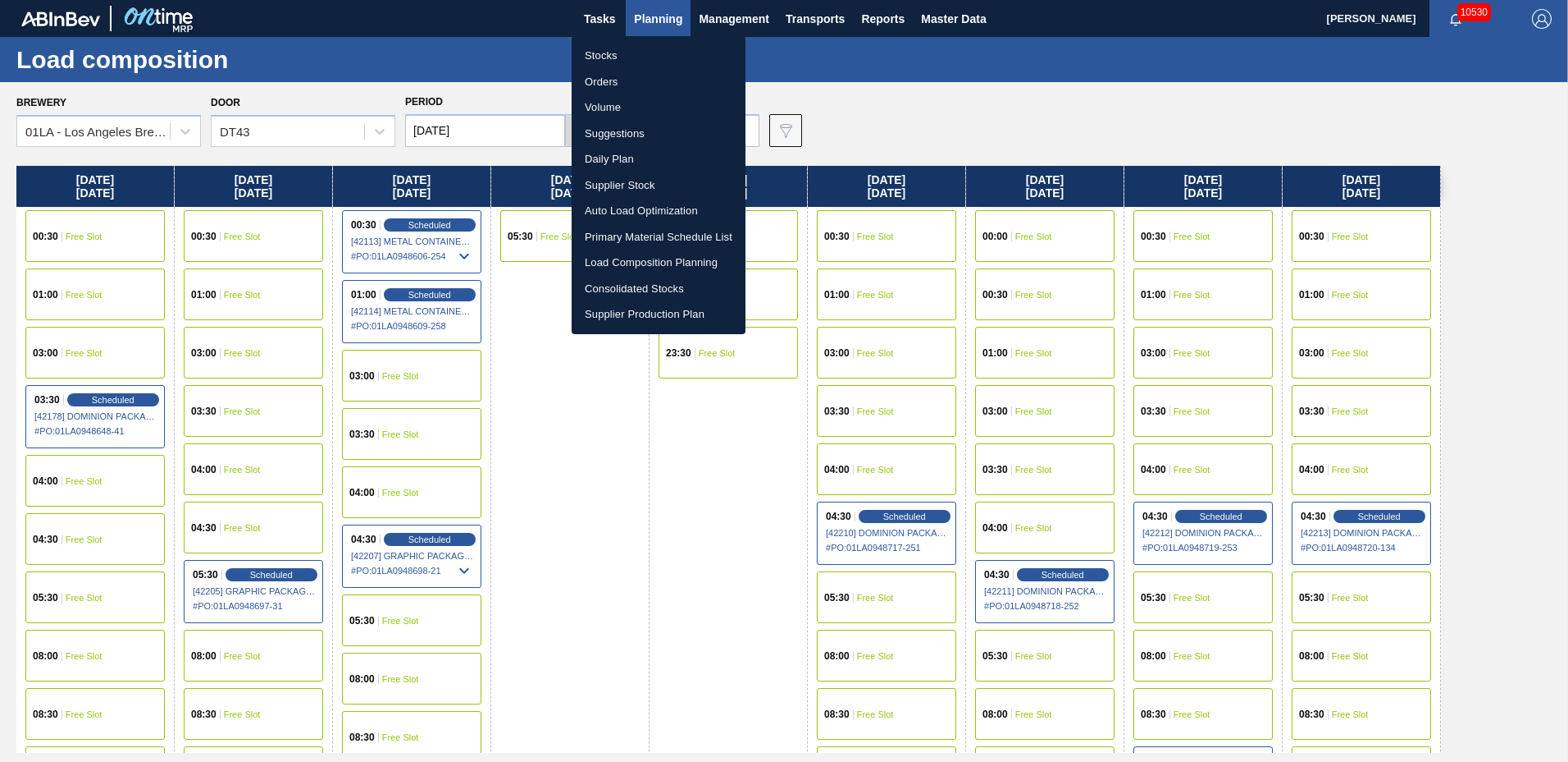
click at [624, 135] on li "Suggestions" at bounding box center [659, 134] width 173 height 26
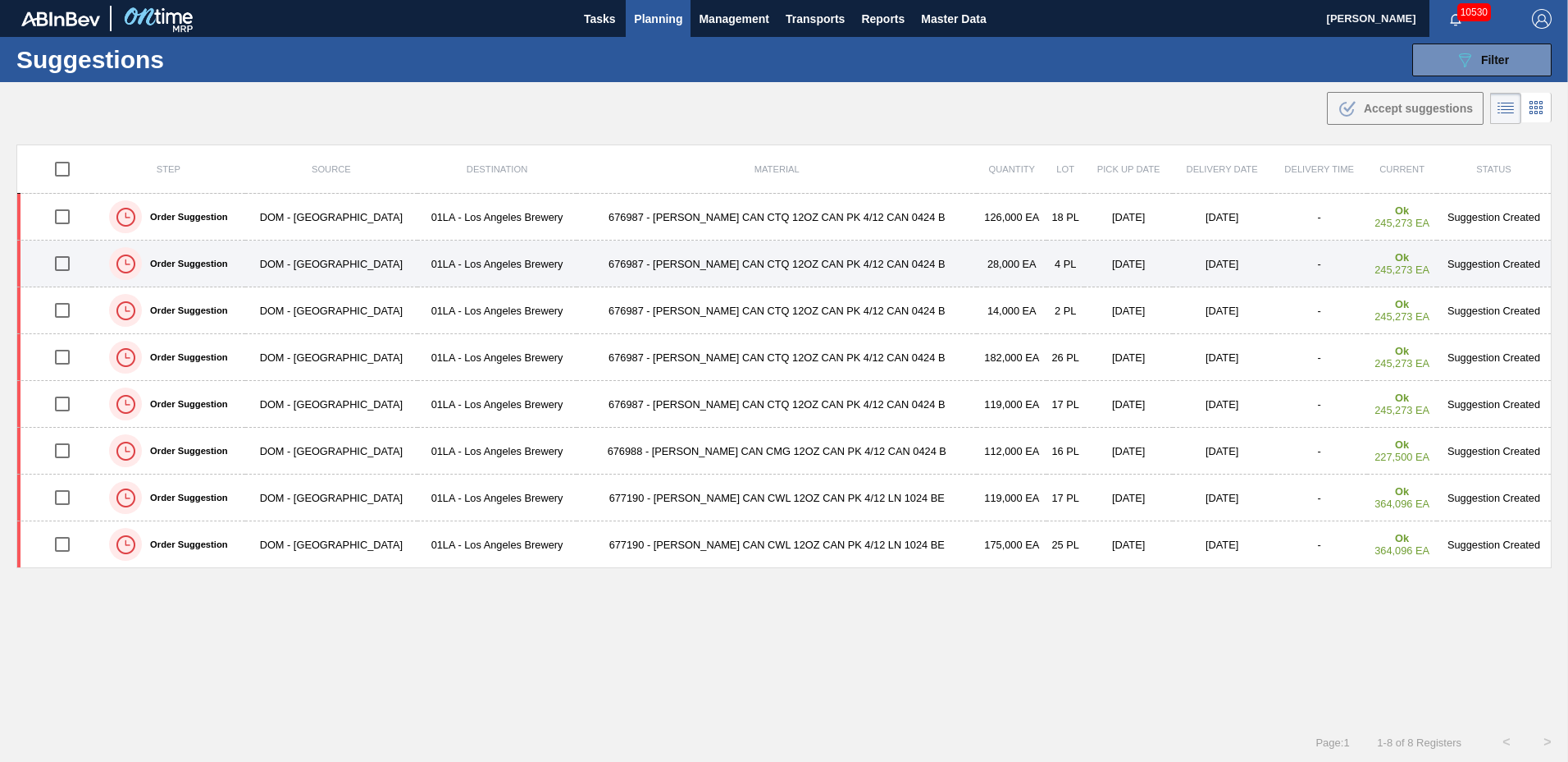
type to "[DATE]"
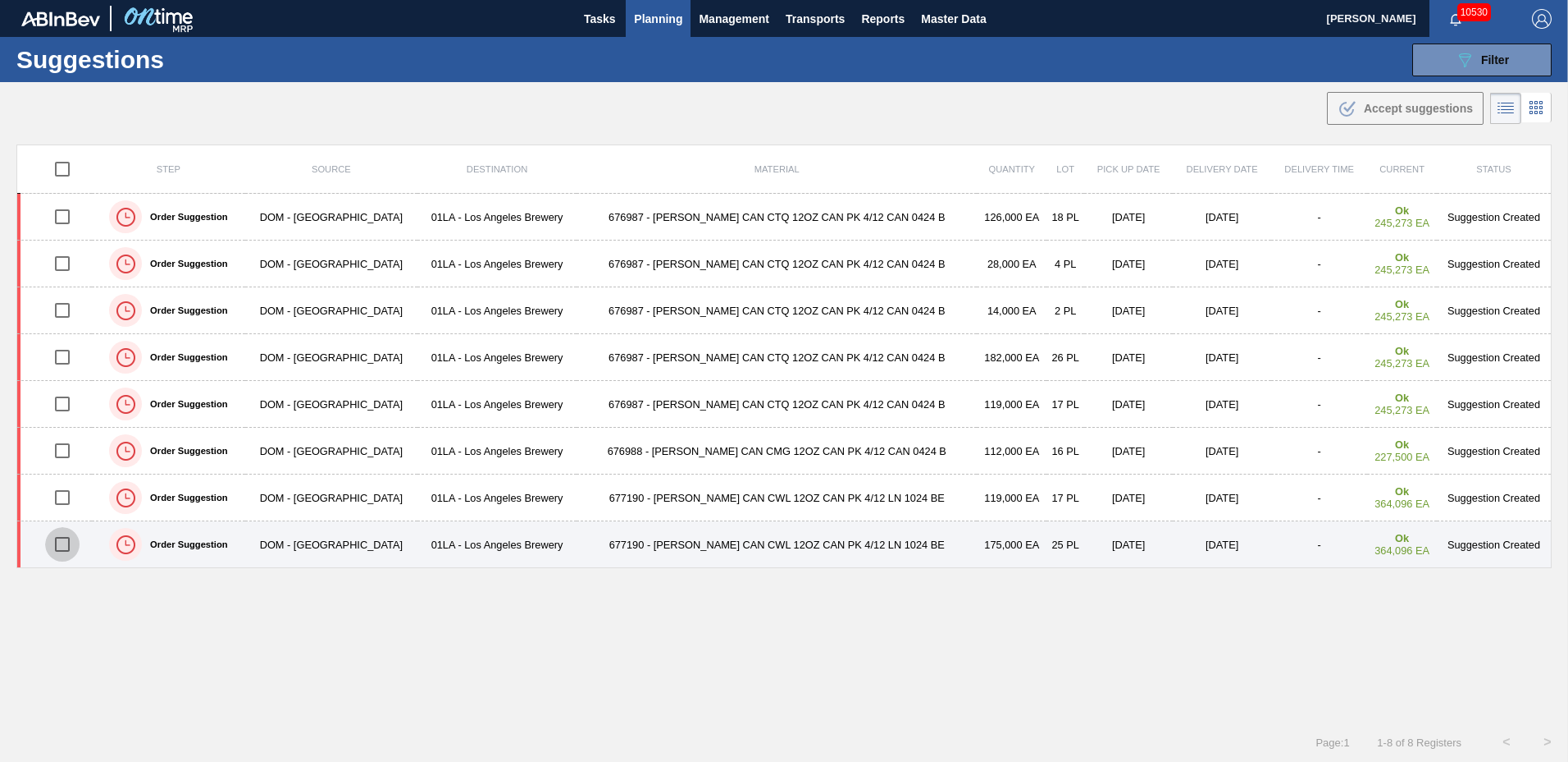
click at [65, 540] on input "checkbox" at bounding box center [62, 544] width 35 height 35
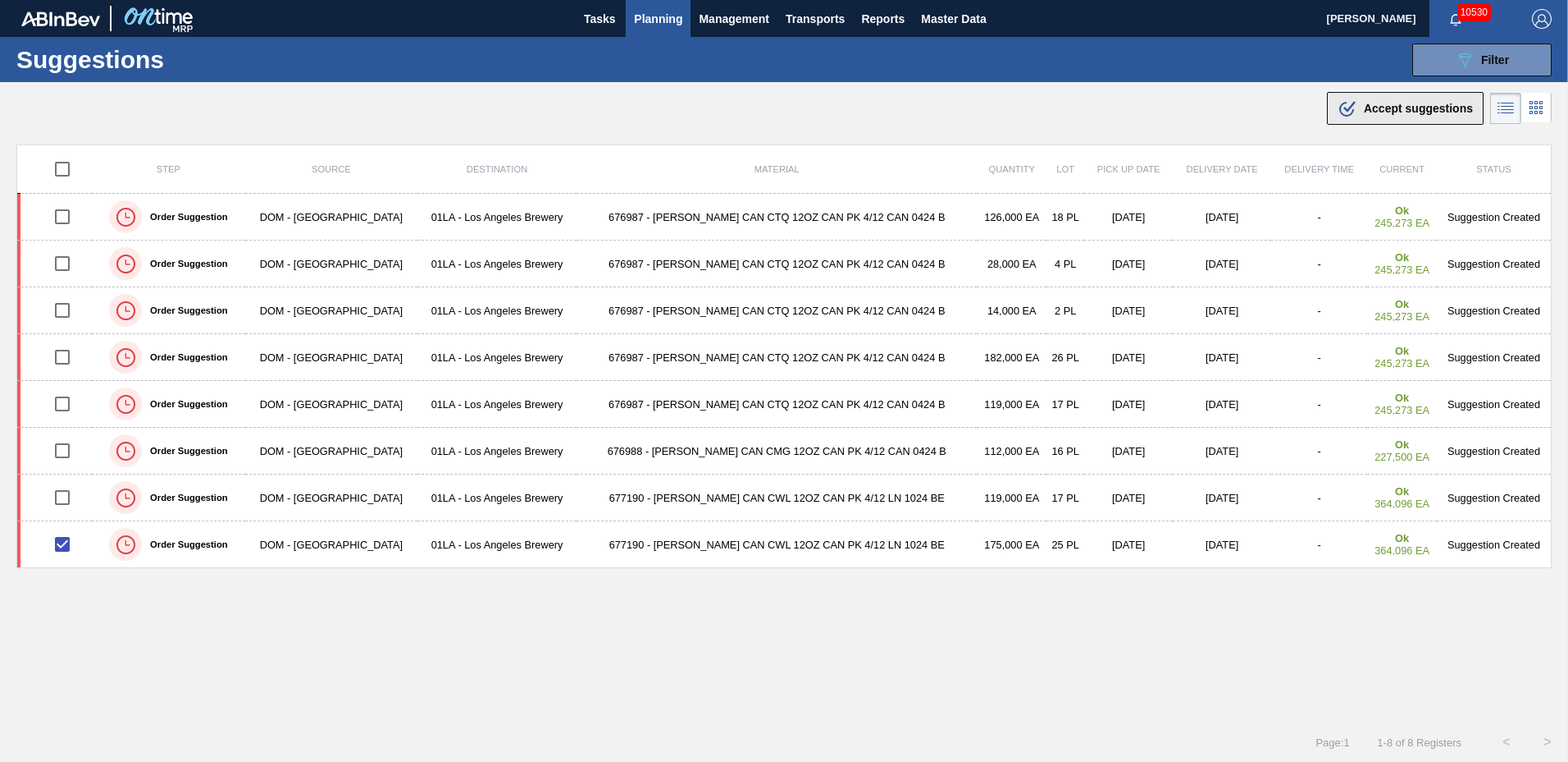
click at [1350, 118] on icon ".b{fill:var(--color-action-default)}" at bounding box center [1348, 109] width 20 height 20
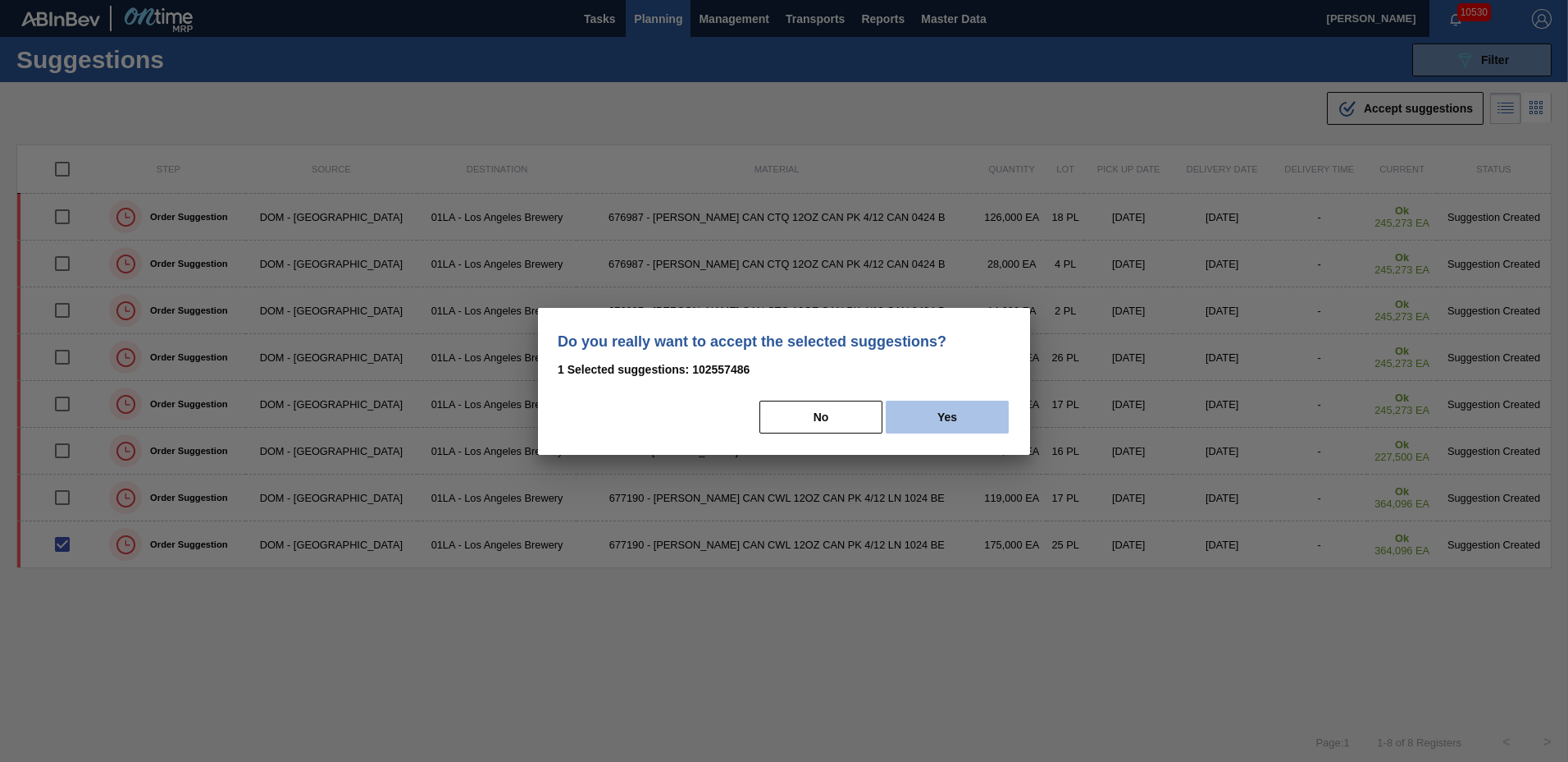
click at [989, 403] on button "Yes" at bounding box center [947, 417] width 123 height 33
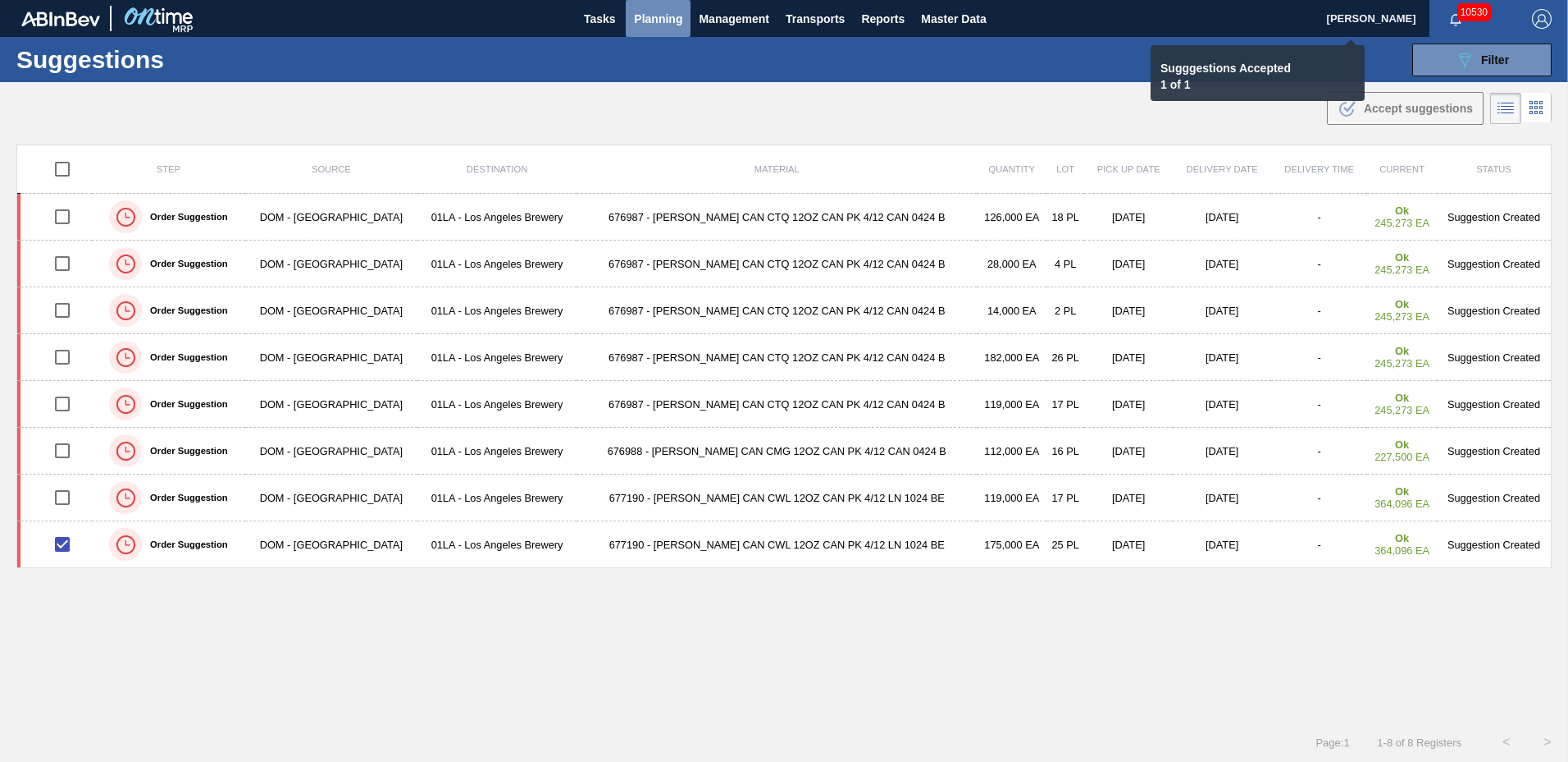
click at [660, 13] on span "Planning" at bounding box center [658, 19] width 49 height 20
checkbox input "false"
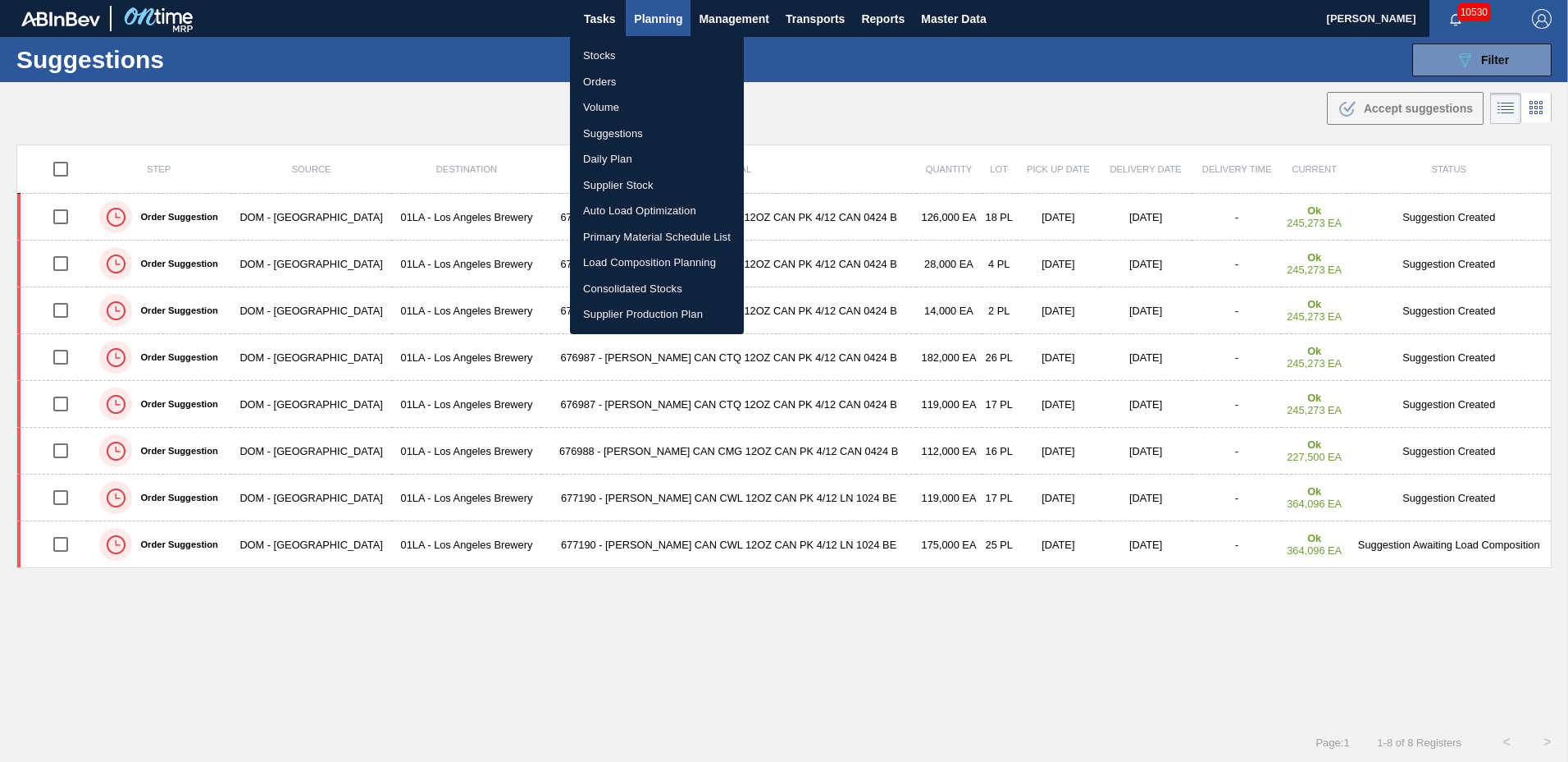
click at [623, 260] on li "Load Composition Planning" at bounding box center [657, 262] width 173 height 26
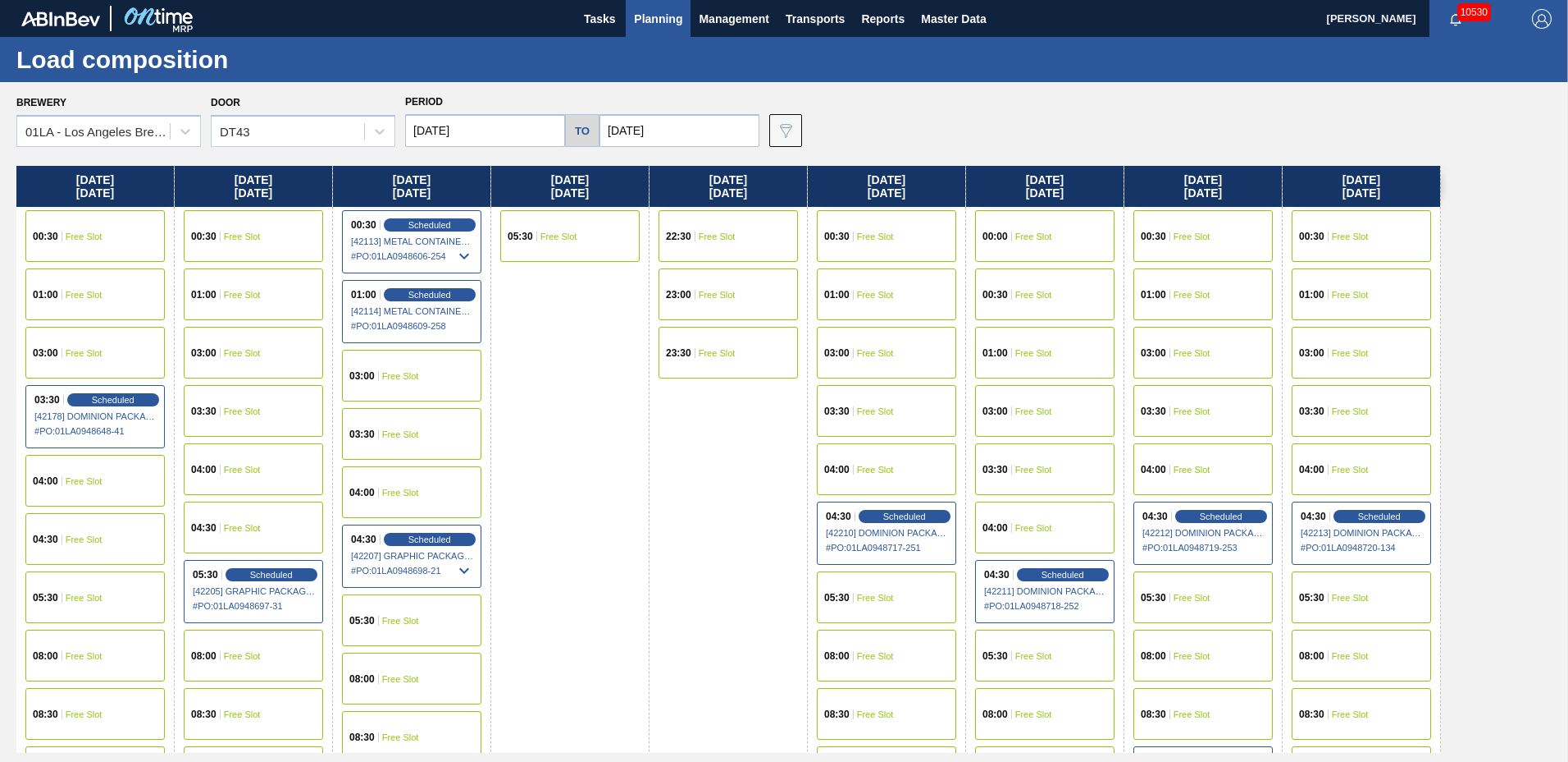
scroll to position [629, 0]
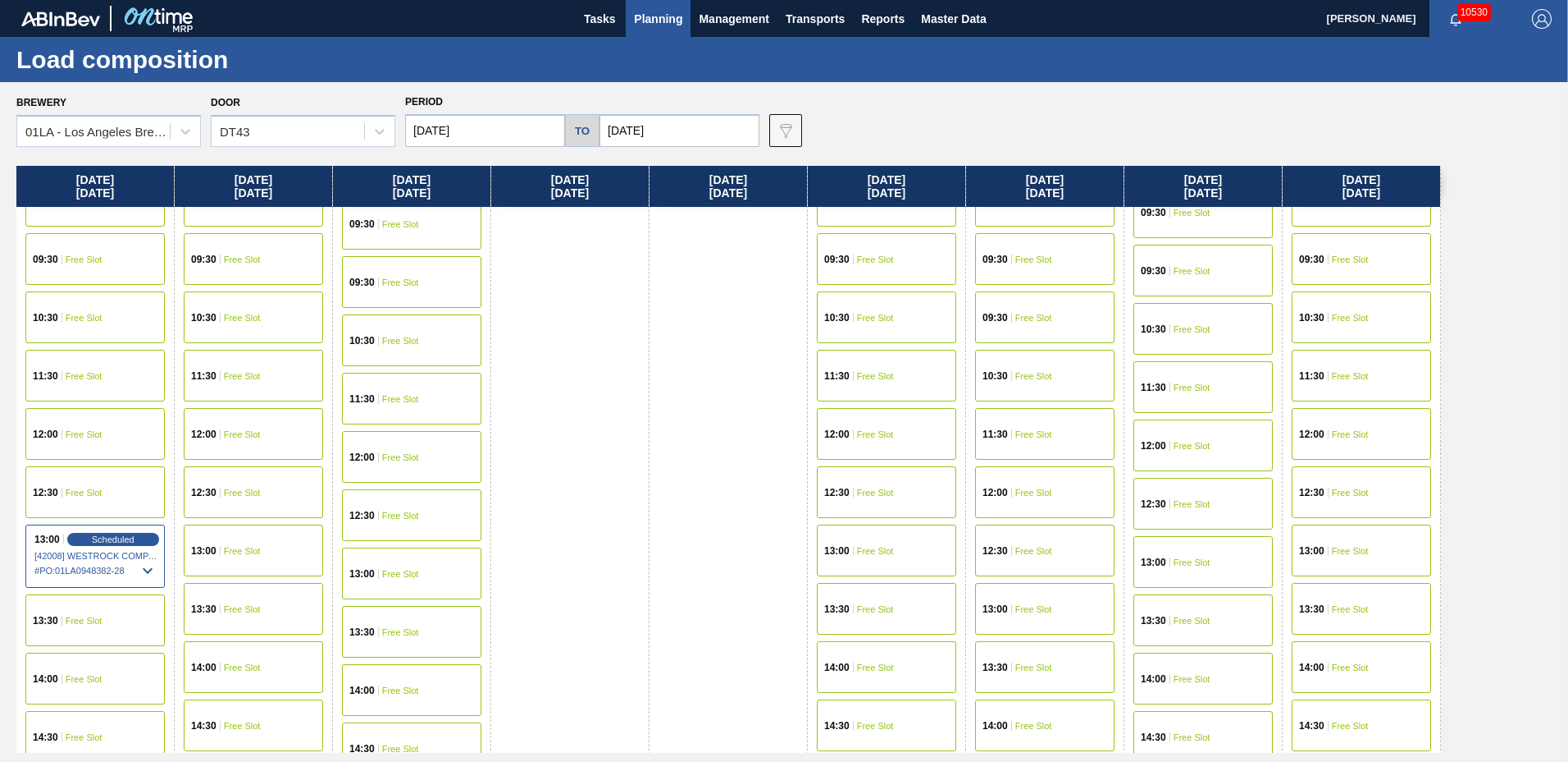
click at [1332, 424] on div "12:00 Free Slot" at bounding box center [1362, 434] width 140 height 52
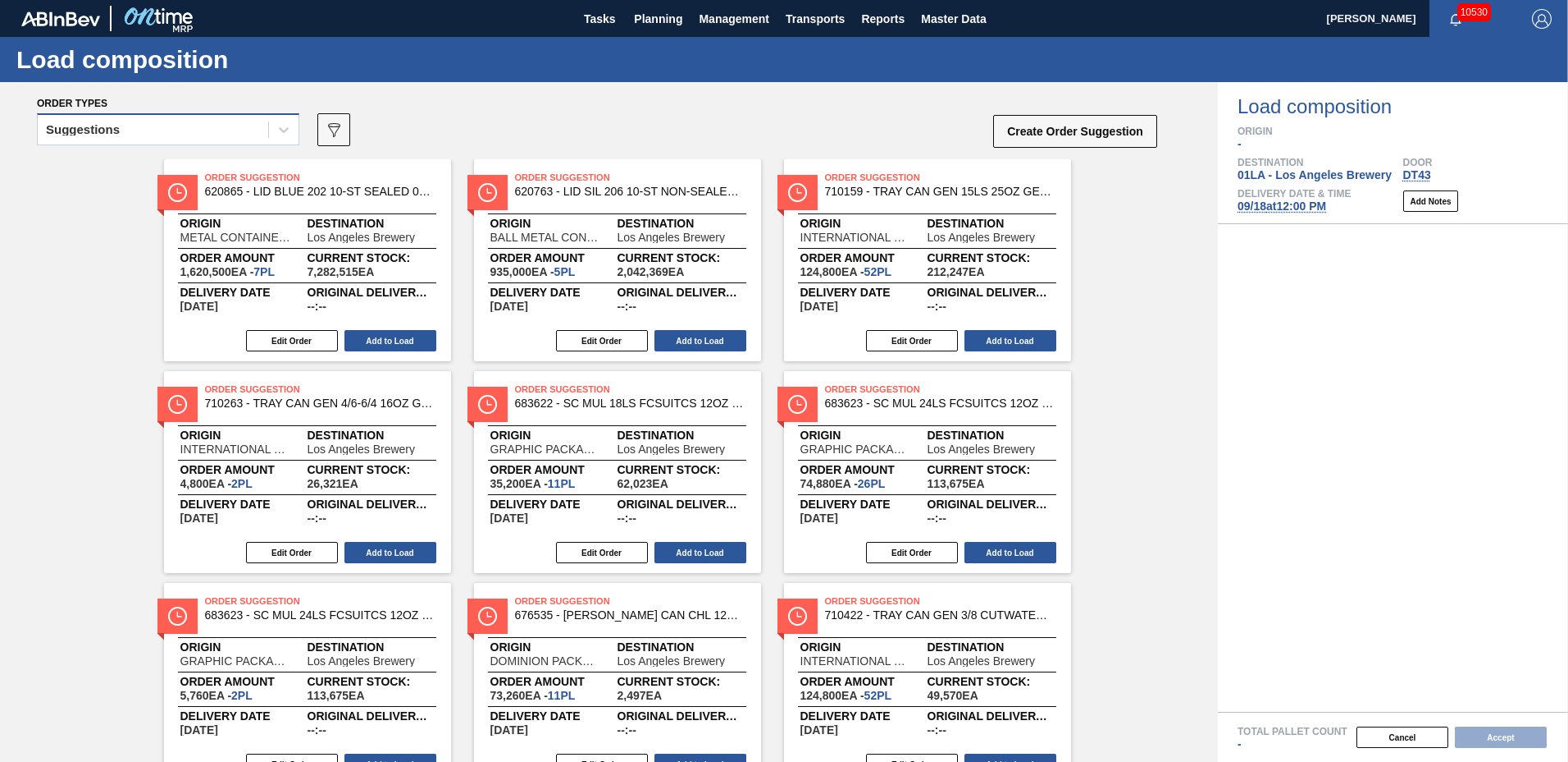
click at [164, 139] on div "Suggestions" at bounding box center [153, 130] width 230 height 24
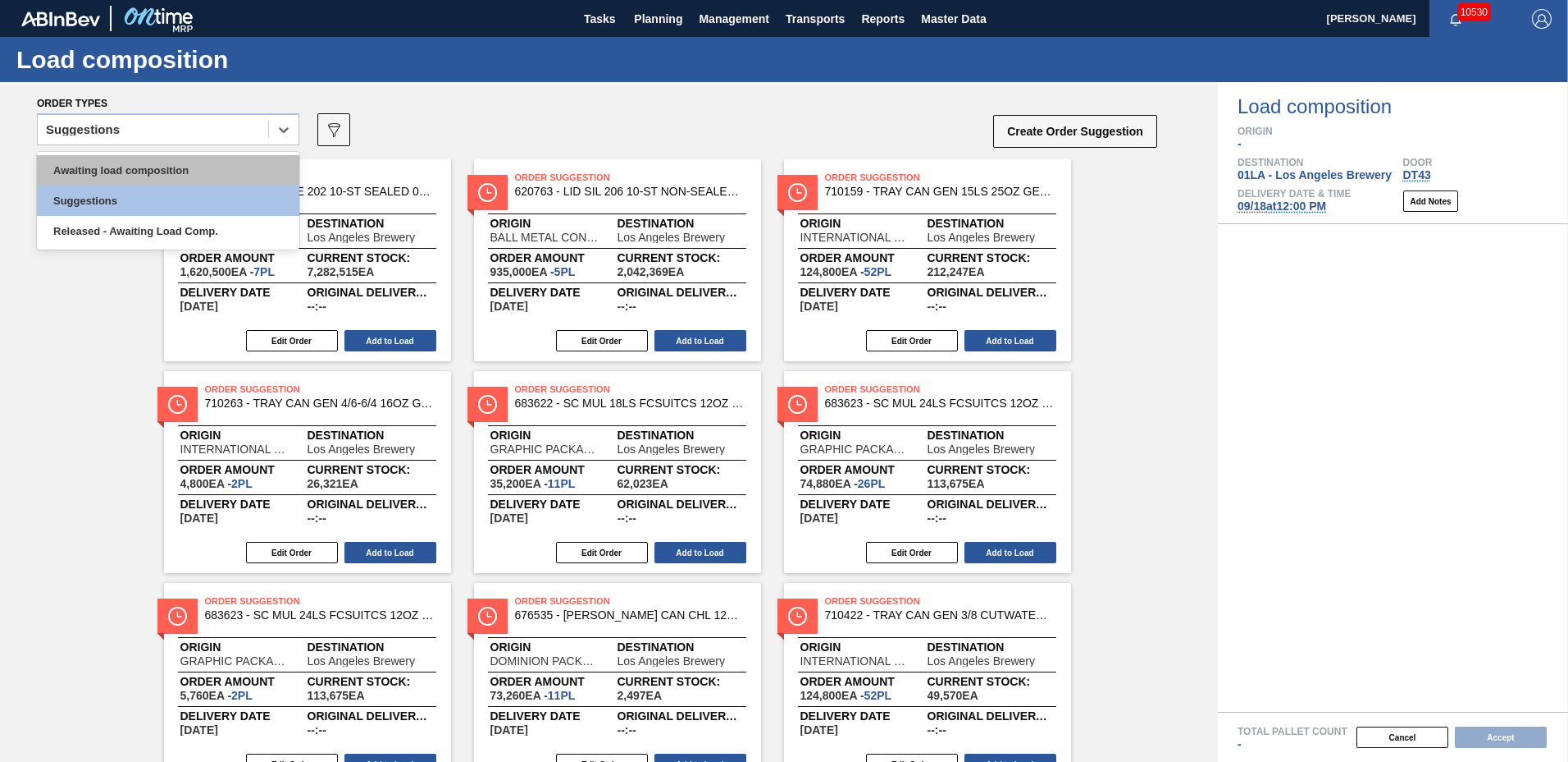
click at [155, 172] on div "Awaiting load composition" at bounding box center [167, 171] width 262 height 30
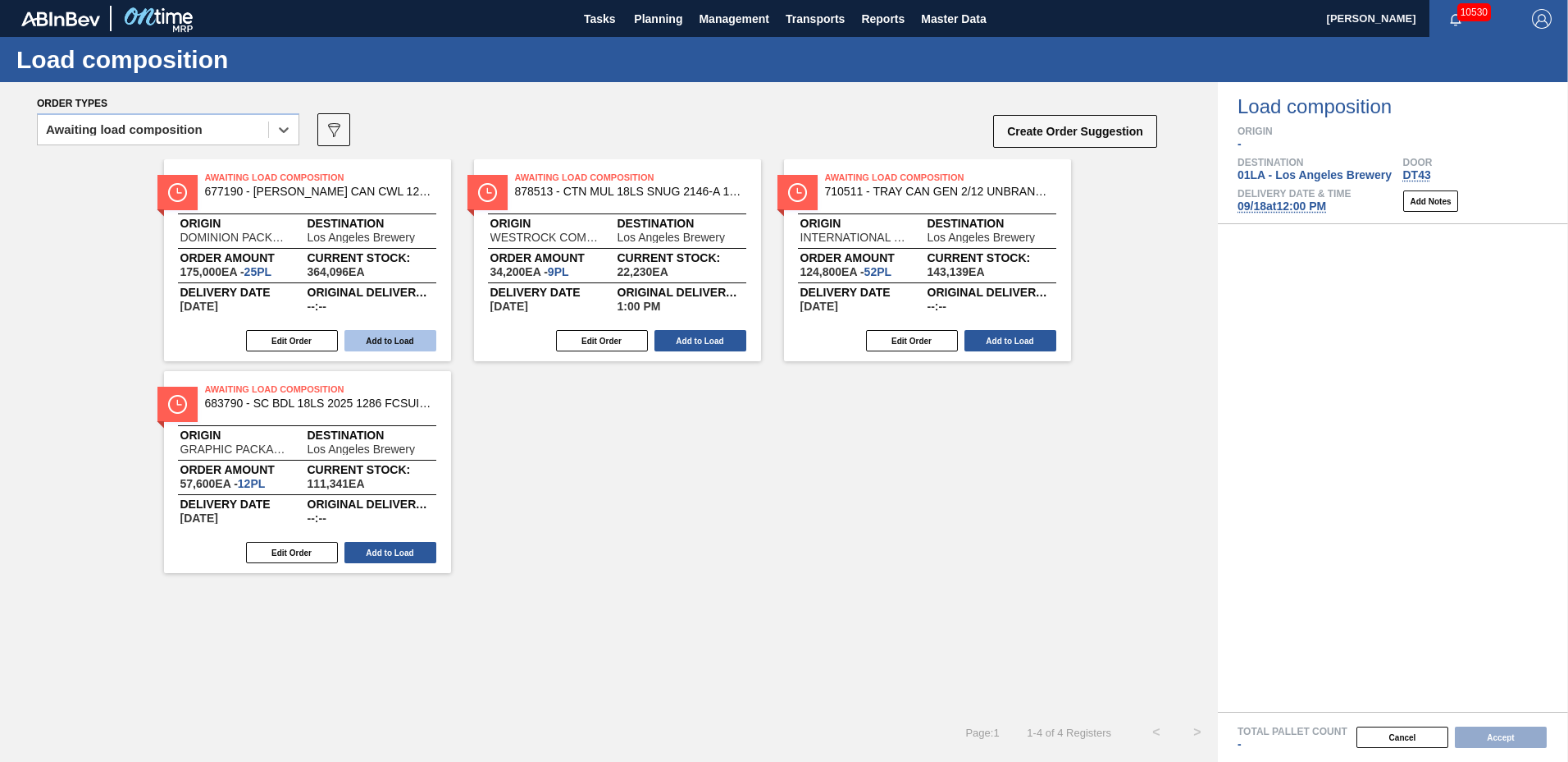
click at [366, 335] on button "Add to Load" at bounding box center [391, 340] width 92 height 21
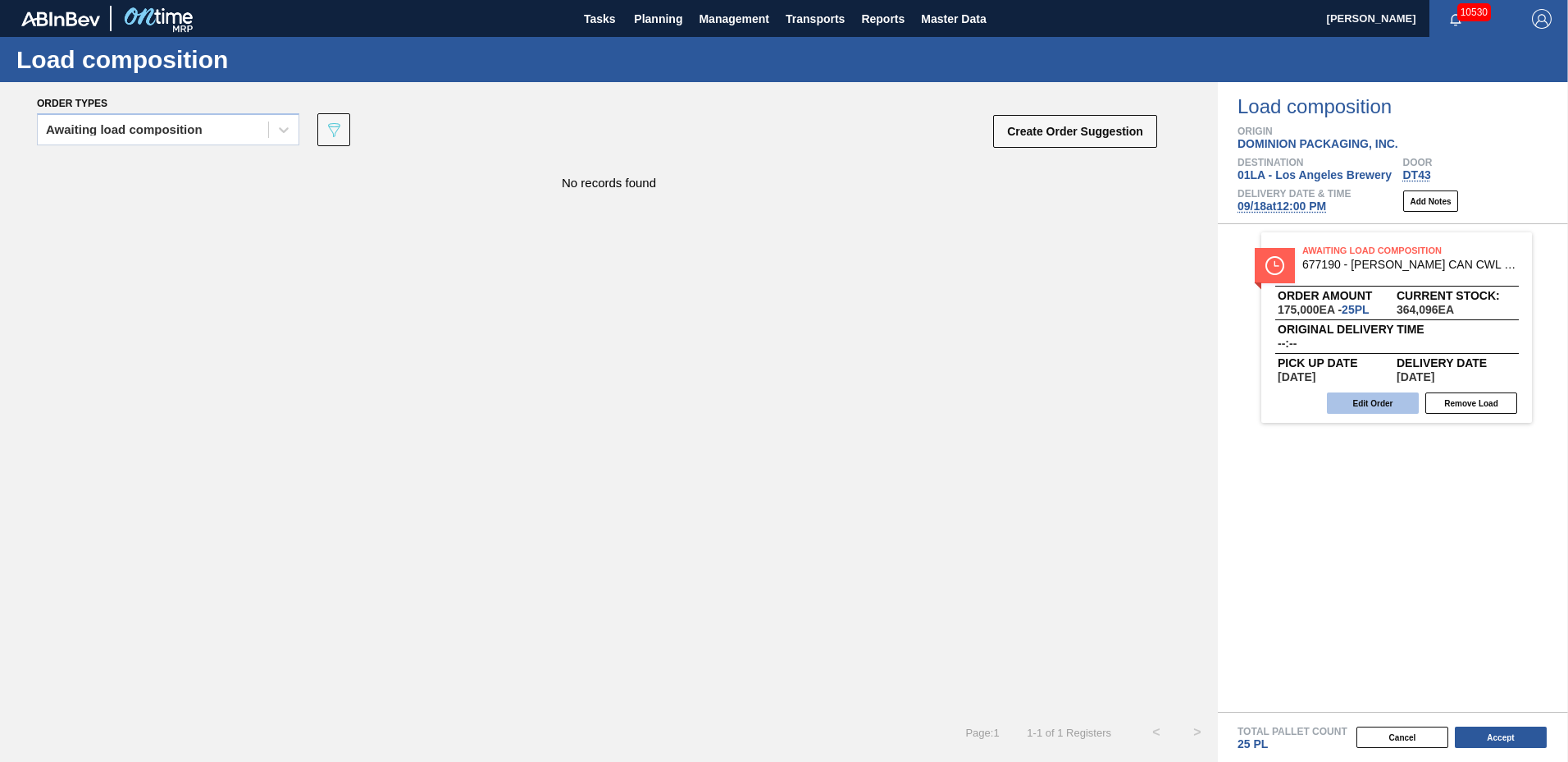
click at [1361, 401] on button "Edit Order" at bounding box center [1373, 402] width 92 height 21
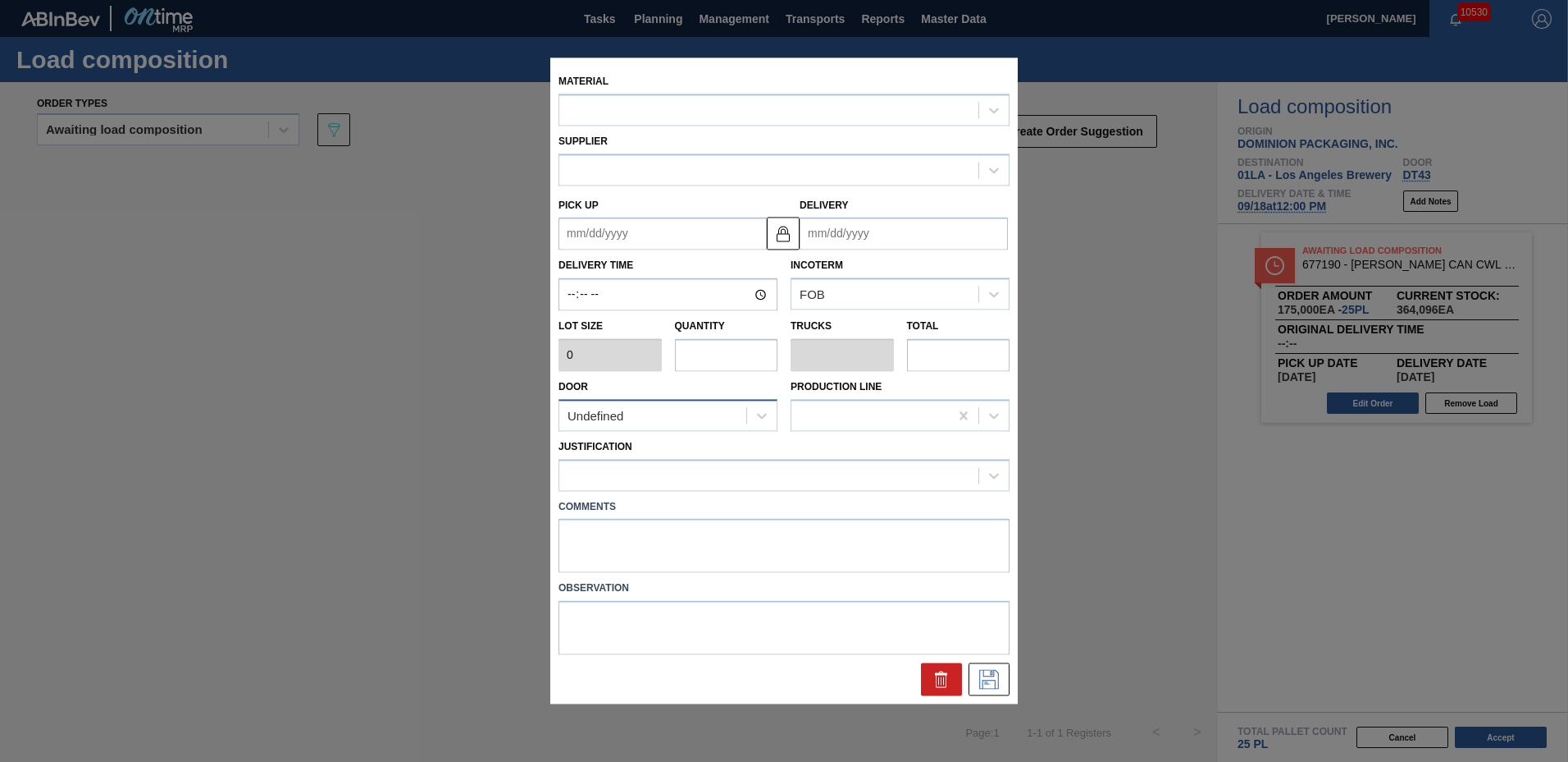
type input "7,000"
type input "25"
type input "0.962"
type input "175,000"
type up "[DATE]"
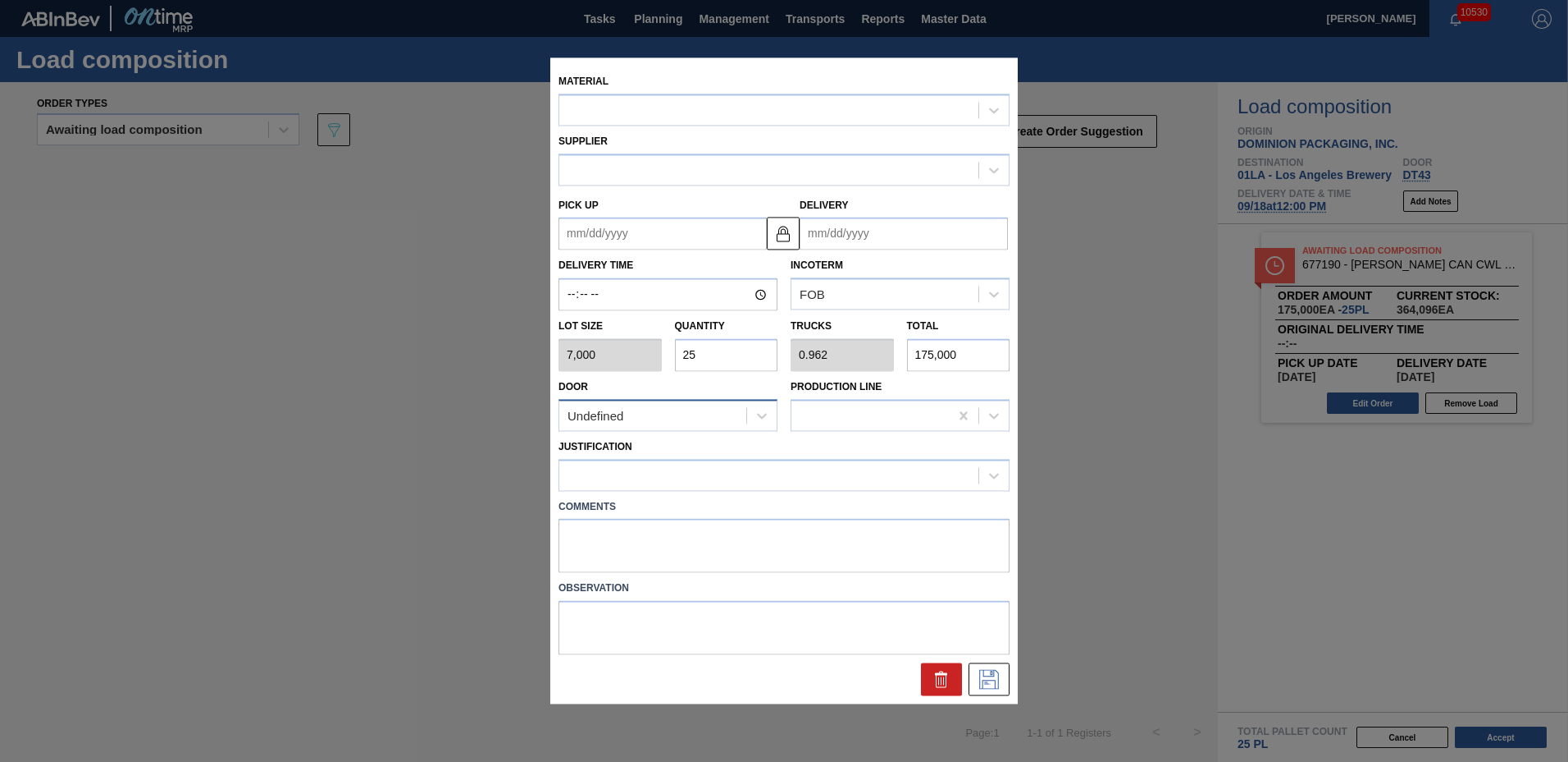
type input "[DATE]"
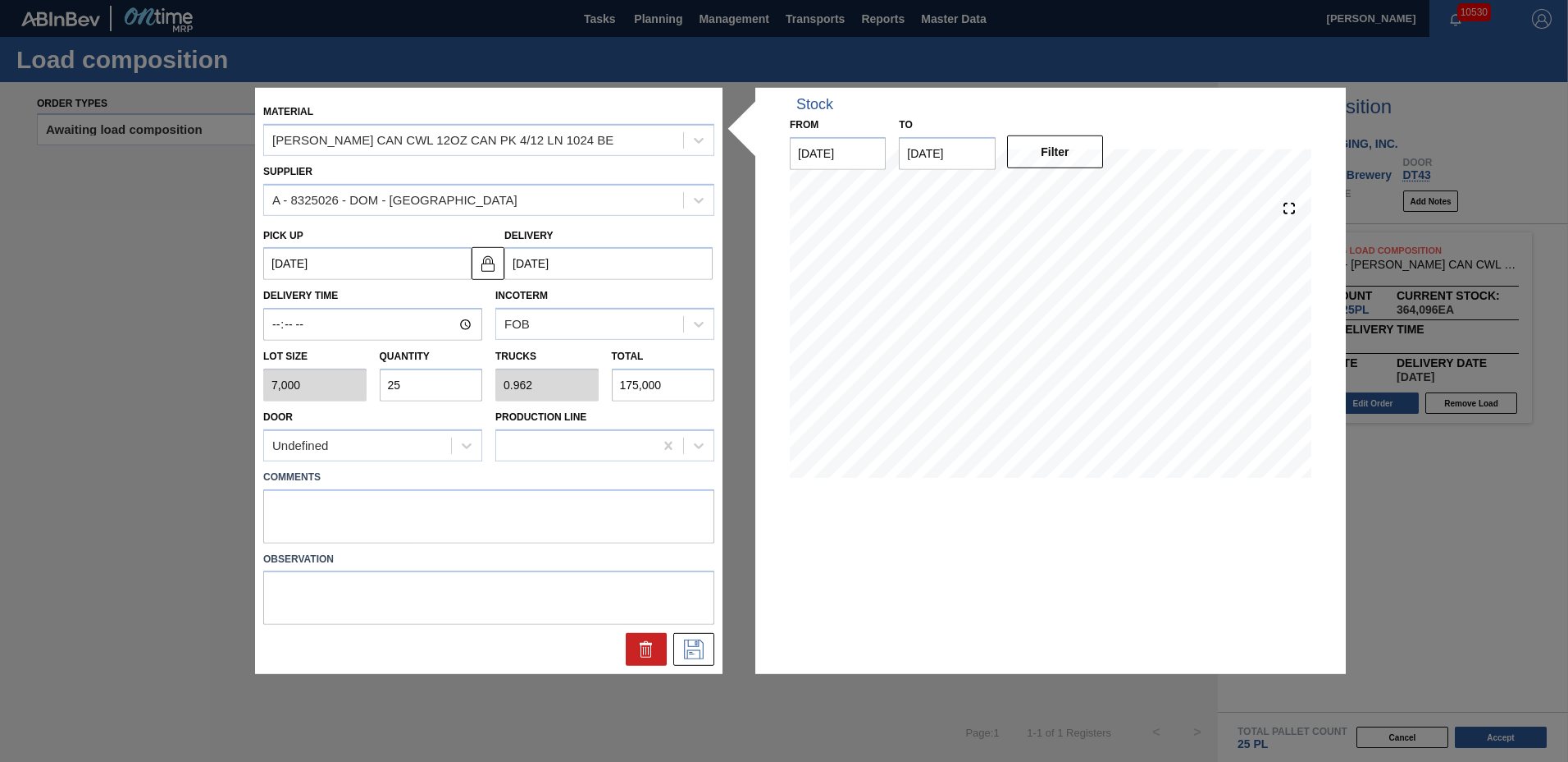
click at [420, 378] on input "25" at bounding box center [432, 384] width 104 height 33
type input "2"
type input "0.077"
type input "14,000"
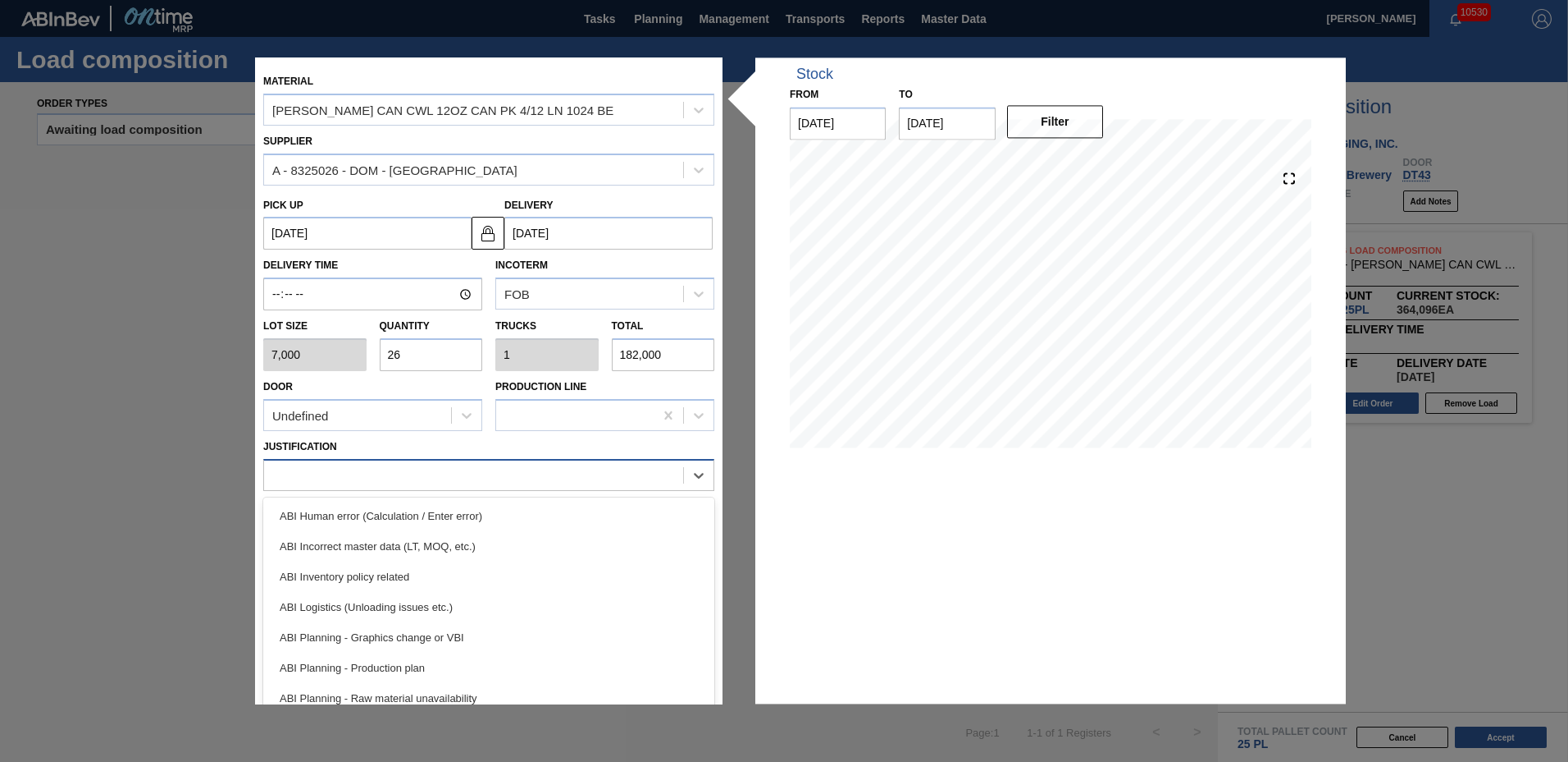
click at [347, 486] on div at bounding box center [473, 475] width 419 height 24
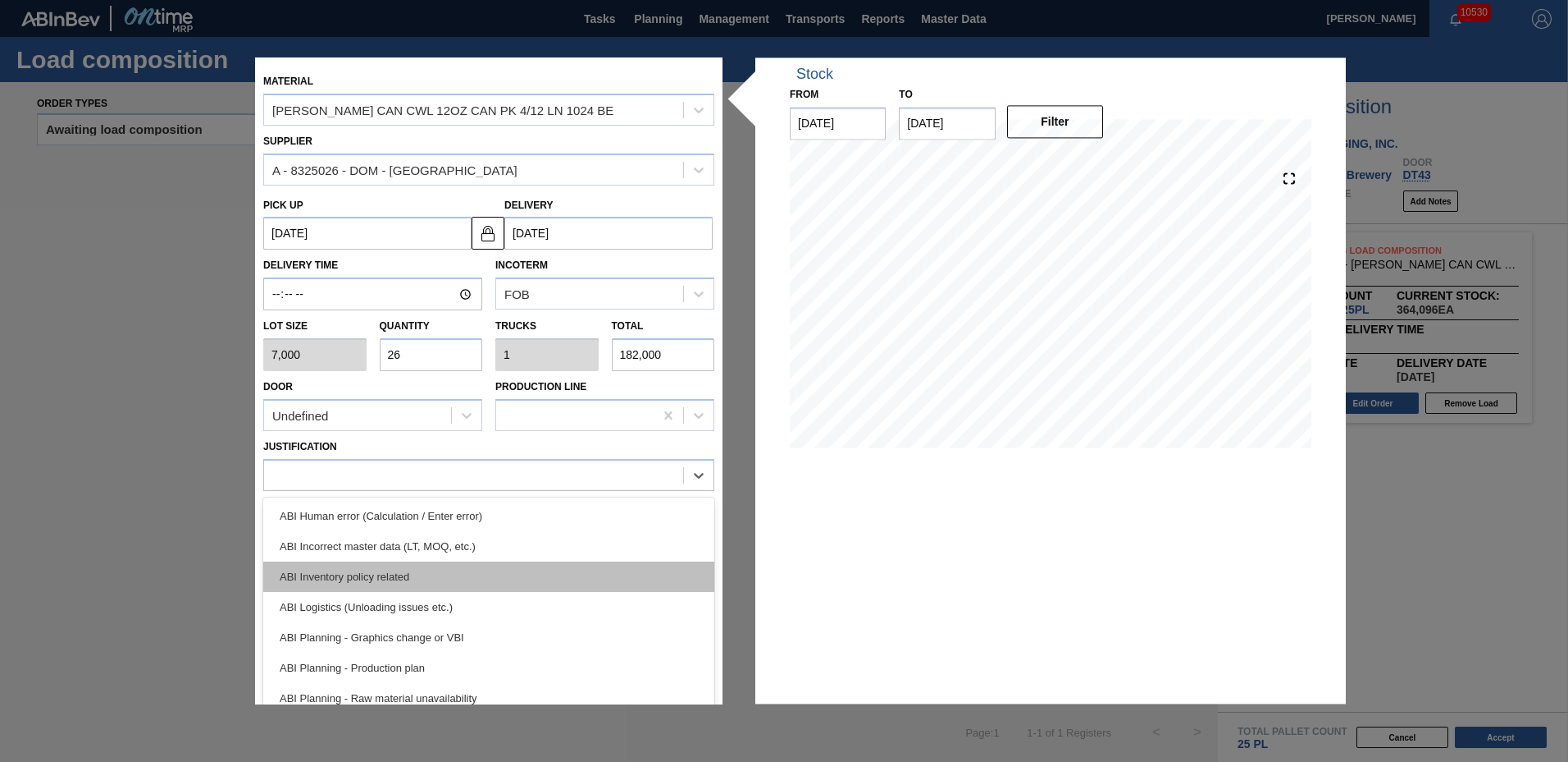
click at [339, 564] on div "ABI Inventory policy related" at bounding box center [488, 576] width 452 height 30
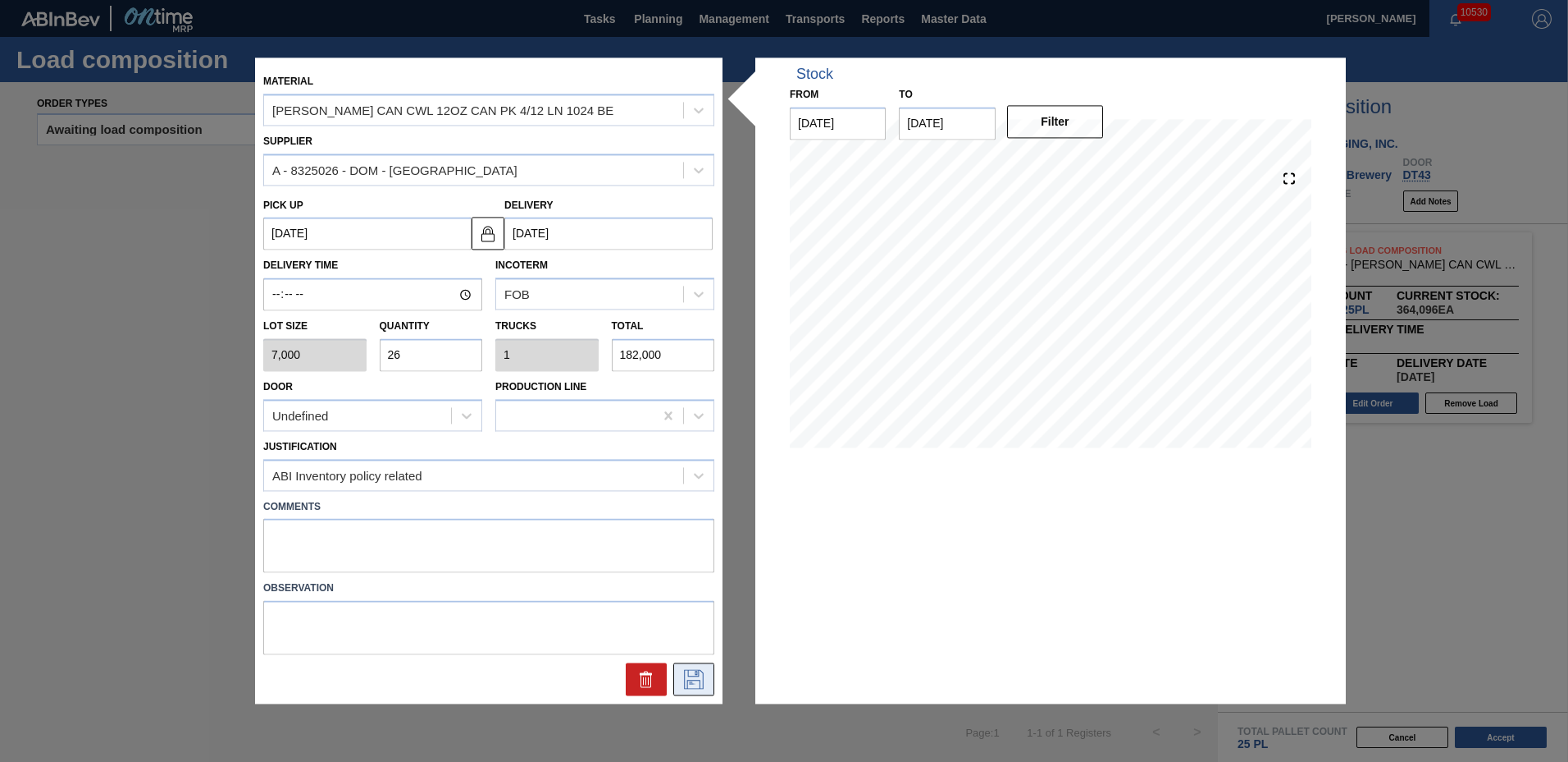
click at [683, 675] on icon at bounding box center [694, 679] width 26 height 20
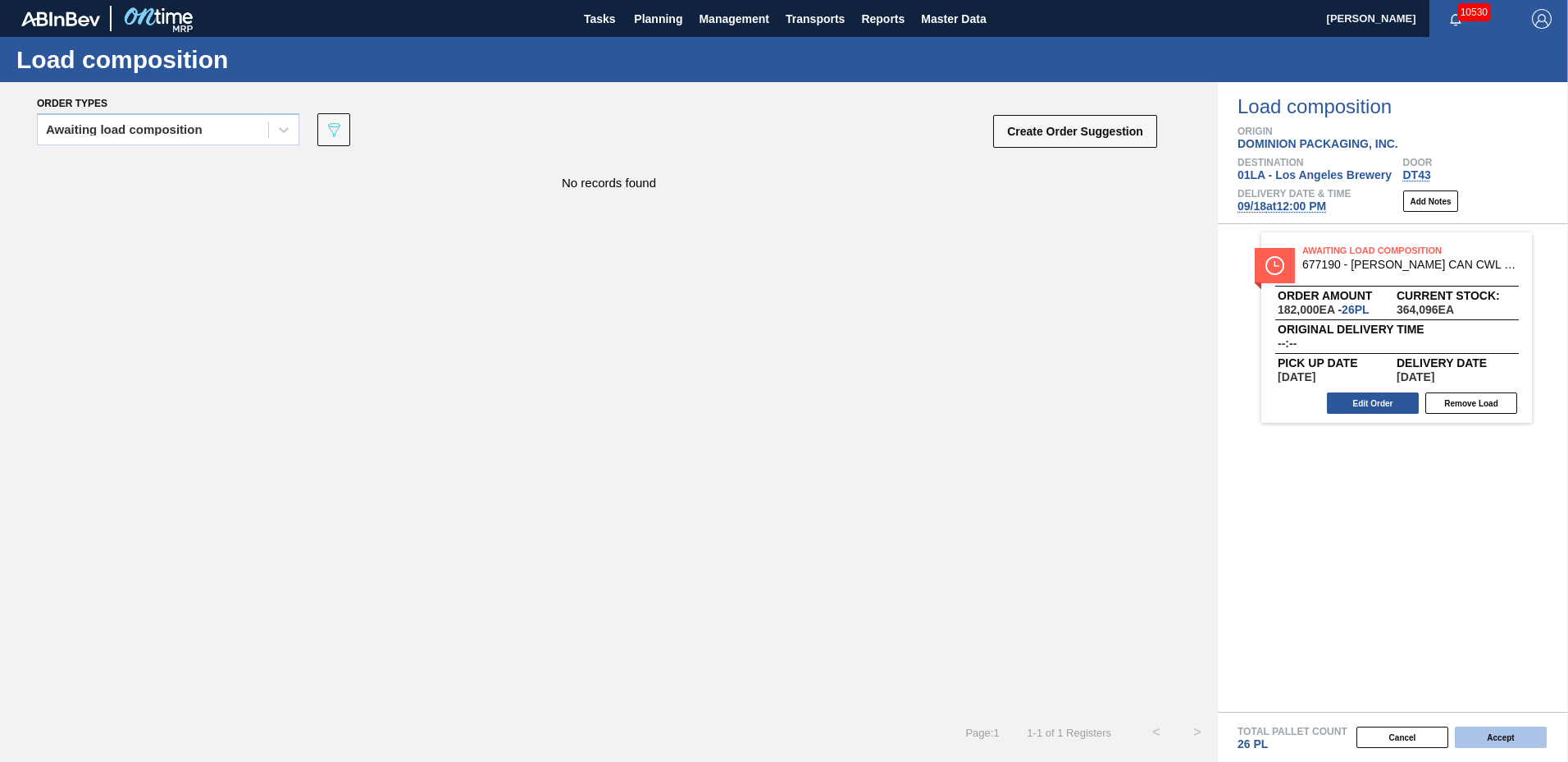
click at [1491, 734] on button "Accept" at bounding box center [1501, 736] width 92 height 21
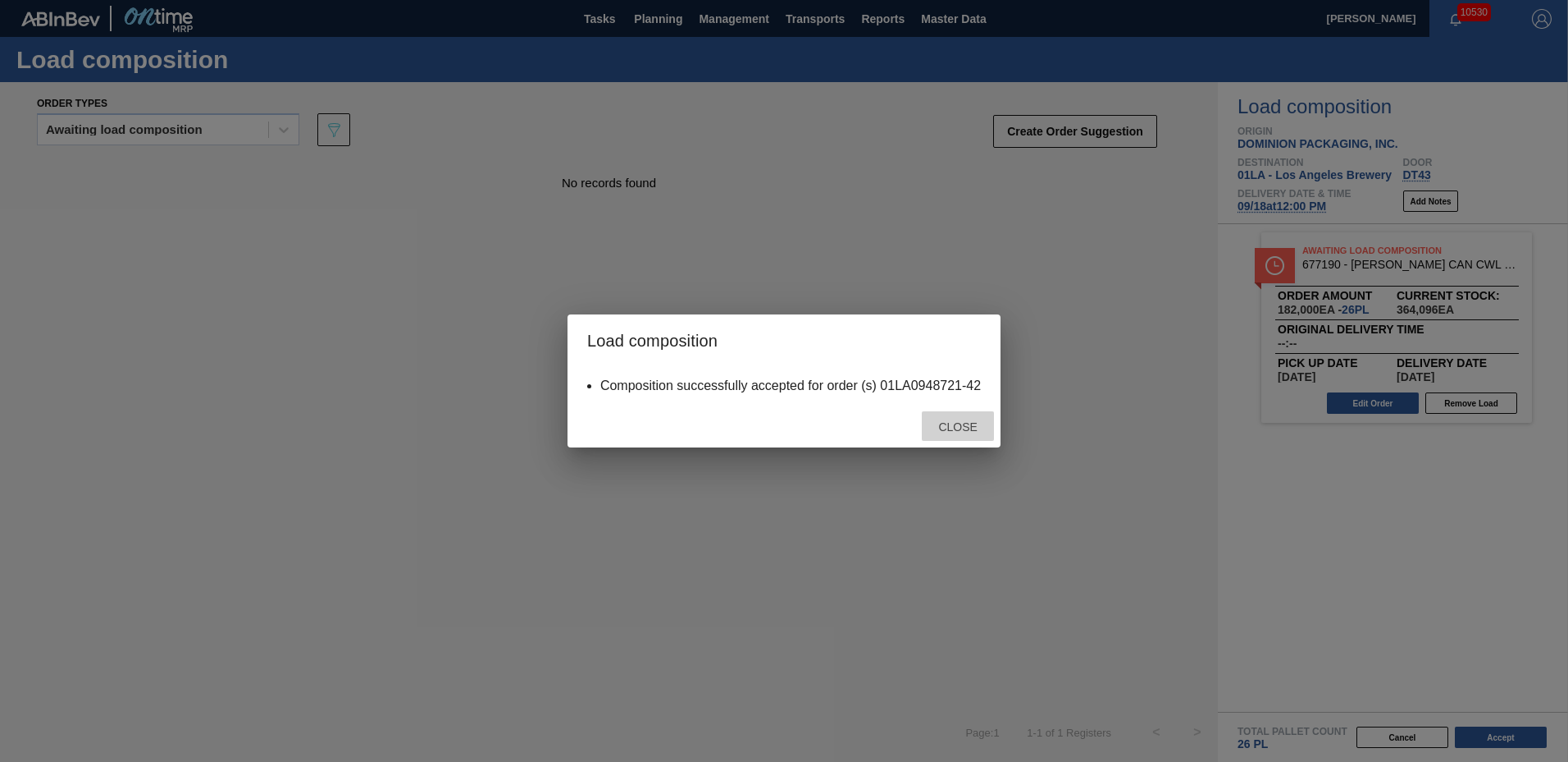
click at [943, 437] on div "Close" at bounding box center [958, 426] width 72 height 30
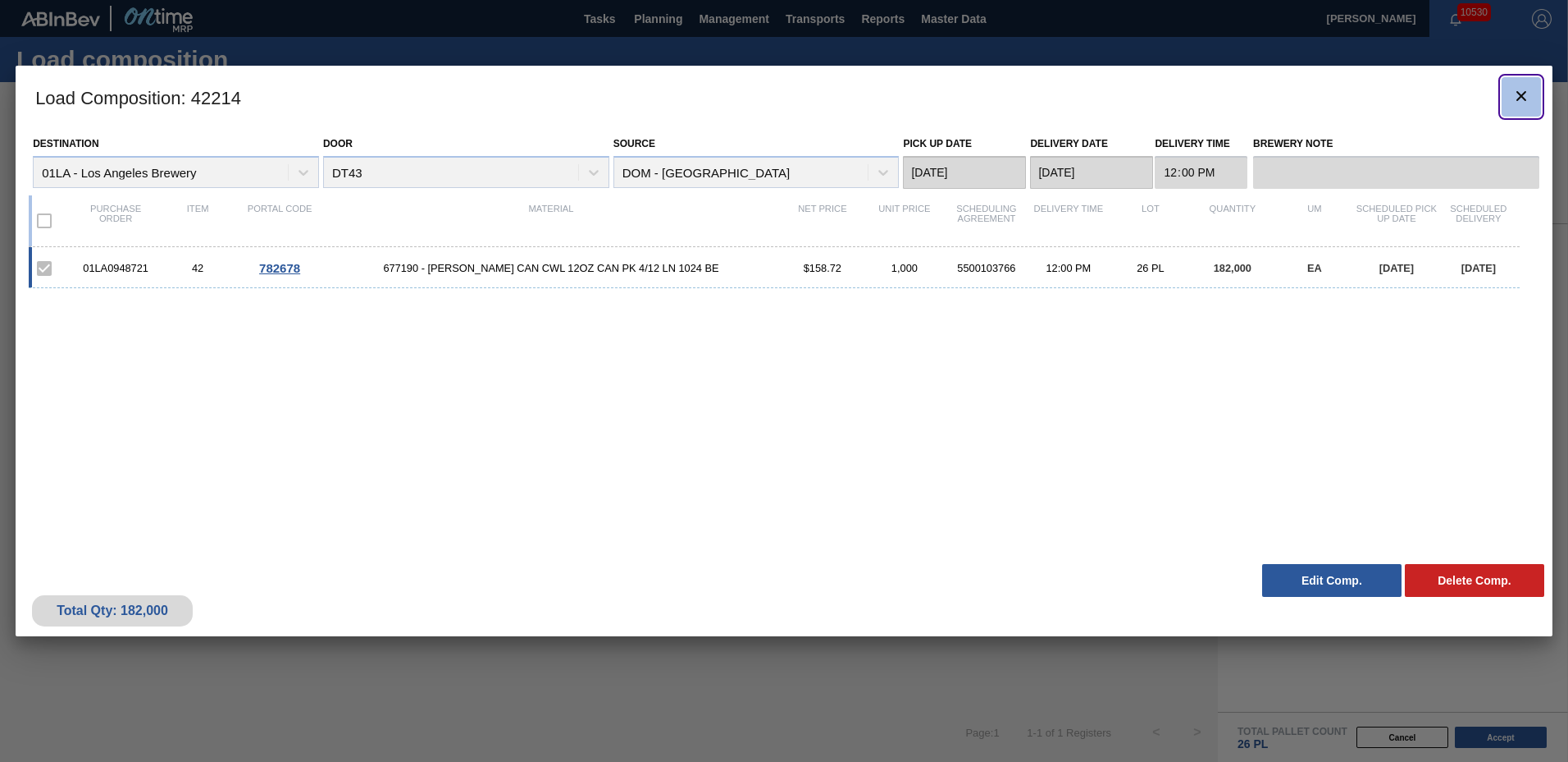
click at [1531, 108] on button "botão de ícone" at bounding box center [1521, 96] width 39 height 39
